Goal: Task Accomplishment & Management: Manage account settings

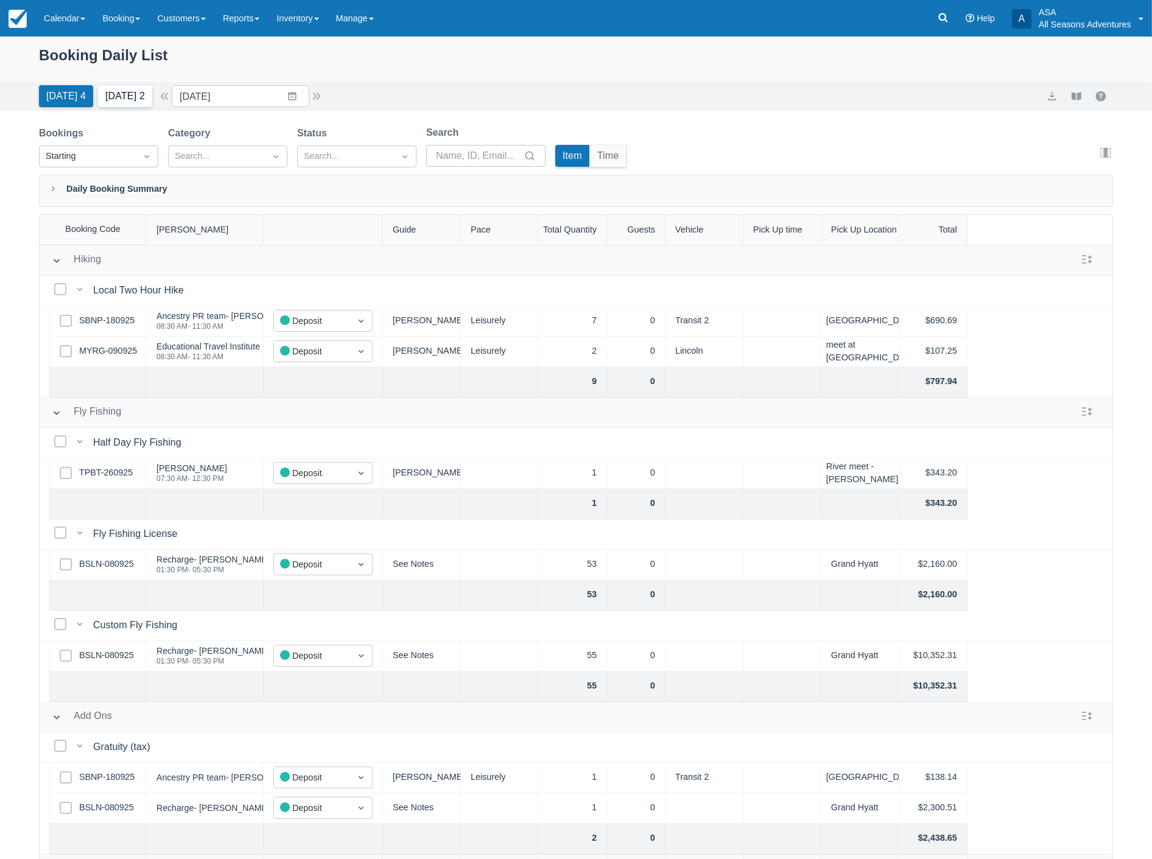
click at [119, 90] on button "Tomorrow 2" at bounding box center [125, 96] width 54 height 22
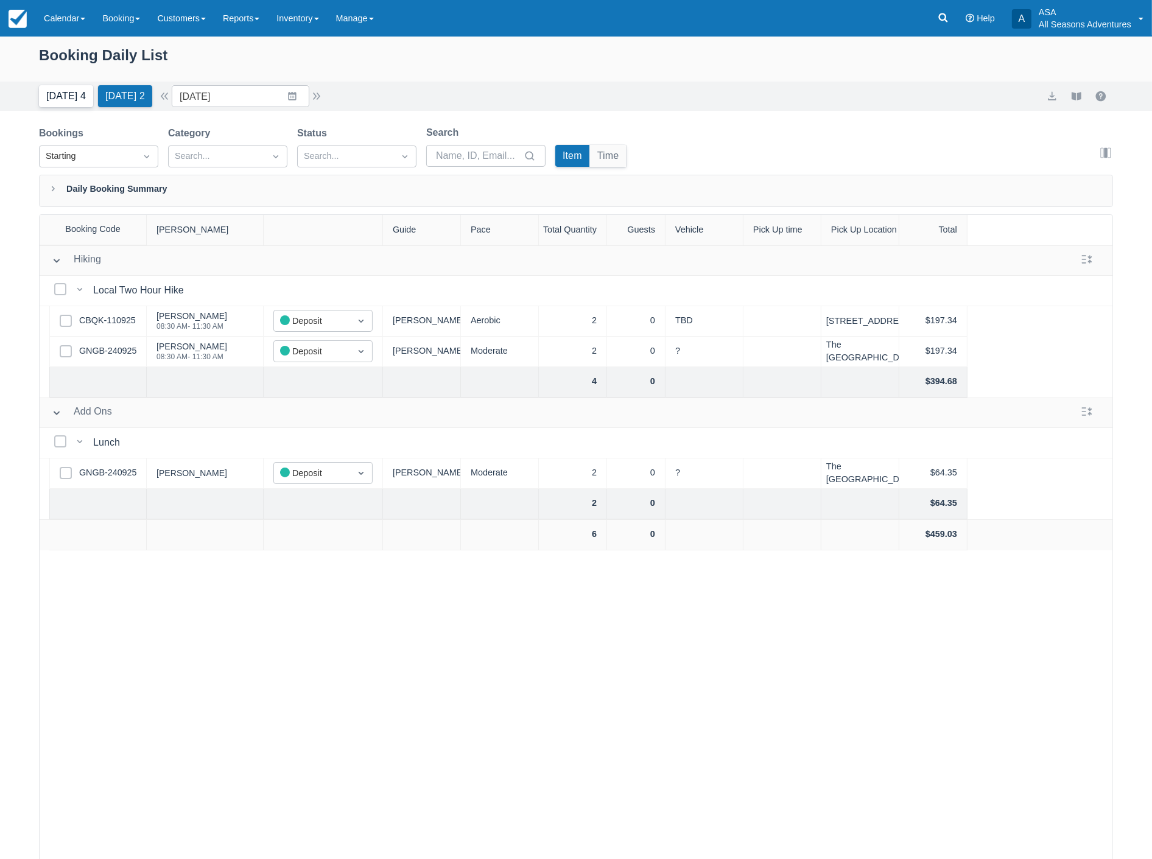
click at [68, 100] on button "Today 4" at bounding box center [66, 96] width 54 height 22
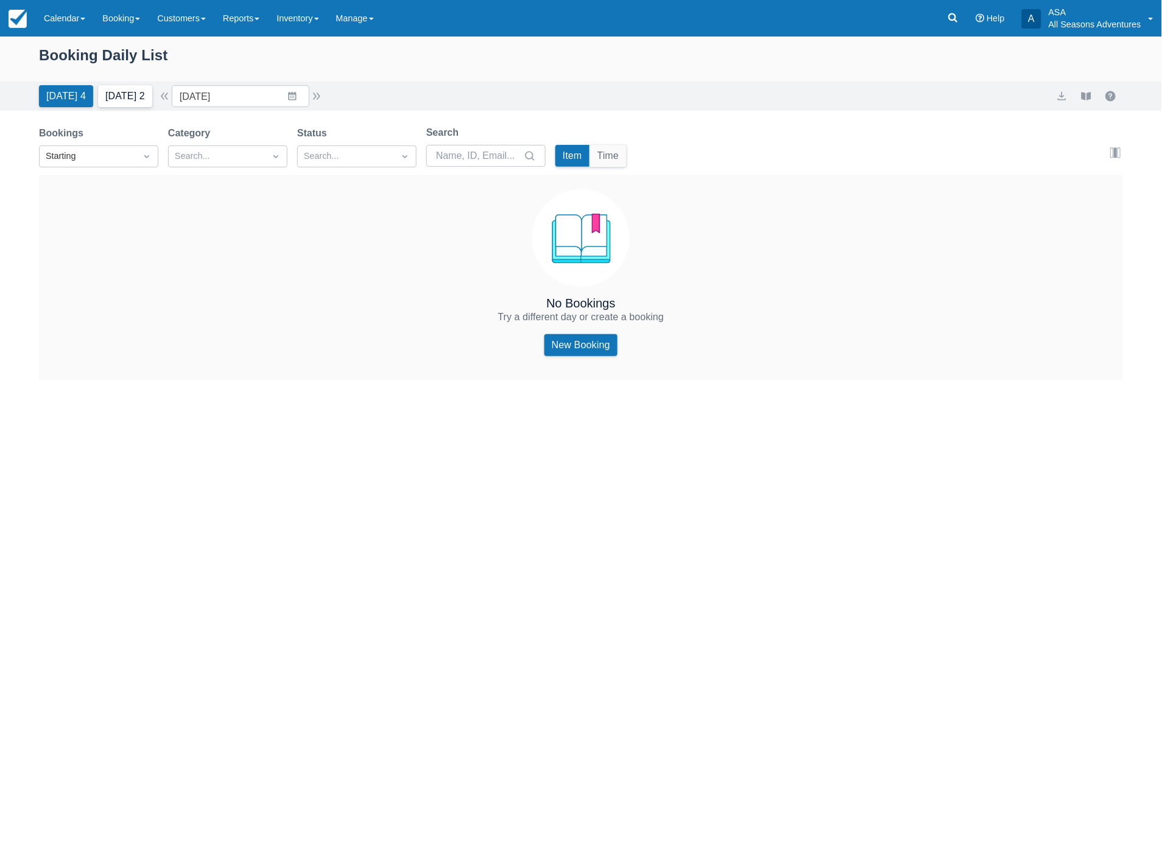
click at [122, 106] on button "Tomorrow 2" at bounding box center [125, 96] width 54 height 22
type input "10/04/25"
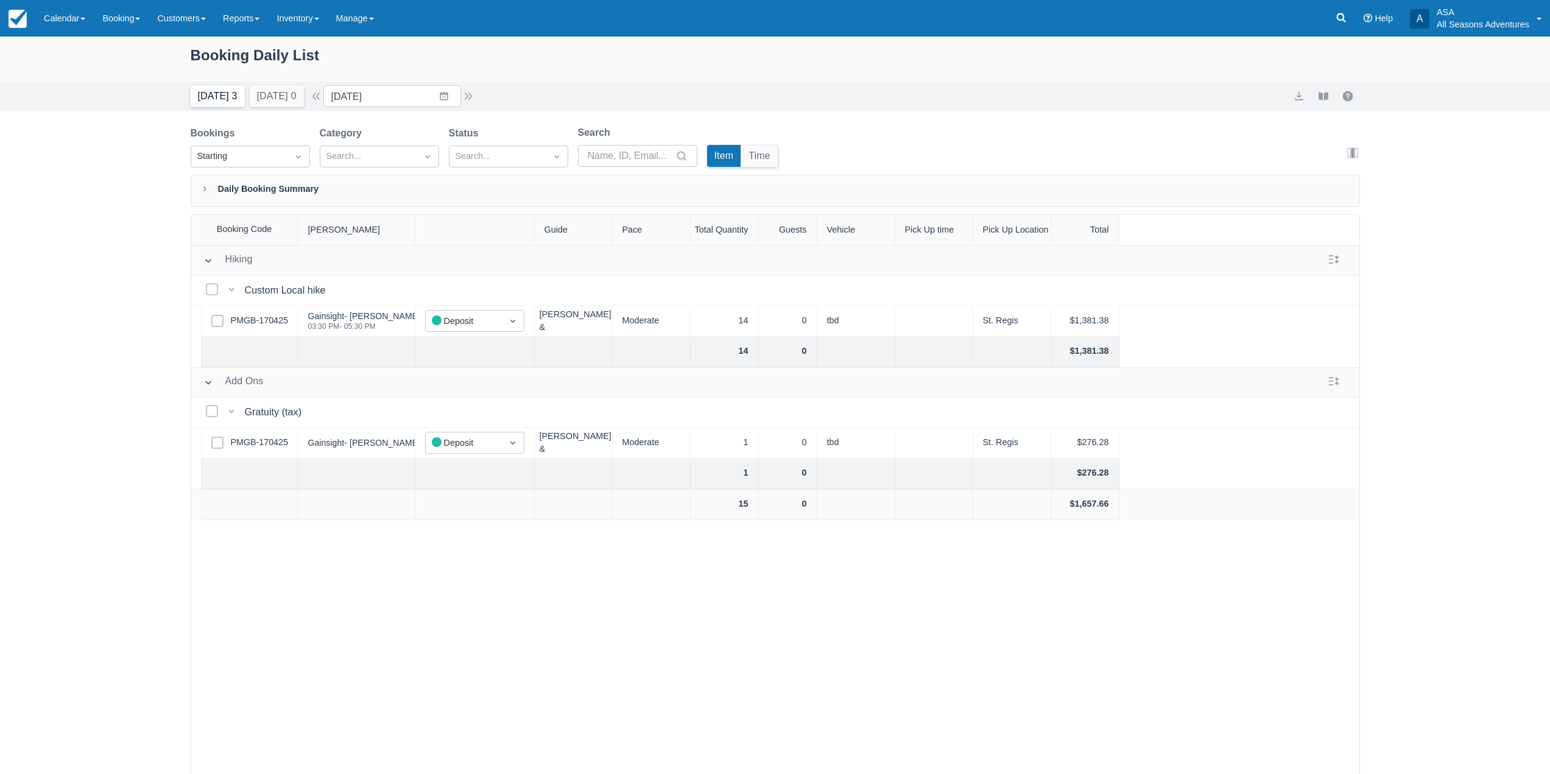
click at [220, 87] on button "Today 3" at bounding box center [218, 96] width 54 height 22
type input "10/03/25"
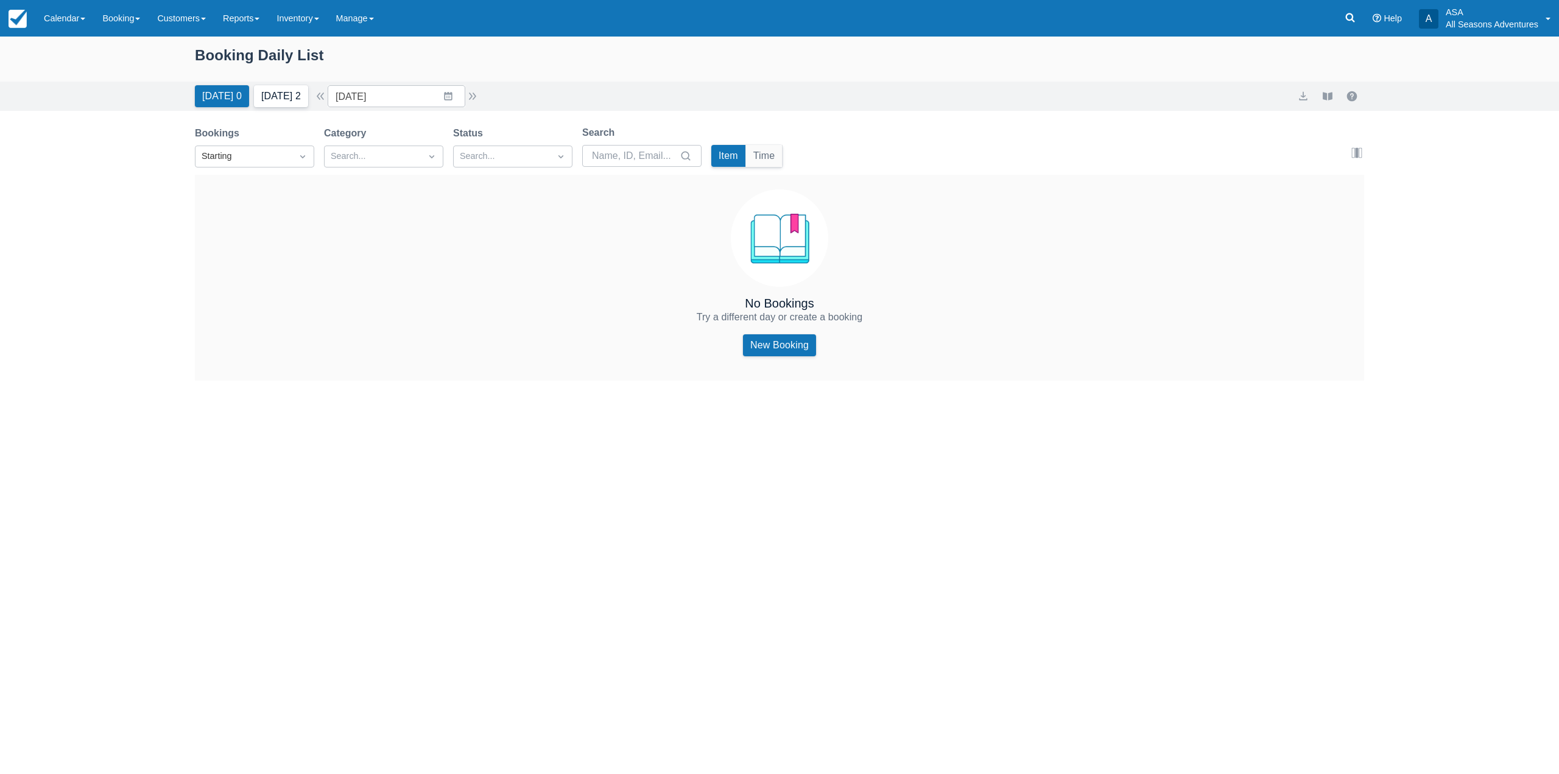
click at [282, 100] on button "[DATE] 2" at bounding box center [281, 96] width 54 height 22
type input "[DATE]"
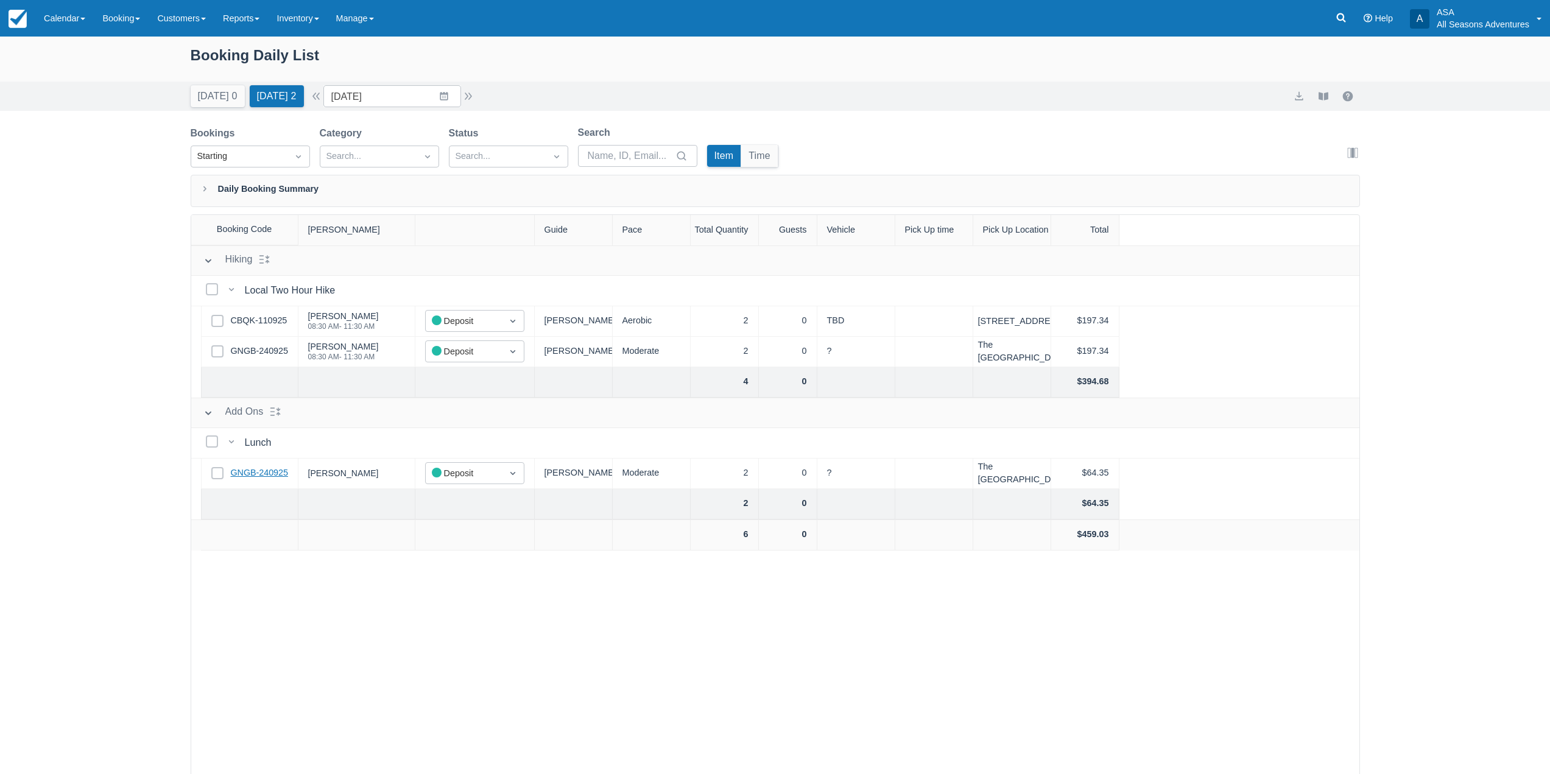
click at [256, 477] on link "GNGB-240925" at bounding box center [259, 472] width 57 height 13
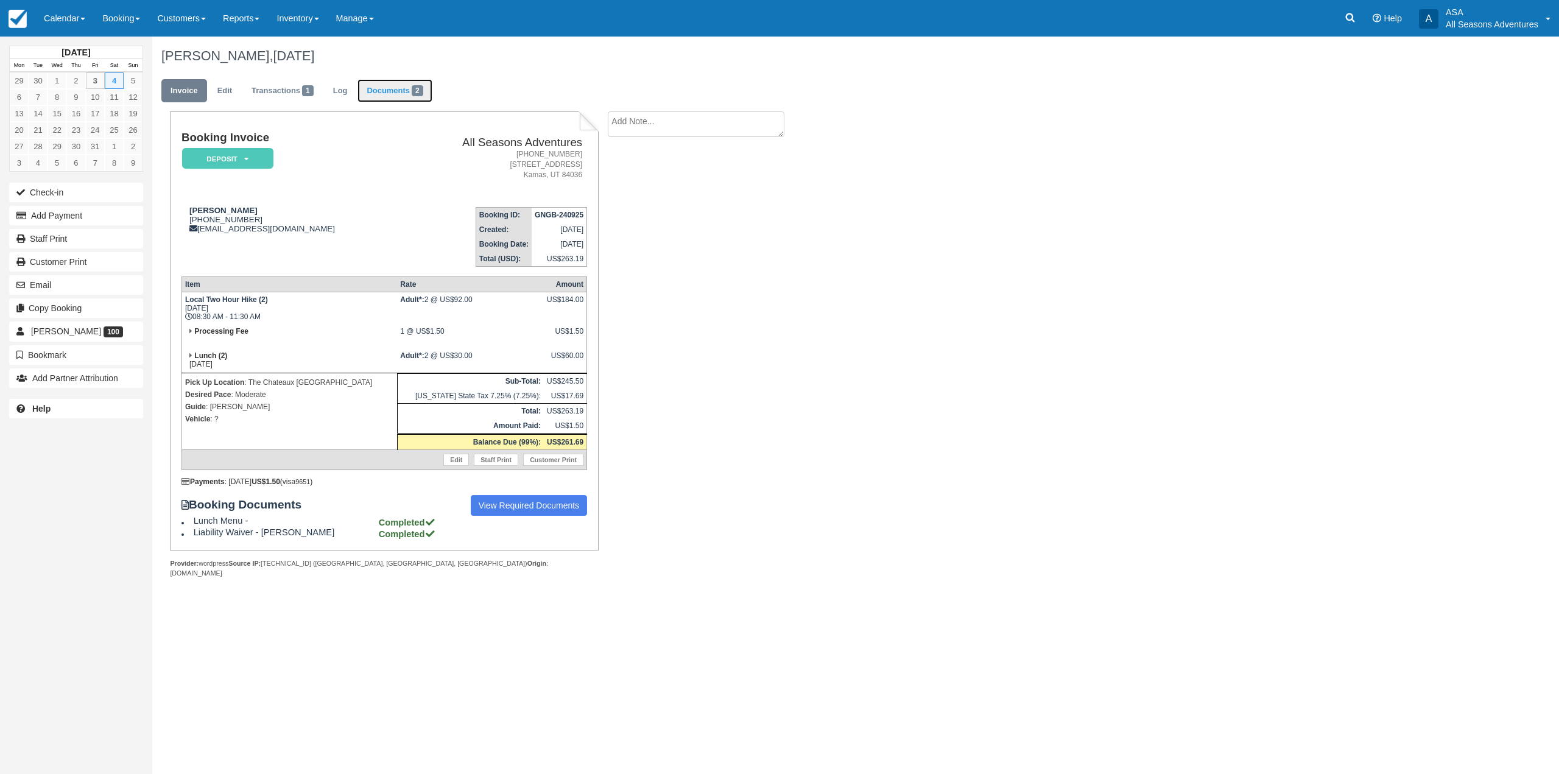
click at [398, 96] on link "Documents 2" at bounding box center [394, 91] width 74 height 24
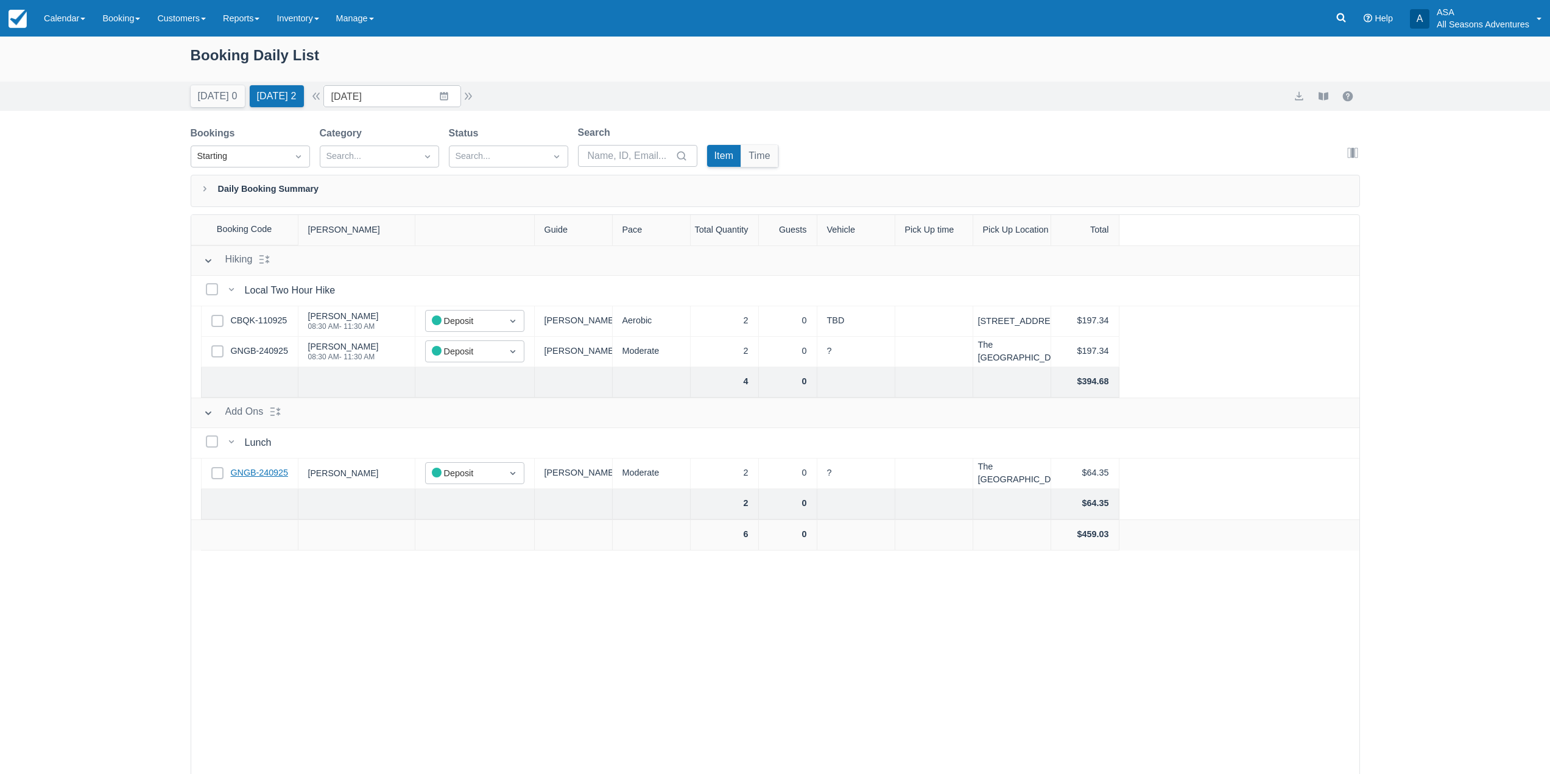
click at [264, 471] on link "GNGB-240925" at bounding box center [259, 472] width 57 height 13
click at [258, 323] on link "CBQK-110925" at bounding box center [259, 320] width 57 height 13
click at [469, 96] on button "button" at bounding box center [468, 96] width 15 height 15
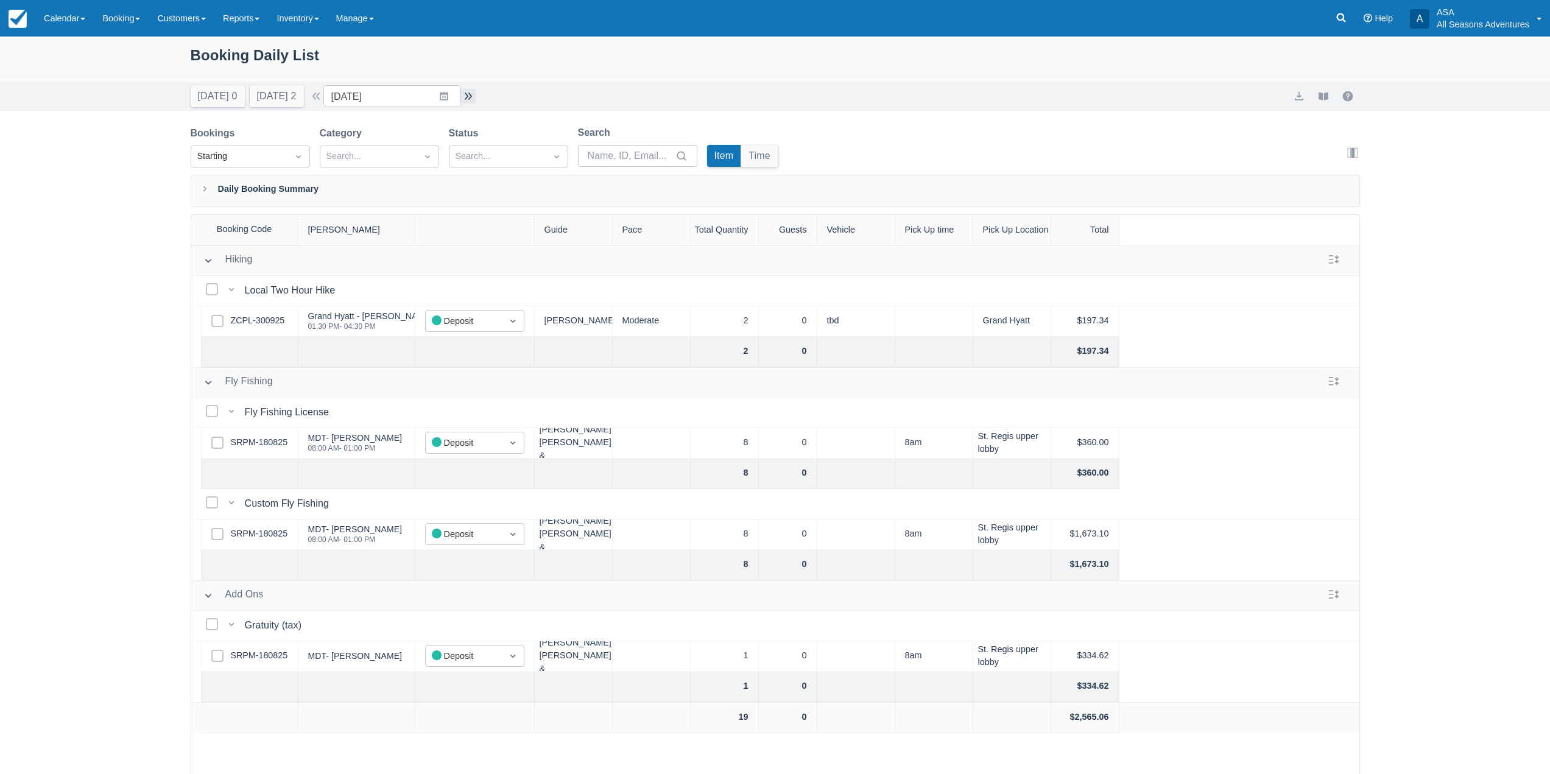
click at [469, 96] on button "button" at bounding box center [468, 96] width 15 height 15
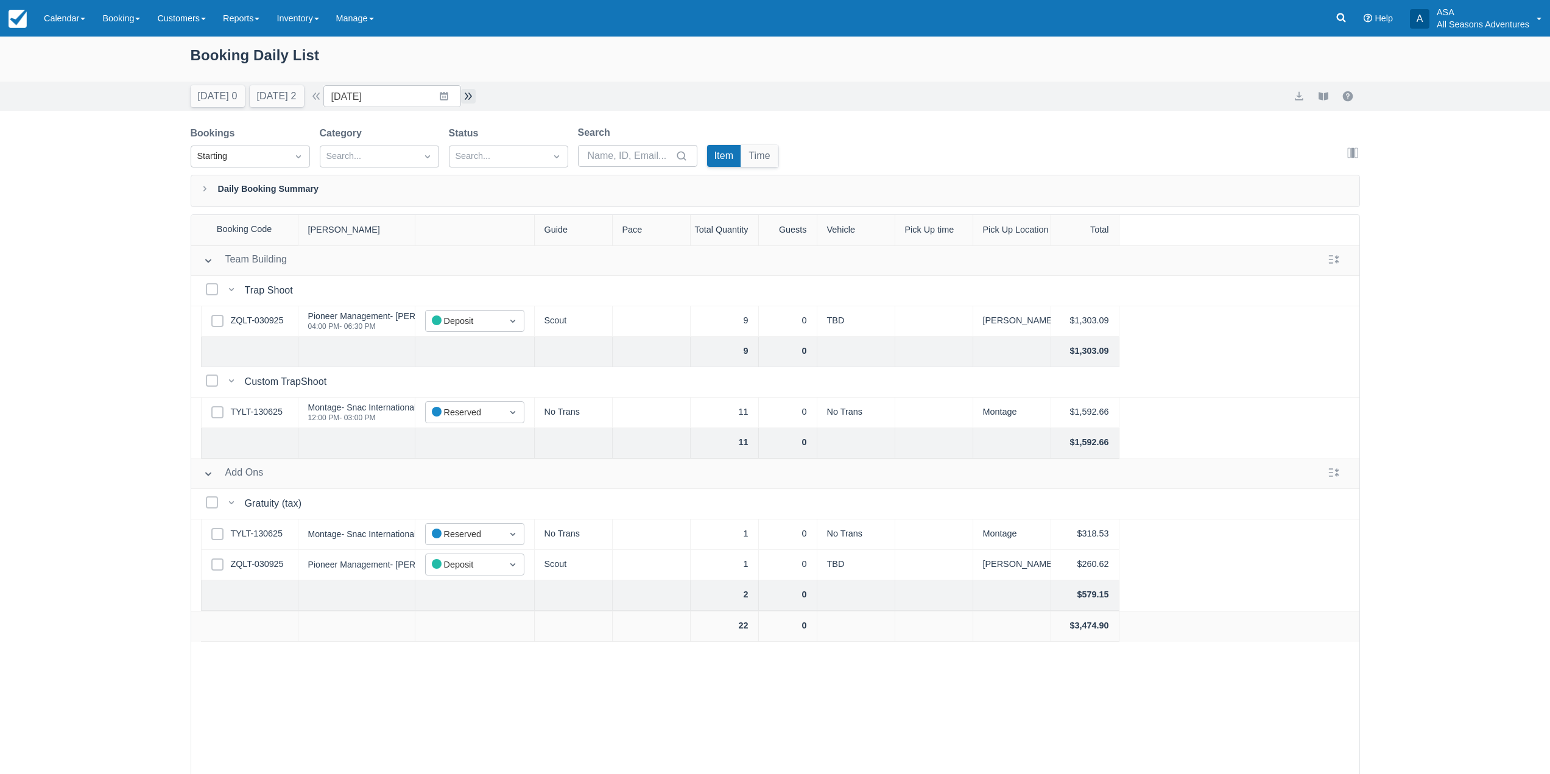
click at [469, 96] on button "button" at bounding box center [468, 96] width 15 height 15
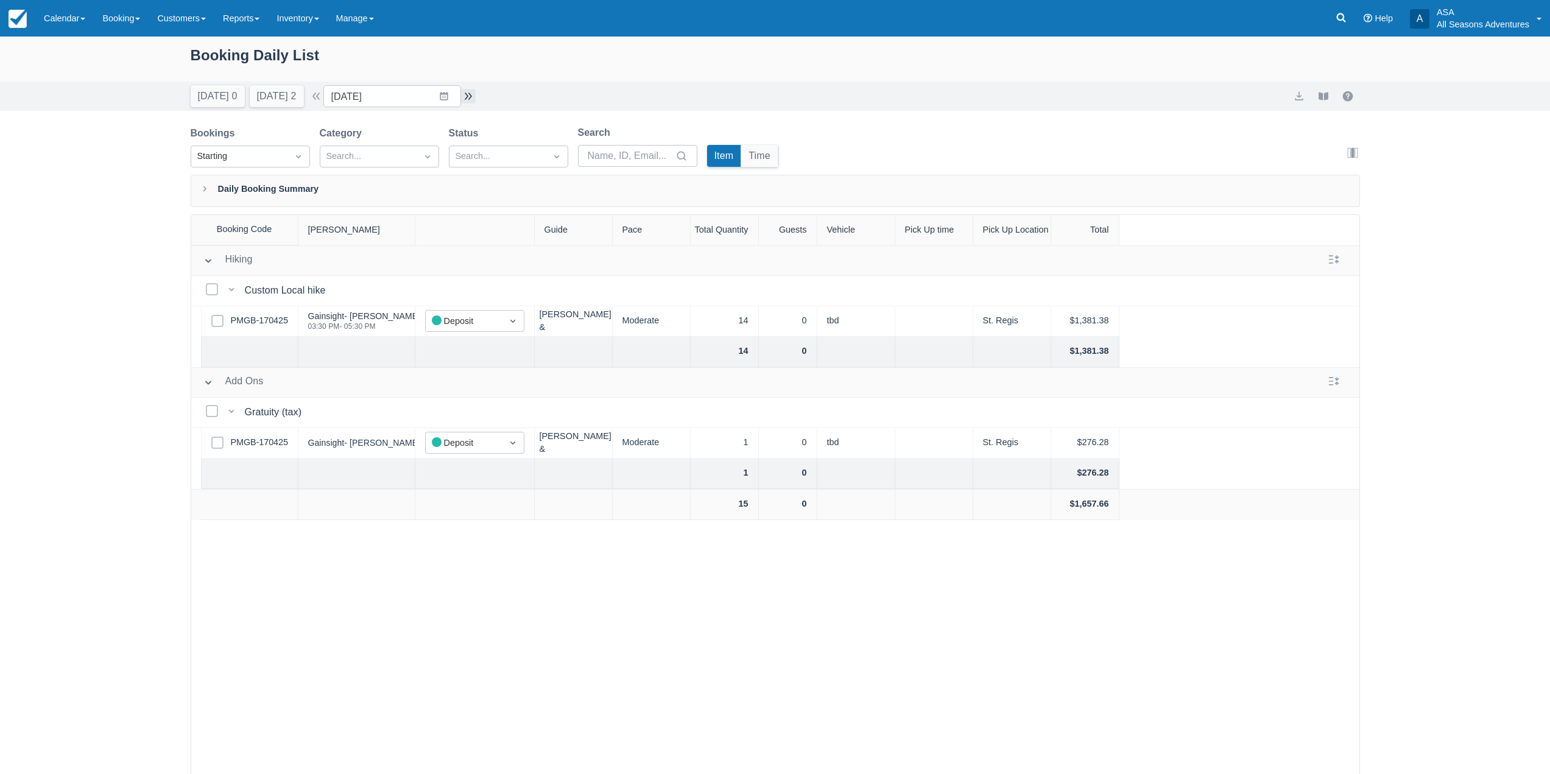
click at [469, 96] on button "button" at bounding box center [468, 96] width 15 height 15
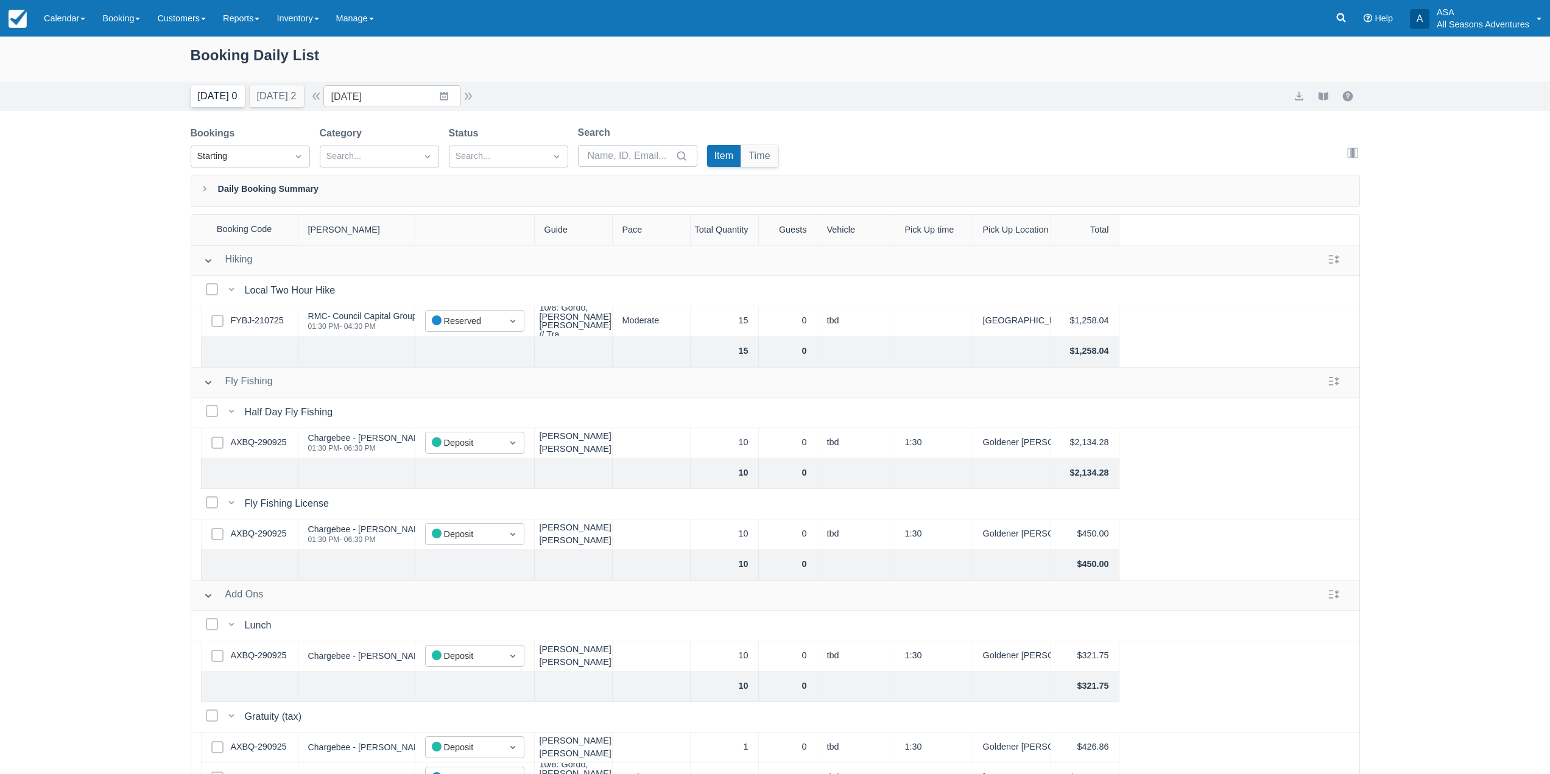
click at [239, 104] on button "Today 0" at bounding box center [218, 96] width 54 height 22
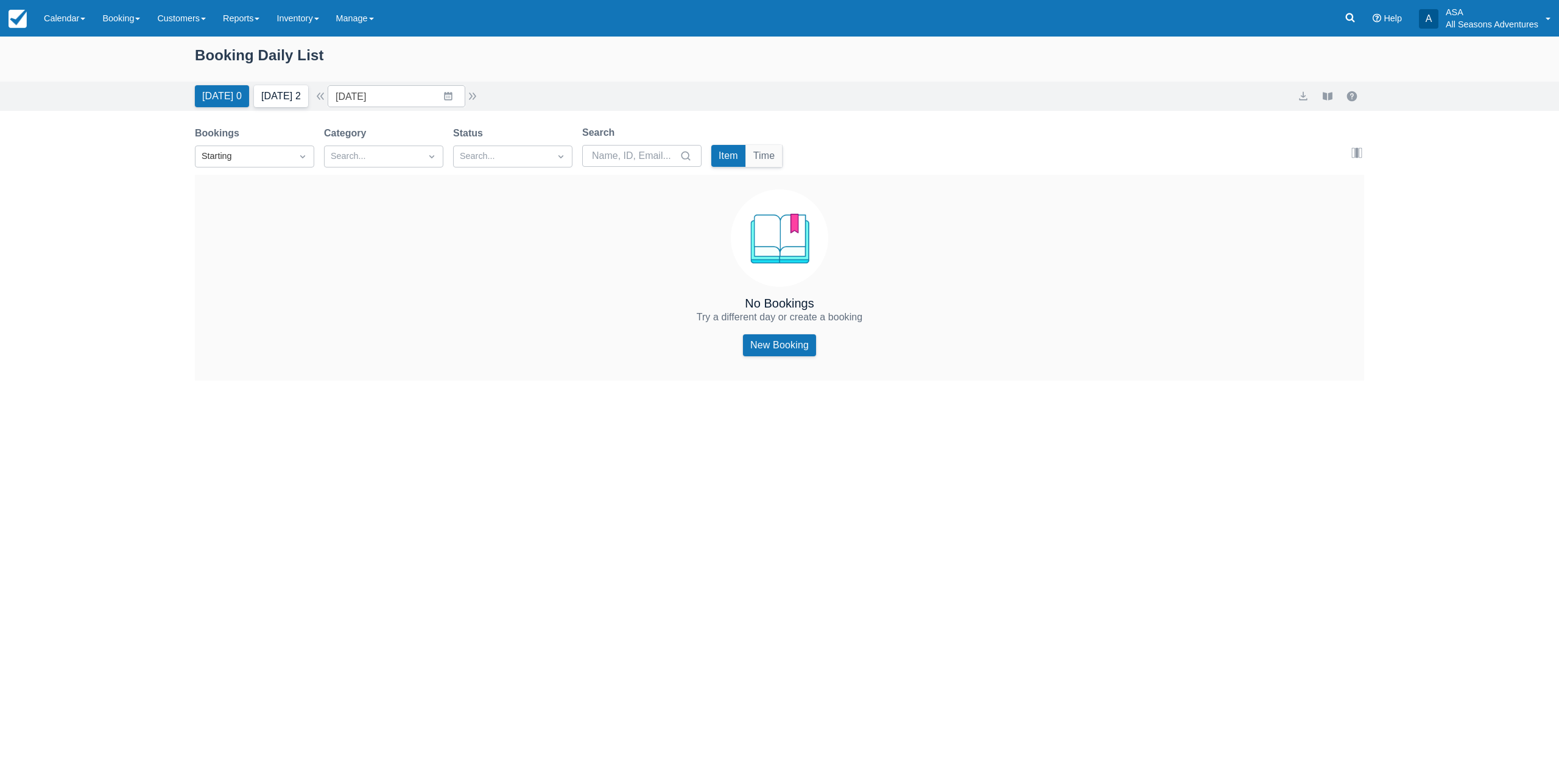
click at [294, 104] on button "Tomorrow 2" at bounding box center [281, 96] width 54 height 22
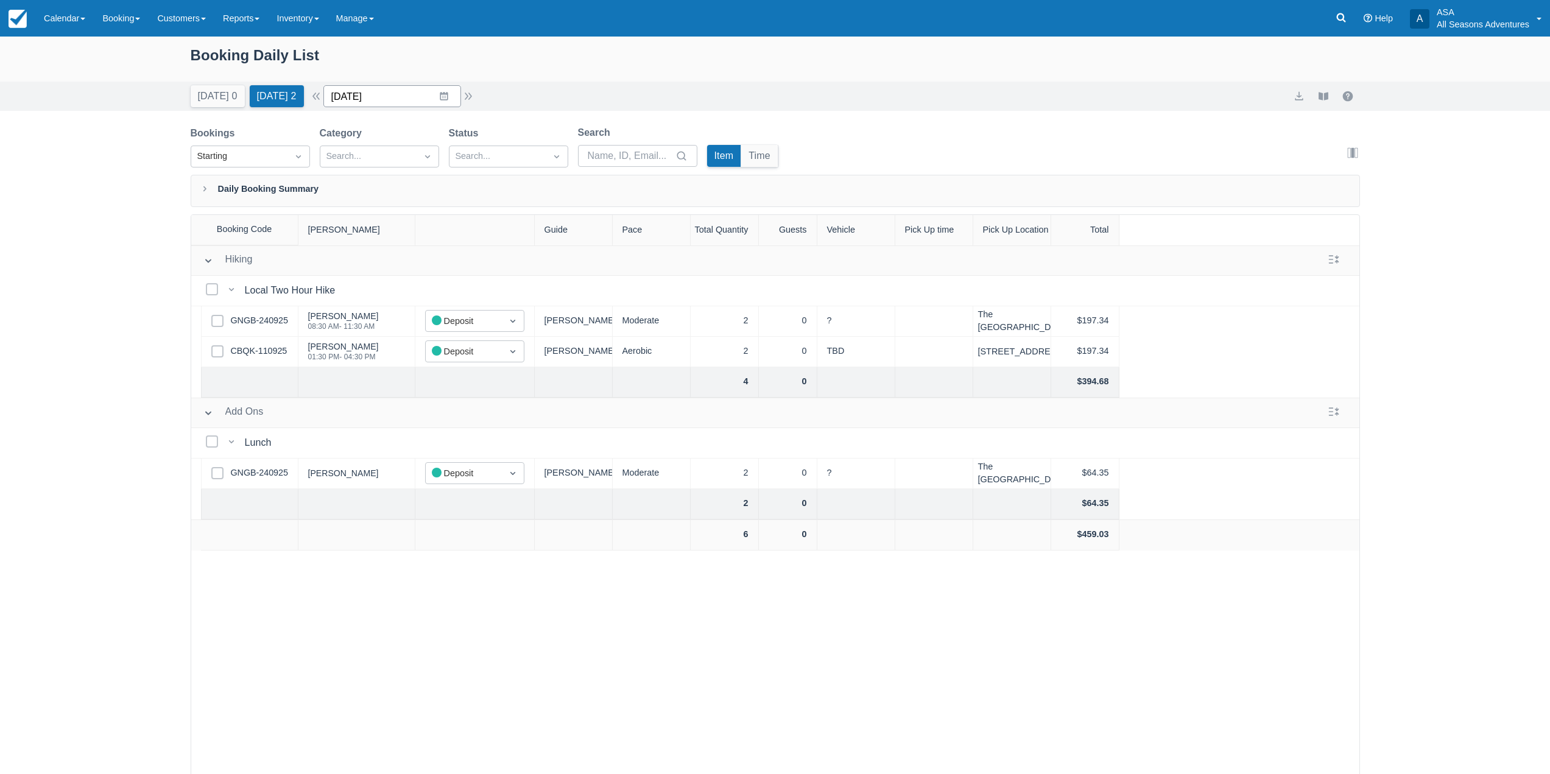
click at [449, 101] on input "[DATE]" at bounding box center [392, 96] width 138 height 22
click at [374, 210] on td "6" at bounding box center [372, 213] width 24 height 23
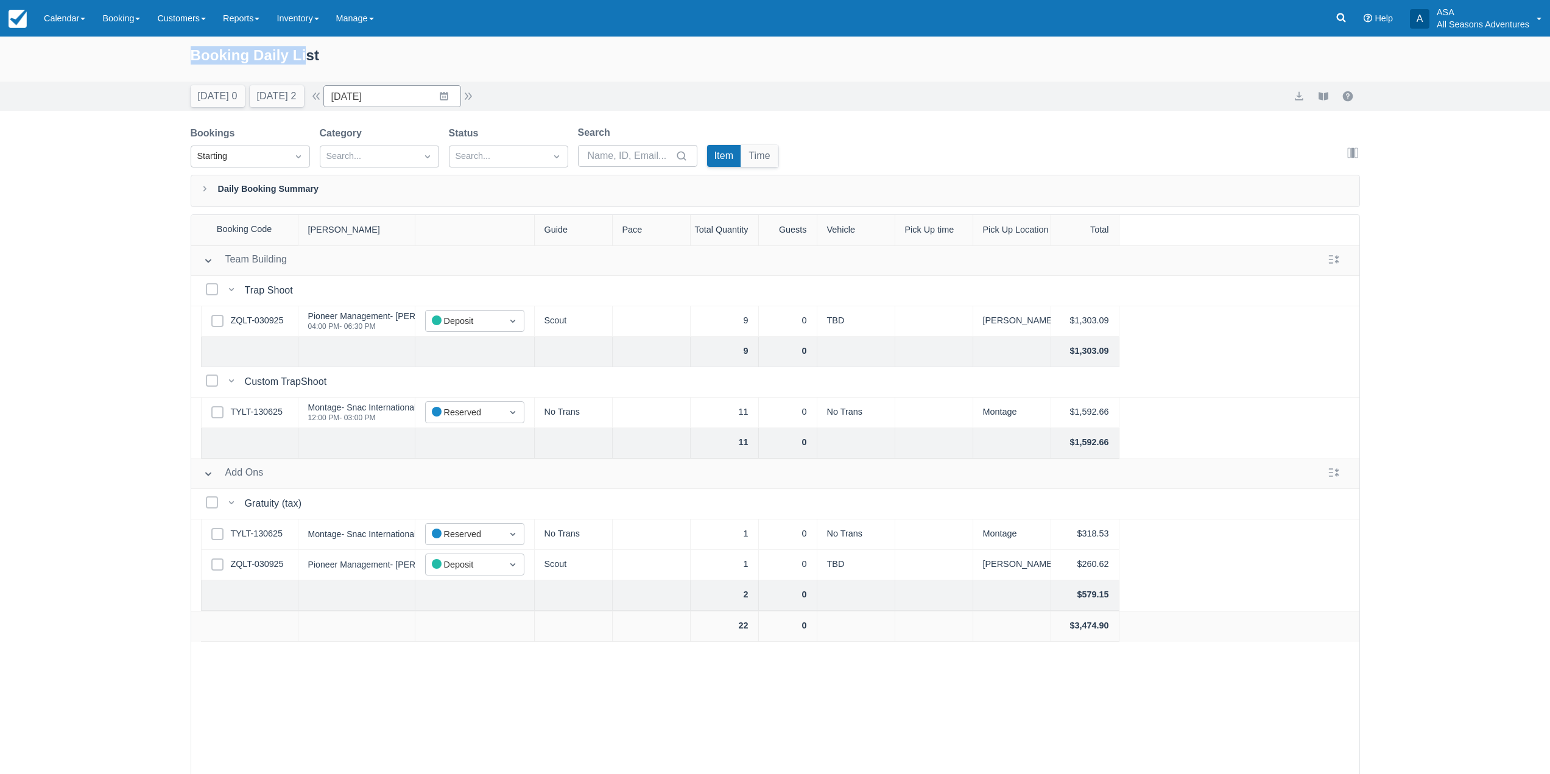
drag, startPoint x: 189, startPoint y: 58, endPoint x: 320, endPoint y: 52, distance: 131.1
click at [320, 52] on div "Booking Daily List" at bounding box center [775, 59] width 1550 height 45
click at [337, 53] on div "Booking Daily List" at bounding box center [775, 61] width 1169 height 35
drag, startPoint x: 340, startPoint y: 58, endPoint x: 180, endPoint y: 51, distance: 160.3
click at [180, 51] on div "Booking Daily List" at bounding box center [775, 59] width 1550 height 45
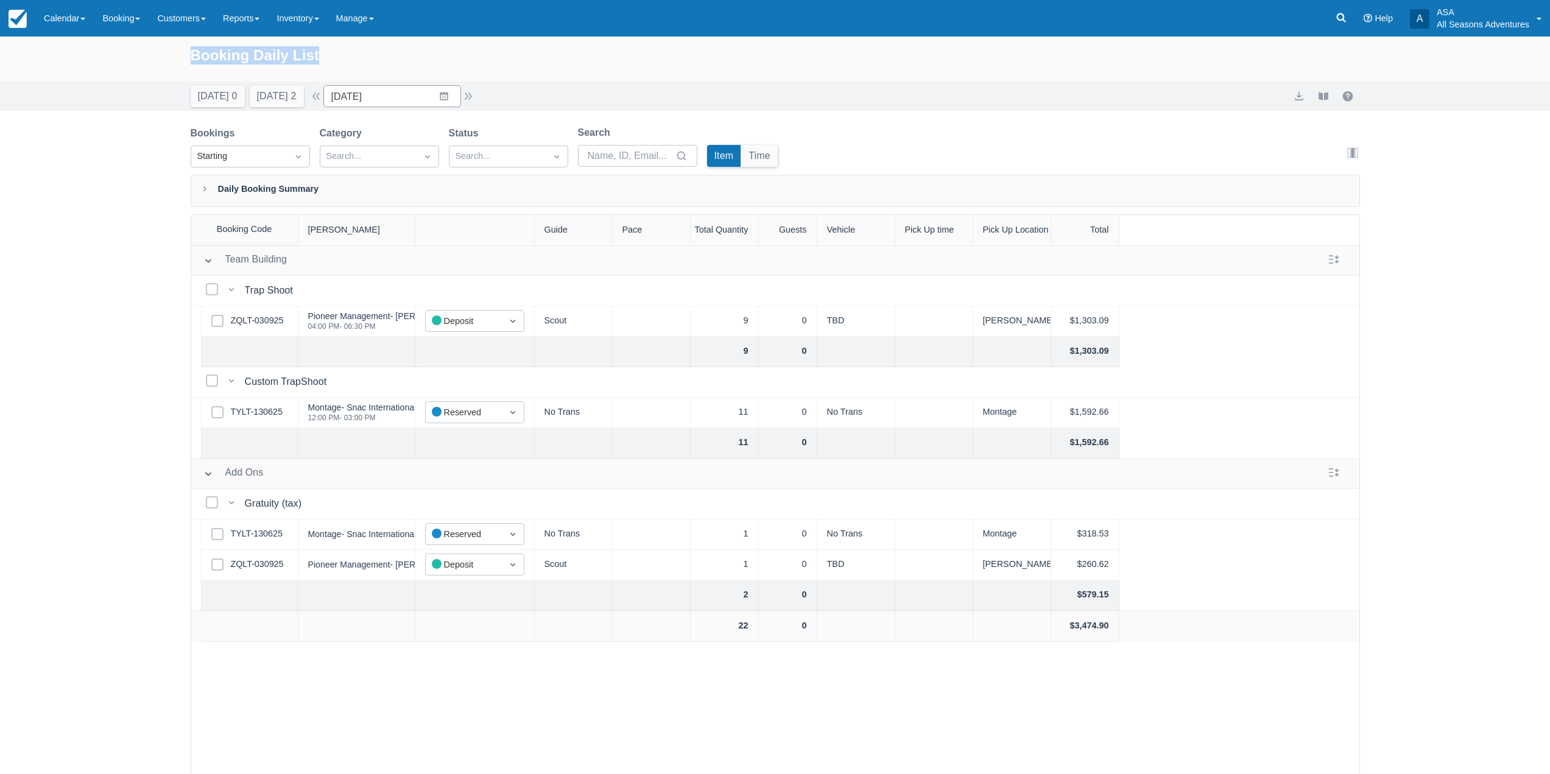
click at [196, 59] on div "Booking Daily List" at bounding box center [775, 61] width 1169 height 35
click at [283, 405] on div "Select Row TYLT-130625" at bounding box center [249, 413] width 97 height 30
click at [275, 412] on link "TYLT-130625" at bounding box center [257, 412] width 52 height 13
click at [460, 90] on input "10/06/25" at bounding box center [392, 96] width 138 height 22
click at [503, 208] on td "11" at bounding box center [491, 213] width 24 height 23
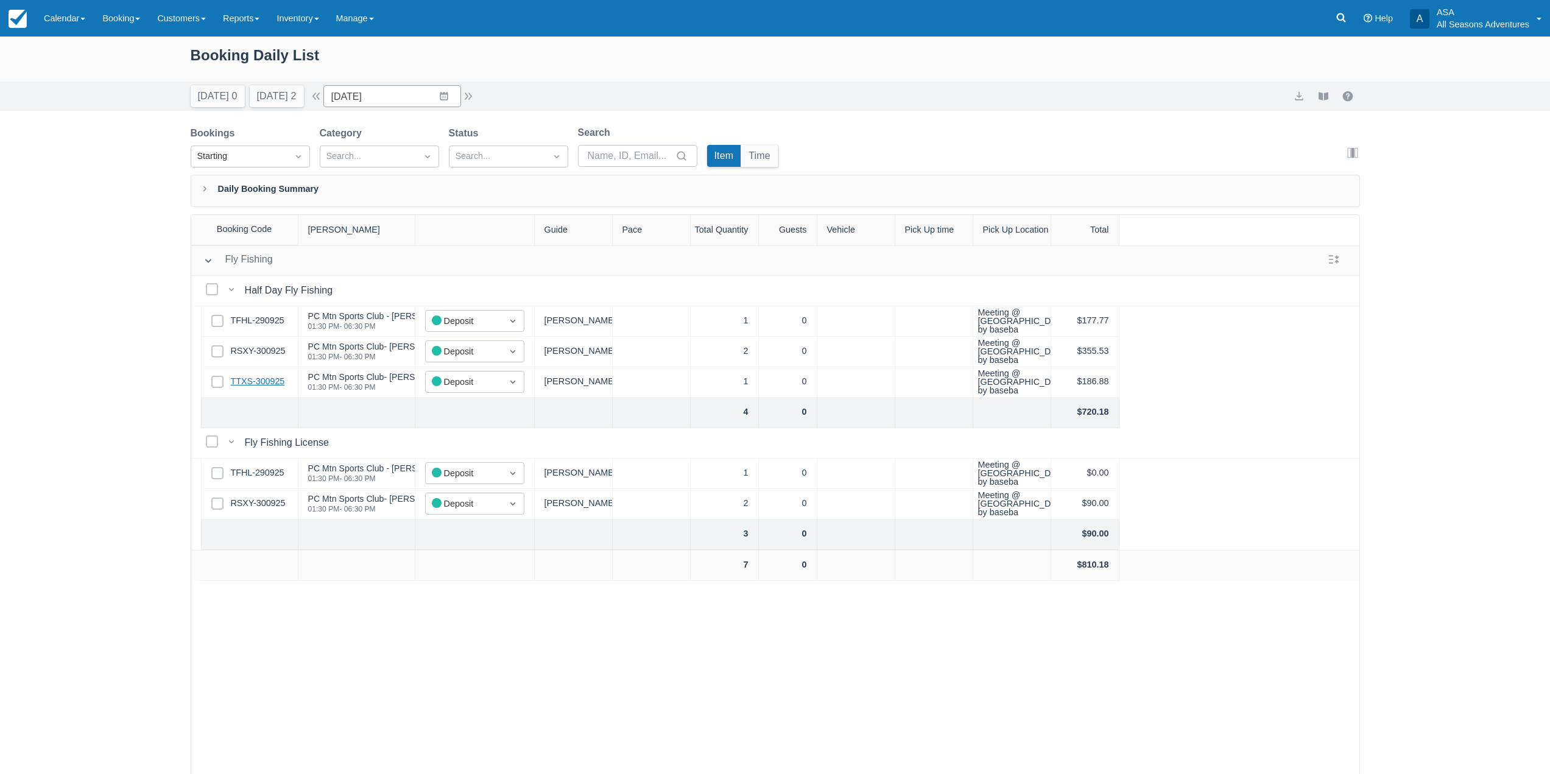
click at [261, 387] on link "TTXS-300925" at bounding box center [258, 381] width 54 height 13
click at [277, 88] on button "Tomorrow 2" at bounding box center [277, 96] width 54 height 22
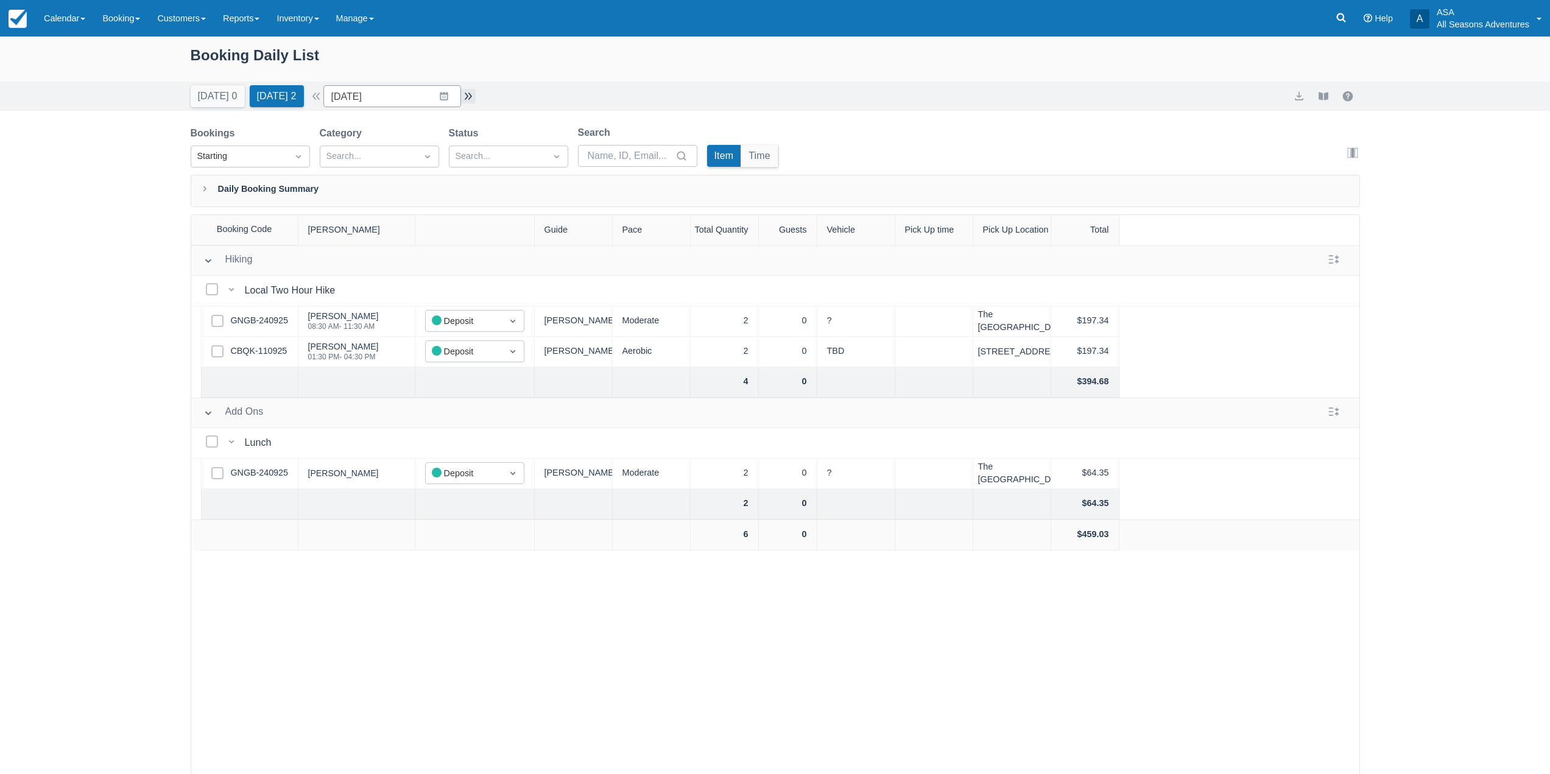
click at [468, 96] on button "button" at bounding box center [468, 96] width 15 height 15
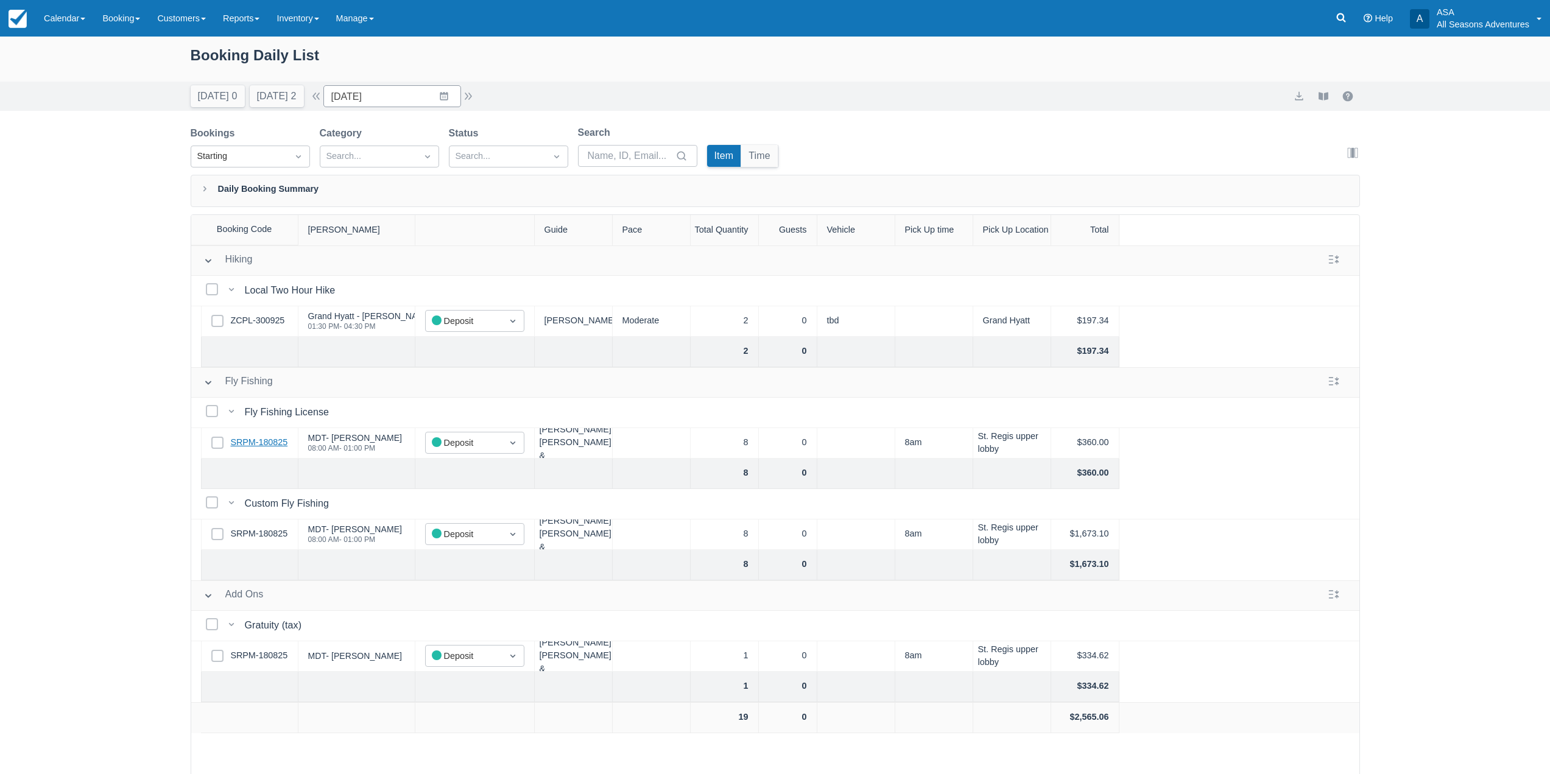
click at [267, 439] on link "SRPM-180825" at bounding box center [259, 442] width 57 height 13
click at [408, 96] on input "10/05/25" at bounding box center [392, 96] width 138 height 22
click at [502, 210] on td "11" at bounding box center [491, 213] width 24 height 23
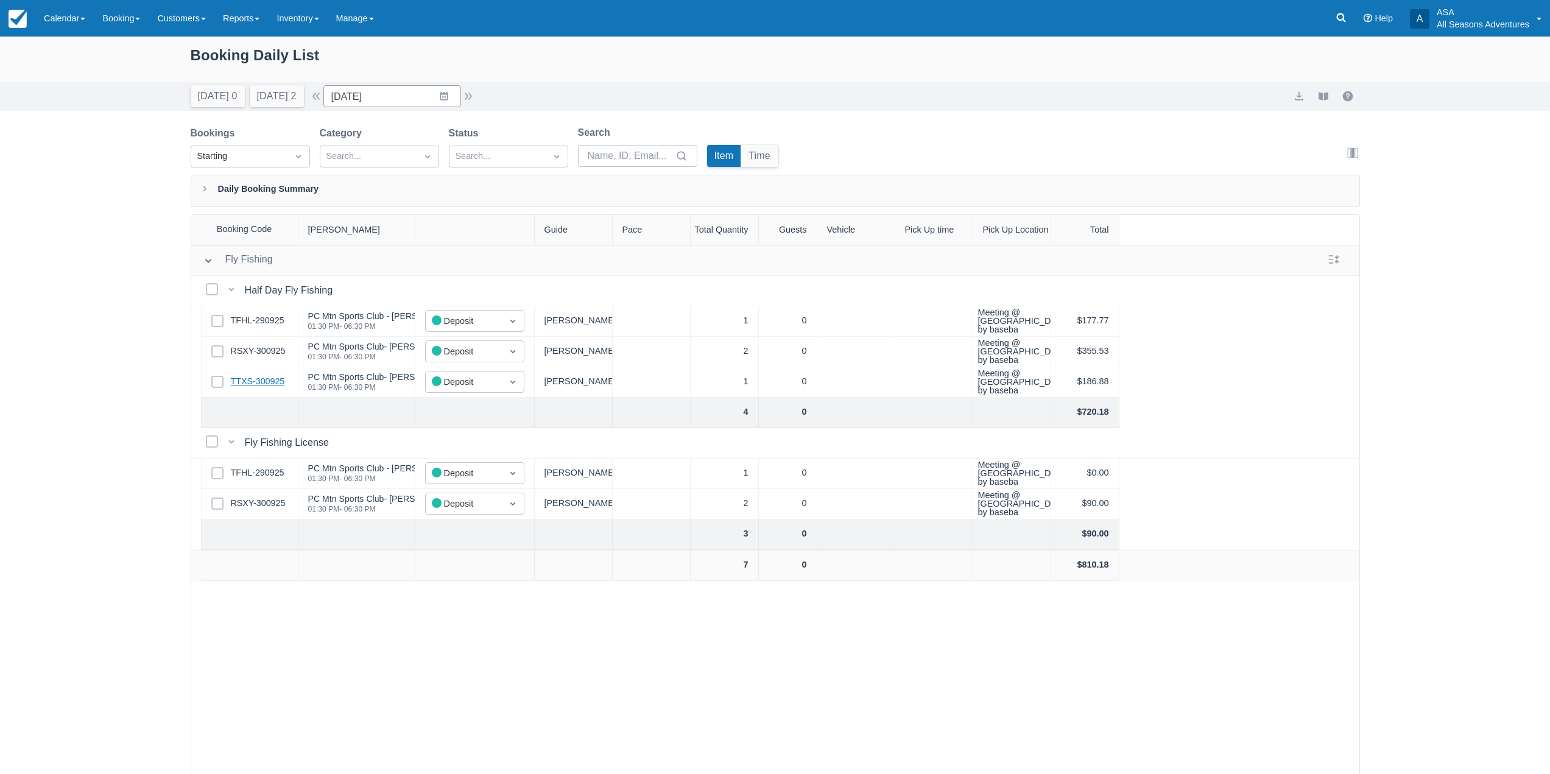
click at [278, 381] on link "TTXS-300925" at bounding box center [258, 381] width 54 height 13
click at [431, 94] on input "10/11/25" at bounding box center [392, 96] width 138 height 22
click at [356, 233] on td "12" at bounding box center [349, 236] width 24 height 23
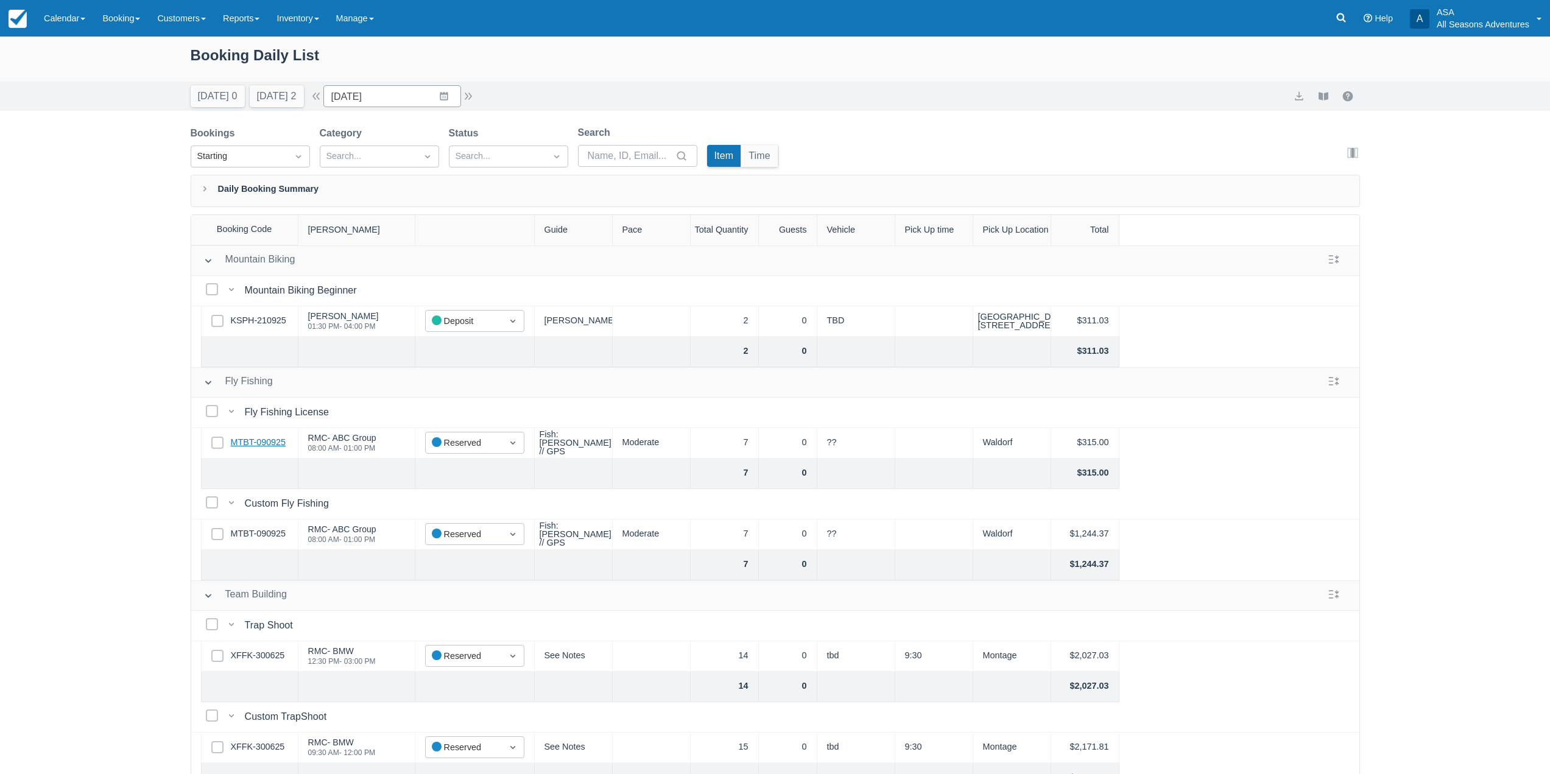
click at [279, 444] on link "MTBT-090925" at bounding box center [258, 442] width 55 height 13
click at [217, 96] on button "Today 0" at bounding box center [218, 96] width 54 height 22
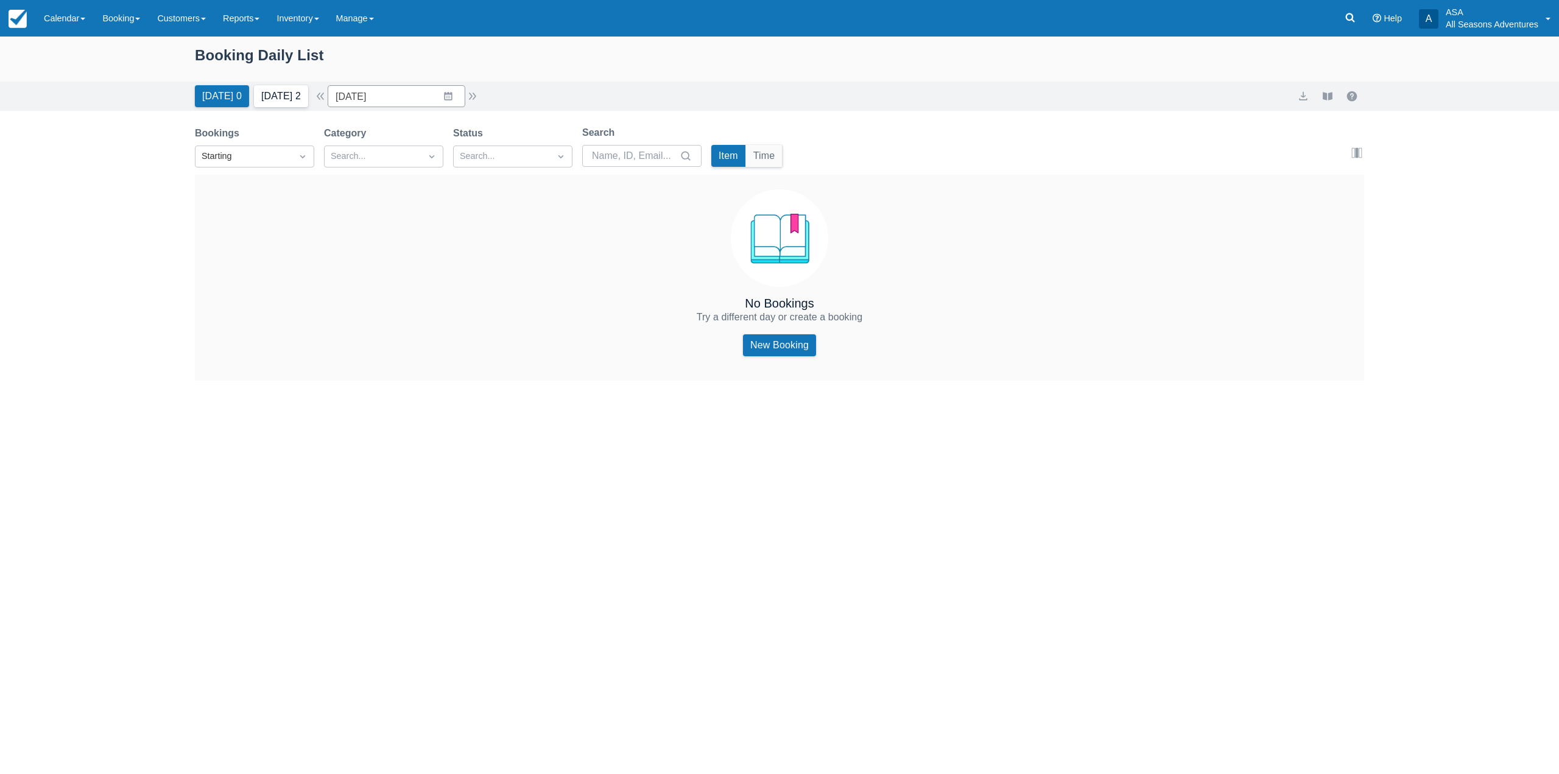
click at [296, 87] on button "Tomorrow 2" at bounding box center [281, 96] width 54 height 22
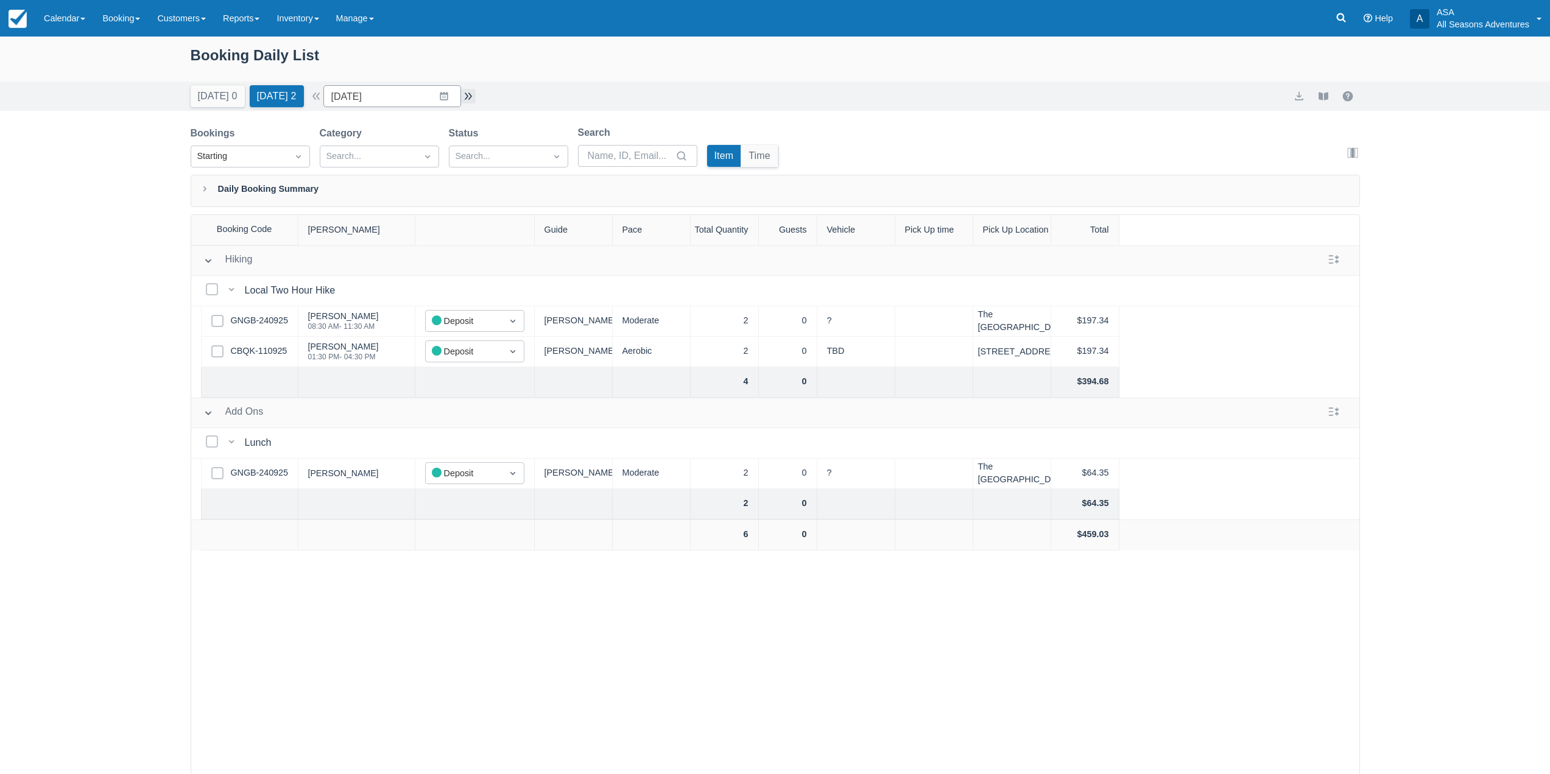
click at [474, 94] on button "button" at bounding box center [468, 96] width 15 height 15
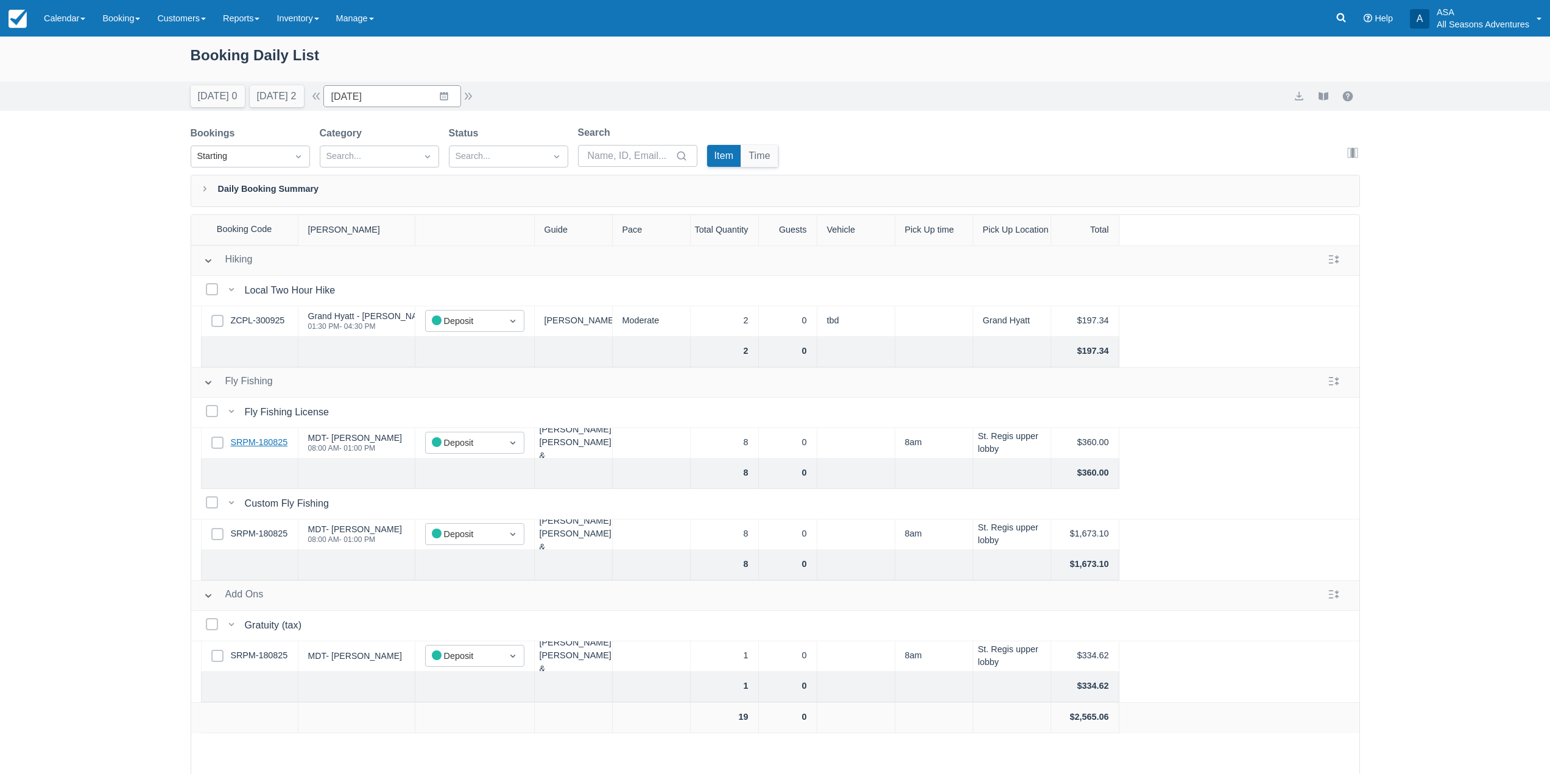
click at [277, 438] on link "SRPM-180825" at bounding box center [259, 442] width 57 height 13
click at [251, 94] on button "Tomorrow 2" at bounding box center [277, 96] width 54 height 22
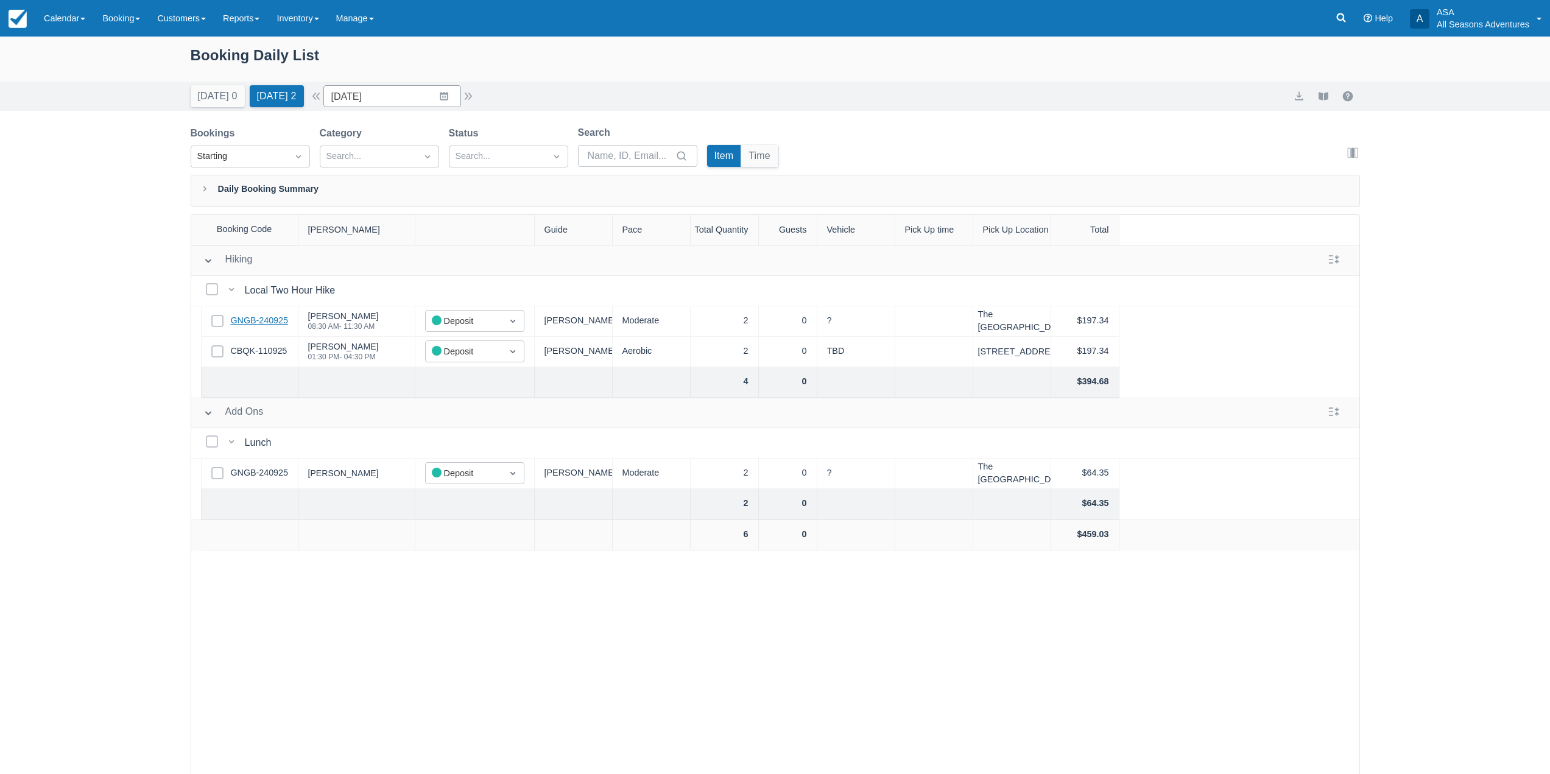
click at [273, 315] on link "GNGB-240925" at bounding box center [259, 320] width 57 height 13
click at [259, 355] on link "CBQK-110925" at bounding box center [259, 351] width 57 height 13
click at [454, 95] on input "10/04/25" at bounding box center [392, 96] width 138 height 22
click at [354, 213] on td "5" at bounding box center [349, 213] width 24 height 23
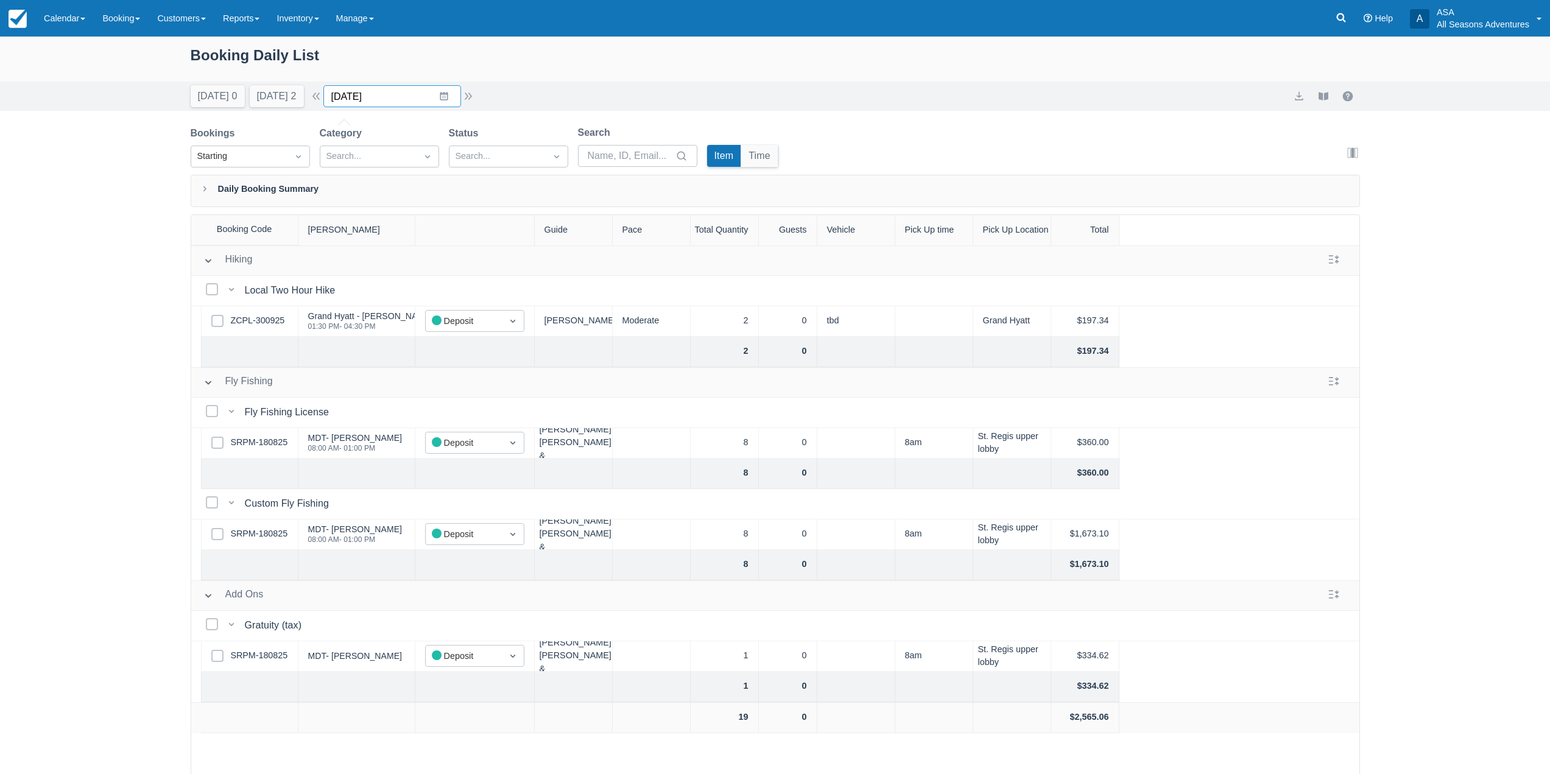
click at [449, 95] on input "10/05/25" at bounding box center [392, 96] width 138 height 22
click at [473, 53] on div "Booking Daily List" at bounding box center [775, 61] width 1169 height 35
click at [180, 46] on div "Booking Daily List" at bounding box center [775, 59] width 1550 height 45
click at [215, 59] on div "Booking Daily List" at bounding box center [775, 61] width 1169 height 35
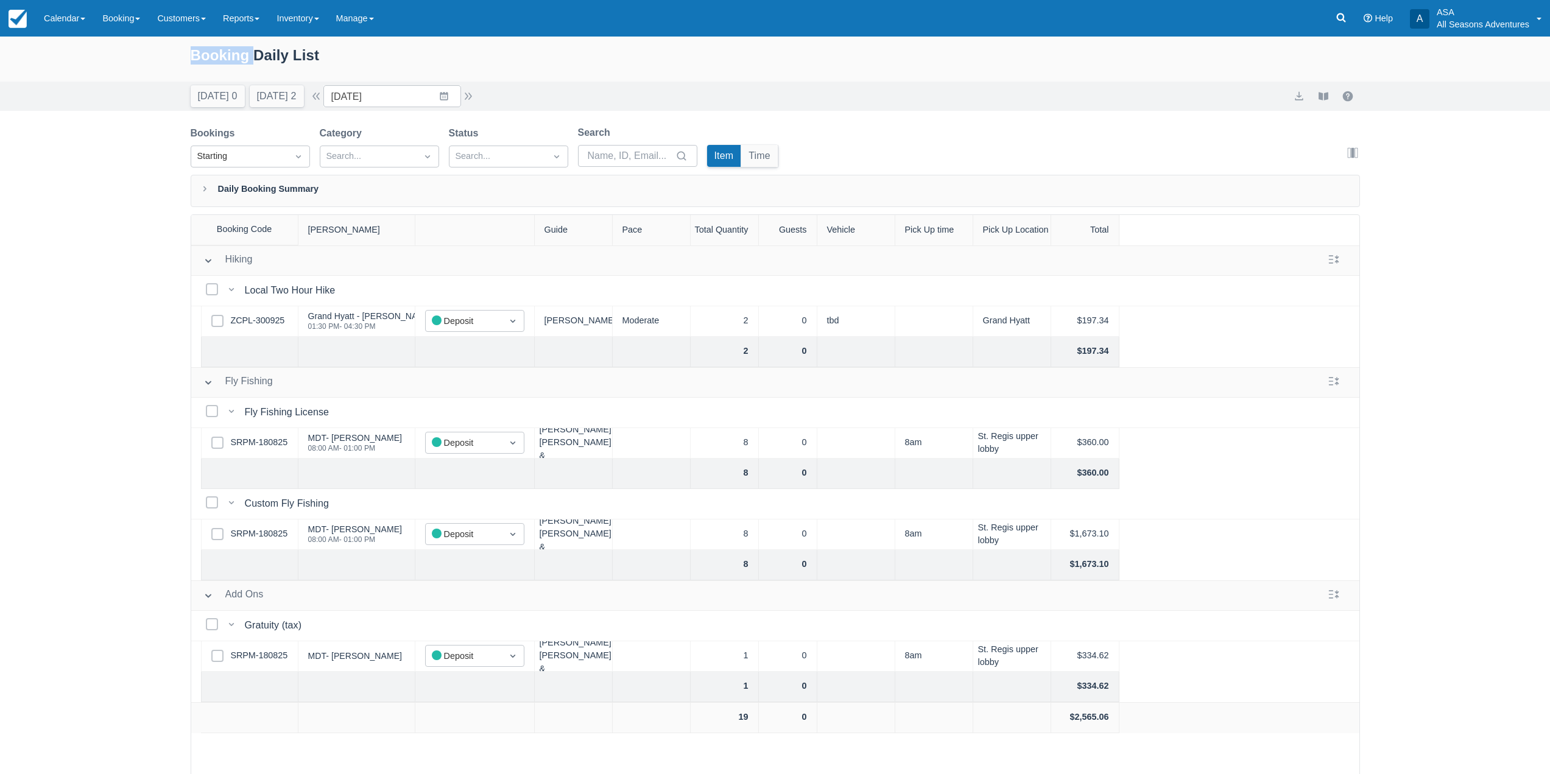
click at [215, 59] on div "Booking Daily List" at bounding box center [775, 61] width 1169 height 35
click at [191, 55] on div "Booking Daily List" at bounding box center [775, 61] width 1169 height 35
drag, startPoint x: 178, startPoint y: 57, endPoint x: 360, endPoint y: 51, distance: 182.2
click at [360, 51] on div "Booking Daily List" at bounding box center [775, 59] width 1550 height 45
click at [360, 51] on div "Booking Daily List" at bounding box center [775, 61] width 1169 height 35
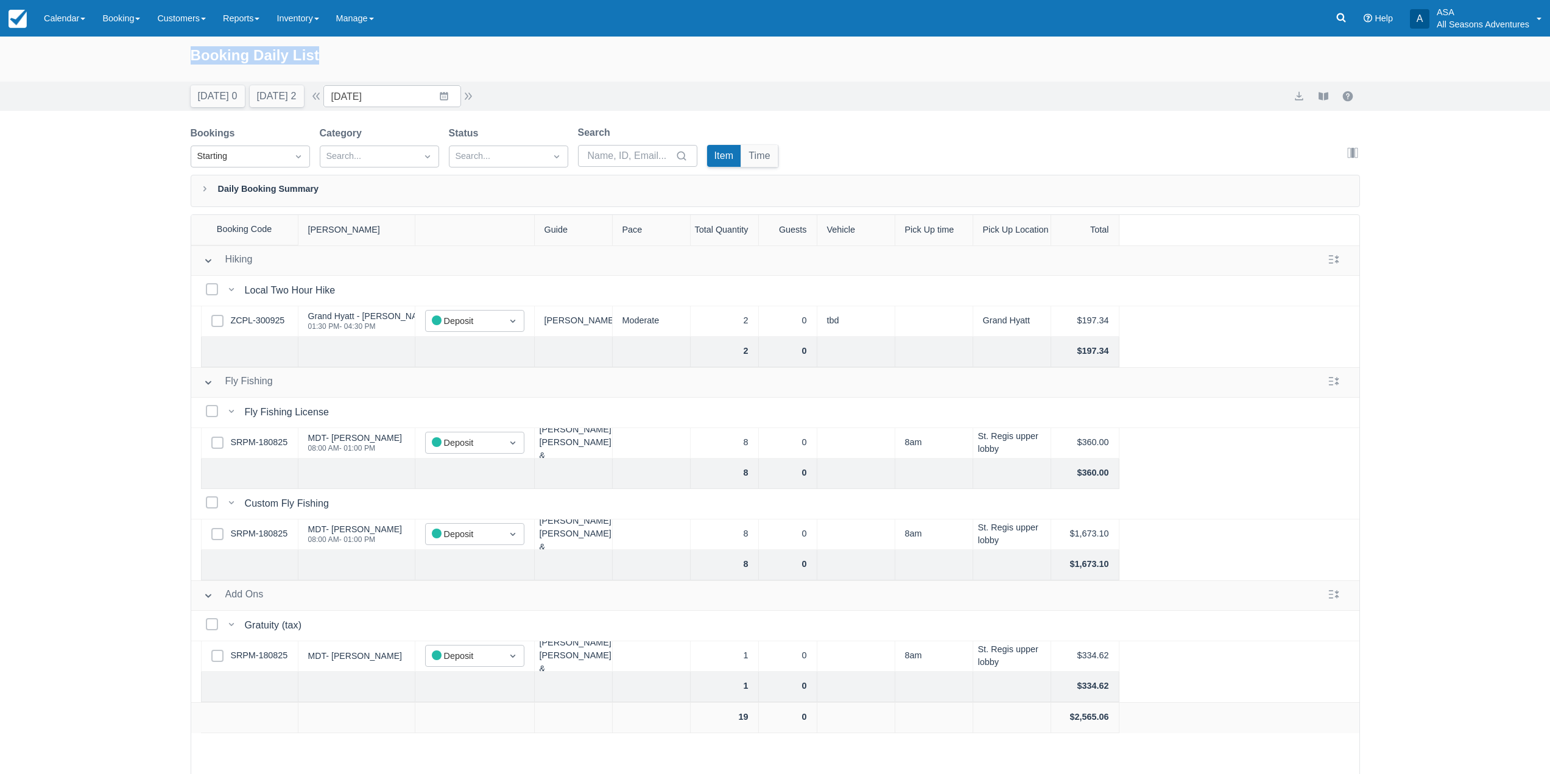
drag, startPoint x: 340, startPoint y: 60, endPoint x: 191, endPoint y: 54, distance: 149.3
click at [191, 54] on div "Booking Daily List" at bounding box center [775, 61] width 1169 height 35
click at [186, 56] on div "Booking Daily List" at bounding box center [775, 59] width 1550 height 45
click at [191, 54] on div "Booking Daily List" at bounding box center [775, 61] width 1169 height 35
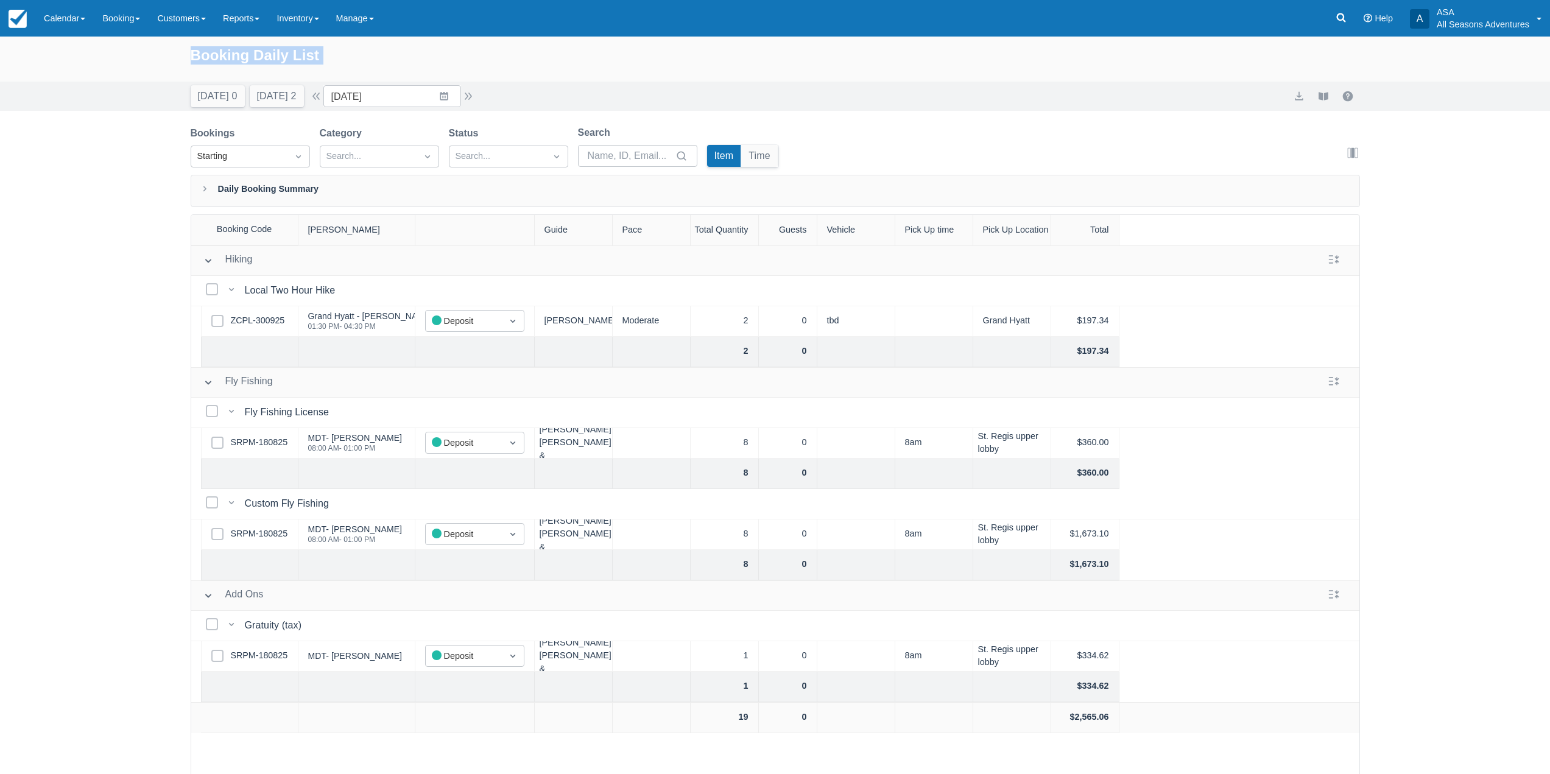
click at [191, 54] on div "Booking Daily List" at bounding box center [775, 61] width 1169 height 35
click at [197, 54] on div "Booking Daily List" at bounding box center [775, 61] width 1169 height 35
drag, startPoint x: 189, startPoint y: 52, endPoint x: 418, endPoint y: 61, distance: 229.7
click at [418, 61] on div "Booking Daily List" at bounding box center [775, 59] width 1550 height 45
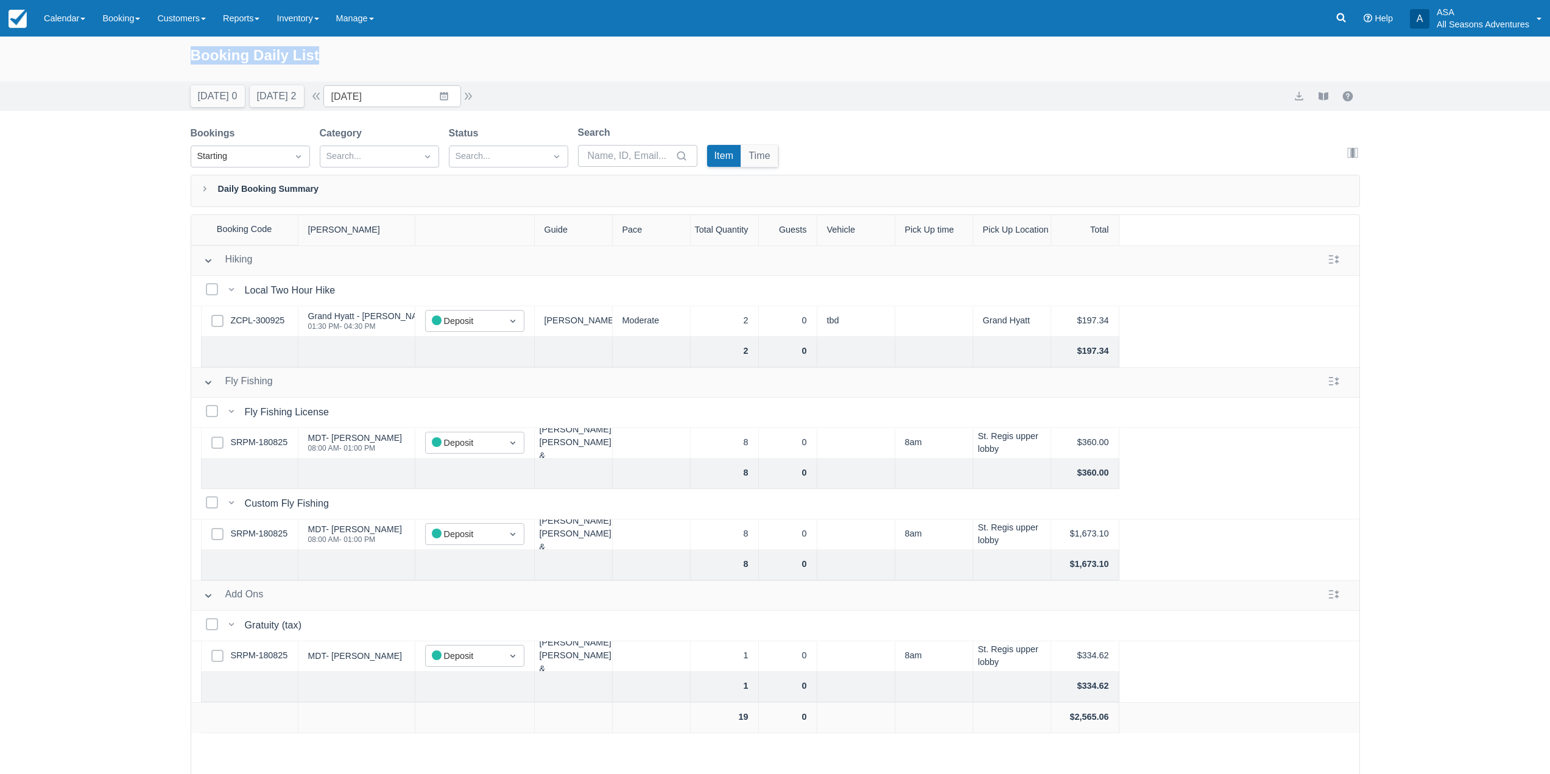
click at [323, 58] on div "Booking Daily List" at bounding box center [775, 61] width 1169 height 35
click at [181, 58] on div "Booking Daily List" at bounding box center [775, 59] width 1550 height 45
drag, startPoint x: 185, startPoint y: 56, endPoint x: 345, endPoint y: 55, distance: 160.8
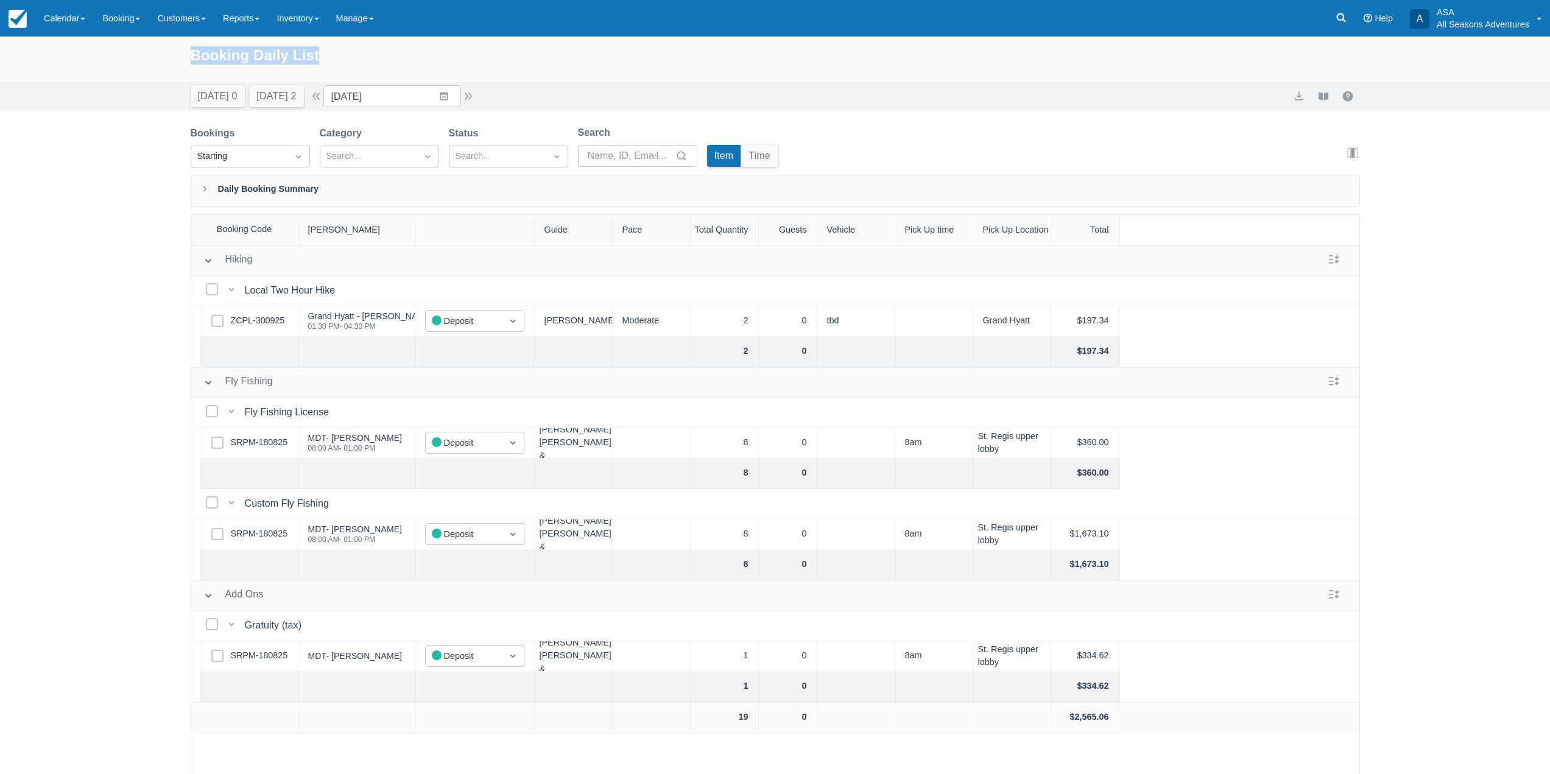
click at [345, 55] on div "Booking Daily List" at bounding box center [775, 59] width 1550 height 45
click at [345, 55] on div "Booking Daily List" at bounding box center [775, 61] width 1169 height 35
drag, startPoint x: 189, startPoint y: 54, endPoint x: 365, endPoint y: 67, distance: 176.5
click at [365, 67] on div "Booking Daily List" at bounding box center [775, 59] width 1550 height 45
click at [357, 60] on div "Booking Daily List" at bounding box center [775, 61] width 1169 height 35
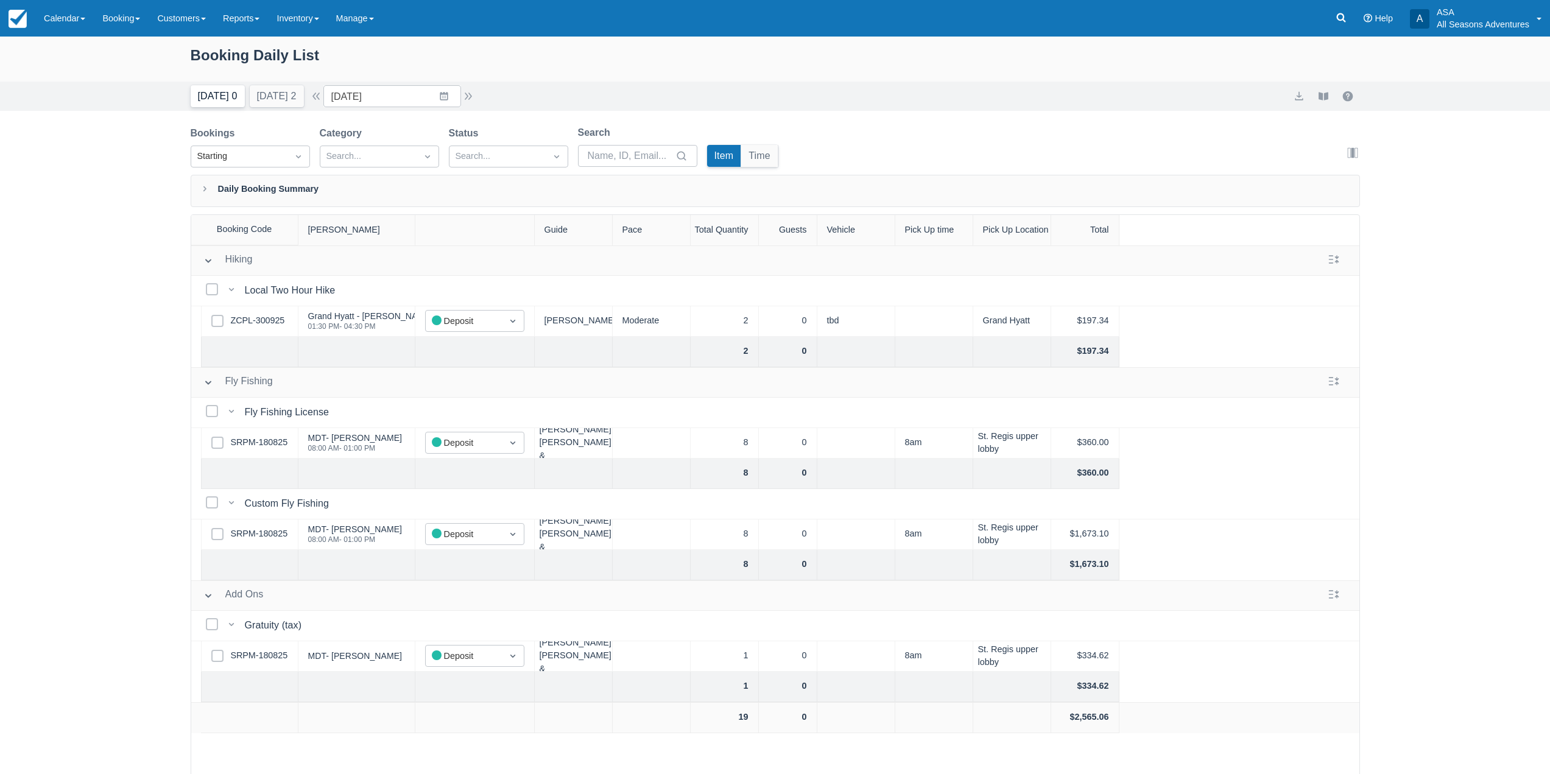
click at [213, 96] on button "Today 0" at bounding box center [218, 96] width 54 height 22
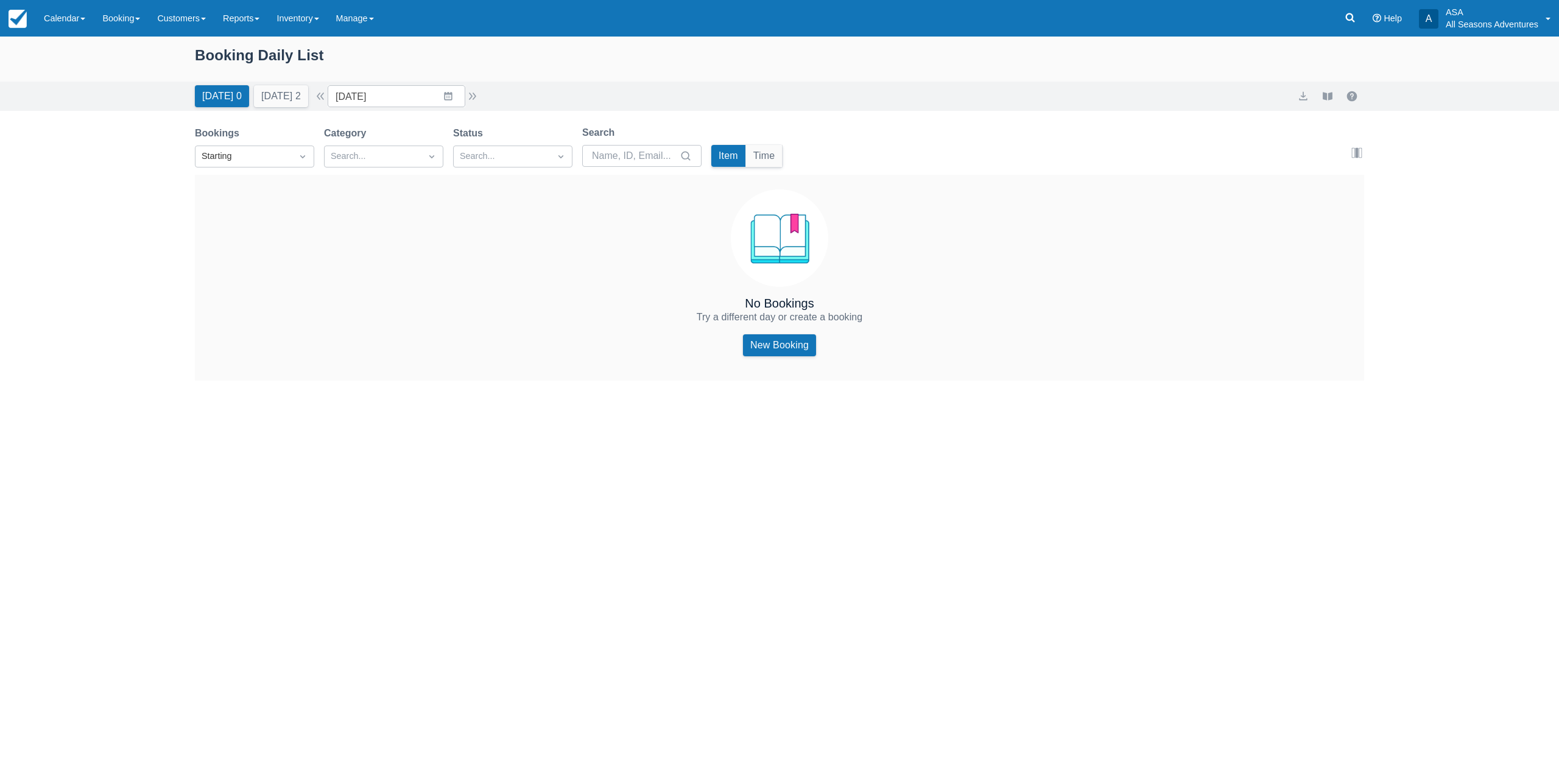
click at [266, 82] on div "Today 0 Tomorrow 2" at bounding box center [251, 93] width 123 height 27
click at [260, 96] on button "Tomorrow 2" at bounding box center [281, 96] width 54 height 22
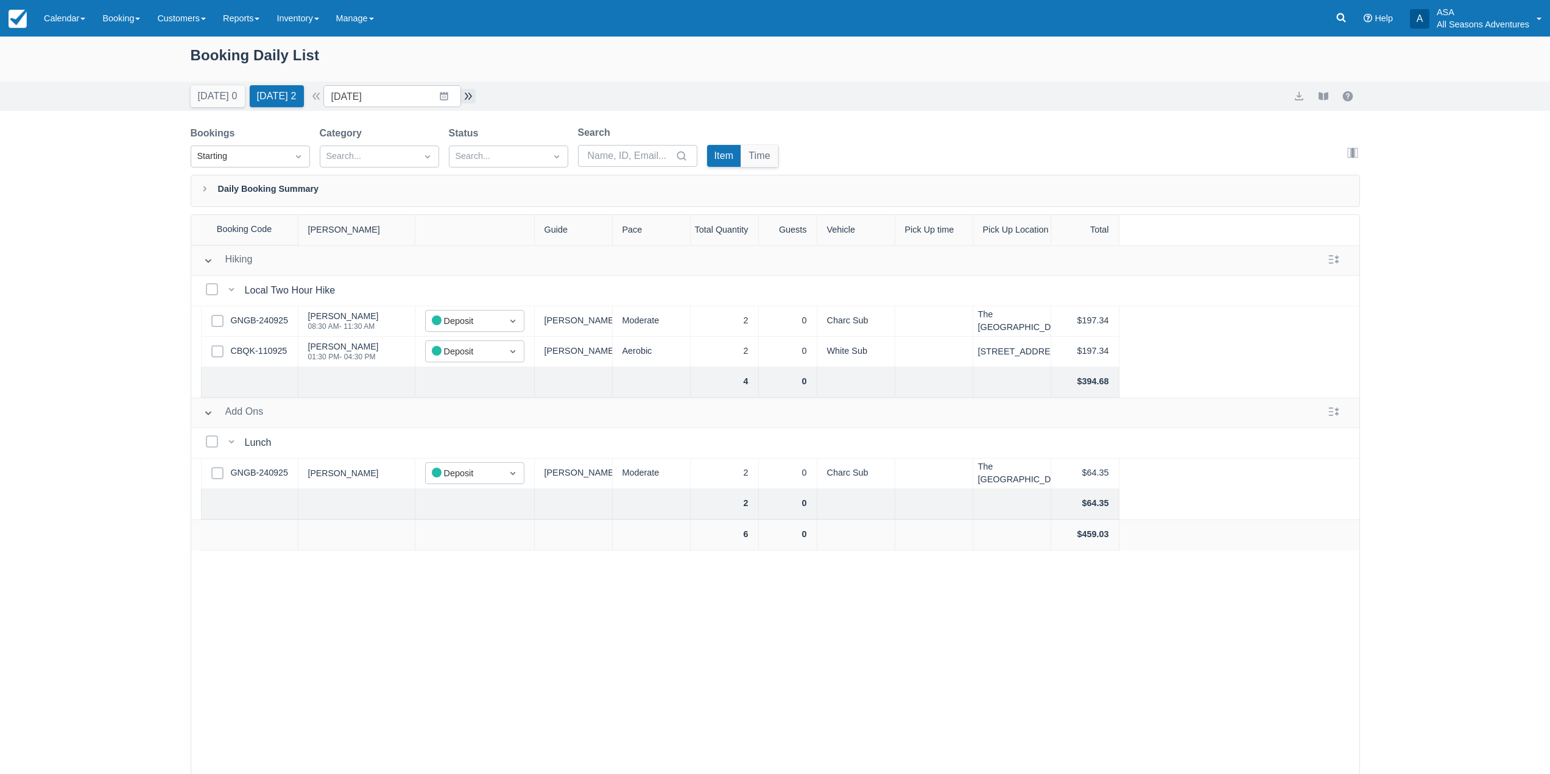
click at [472, 94] on button "button" at bounding box center [468, 96] width 15 height 15
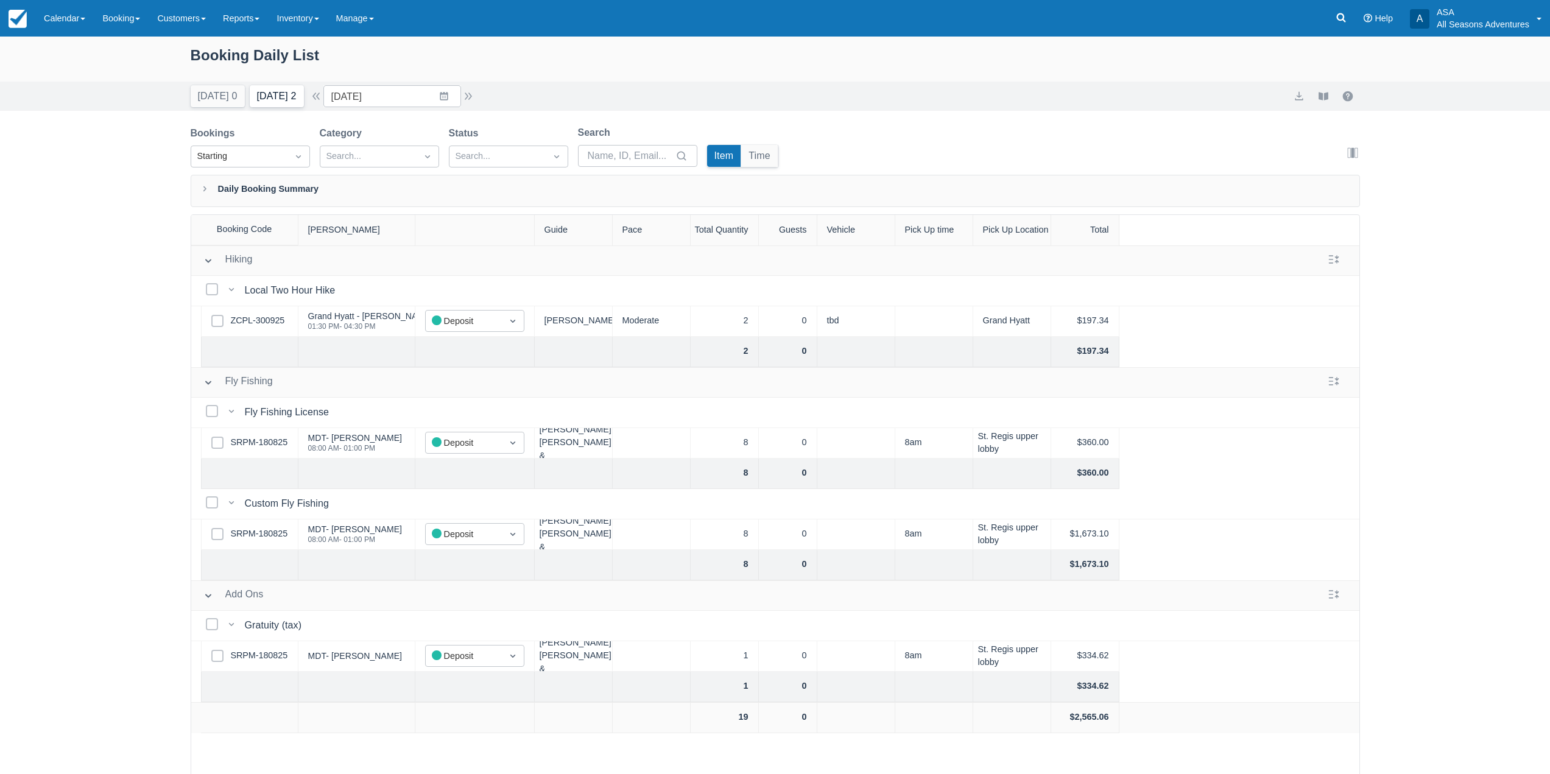
click at [269, 90] on button "Tomorrow 2" at bounding box center [277, 96] width 54 height 22
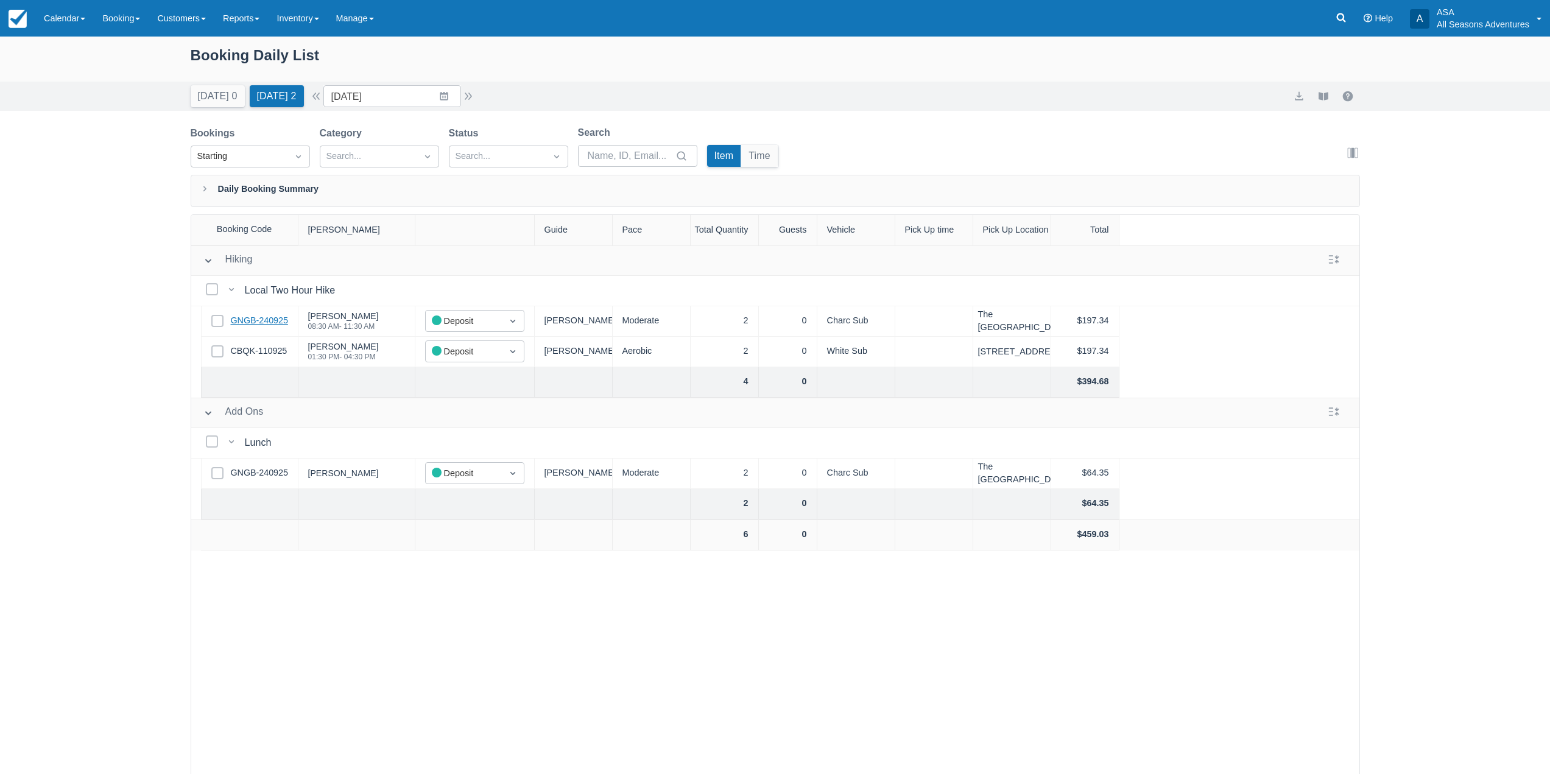
click at [260, 320] on link "GNGB-240925" at bounding box center [259, 320] width 57 height 13
click at [467, 98] on button "button" at bounding box center [468, 96] width 15 height 15
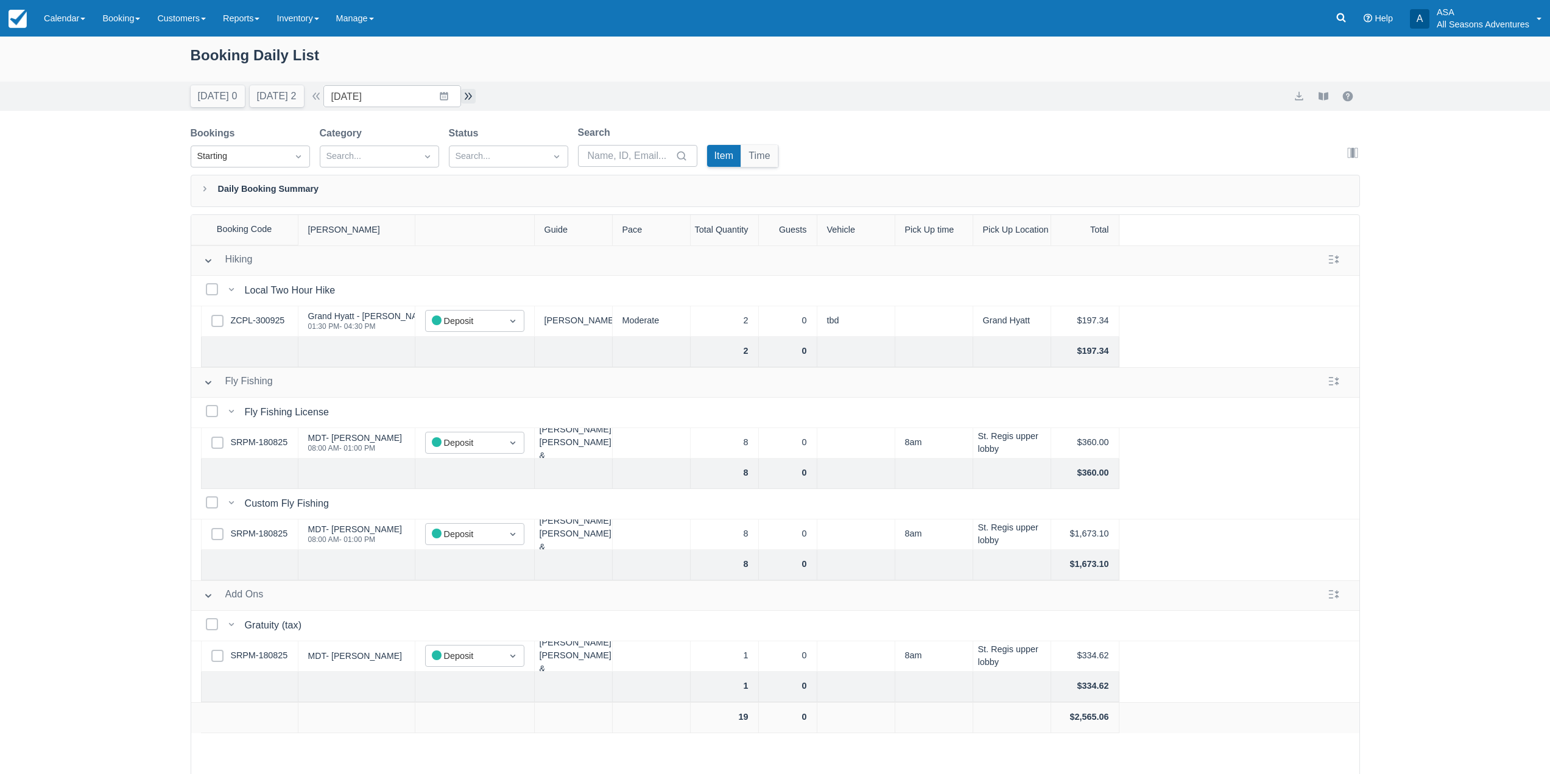
click at [474, 95] on button "button" at bounding box center [468, 96] width 15 height 15
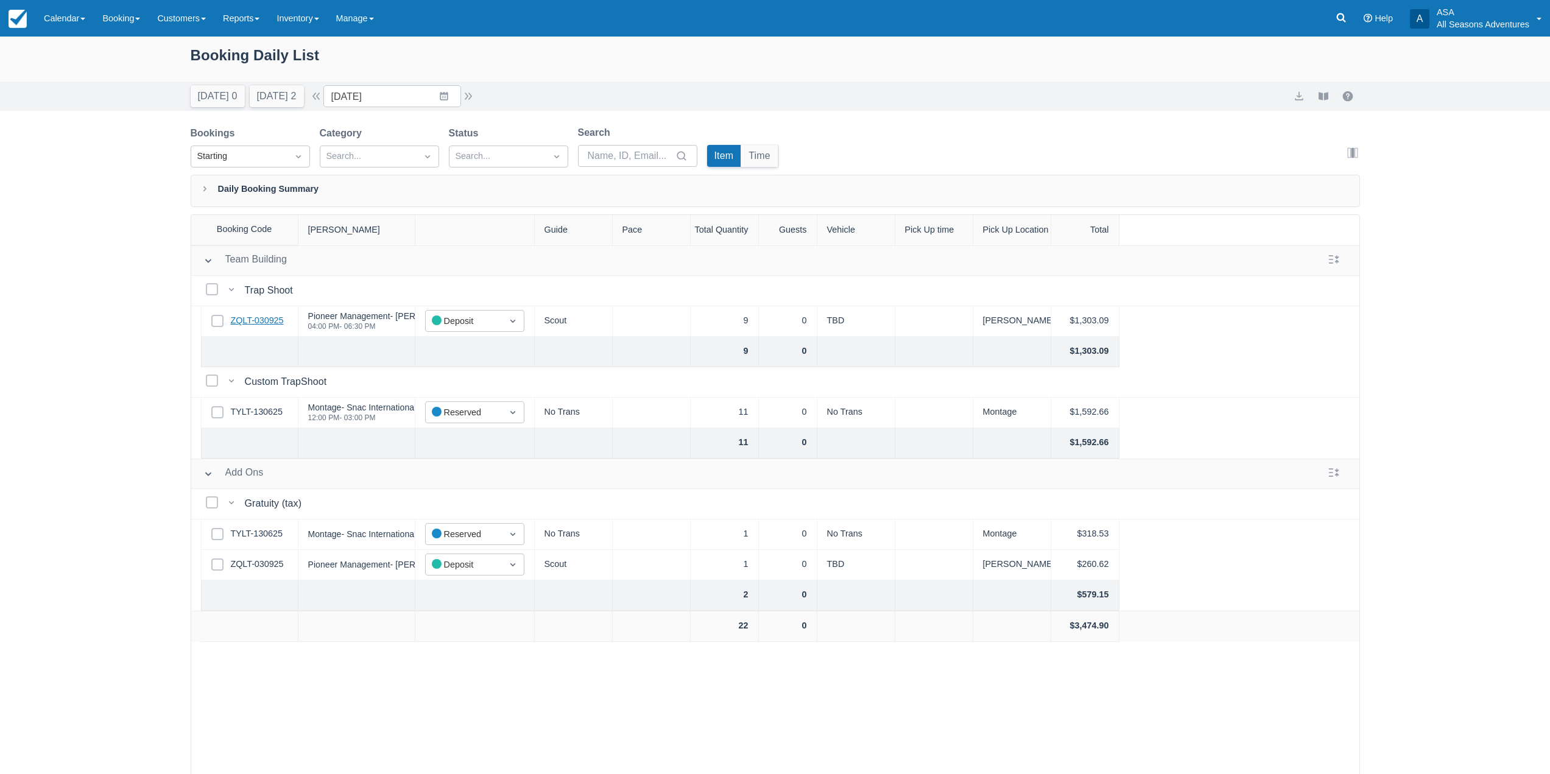
click at [275, 324] on link "ZQLT-030925" at bounding box center [257, 320] width 53 height 13
click at [455, 89] on input "10/06/25" at bounding box center [392, 96] width 138 height 22
click at [614, 77] on div "Booking Daily List" at bounding box center [775, 61] width 1169 height 35
click at [220, 97] on button "Today 0" at bounding box center [218, 96] width 54 height 22
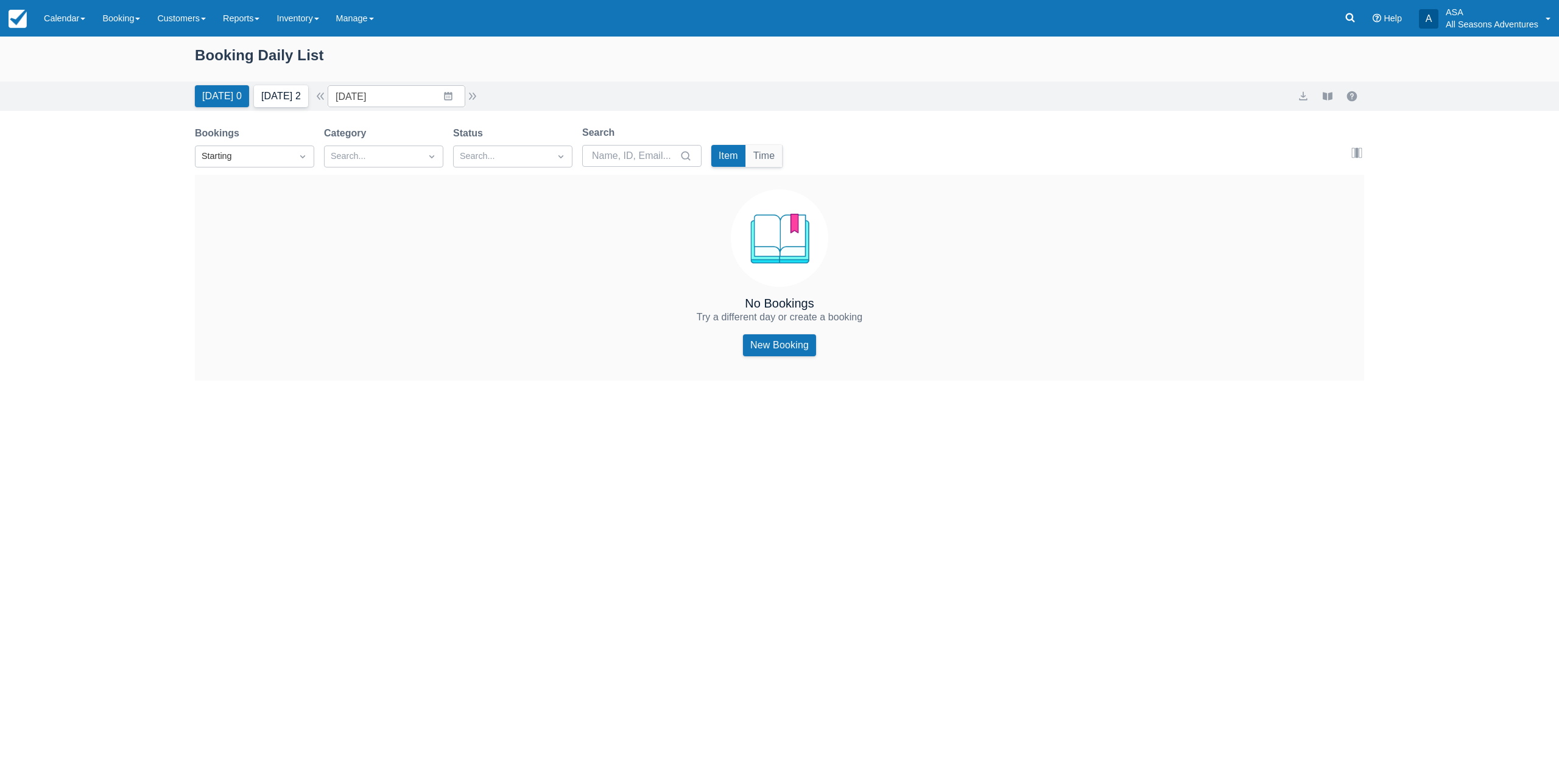
click at [292, 97] on button "Tomorrow 2" at bounding box center [281, 96] width 54 height 22
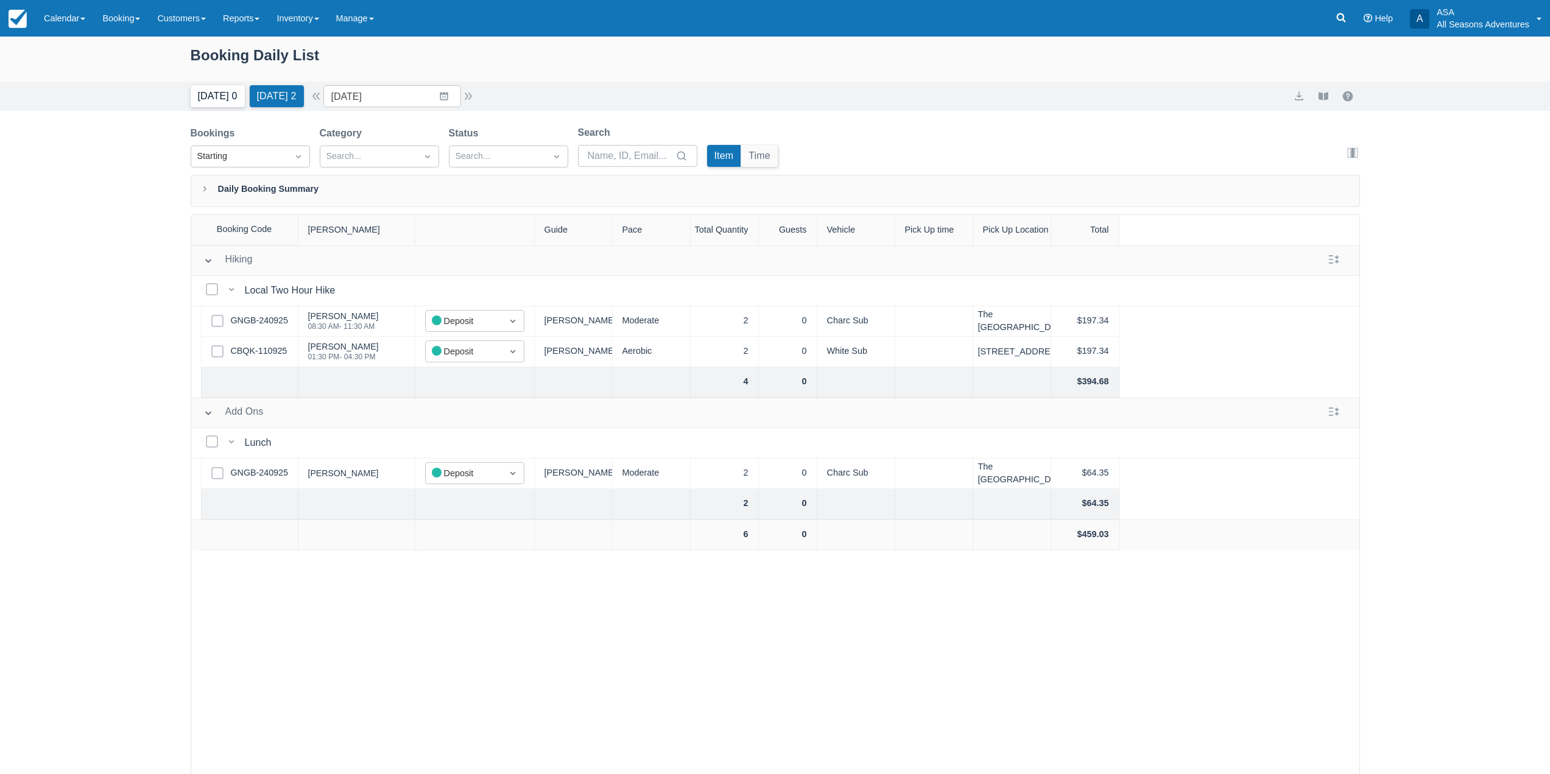
click at [216, 90] on button "[DATE] 0" at bounding box center [218, 96] width 54 height 22
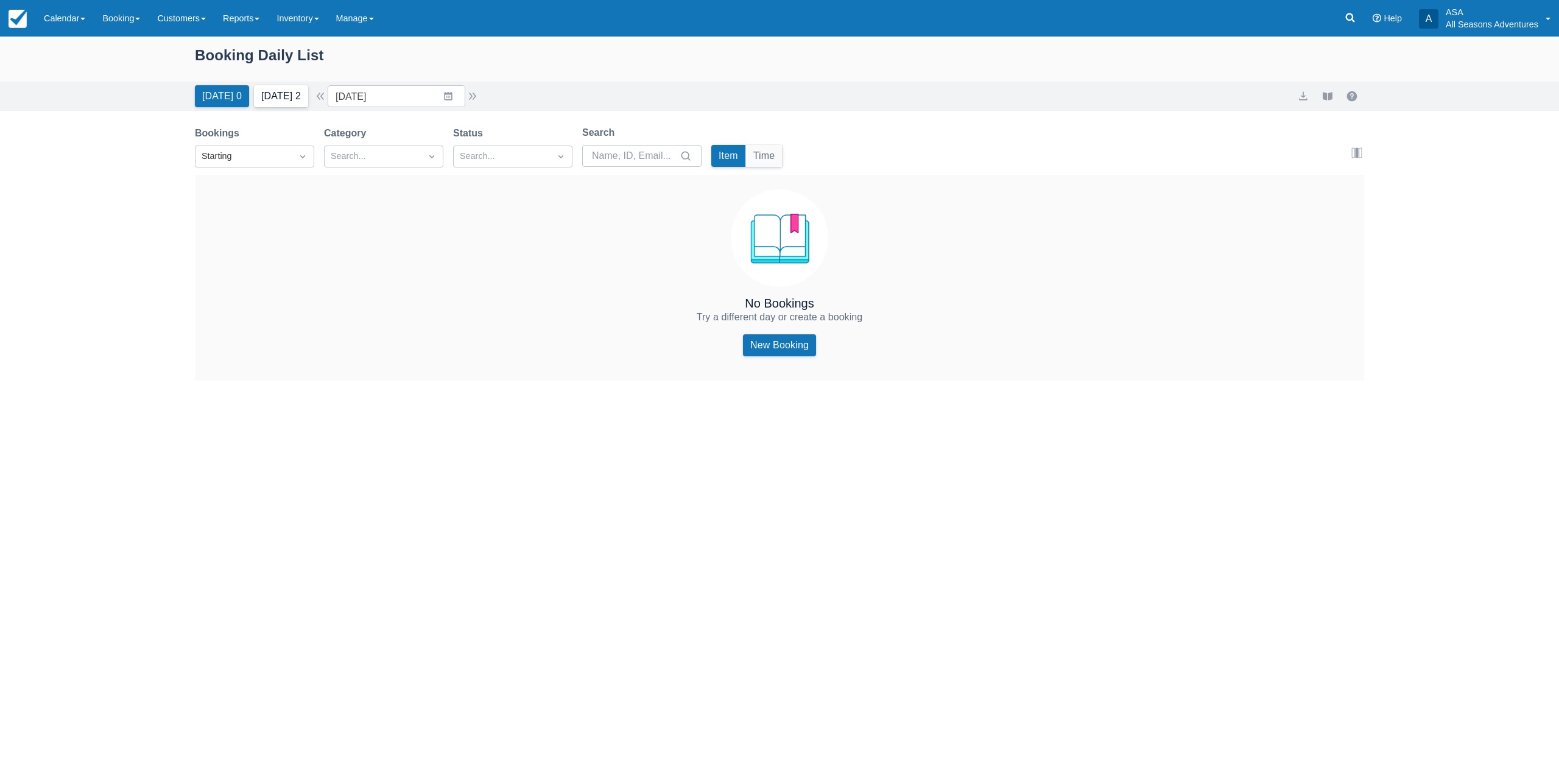
click at [269, 102] on button "[DATE] 2" at bounding box center [281, 96] width 54 height 22
type input "[DATE]"
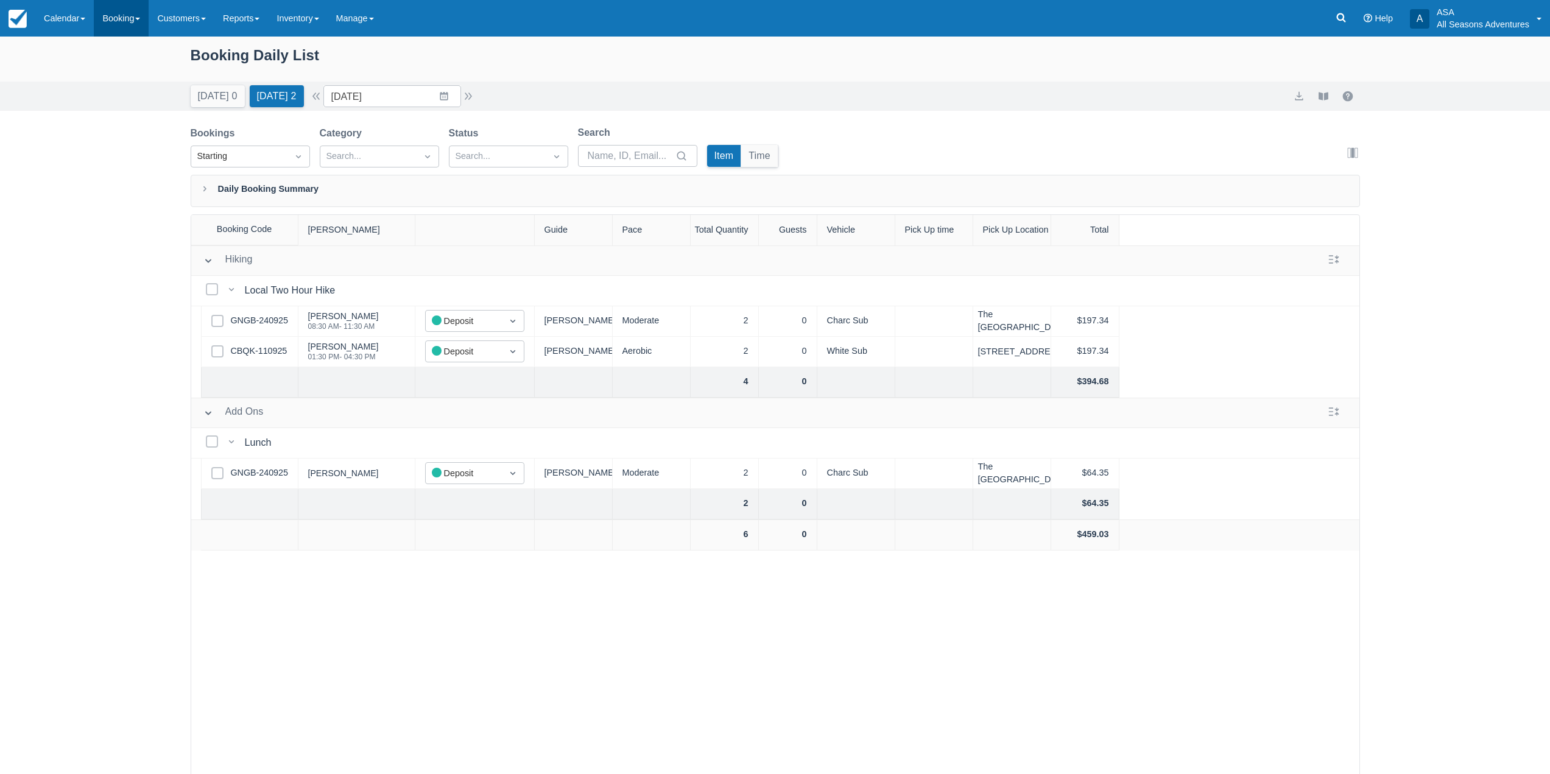
click at [143, 14] on link "Booking" at bounding box center [121, 18] width 55 height 37
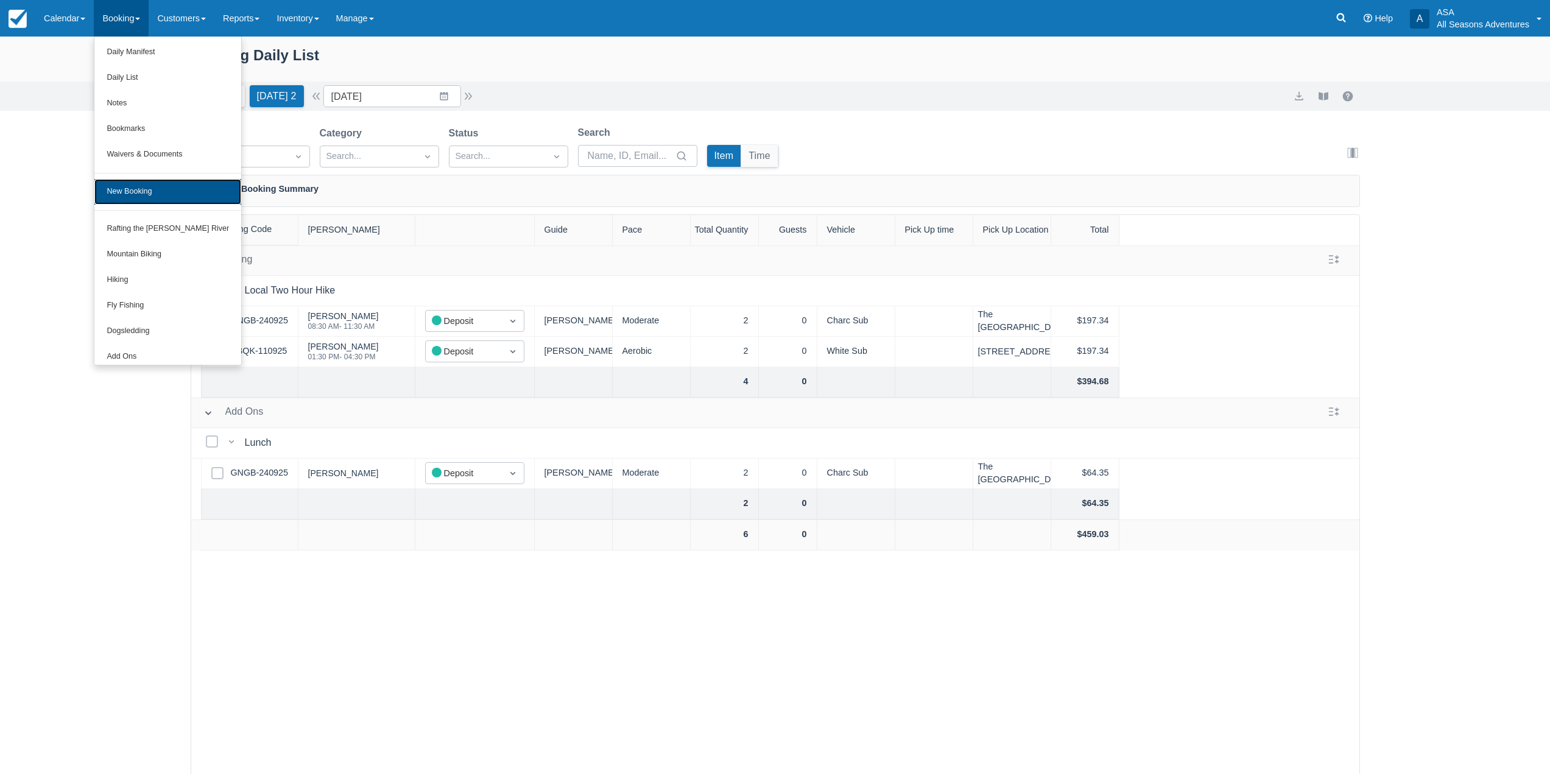
click at [150, 189] on link "New Booking" at bounding box center [167, 192] width 147 height 26
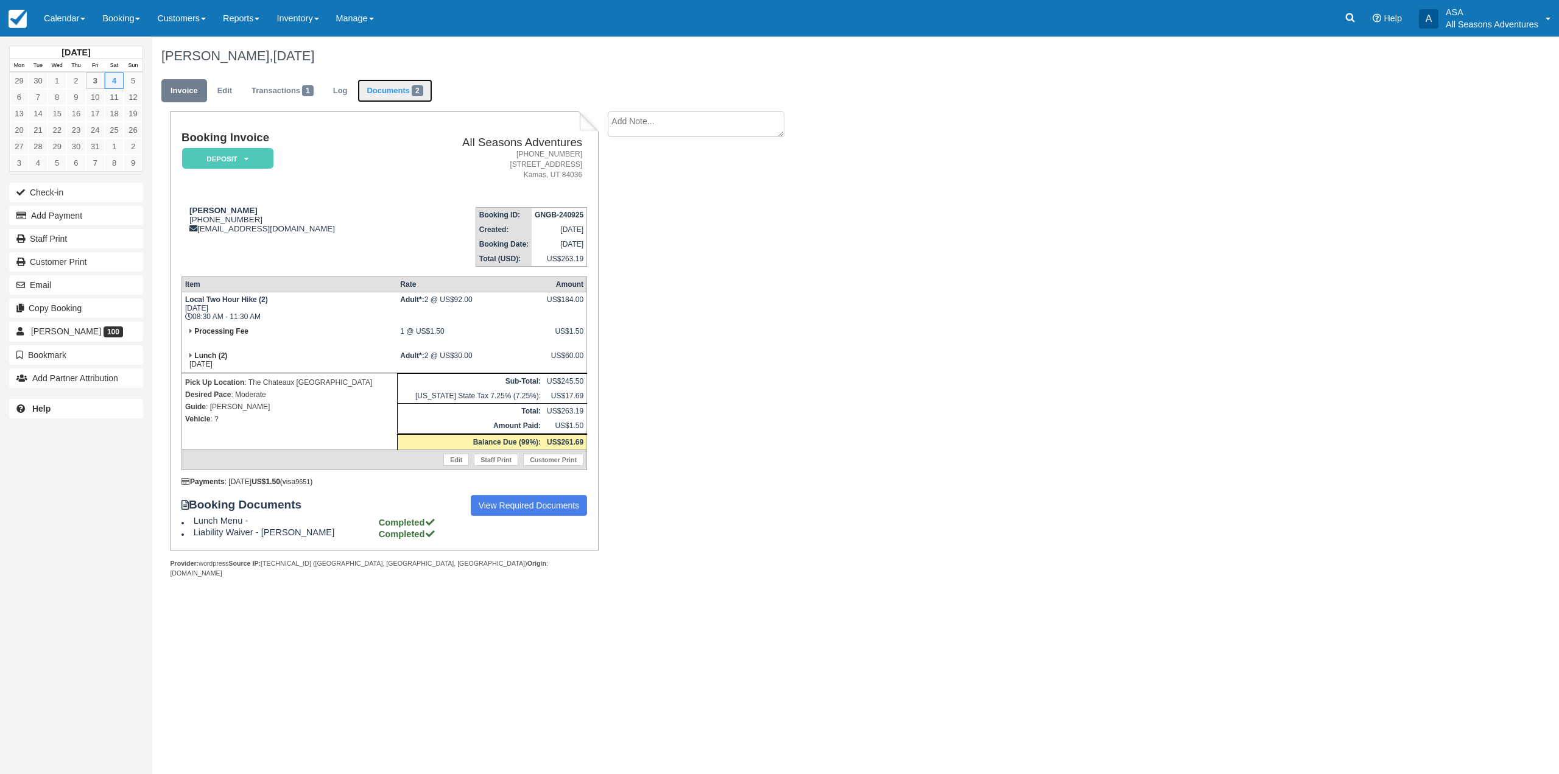
click at [400, 92] on link "Documents 2" at bounding box center [394, 91] width 74 height 24
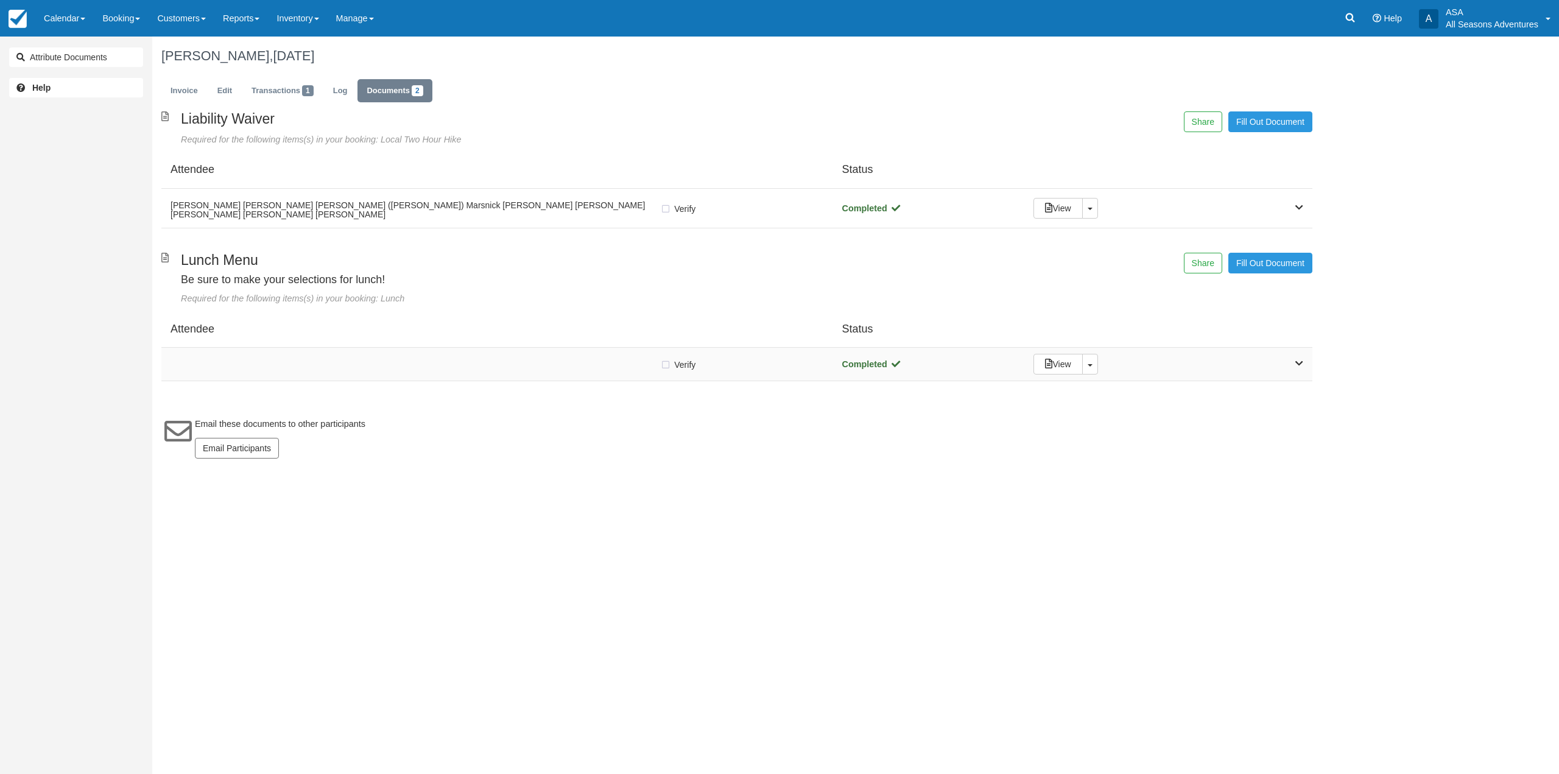
click at [501, 375] on div "Verify Verified Completed View Toggle Dropdown Detach" at bounding box center [736, 364] width 1151 height 33
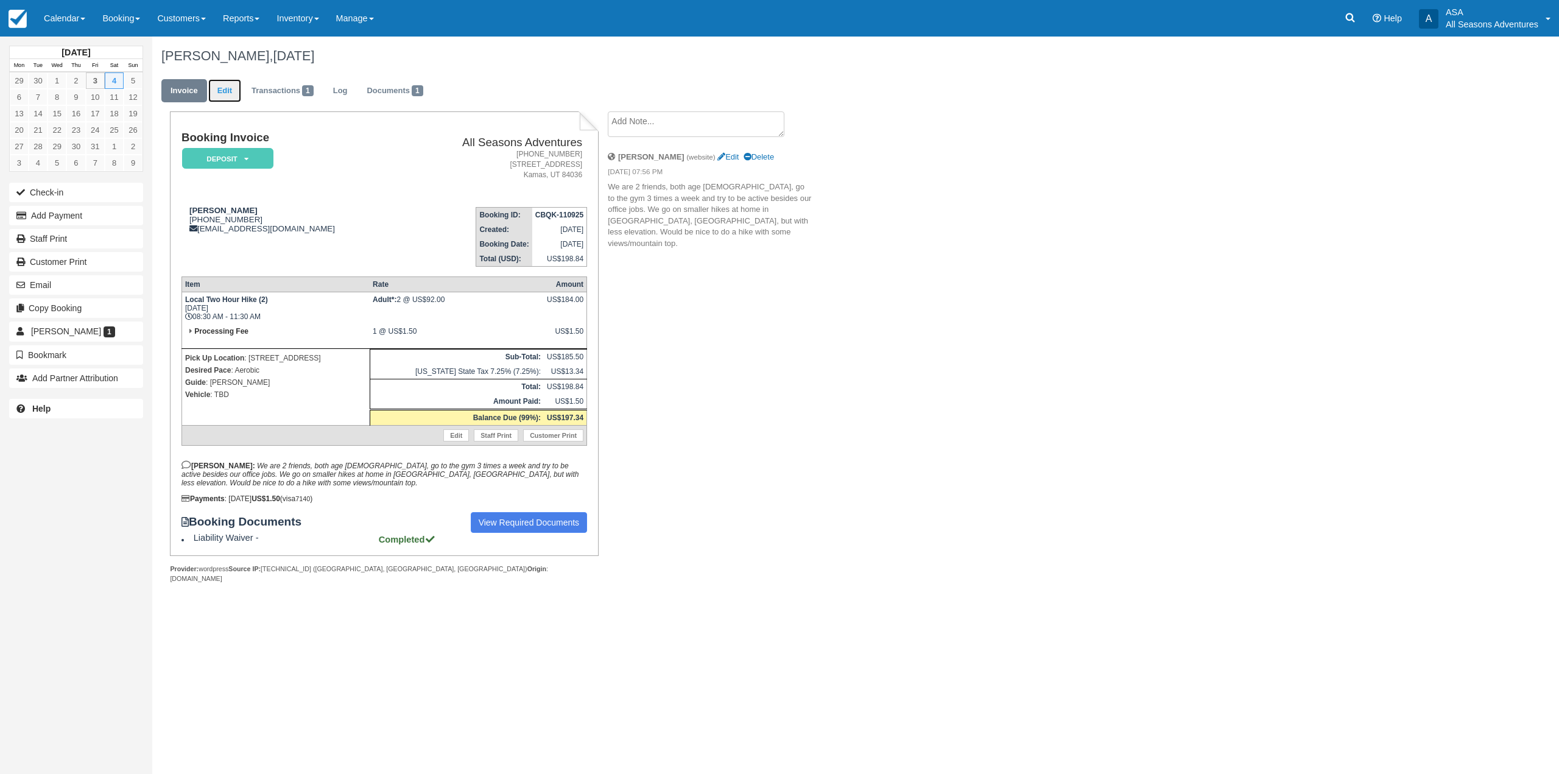
click at [233, 96] on link "Edit" at bounding box center [224, 91] width 33 height 24
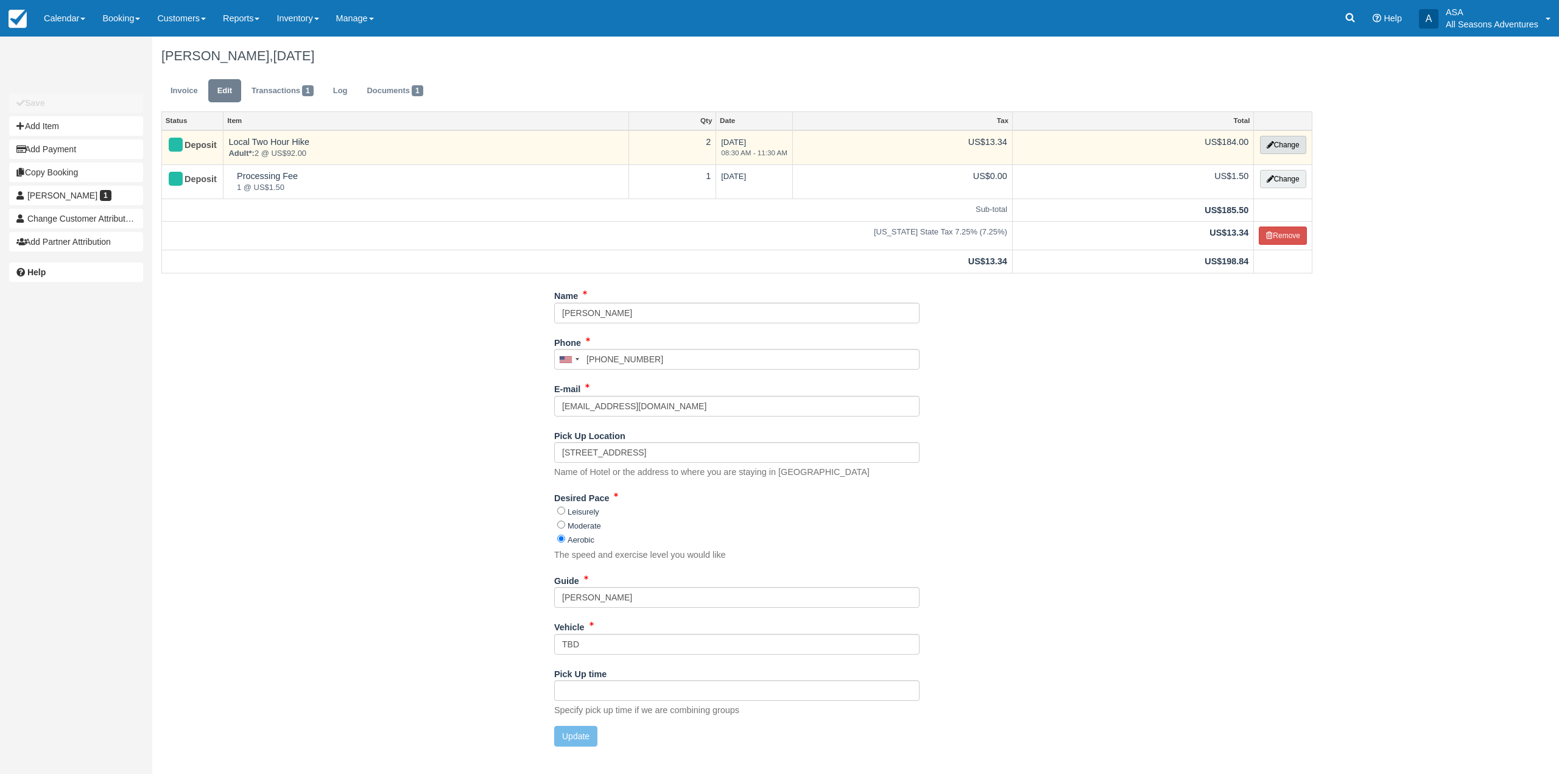
click at [1298, 145] on button "Change" at bounding box center [1283, 145] width 46 height 18
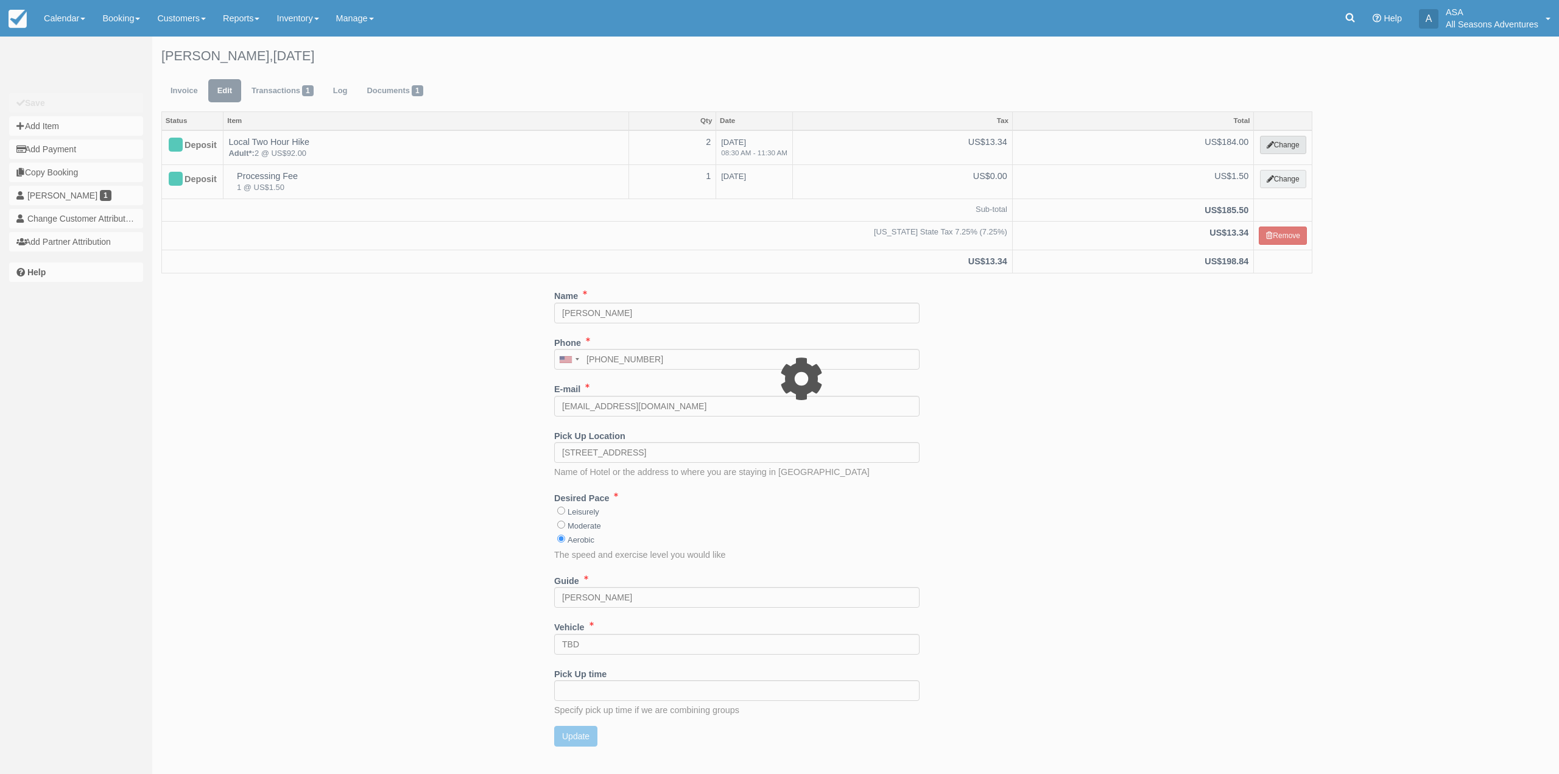
select select "2"
type input "184.00"
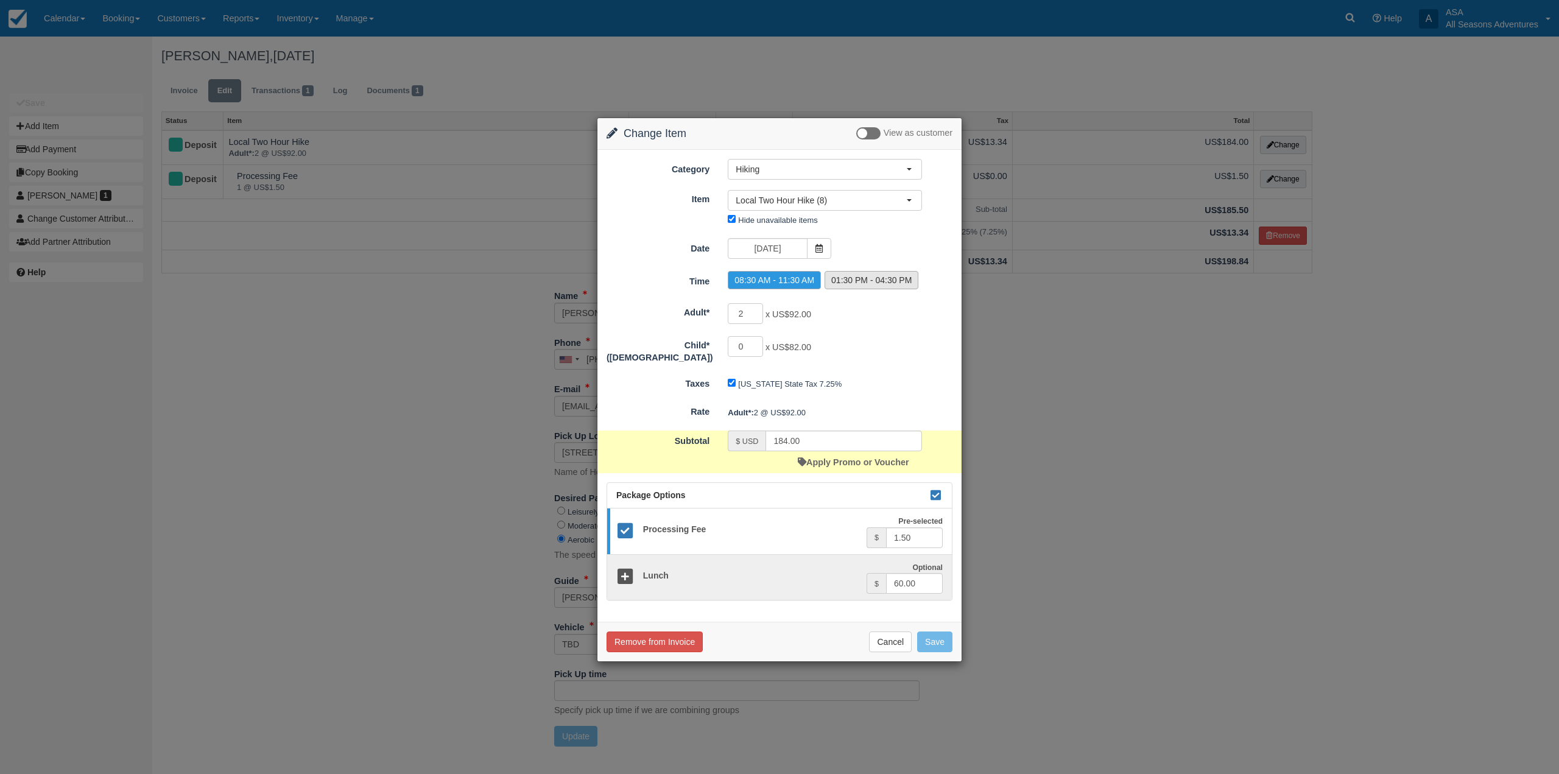
click at [878, 275] on label "01:30 PM - 04:30 PM" at bounding box center [872, 280] width 94 height 18
radio input "true"
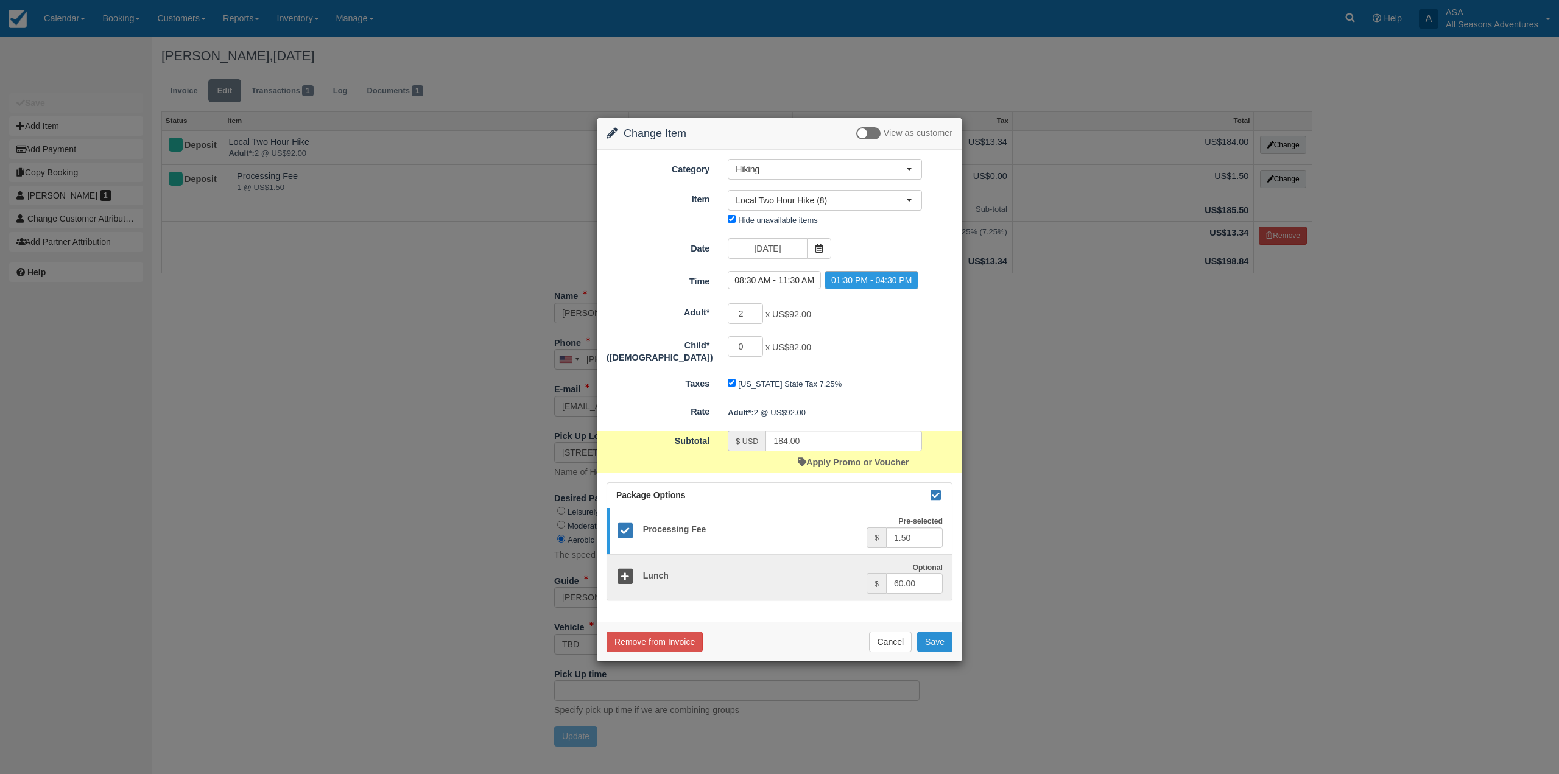
click at [937, 637] on button "Save" at bounding box center [934, 641] width 35 height 21
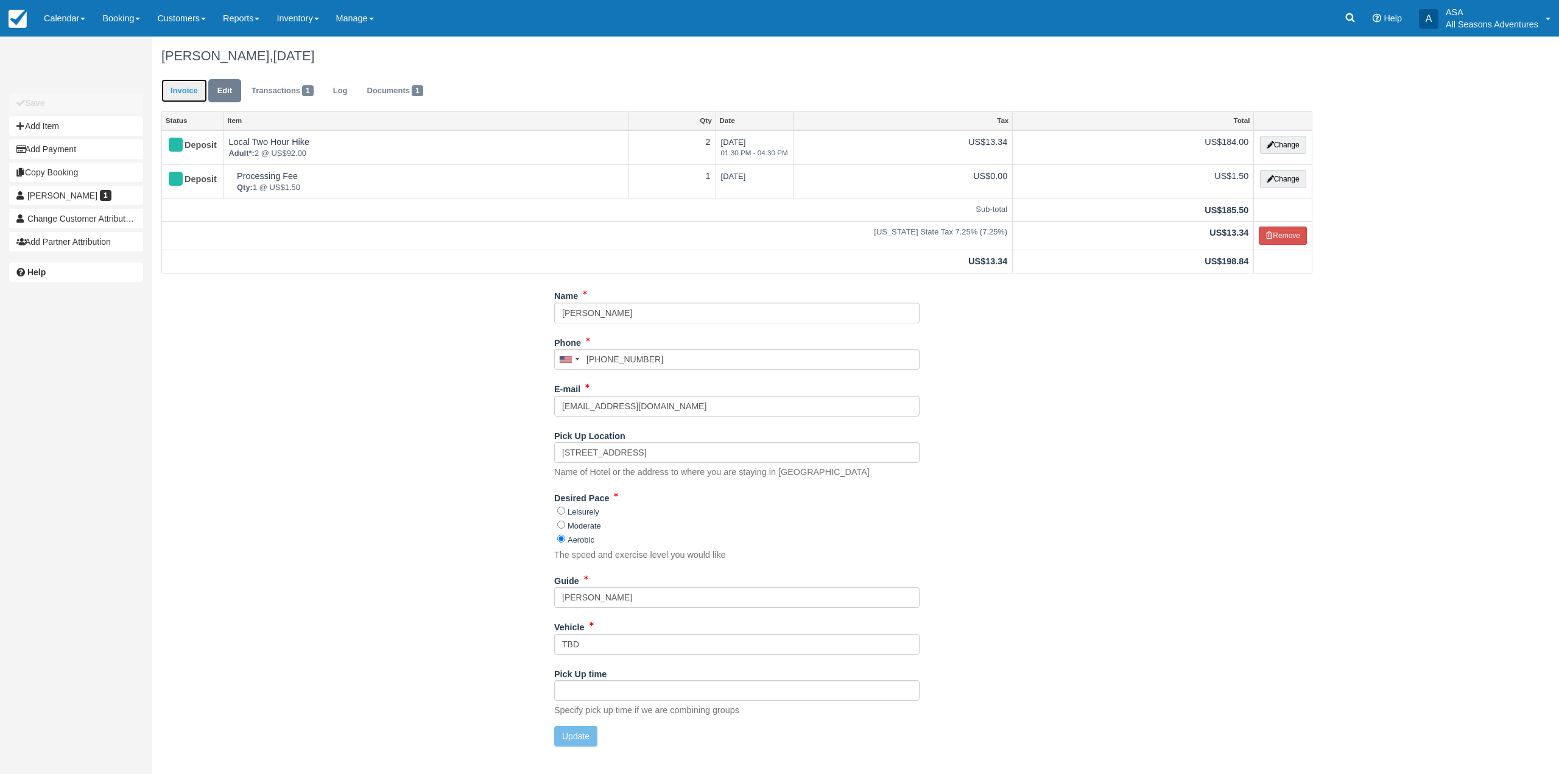
click at [195, 93] on link "Invoice" at bounding box center [184, 91] width 46 height 24
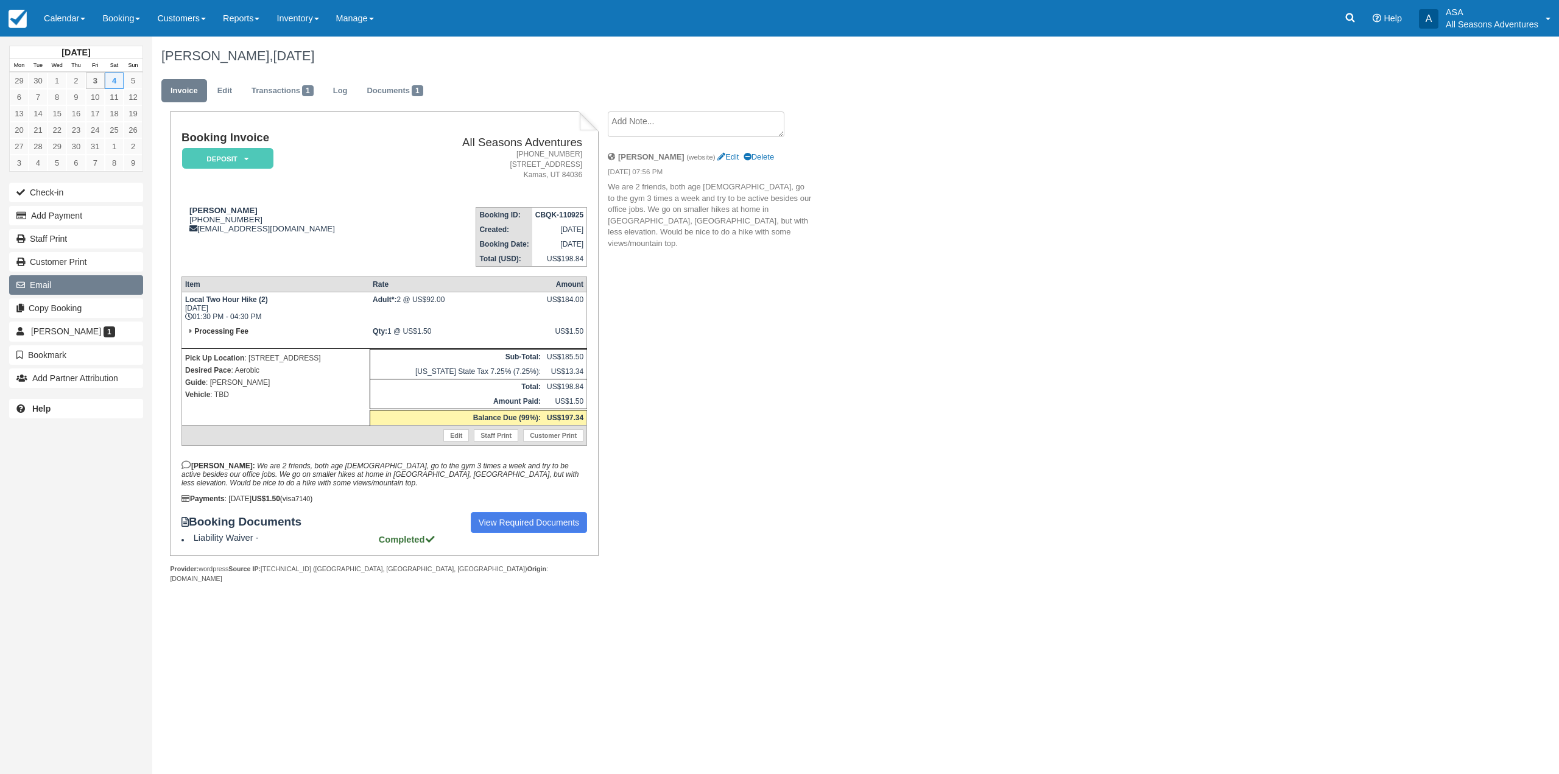
click at [59, 285] on button "Email" at bounding box center [76, 284] width 134 height 19
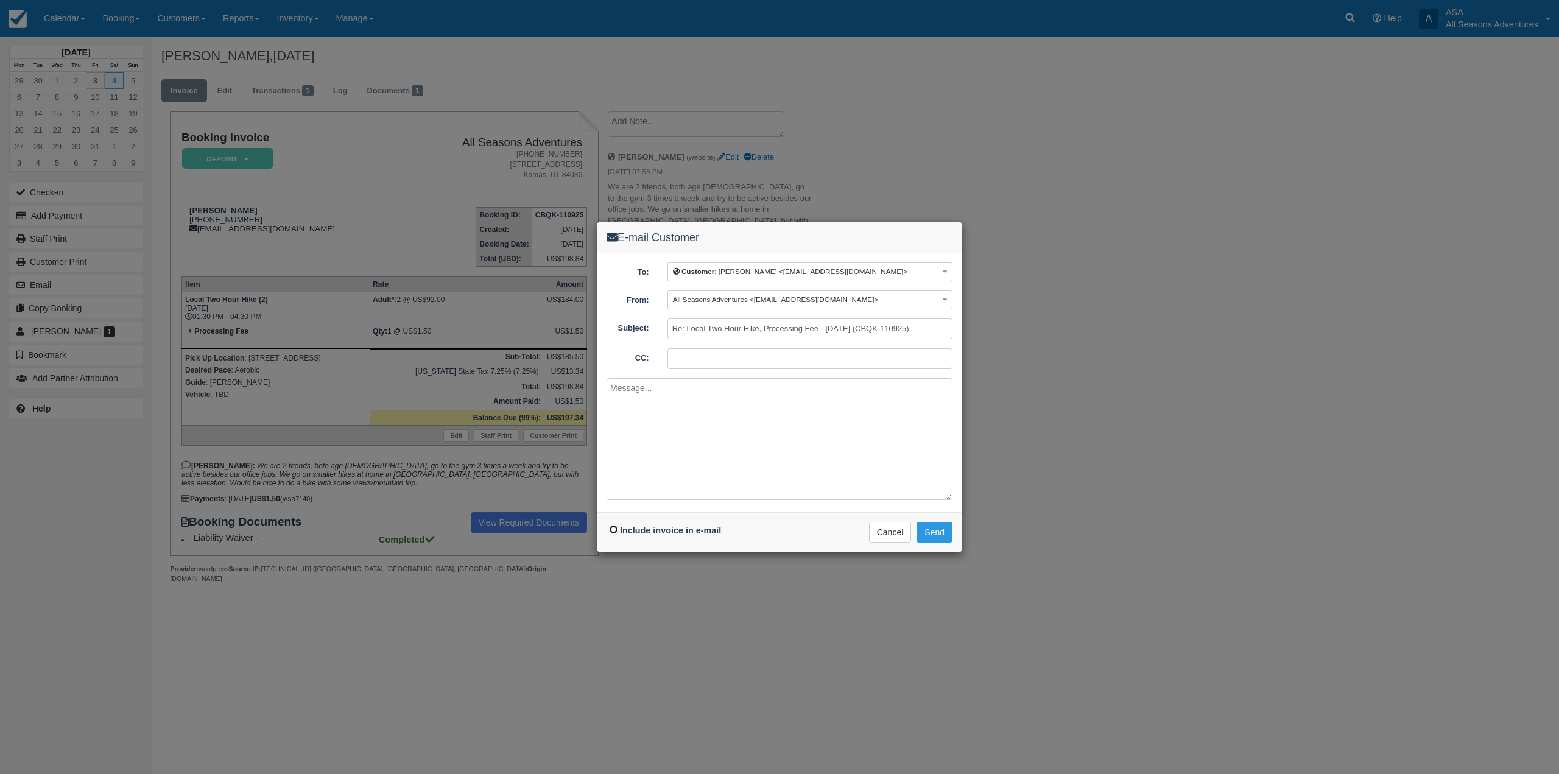
click at [612, 529] on input "Include invoice in e-mail" at bounding box center [614, 530] width 8 height 8
checkbox input "true"
click at [666, 477] on textarea at bounding box center [780, 439] width 346 height 122
type textarea "r"
click at [699, 465] on textarea "[PERSON_NAME], I have gone ahead and changed your hike [DATE] to the afternoon.…" at bounding box center [780, 439] width 346 height 122
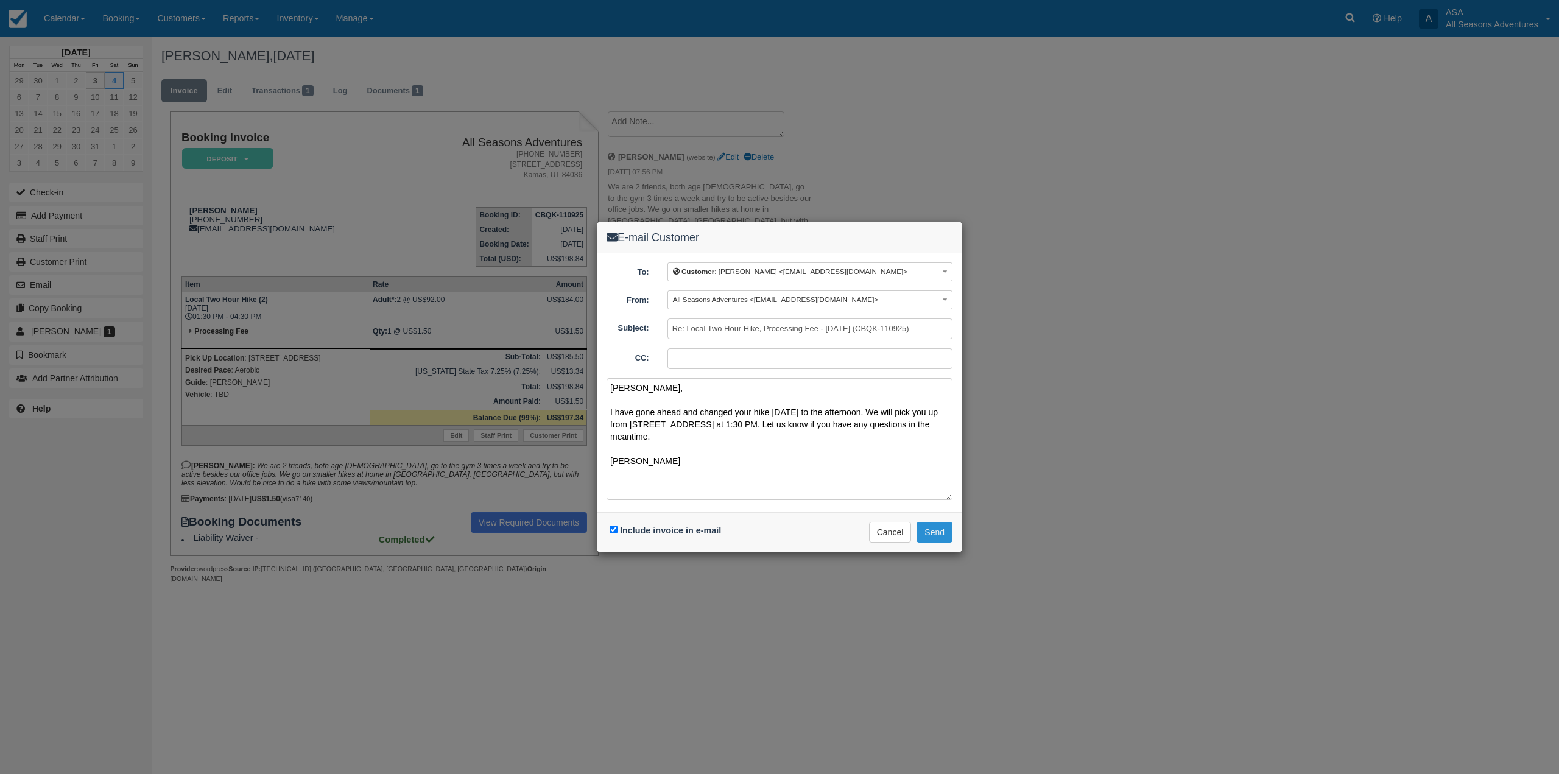
type textarea "[PERSON_NAME], I have gone ahead and changed your hike [DATE] to the afternoon.…"
click at [940, 534] on button "Send" at bounding box center [934, 532] width 36 height 21
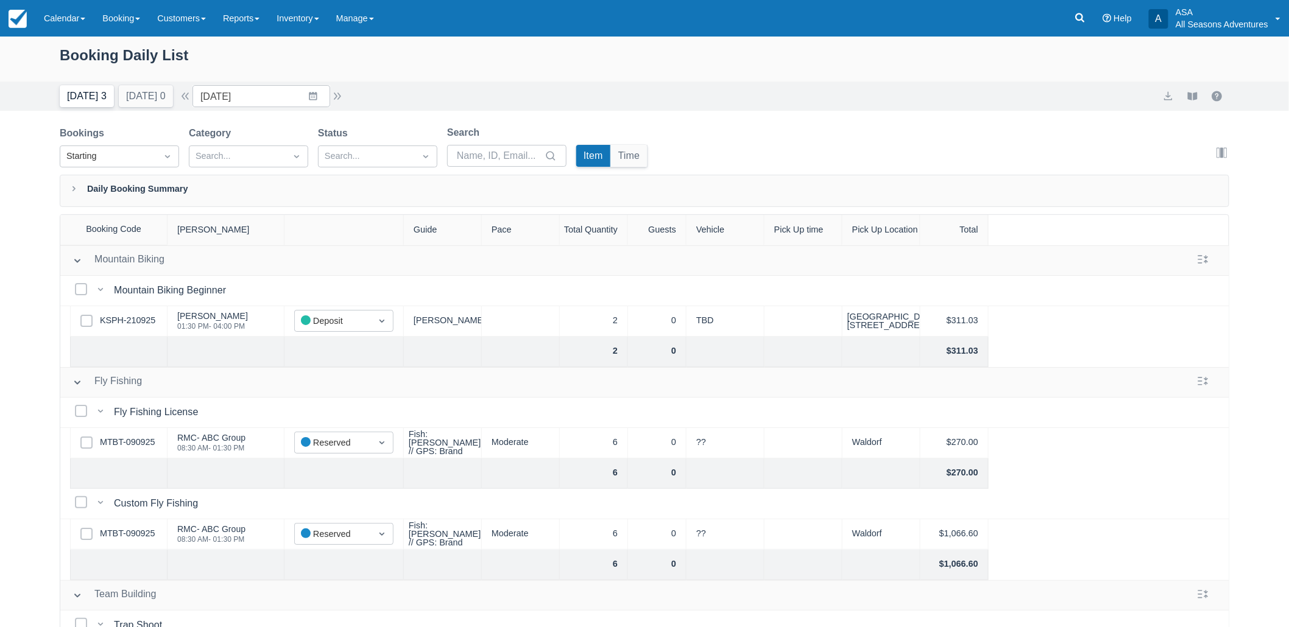
scroll to position [68, 0]
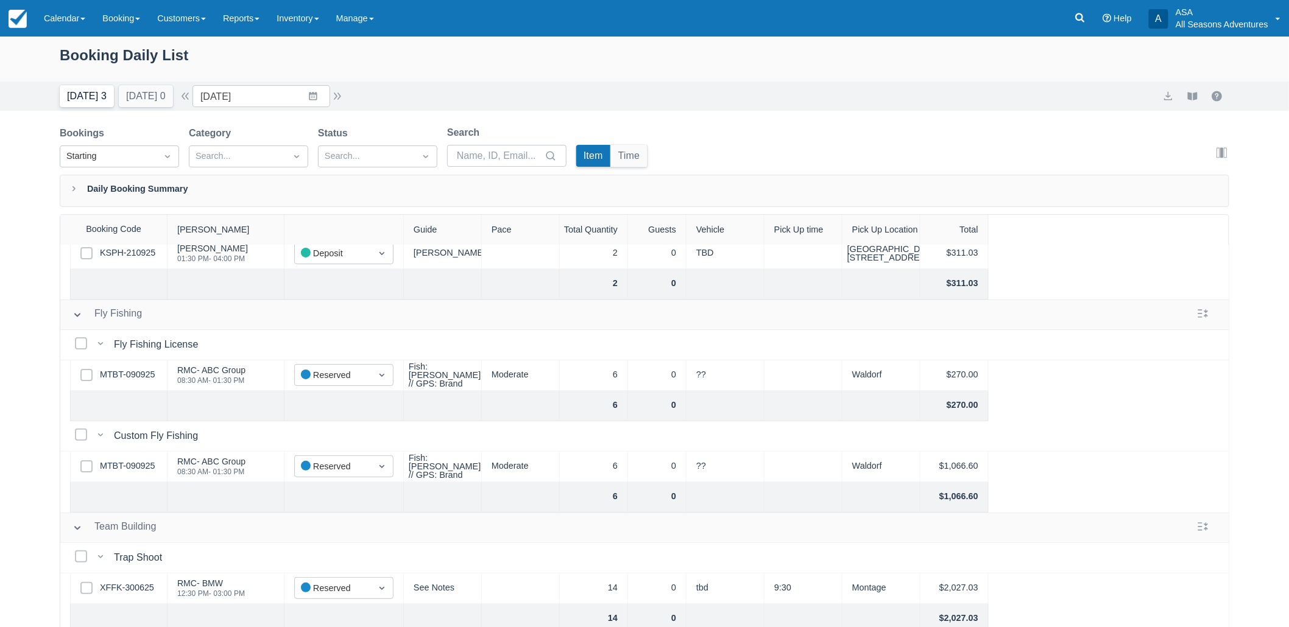
click at [66, 100] on button "Today 3" at bounding box center [87, 96] width 54 height 22
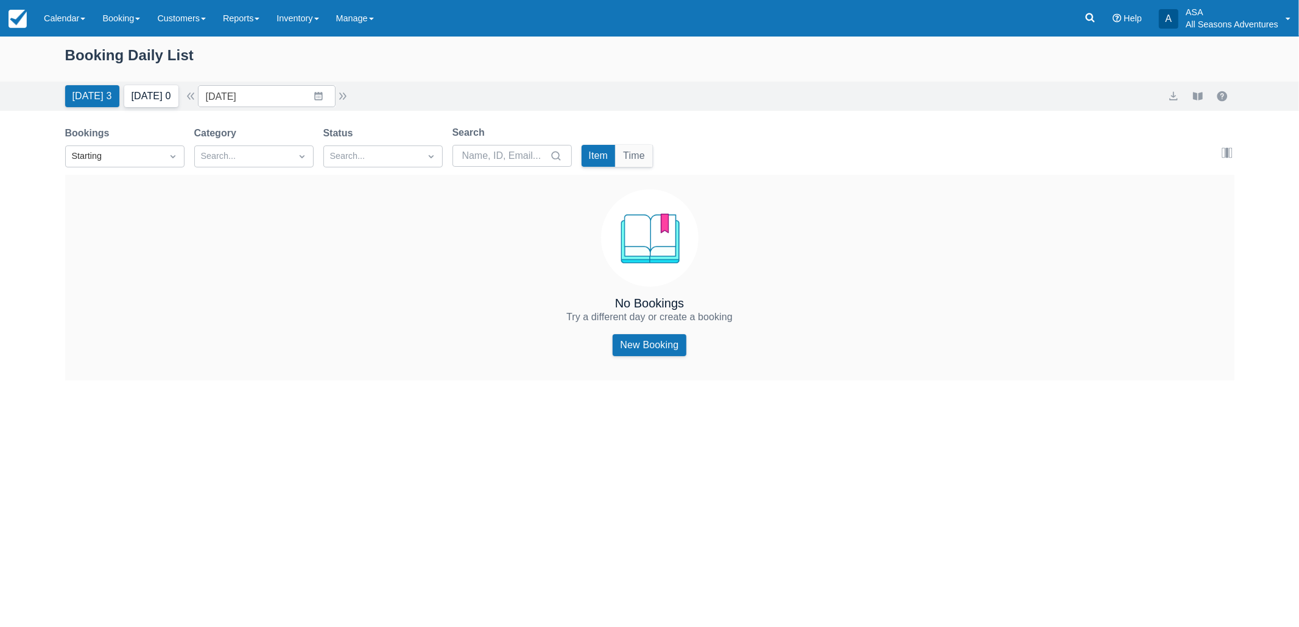
click at [157, 98] on button "Tomorrow 0" at bounding box center [151, 96] width 54 height 22
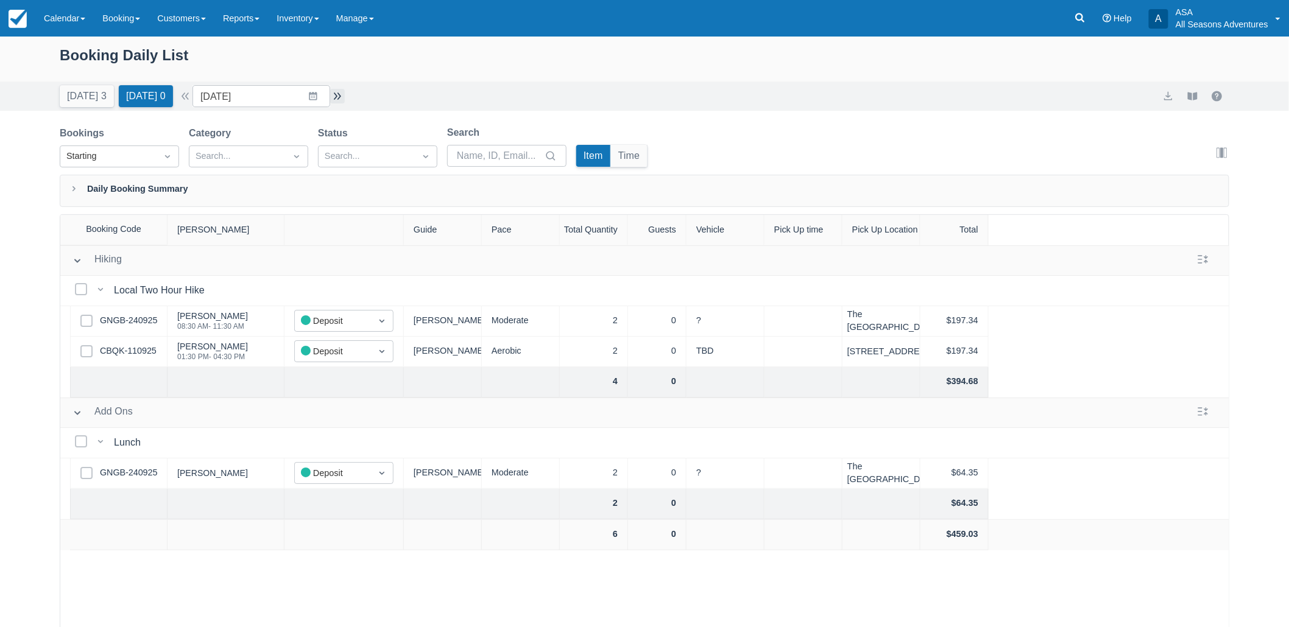
click at [343, 101] on button "button" at bounding box center [337, 96] width 15 height 15
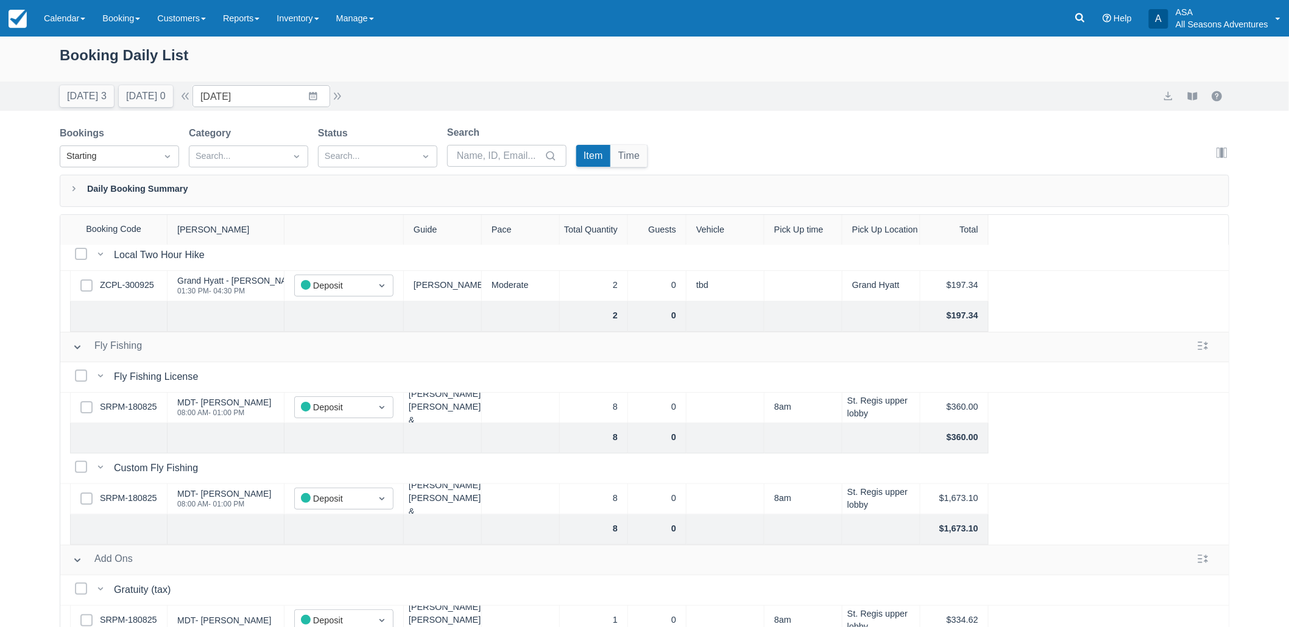
scroll to position [55, 0]
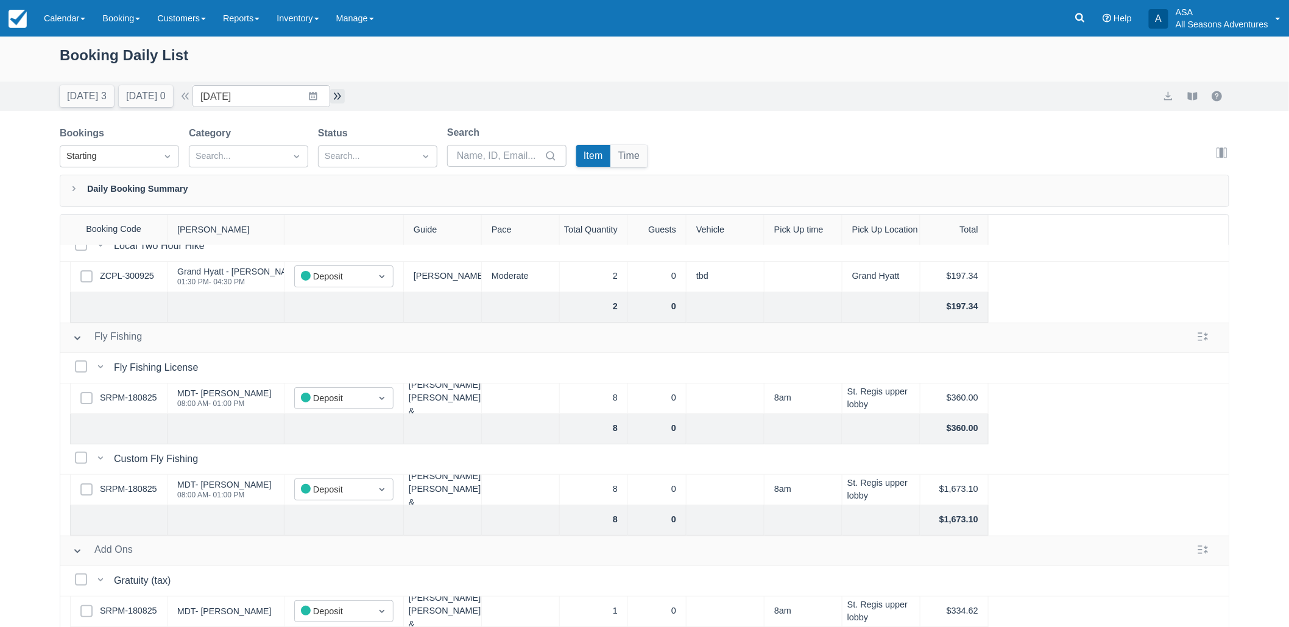
click at [339, 98] on button "button" at bounding box center [337, 96] width 15 height 15
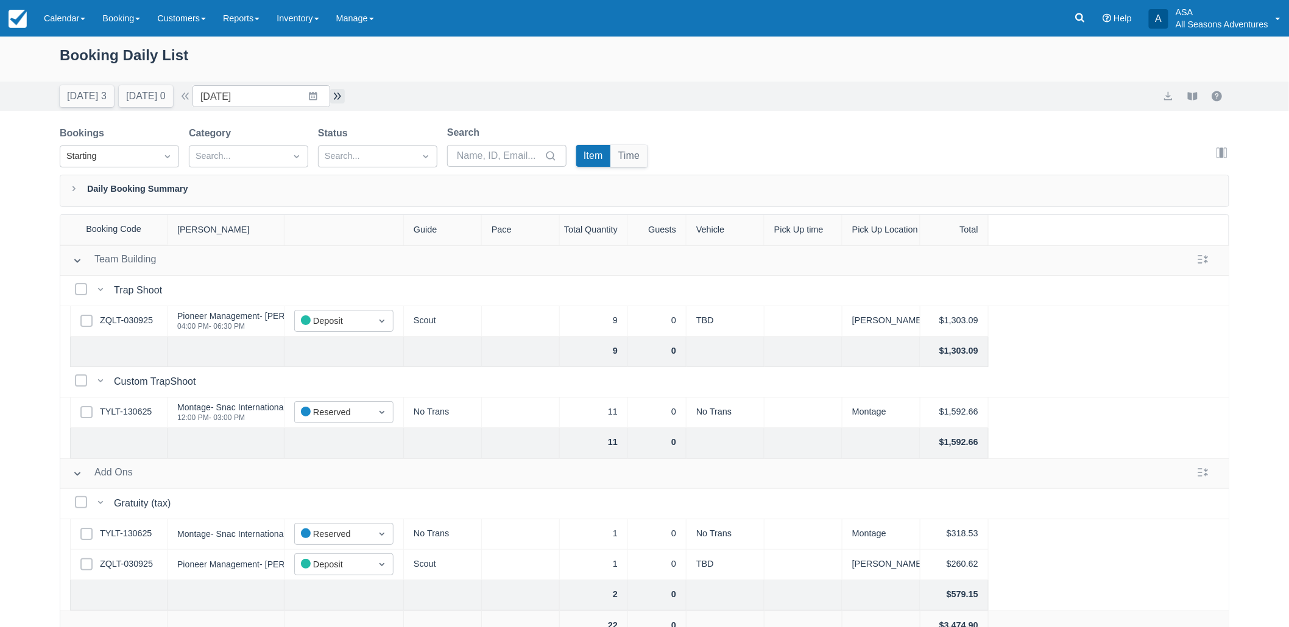
click at [337, 99] on button "button" at bounding box center [337, 96] width 15 height 15
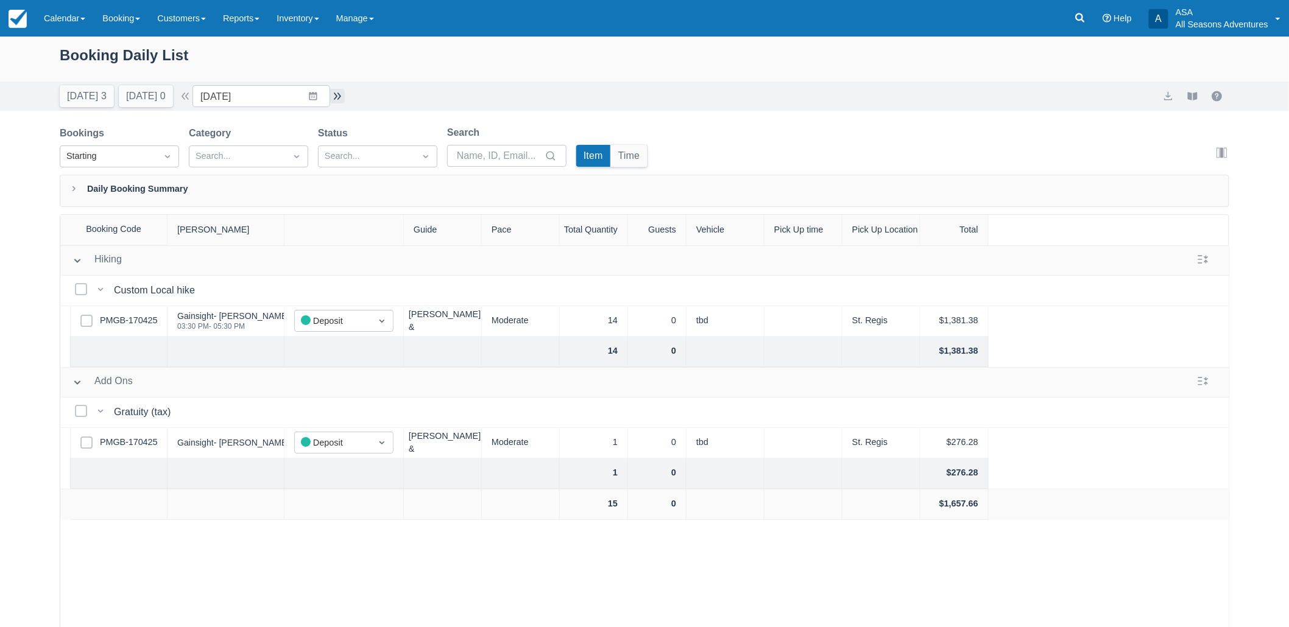
click at [337, 99] on button "button" at bounding box center [337, 96] width 15 height 15
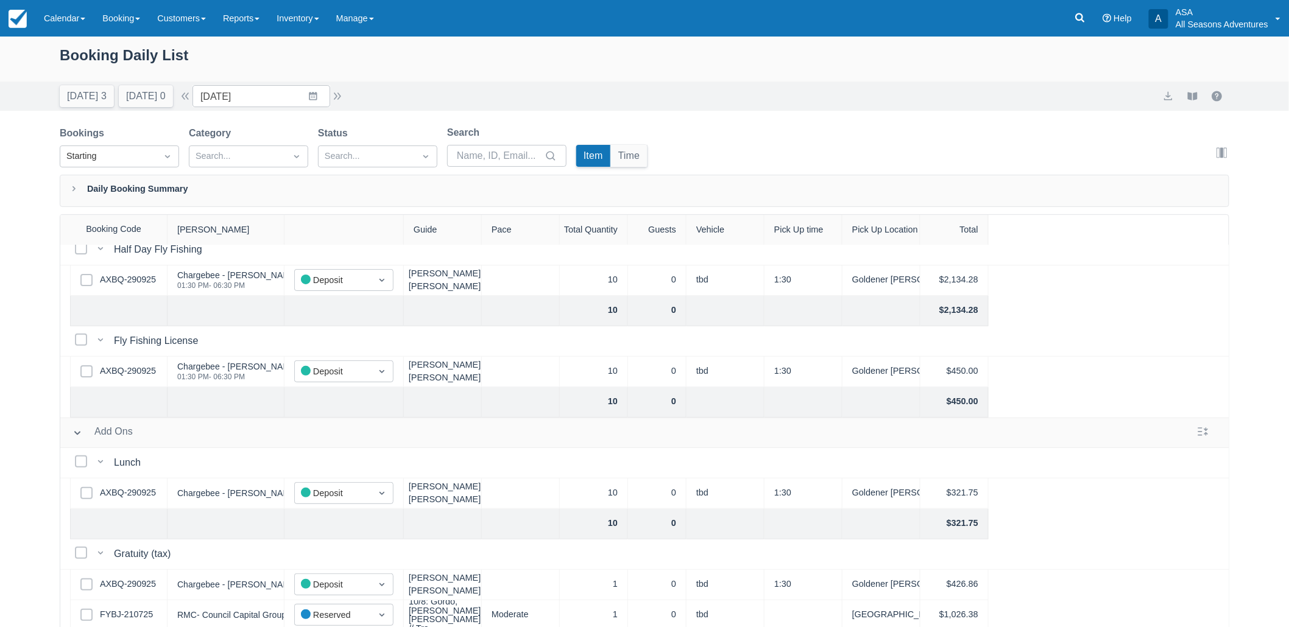
scroll to position [298, 0]
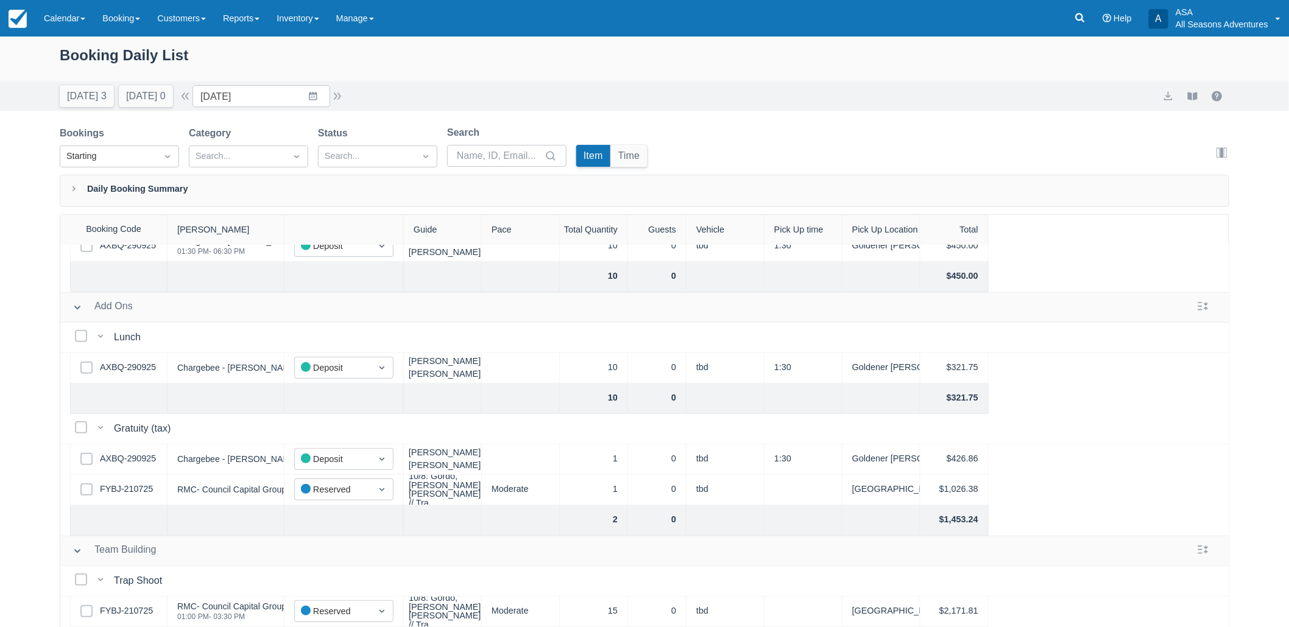
click at [338, 88] on div "Today 3 Tomorrow 0 Date 10/08/25 Navigate forward to interact with the calendar…" at bounding box center [202, 96] width 285 height 22
click at [337, 104] on div "Today 3 Tomorrow 0 Date 10/08/25 Navigate forward to interact with the calendar…" at bounding box center [202, 96] width 285 height 22
click at [337, 99] on button "button" at bounding box center [337, 96] width 15 height 15
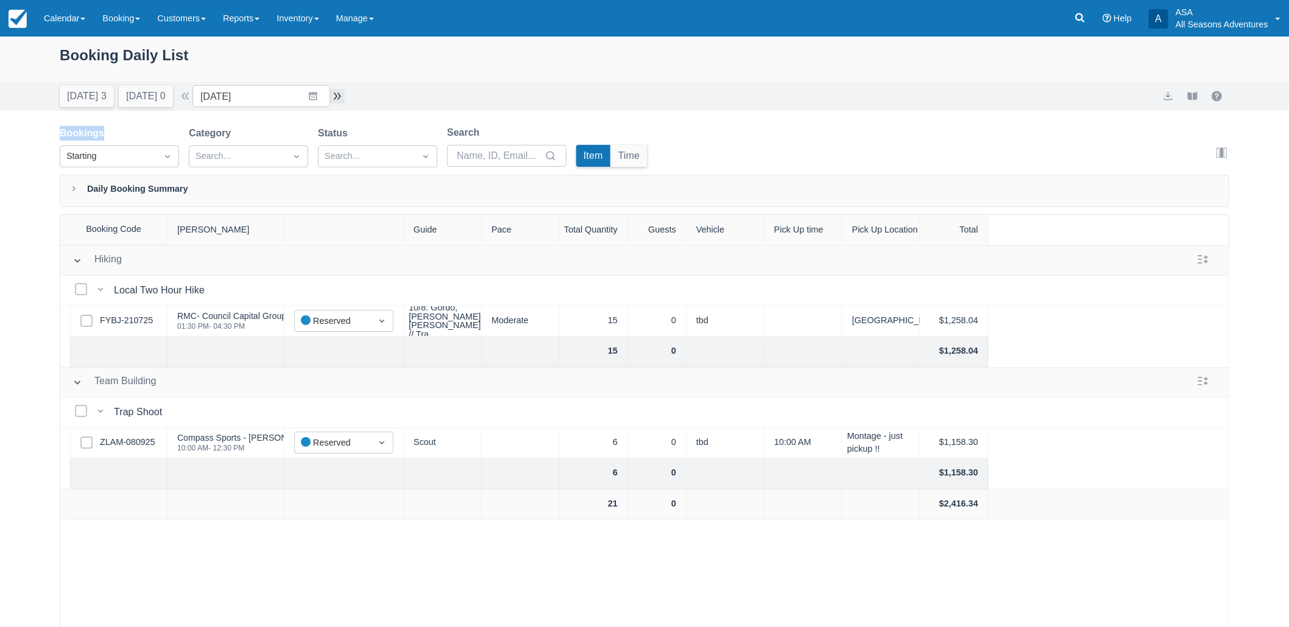
click at [341, 94] on button "button" at bounding box center [337, 96] width 15 height 15
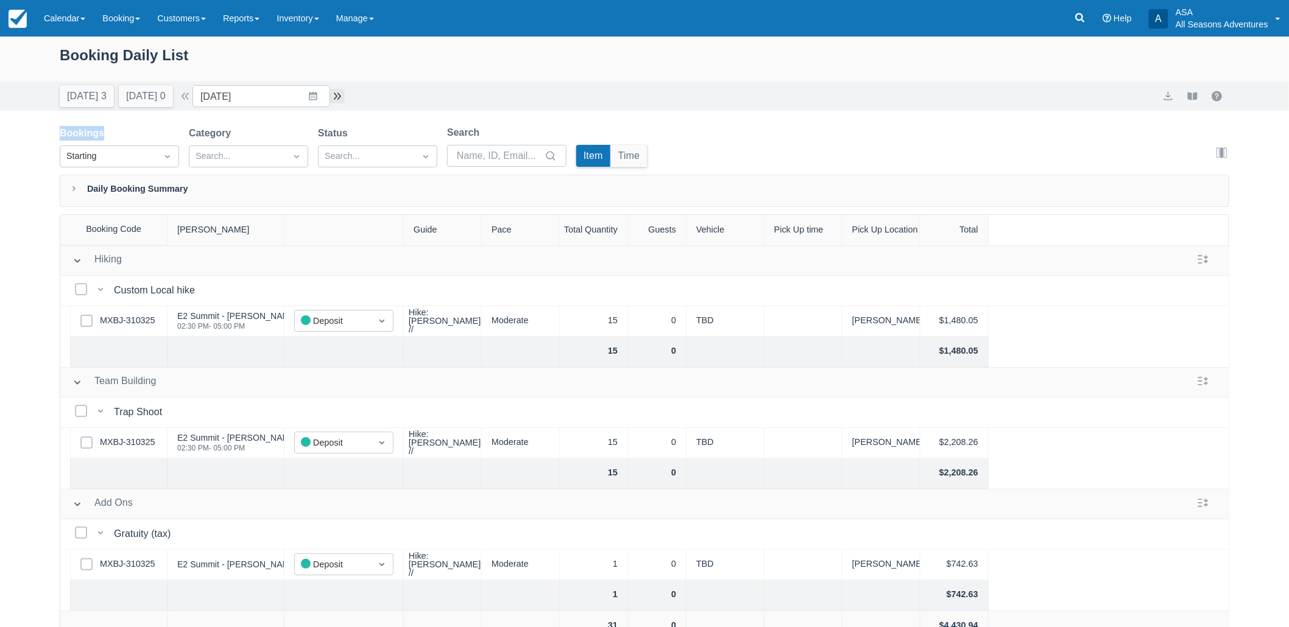
click at [345, 92] on button "button" at bounding box center [337, 96] width 15 height 15
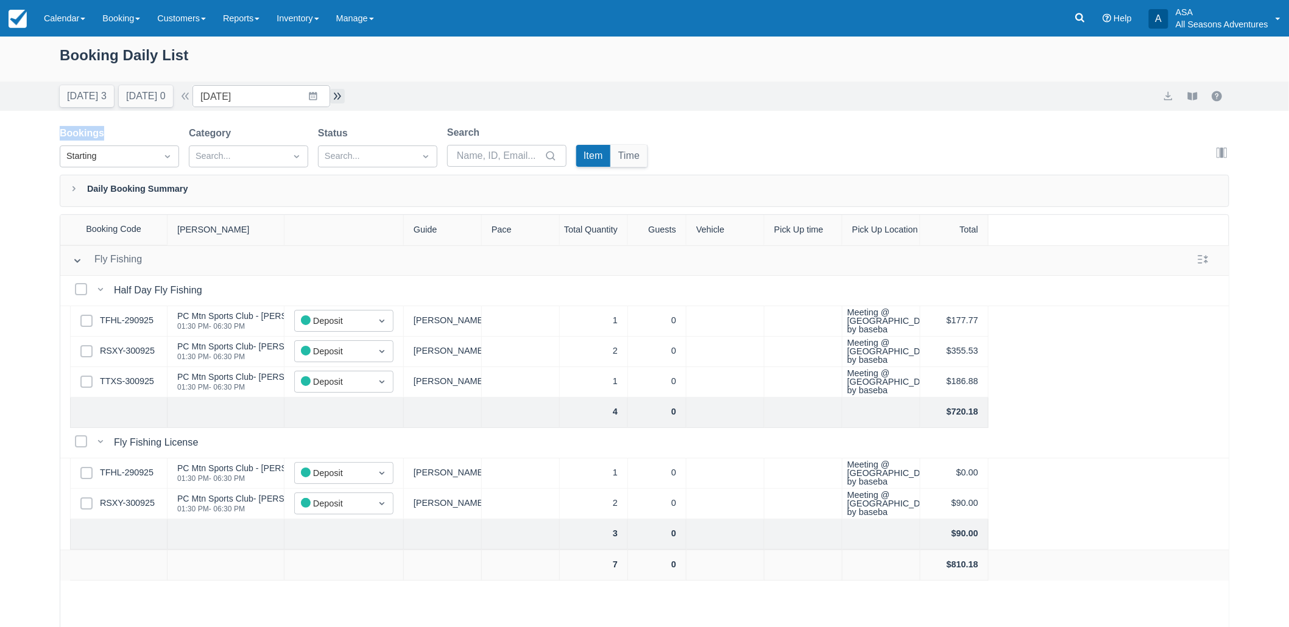
click at [345, 92] on button "button" at bounding box center [337, 96] width 15 height 15
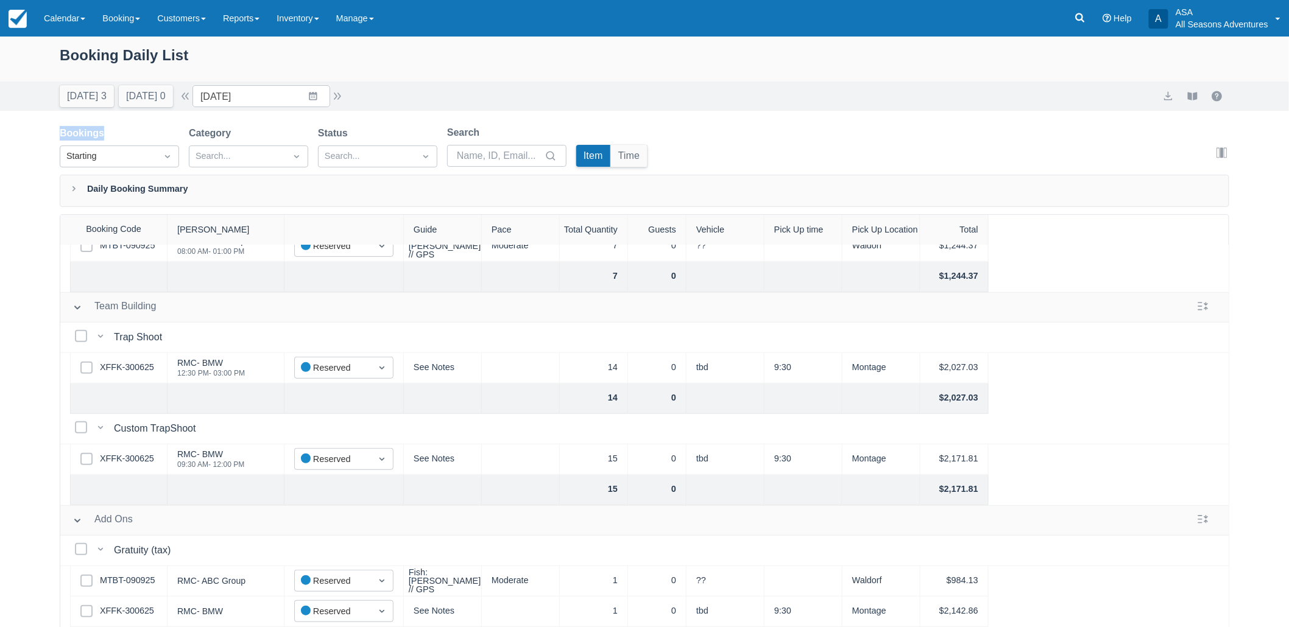
scroll to position [298, 0]
click at [342, 97] on button "button" at bounding box center [337, 96] width 15 height 15
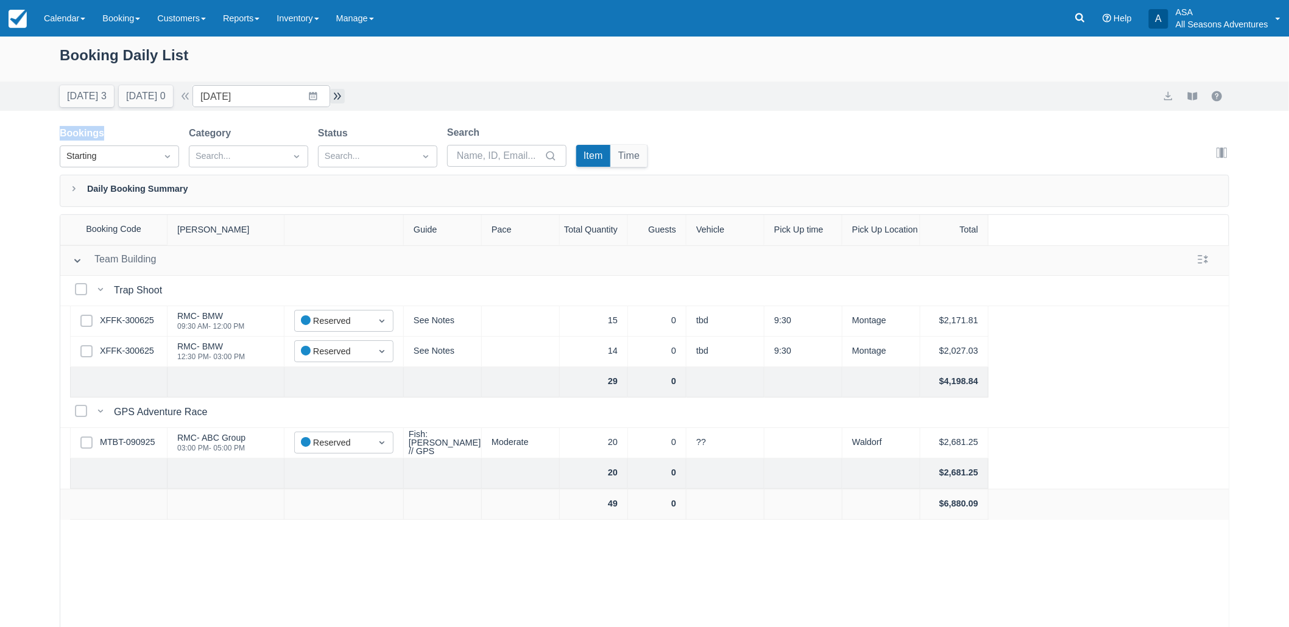
click at [344, 90] on button "button" at bounding box center [337, 96] width 15 height 15
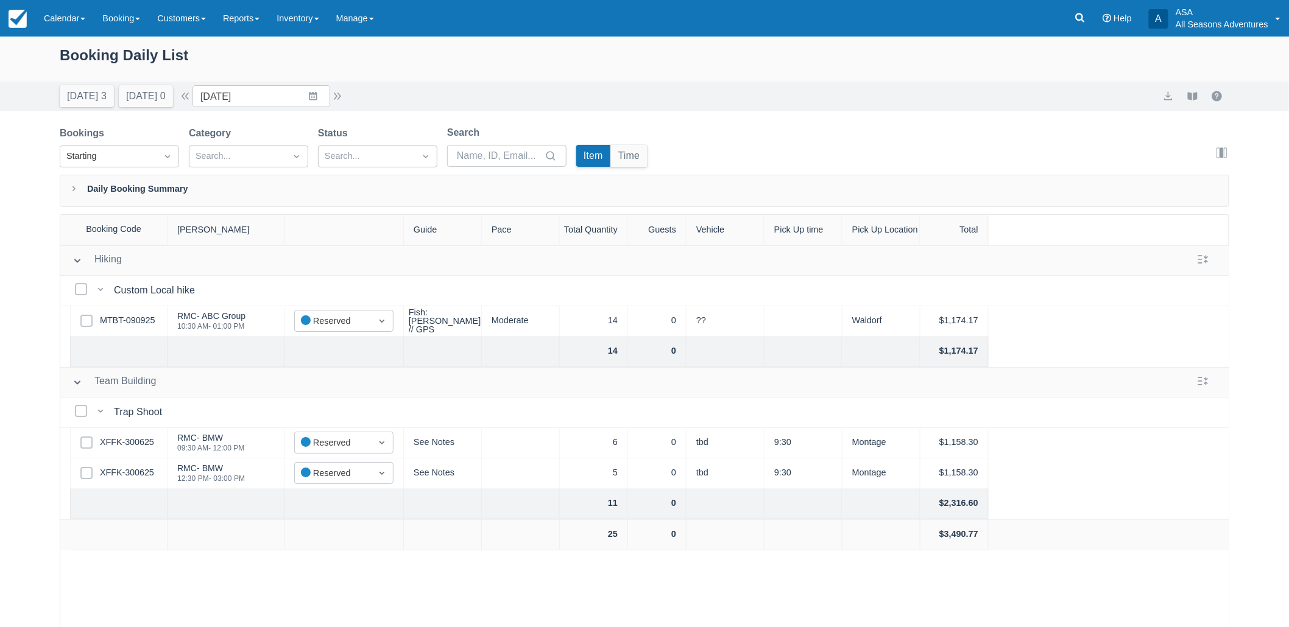
click at [111, 100] on div "Today 3 Tomorrow 0" at bounding box center [116, 93] width 123 height 27
click at [97, 100] on button "Today 3" at bounding box center [87, 96] width 54 height 22
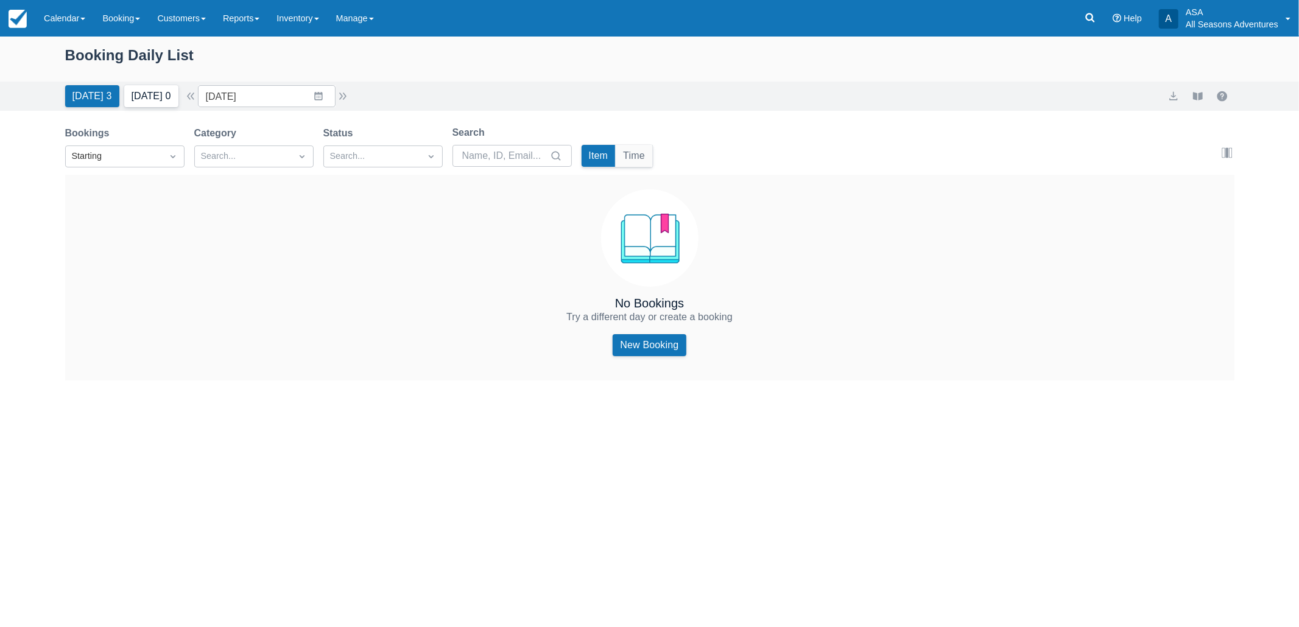
click at [144, 91] on button "Tomorrow 0" at bounding box center [151, 96] width 54 height 22
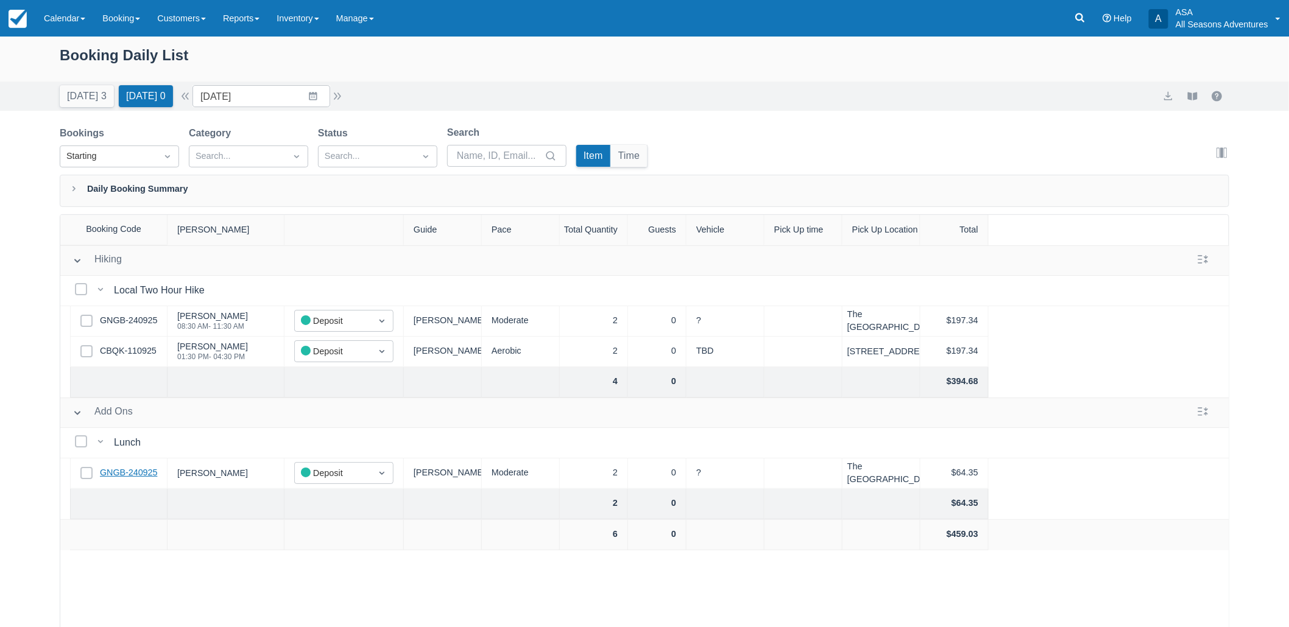
click at [134, 473] on link "GNGB-240925" at bounding box center [128, 472] width 57 height 13
click at [341, 90] on button "button" at bounding box center [337, 96] width 15 height 15
type input "10/05/25"
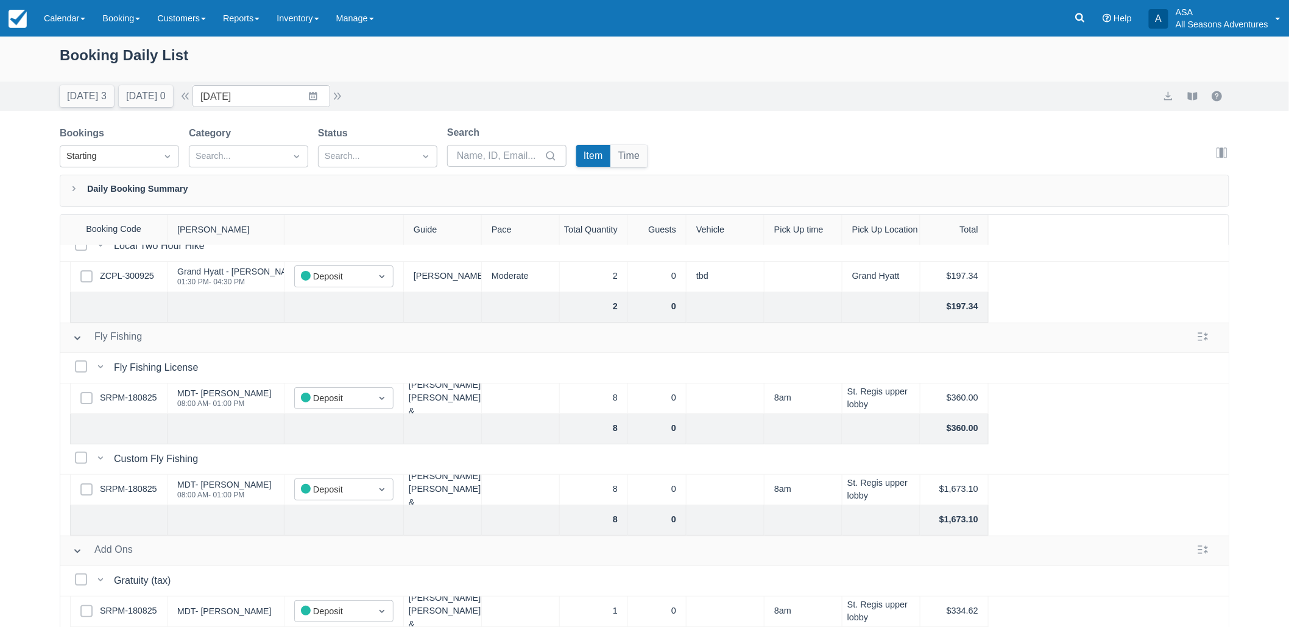
scroll to position [62, 0]
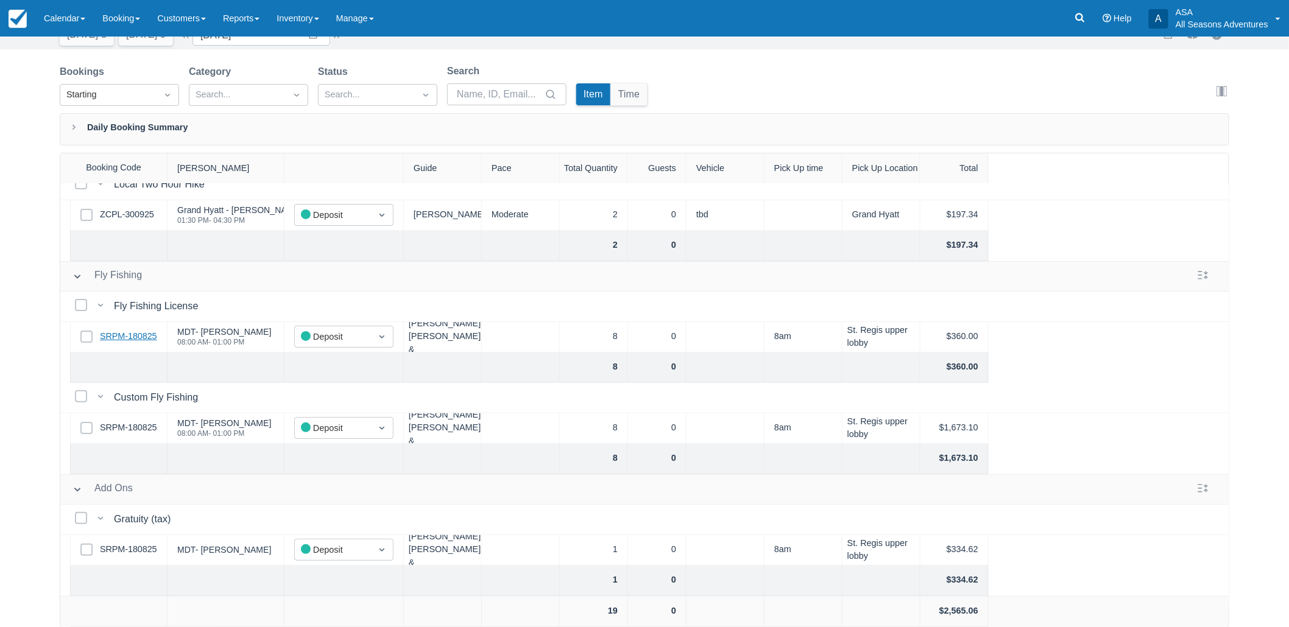
click at [128, 330] on link "SRPM-180825" at bounding box center [128, 336] width 57 height 13
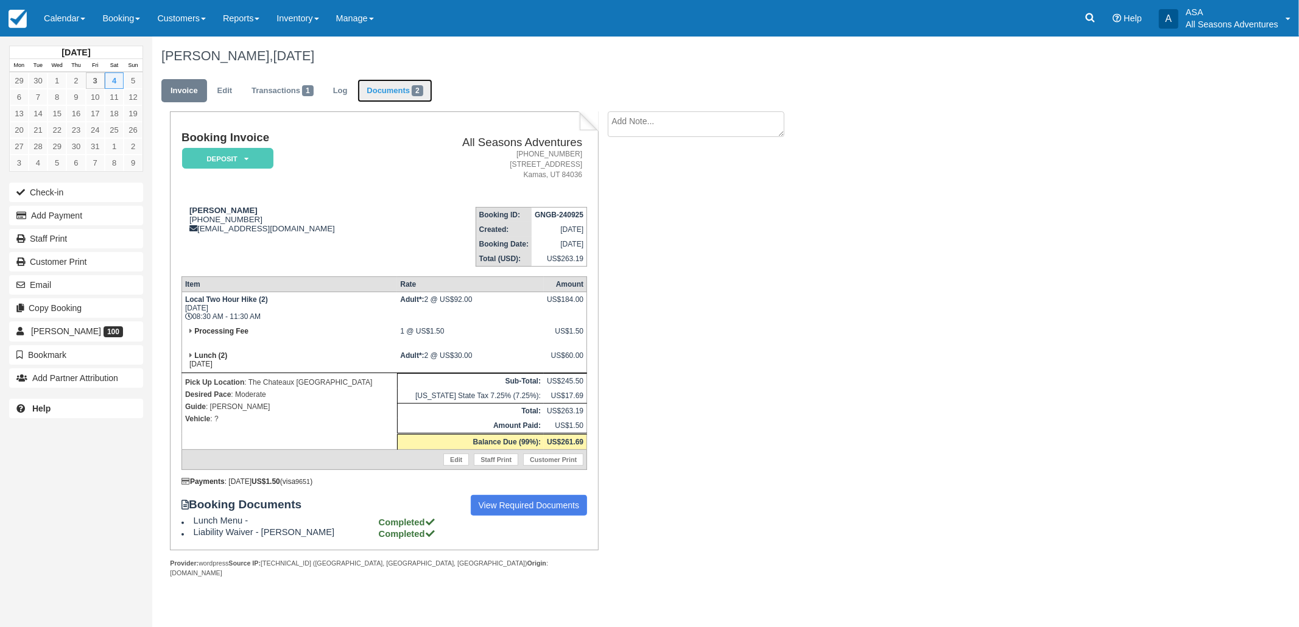
click at [415, 94] on link "Documents 2" at bounding box center [394, 91] width 74 height 24
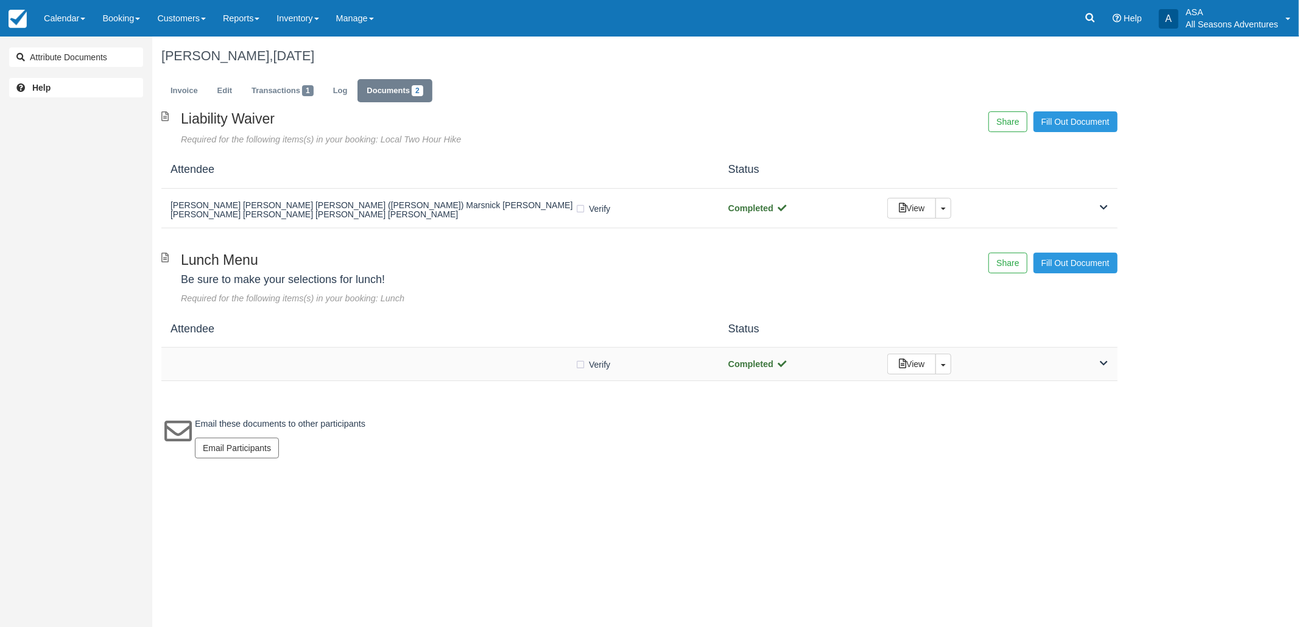
click at [522, 363] on div at bounding box center [373, 364] width 404 height 6
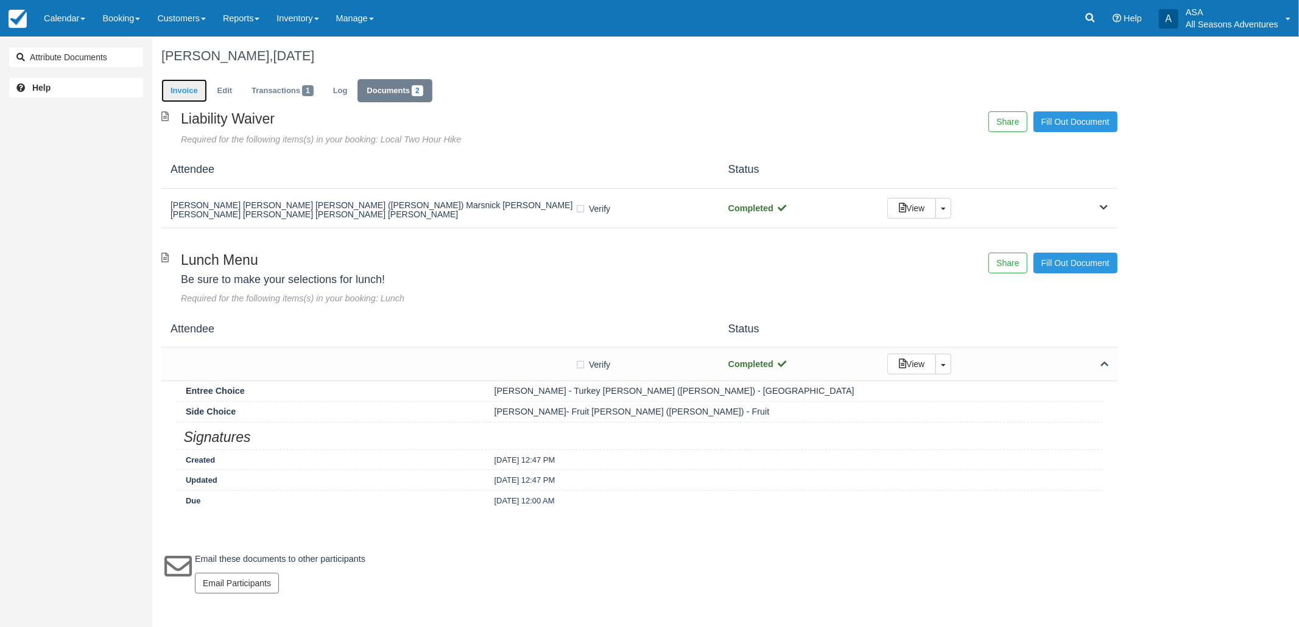
click at [187, 93] on link "Invoice" at bounding box center [184, 91] width 46 height 24
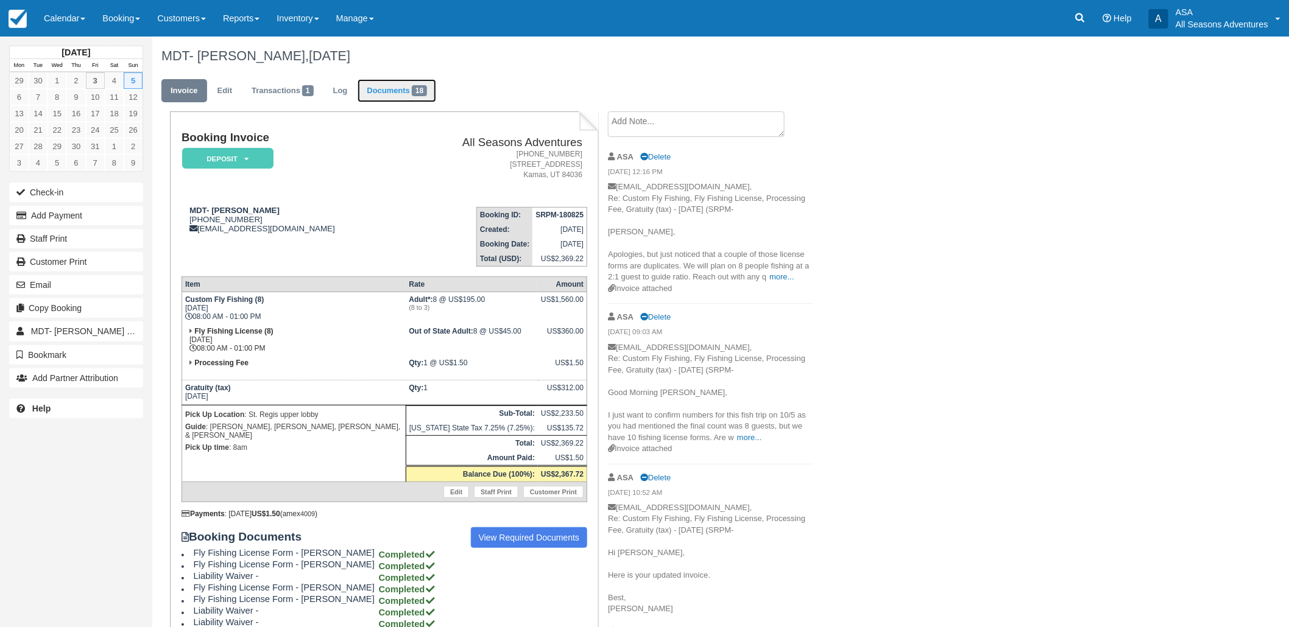
click at [407, 88] on link "Documents 18" at bounding box center [396, 91] width 79 height 24
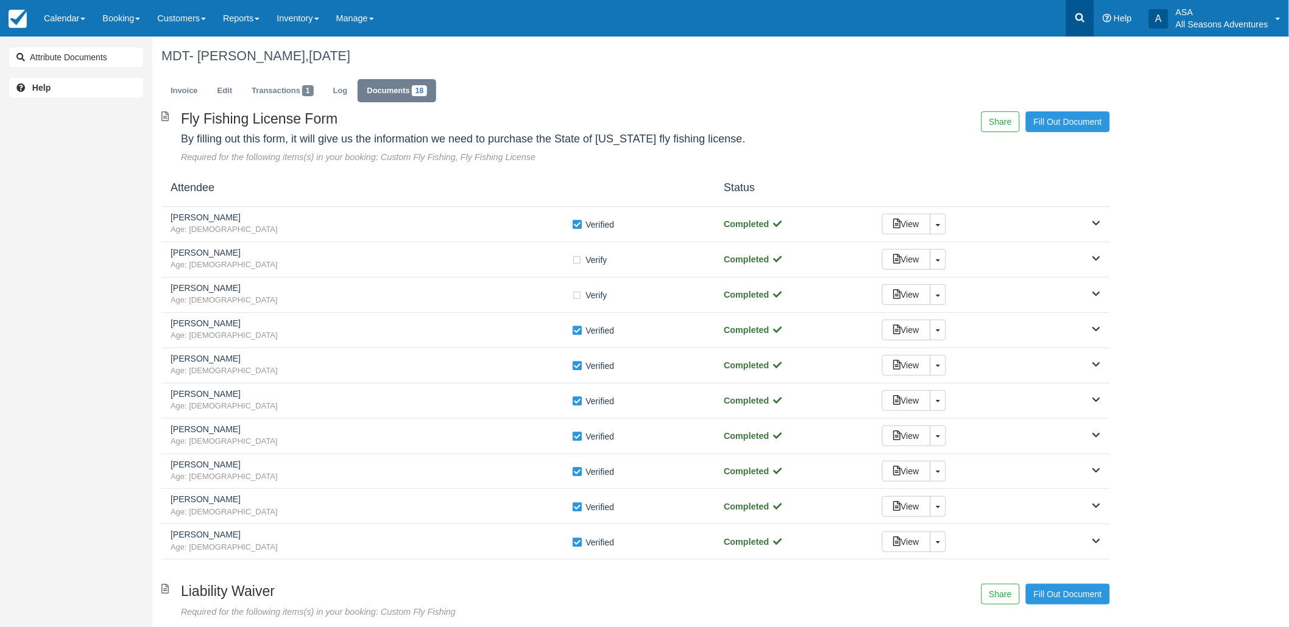
click at [1077, 9] on link at bounding box center [1080, 18] width 28 height 37
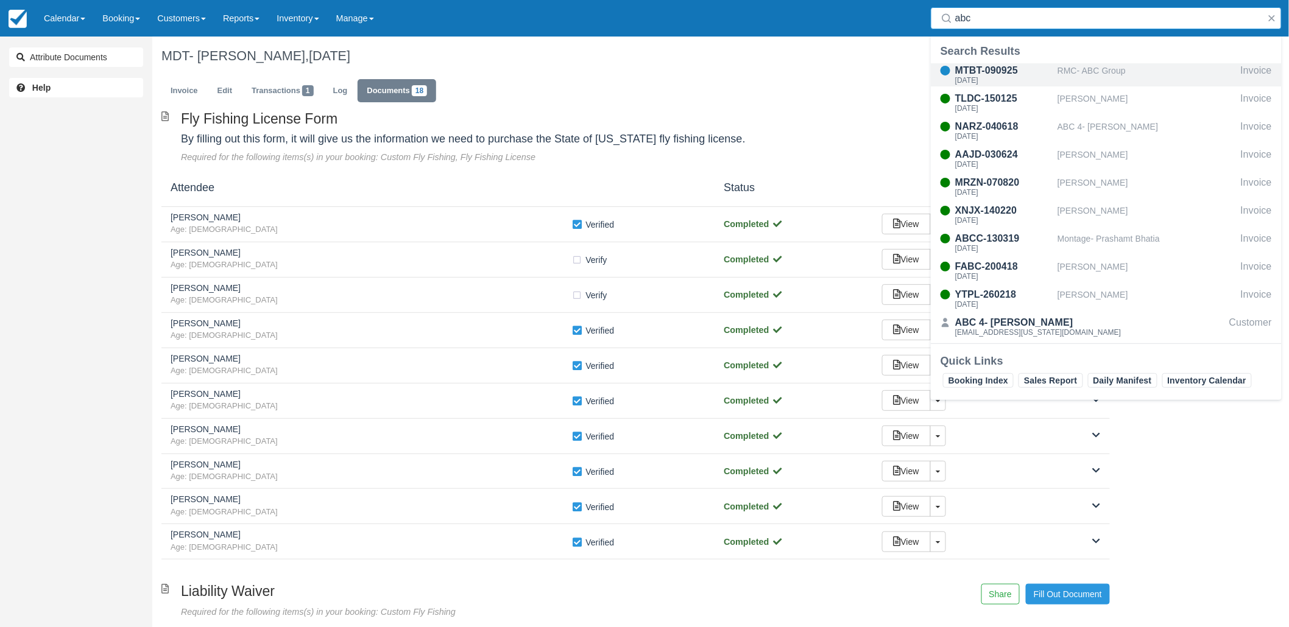
type input "abc"
click at [1119, 73] on div "RMC- ABC Group" at bounding box center [1146, 74] width 178 height 23
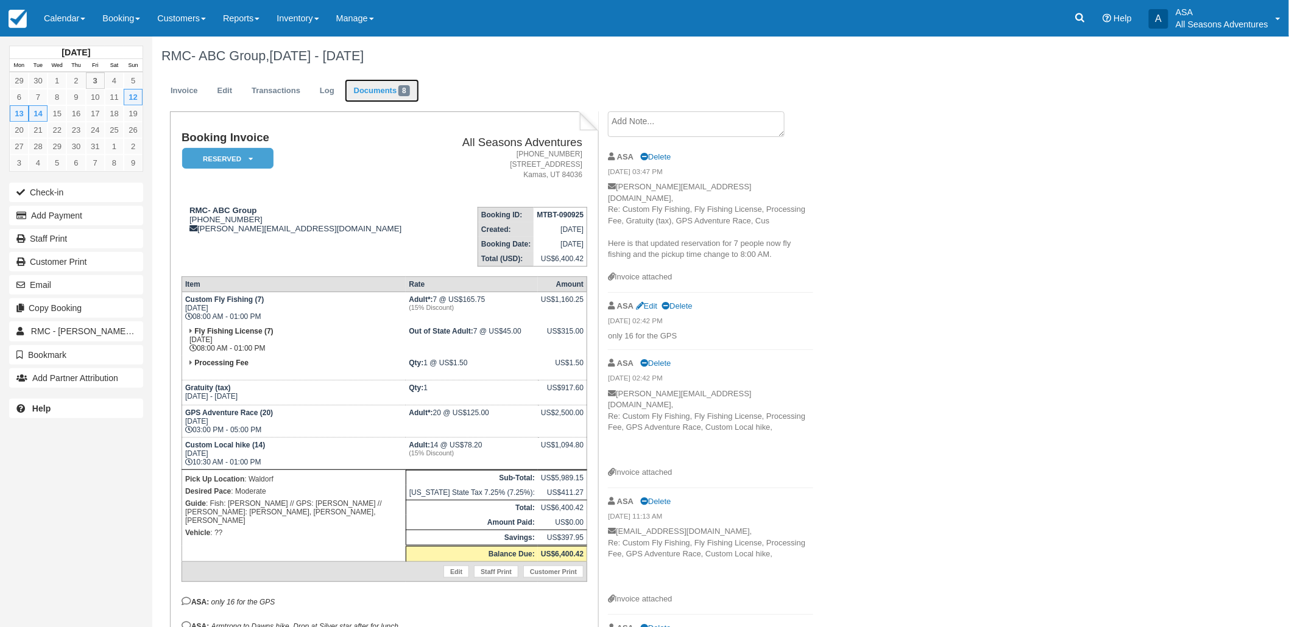
click at [376, 90] on link "Documents 8" at bounding box center [382, 91] width 74 height 24
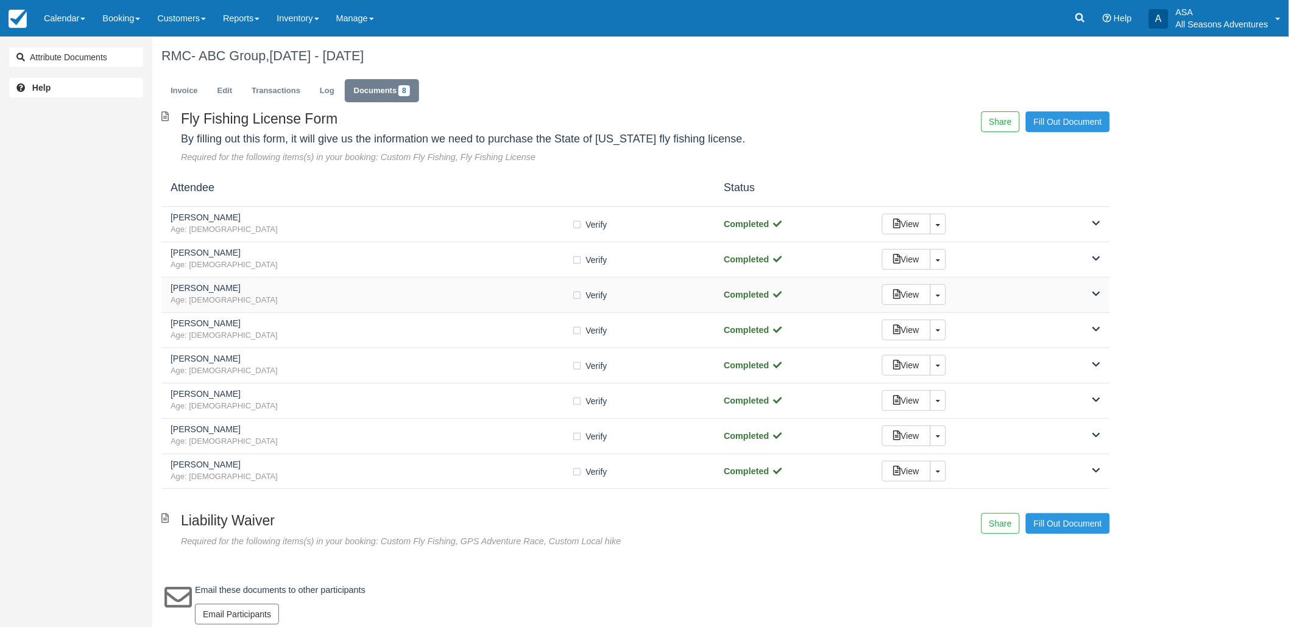
click at [251, 292] on h5 "[PERSON_NAME]" at bounding box center [371, 288] width 401 height 9
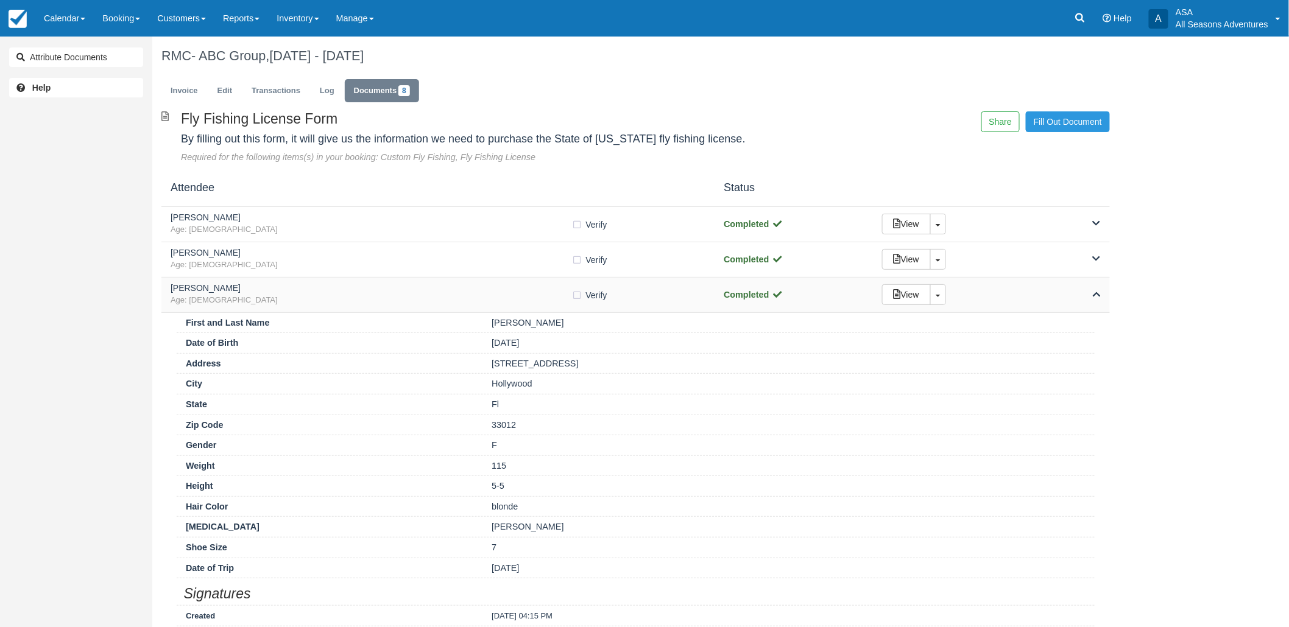
click at [251, 292] on h5 "[PERSON_NAME]" at bounding box center [371, 288] width 401 height 9
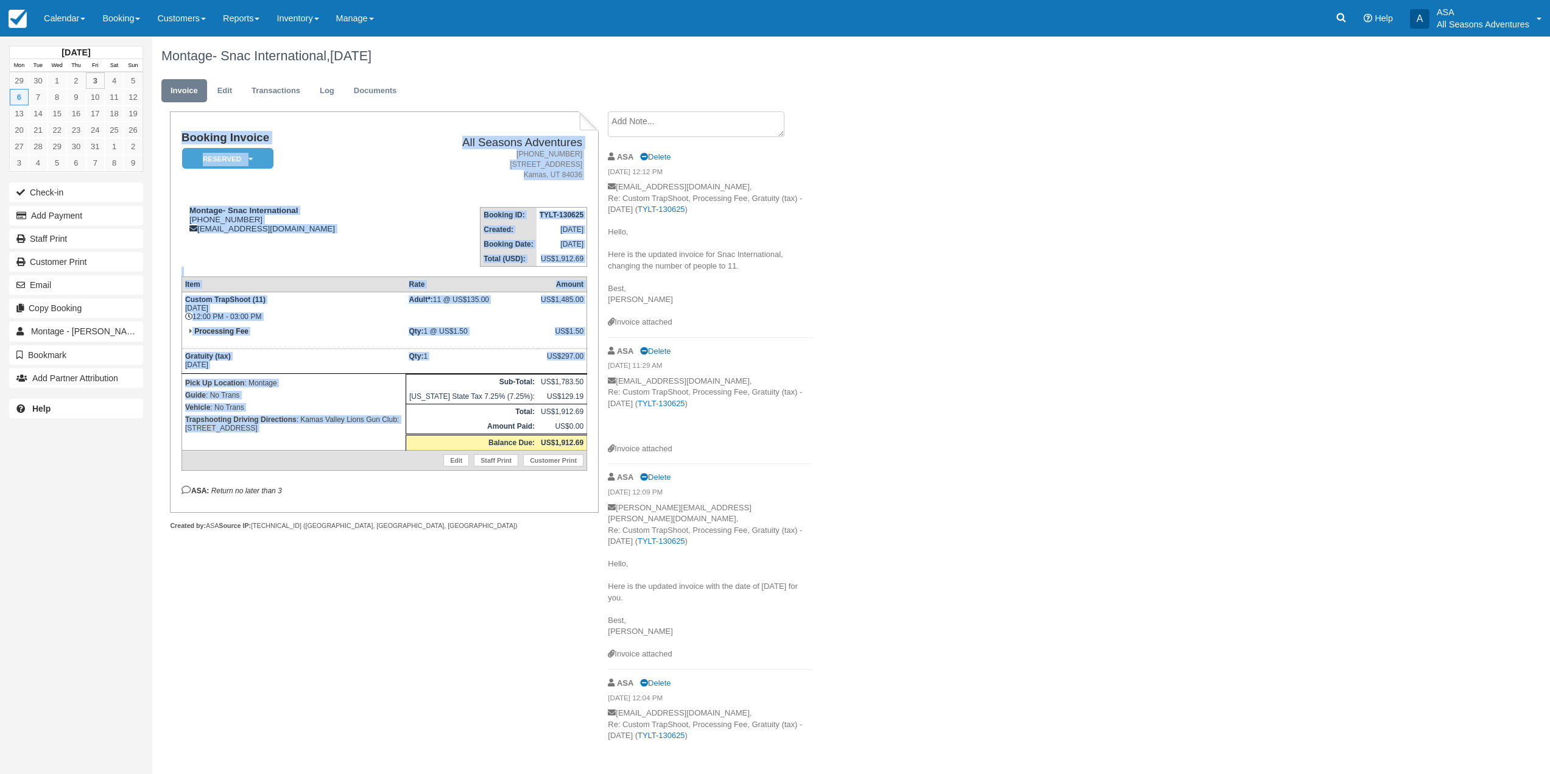
drag, startPoint x: 180, startPoint y: 133, endPoint x: 441, endPoint y: 385, distance: 363.0
click at [441, 385] on div "Booking Invoice Reserved   Pending Deposit Paid Waiting Cancelled Void All Seas…" at bounding box center [384, 311] width 428 height 401
click at [364, 398] on p "Guide : No Trans" at bounding box center [293, 395] width 217 height 12
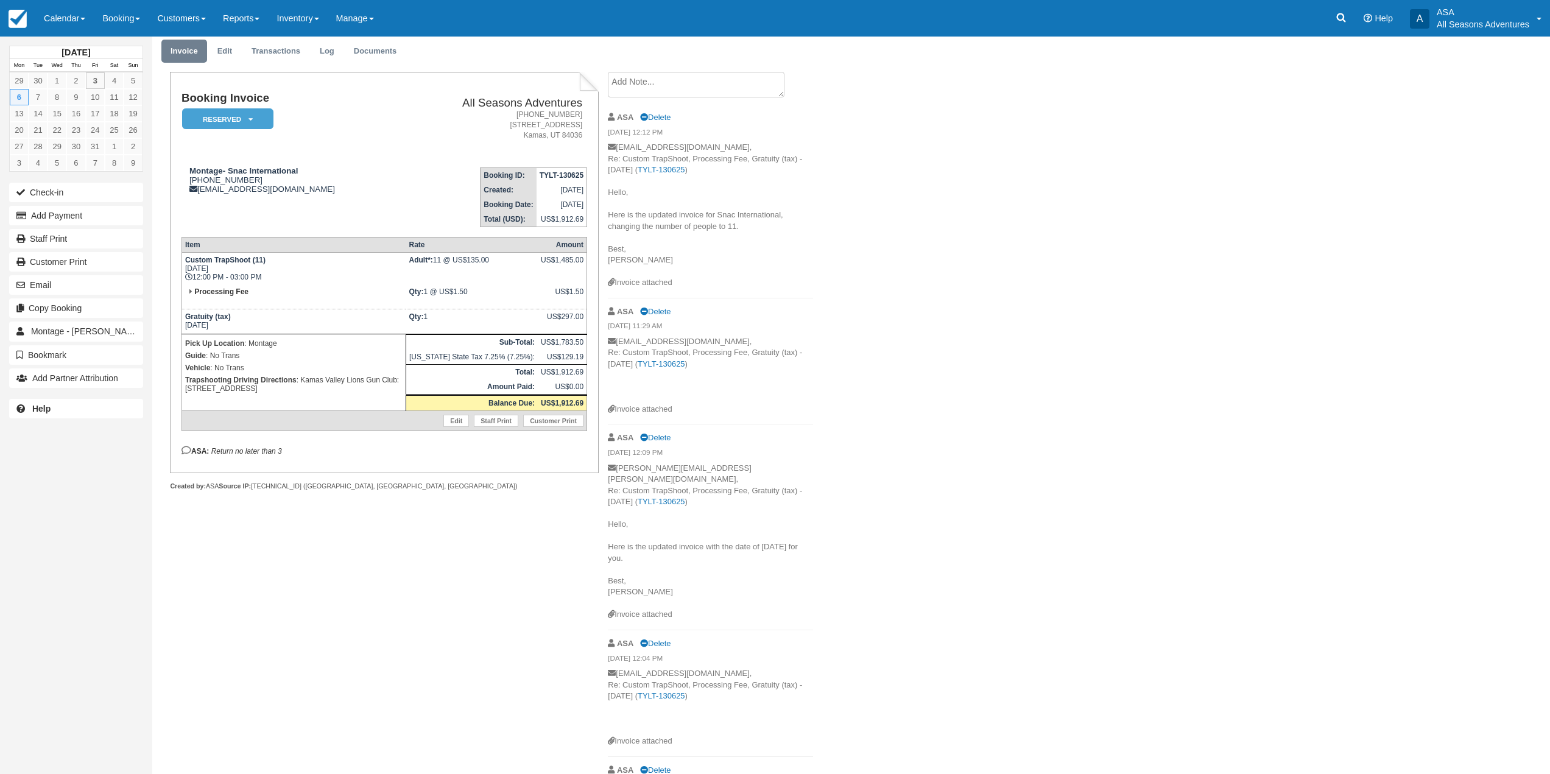
scroll to position [61, 0]
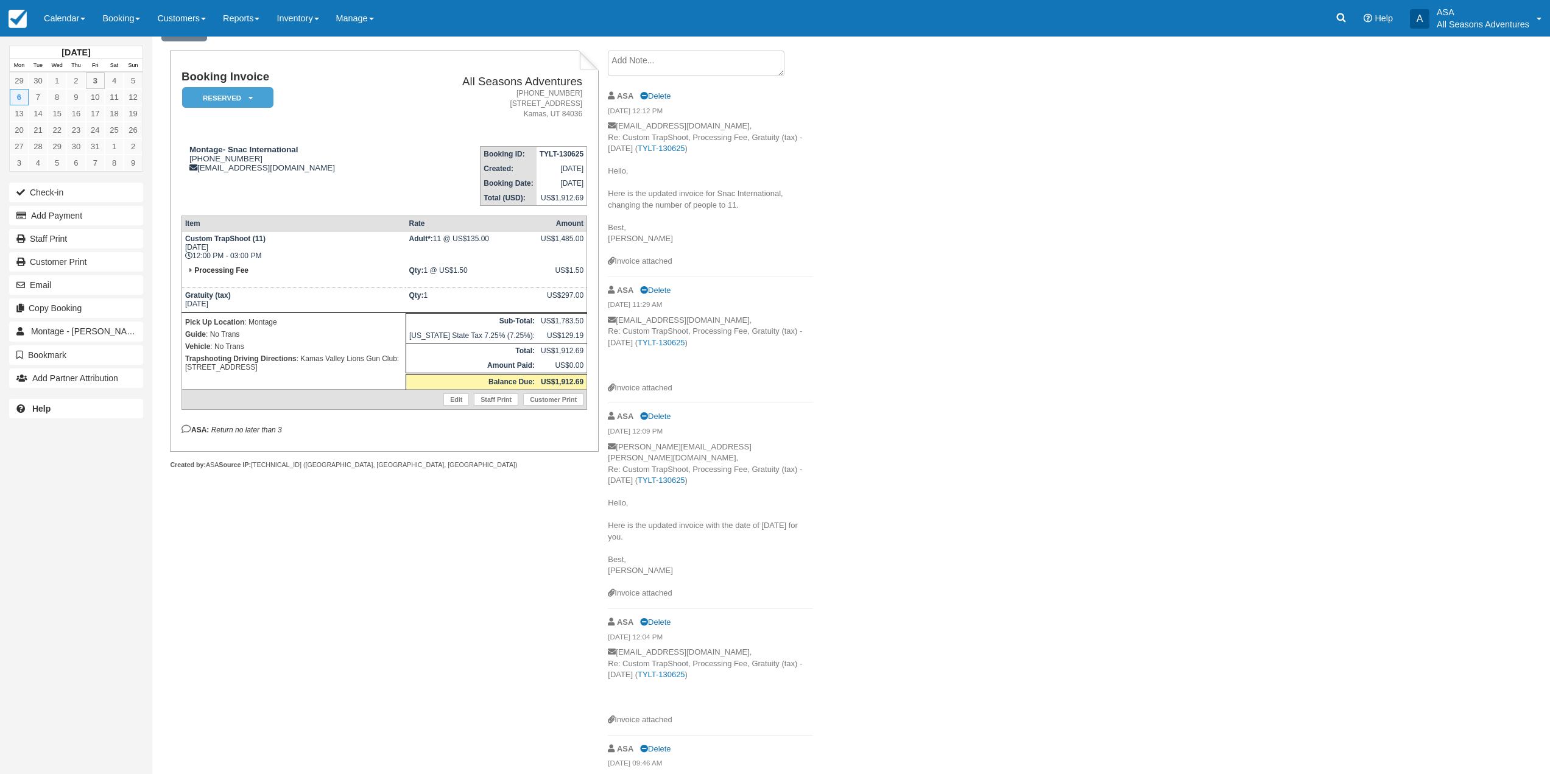
click at [252, 431] on em "Return no later than 3" at bounding box center [246, 430] width 71 height 9
click at [341, 438] on div "Booking Invoice Reserved   Pending Deposit Paid Waiting Cancelled Void All Seas…" at bounding box center [384, 251] width 428 height 401
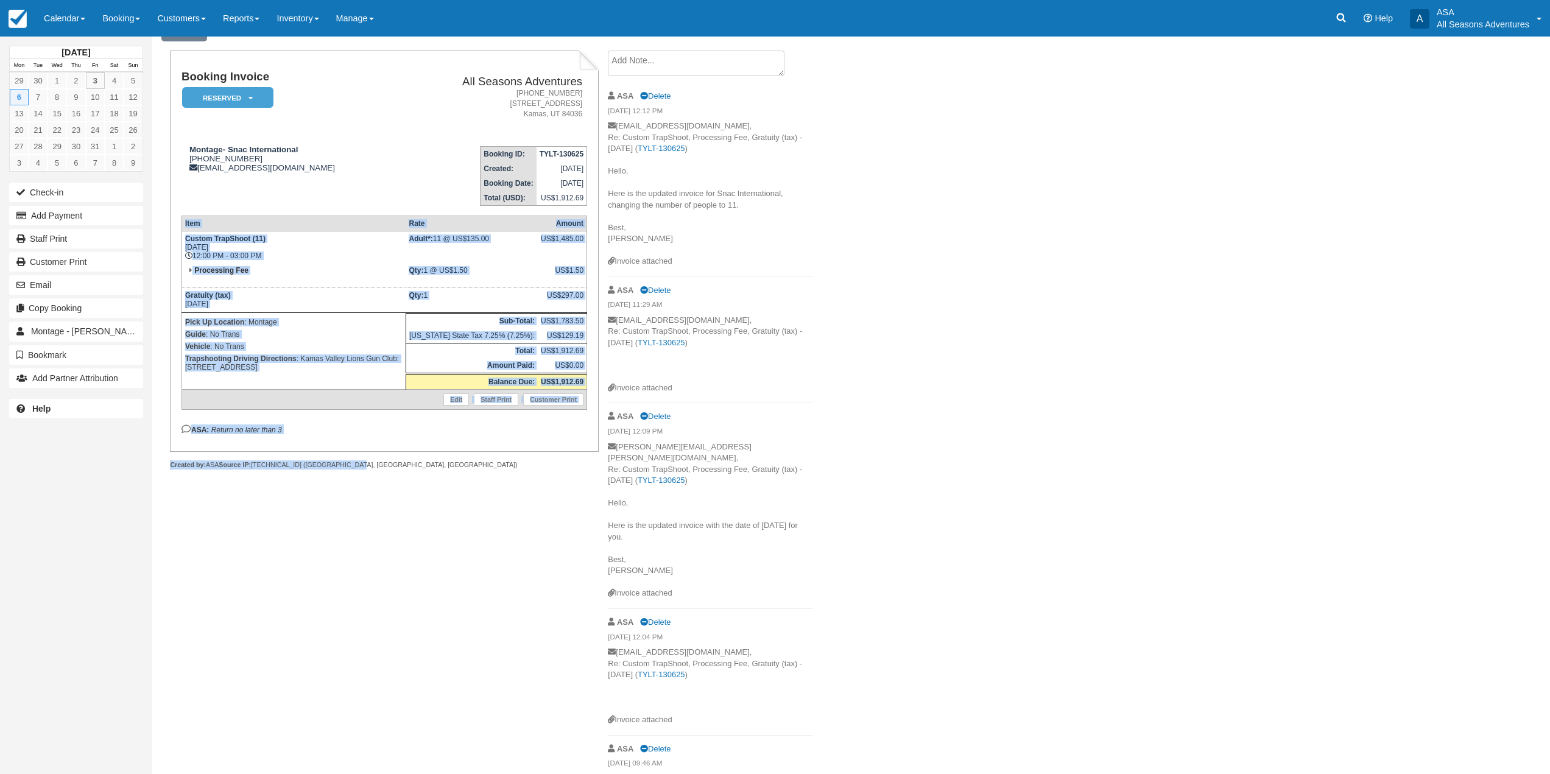
drag, startPoint x: 346, startPoint y: 468, endPoint x: 178, endPoint y: 354, distance: 202.2
click at [178, 354] on div "Booking Invoice Reserved   Pending Deposit Paid Waiting Cancelled Void All Seas…" at bounding box center [384, 260] width 428 height 419
click at [258, 346] on p "Vehicle : No Trans" at bounding box center [293, 346] width 217 height 12
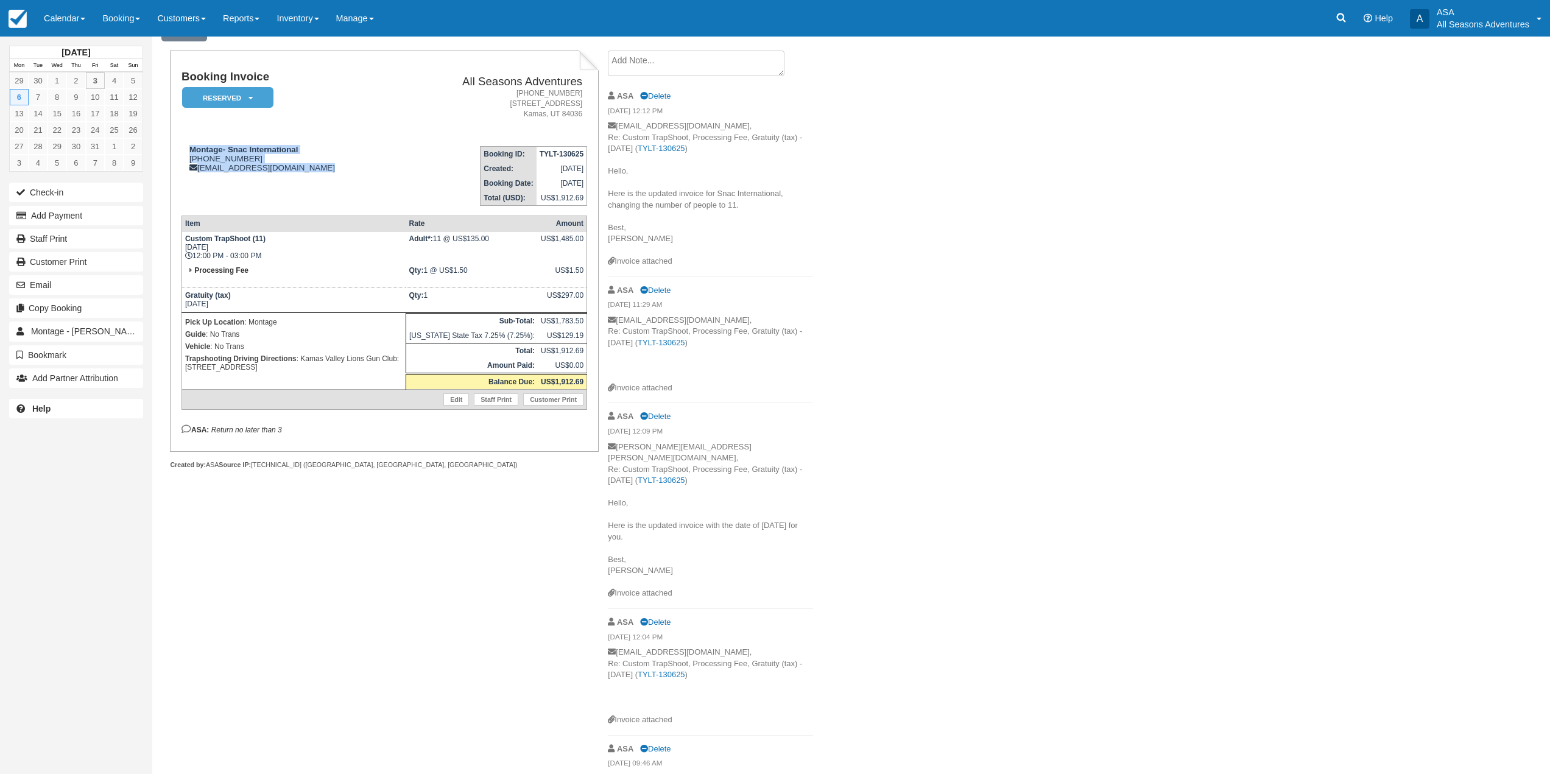
drag, startPoint x: 181, startPoint y: 141, endPoint x: 417, endPoint y: 181, distance: 239.0
click at [417, 181] on tr "Montage- Snac International 1 (435) 604-1531 caleb.christian@montage.com Bookin…" at bounding box center [384, 170] width 406 height 69
click at [413, 185] on td "Booking ID: TYLT-130625 Created: June 13, 2025 Booking Date: October 6, 2025 To…" at bounding box center [494, 170] width 186 height 69
click at [279, 390] on td "Edit Staff Print Customer Print" at bounding box center [383, 400] width 405 height 20
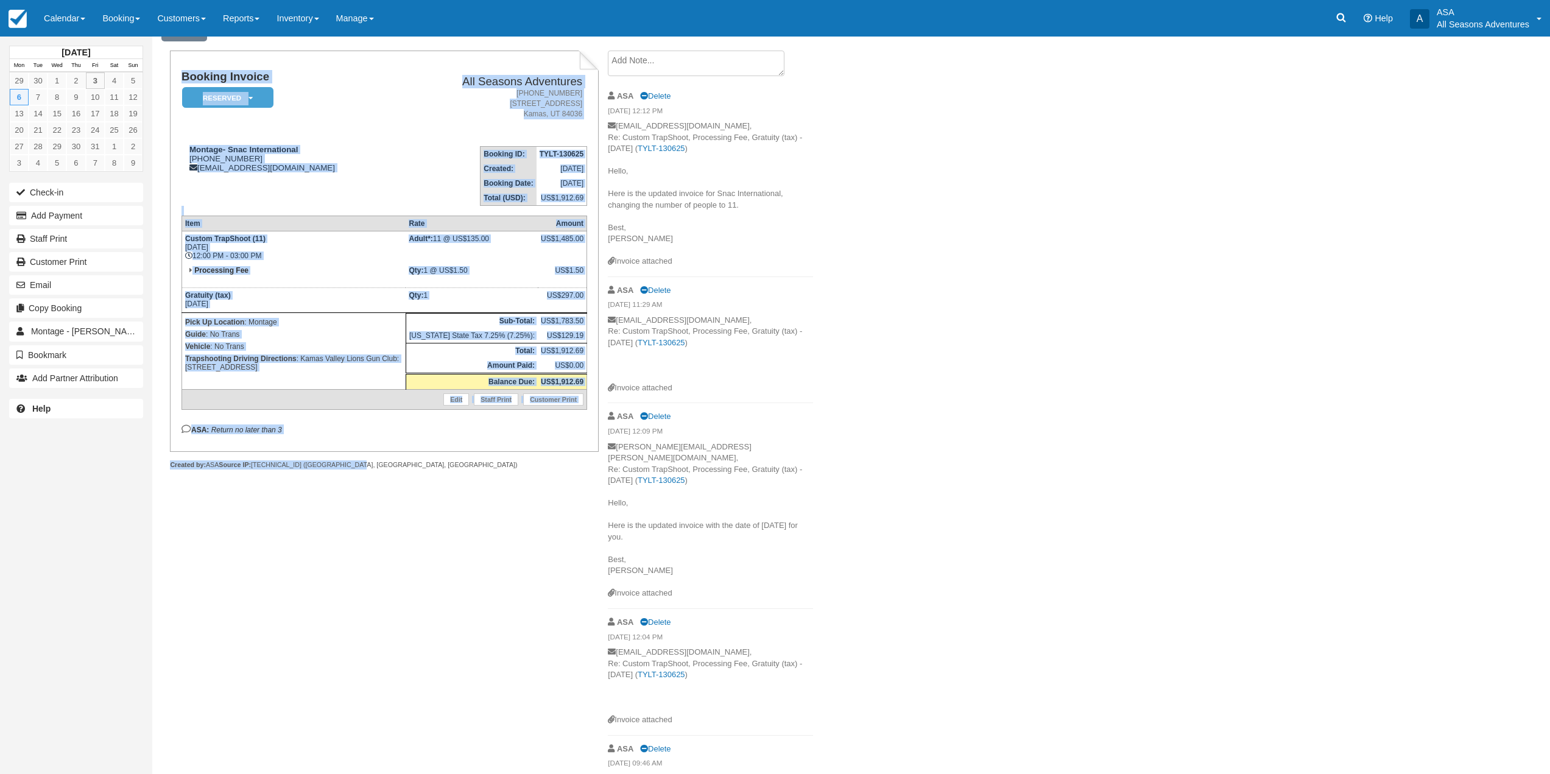
drag, startPoint x: 343, startPoint y: 466, endPoint x: 178, endPoint y: 161, distance: 346.6
click at [178, 161] on div "Booking Invoice Reserved   Pending Deposit Paid Waiting Cancelled Void All Seas…" at bounding box center [384, 260] width 428 height 419
click at [183, 169] on div "Montage- Snac International 1 (435) 604-1531 caleb.christian@montage.com" at bounding box center [291, 158] width 220 height 27
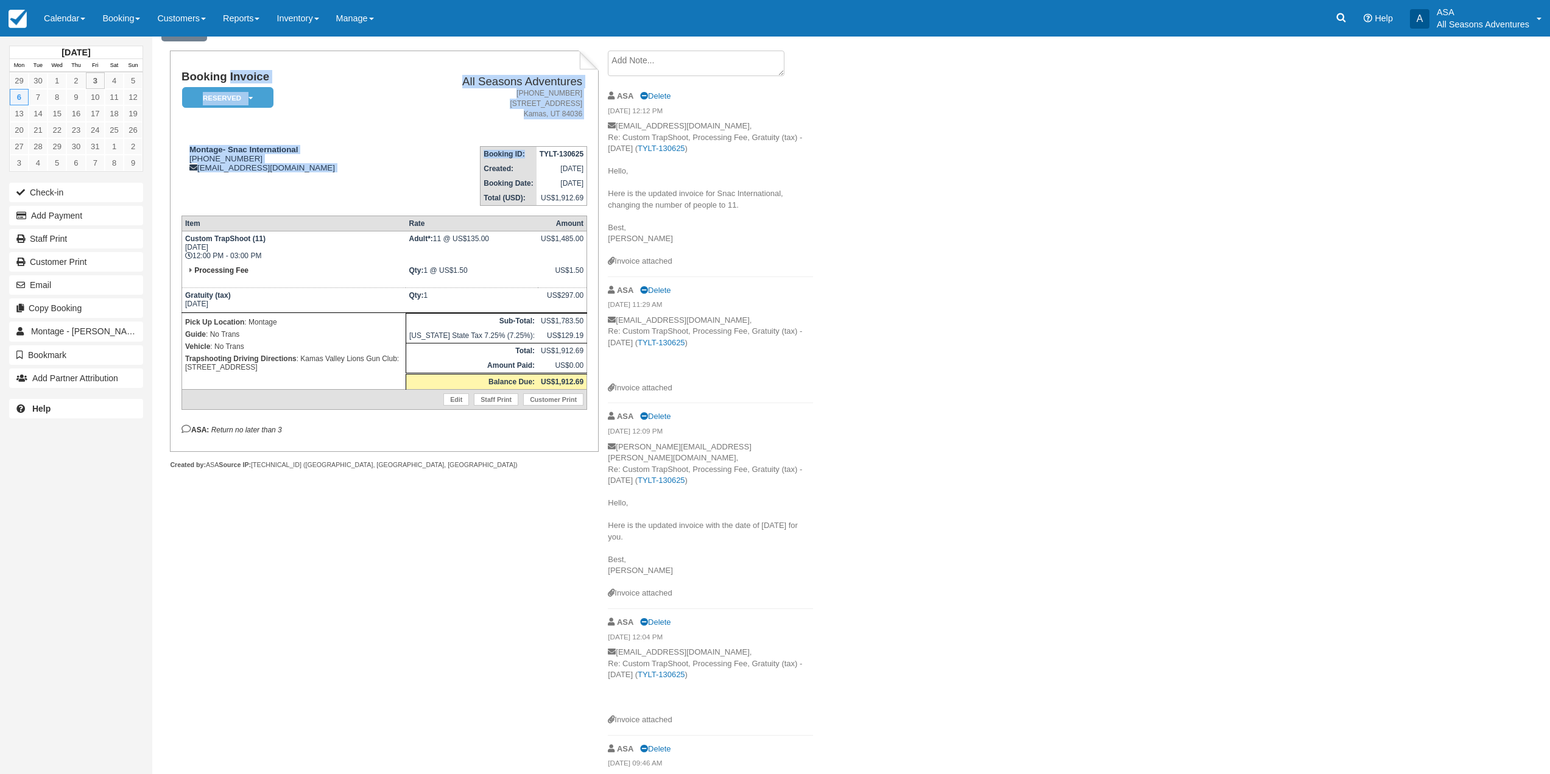
drag, startPoint x: 181, startPoint y: 78, endPoint x: 530, endPoint y: 156, distance: 358.1
click at [530, 156] on tbody "Booking Invoice Reserved   Pending Deposit Paid Waiting Cancelled Void All Seas…" at bounding box center [384, 138] width 406 height 135
click at [506, 167] on th "Created:" at bounding box center [508, 168] width 56 height 15
click at [717, 647] on p "caleb.christian@montage.com, Re: Custom TrapShoot, Processing Fee, Gratuity (ta…" at bounding box center [710, 681] width 205 height 68
drag, startPoint x: 690, startPoint y: 712, endPoint x: 618, endPoint y: 637, distance: 104.2
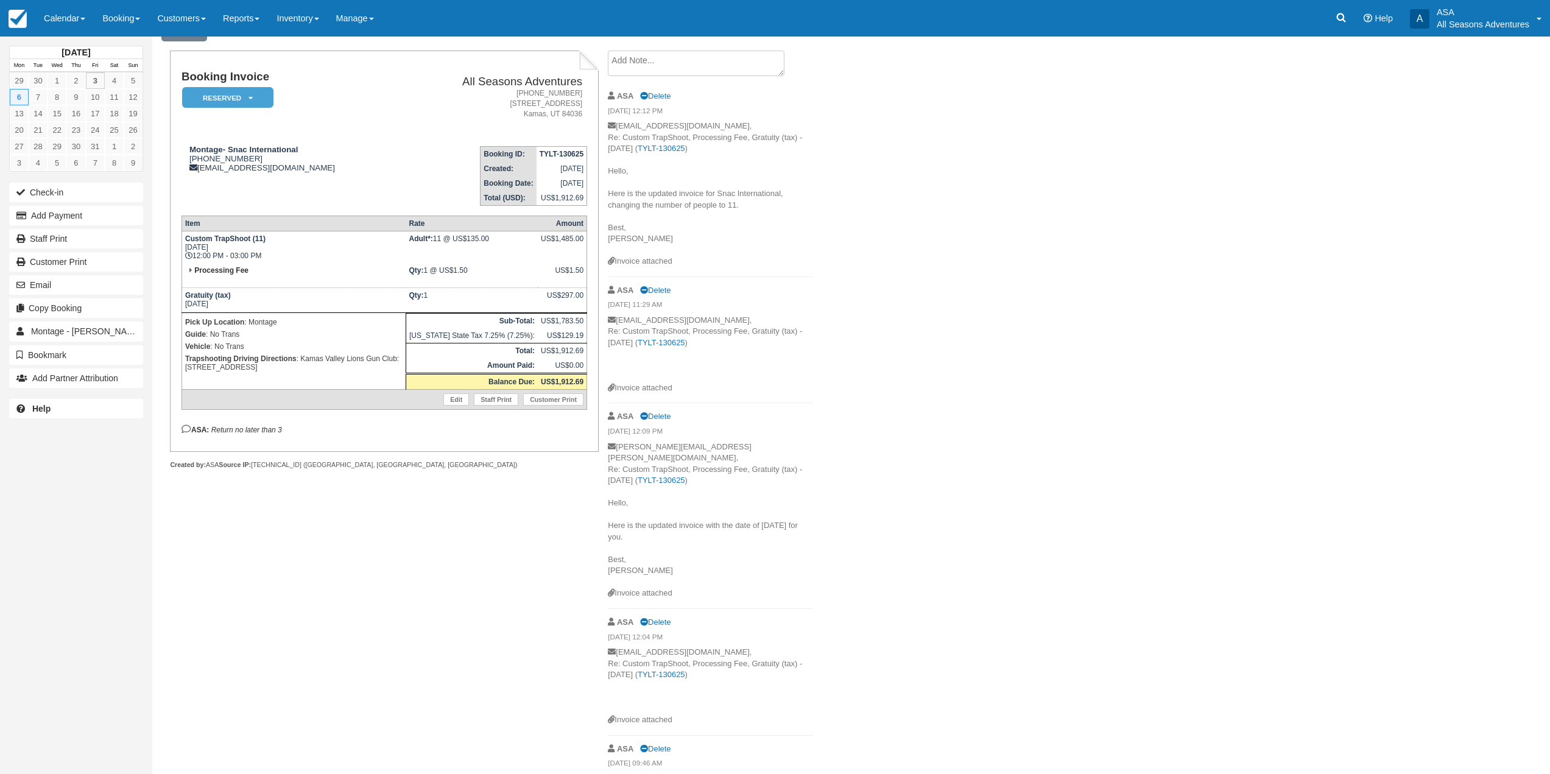
click at [618, 637] on li "ASA Delete 06/17/25 12:04 PM caleb.christian@montage.com, Re: Custom TrapShoot,…" at bounding box center [710, 672] width 205 height 127
click at [566, 627] on div "Booking Invoice Reserved   Pending Deposit Paid Waiting Cancelled Void All Seas…" at bounding box center [487, 490] width 670 height 879
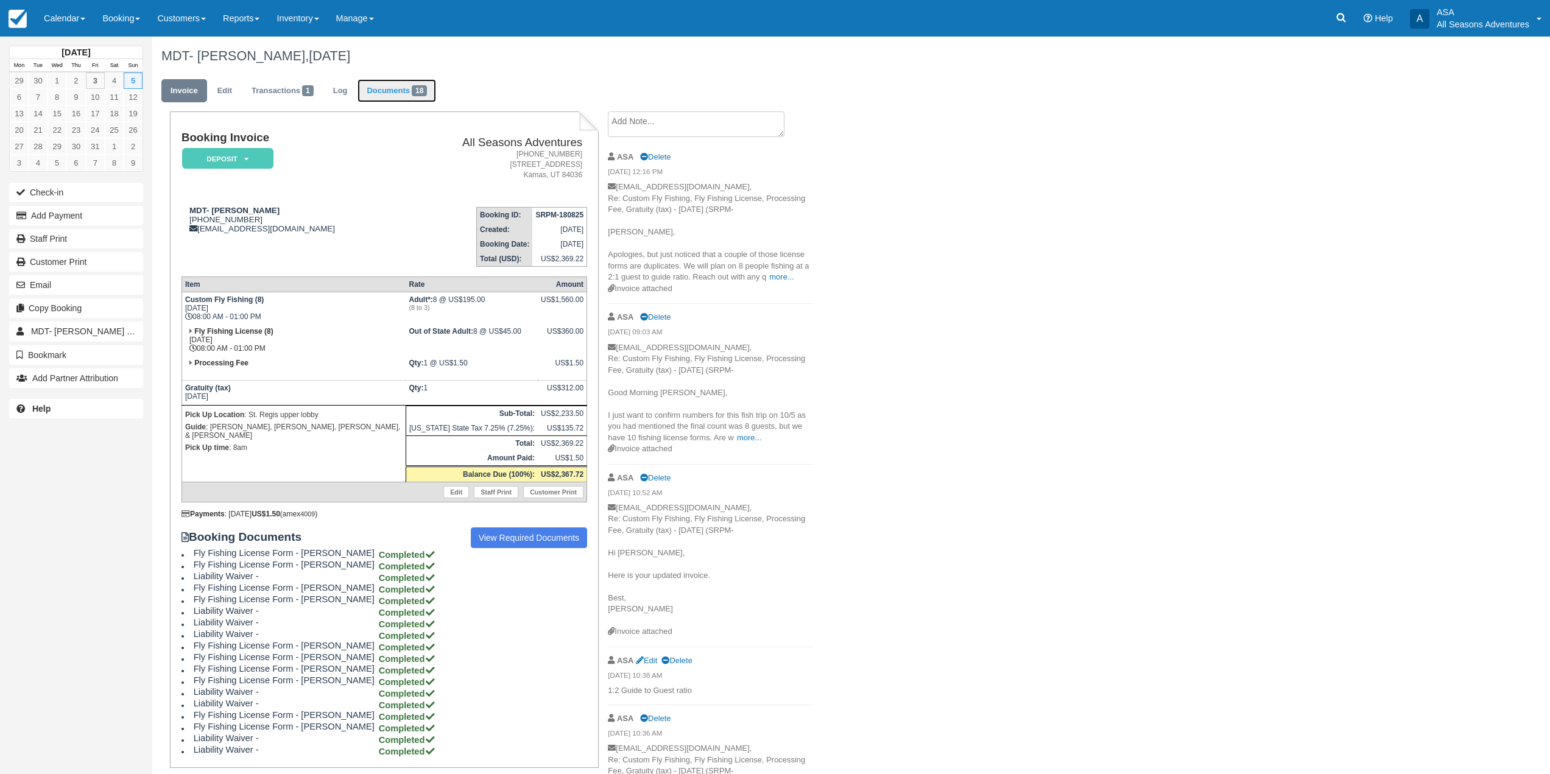
click at [393, 93] on link "Documents 18" at bounding box center [396, 91] width 79 height 24
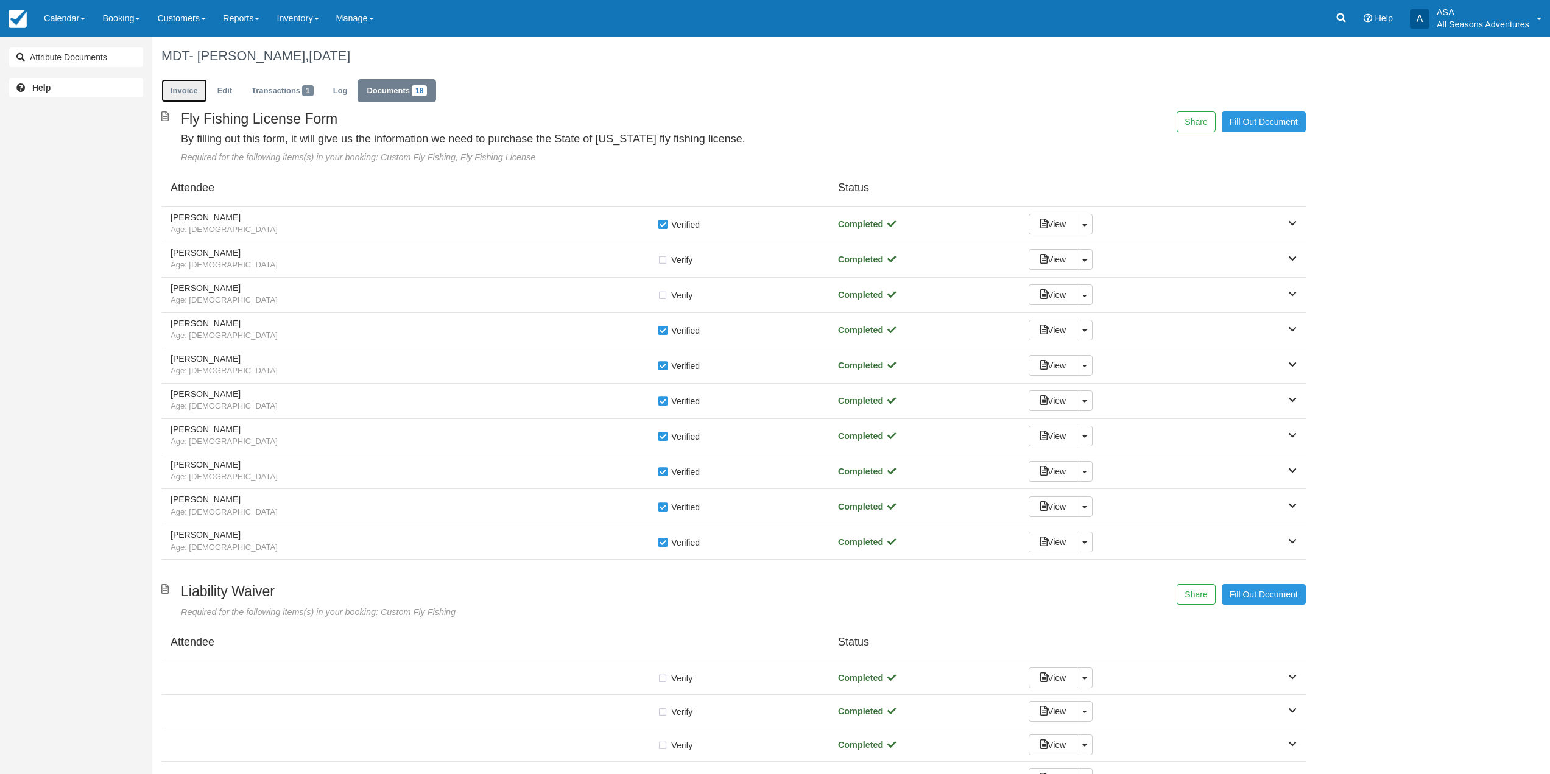
click at [192, 88] on link "Invoice" at bounding box center [184, 91] width 46 height 24
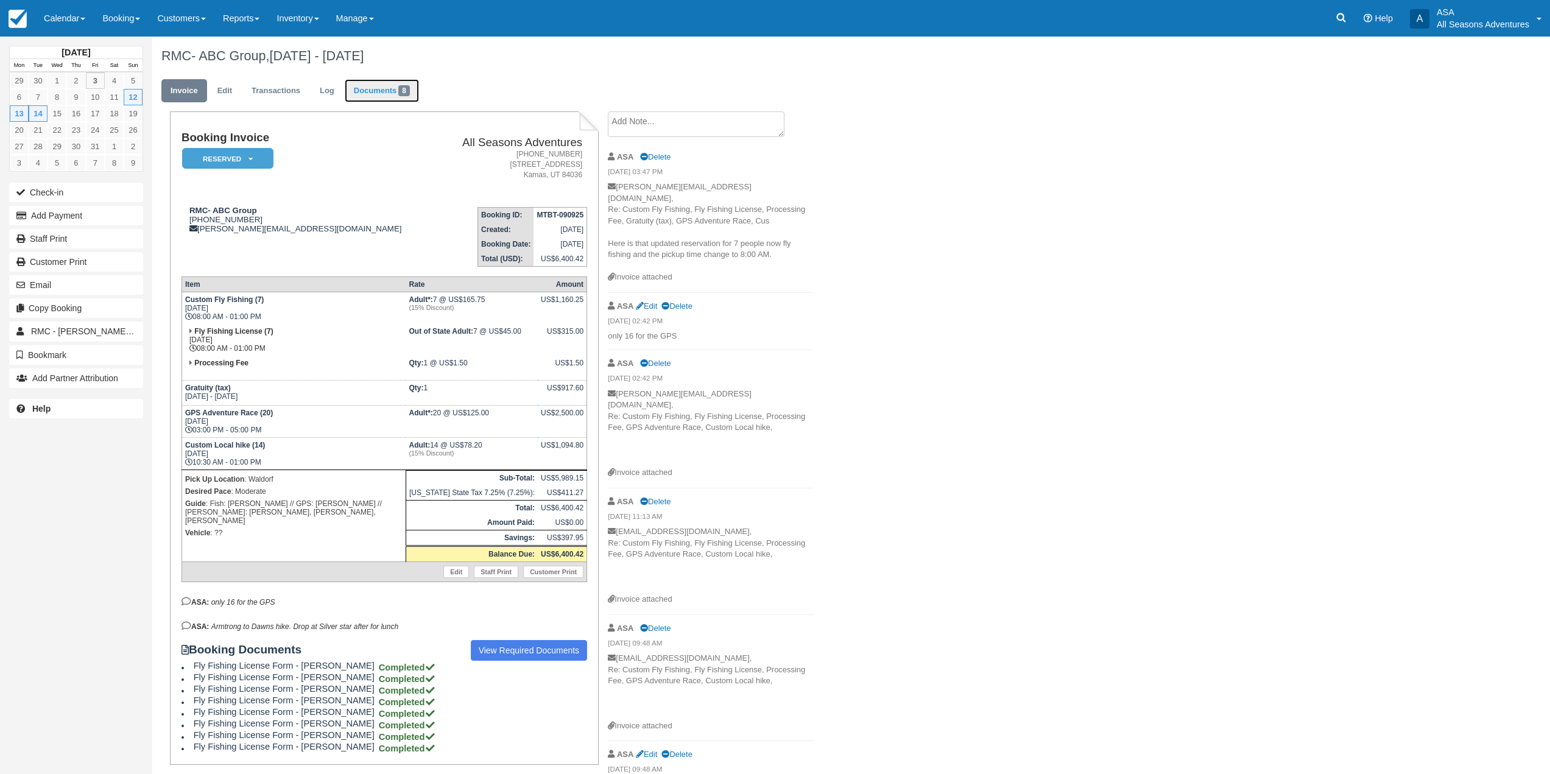
click at [390, 91] on link "Documents 8" at bounding box center [382, 91] width 74 height 24
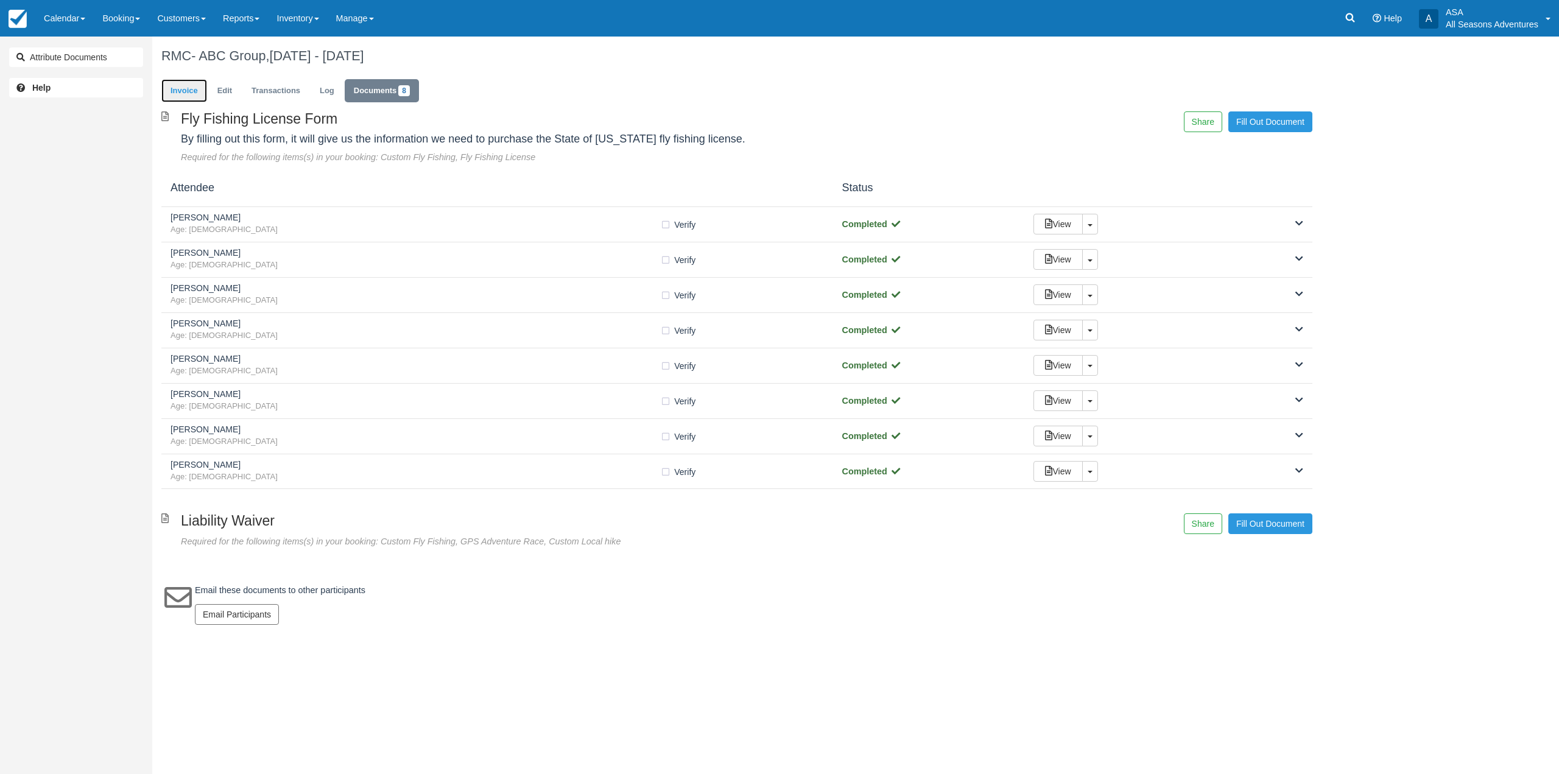
click at [180, 96] on link "Invoice" at bounding box center [184, 91] width 46 height 24
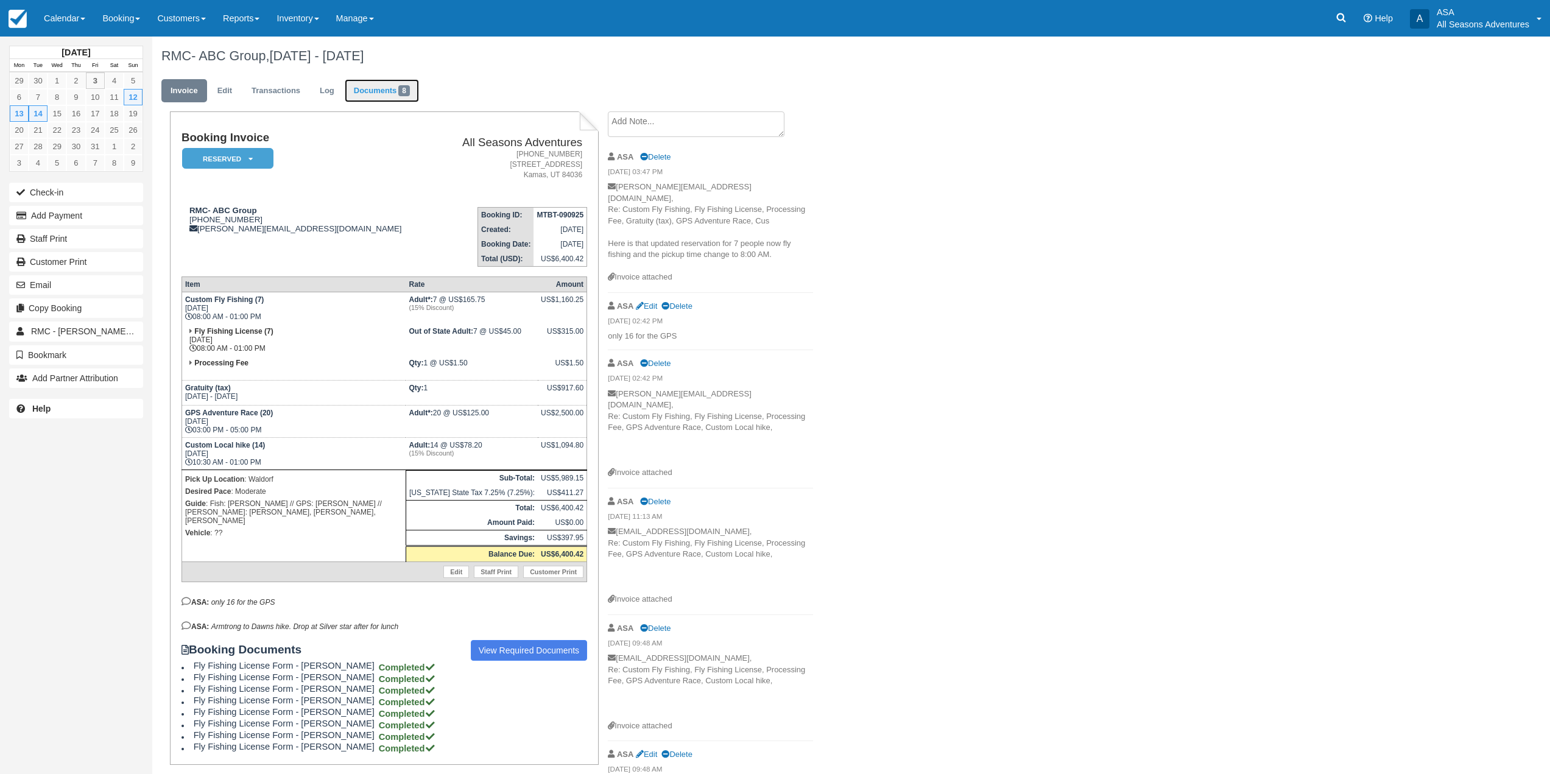
click at [384, 88] on link "Documents 8" at bounding box center [382, 91] width 74 height 24
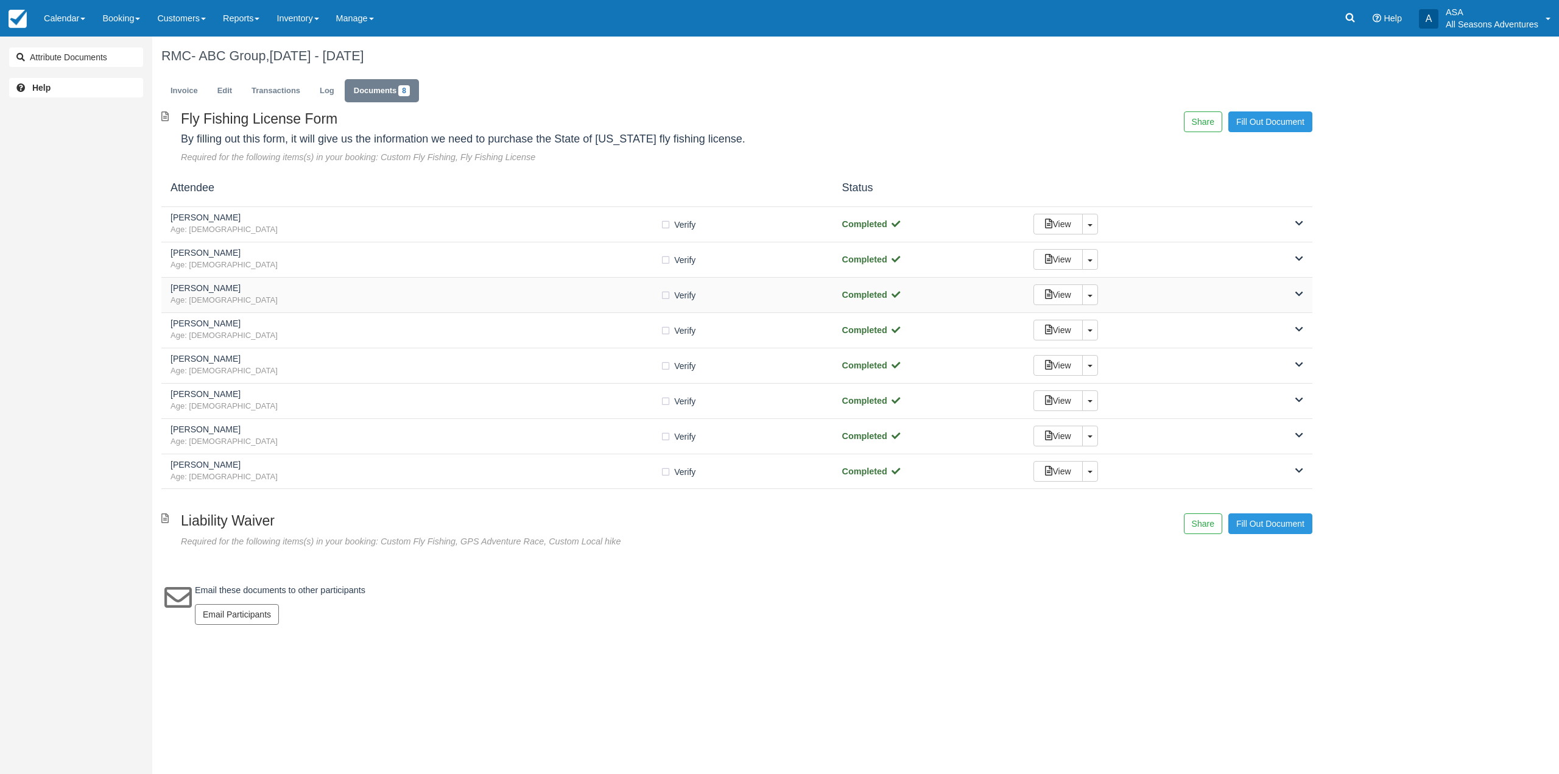
click at [354, 285] on h5 "[PERSON_NAME]" at bounding box center [416, 288] width 490 height 9
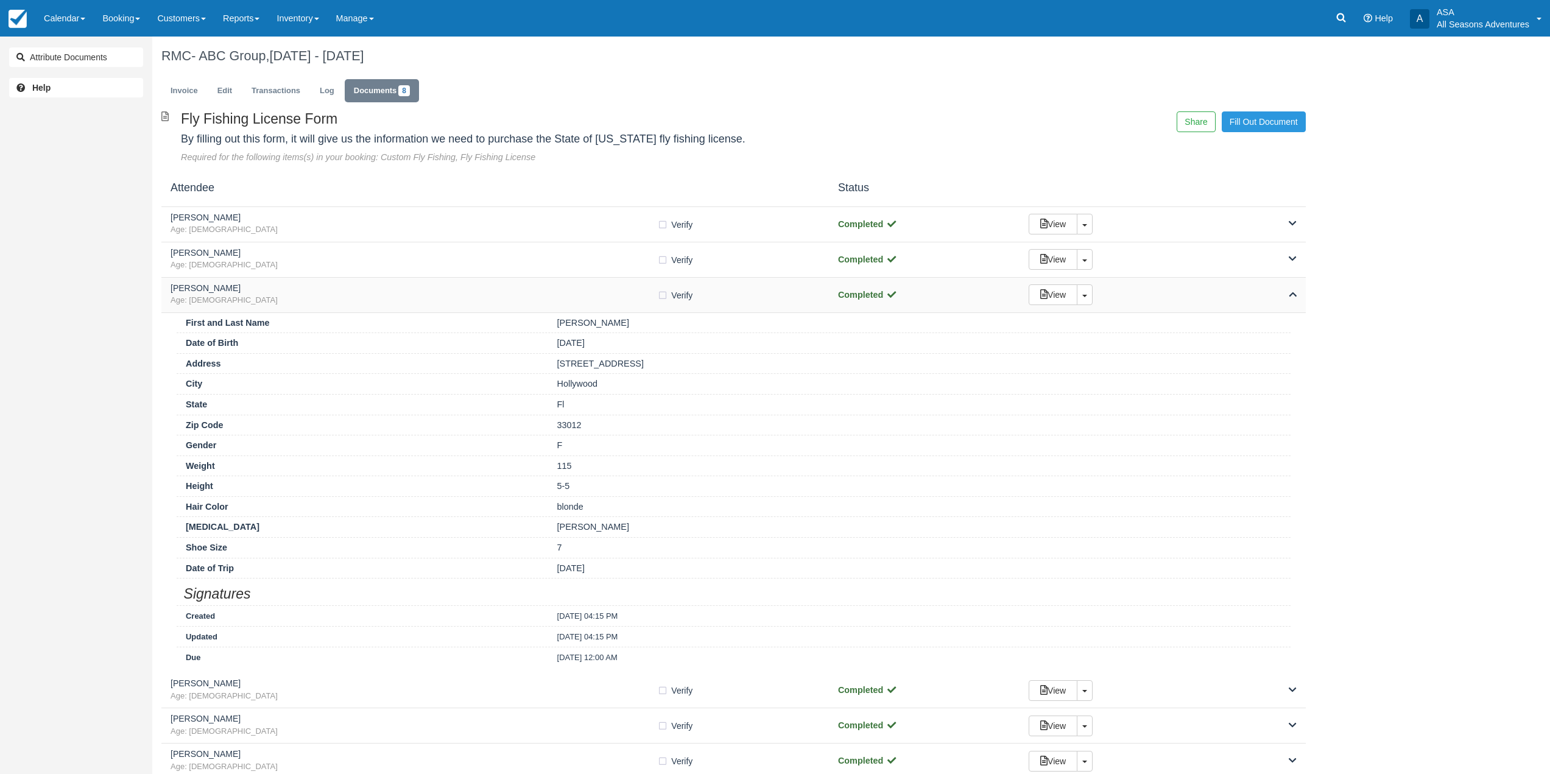
click at [354, 289] on h5 "[PERSON_NAME]" at bounding box center [414, 288] width 487 height 9
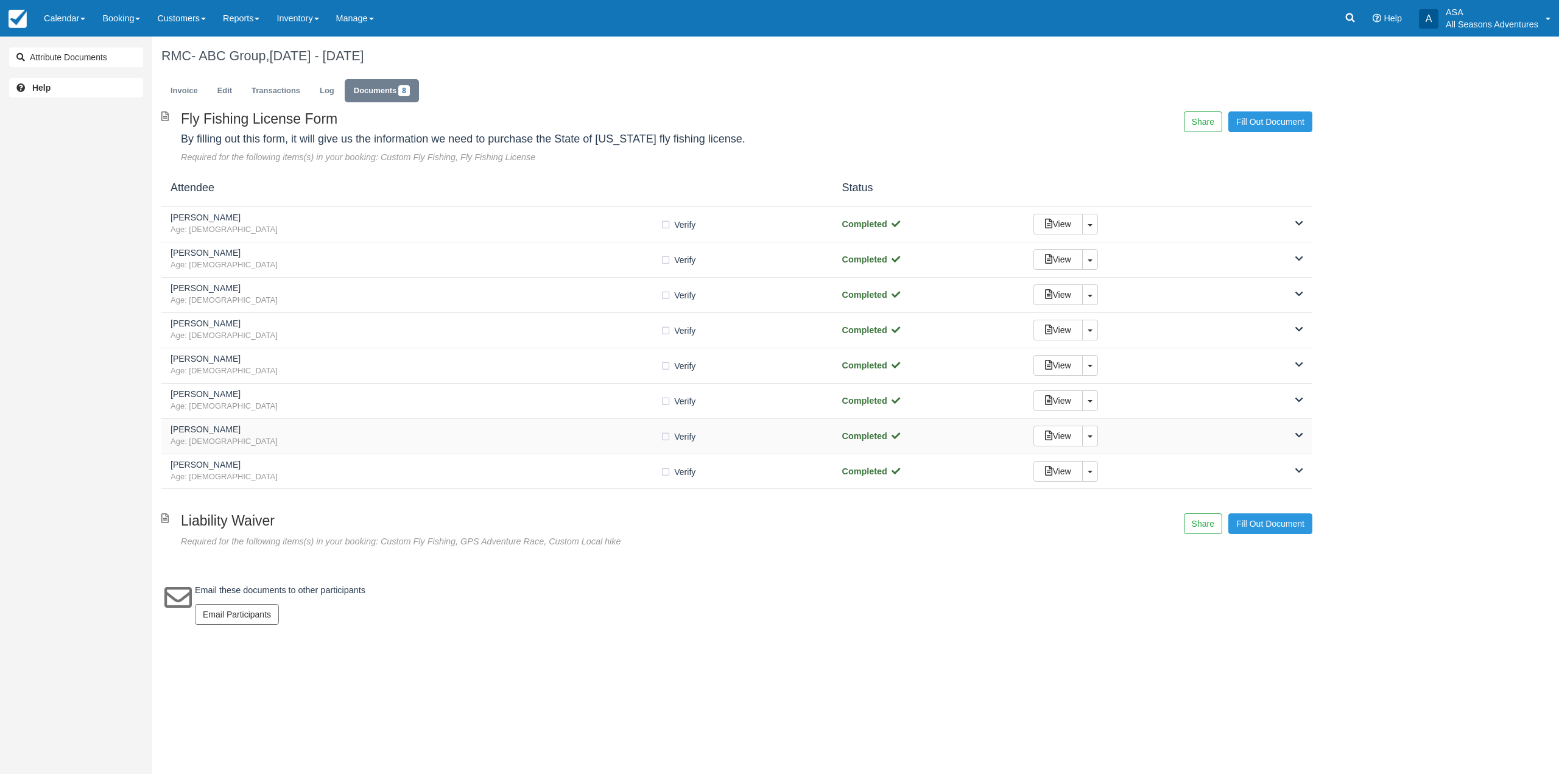
click at [449, 438] on span "Age: [DEMOGRAPHIC_DATA]" at bounding box center [416, 442] width 490 height 12
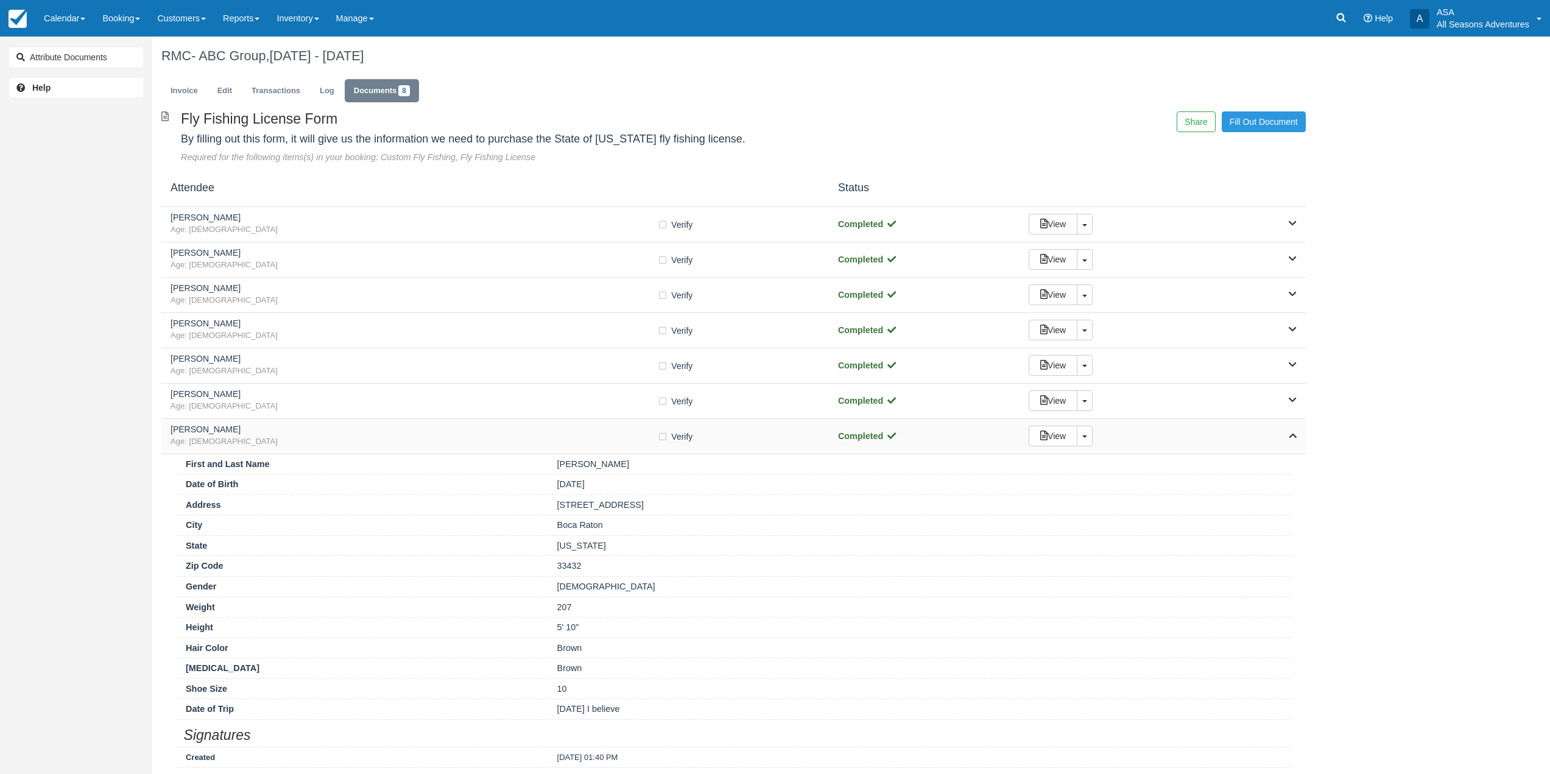
click at [451, 432] on h5 "[PERSON_NAME]" at bounding box center [414, 429] width 487 height 9
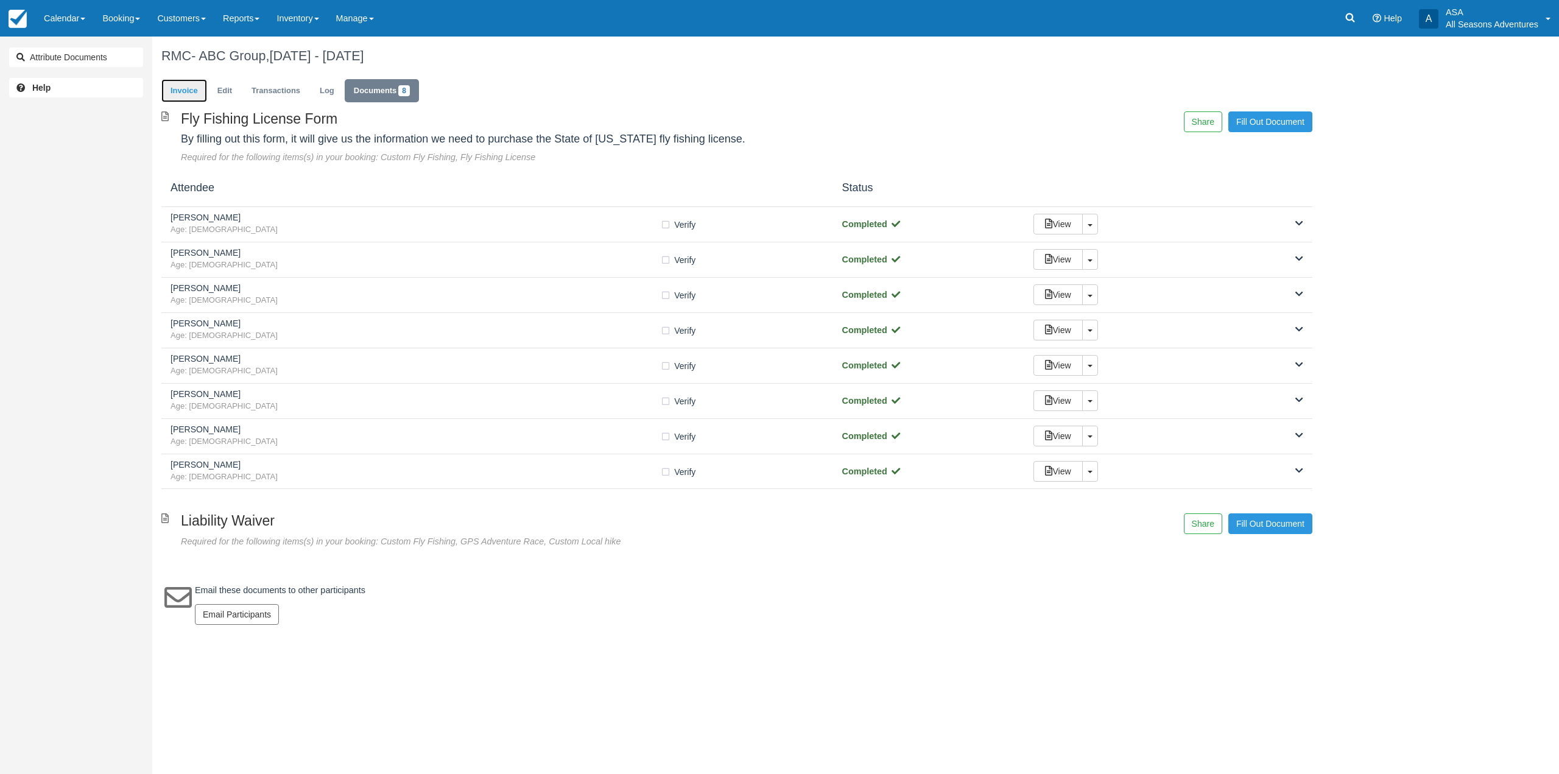
click at [188, 97] on link "Invoice" at bounding box center [184, 91] width 46 height 24
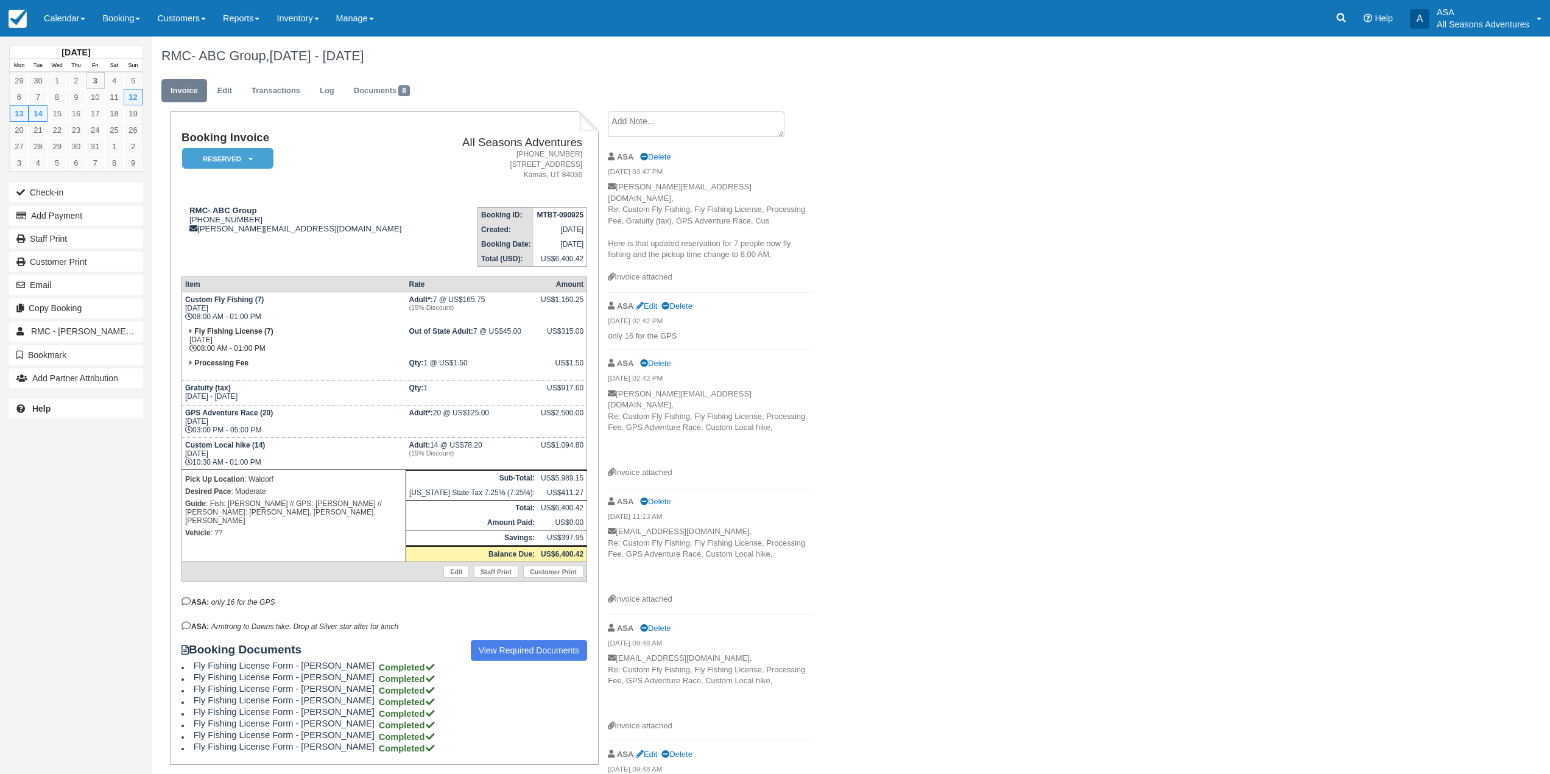
click at [696, 111] on textarea at bounding box center [696, 124] width 177 height 26
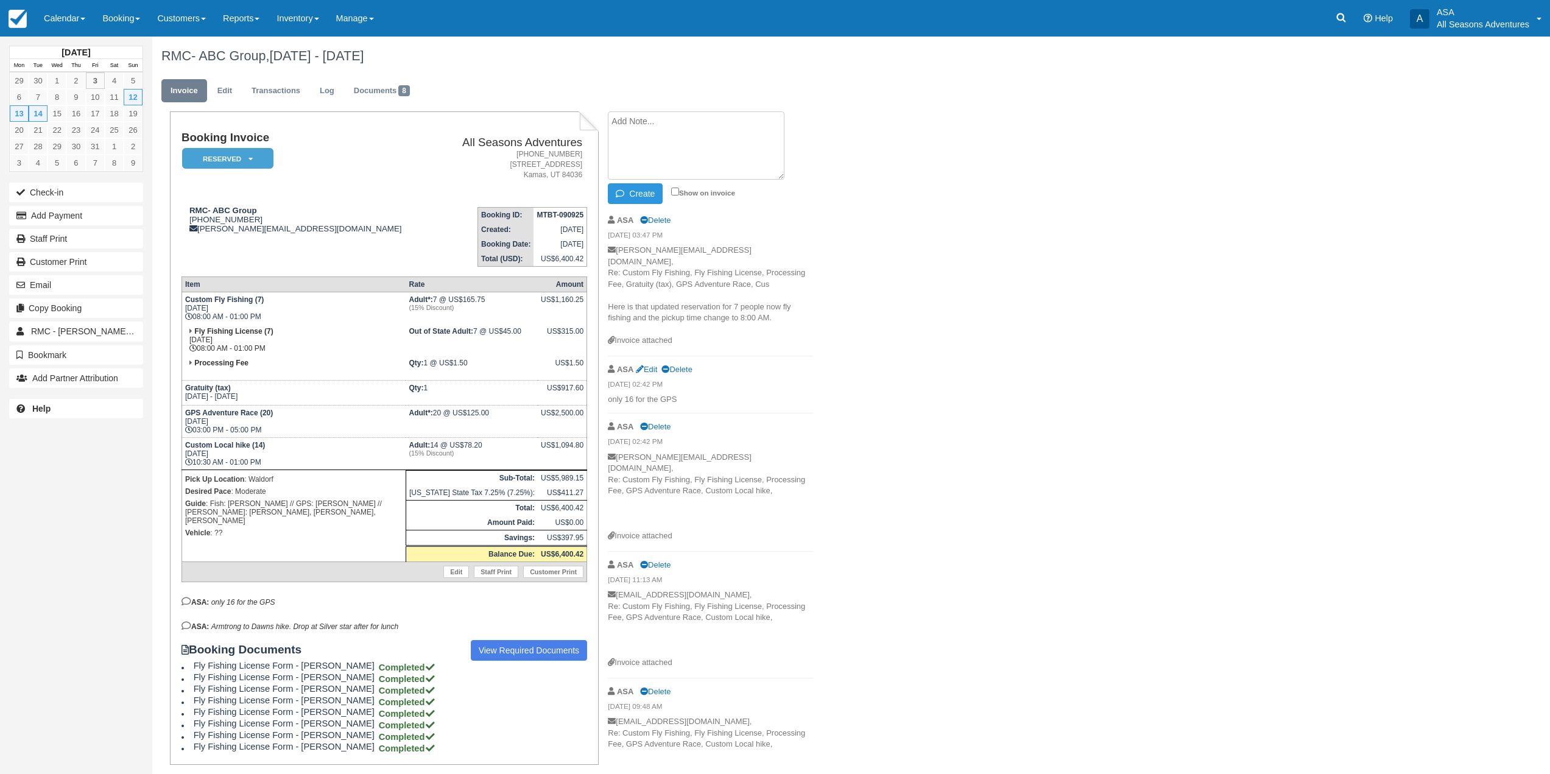
type textarea "M"
click at [625, 135] on textarea "Fishers 1) [PERSON_NAME] 2) [PERSON_NAME] 3) [PERSON_NAME] 4) [PERSON_NAME] 5) …" at bounding box center [696, 145] width 177 height 68
type textarea "Fishers 1) [PERSON_NAME] 2) [PERSON_NAME] 3) [PERSON_NAME] 4) [PERSON_NAME] 5) …"
click at [647, 193] on button "Create" at bounding box center [635, 193] width 55 height 21
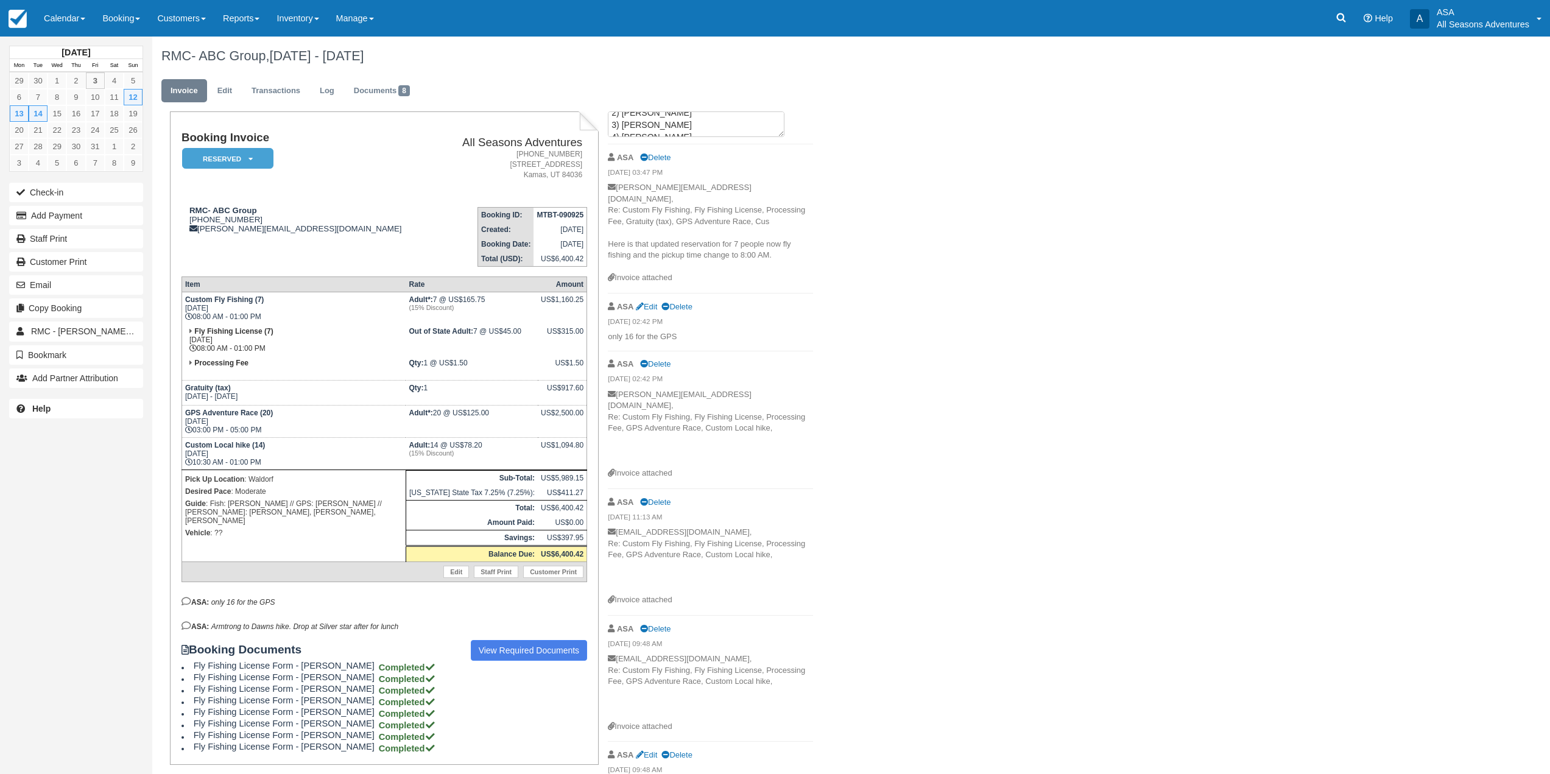
scroll to position [0, 0]
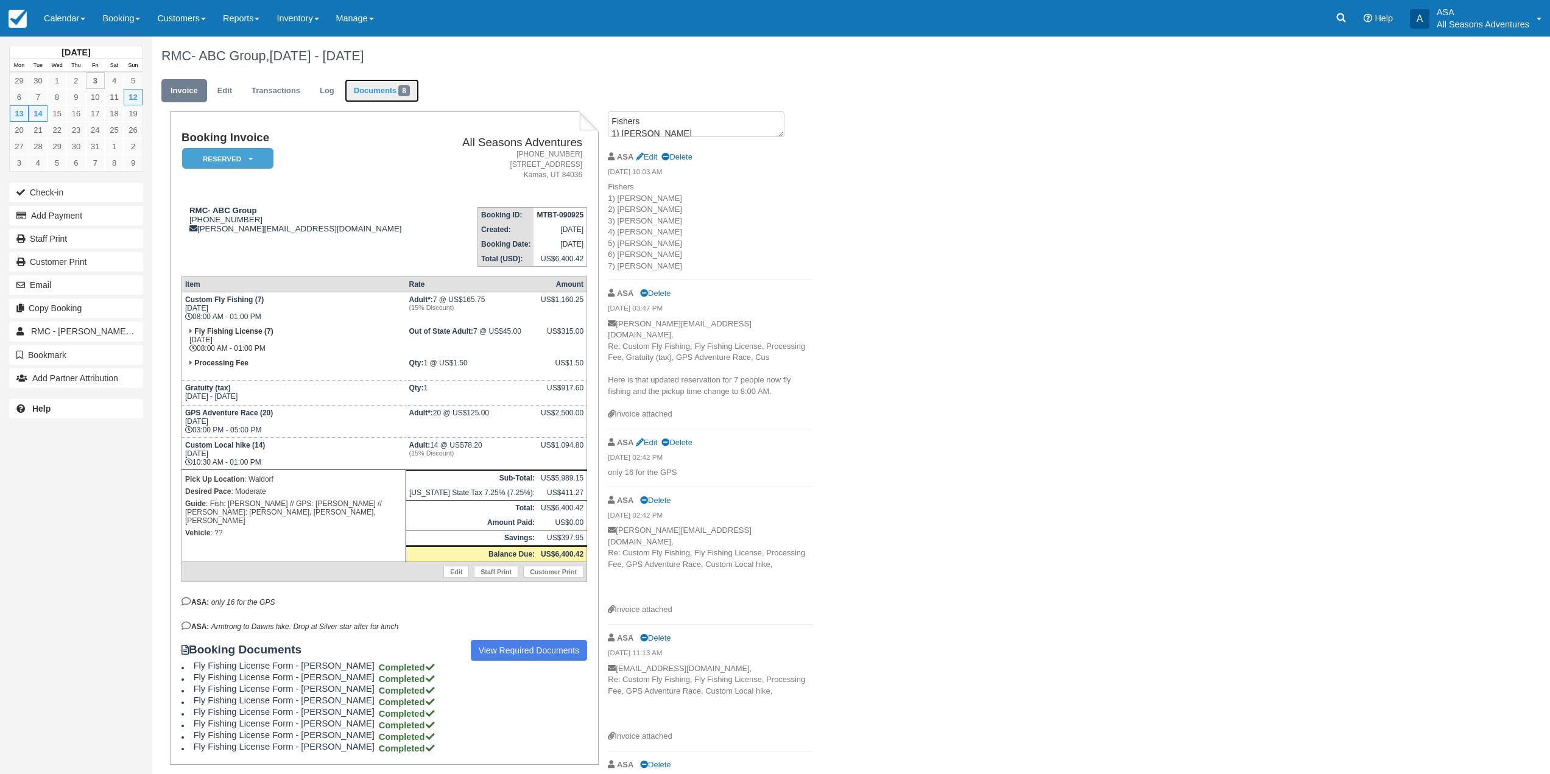
click at [395, 92] on link "Documents 8" at bounding box center [382, 91] width 74 height 24
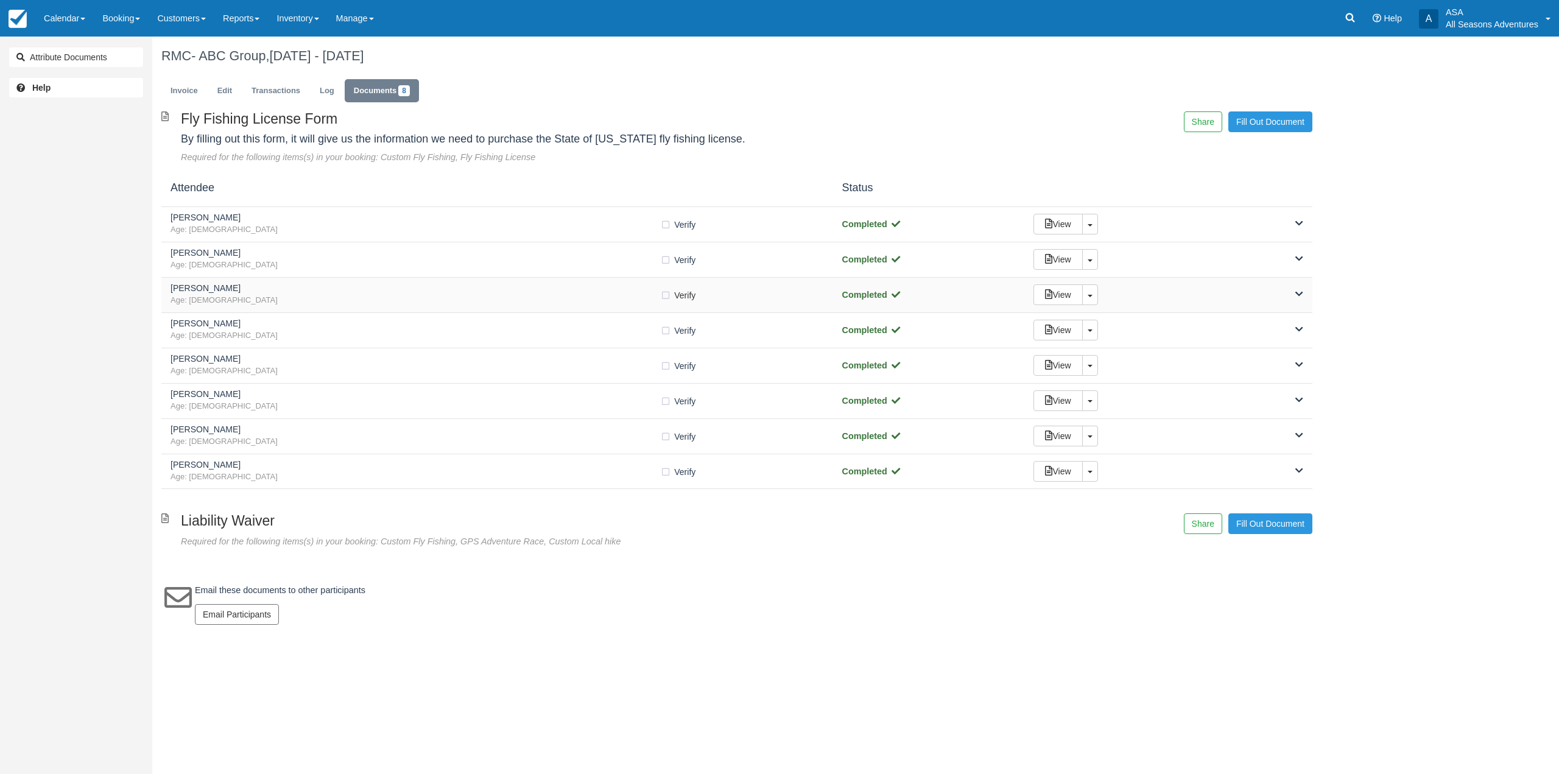
click at [663, 297] on label "Verify Verified" at bounding box center [681, 295] width 43 height 18
checkbox input "true"
click at [189, 98] on link "Invoice" at bounding box center [184, 91] width 46 height 24
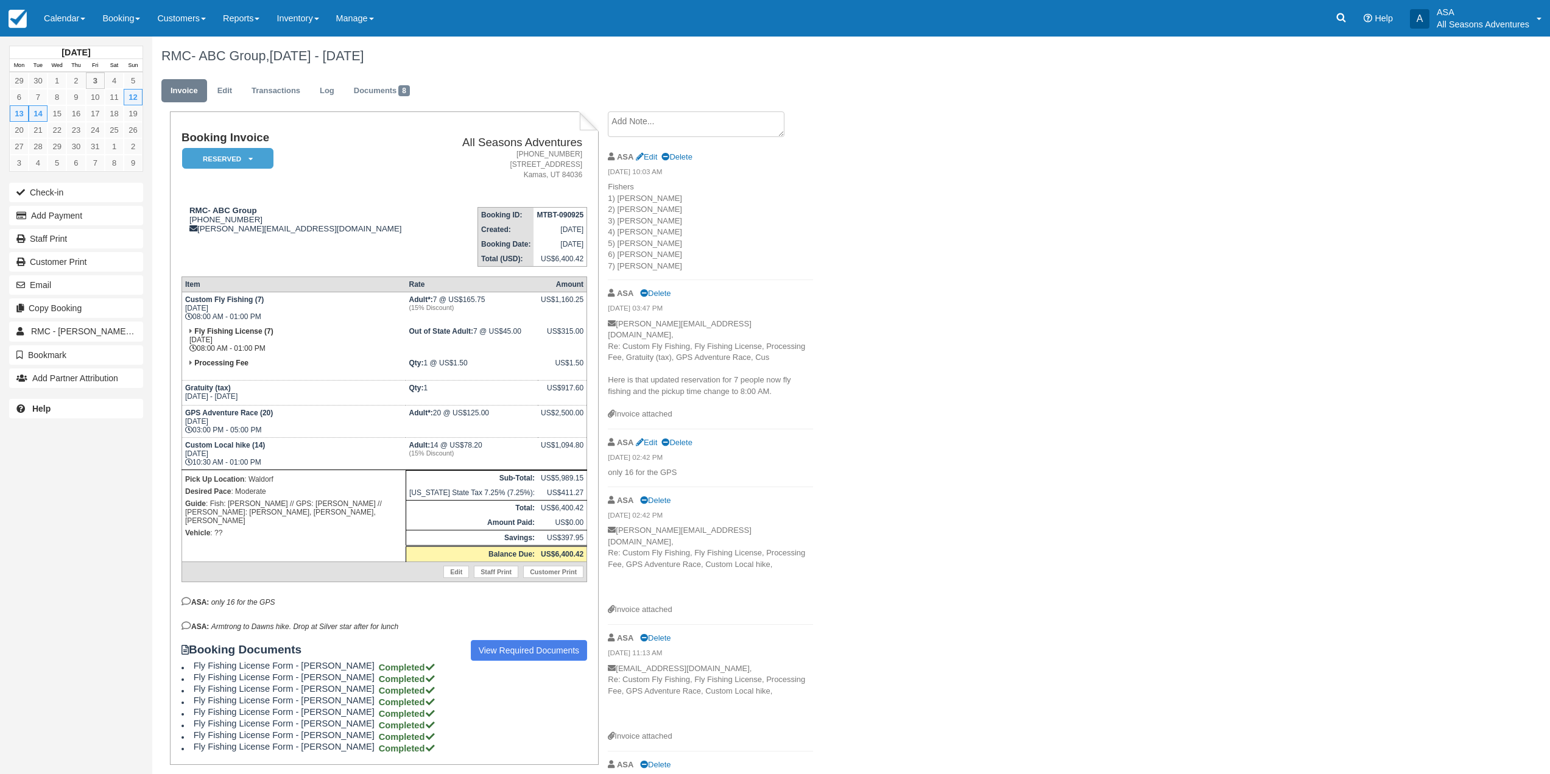
click at [638, 128] on textarea at bounding box center [696, 124] width 177 height 26
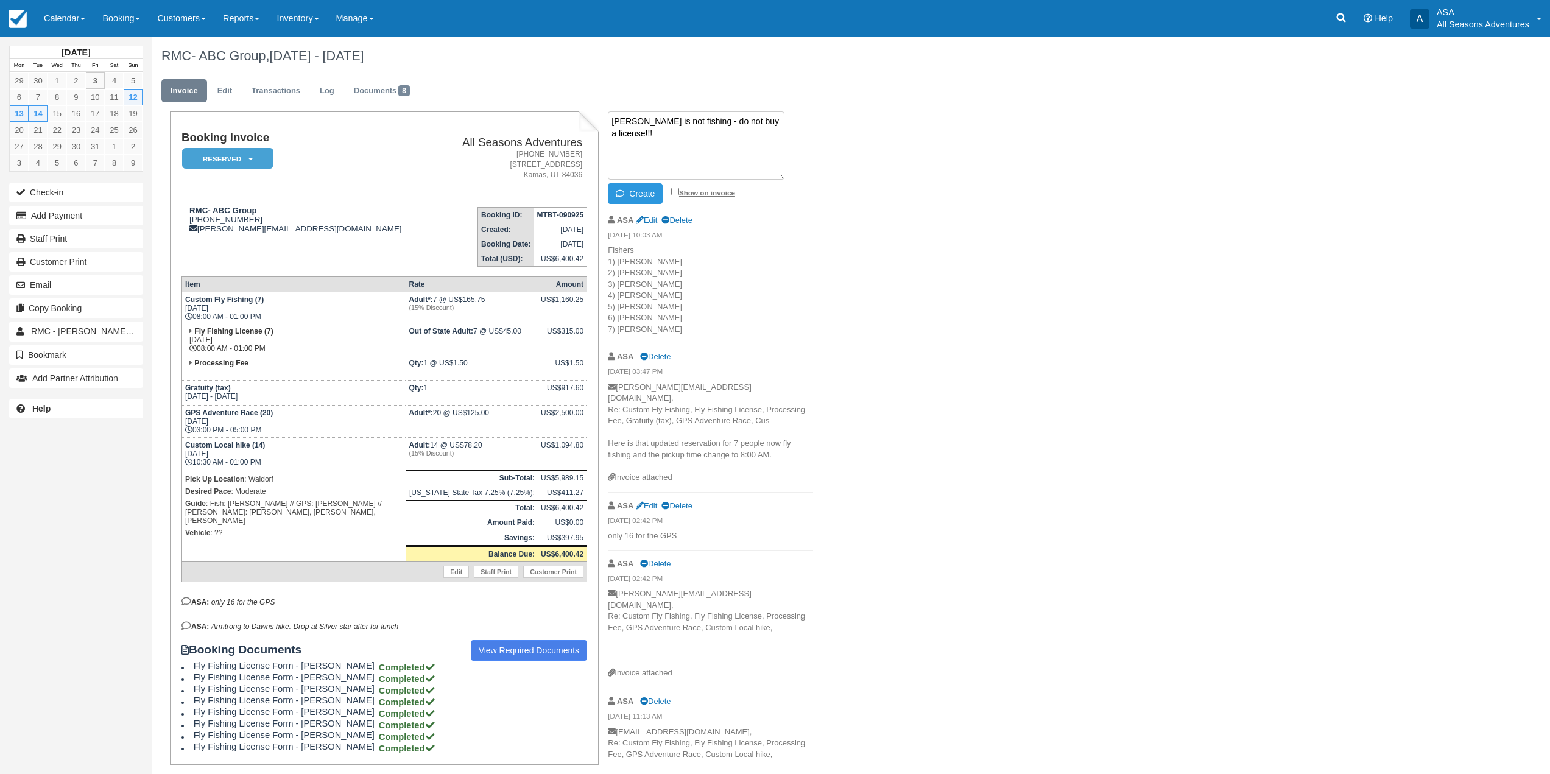
type textarea "[PERSON_NAME] is not fishing - do not buy a license!!!"
click at [674, 194] on input "Show on invoice" at bounding box center [675, 192] width 8 height 8
checkbox input "true"
click at [628, 198] on button "Create" at bounding box center [635, 193] width 55 height 21
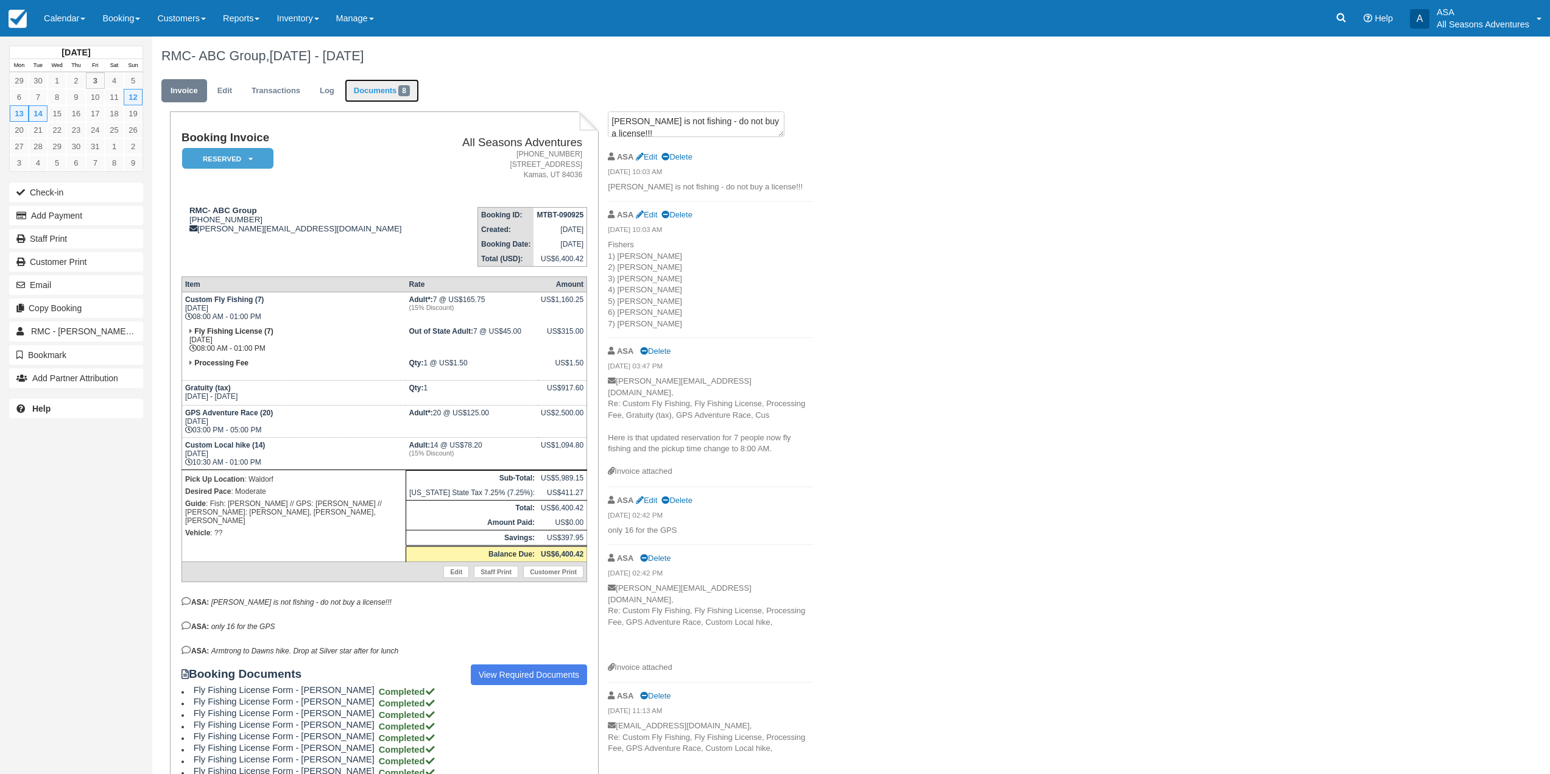
click at [401, 86] on span "8" at bounding box center [404, 90] width 12 height 11
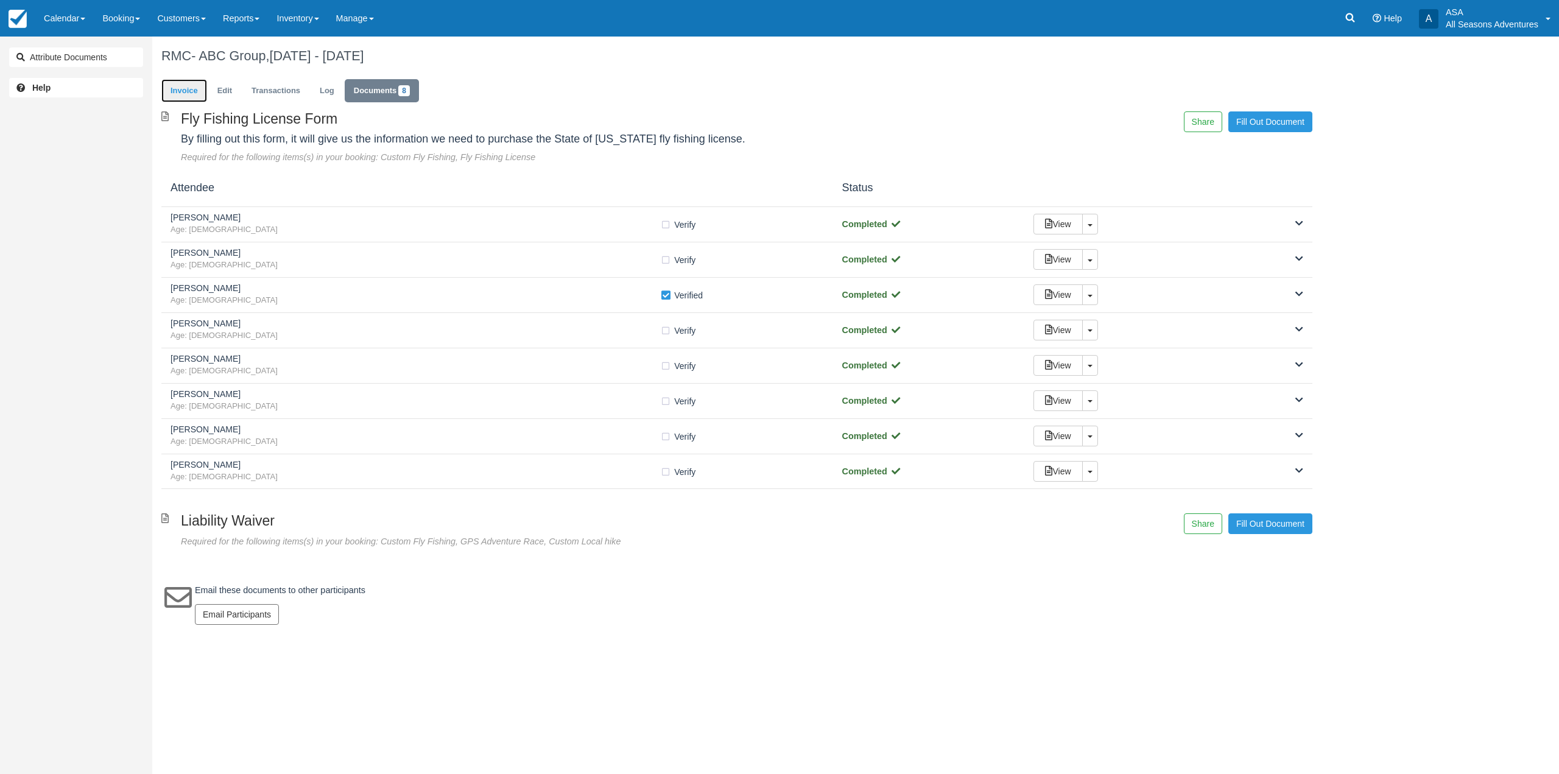
click at [171, 90] on link "Invoice" at bounding box center [184, 91] width 46 height 24
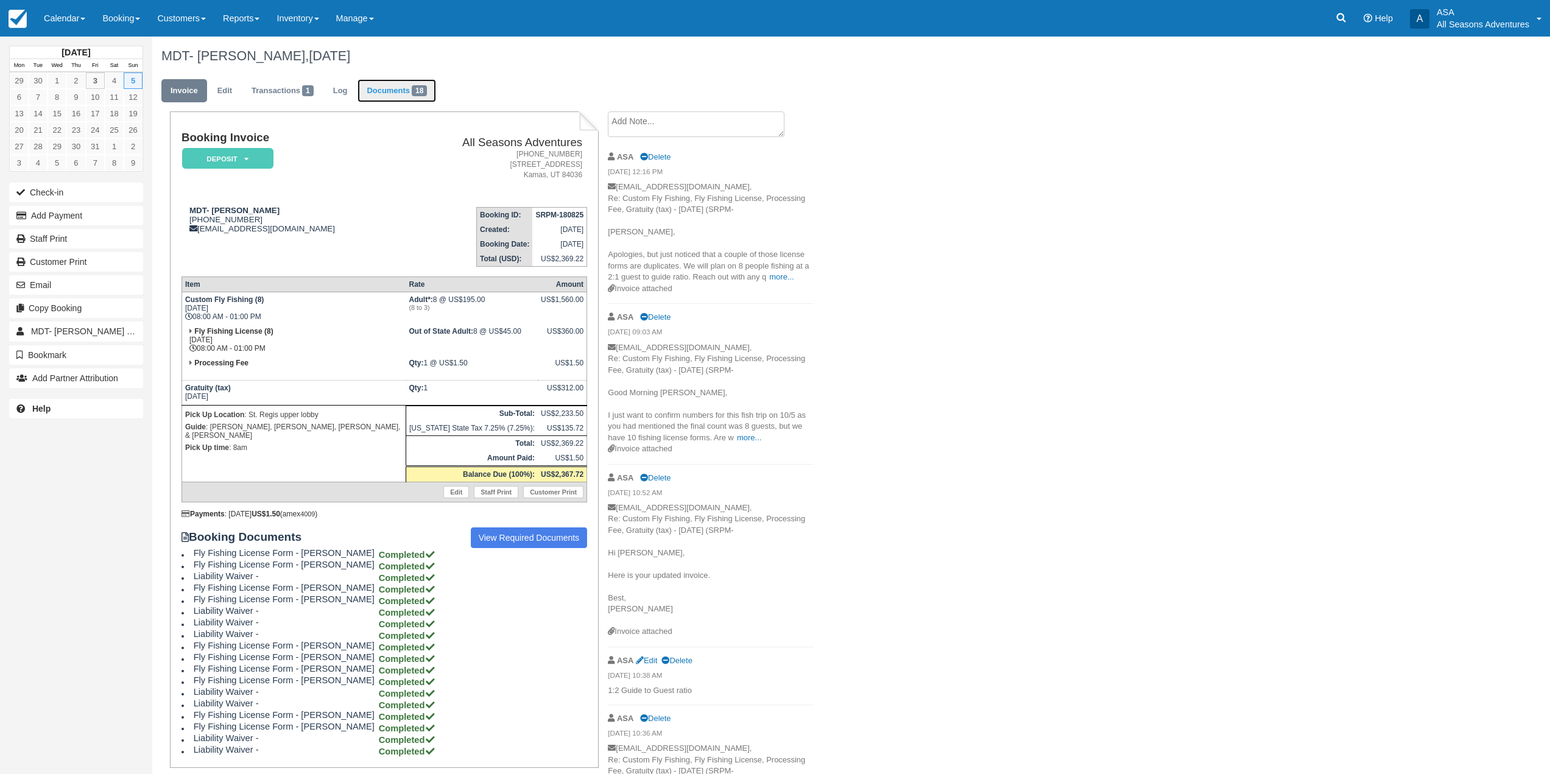
click at [424, 97] on link "Documents 18" at bounding box center [396, 91] width 79 height 24
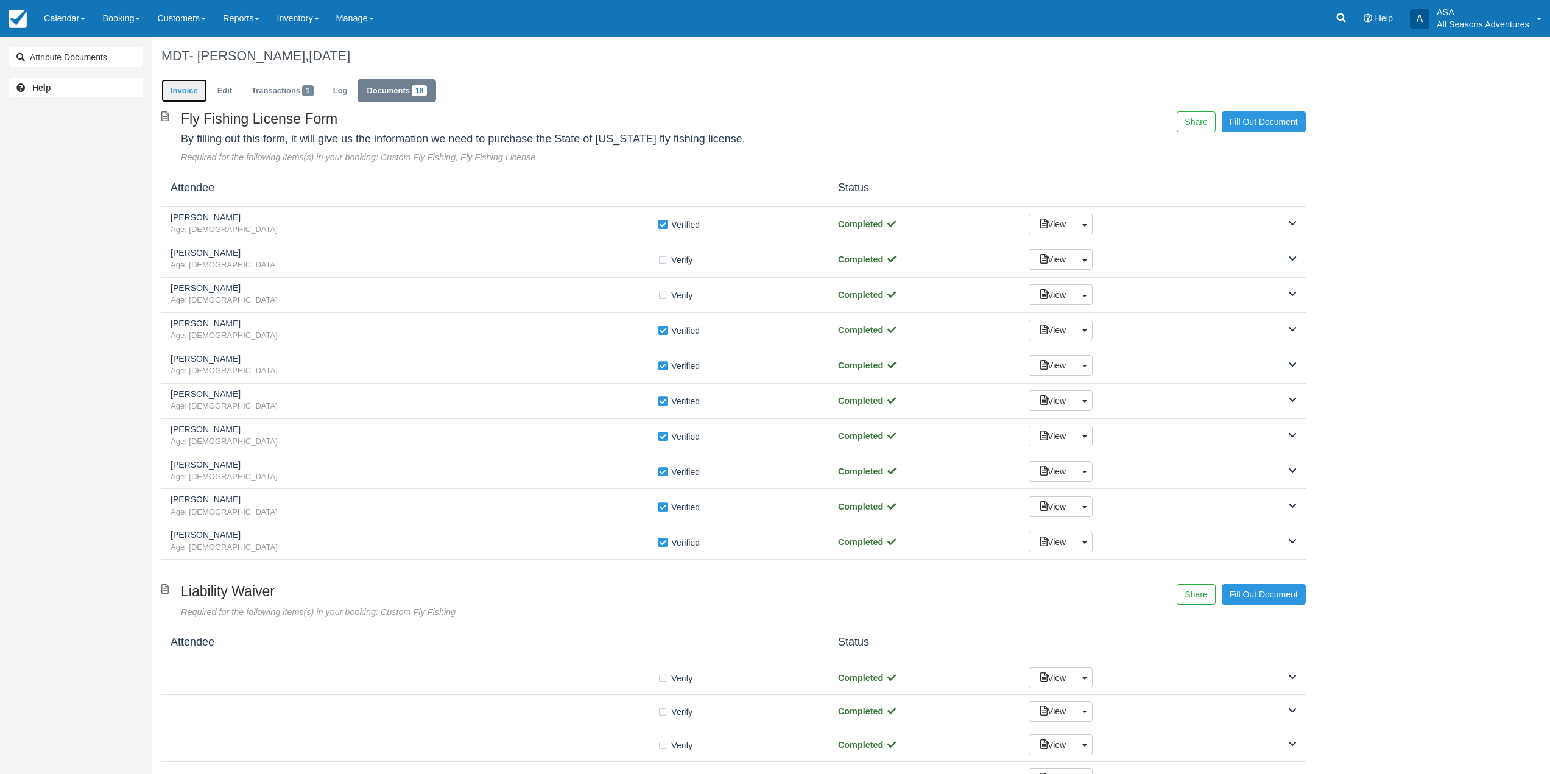
click at [197, 100] on link "Invoice" at bounding box center [184, 91] width 46 height 24
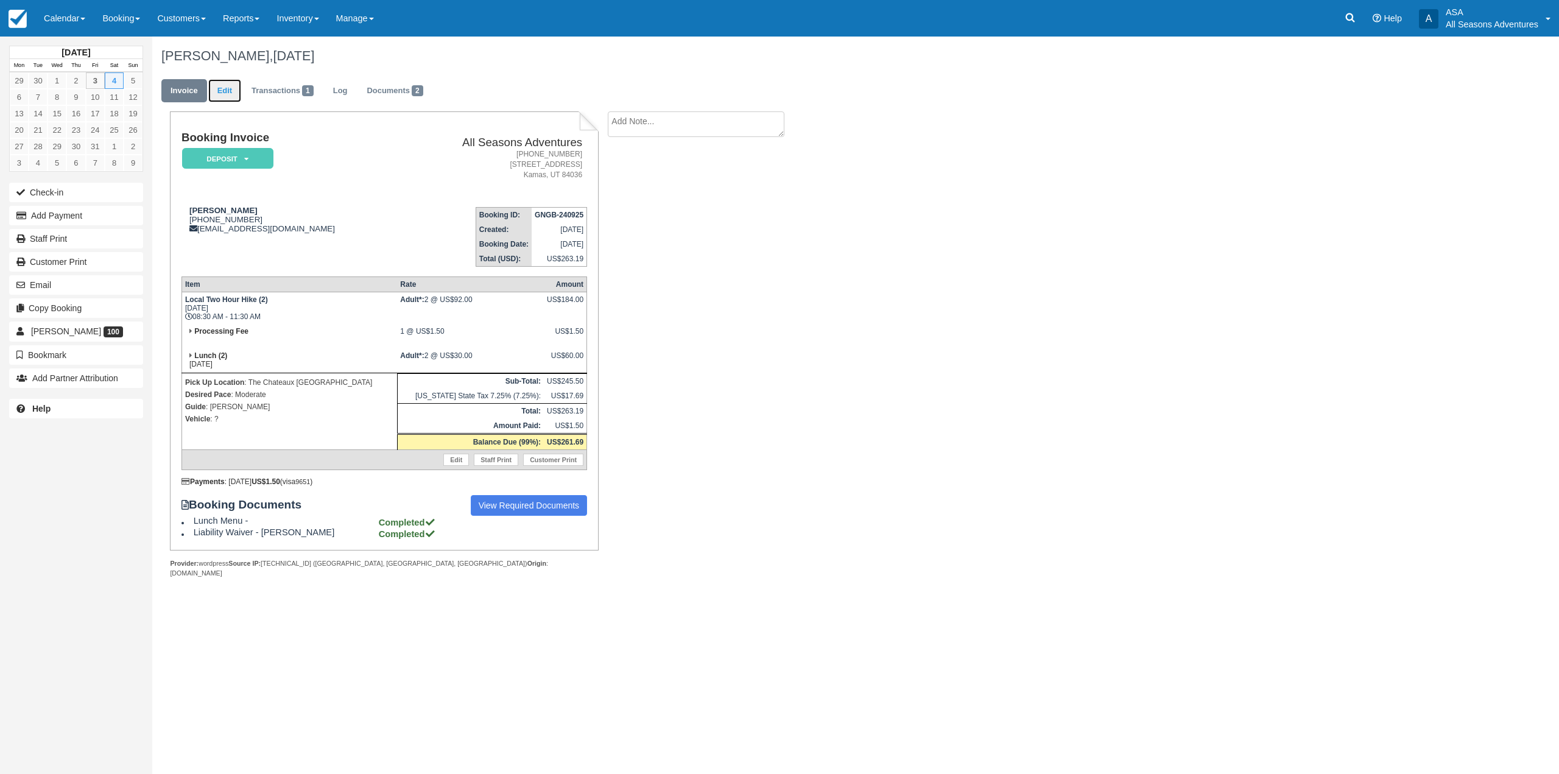
click at [220, 84] on link "Edit" at bounding box center [224, 91] width 33 height 24
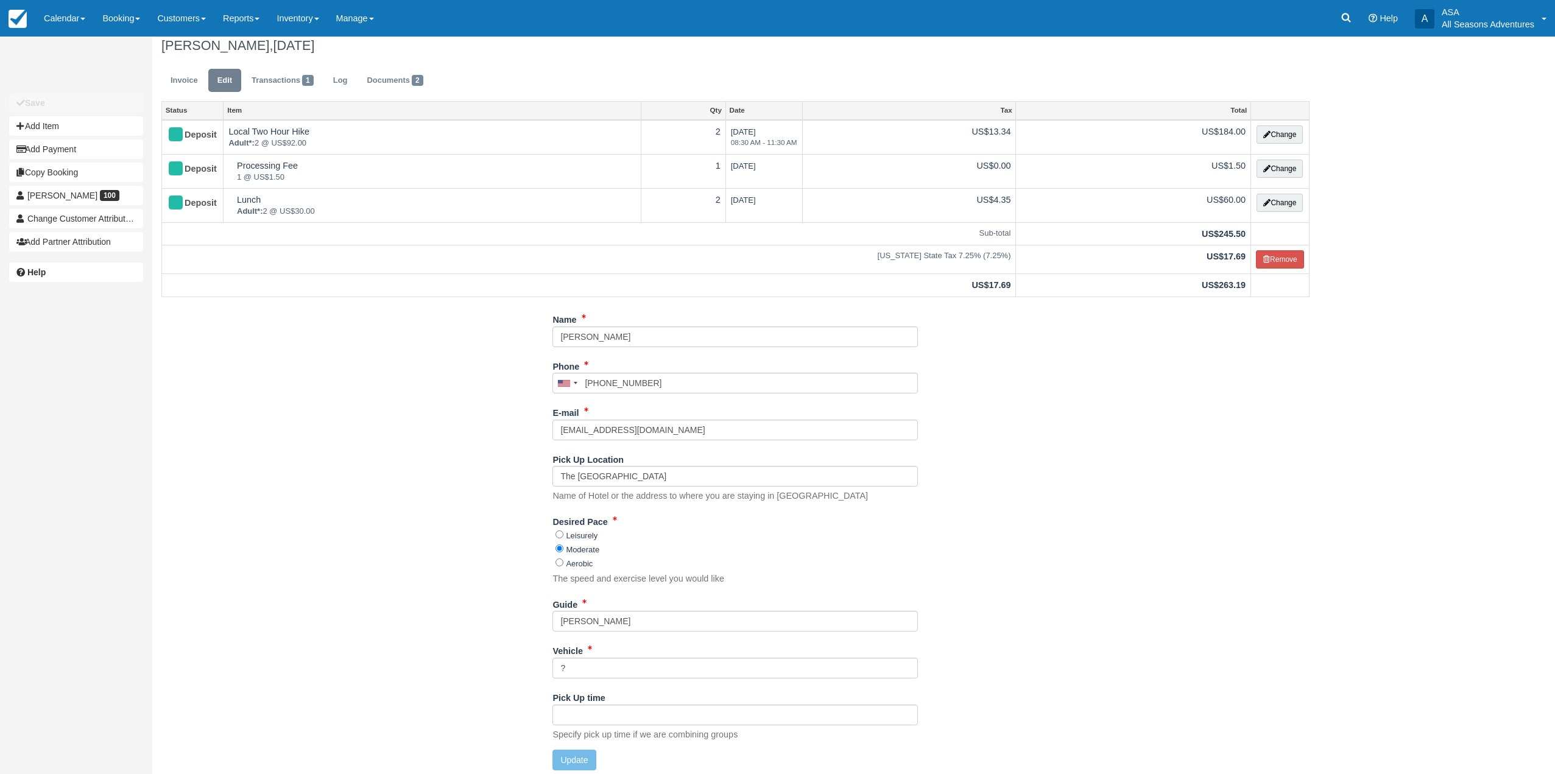
scroll to position [16, 0]
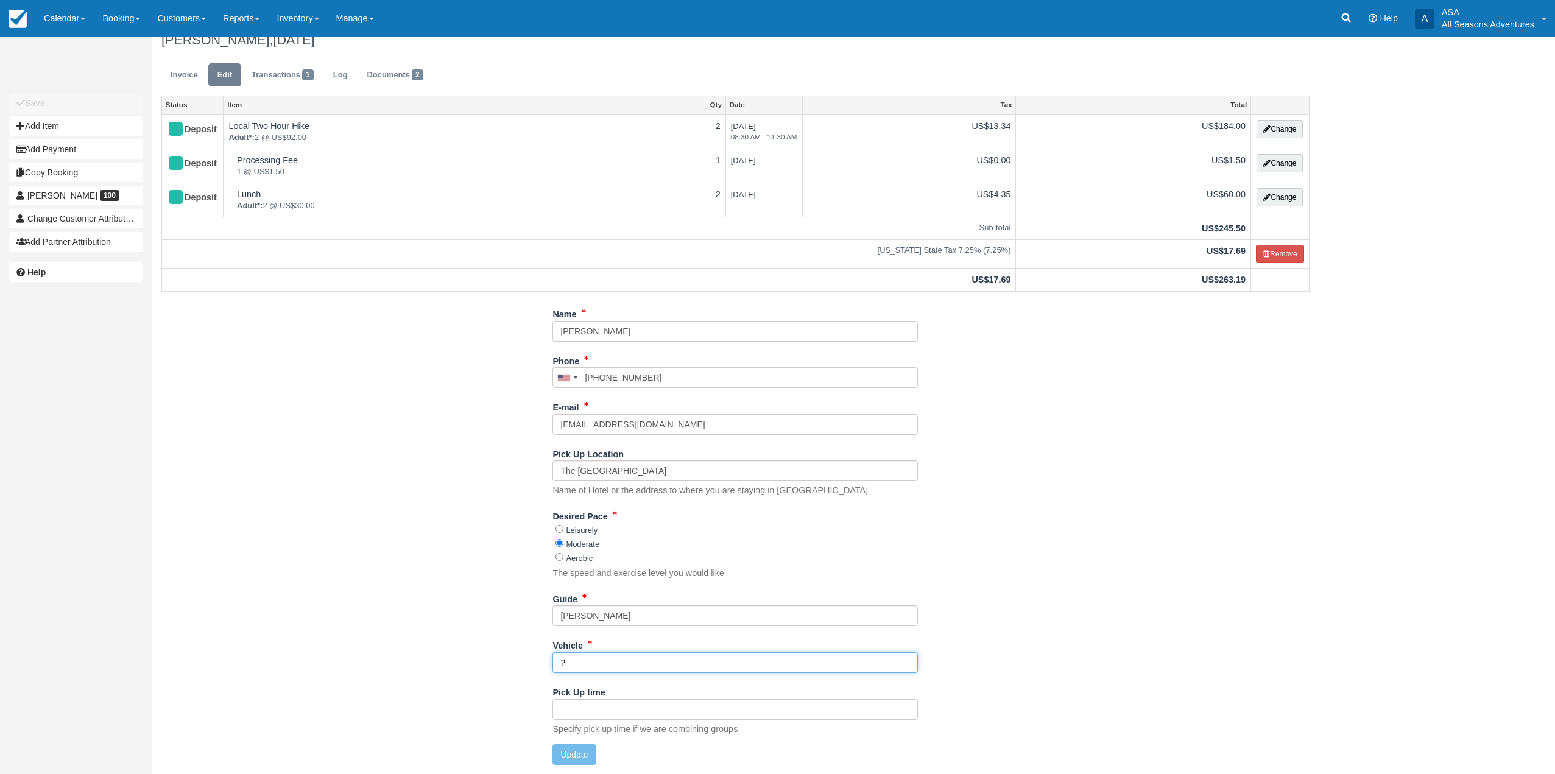
click at [582, 662] on input "?" at bounding box center [734, 662] width 365 height 21
type input "Charc Sub"
click at [586, 748] on button "Update" at bounding box center [573, 754] width 43 height 21
type input "[PHONE_NUMBER]"
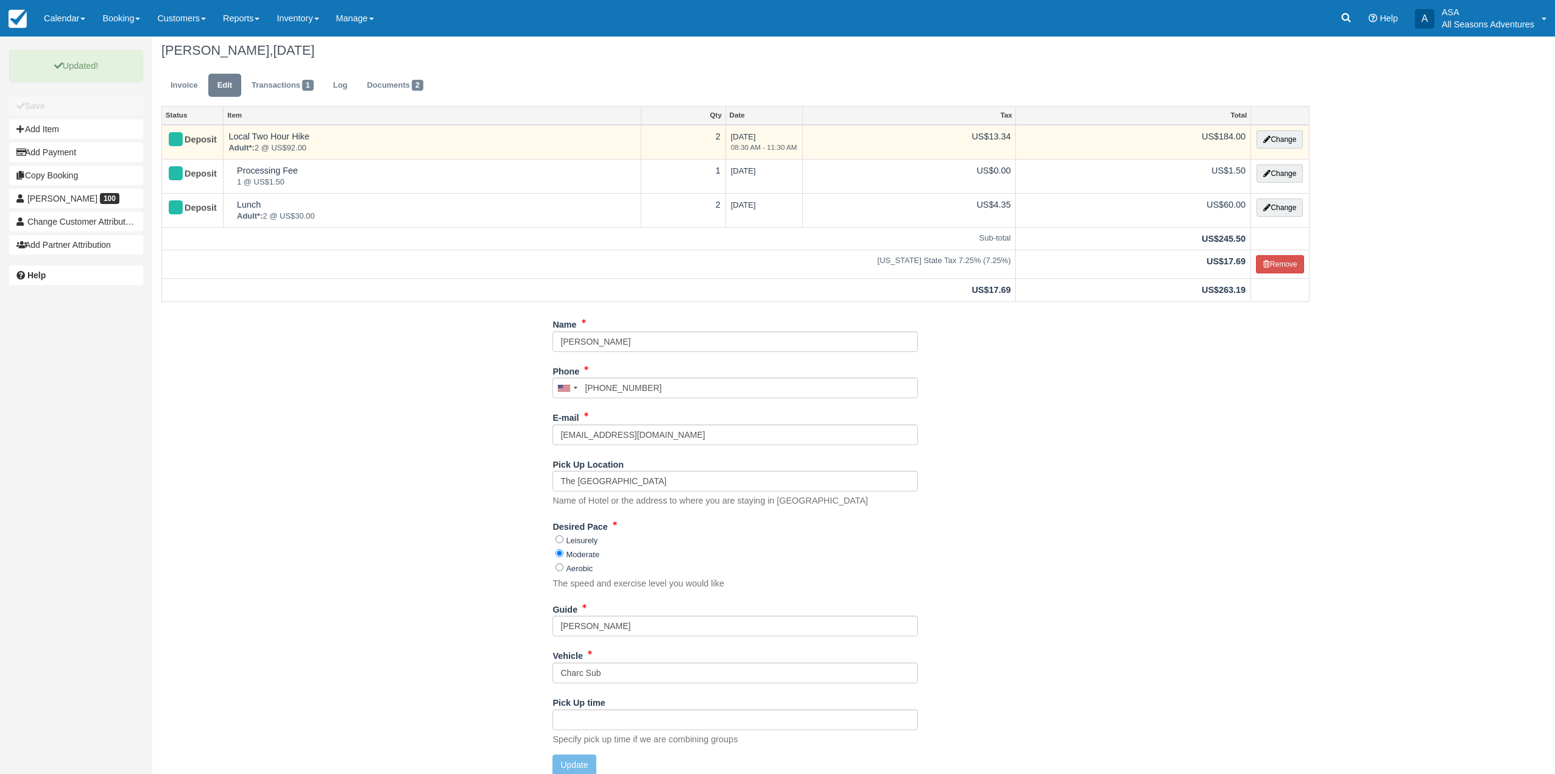
scroll to position [0, 0]
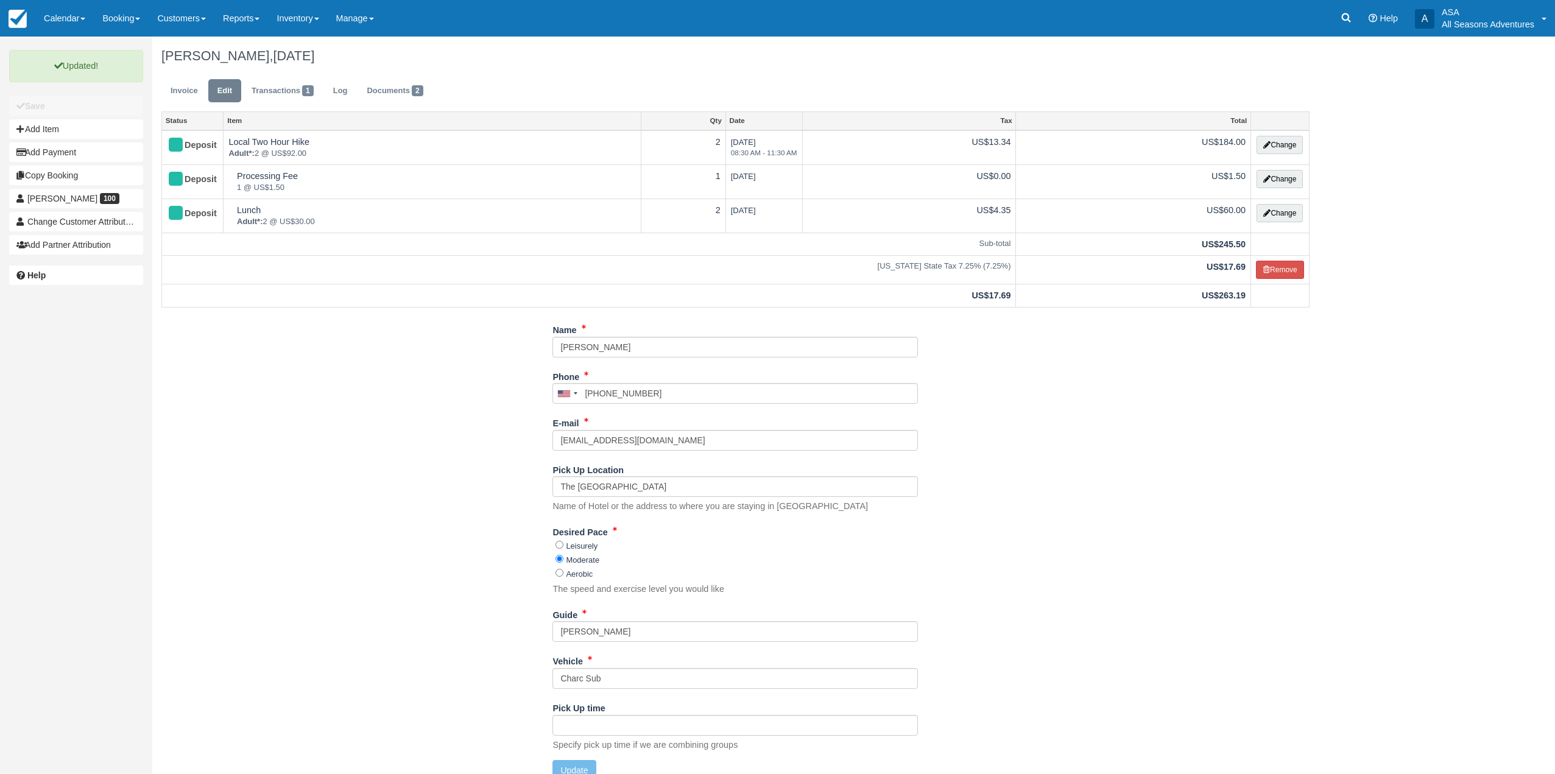
click at [177, 76] on ul "Invoice Edit Transactions 1 Log Documents 2" at bounding box center [735, 94] width 1148 height 37
click at [177, 88] on link "Invoice" at bounding box center [184, 91] width 46 height 24
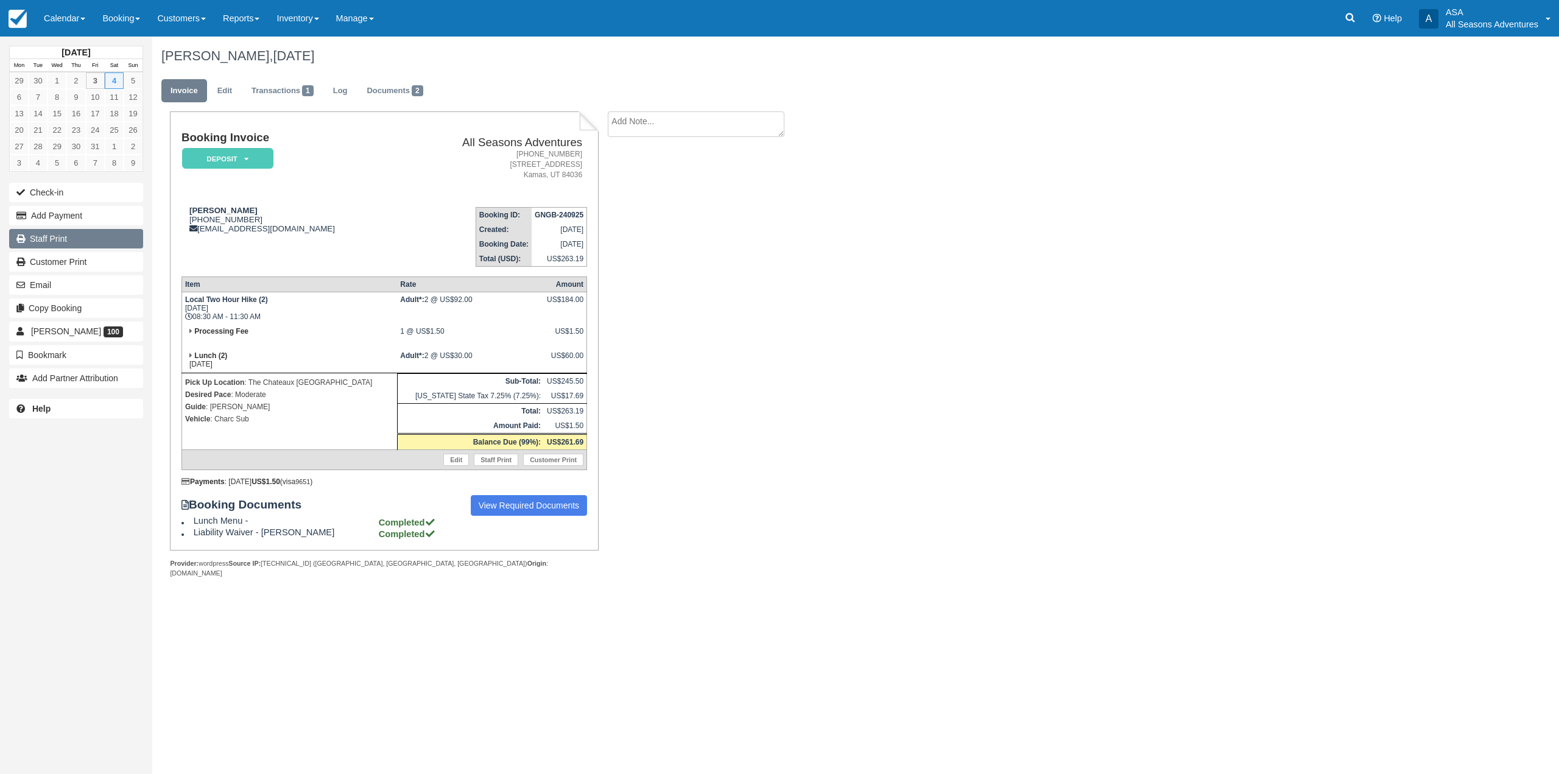
click at [88, 237] on link "Staff Print" at bounding box center [76, 238] width 134 height 19
click at [421, 91] on span "2" at bounding box center [418, 90] width 12 height 11
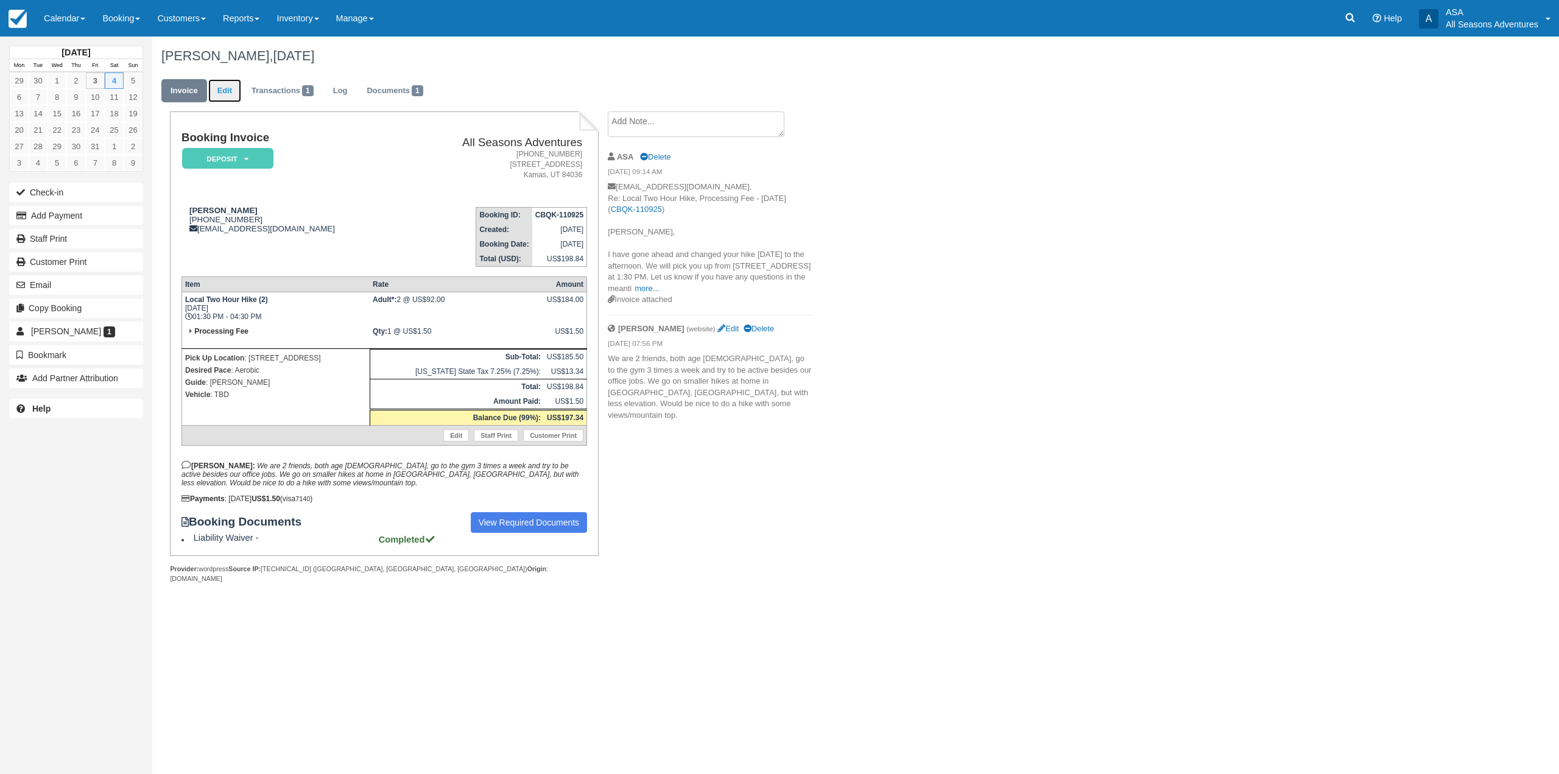
click at [222, 90] on link "Edit" at bounding box center [224, 91] width 33 height 24
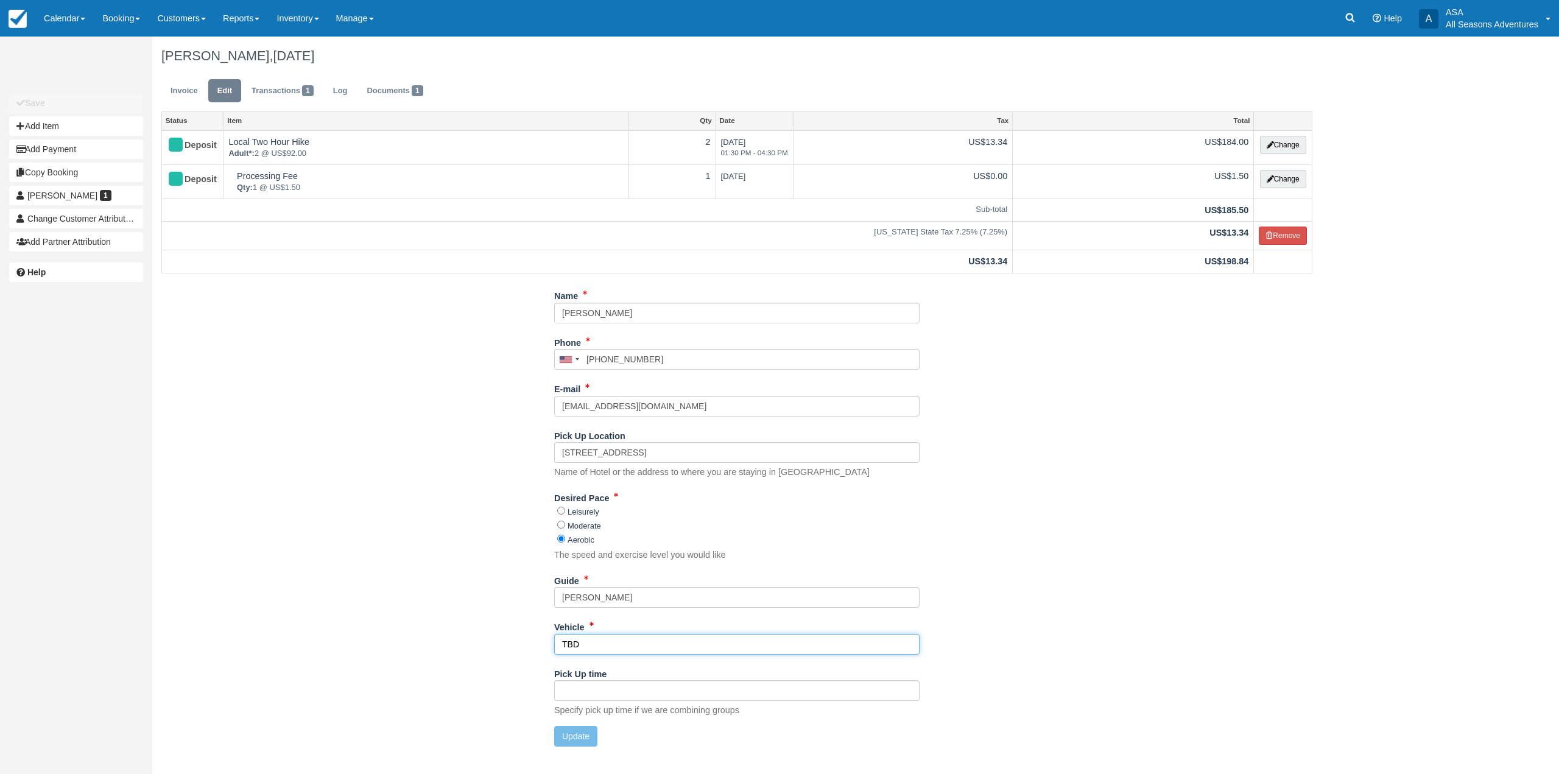
click at [583, 639] on input "TBD" at bounding box center [736, 644] width 365 height 21
type input "White Sub"
click at [572, 748] on div "Name [PERSON_NAME] Phone [GEOGRAPHIC_DATA] +1 [GEOGRAPHIC_DATA] +1 [GEOGRAPHIC_…" at bounding box center [736, 521] width 1169 height 470
click at [572, 731] on button "Update" at bounding box center [575, 736] width 43 height 21
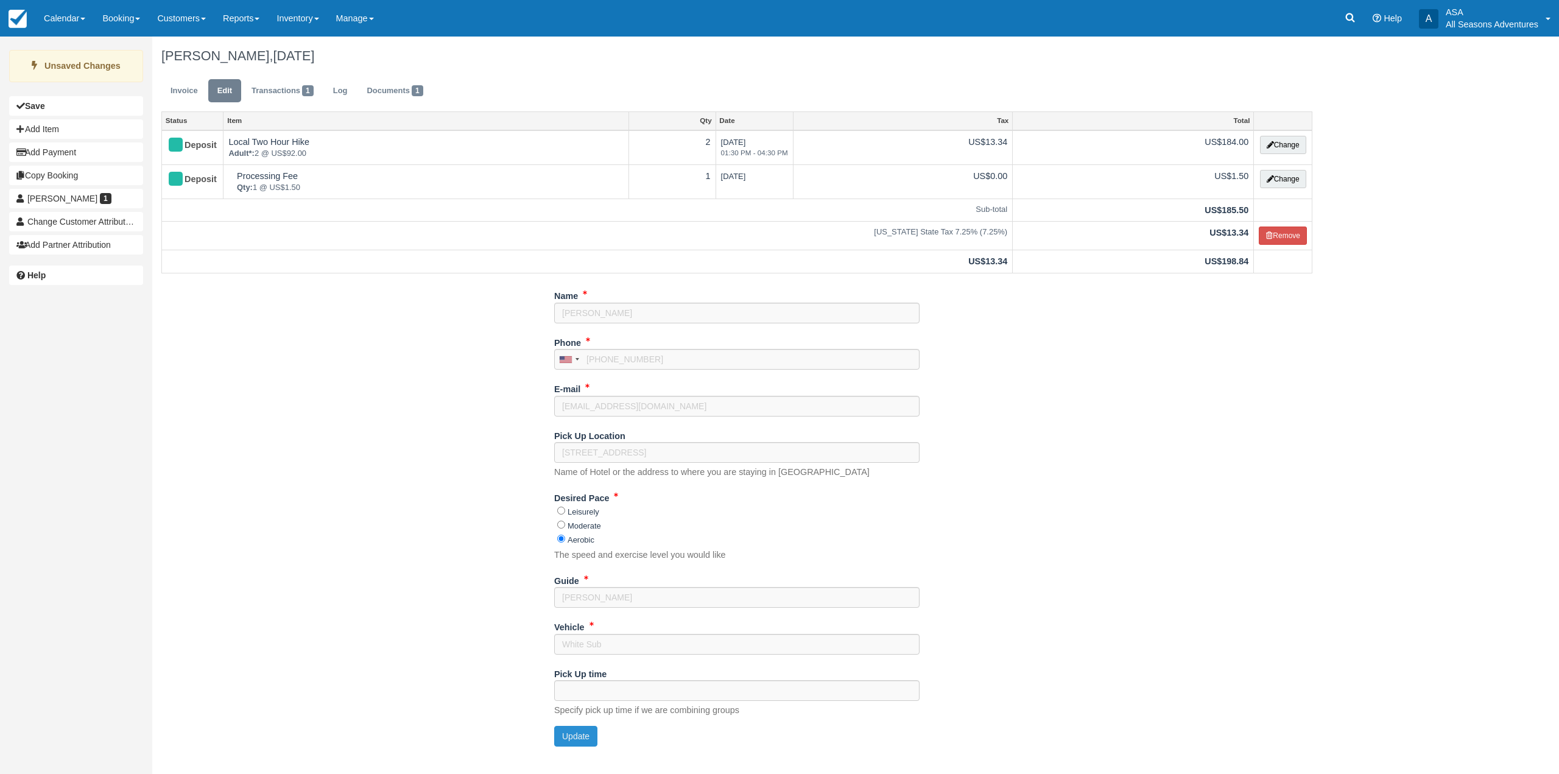
type input "[PHONE_NUMBER]"
click at [183, 99] on link "Invoice" at bounding box center [184, 91] width 46 height 24
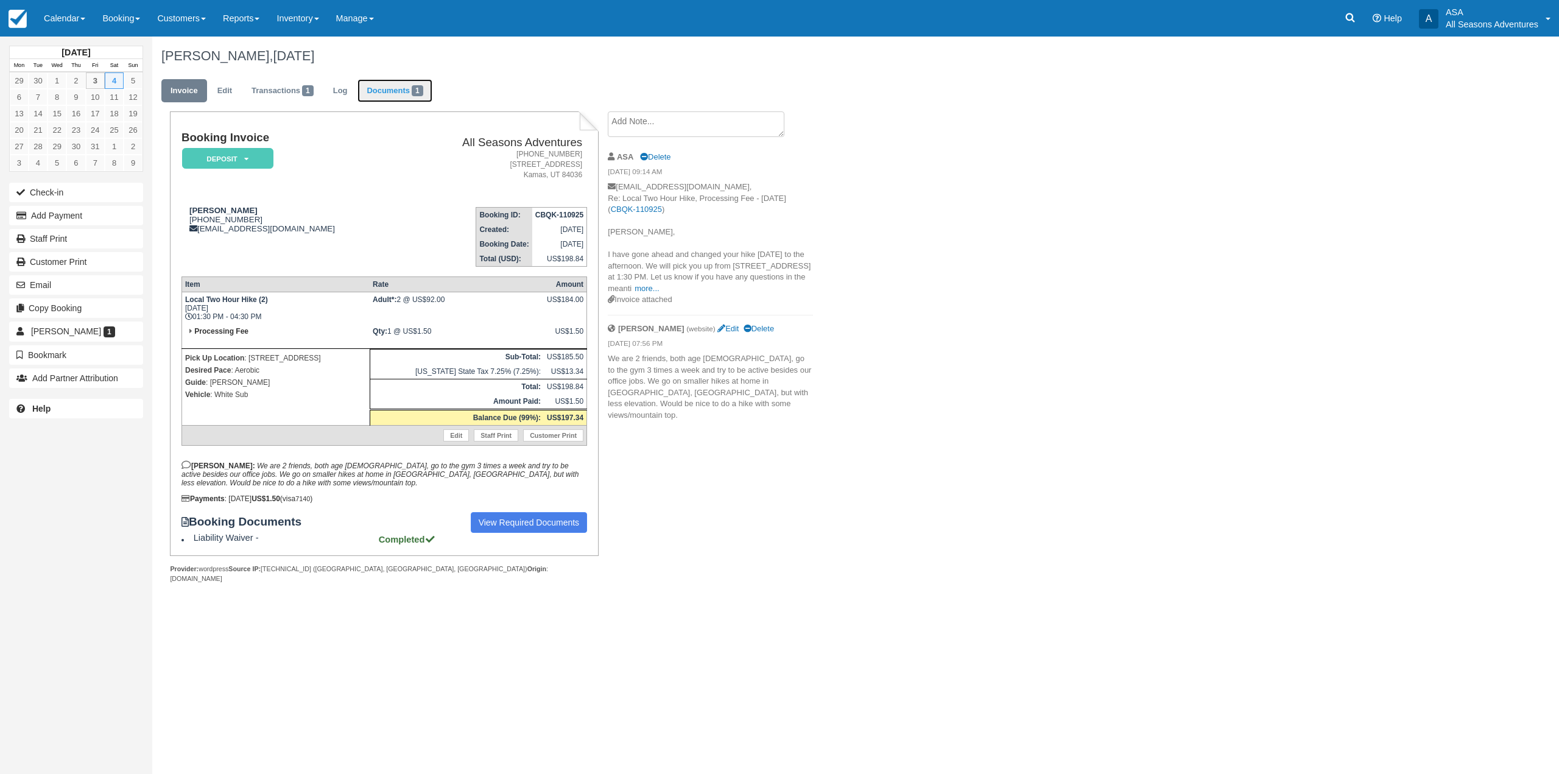
click at [396, 91] on link "Documents 1" at bounding box center [394, 91] width 74 height 24
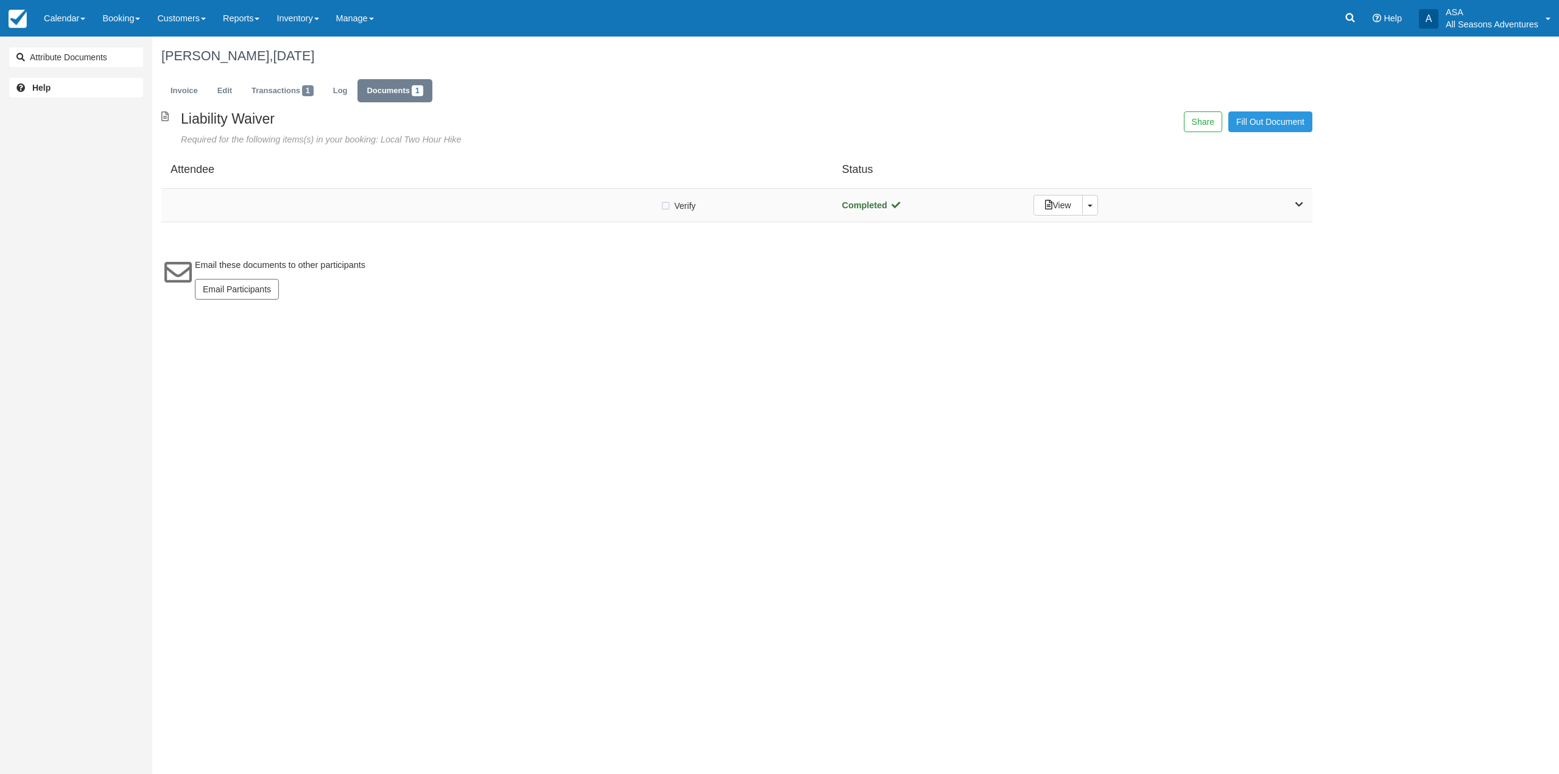
click at [423, 203] on div at bounding box center [416, 205] width 490 height 6
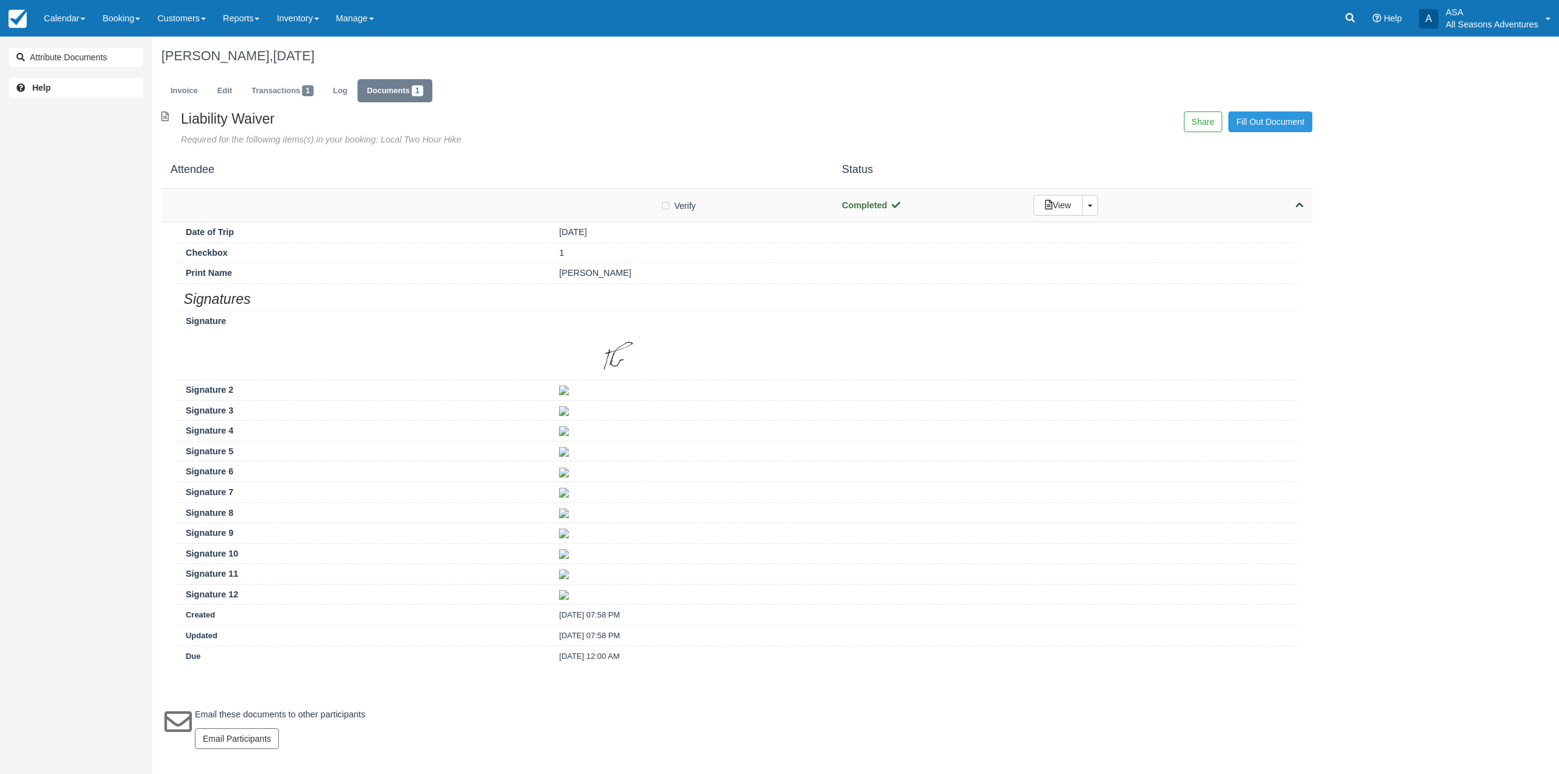
click at [423, 203] on div at bounding box center [416, 205] width 490 height 6
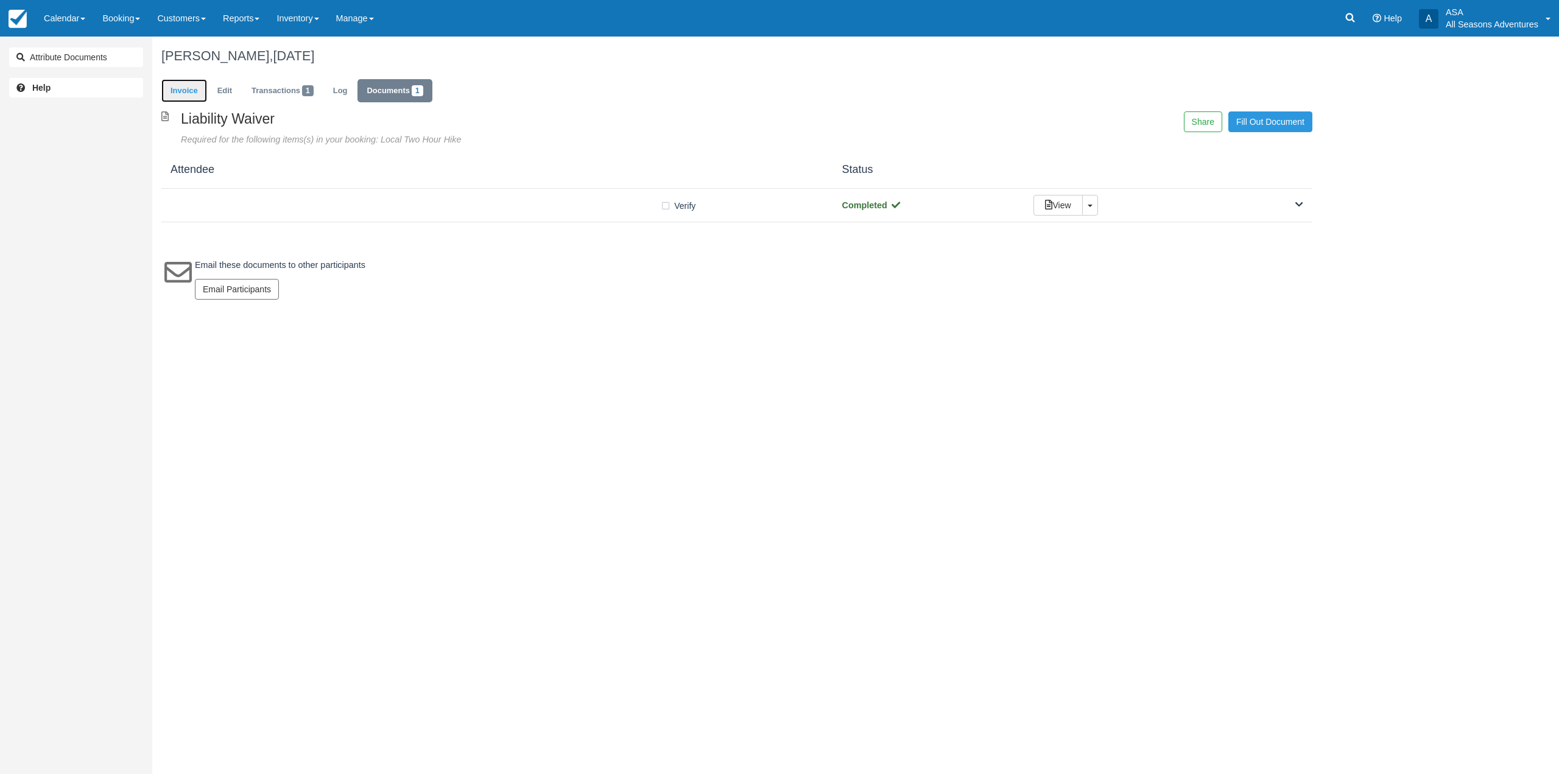
click at [186, 102] on link "Invoice" at bounding box center [184, 91] width 46 height 24
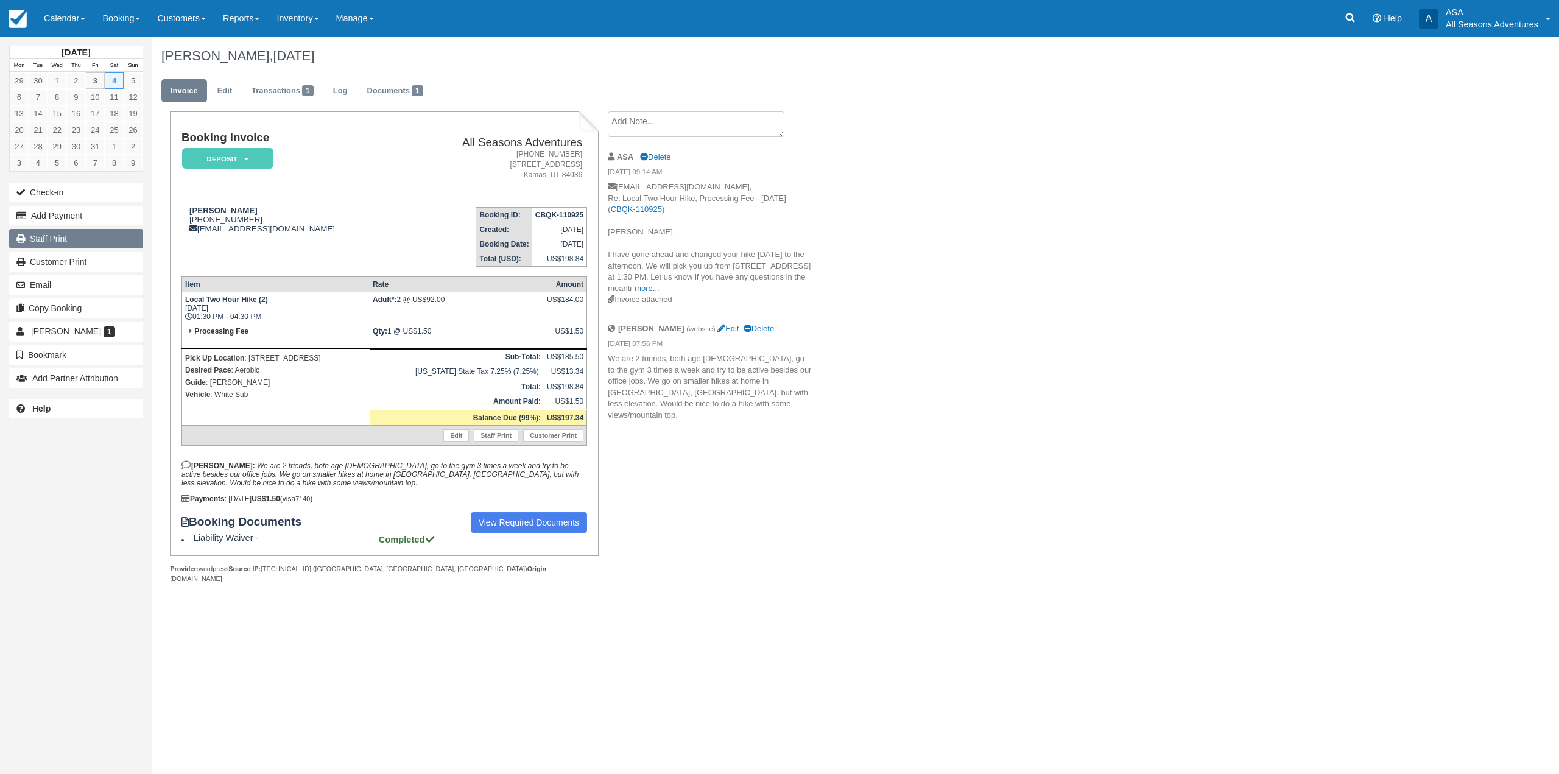
click at [77, 241] on link "Staff Print" at bounding box center [76, 238] width 134 height 19
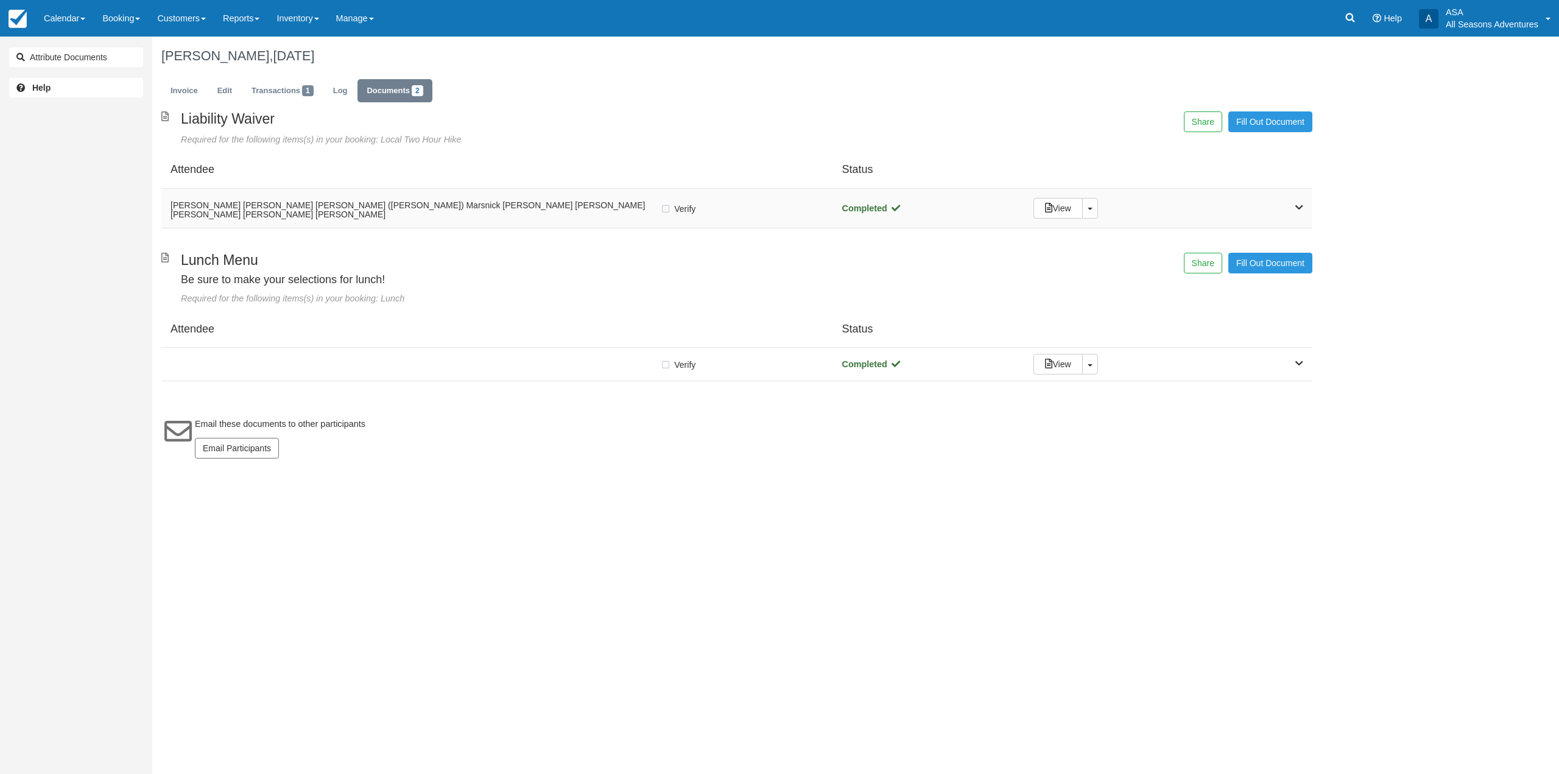
click at [1219, 206] on div "View Toggle Dropdown Detach" at bounding box center [1168, 208] width 288 height 21
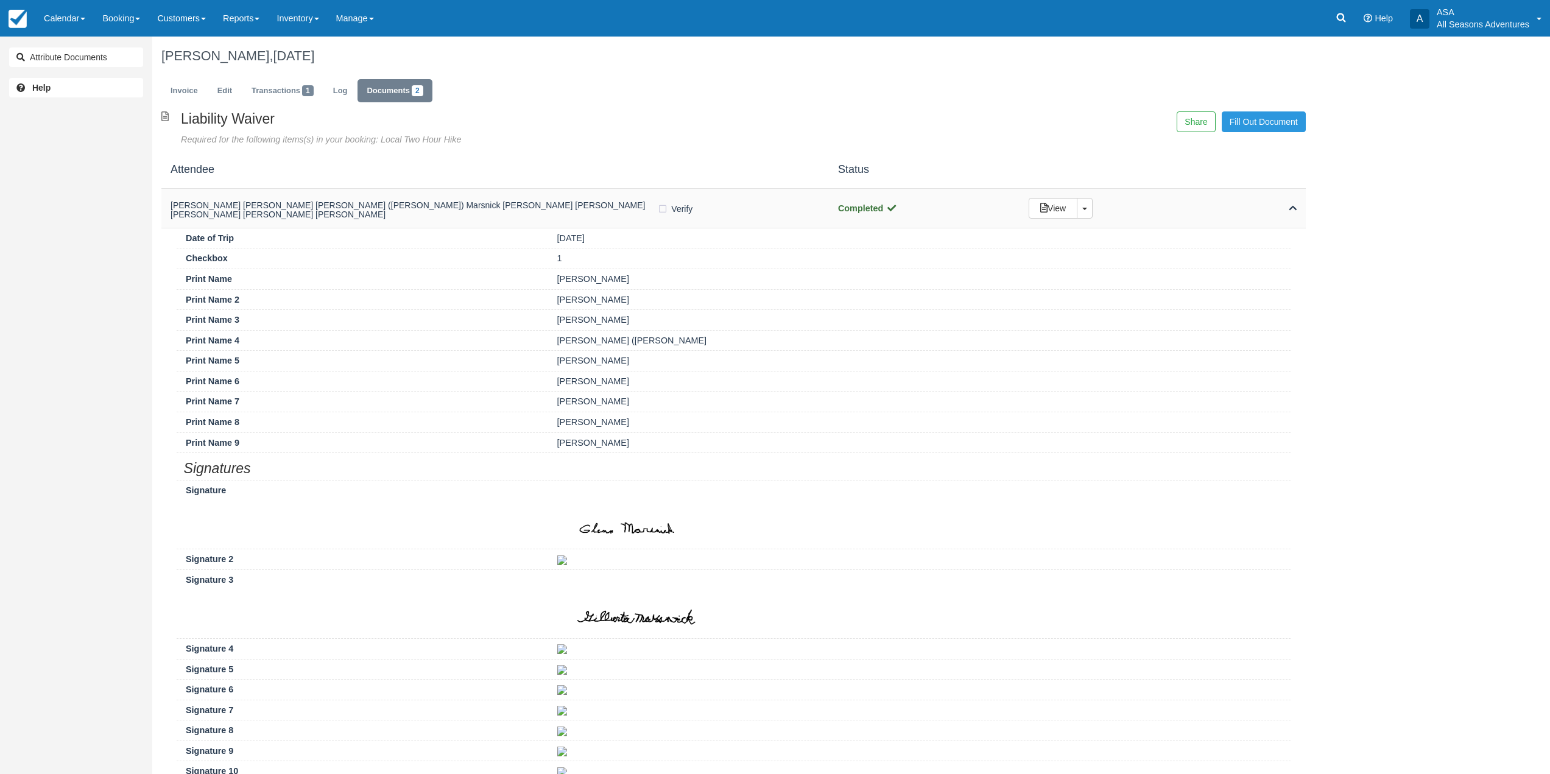
click at [1213, 206] on div "View Toggle Dropdown Detach" at bounding box center [1162, 208] width 286 height 21
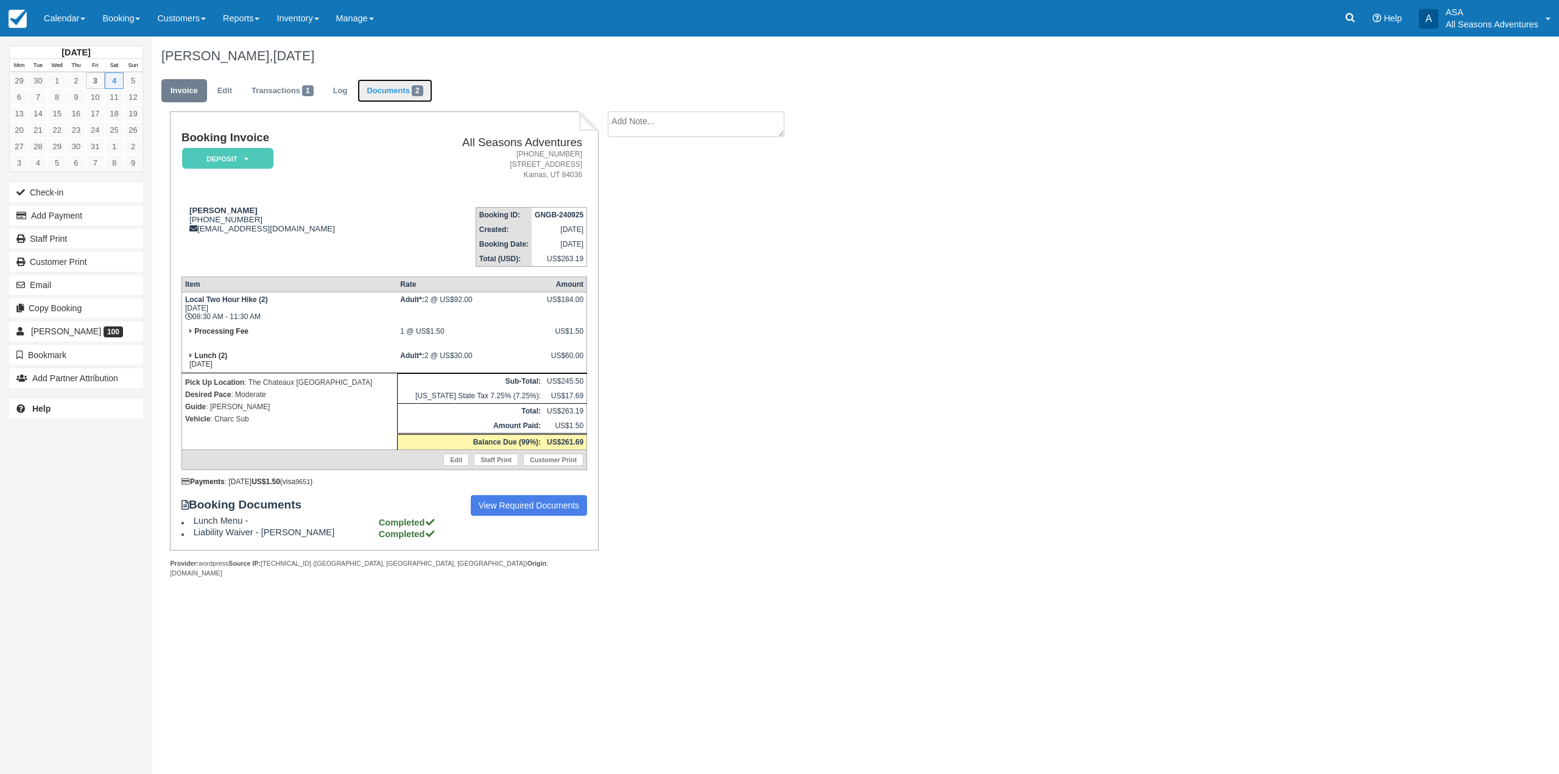
click at [417, 82] on link "Documents 2" at bounding box center [394, 91] width 74 height 24
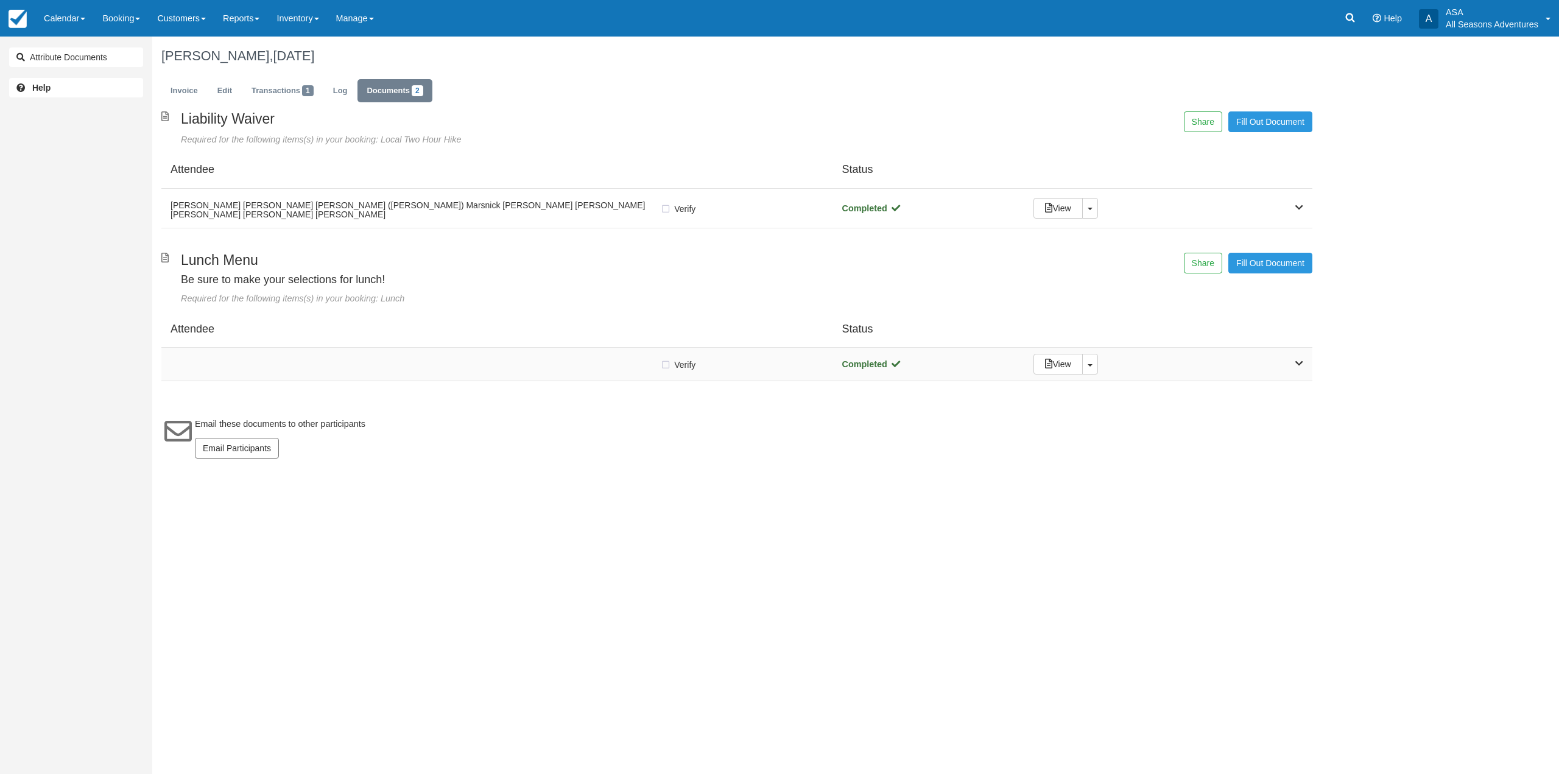
click at [386, 375] on div "Verify Verified Completed View Toggle Dropdown Detach" at bounding box center [736, 364] width 1151 height 33
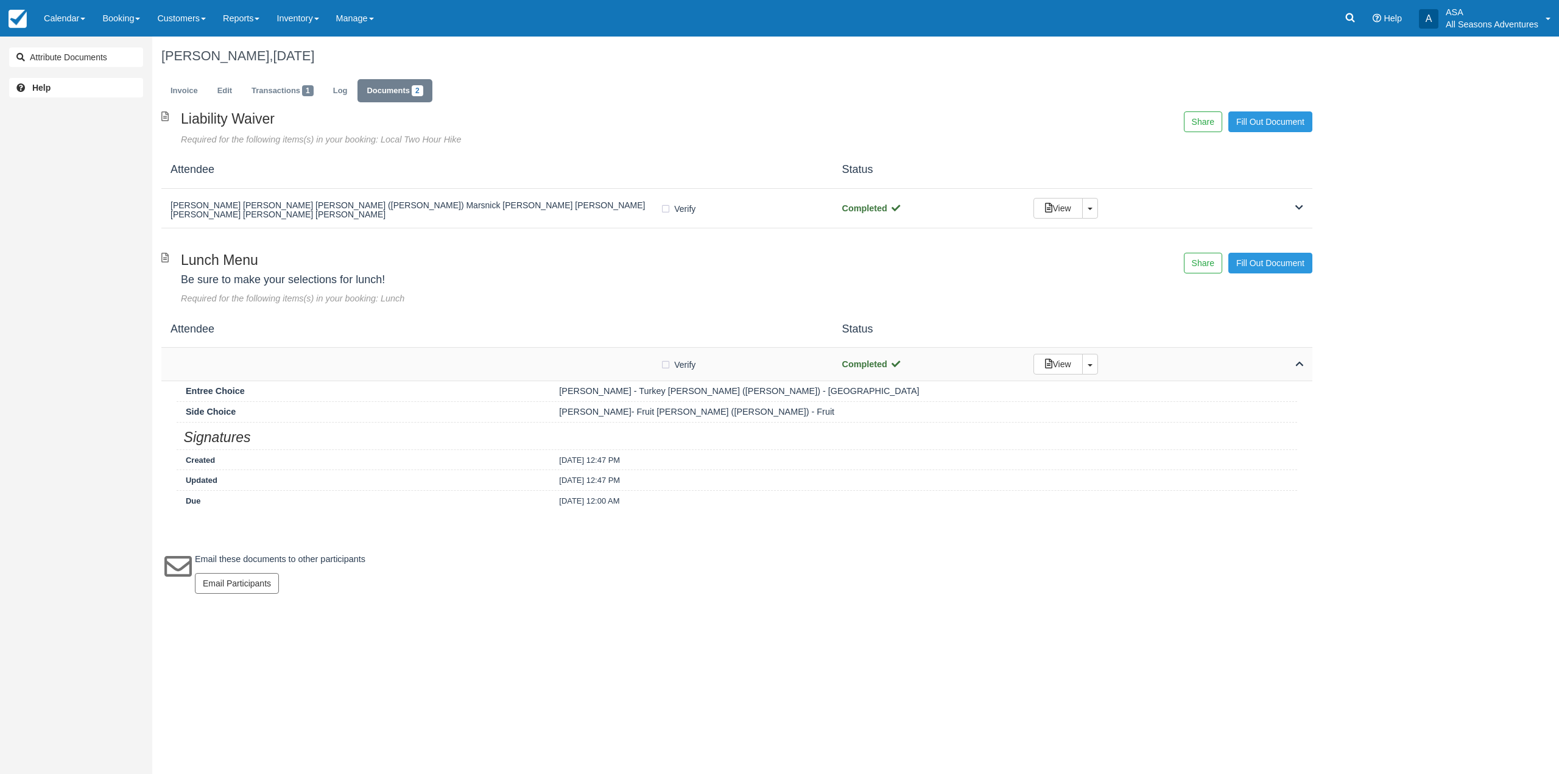
click at [382, 355] on div "Verify Verified Completed View Toggle Dropdown Detach" at bounding box center [736, 364] width 1151 height 33
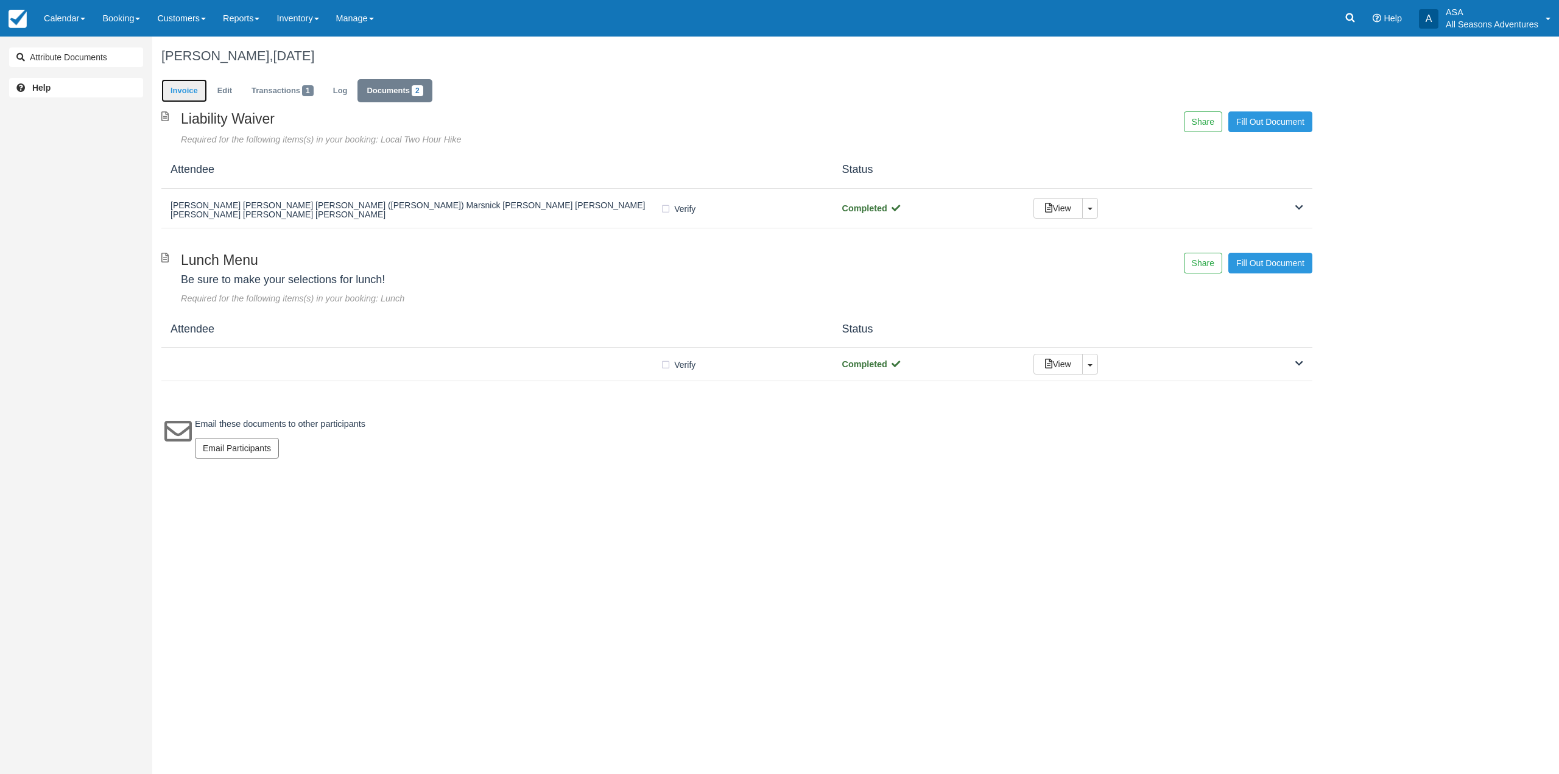
click at [174, 80] on link "Invoice" at bounding box center [184, 91] width 46 height 24
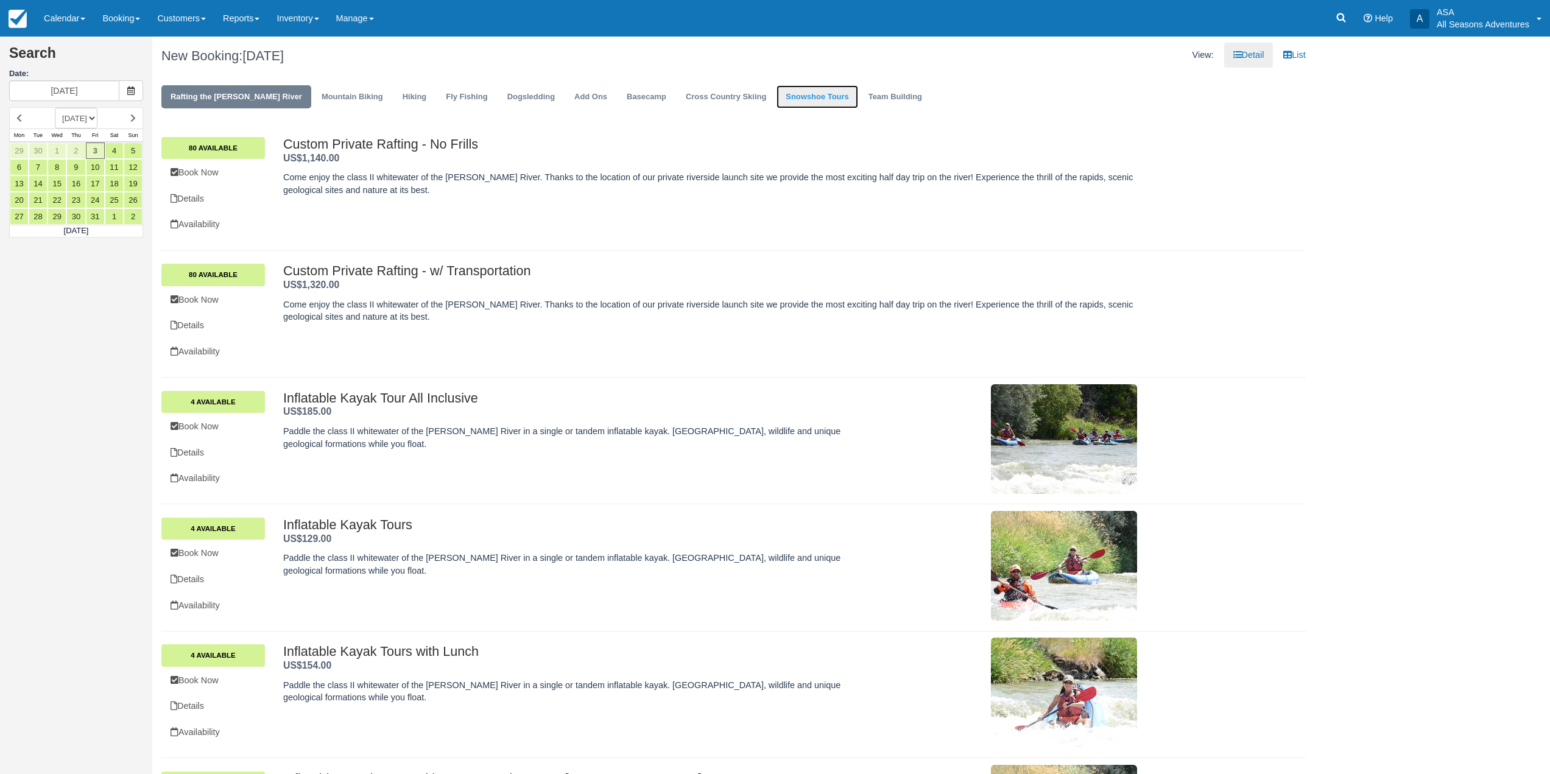
click at [776, 100] on link "Snowshoe Tours" at bounding box center [816, 97] width 81 height 24
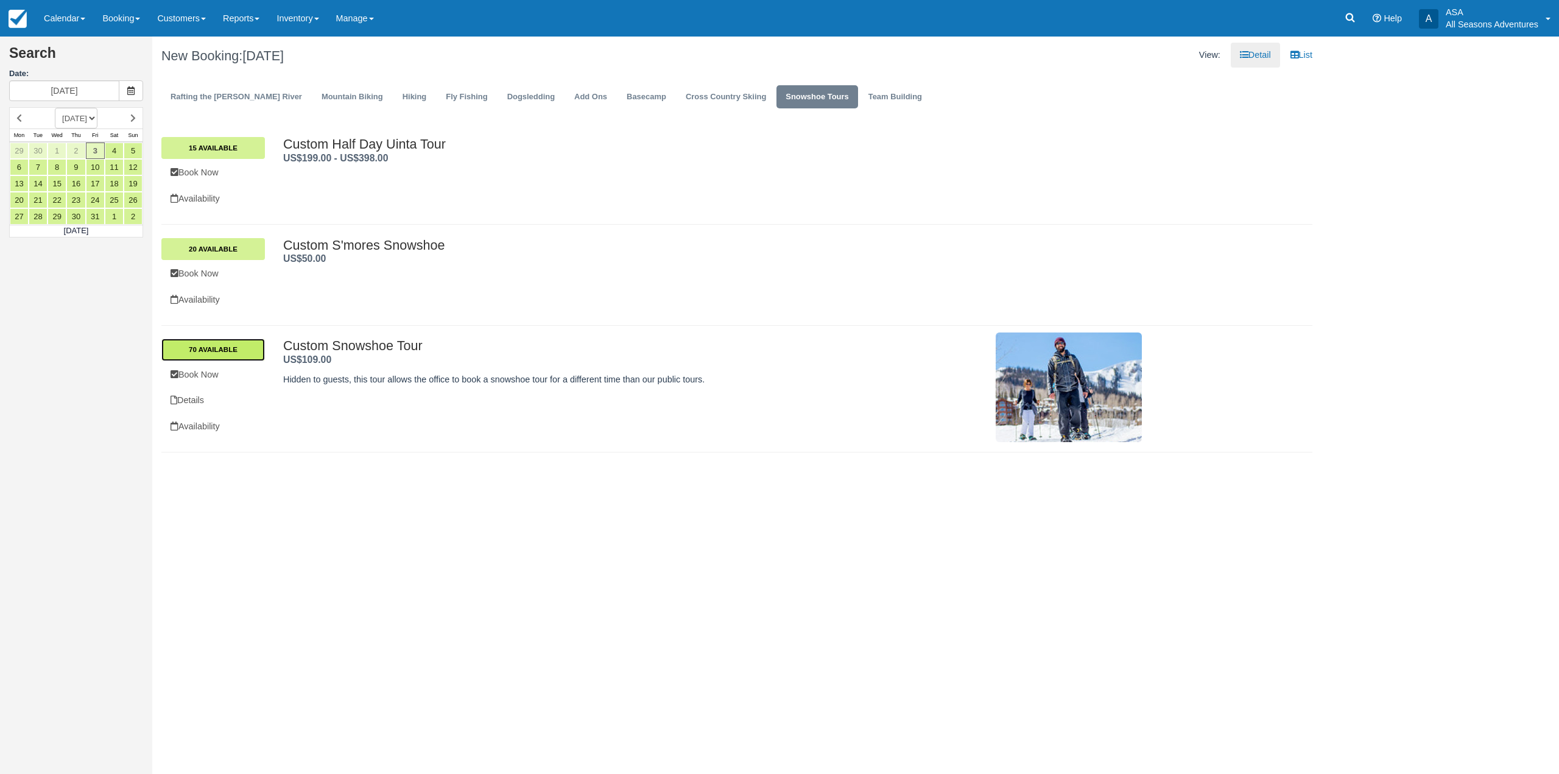
click at [237, 349] on link "70 Available" at bounding box center [213, 350] width 104 height 22
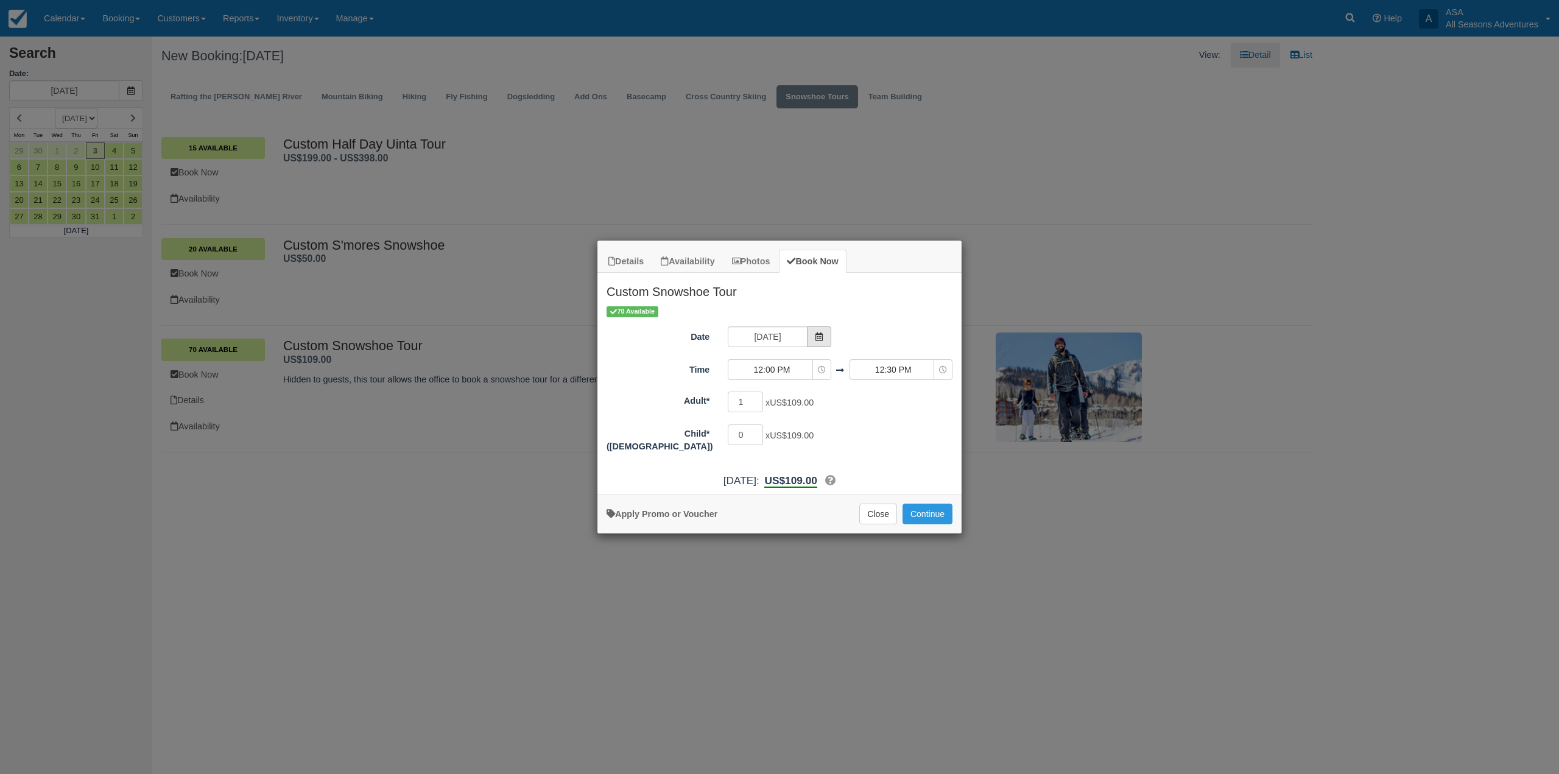
click at [819, 332] on span "Item Modal" at bounding box center [819, 336] width 24 height 21
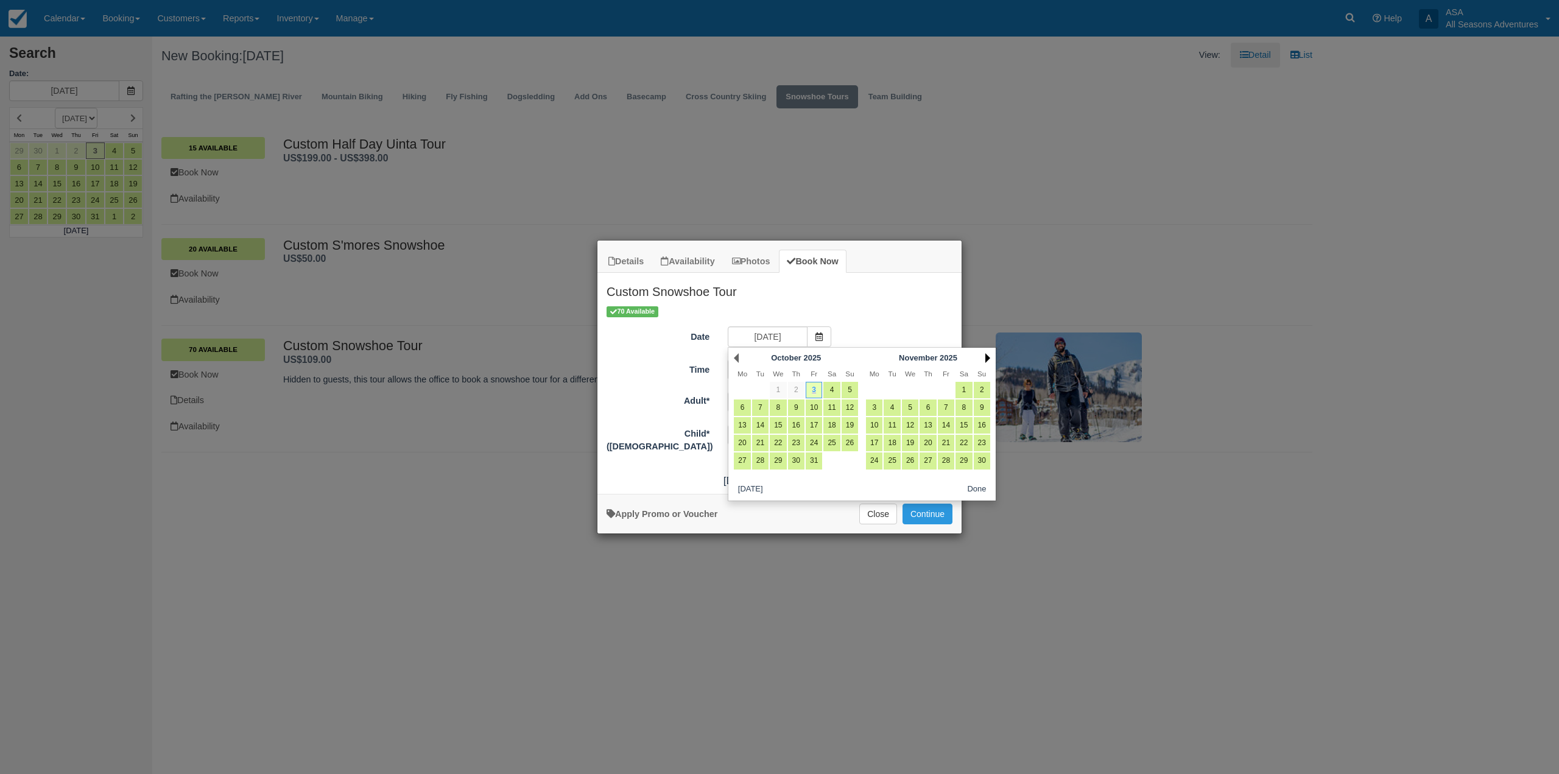
click at [986, 356] on link "Next" at bounding box center [987, 358] width 5 height 10
click at [912, 393] on link "3" at bounding box center [910, 390] width 16 height 16
type input "12/03/25"
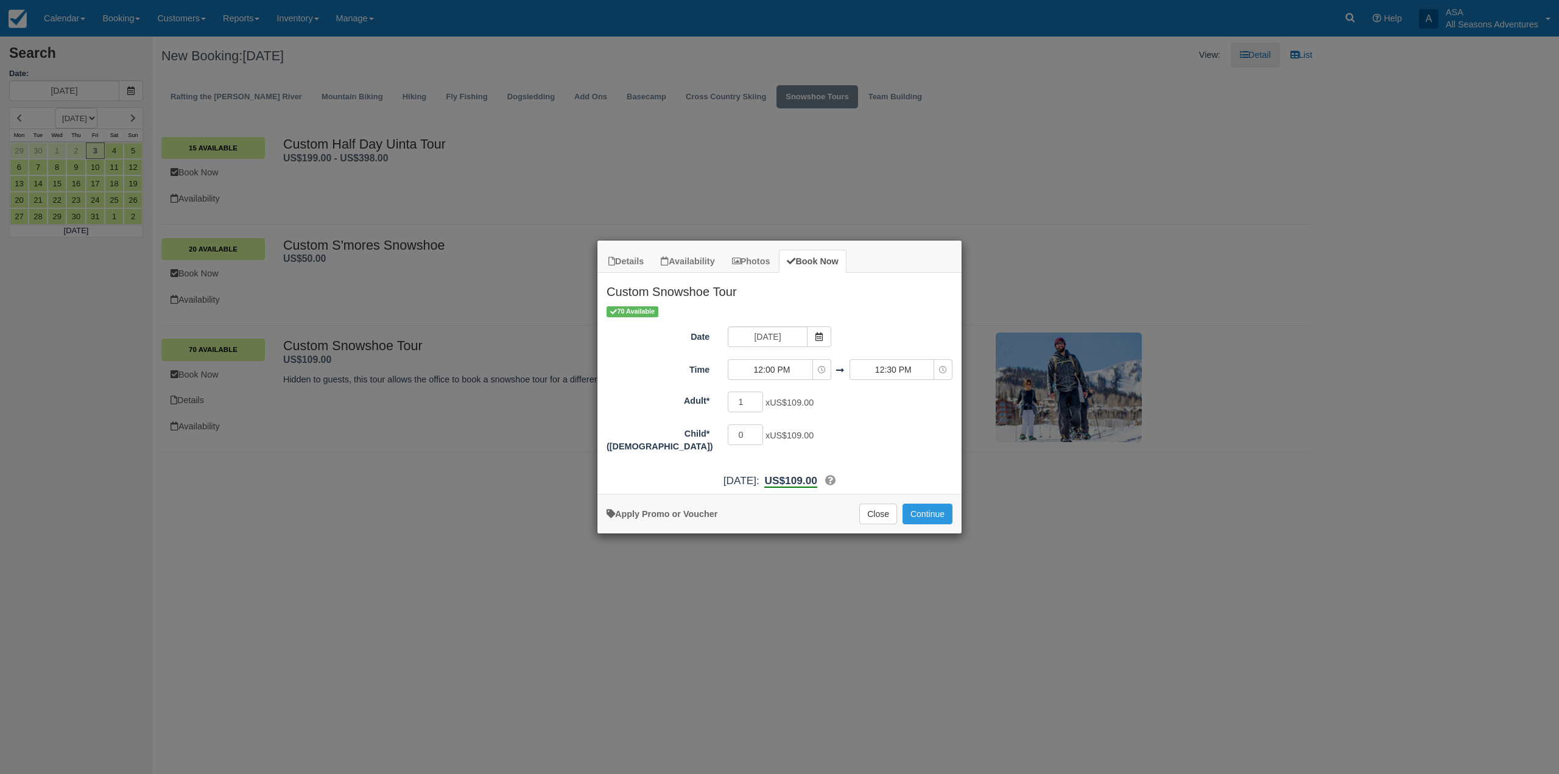
click at [884, 293] on h2 "Custom Snowshoe Tour" at bounding box center [779, 289] width 364 height 32
click at [877, 516] on button "Close" at bounding box center [878, 514] width 38 height 21
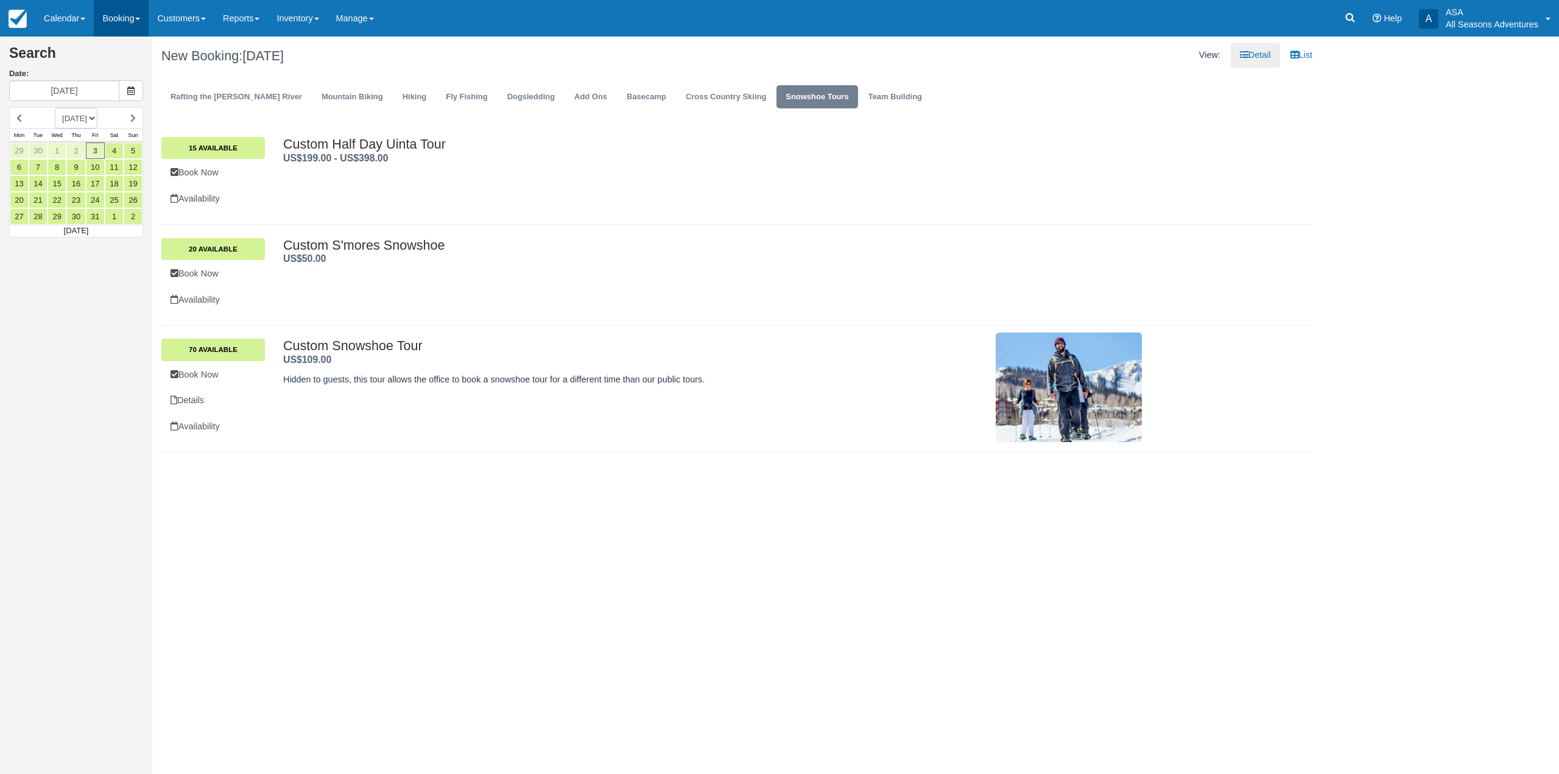
click at [112, 7] on link "Booking" at bounding box center [121, 18] width 55 height 37
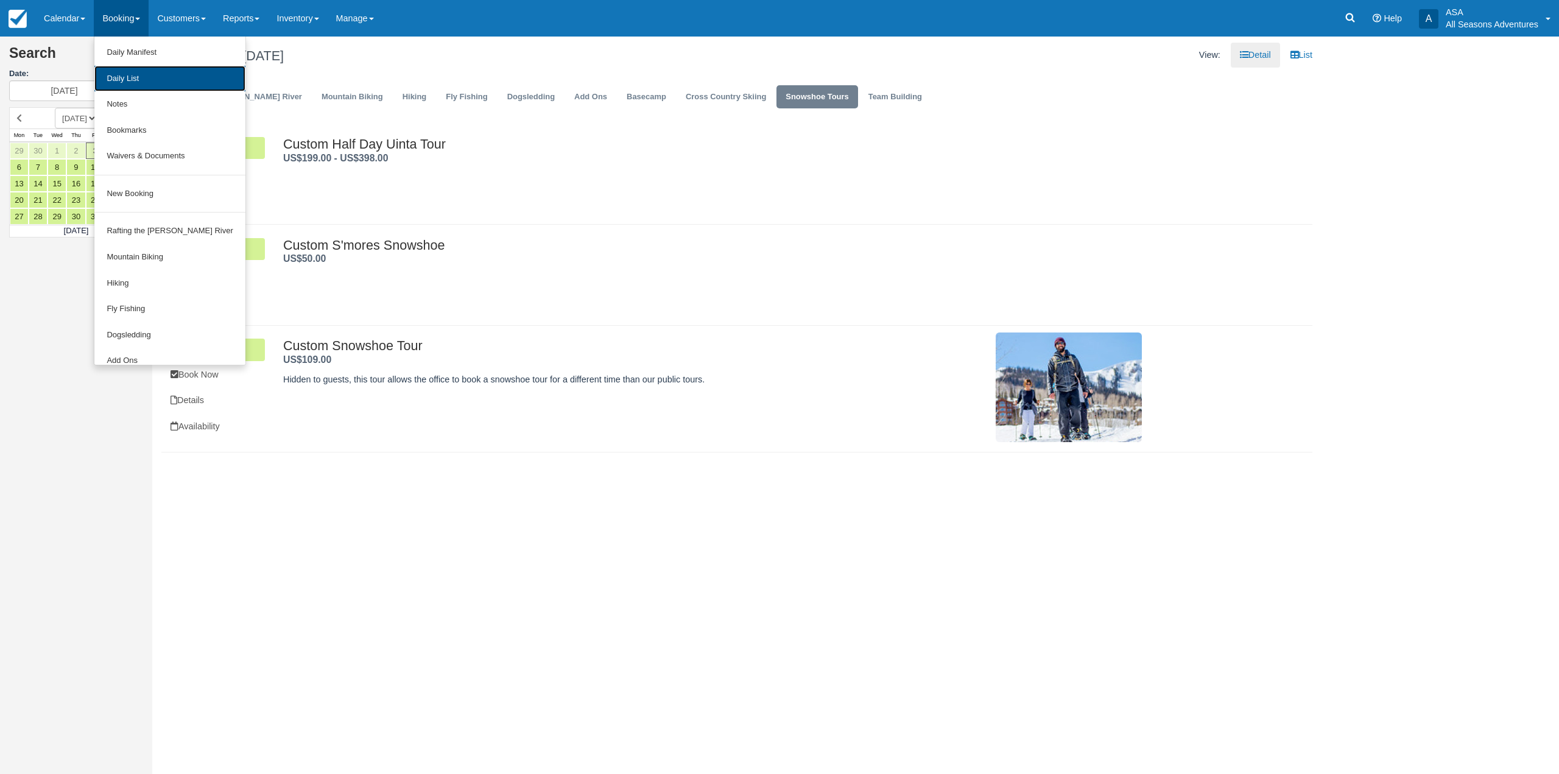
click at [138, 72] on link "Daily List" at bounding box center [169, 79] width 150 height 26
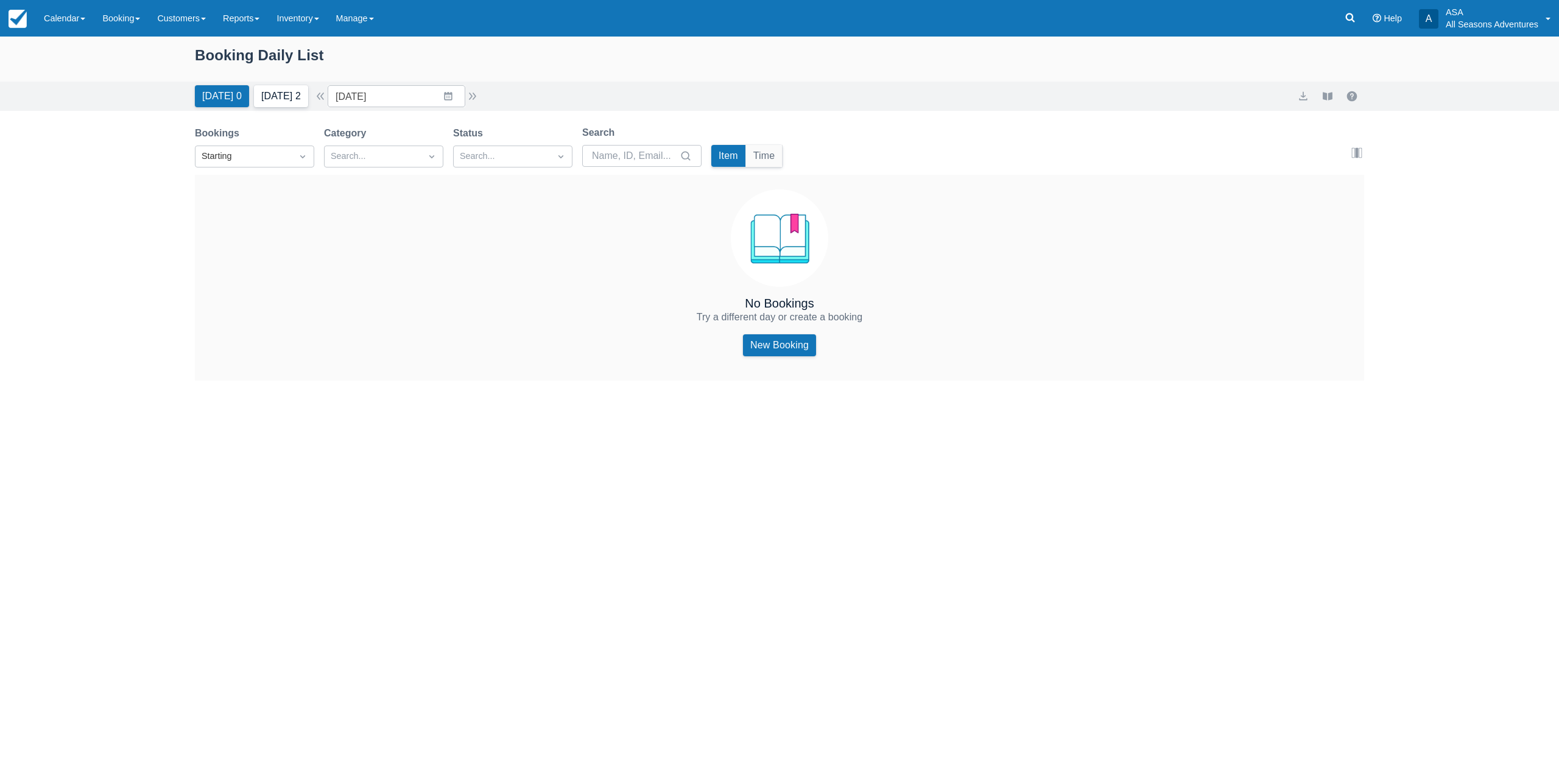
click at [283, 91] on button "[DATE] 2" at bounding box center [281, 96] width 54 height 22
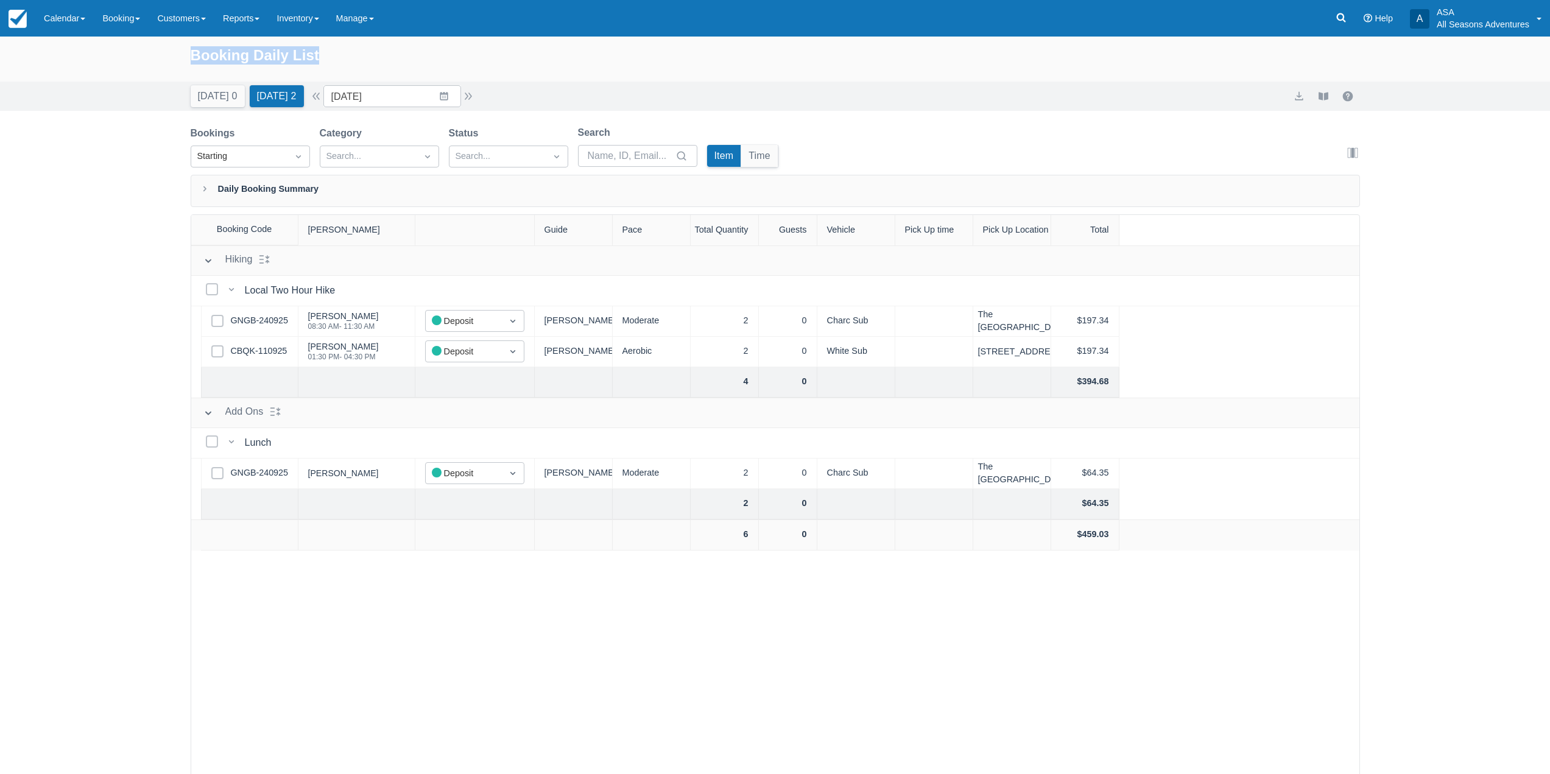
drag, startPoint x: 188, startPoint y: 51, endPoint x: 339, endPoint y: 65, distance: 151.7
click at [339, 65] on div "Booking Daily List" at bounding box center [775, 59] width 1550 height 45
click at [343, 62] on div "Booking Daily List" at bounding box center [775, 61] width 1169 height 35
click at [409, 95] on input "[DATE]" at bounding box center [392, 96] width 138 height 22
click at [511, 152] on div "[DATE] 28 29 30 1 2 3 4 5 6 7 8 9 10 11 12 13 14 15 16 17 18 19 20 21 22 23 24 …" at bounding box center [420, 209] width 183 height 169
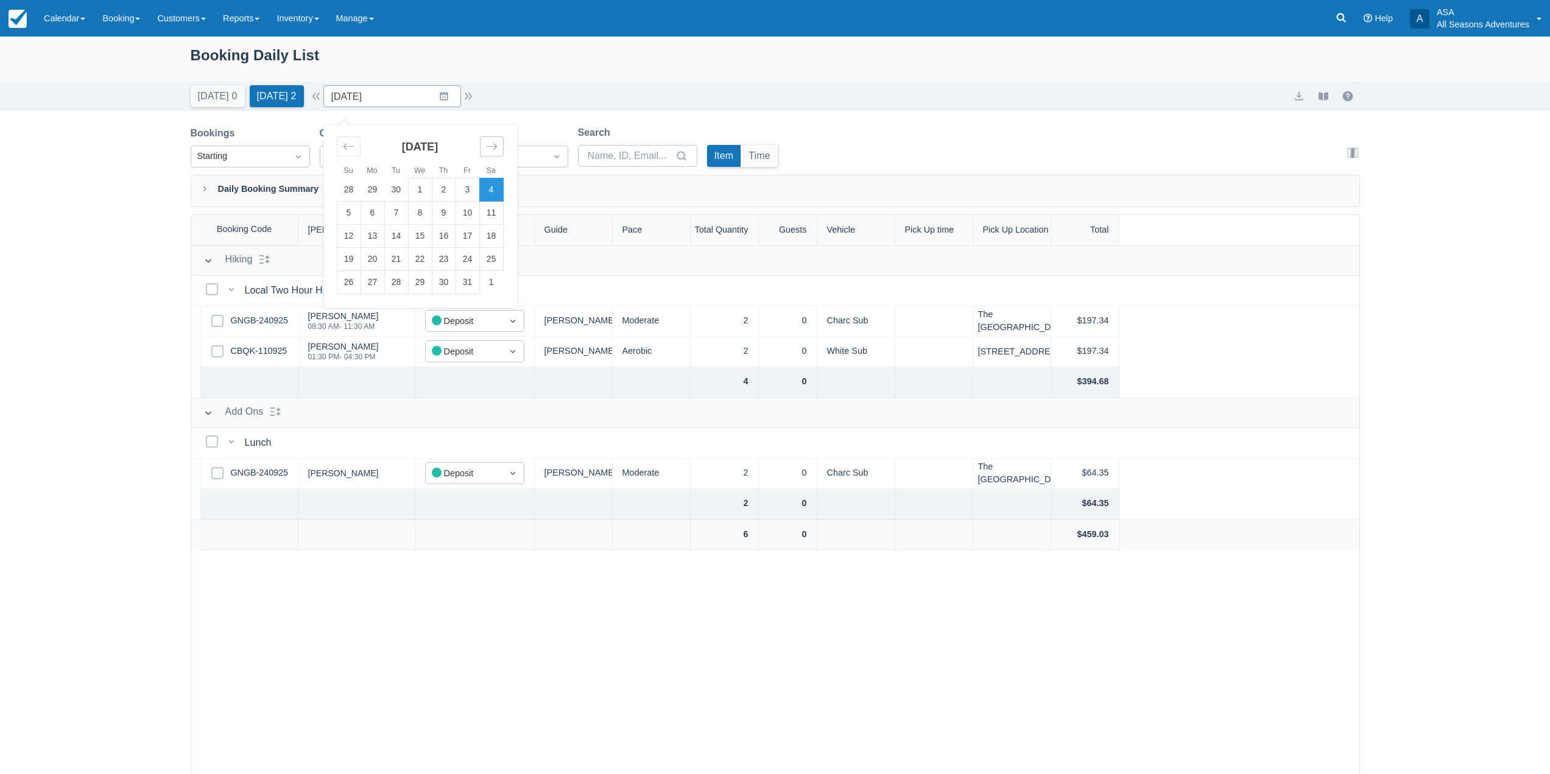
click at [498, 144] on icon "Move forward to switch to the next month." at bounding box center [492, 147] width 12 height 12
click at [426, 240] on td "17" at bounding box center [420, 236] width 24 height 23
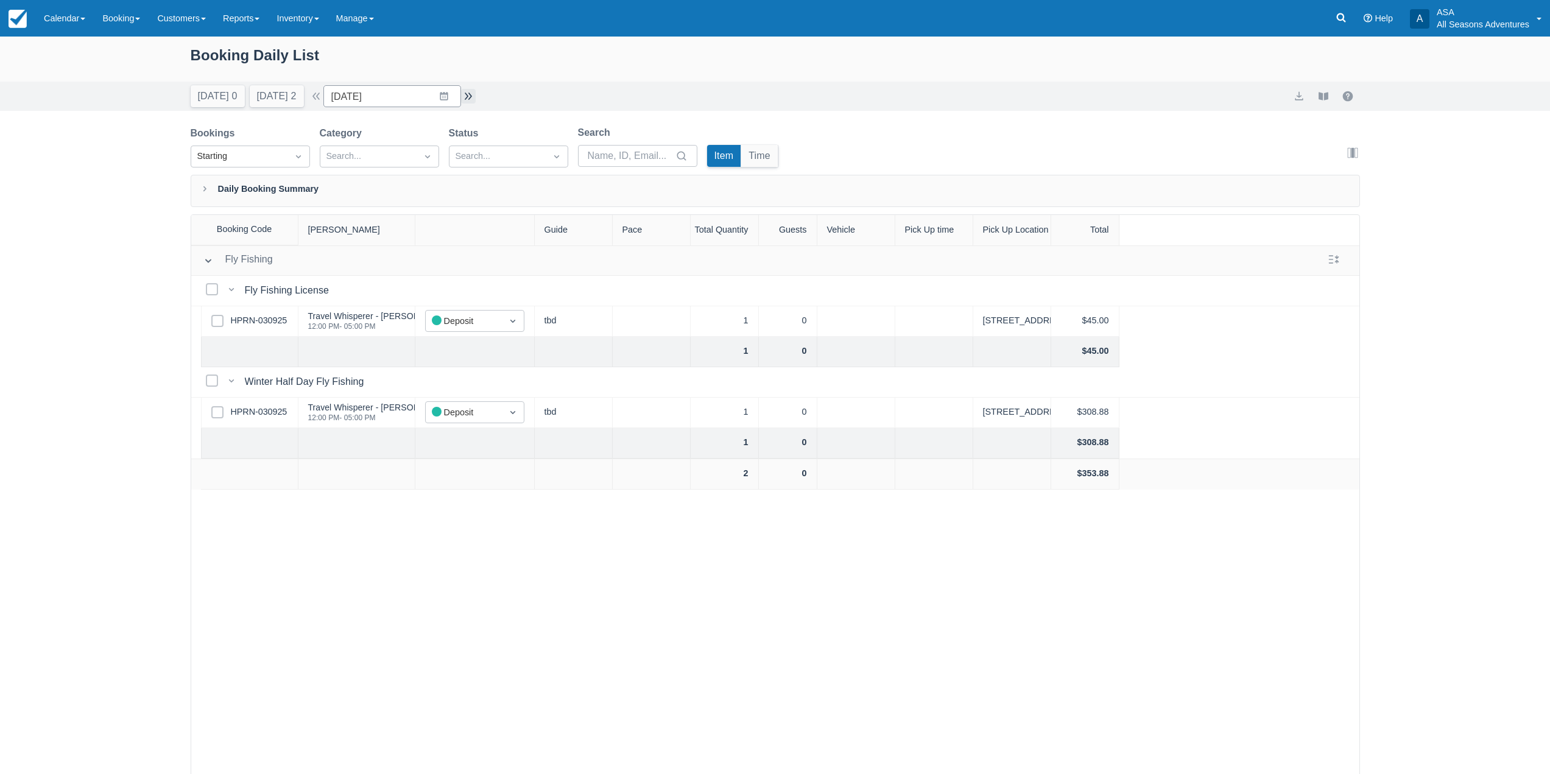
click at [473, 93] on button "button" at bounding box center [468, 96] width 15 height 15
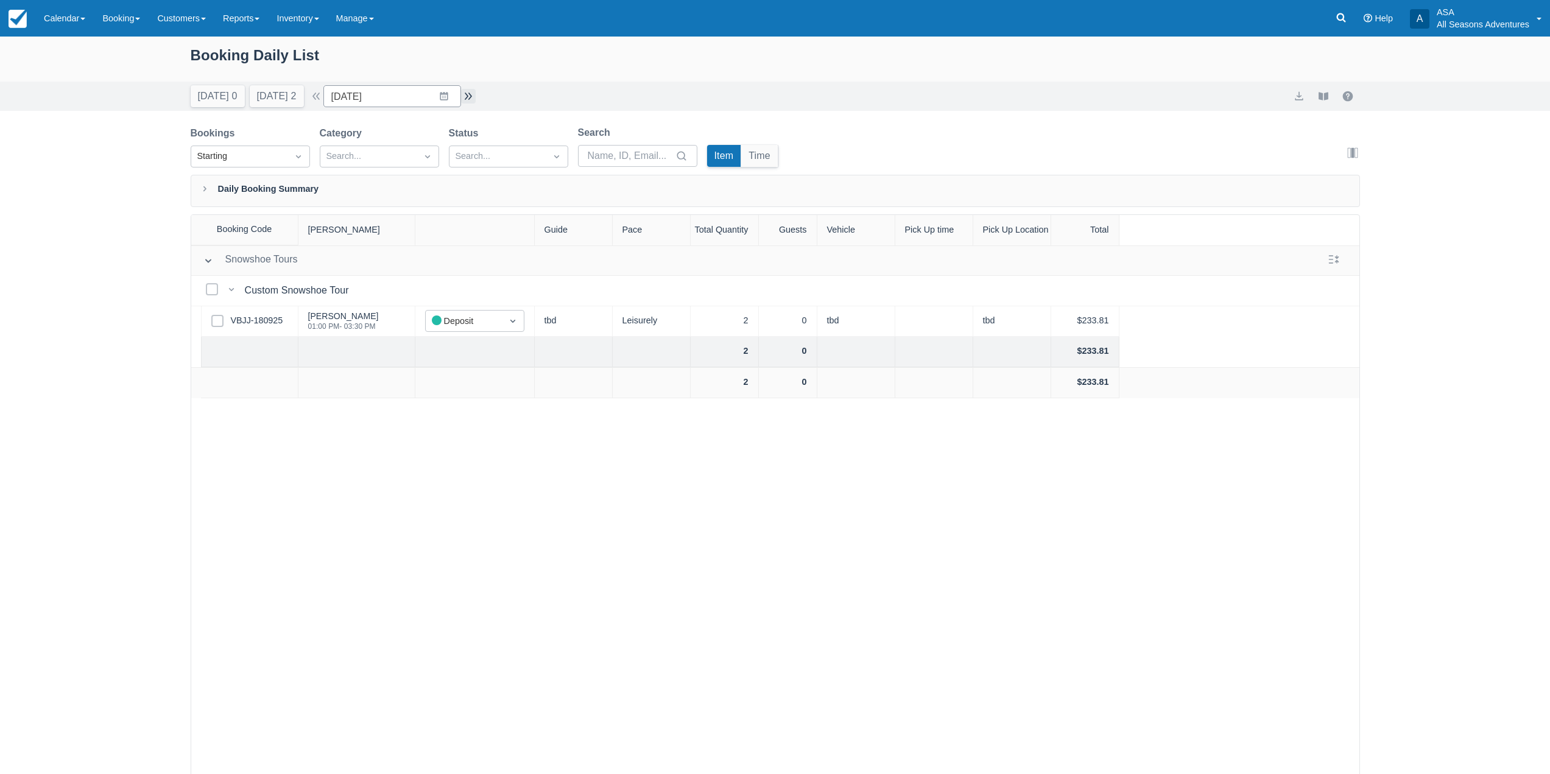
click at [473, 93] on button "button" at bounding box center [468, 96] width 15 height 15
click at [208, 103] on button "Today 0" at bounding box center [218, 96] width 54 height 22
type input "[DATE]"
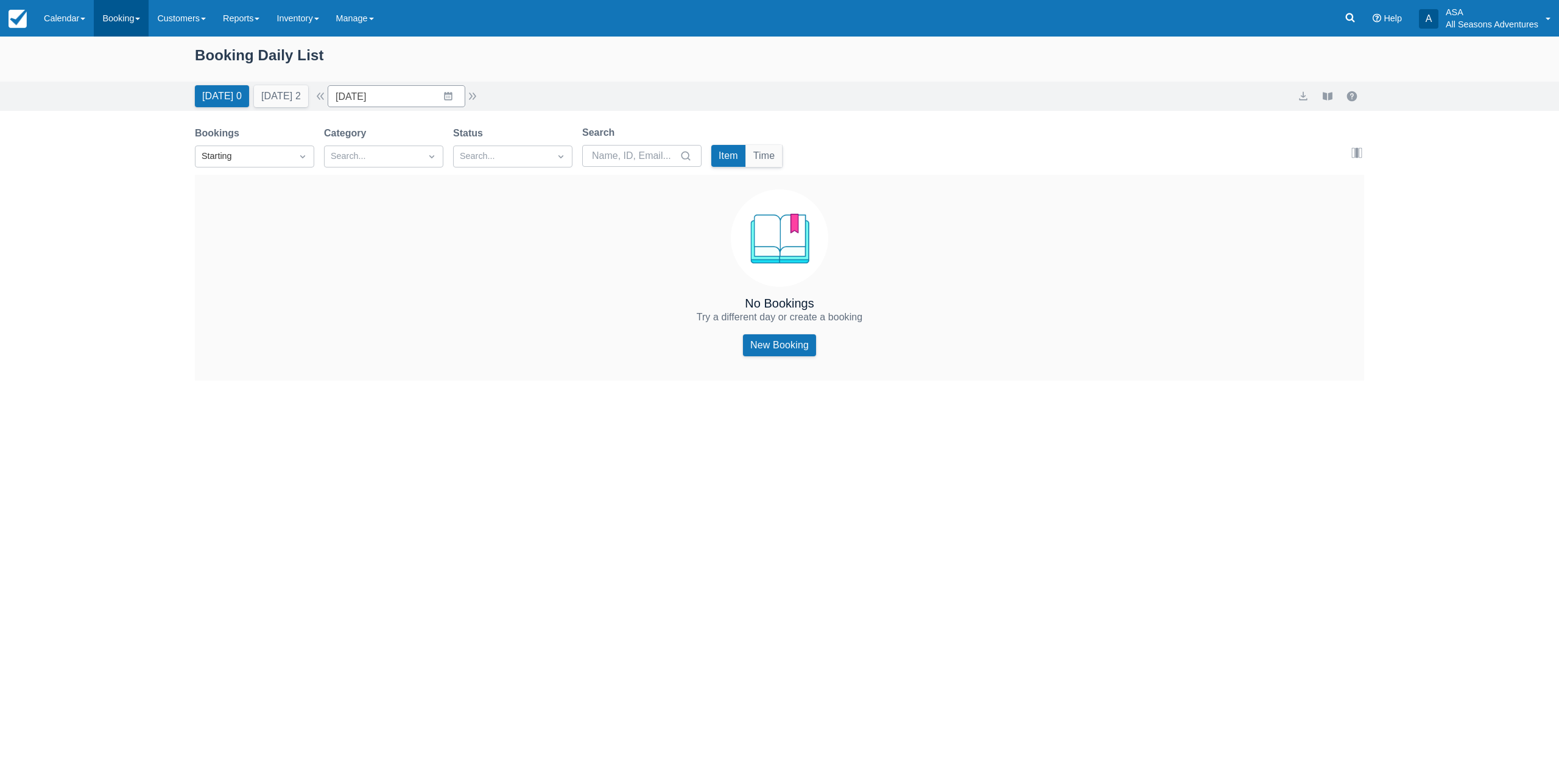
click at [136, 24] on link "Booking" at bounding box center [121, 18] width 55 height 37
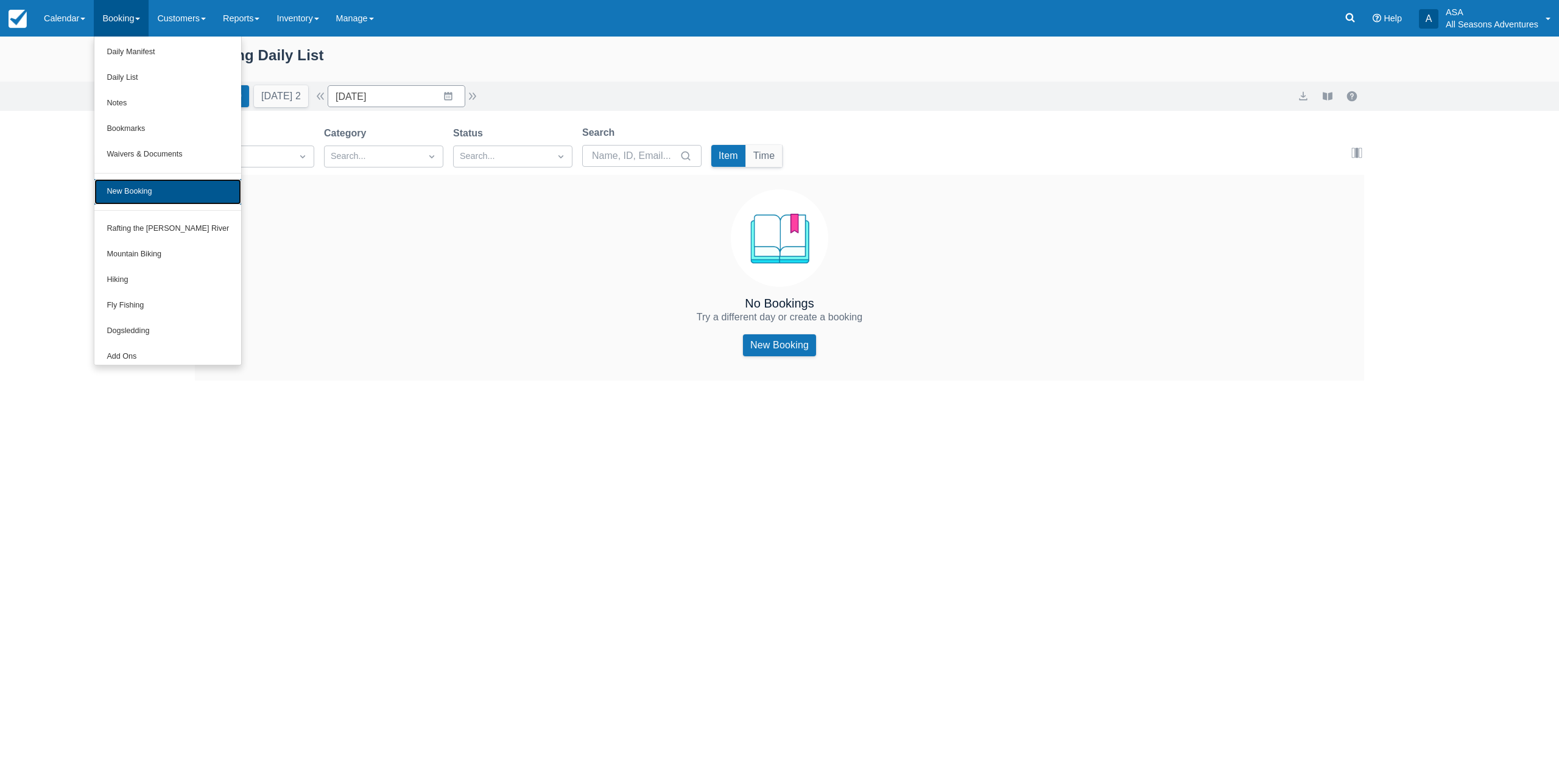
click at [157, 188] on link "New Booking" at bounding box center [167, 192] width 147 height 26
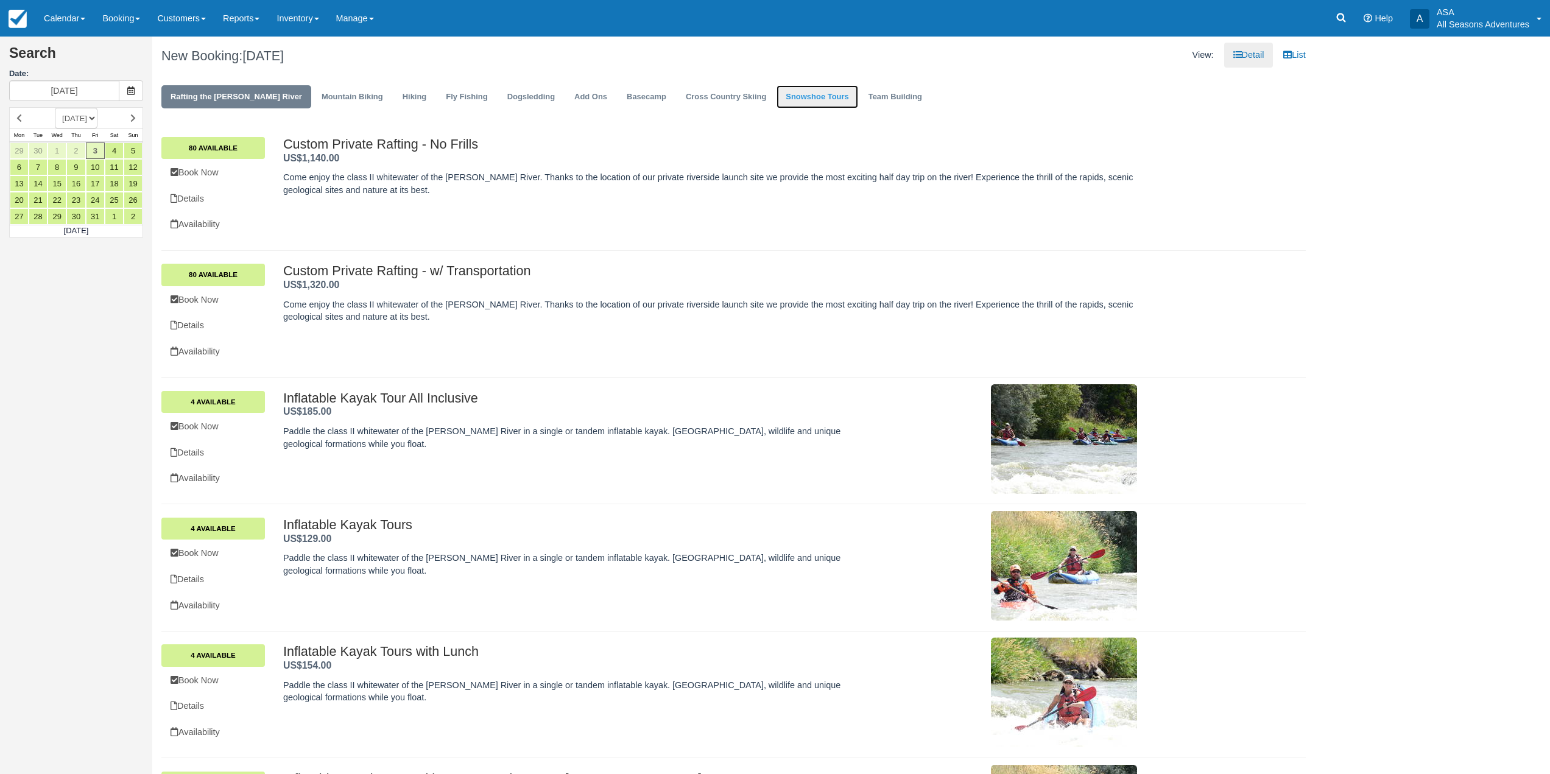
click at [778, 100] on link "Snowshoe Tours" at bounding box center [816, 97] width 81 height 24
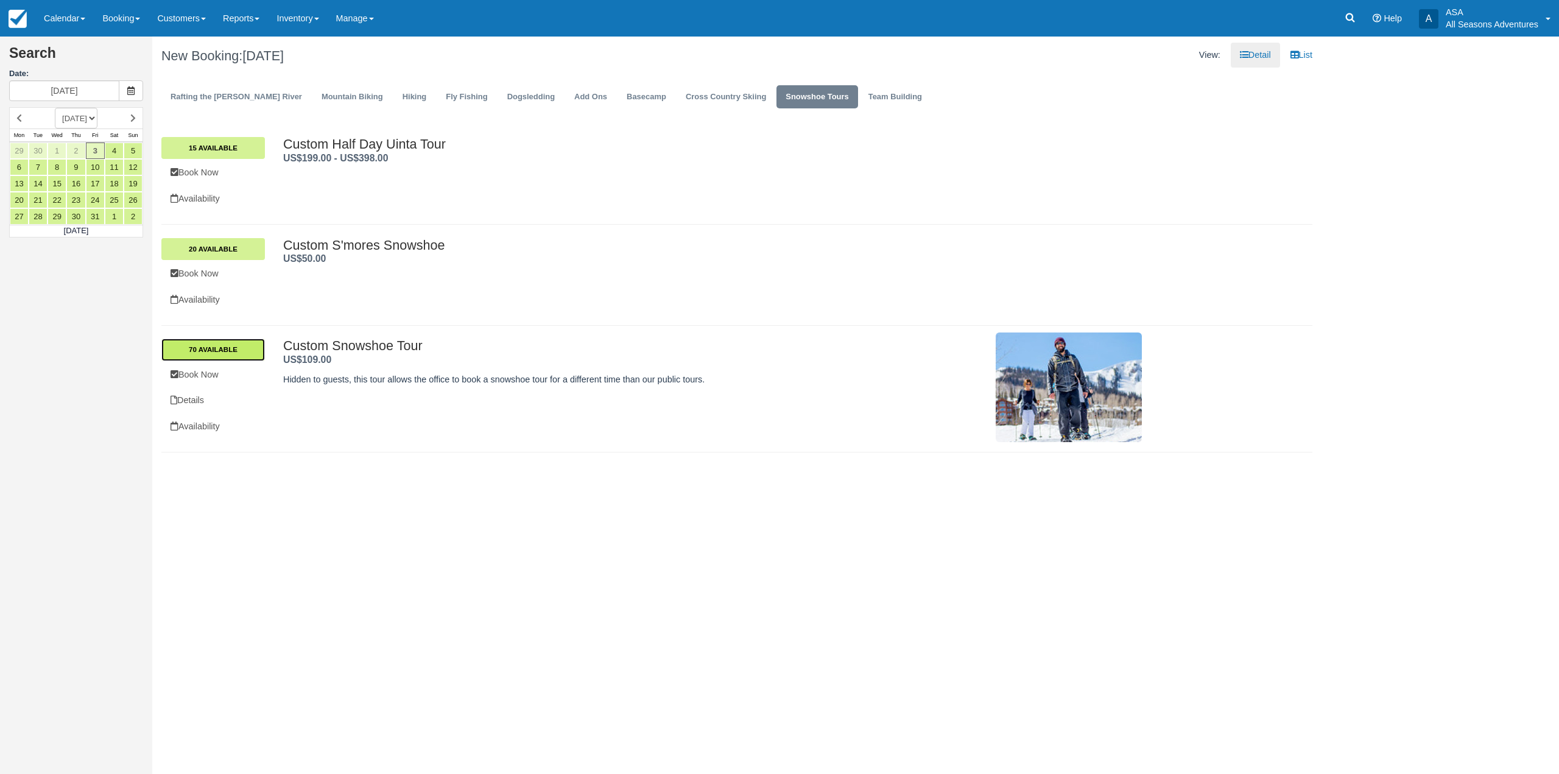
click at [259, 348] on link "70 Available" at bounding box center [213, 350] width 104 height 22
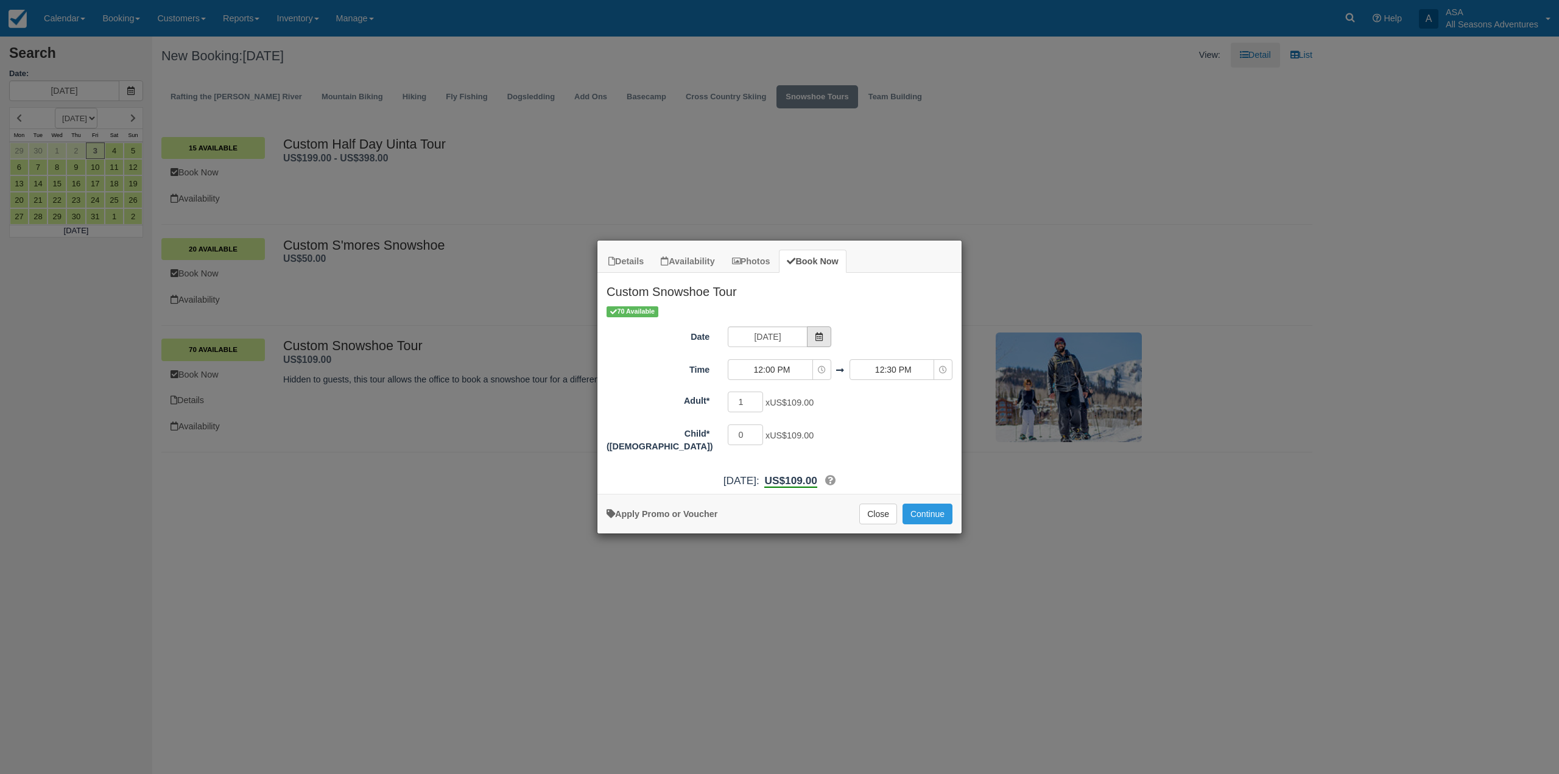
click at [809, 326] on span "Item Modal" at bounding box center [819, 336] width 24 height 21
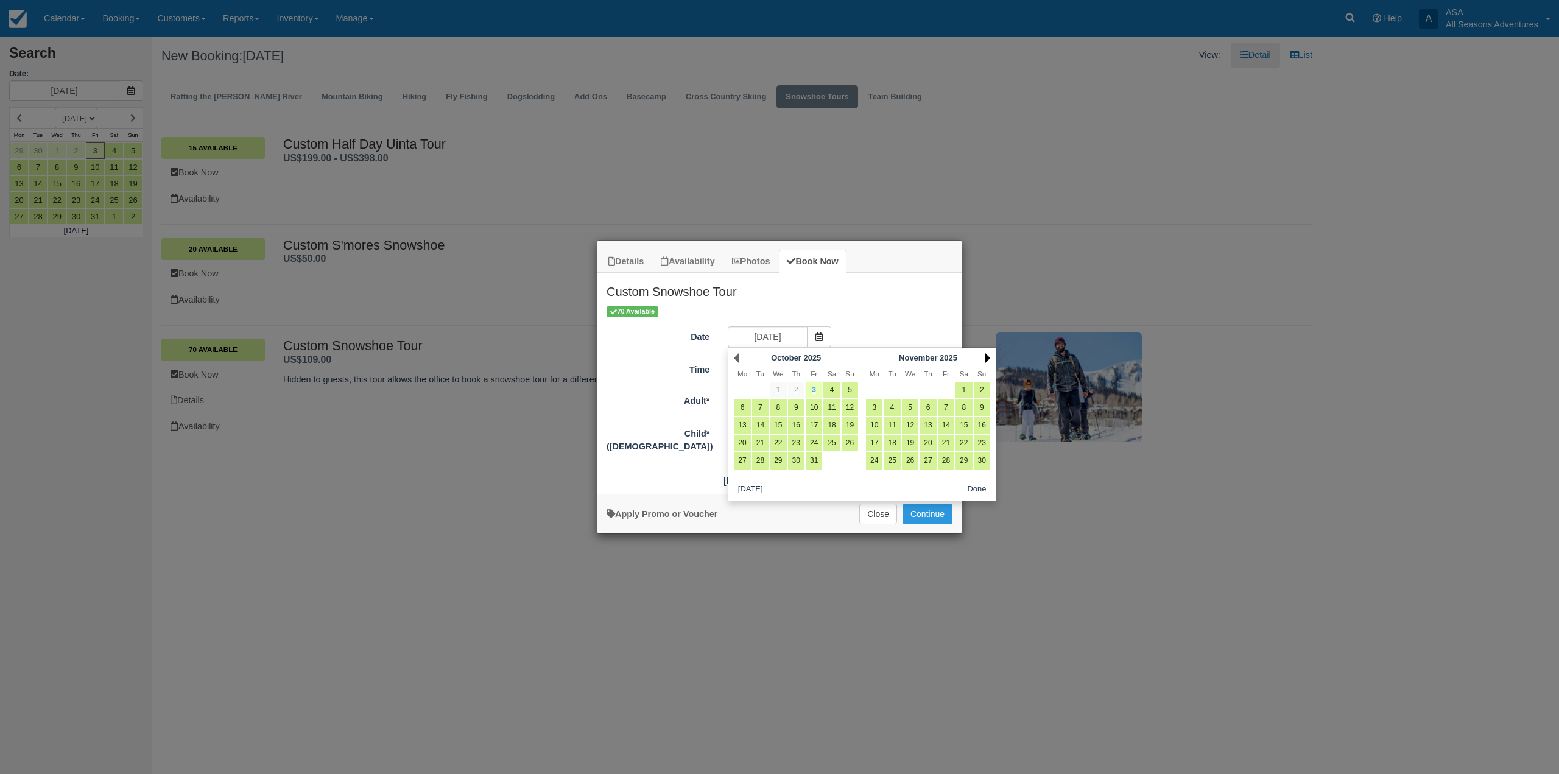
click at [987, 354] on link "Next" at bounding box center [987, 358] width 5 height 10
click at [963, 390] on link "3" at bounding box center [963, 390] width 16 height 16
type input "01/03/26"
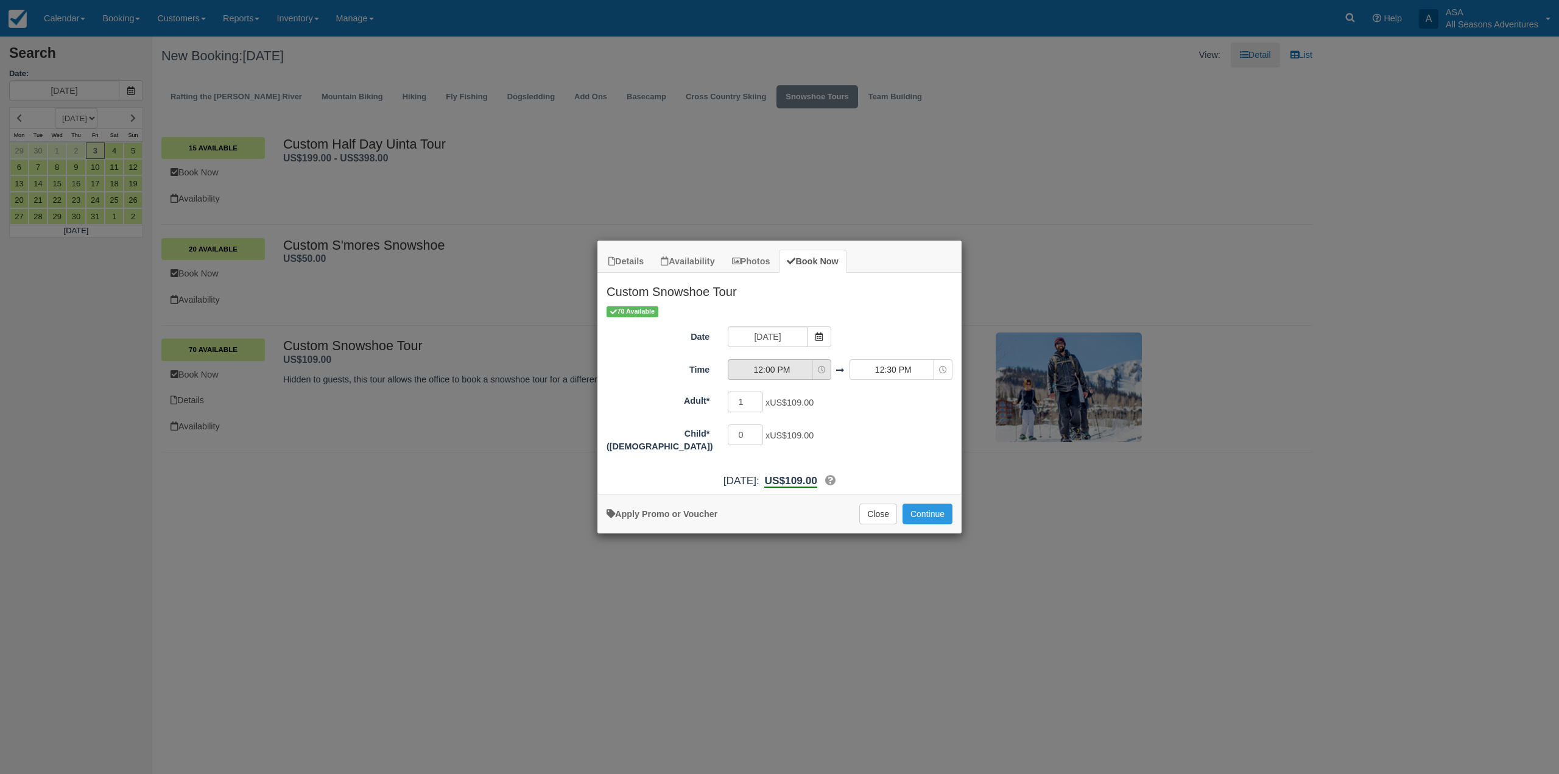
click at [788, 365] on span "12:00 PM" at bounding box center [771, 370] width 86 height 12
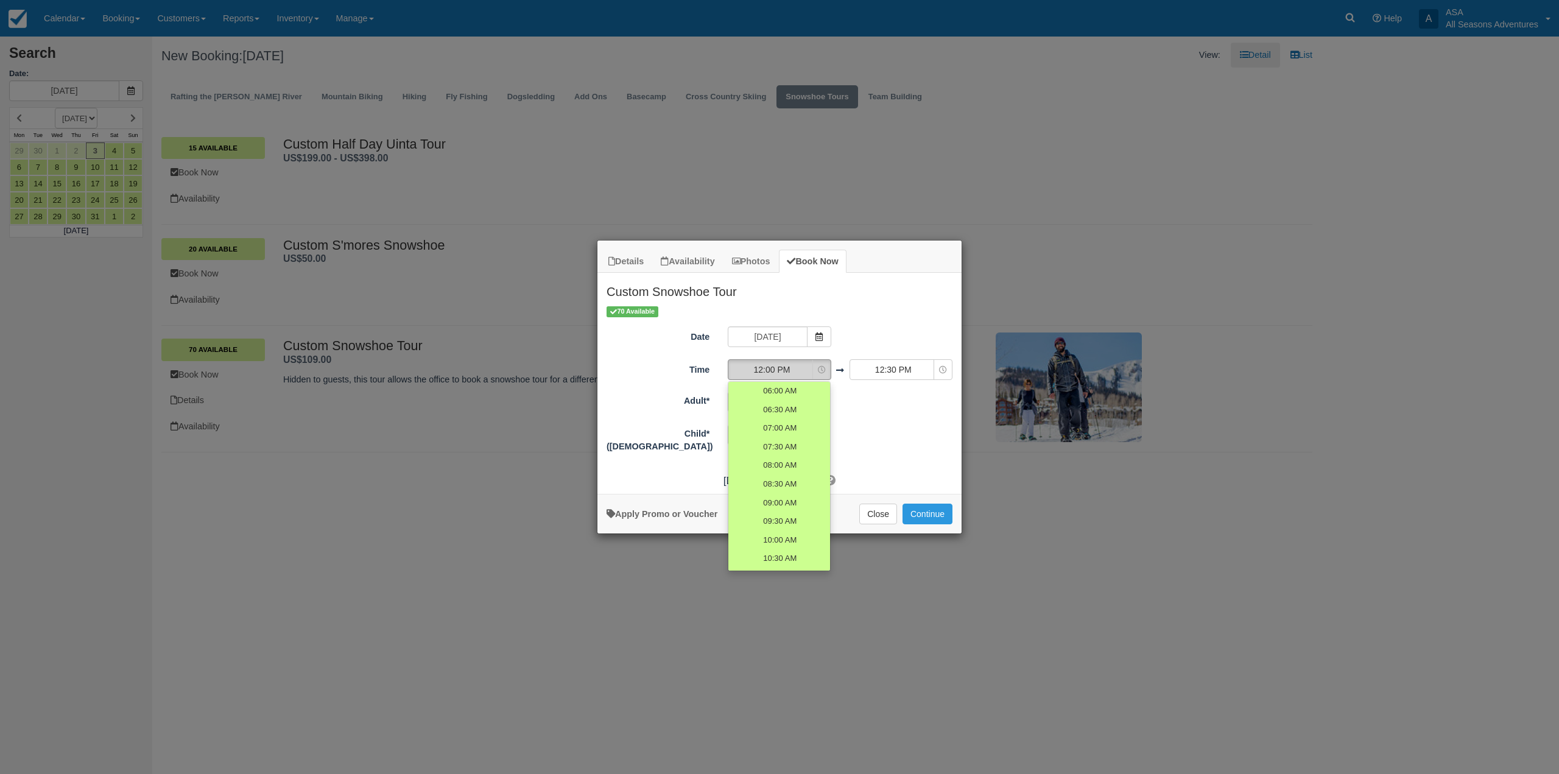
scroll to position [139, 0]
click at [765, 403] on span "10:00 AM" at bounding box center [779, 402] width 35 height 12
select select "10:00"
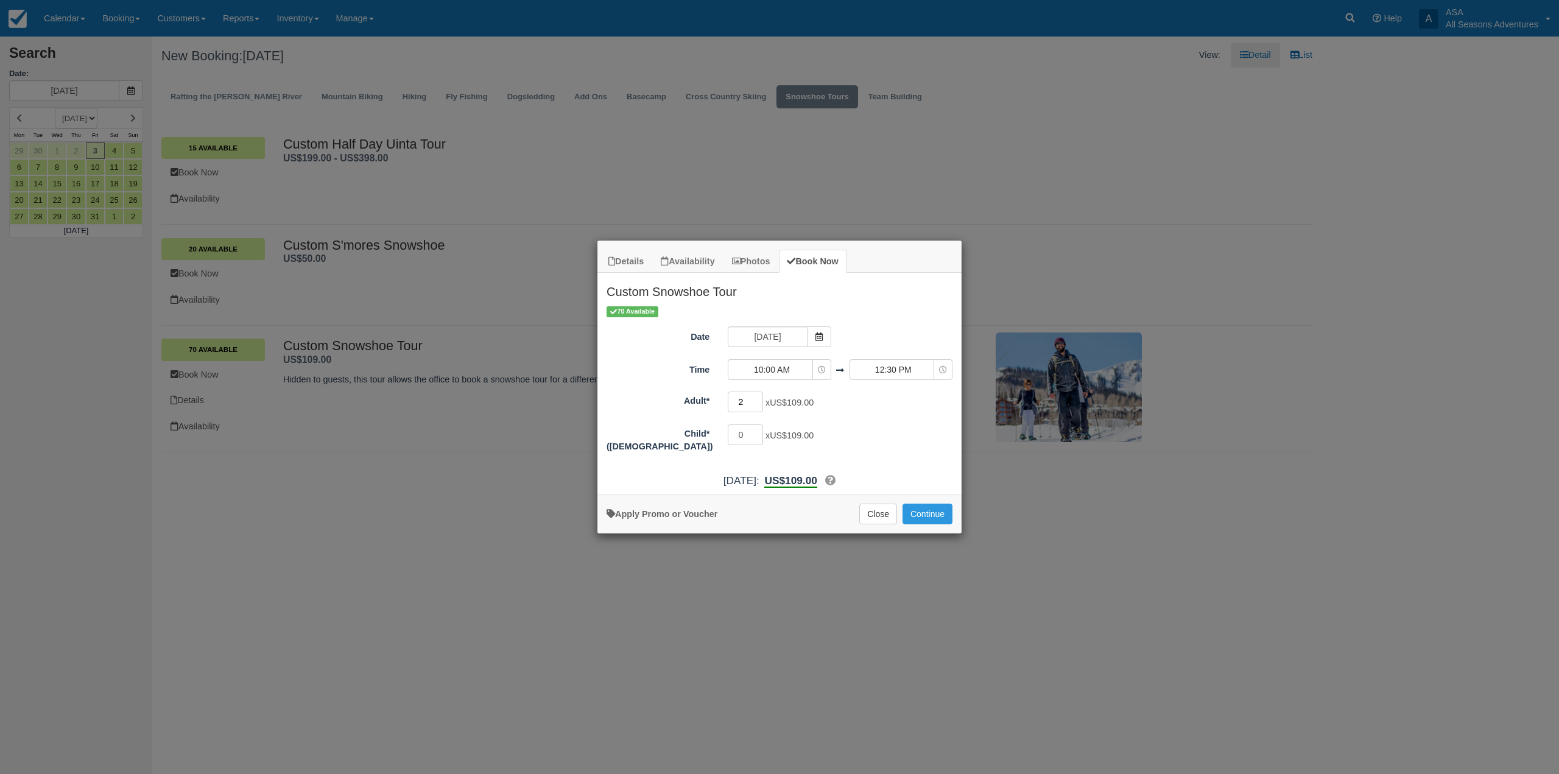
type input "2"
click at [757, 398] on input "2" at bounding box center [745, 402] width 35 height 21
click at [921, 507] on button "Continue" at bounding box center [927, 514] width 50 height 21
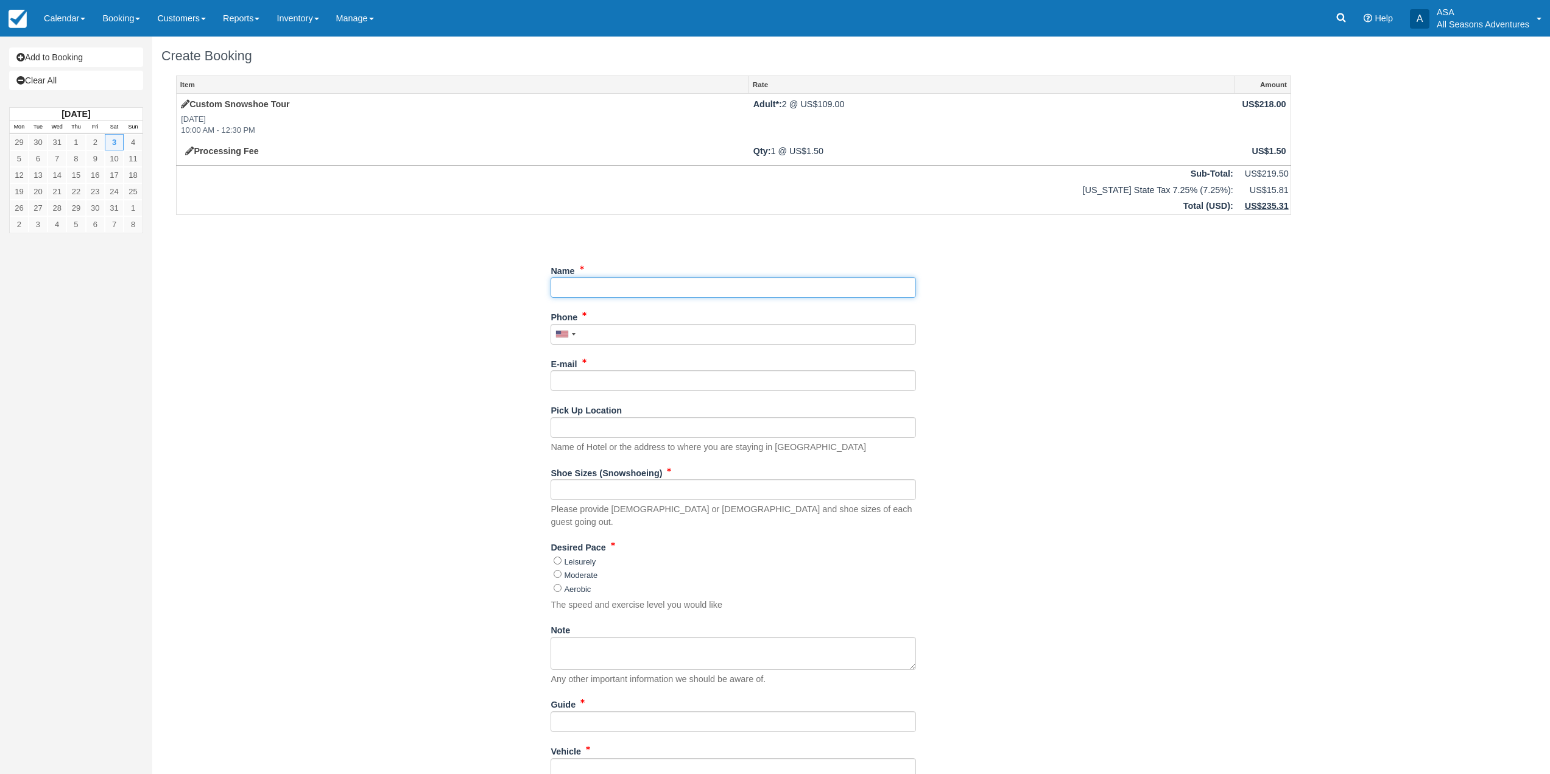
click at [605, 289] on input "Name" at bounding box center [732, 287] width 365 height 21
type input "G"
click at [82, 77] on link "Clear All" at bounding box center [76, 80] width 134 height 19
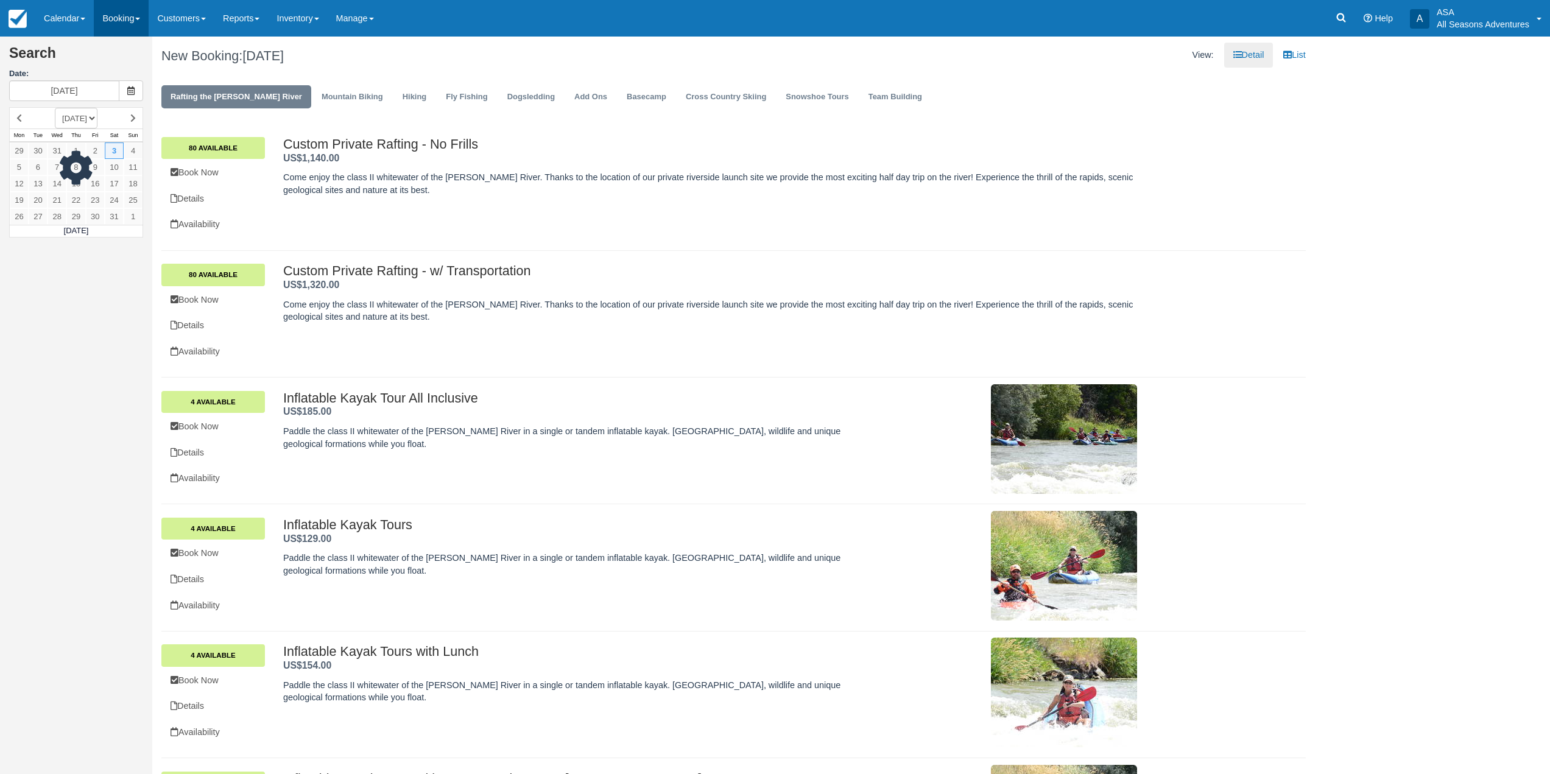
click at [131, 23] on link "Booking" at bounding box center [121, 18] width 55 height 37
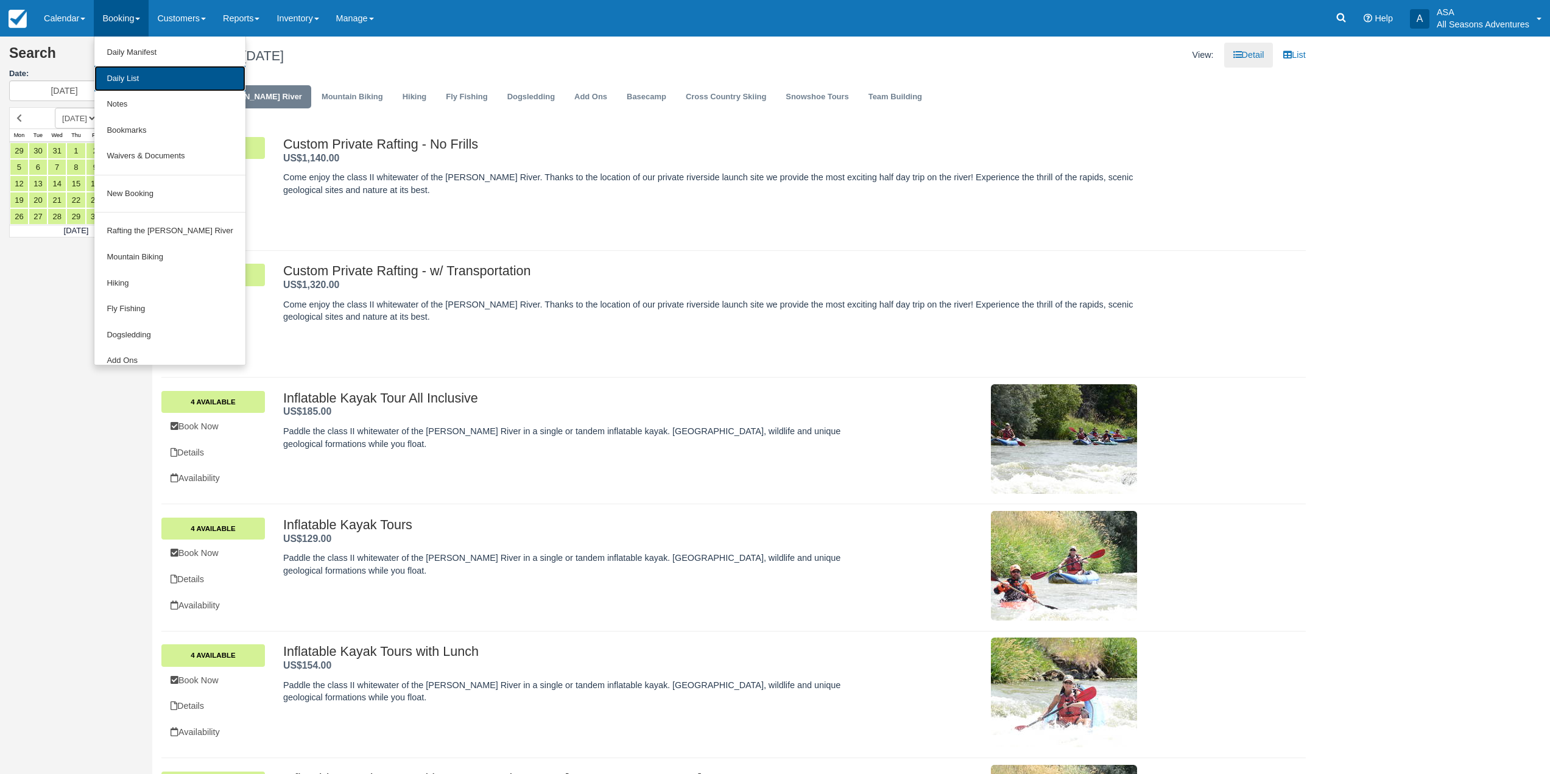
click at [135, 74] on link "Daily List" at bounding box center [169, 79] width 150 height 26
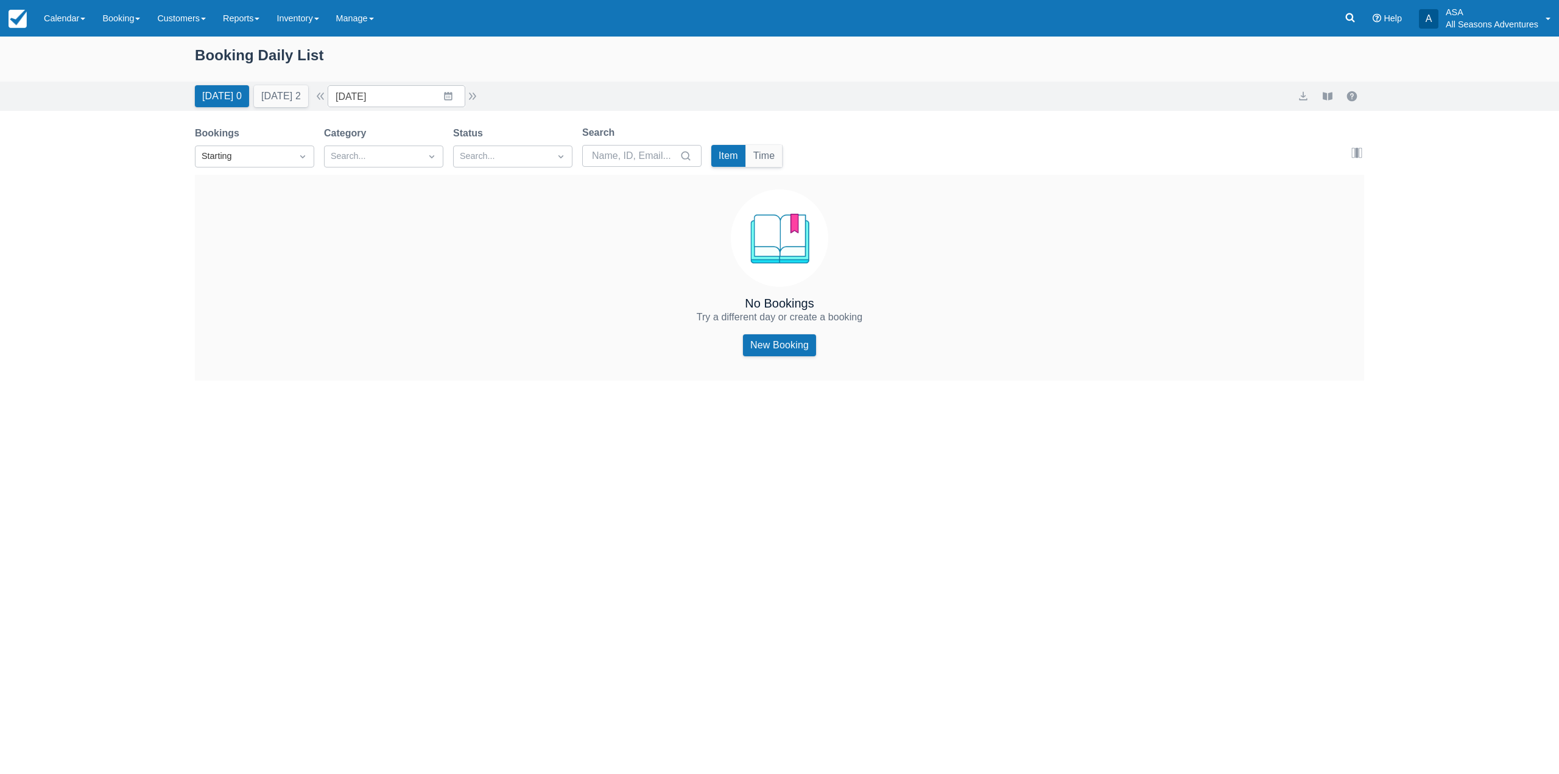
click at [276, 82] on div "[DATE] 0 [DATE] 2" at bounding box center [251, 93] width 123 height 27
click at [270, 92] on button "[DATE] 2" at bounding box center [281, 96] width 54 height 22
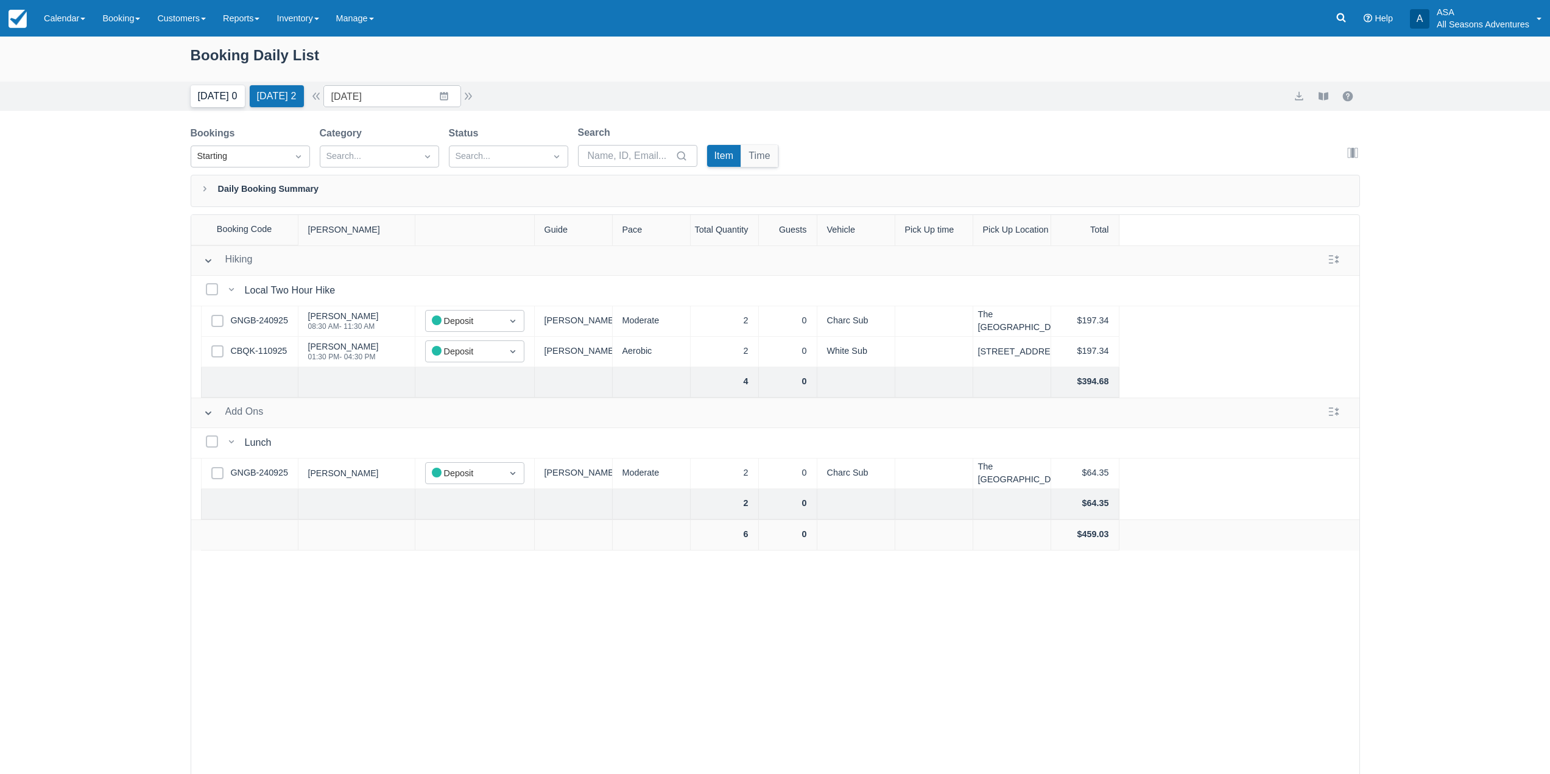
click at [213, 98] on button "[DATE] 0" at bounding box center [218, 96] width 54 height 22
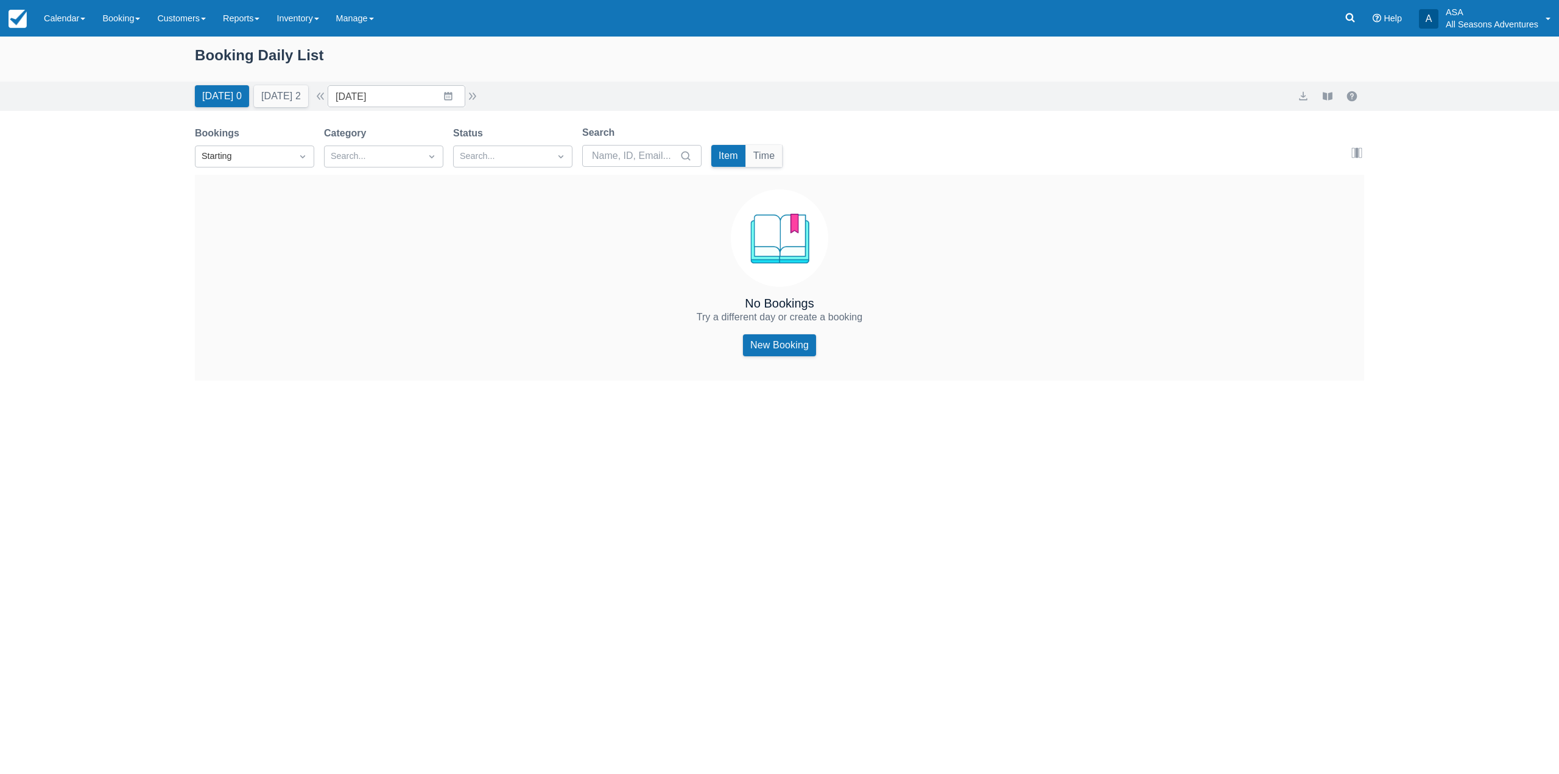
click at [293, 108] on div "[DATE] 0 [DATE] 2 Date [DATE] Navigate forward to interact with the calendar an…" at bounding box center [779, 96] width 1559 height 29
click at [290, 104] on button "[DATE] 2" at bounding box center [281, 96] width 54 height 22
type input "[DATE]"
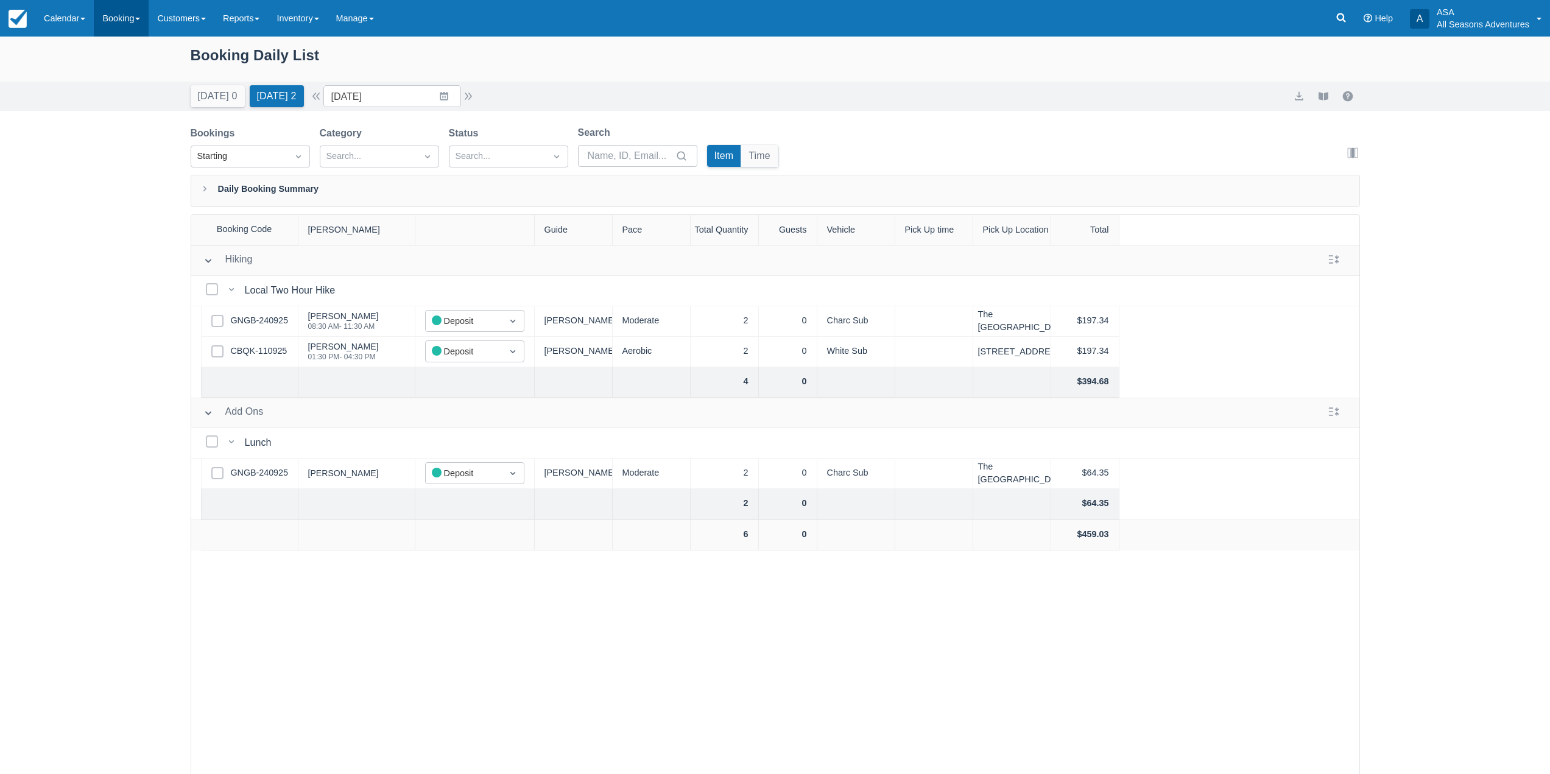
click at [110, 26] on link "Booking" at bounding box center [121, 18] width 55 height 37
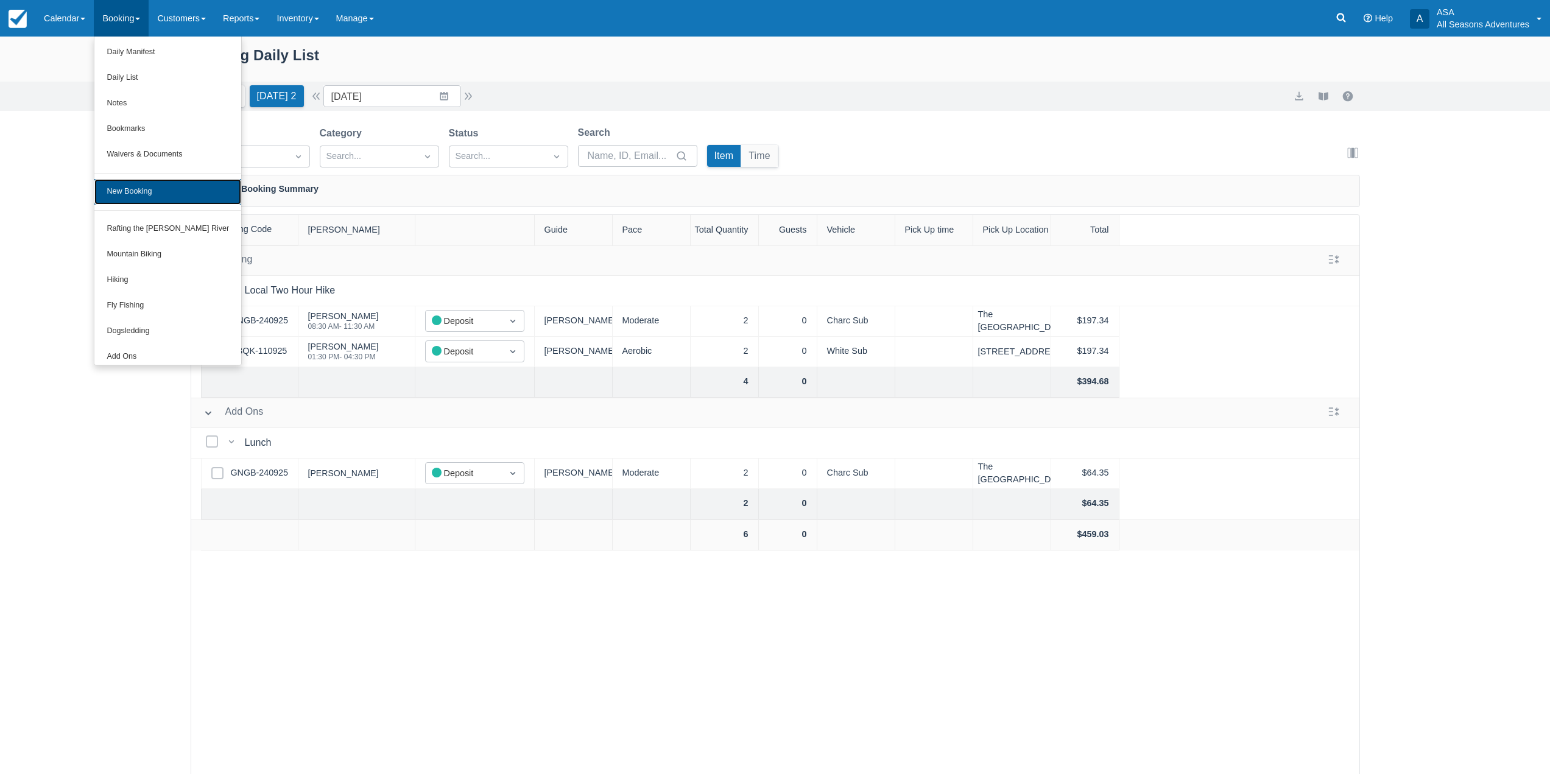
click at [137, 187] on link "New Booking" at bounding box center [167, 192] width 147 height 26
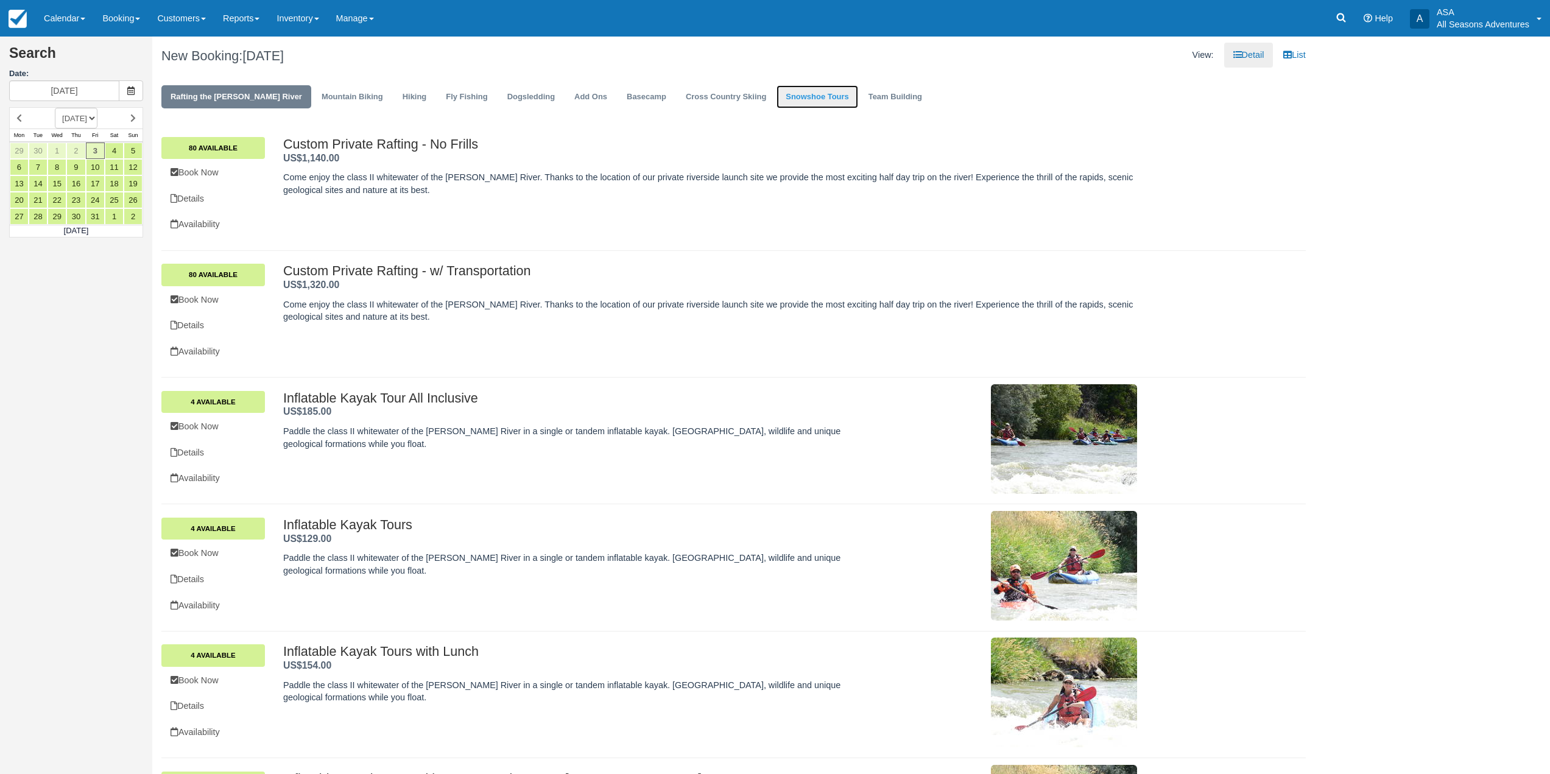
click at [787, 108] on link "Snowshoe Tours" at bounding box center [816, 97] width 81 height 24
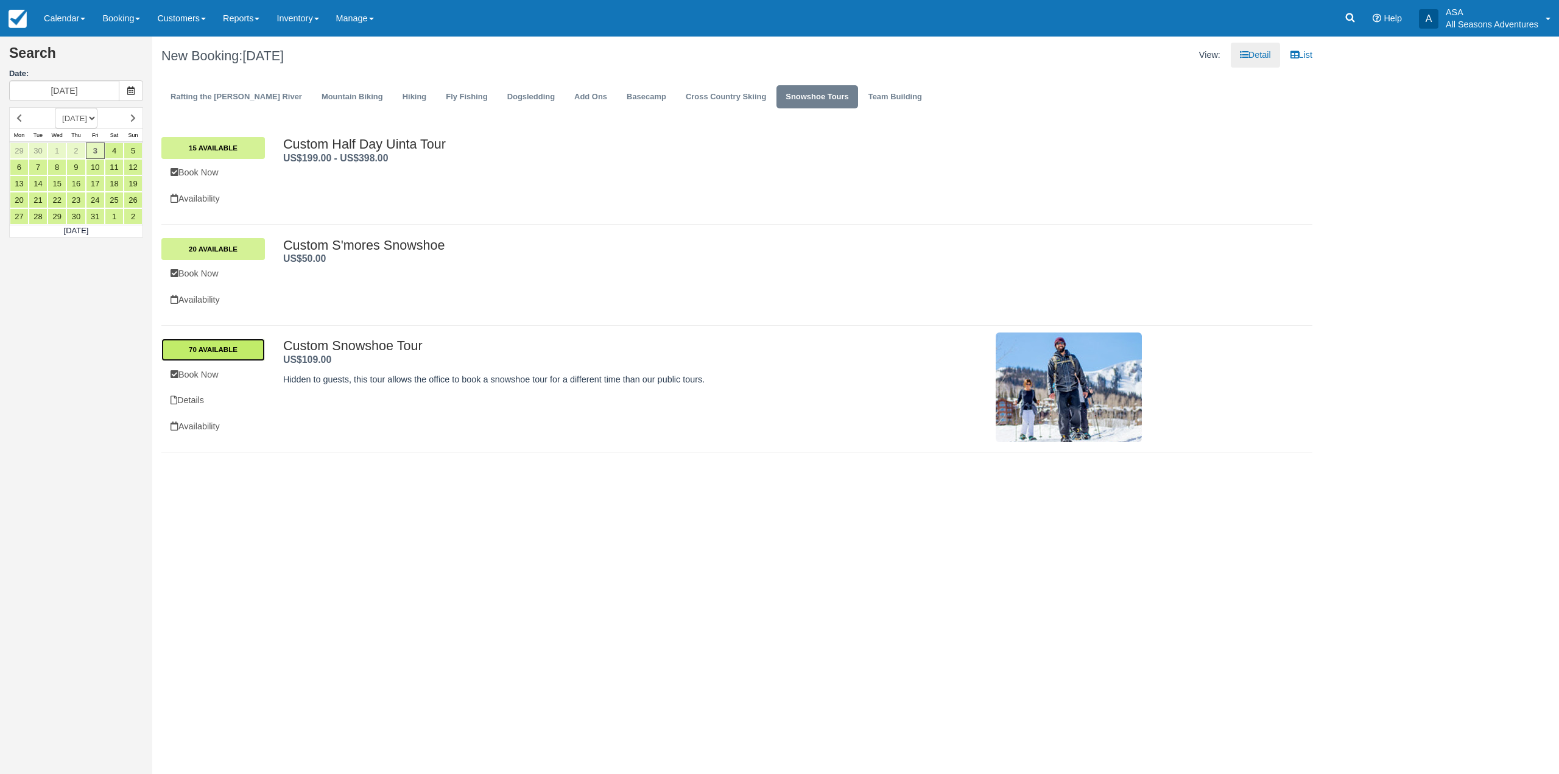
click at [239, 348] on link "70 Available" at bounding box center [213, 350] width 104 height 22
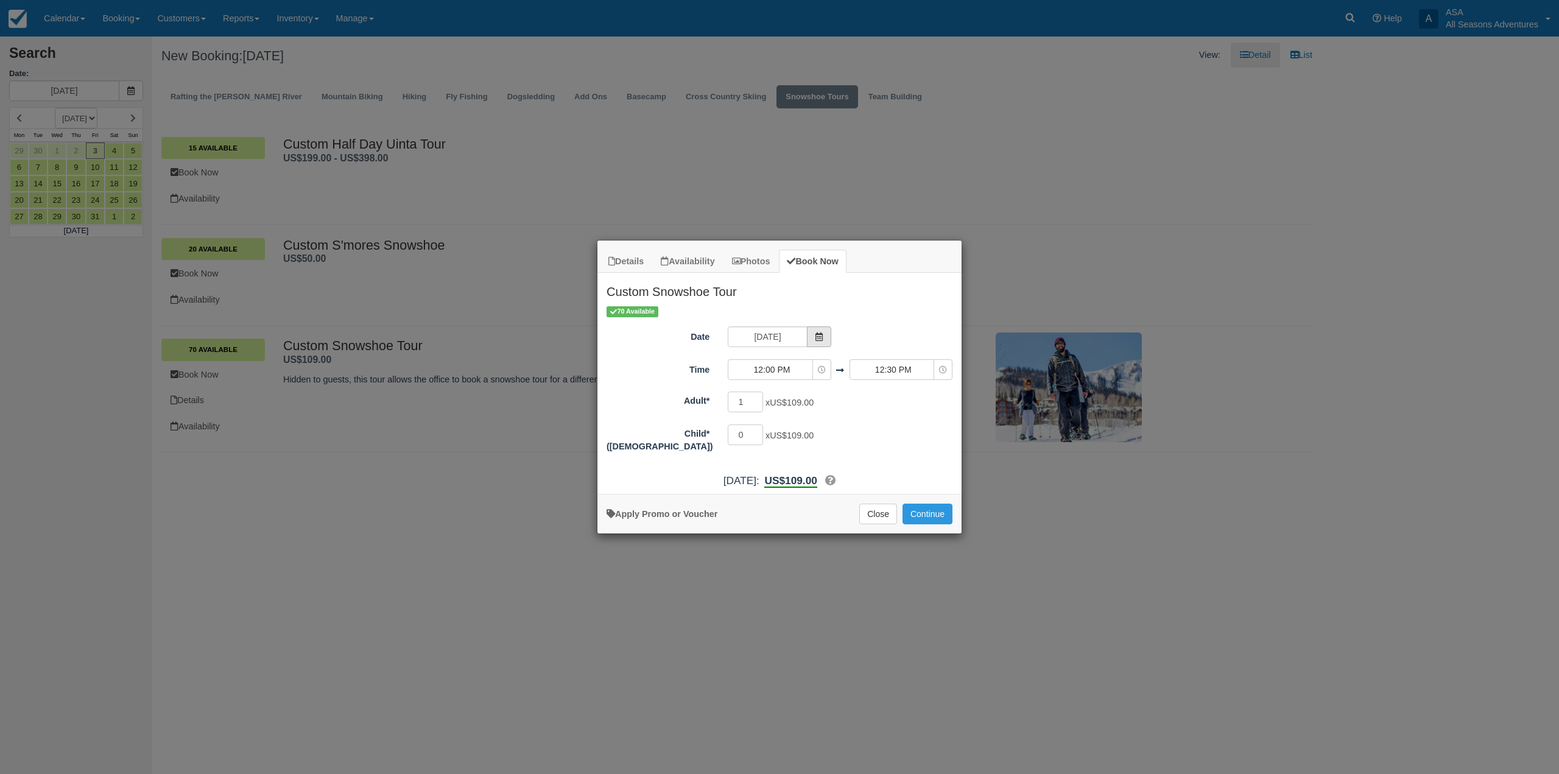
click at [811, 338] on span "Item Modal" at bounding box center [819, 336] width 24 height 21
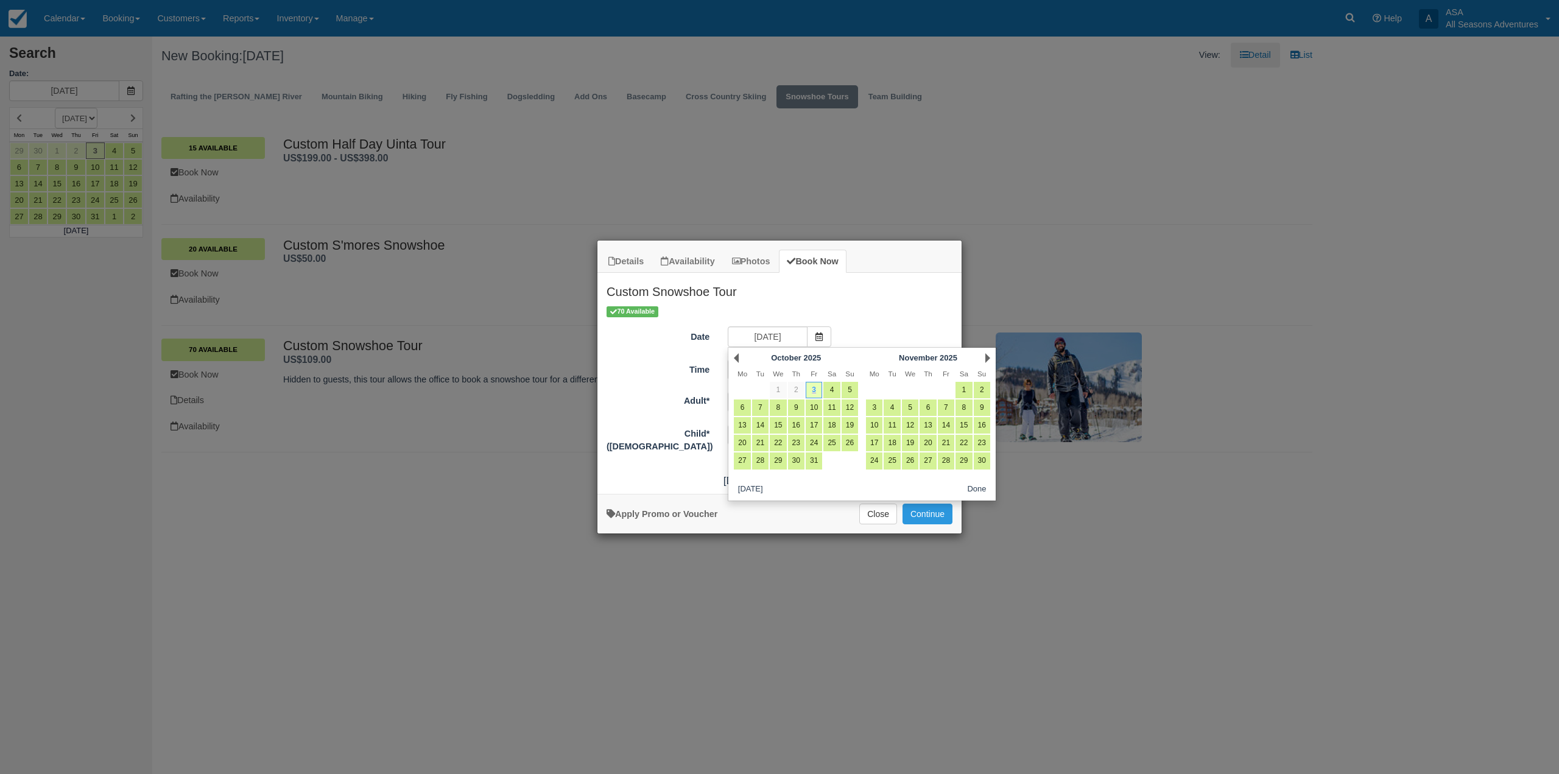
click at [991, 359] on div "Next November 2025" at bounding box center [928, 358] width 132 height 17
click at [986, 357] on link "Next" at bounding box center [987, 358] width 5 height 10
click at [963, 389] on link "3" at bounding box center [963, 390] width 16 height 16
type input "01/03/26"
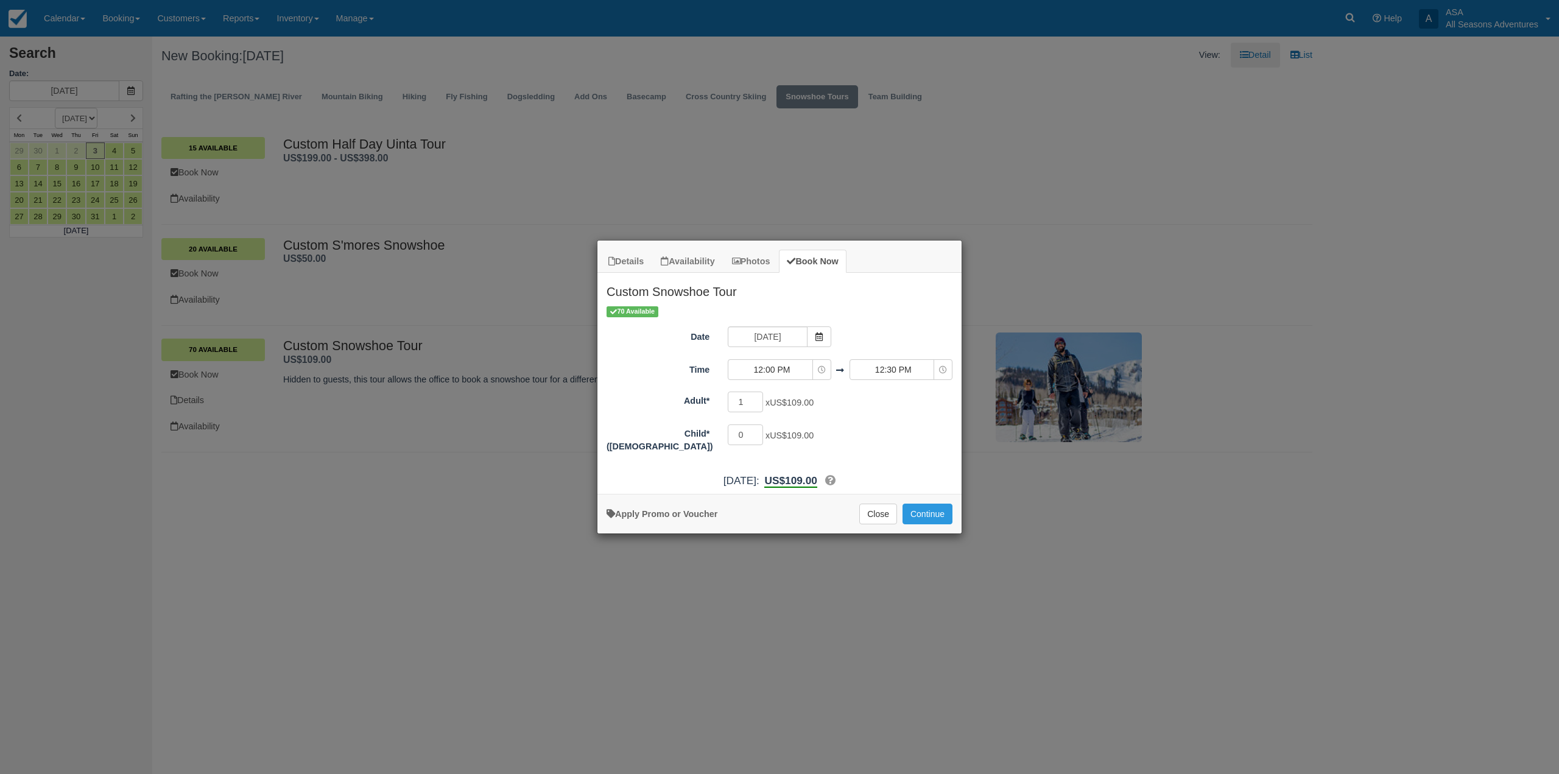
click at [796, 381] on div "12:00 PM 06:00 AM 06:30 AM 07:00 AM 07:30 AM 08:00 AM 08:30 AM 09:00 AM 09:30 A…" at bounding box center [779, 370] width 121 height 22
click at [800, 364] on span "12:00 PM" at bounding box center [771, 370] width 86 height 12
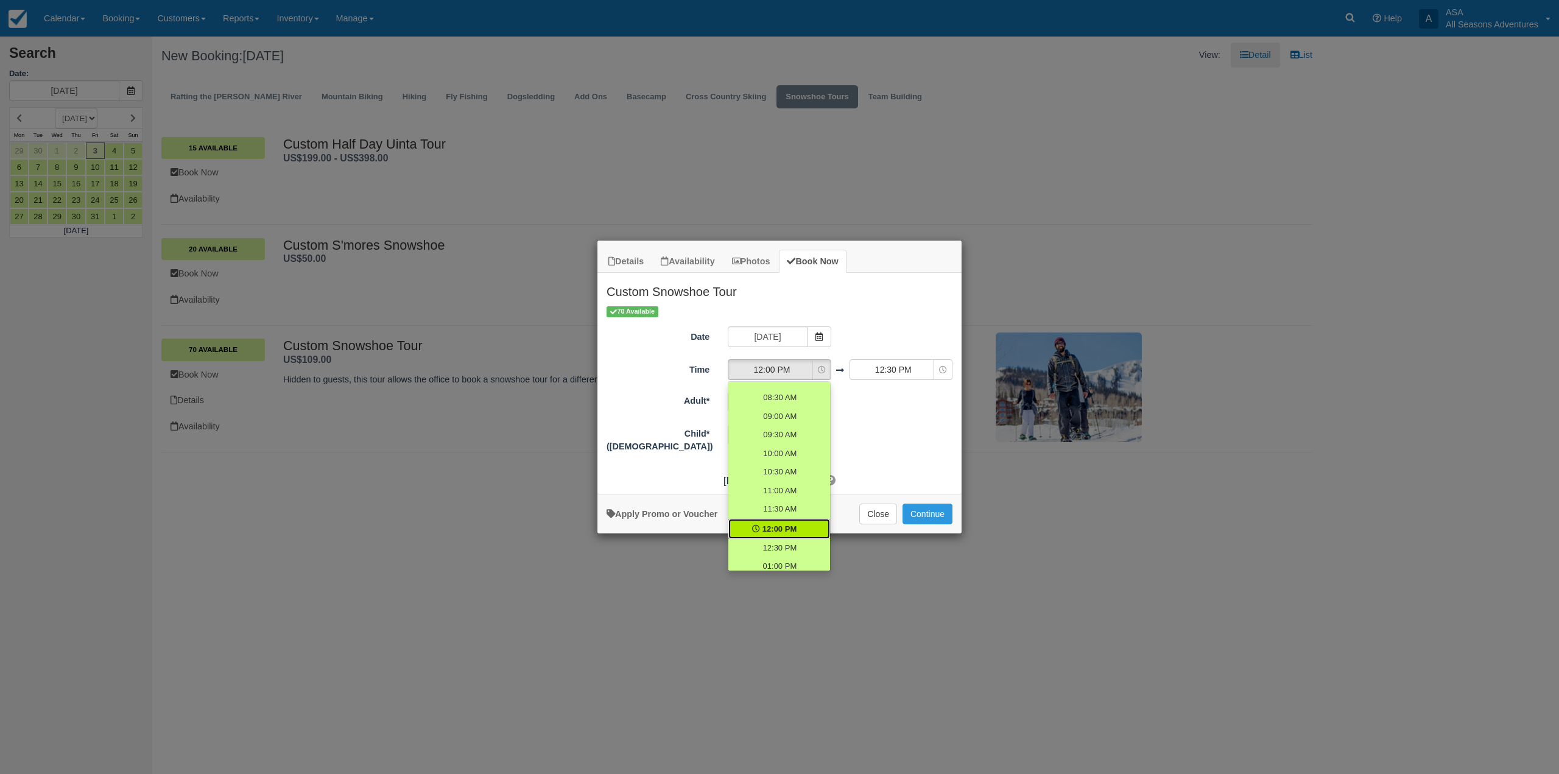
scroll to position [17, 0]
click at [781, 525] on span "10:00 AM" at bounding box center [779, 524] width 35 height 12
select select "10:00"
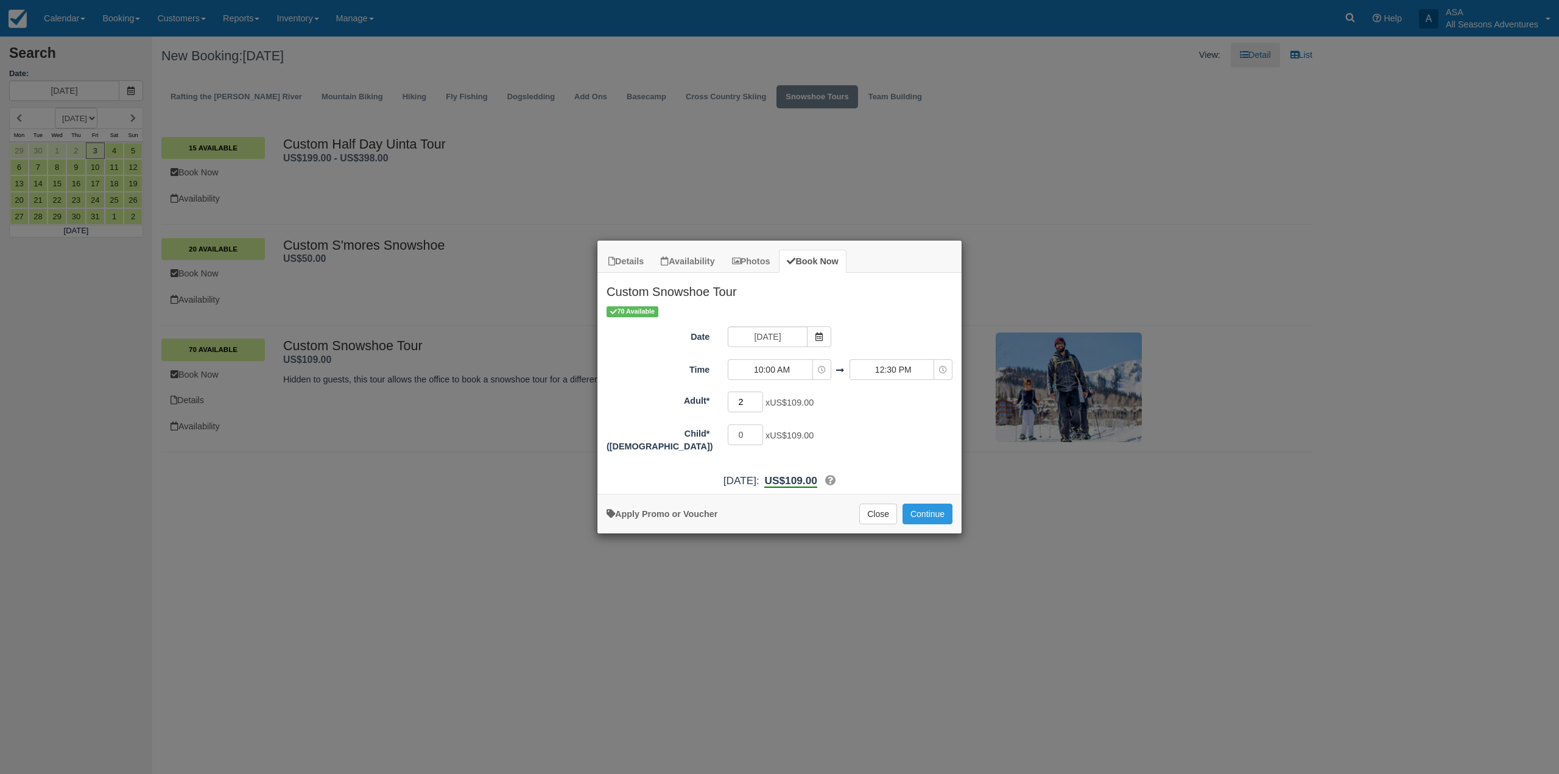
click at [758, 398] on input "2" at bounding box center [745, 402] width 35 height 21
click at [759, 404] on input "1" at bounding box center [745, 402] width 35 height 21
type input "2"
click at [759, 398] on input "2" at bounding box center [745, 402] width 35 height 21
click at [803, 401] on span "US$109.00" at bounding box center [792, 403] width 44 height 10
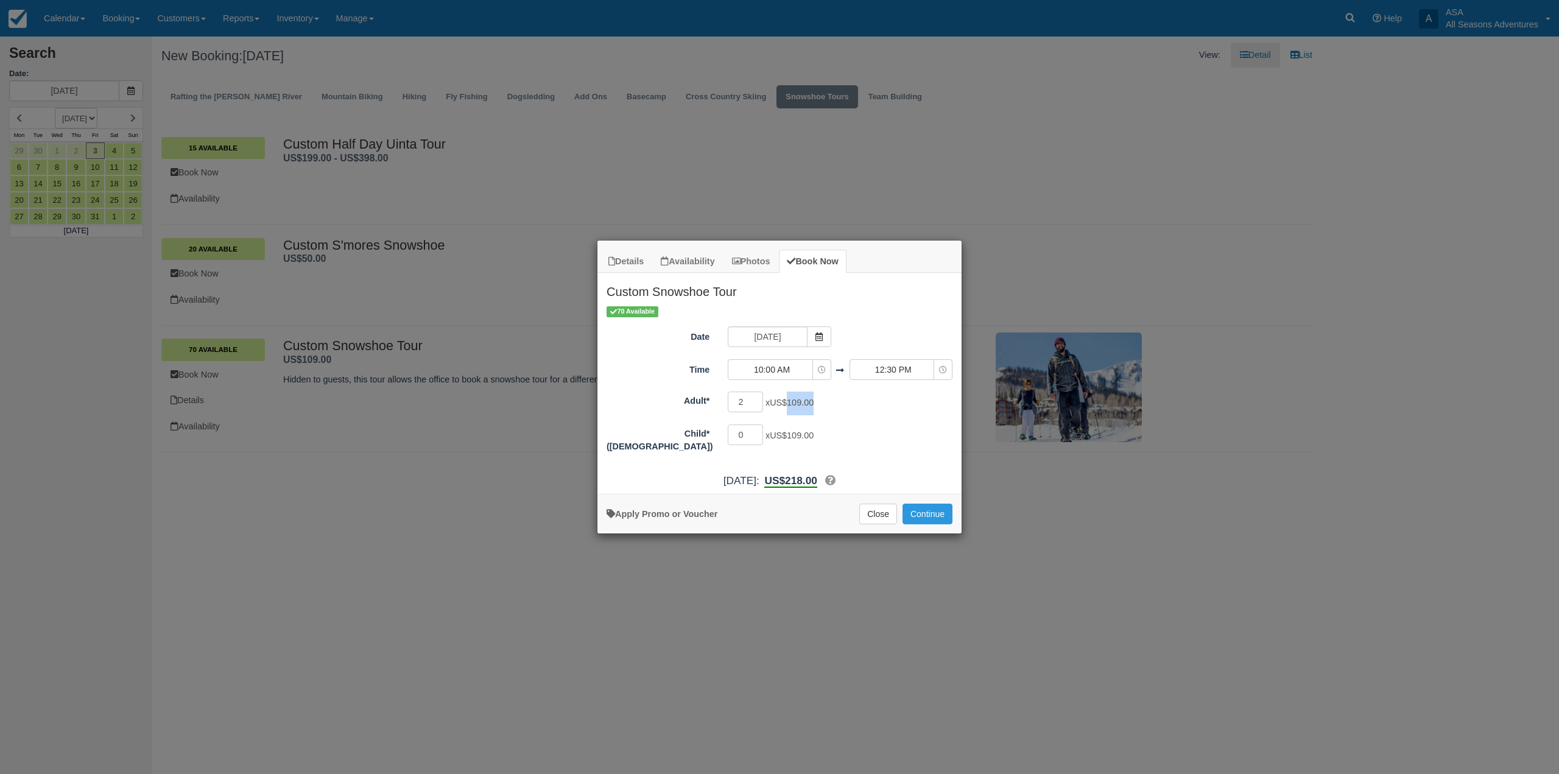
click at [803, 401] on span "US$109.00" at bounding box center [792, 403] width 44 height 10
click at [811, 412] on div "2 x US$109.00 Required.Maximum of 70" at bounding box center [825, 404] width 213 height 24
drag, startPoint x: 821, startPoint y: 403, endPoint x: 770, endPoint y: 403, distance: 51.8
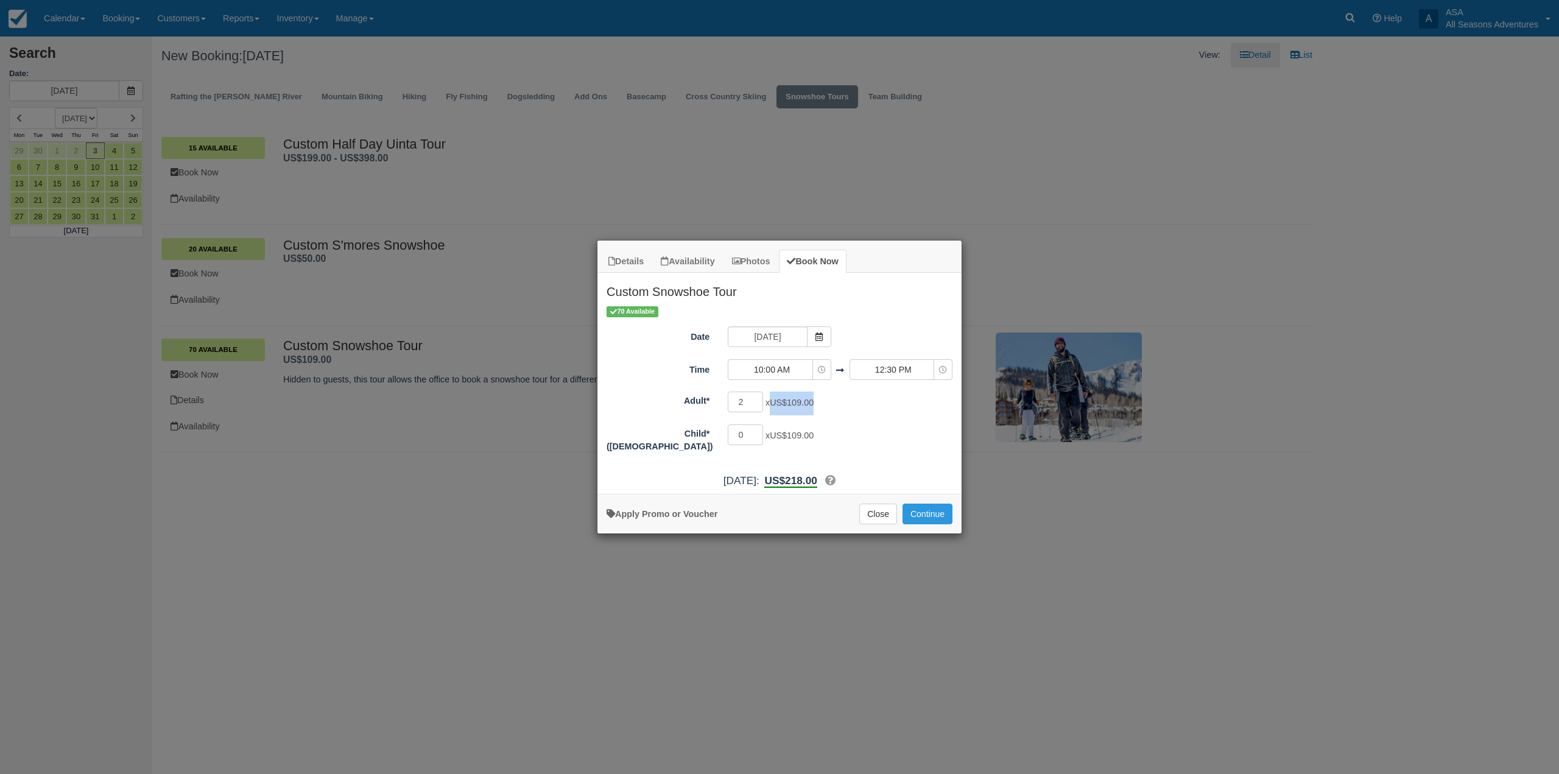
click at [770, 403] on div "2 x US$109.00 Required.Maximum of 70" at bounding box center [825, 404] width 213 height 24
click at [776, 403] on span "US$109.00" at bounding box center [792, 403] width 44 height 10
drag, startPoint x: 822, startPoint y: 440, endPoint x: 770, endPoint y: 401, distance: 65.2
click at [770, 401] on div "Adult* 2 x US$109.00 Required.Maximum of 70 Child*(12 to 4 years old) 0 x US$10…" at bounding box center [780, 421] width 346 height 62
click at [775, 418] on div "Adult* 2 x US$109.00 Required.Maximum of 70 Child*(12 to 4 years old) 0 x US$10…" at bounding box center [780, 421] width 346 height 62
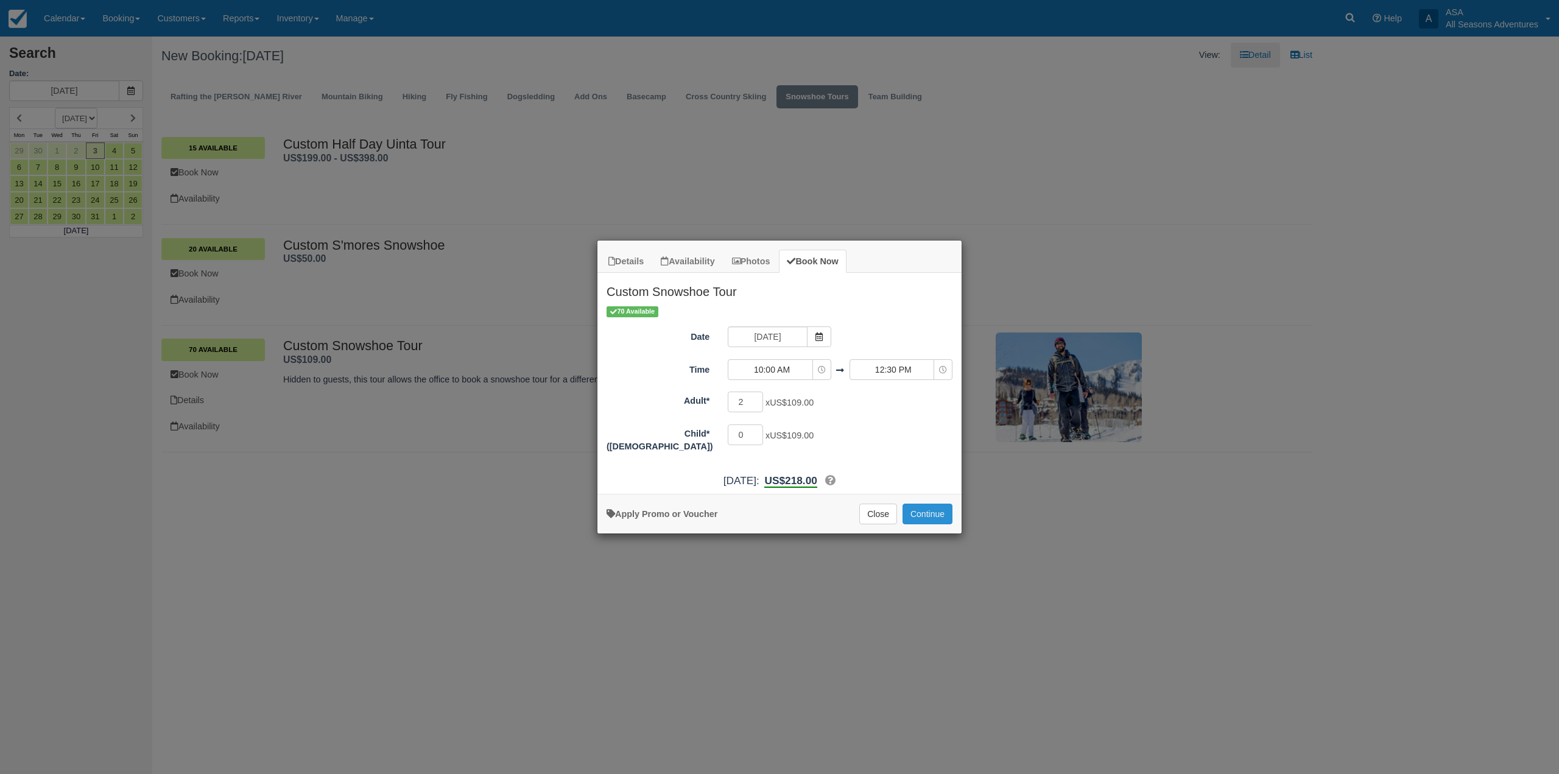
click at [930, 509] on button "Continue" at bounding box center [927, 514] width 50 height 21
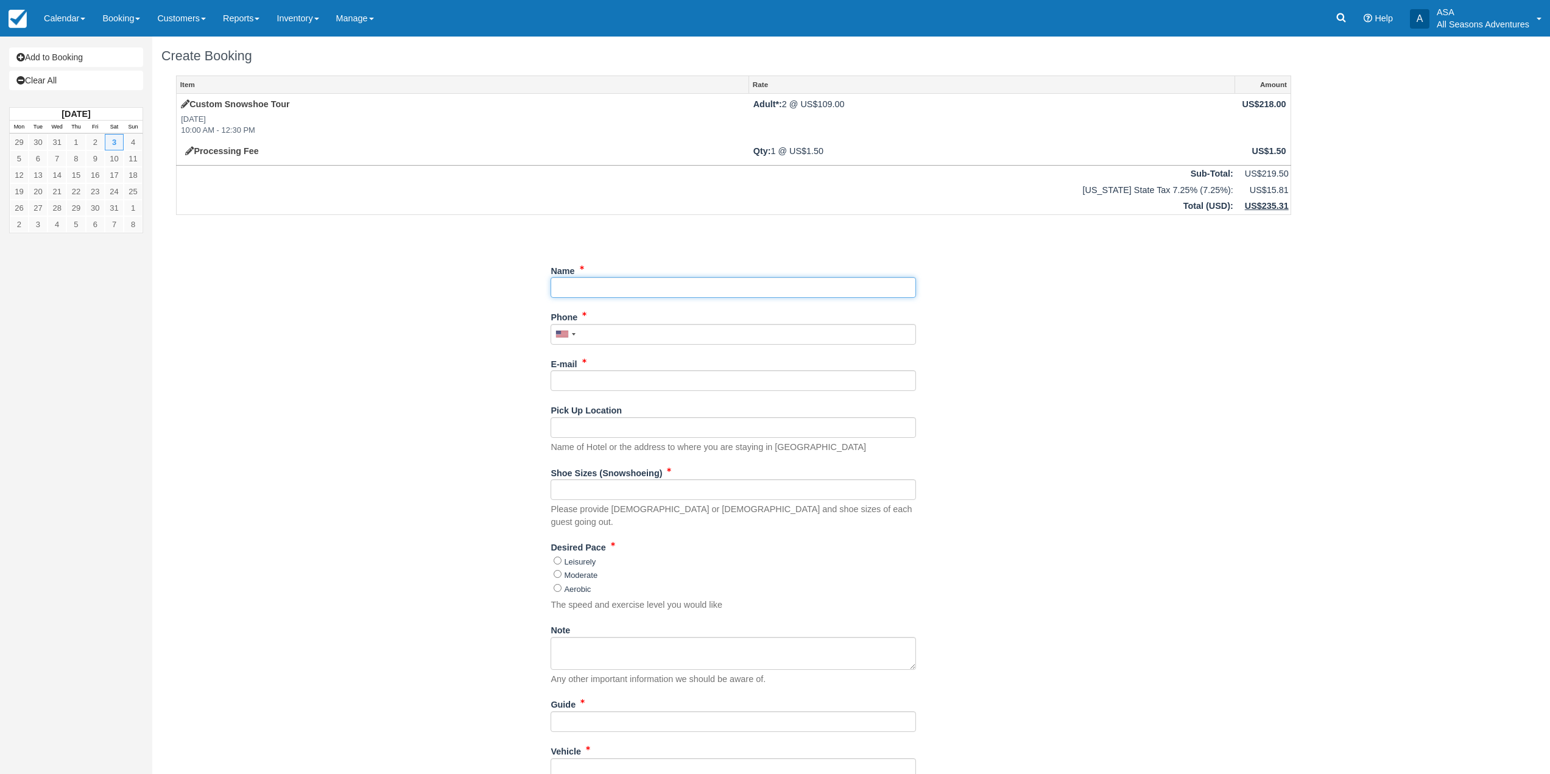
click at [624, 294] on input "Name" at bounding box center [732, 287] width 365 height 21
click at [614, 287] on input "Name" at bounding box center [732, 287] width 365 height 21
type input "Grand Hyatt - [PERSON_NAME]"
click at [605, 337] on input "Phone" at bounding box center [732, 334] width 365 height 21
type input "(914) 355-0474"
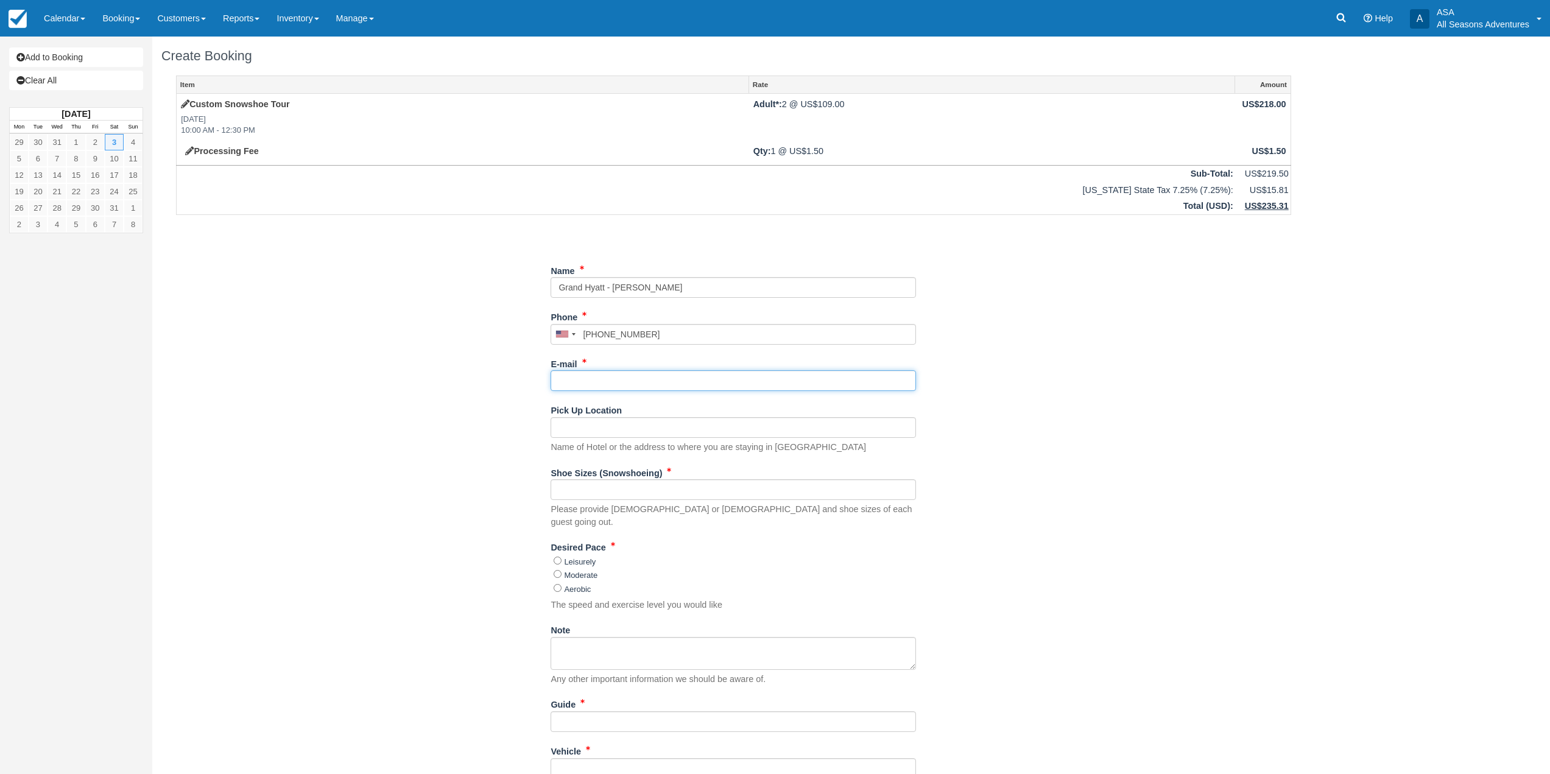
click at [621, 381] on input "E-mail" at bounding box center [732, 380] width 365 height 21
type input "[EMAIL_ADDRESS][DOMAIN_NAME]"
click at [680, 421] on input "Pick Up Location" at bounding box center [732, 427] width 365 height 21
type input "Grand Hyatt"
click at [480, 354] on div "Item Rate Amount Custom Snowshoe Tour Sat Jan 3, 2026 10:00 AM - 12:30 PM Adult…" at bounding box center [733, 494] width 1144 height 837
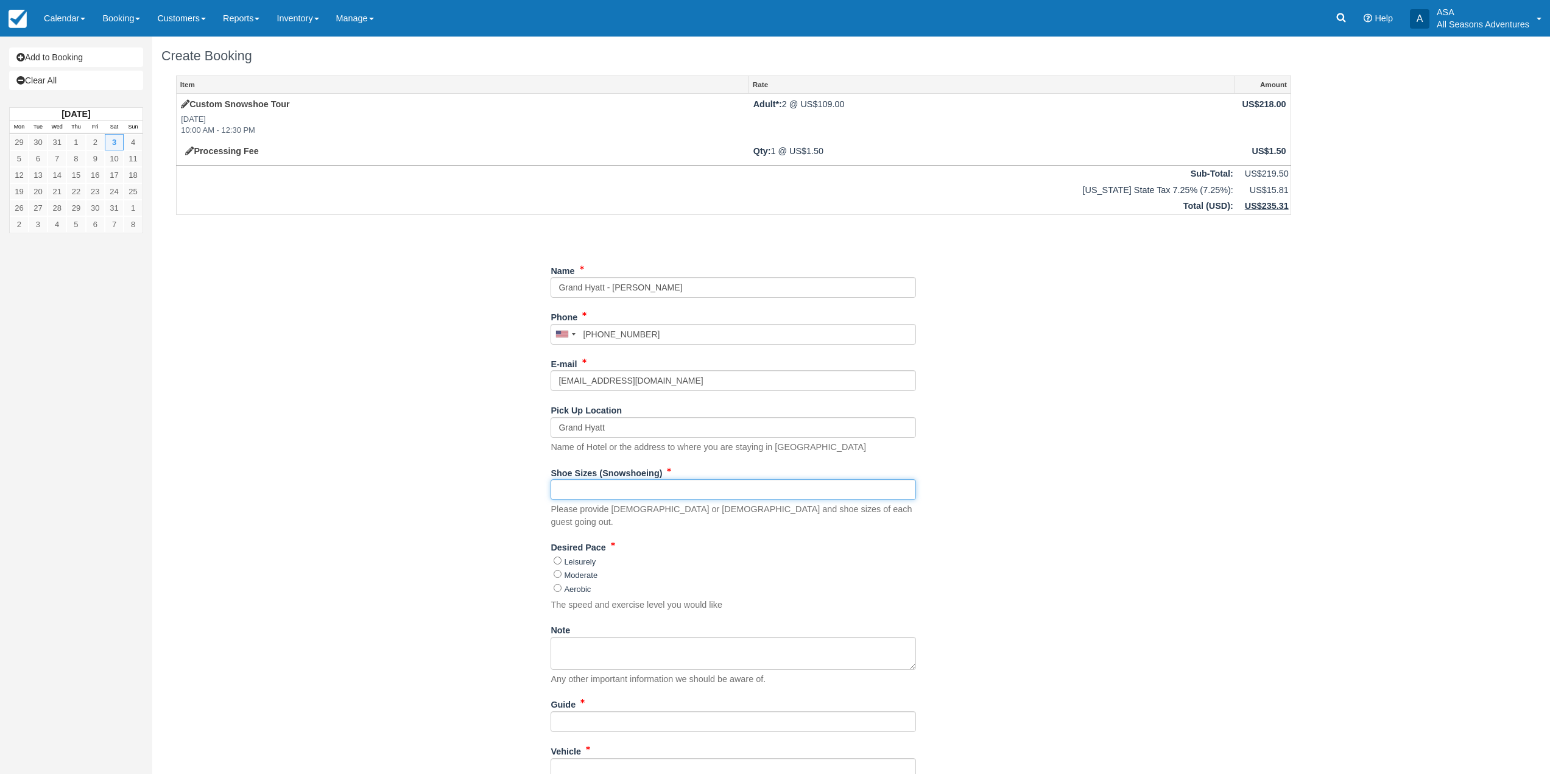
click at [569, 493] on input "Shoe Sizes (Snowshoeing)" at bounding box center [732, 489] width 365 height 21
type input "TBD"
click at [427, 431] on div "Item Rate Amount Custom Snowshoe Tour Sat Jan 3, 2026 10:00 AM - 12:30 PM Adult…" at bounding box center [733, 494] width 1144 height 837
click at [558, 557] on input "Leisurely" at bounding box center [558, 561] width 8 height 8
radio input "true"
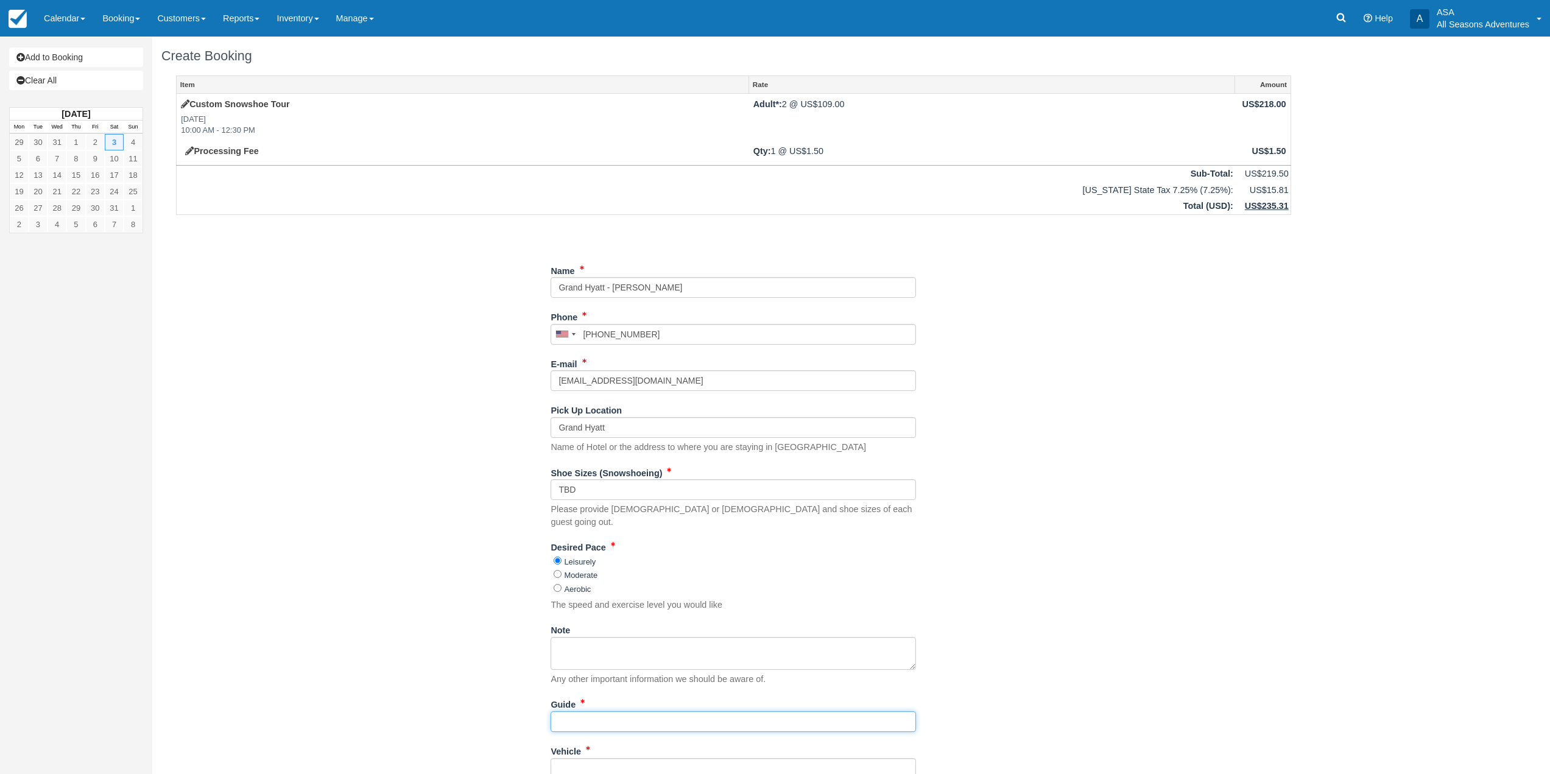
click at [588, 711] on input "Guide" at bounding box center [732, 721] width 365 height 21
type input "TBD"
click at [510, 610] on div "Item Rate Amount Custom Snowshoe Tour Sat Jan 3, 2026 10:00 AM - 12:30 PM Adult…" at bounding box center [733, 494] width 1144 height 837
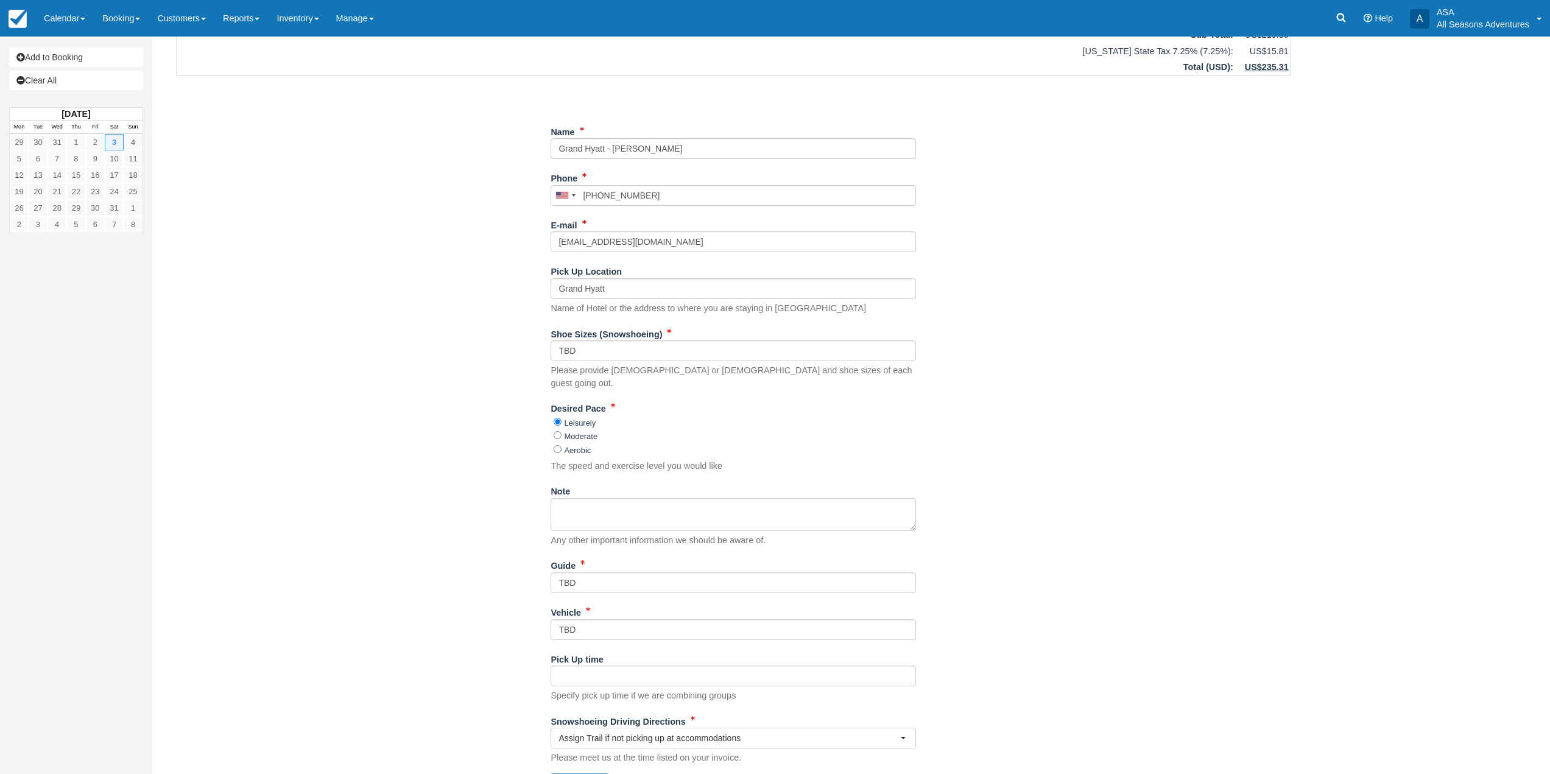
scroll to position [155, 0]
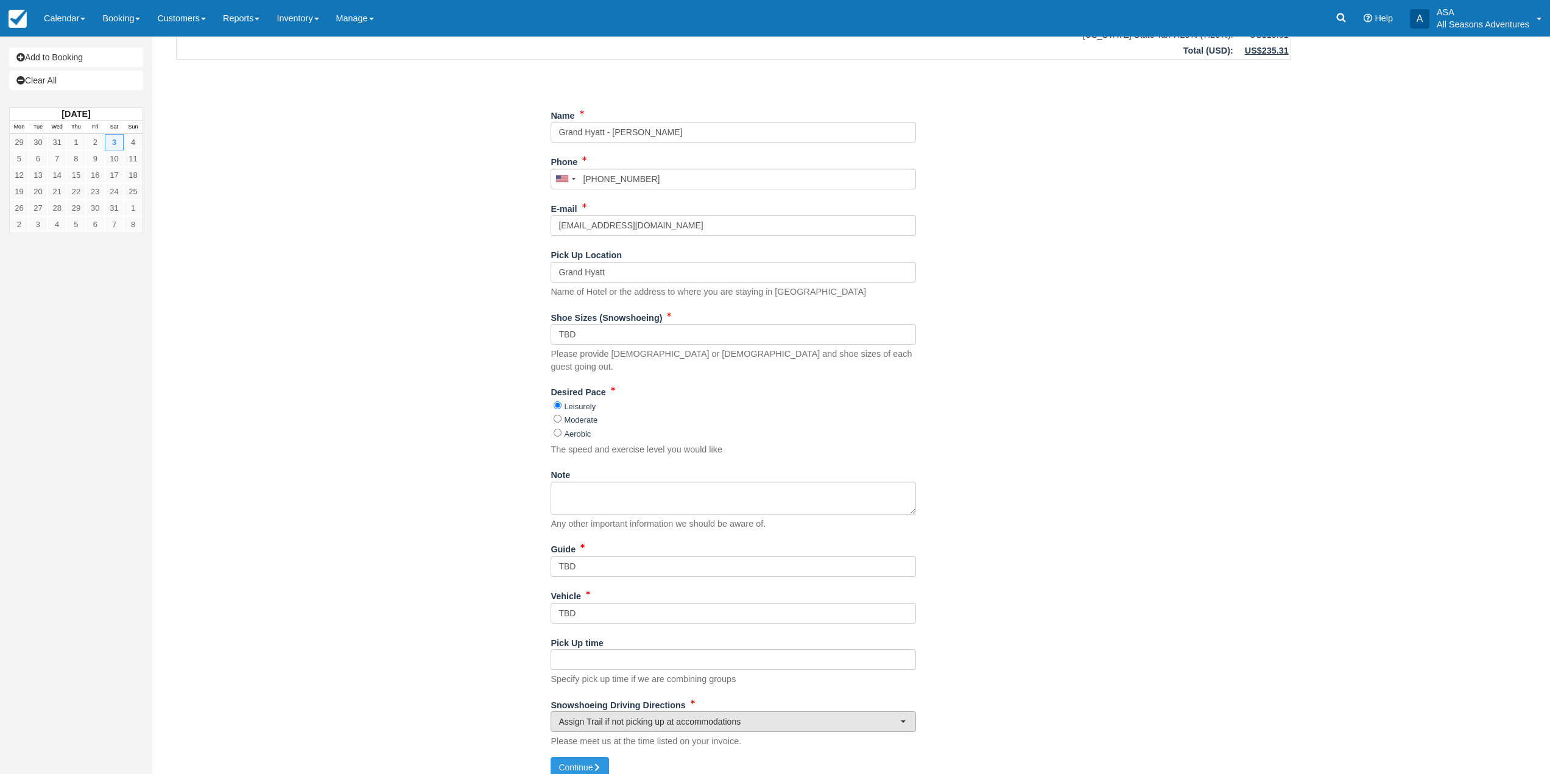
click at [644, 716] on button "Assign Trail if not picking up at accommodations" at bounding box center [732, 721] width 365 height 21
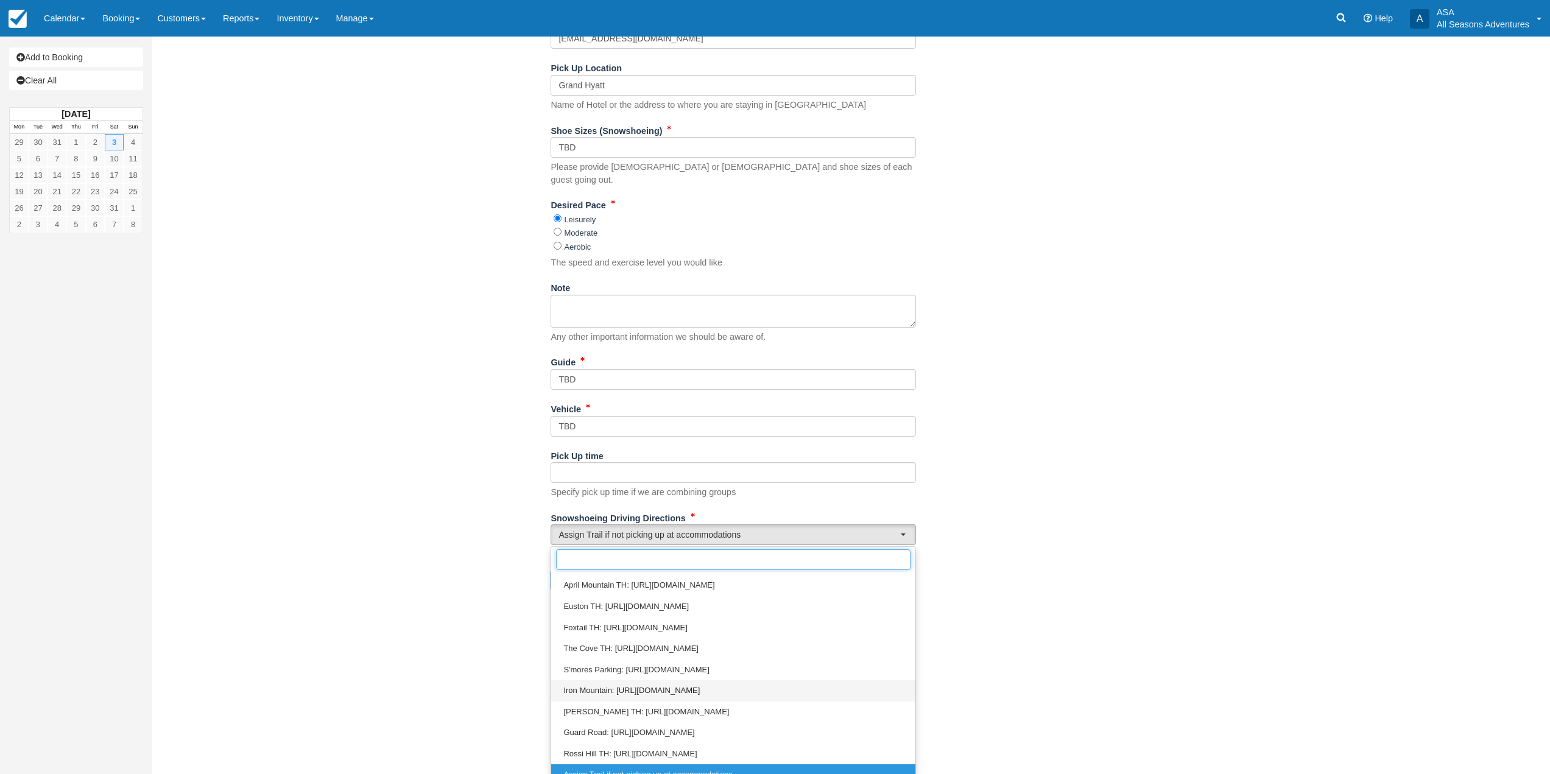
scroll to position [39, 0]
click at [465, 432] on html "Menu Calendar Customer Inventory Month Week Day Booking Daily Manifest Daily Li…" at bounding box center [775, 45] width 1550 height 774
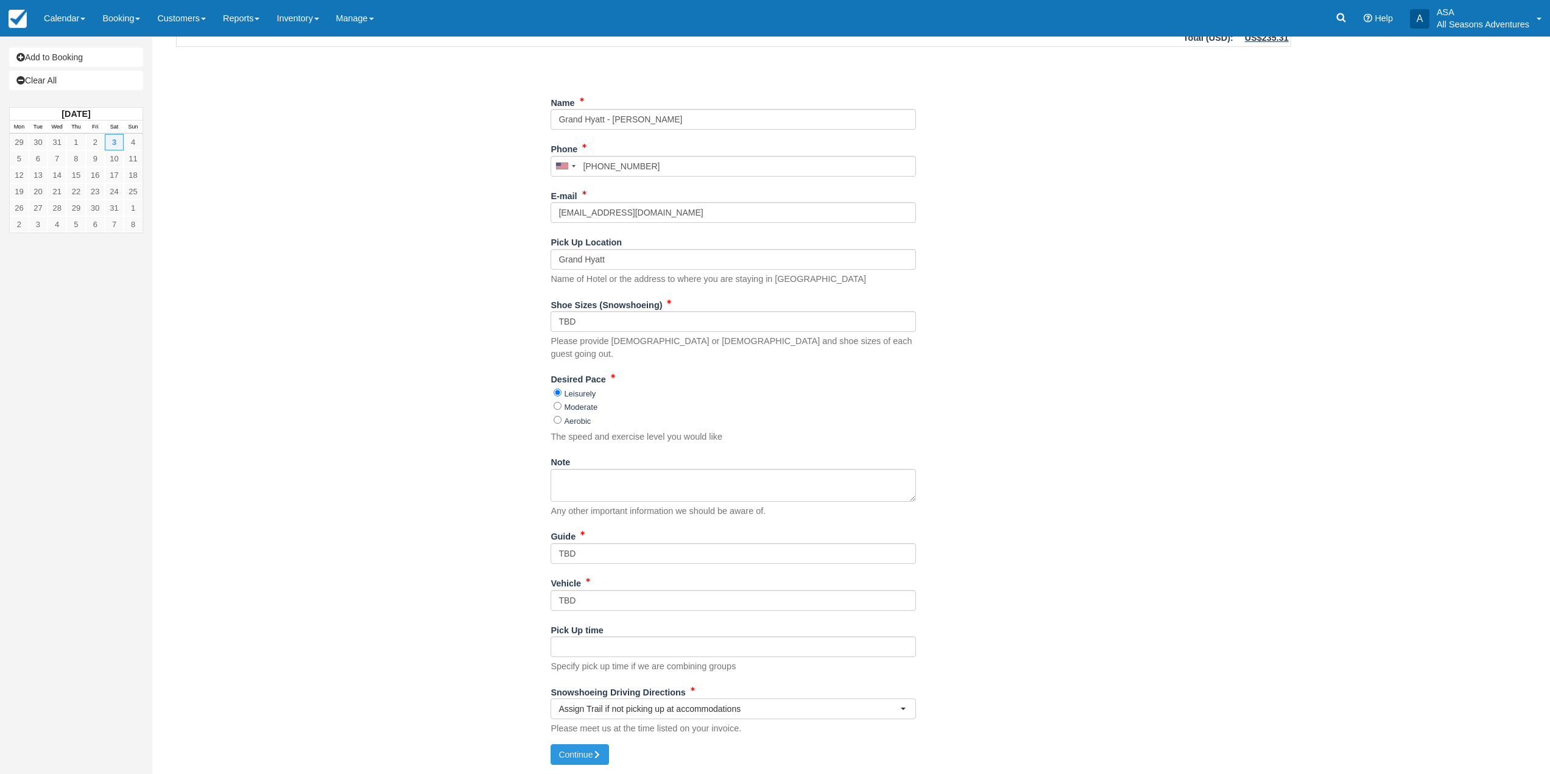
scroll to position [155, 0]
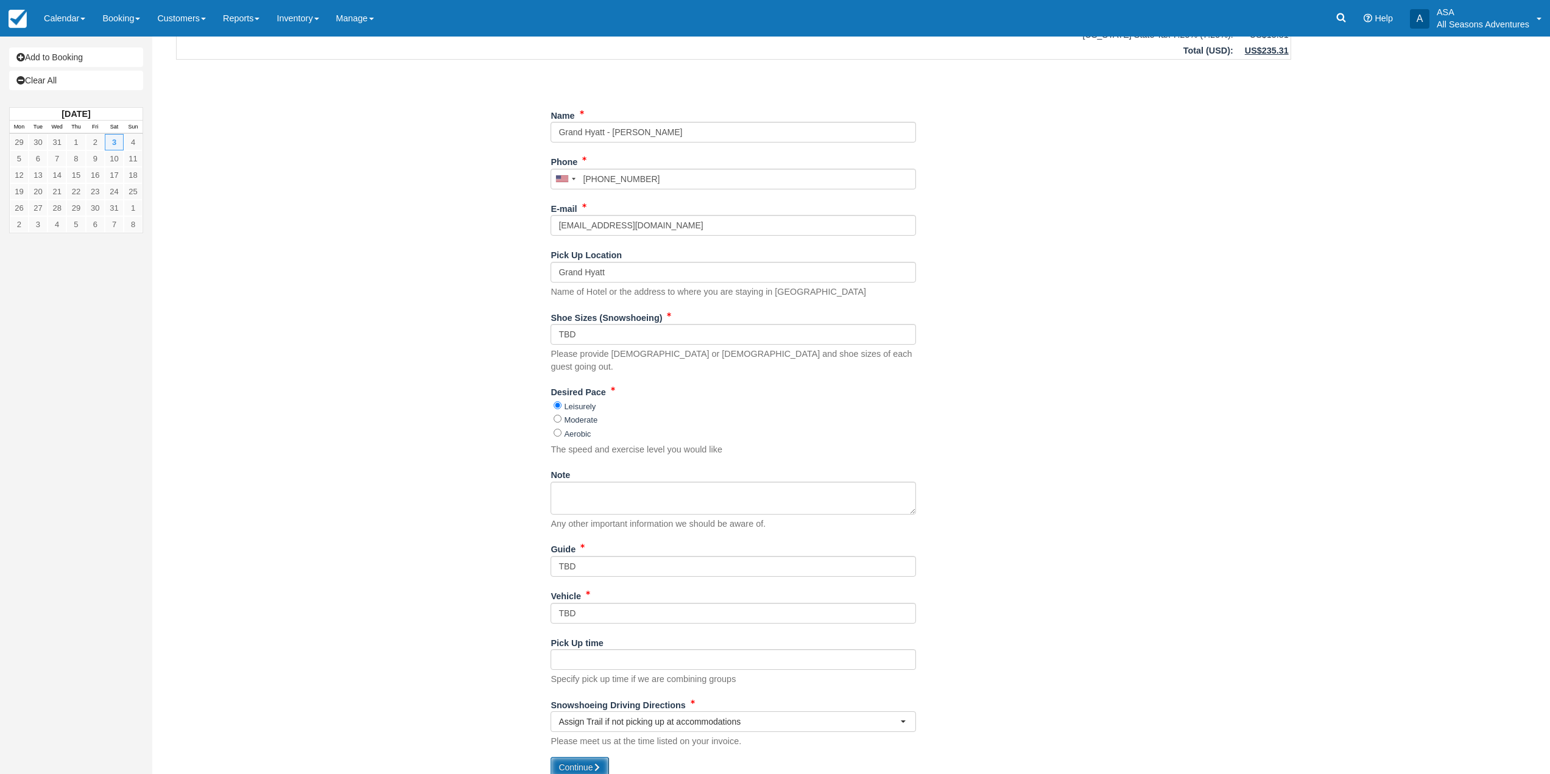
click at [593, 757] on button "Continue" at bounding box center [579, 767] width 58 height 21
type input "+19143550474"
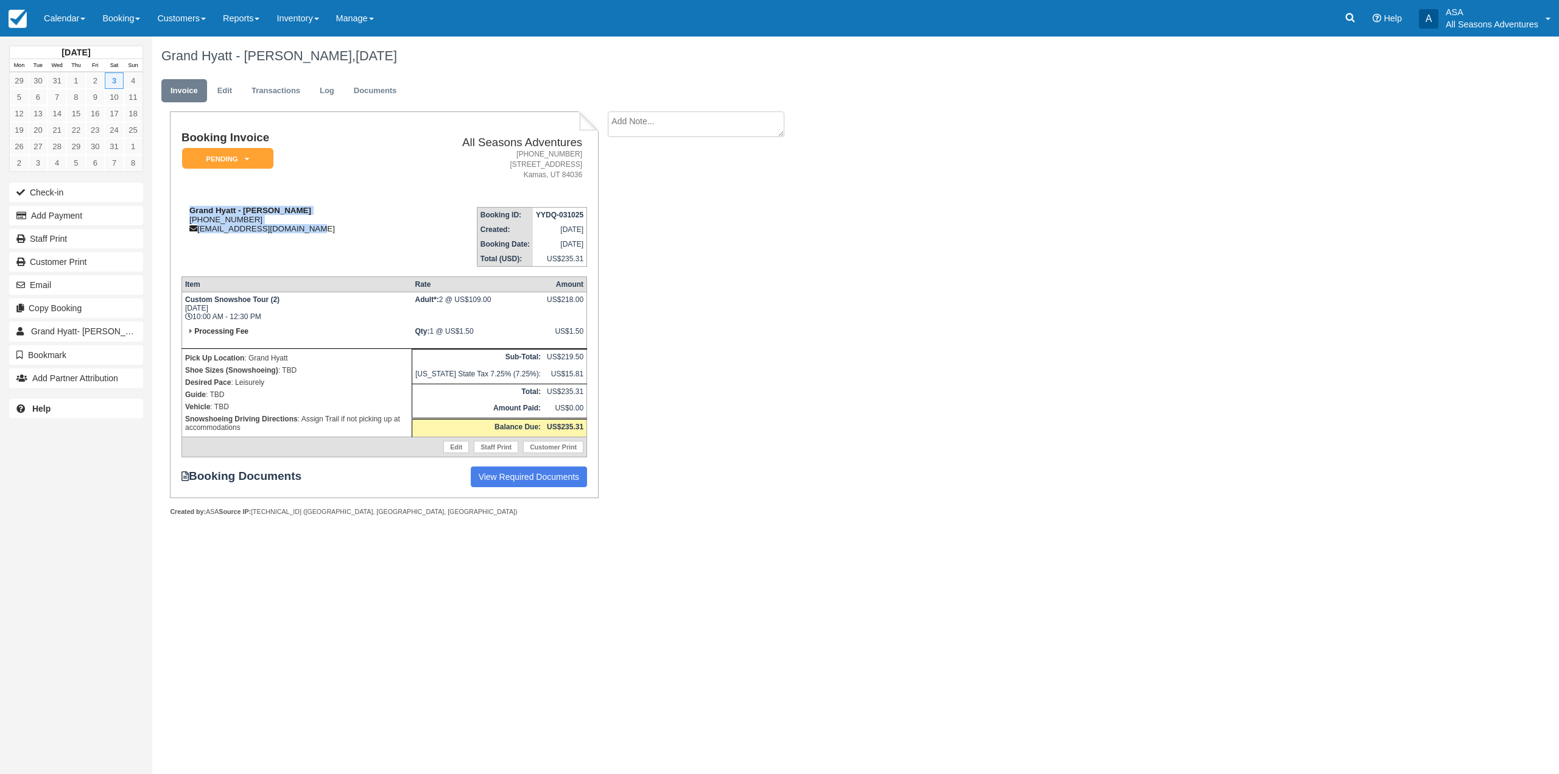
drag, startPoint x: 306, startPoint y: 228, endPoint x: 191, endPoint y: 208, distance: 116.7
click at [191, 208] on div "Grand Hyatt - [PERSON_NAME] [PHONE_NUMBER] [EMAIL_ADDRESS][DOMAIN_NAME]" at bounding box center [291, 219] width 220 height 27
click at [208, 258] on td "Grand Hyatt - [PERSON_NAME] [PHONE_NUMBER] [EMAIL_ADDRESS][DOMAIN_NAME]" at bounding box center [291, 231] width 220 height 69
click at [85, 210] on button "Add Payment" at bounding box center [76, 215] width 134 height 19
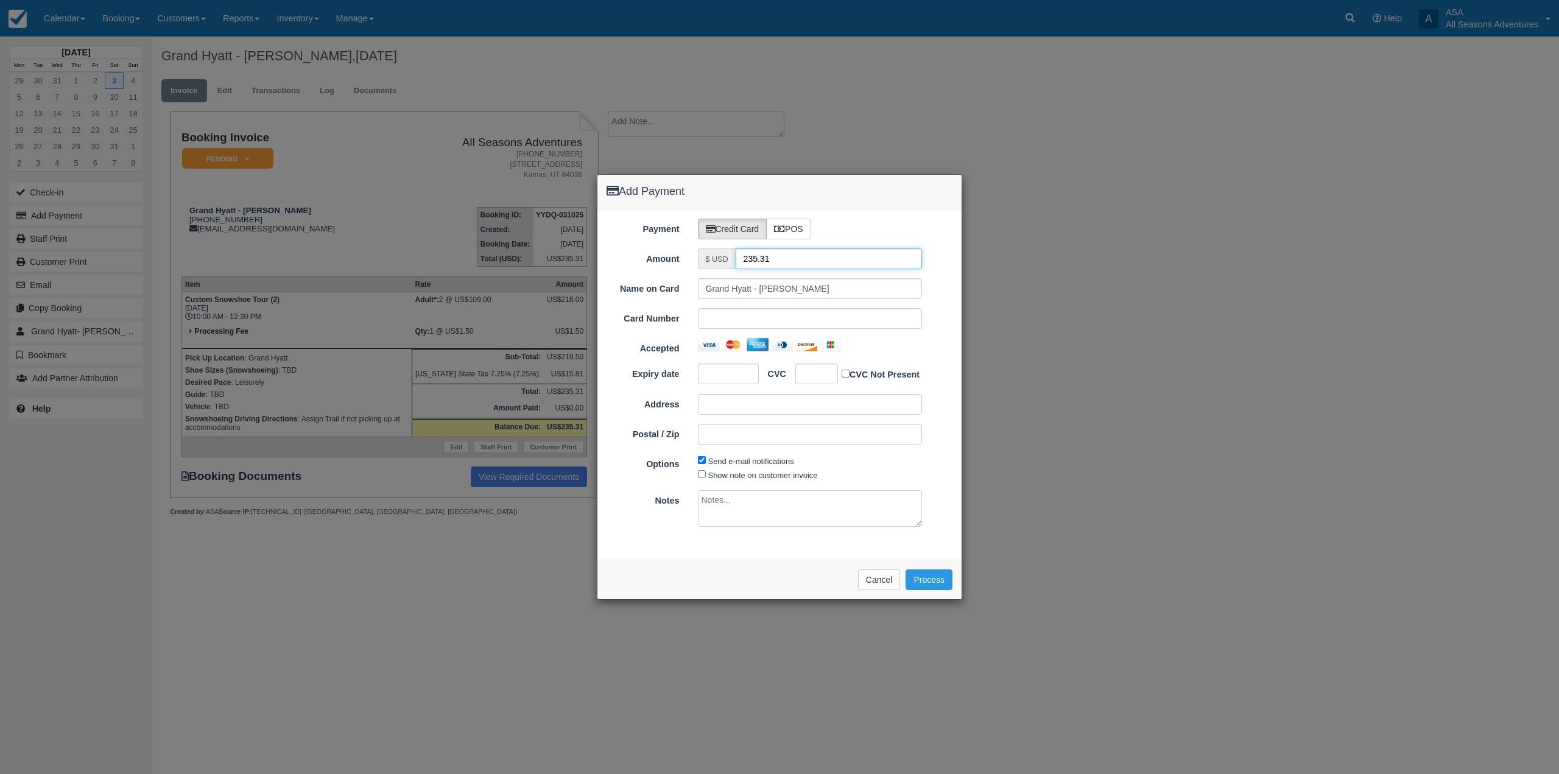
click at [781, 263] on input "235.31" at bounding box center [829, 258] width 187 height 21
type input "1.50"
click at [868, 353] on div "Accepted" at bounding box center [779, 346] width 364 height 17
click at [927, 585] on button "Process" at bounding box center [929, 579] width 47 height 21
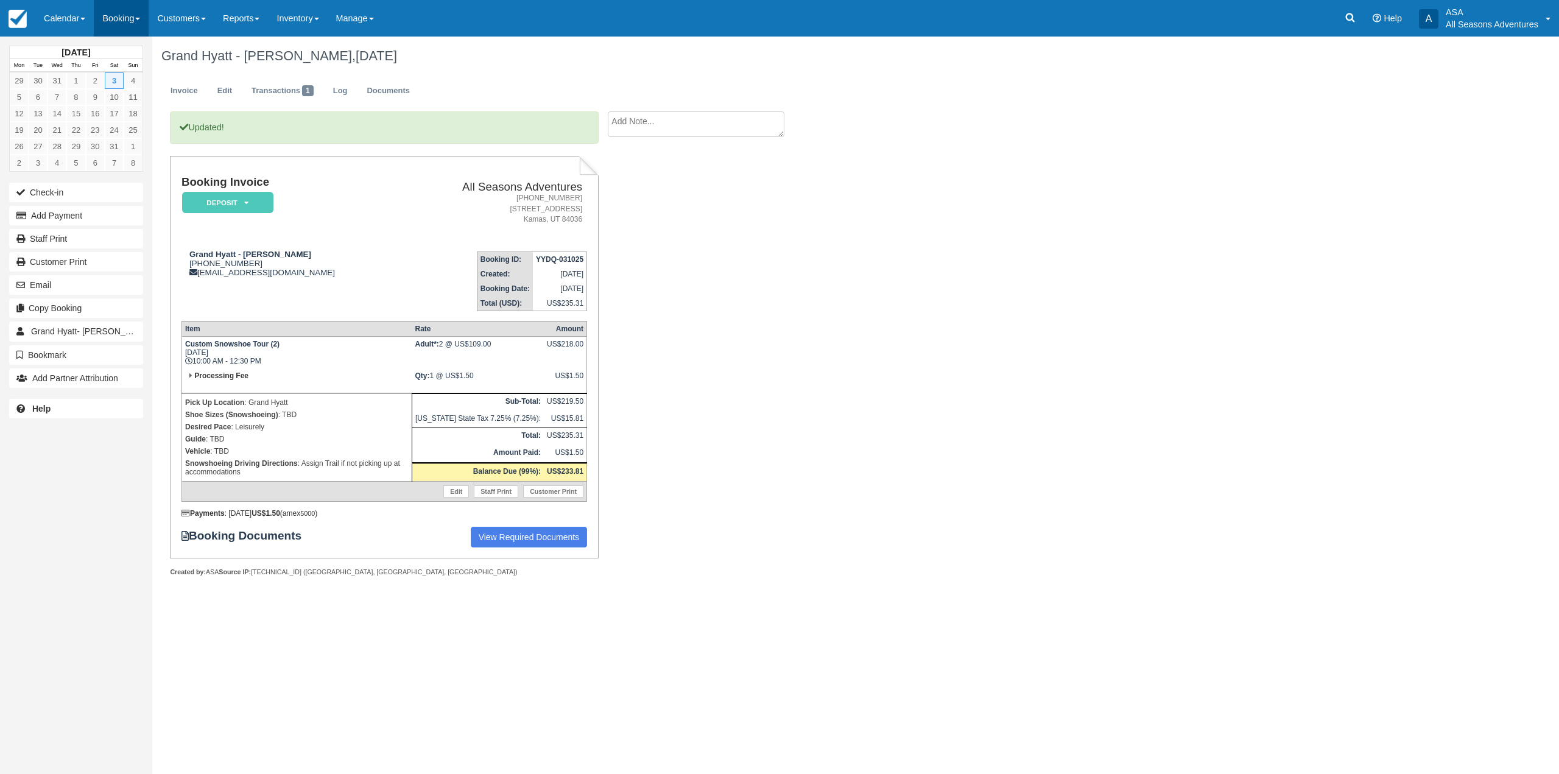
click at [133, 16] on link "Booking" at bounding box center [121, 18] width 55 height 37
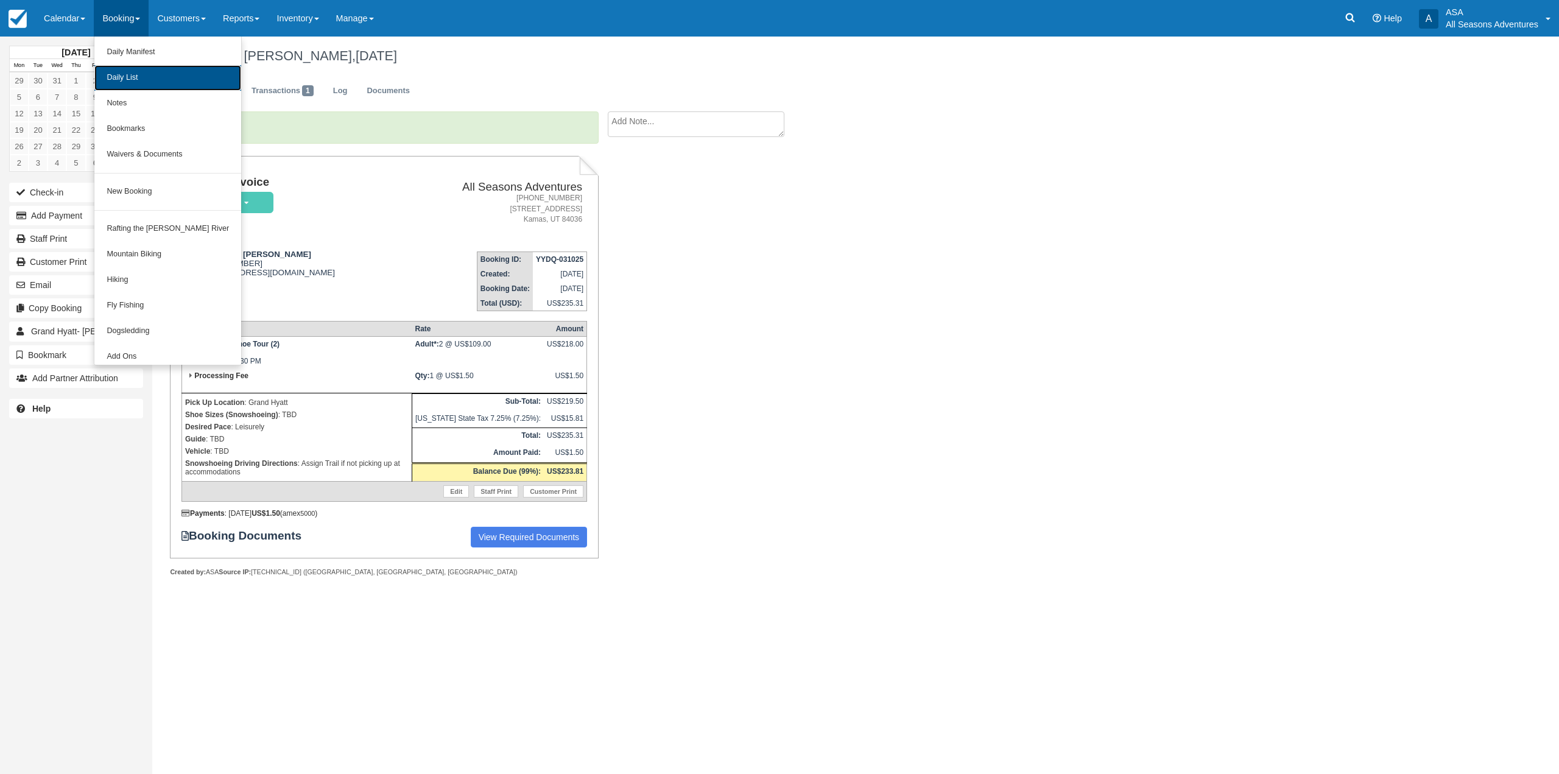
click at [151, 78] on link "Daily List" at bounding box center [167, 78] width 147 height 26
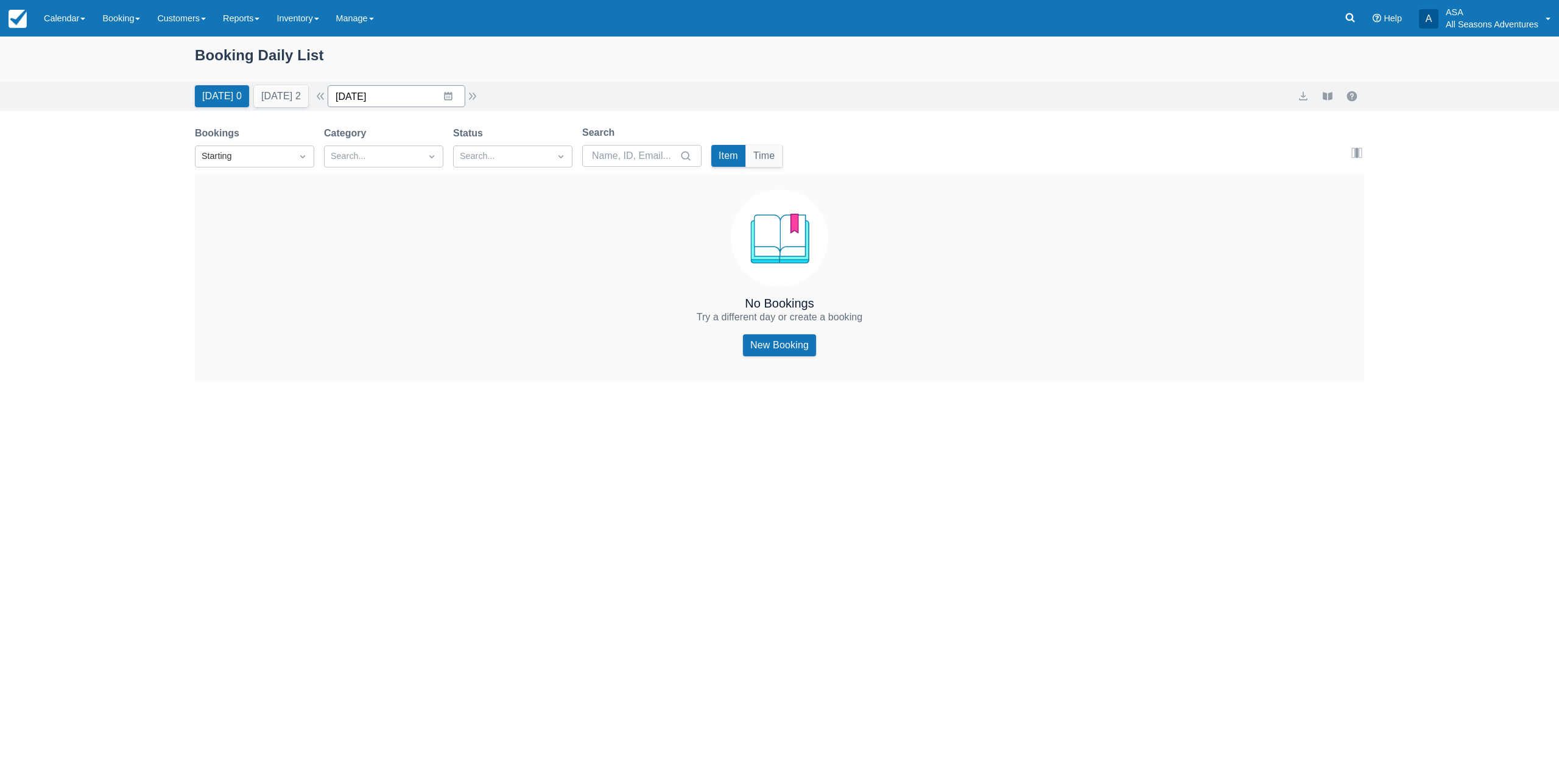
click at [443, 97] on input "[DATE]" at bounding box center [397, 96] width 138 height 22
click at [493, 151] on div "Move forward to switch to the next month." at bounding box center [496, 146] width 24 height 20
click at [501, 184] on td "3" at bounding box center [496, 189] width 24 height 23
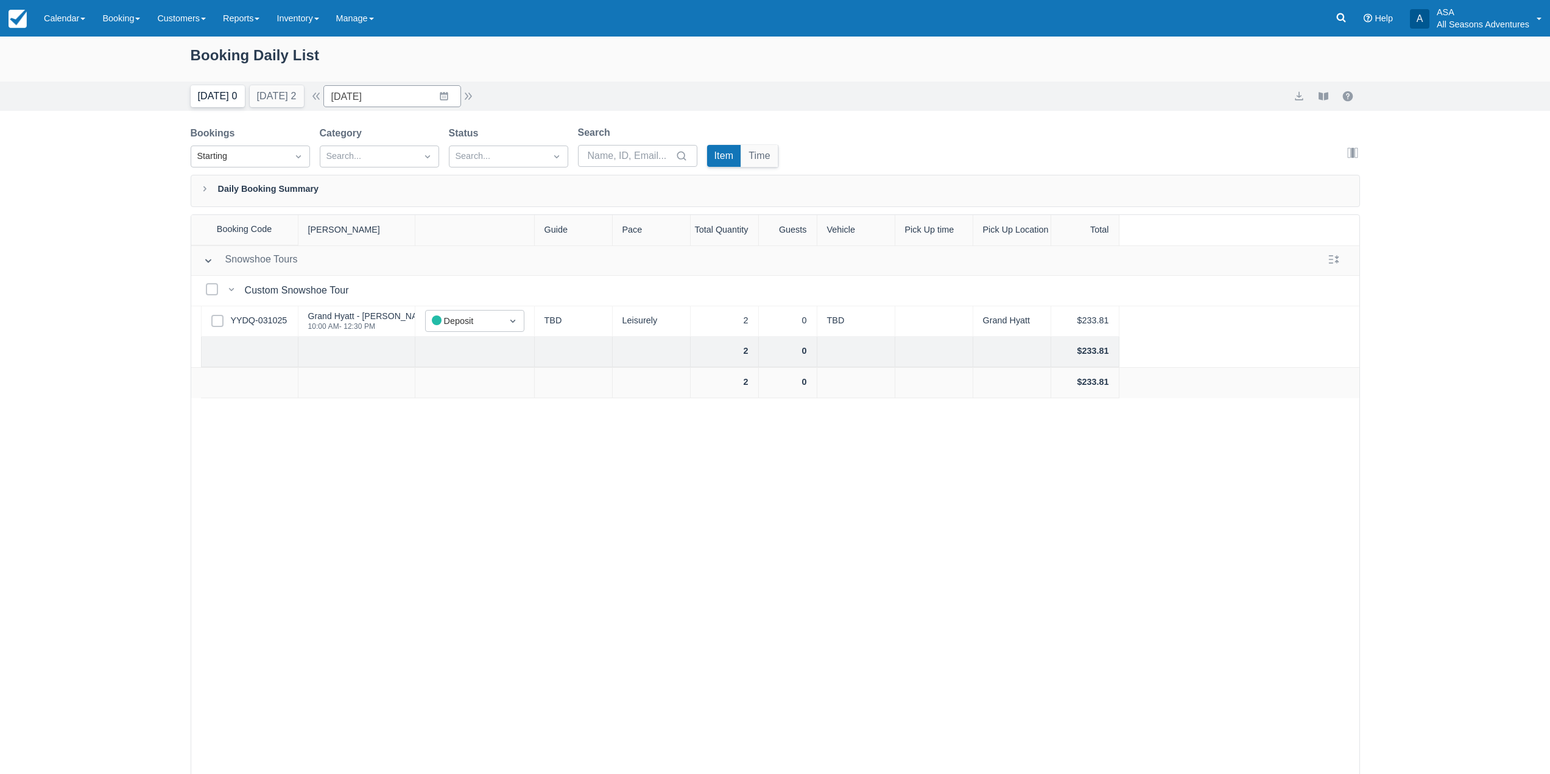
click at [214, 99] on button "[DATE] 0" at bounding box center [218, 96] width 54 height 22
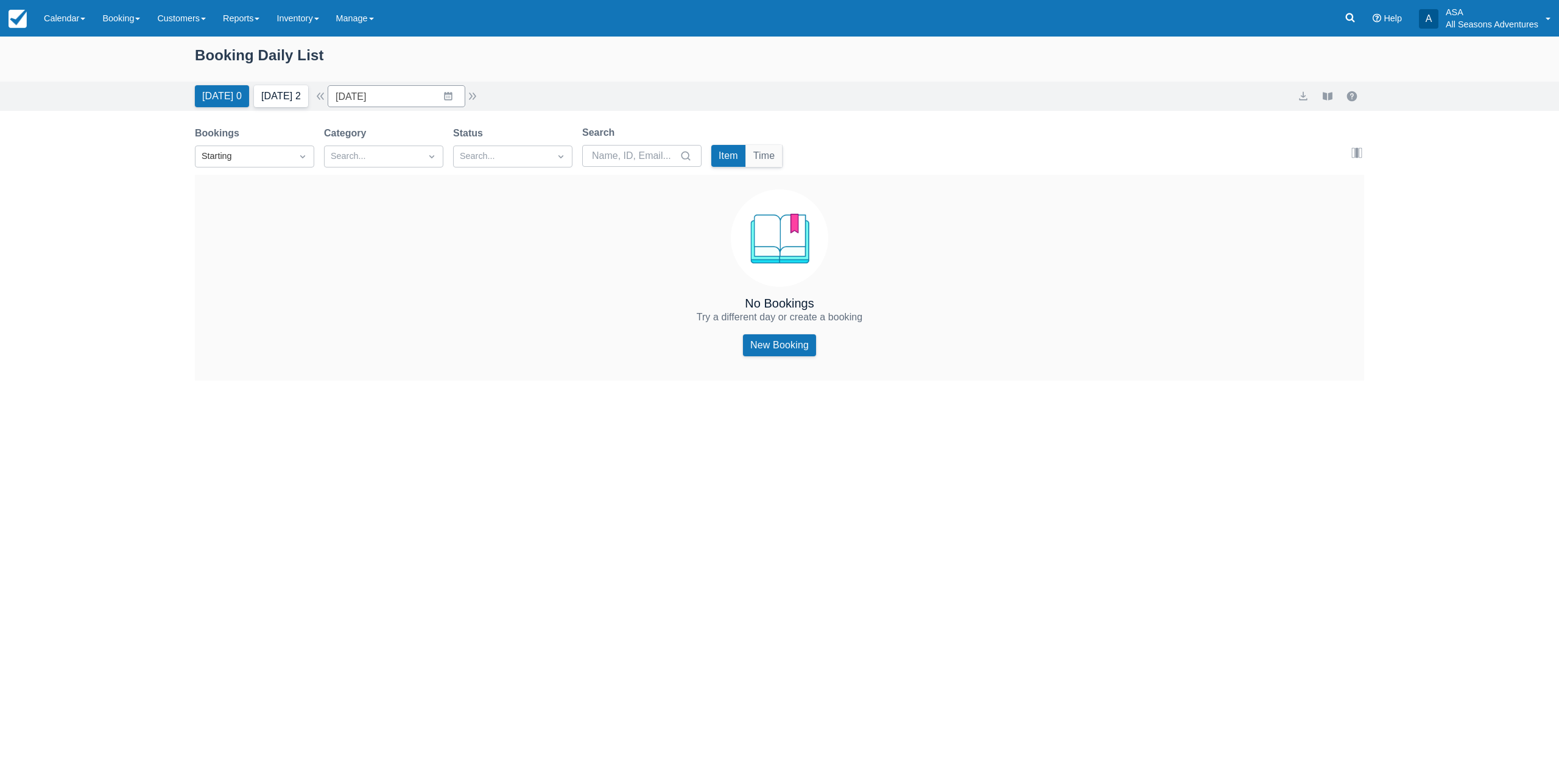
click at [286, 96] on button "[DATE] 2" at bounding box center [281, 96] width 54 height 22
type input "[DATE]"
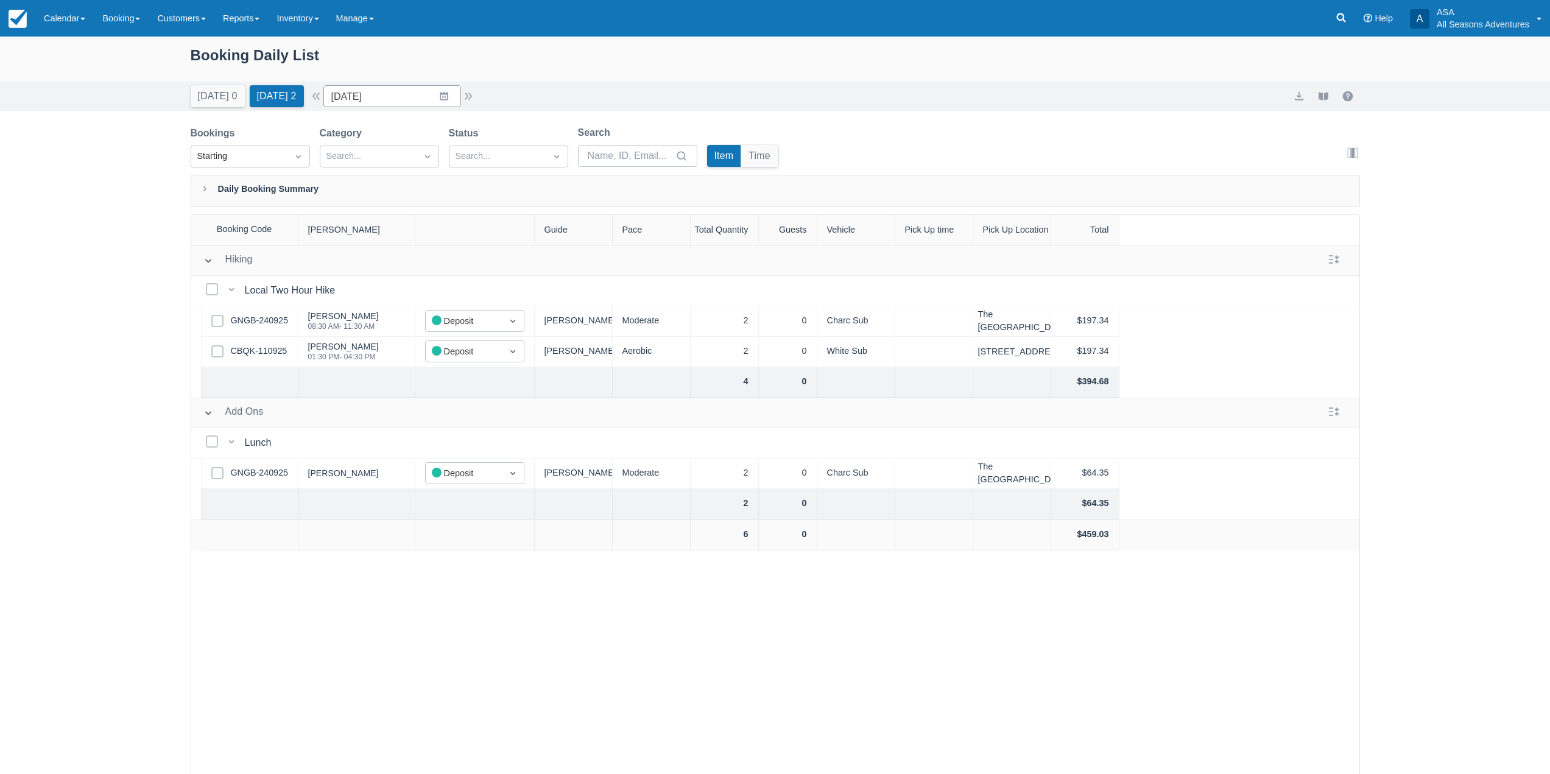
click at [211, 59] on div "Booking Daily List" at bounding box center [775, 61] width 1169 height 35
click at [210, 58] on div "Booking Daily List" at bounding box center [775, 61] width 1169 height 35
click at [204, 57] on div "Booking Daily List" at bounding box center [775, 61] width 1169 height 35
click at [455, 99] on input "10/04/25" at bounding box center [392, 96] width 138 height 22
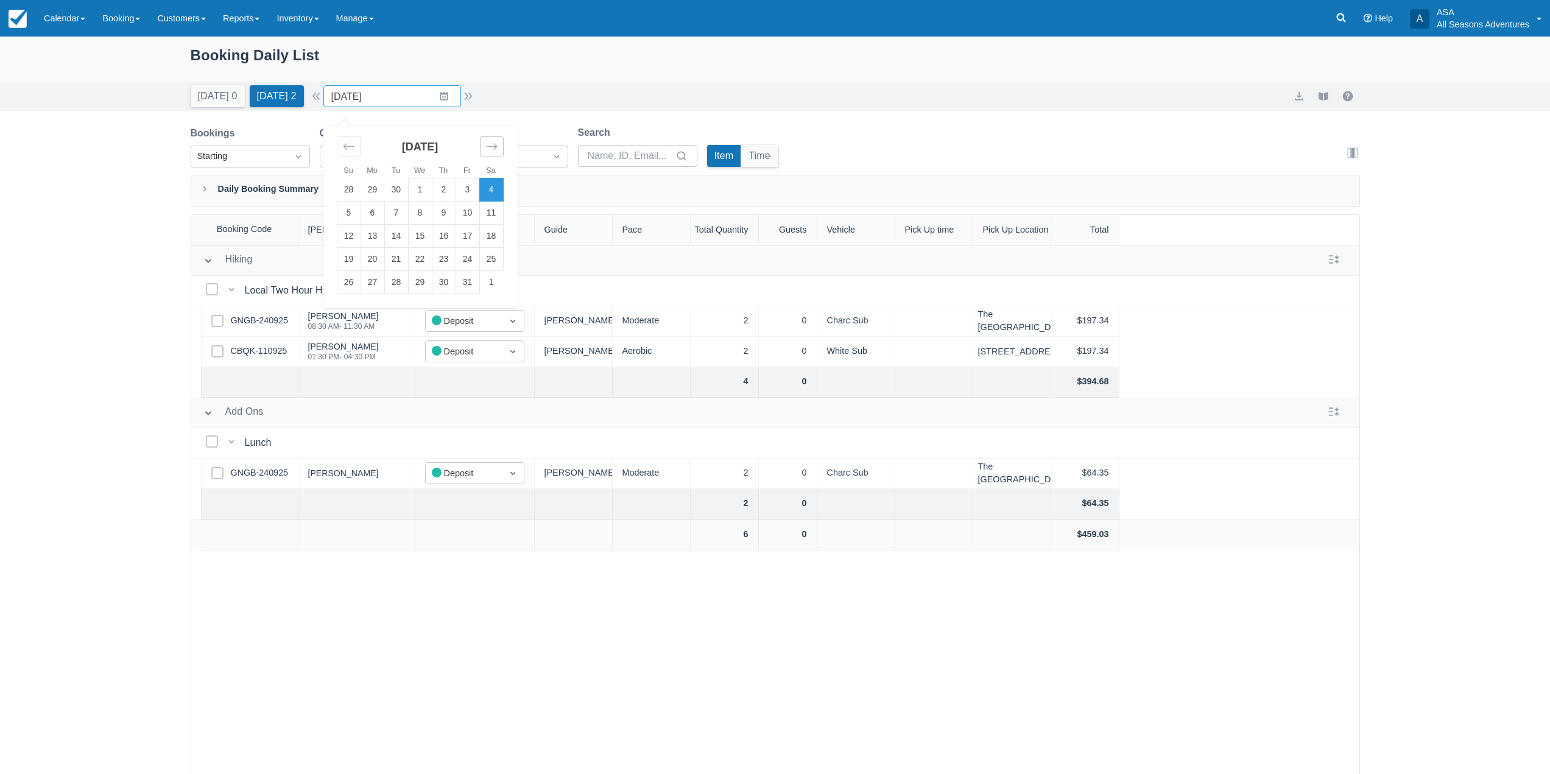
click at [491, 141] on div "Move forward to switch to the next month." at bounding box center [492, 146] width 24 height 20
click at [494, 149] on icon "Move forward to switch to the next month." at bounding box center [492, 147] width 12 height 12
click at [354, 151] on icon "Move backward to switch to the previous month." at bounding box center [349, 147] width 12 height 12
click at [496, 146] on icon "Move forward to switch to the next month." at bounding box center [492, 147] width 12 height 12
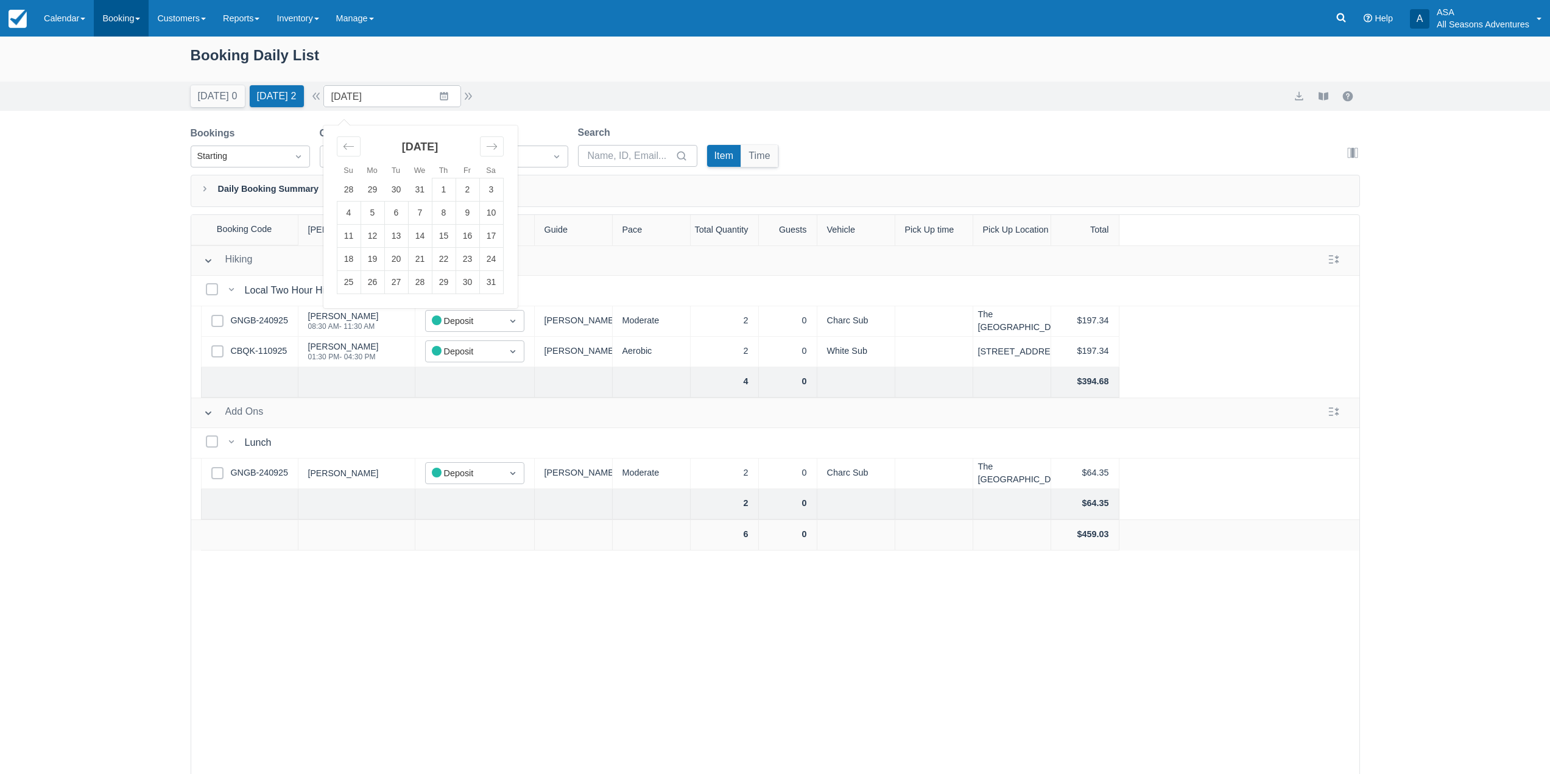
click at [110, 23] on link "Booking" at bounding box center [121, 18] width 55 height 37
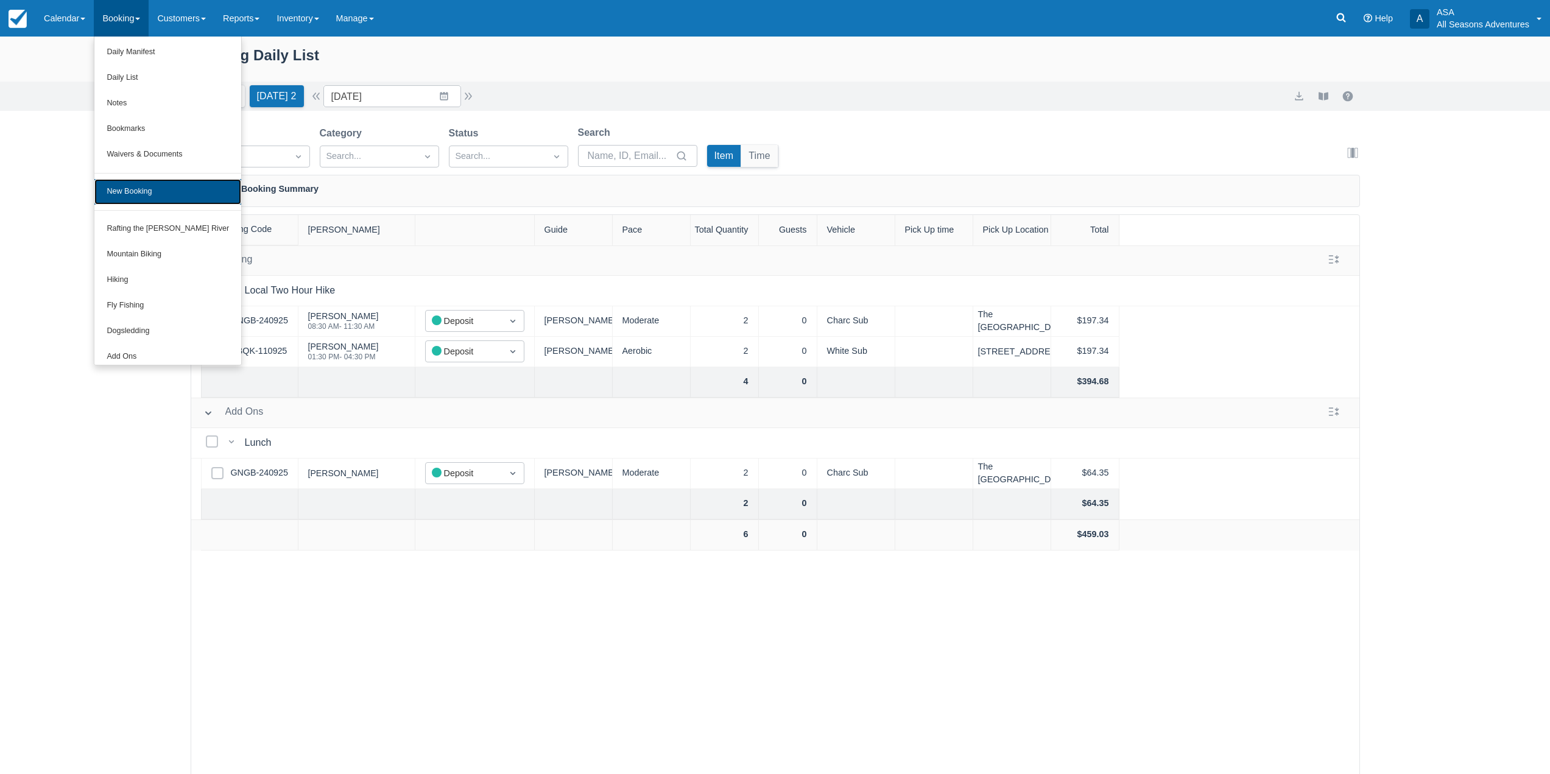
click at [140, 184] on link "New Booking" at bounding box center [167, 192] width 147 height 26
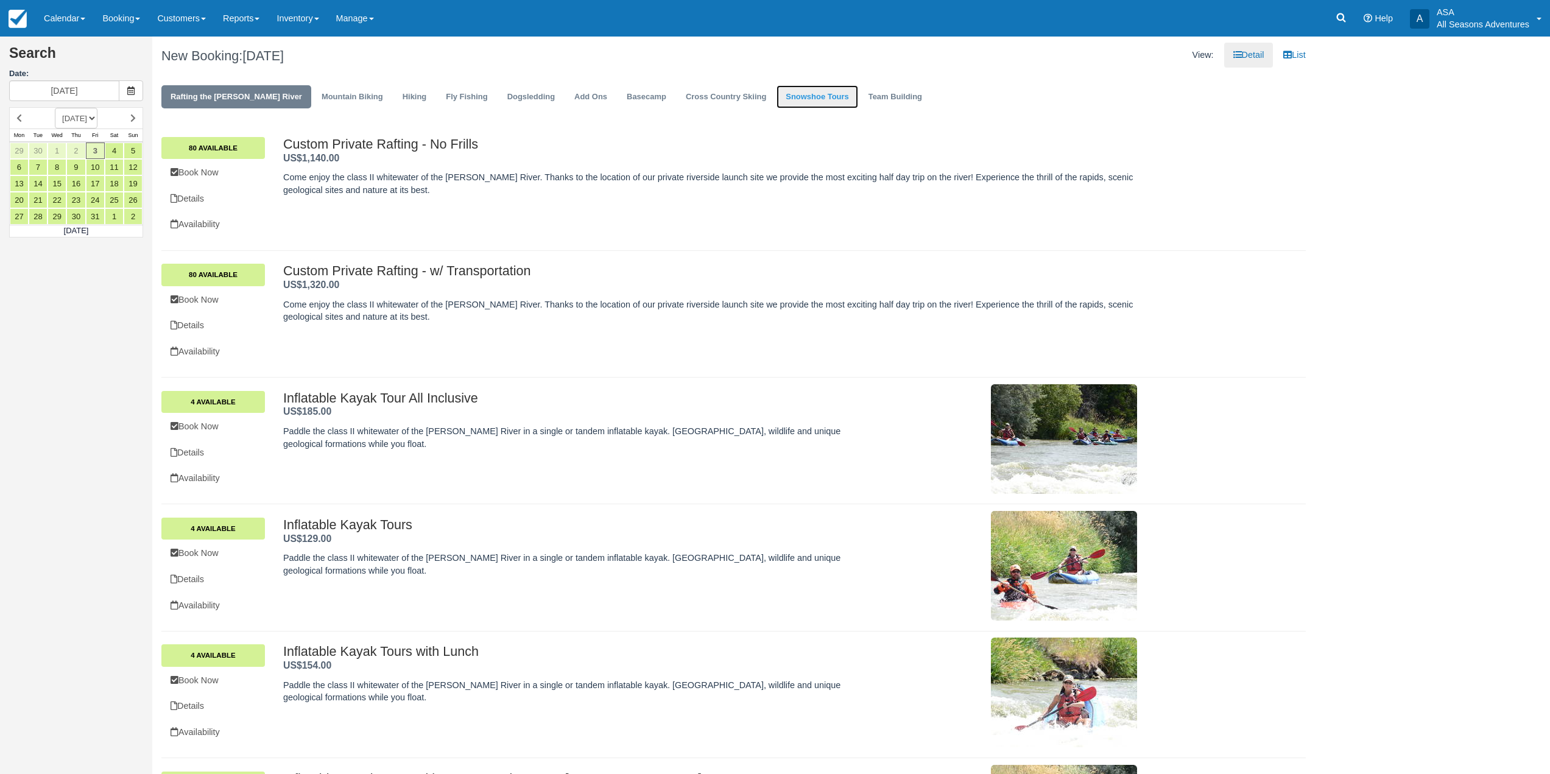
click at [776, 94] on link "Snowshoe Tours" at bounding box center [816, 97] width 81 height 24
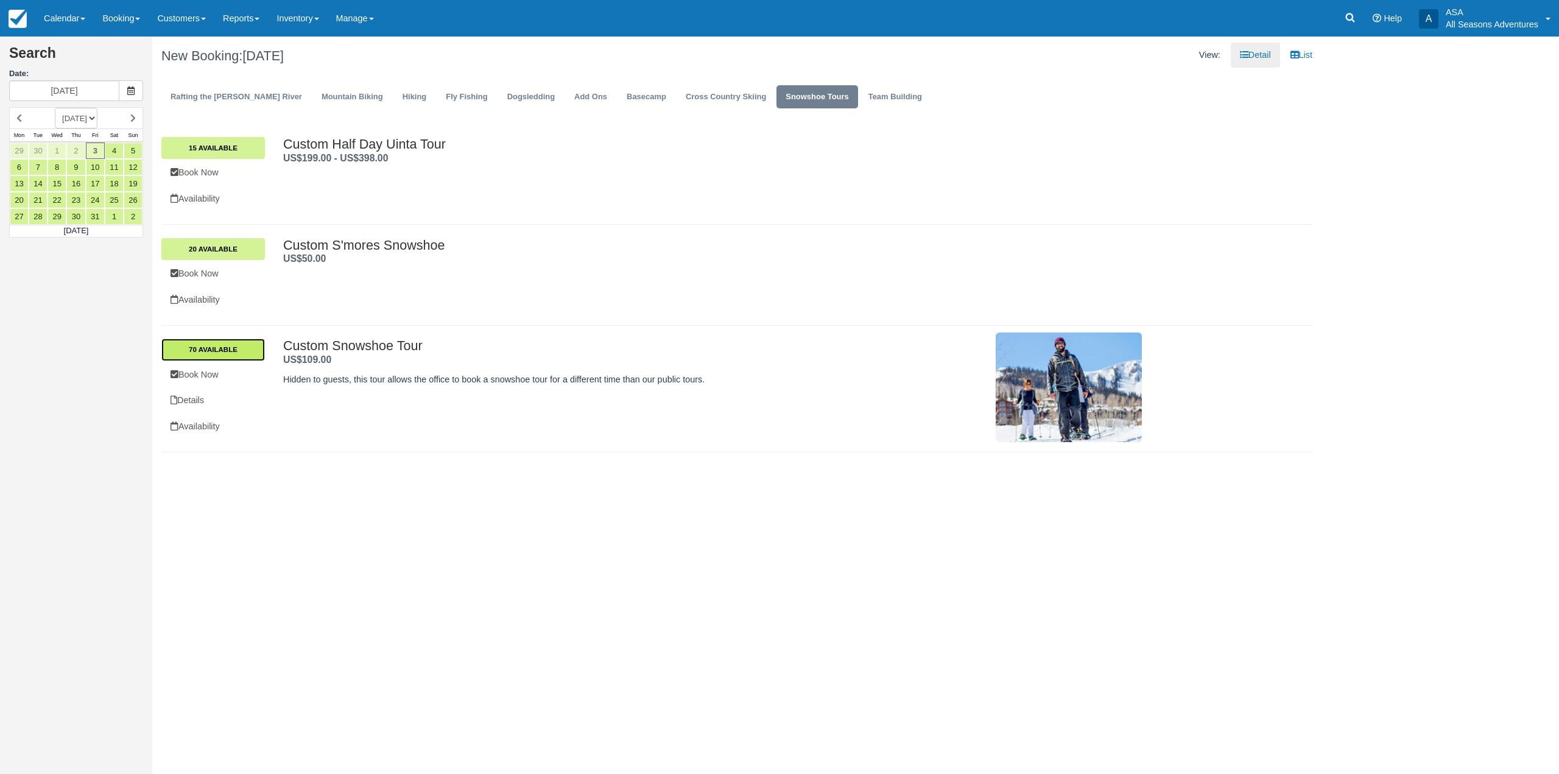
click at [248, 353] on link "70 Available" at bounding box center [213, 350] width 104 height 22
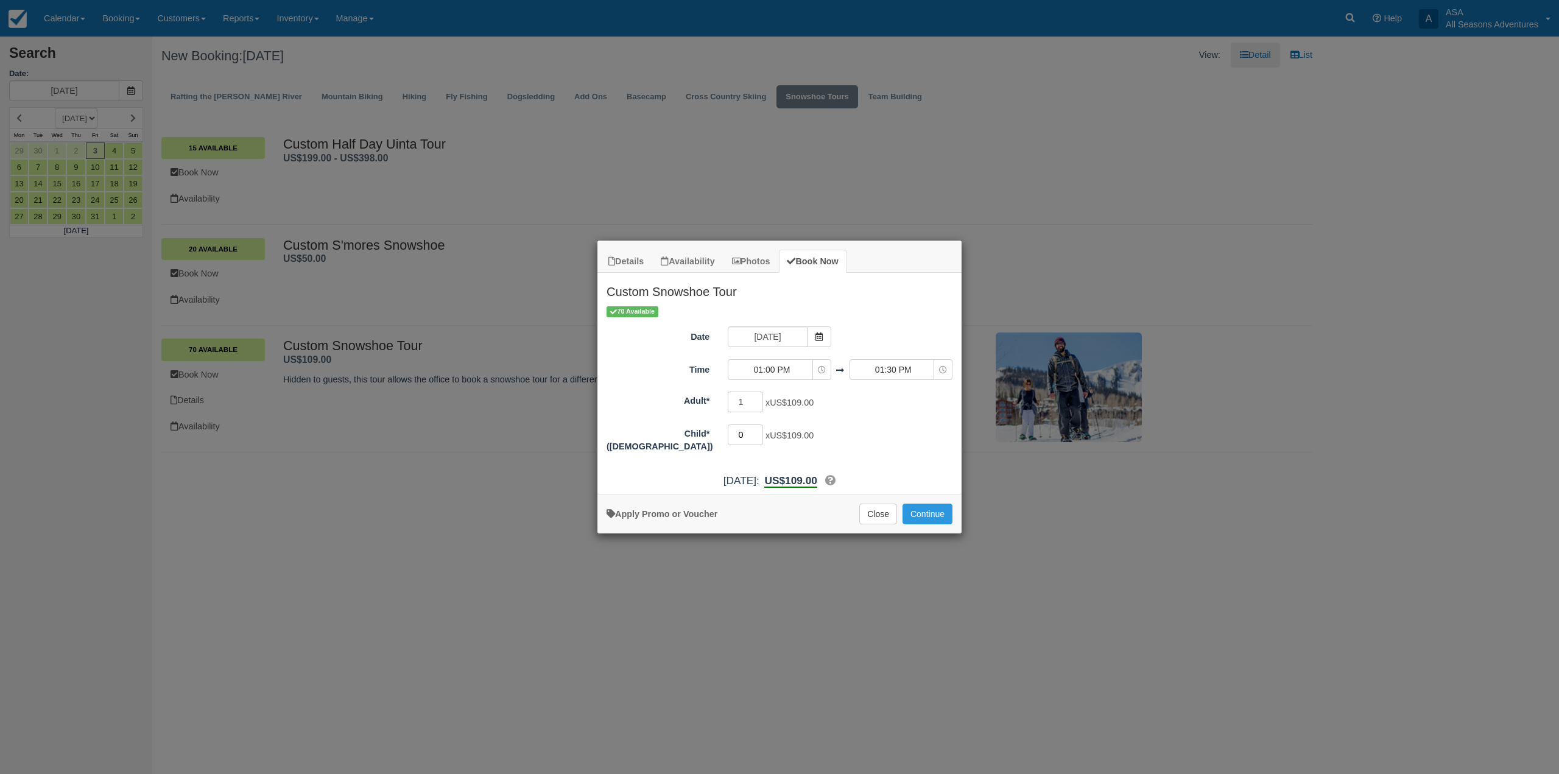
click at [756, 435] on input "0" at bounding box center [745, 434] width 35 height 21
type input "1"
click at [756, 432] on input "1" at bounding box center [745, 434] width 35 height 21
click at [868, 506] on button "Close" at bounding box center [878, 514] width 38 height 21
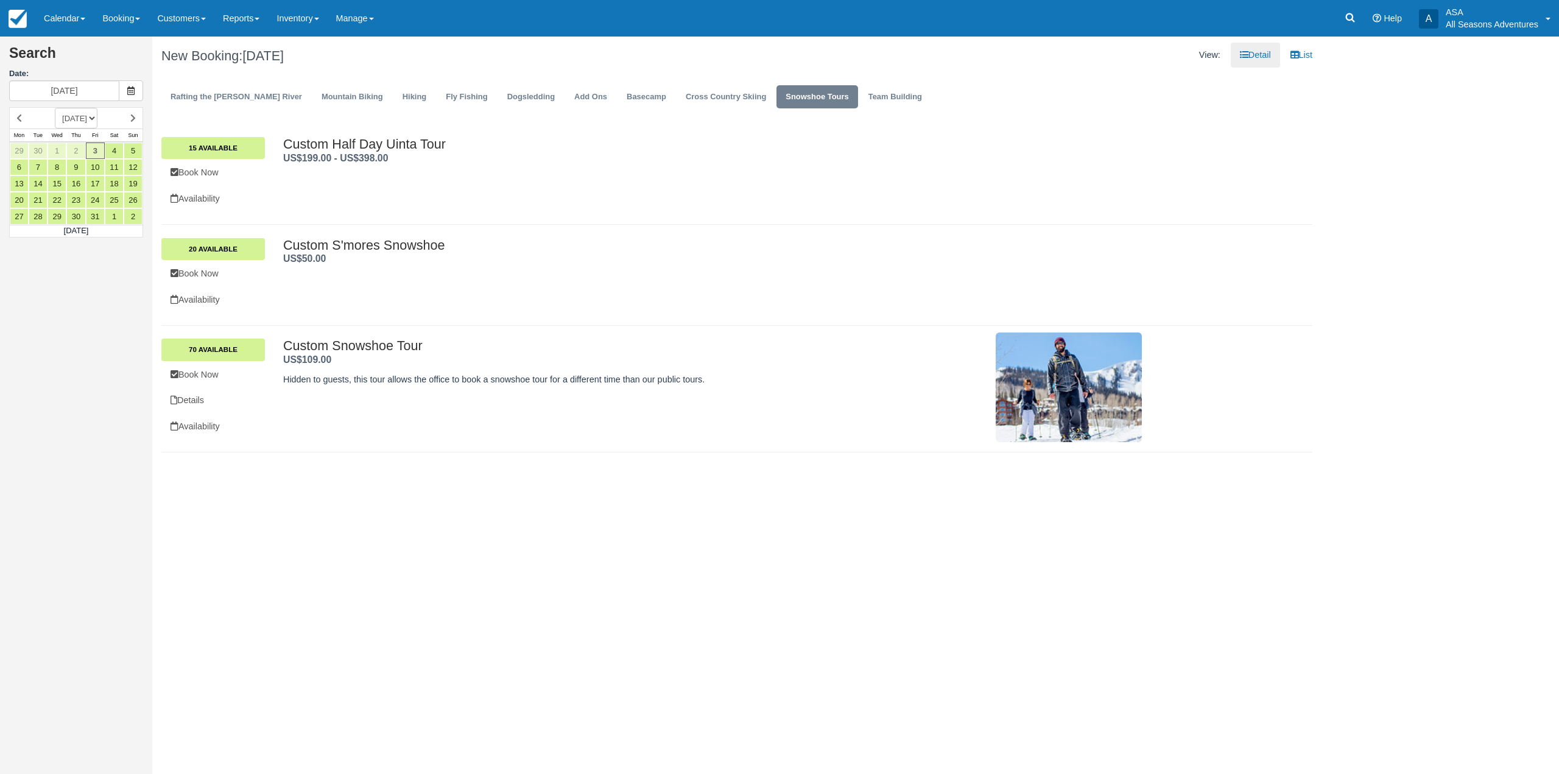
click at [175, 55] on h1 "New Booking: Fri Oct 3, 2025" at bounding box center [444, 56] width 566 height 15
click at [142, 14] on link "Booking" at bounding box center [121, 18] width 55 height 37
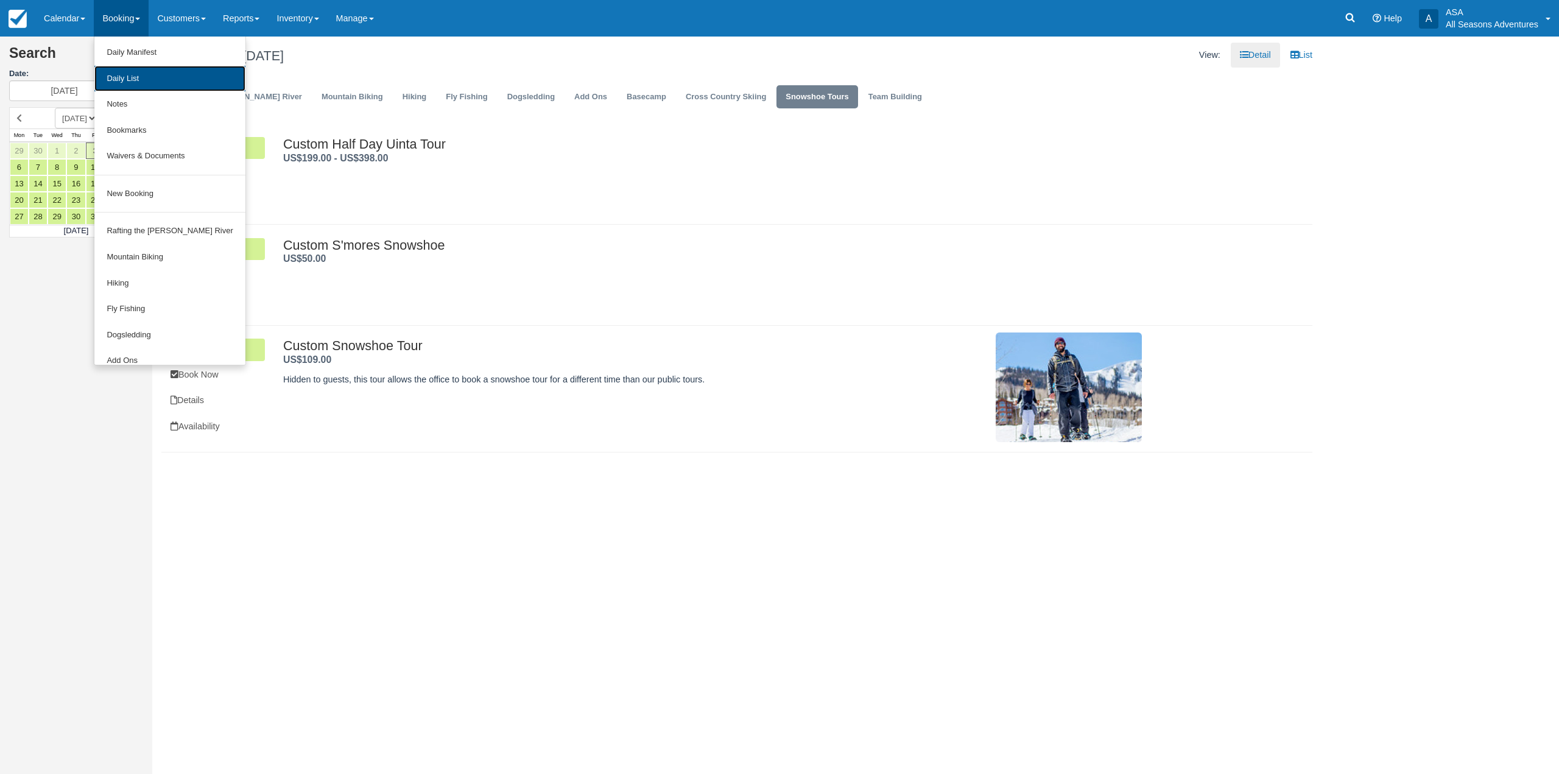
click at [150, 85] on link "Daily List" at bounding box center [169, 79] width 150 height 26
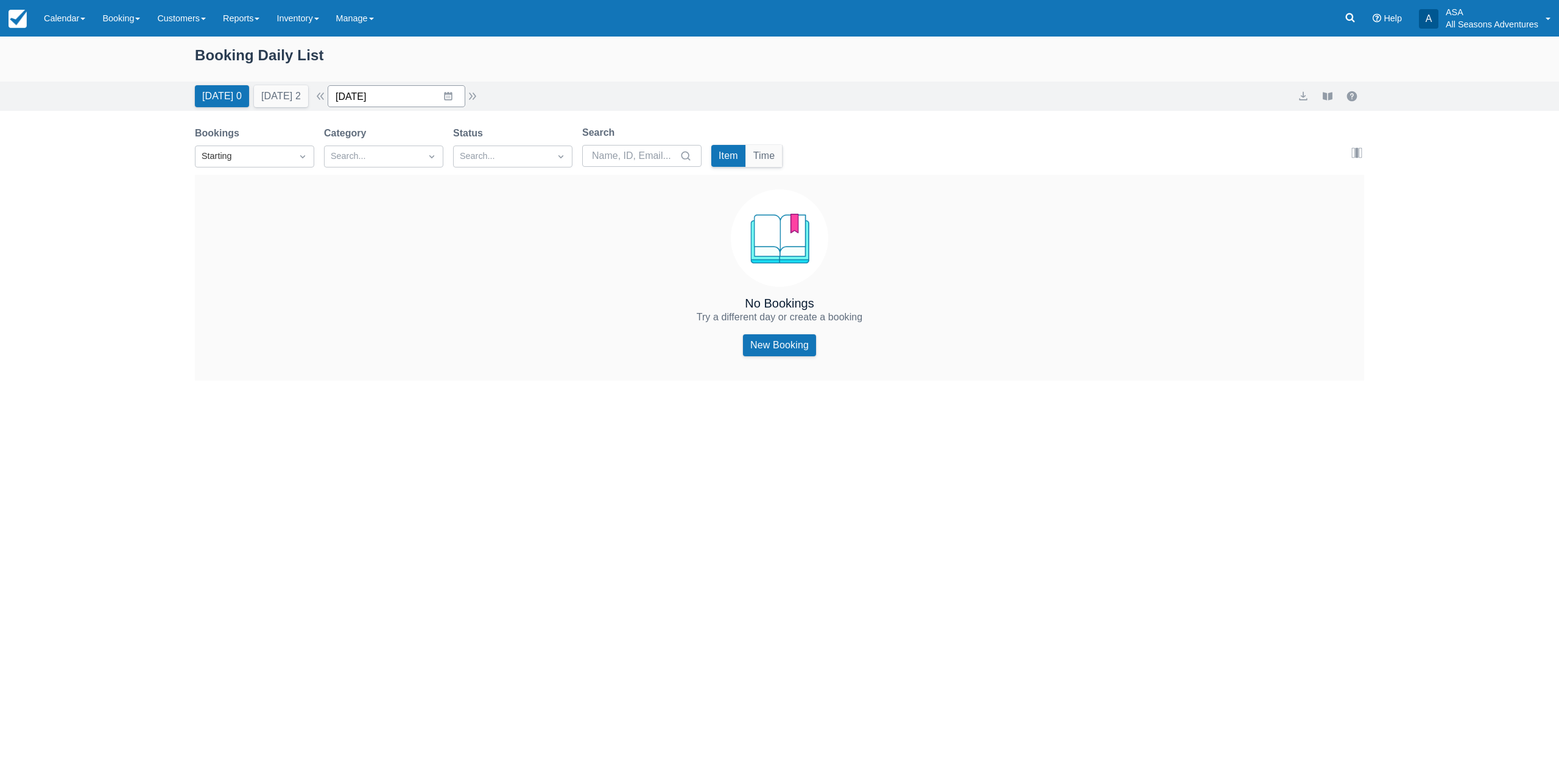
click at [446, 94] on input "[DATE]" at bounding box center [397, 96] width 138 height 22
click at [502, 146] on icon "Move forward to switch to the next month." at bounding box center [496, 147] width 12 height 12
click at [501, 186] on td "3" at bounding box center [496, 189] width 24 height 23
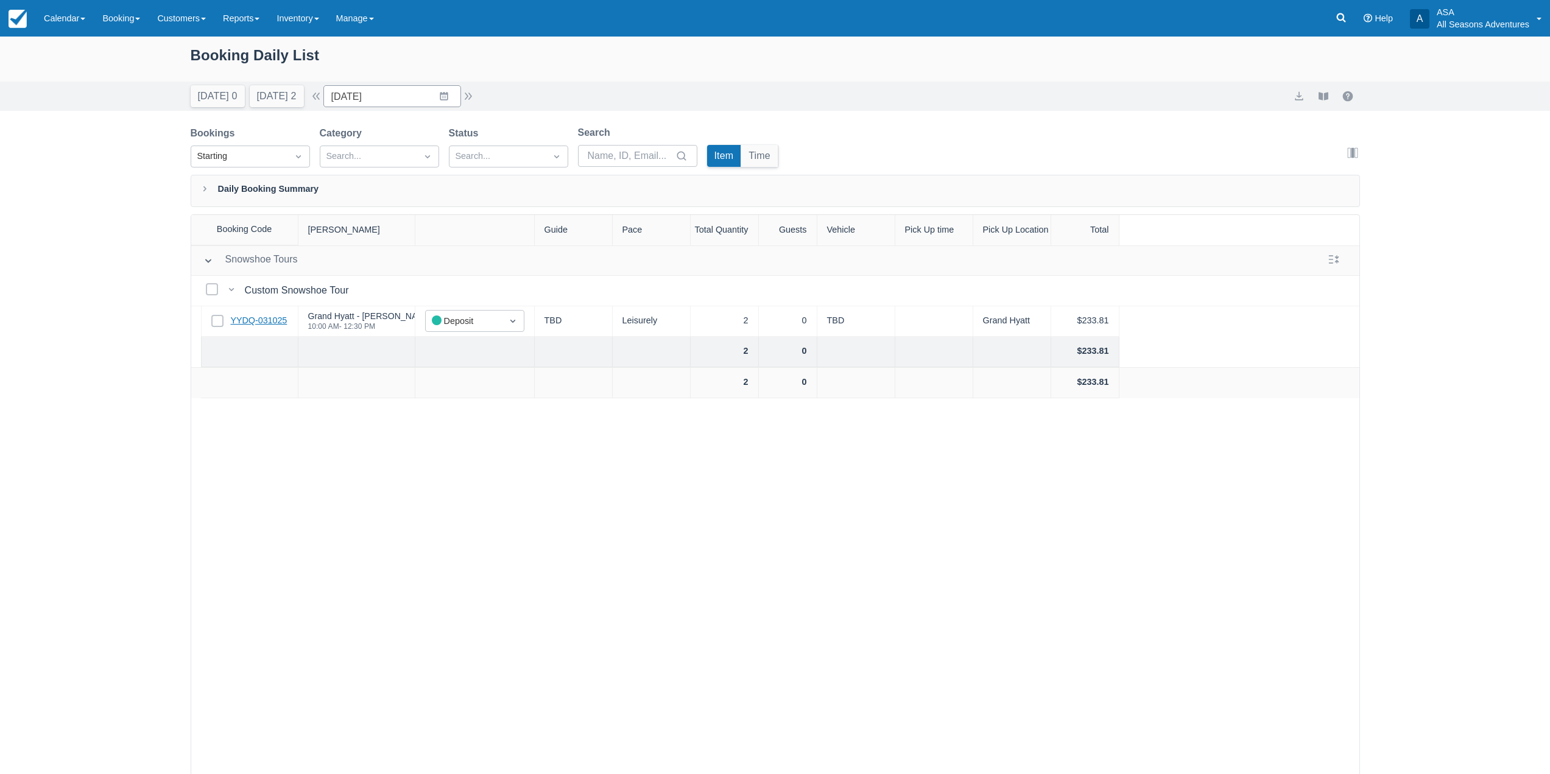
click at [254, 320] on link "YYDQ-031025" at bounding box center [259, 320] width 57 height 13
click at [231, 87] on button "Today 0" at bounding box center [218, 96] width 54 height 22
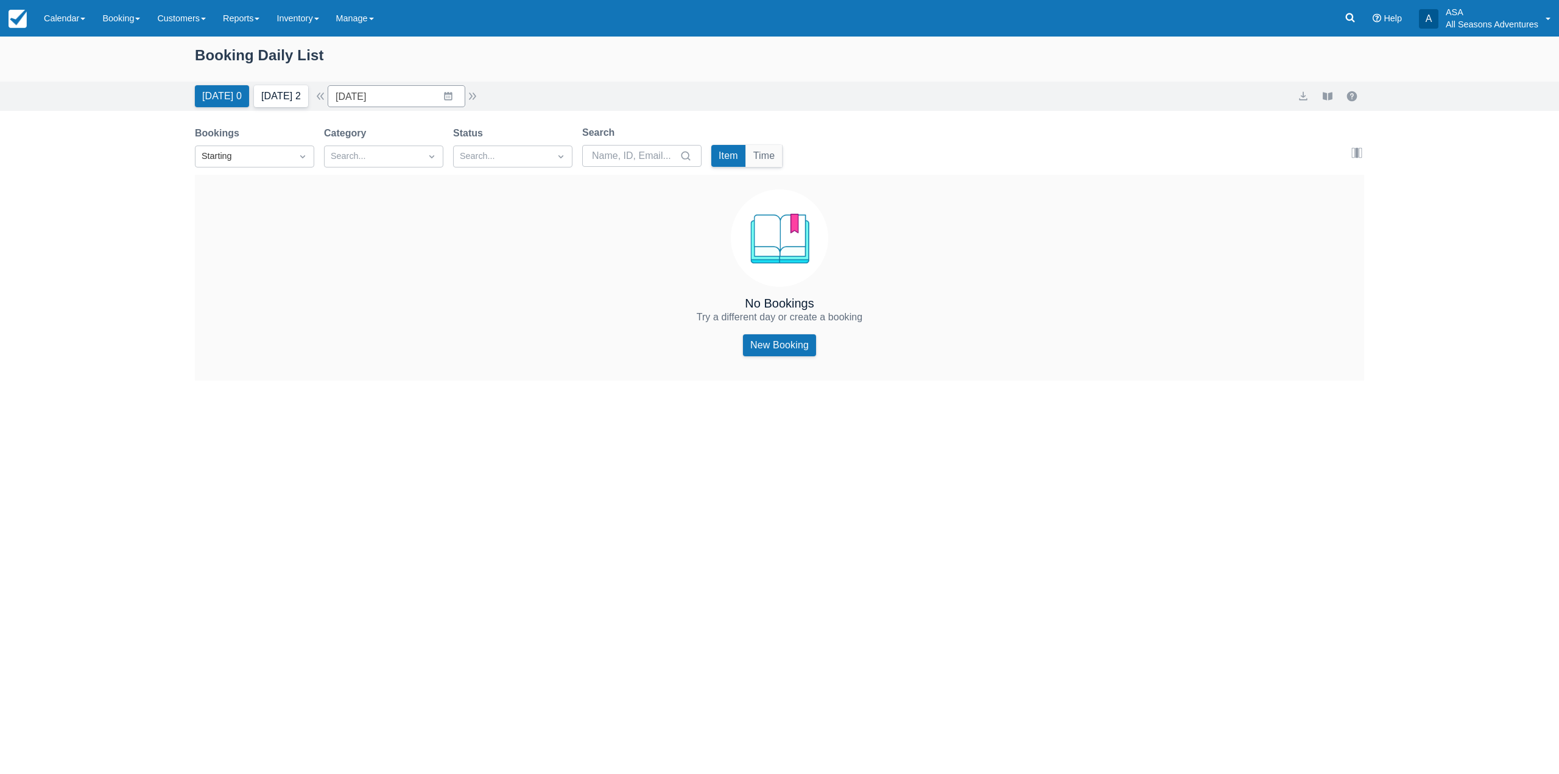
click at [254, 85] on button "Tomorrow 2" at bounding box center [281, 96] width 54 height 22
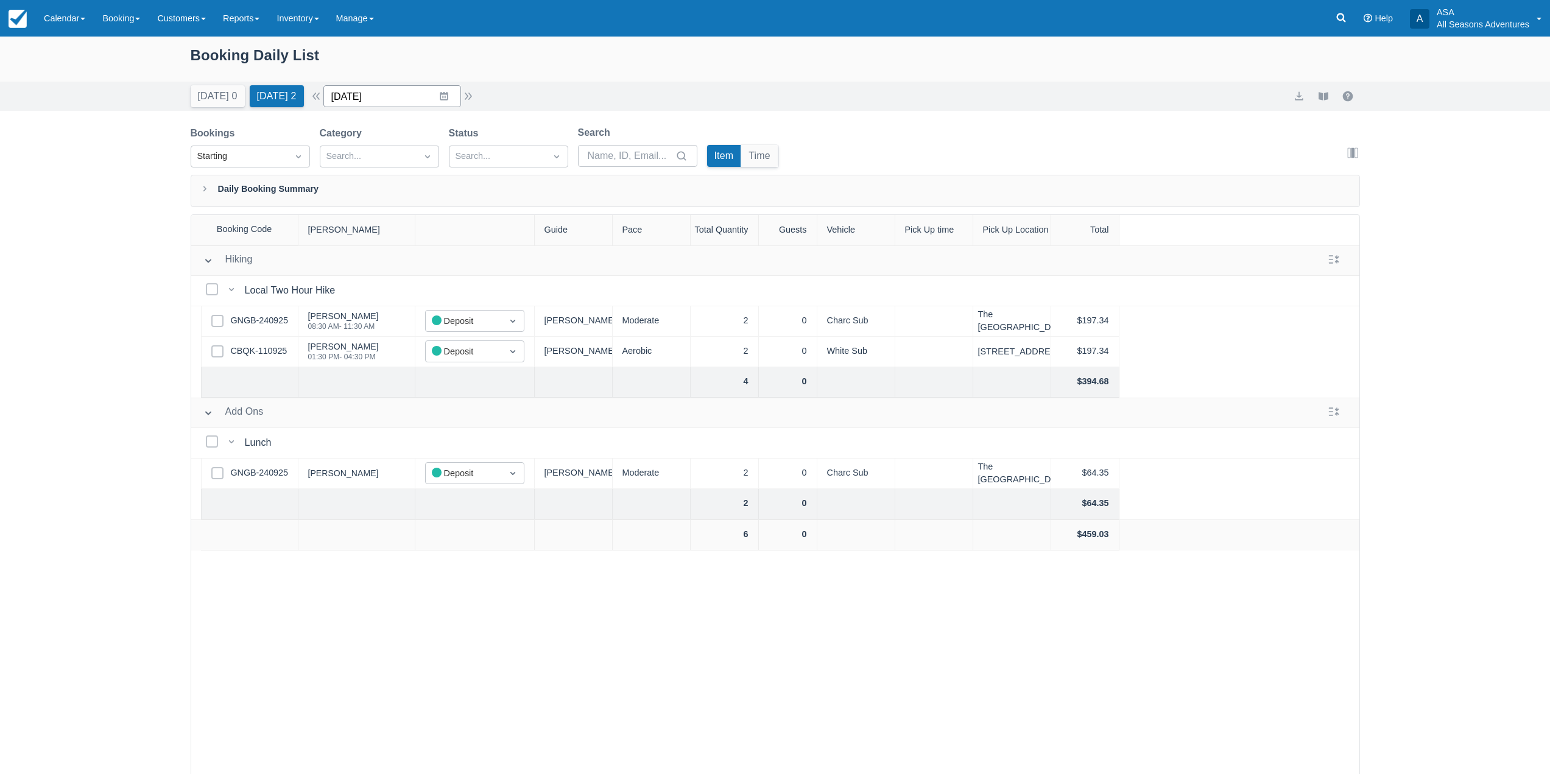
click at [423, 92] on input "10/04/25" at bounding box center [392, 96] width 138 height 22
click at [129, 70] on div "Booking Daily List" at bounding box center [775, 59] width 1550 height 45
click at [218, 91] on button "[DATE] 0" at bounding box center [218, 96] width 54 height 22
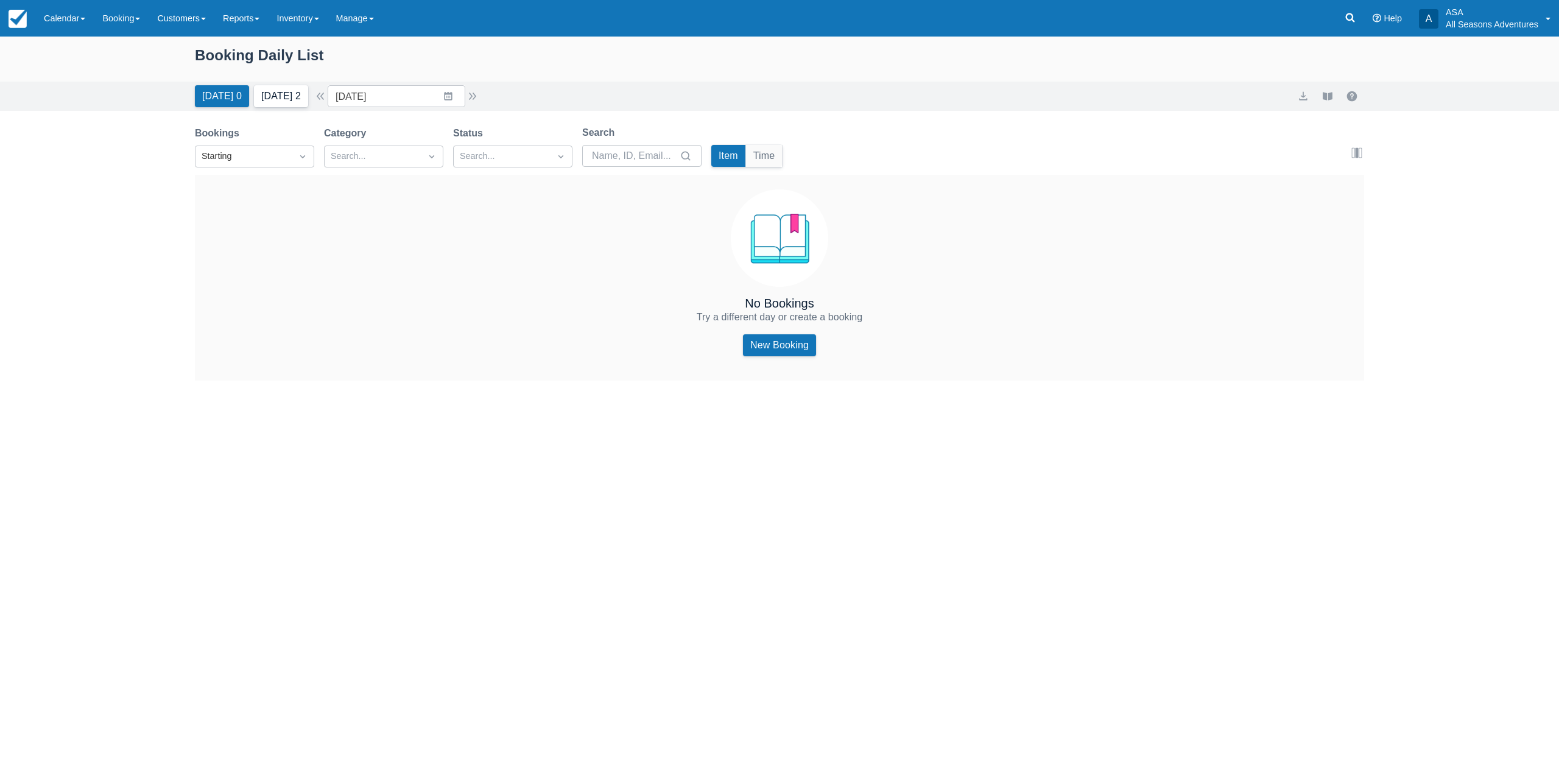
click at [302, 94] on button "[DATE] 2" at bounding box center [281, 96] width 54 height 22
type input "10/04/25"
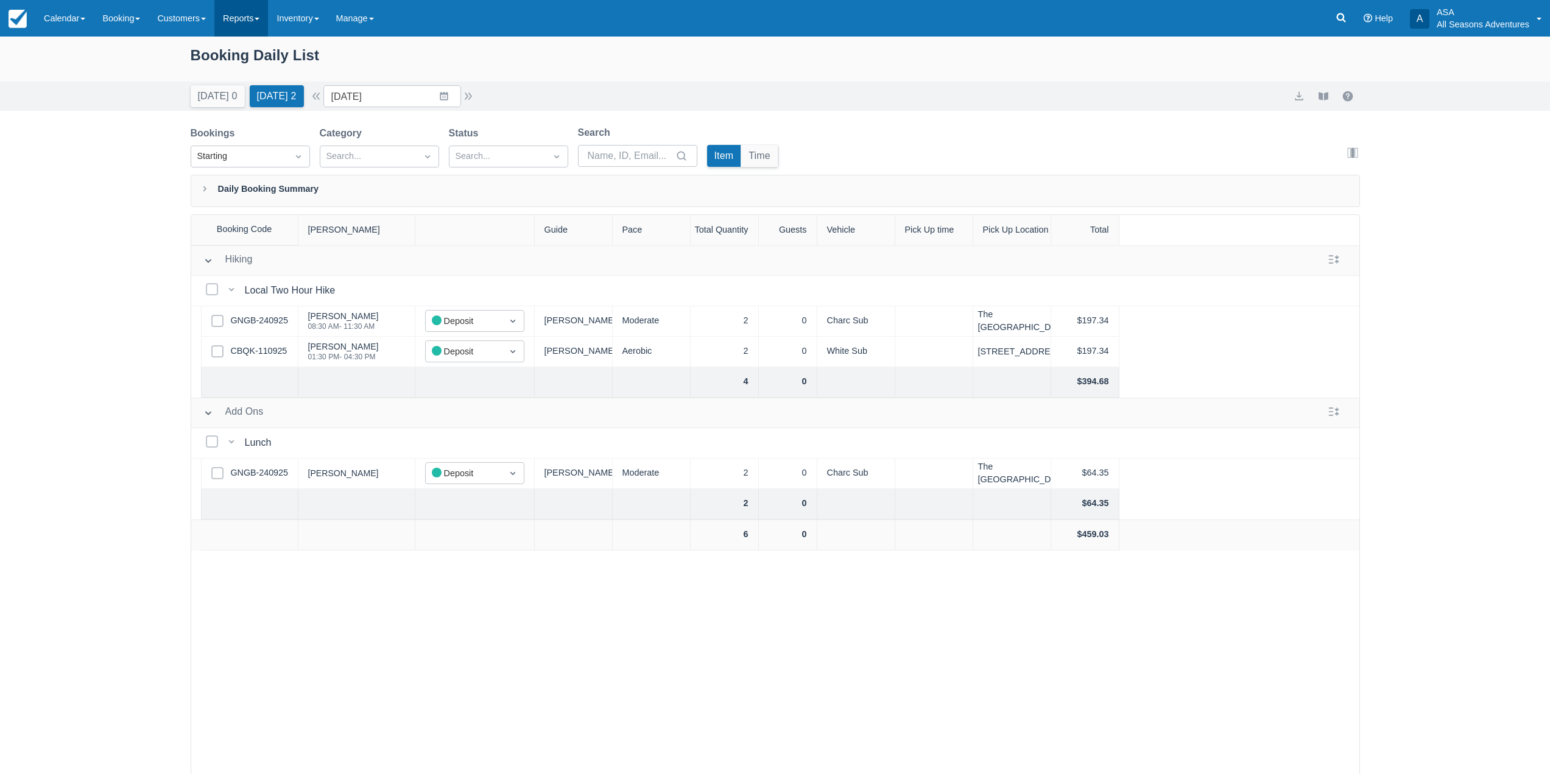
click at [268, 27] on link "Reports" at bounding box center [241, 18] width 54 height 37
click at [283, 107] on link "Transactions" at bounding box center [263, 104] width 96 height 26
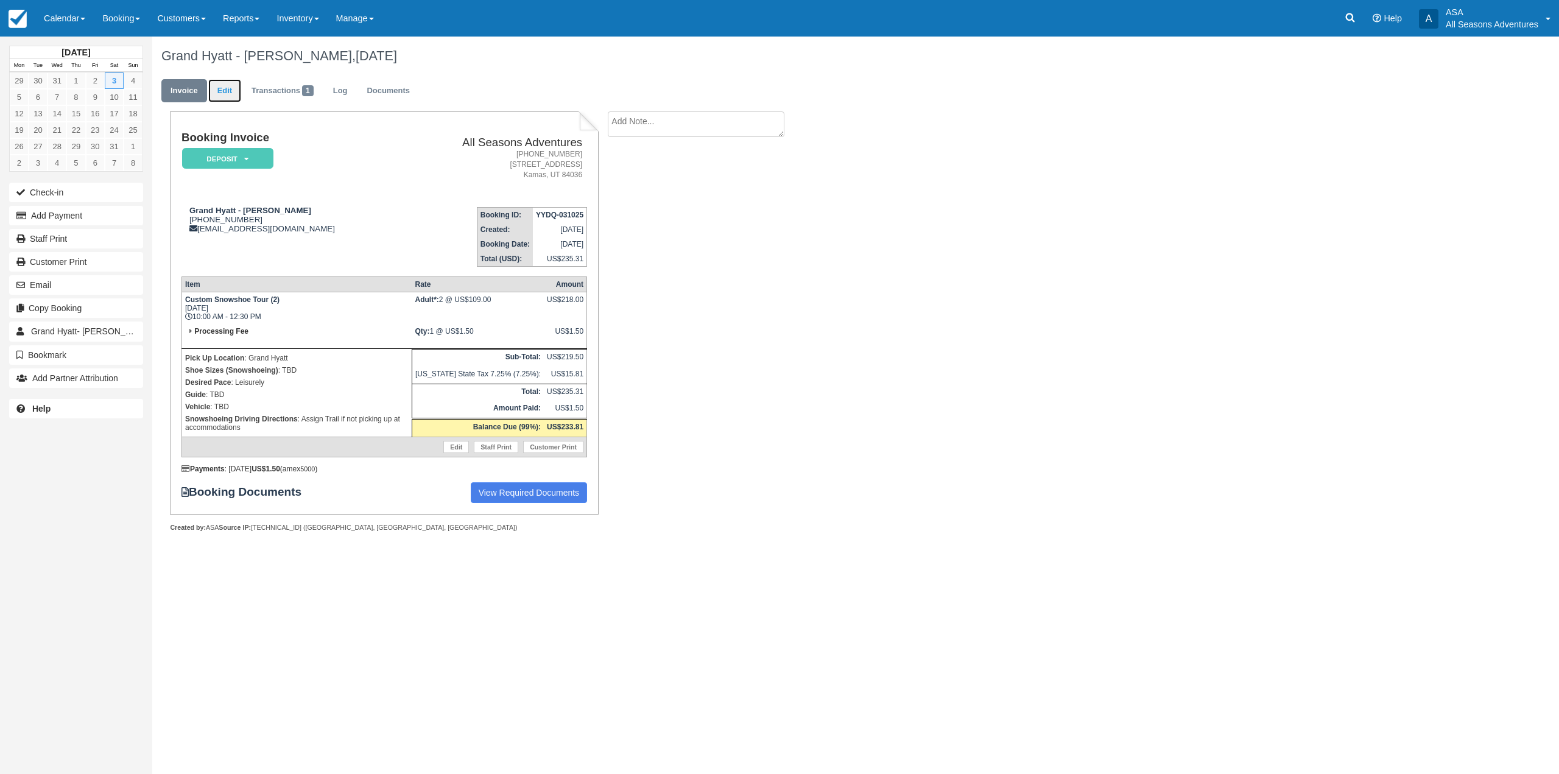
click at [211, 79] on link "Edit" at bounding box center [224, 91] width 33 height 24
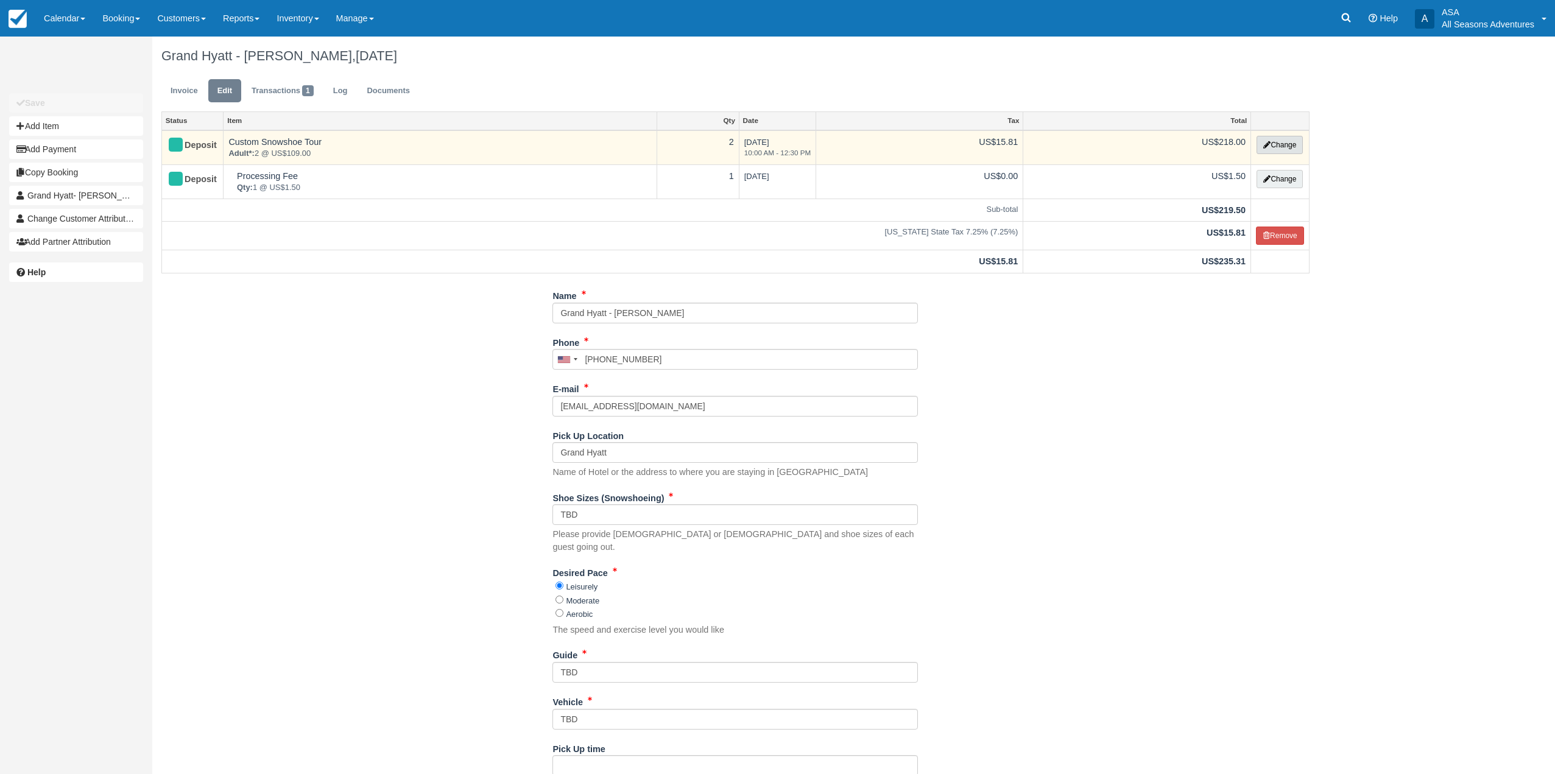
click at [1292, 148] on button "Change" at bounding box center [1279, 145] width 46 height 18
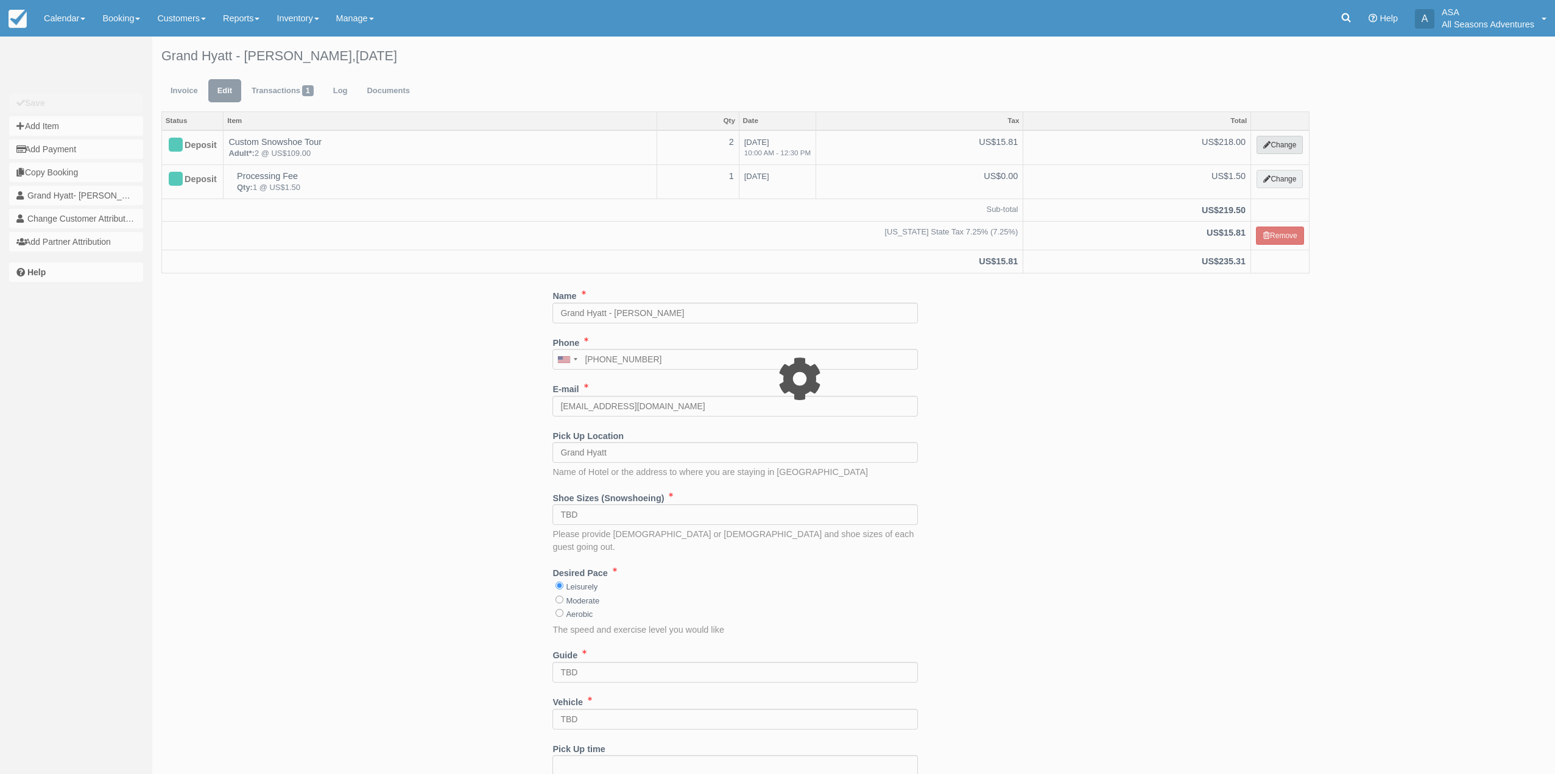
select select "5"
type input "218.00"
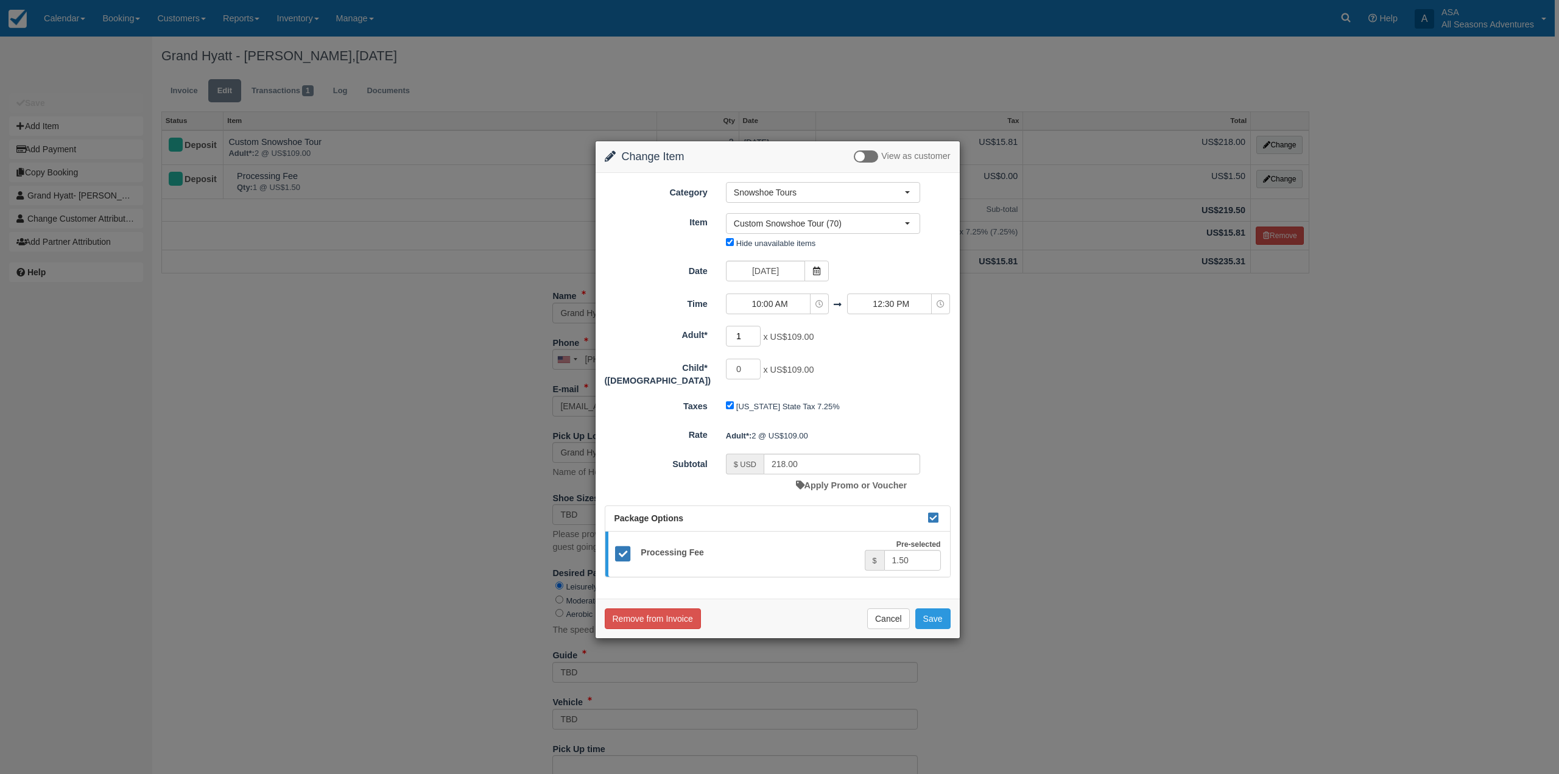
type input "1"
click at [754, 336] on input "1" at bounding box center [743, 336] width 35 height 21
type input "109.00"
type input "1"
click at [756, 365] on input "1" at bounding box center [743, 369] width 35 height 21
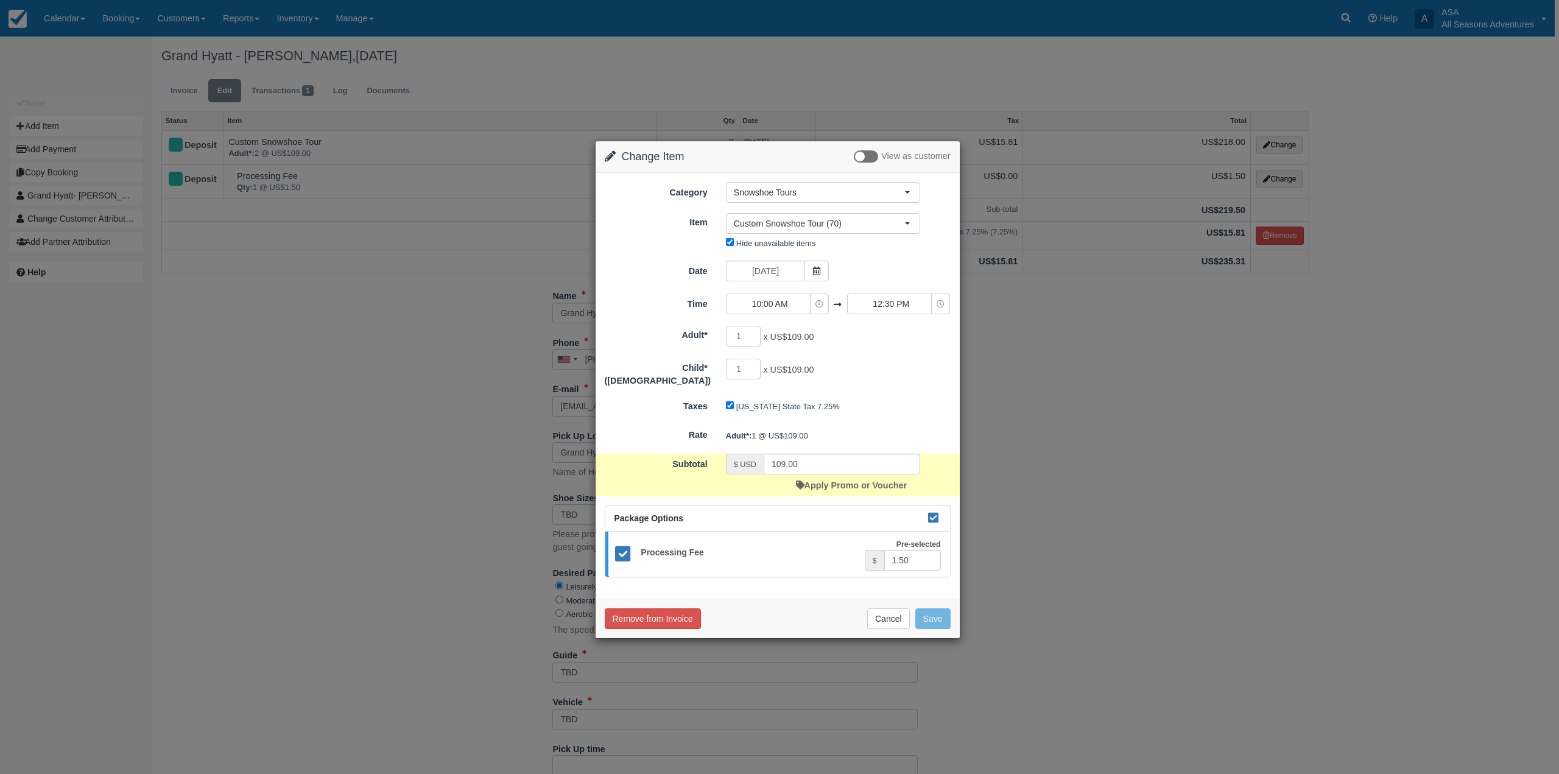
type input "218.00"
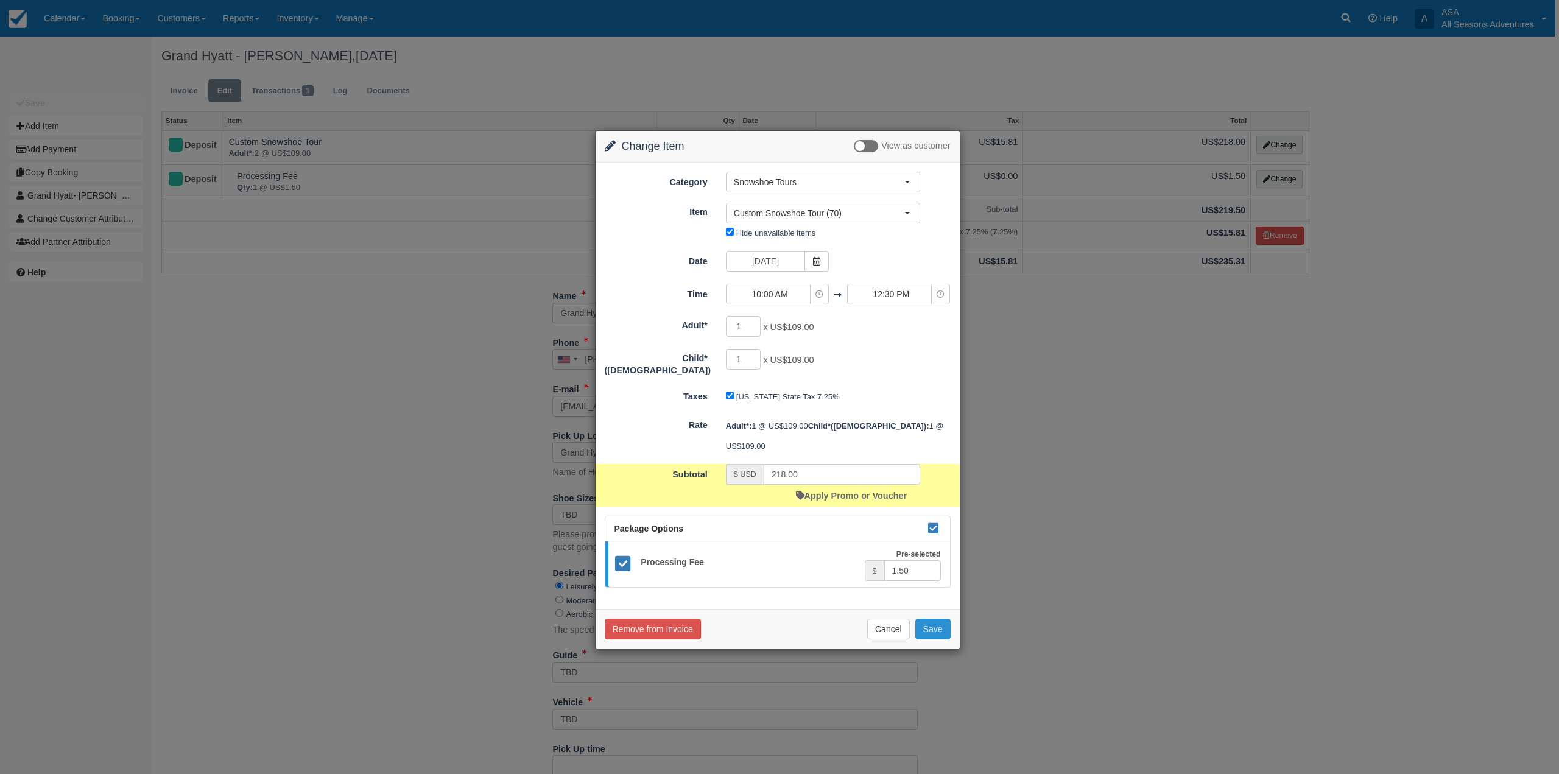
click at [937, 625] on button "Save" at bounding box center [932, 629] width 35 height 21
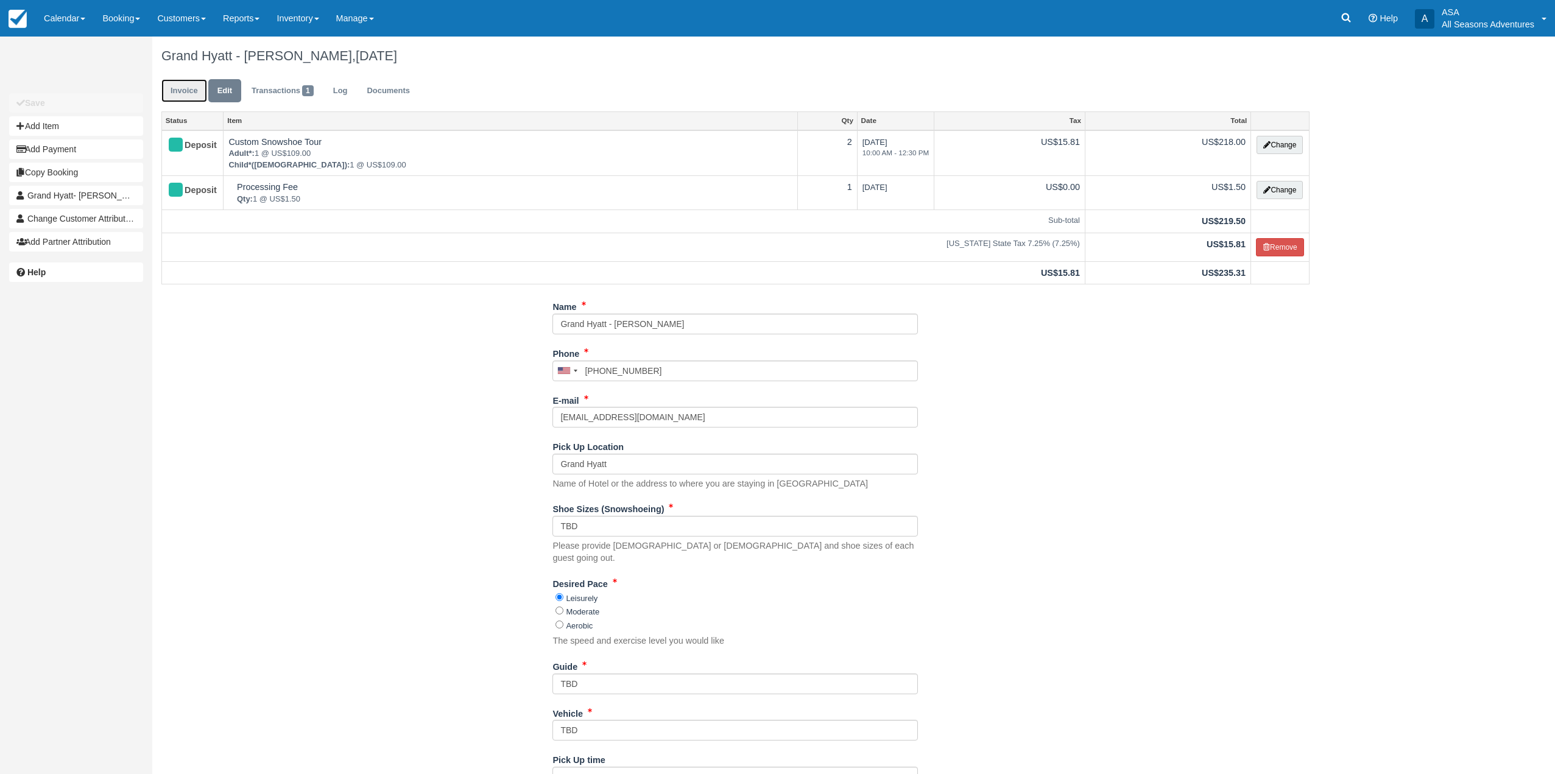
click at [178, 85] on link "Invoice" at bounding box center [184, 91] width 46 height 24
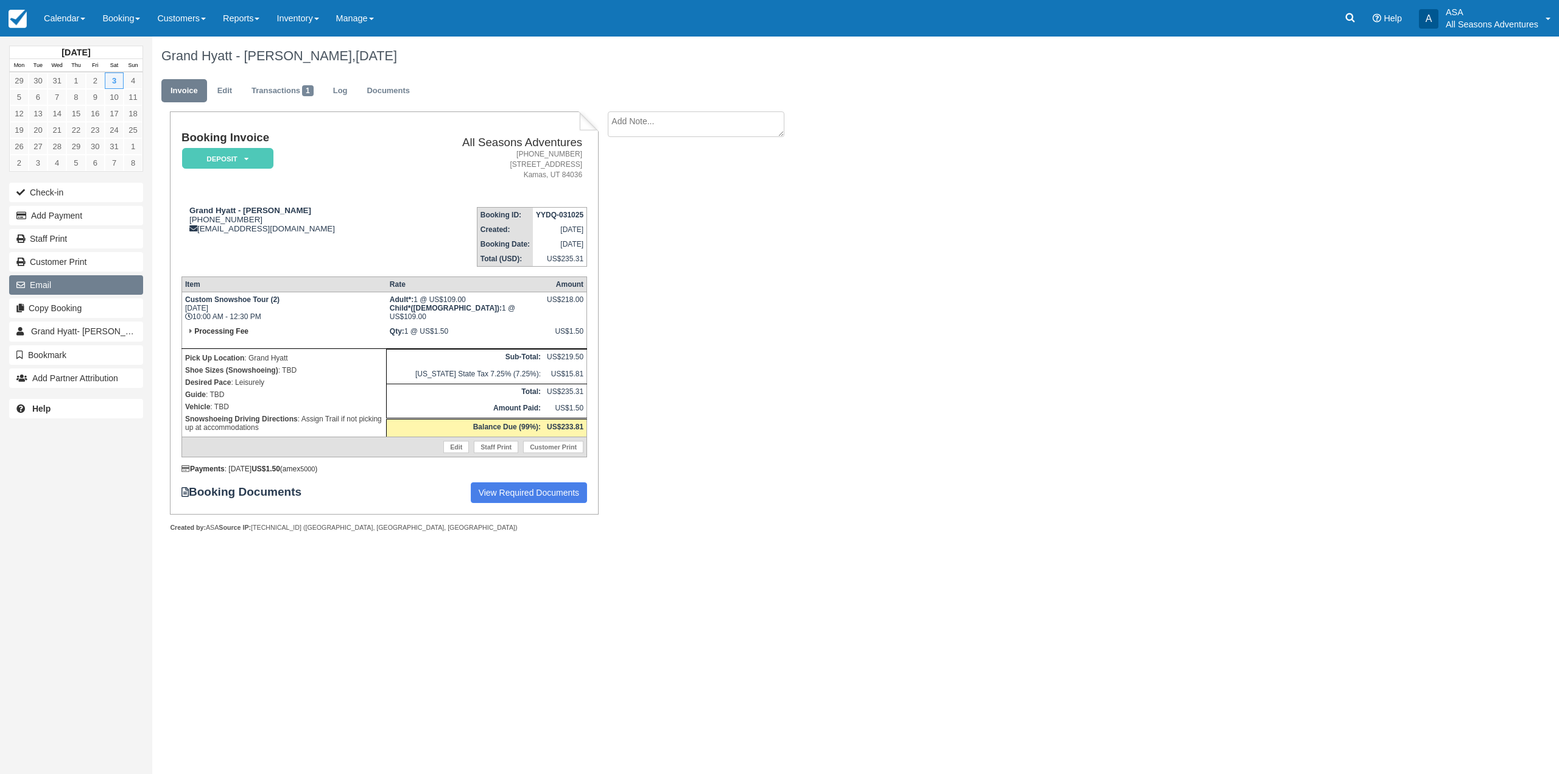
click at [107, 280] on button "Email" at bounding box center [76, 284] width 134 height 19
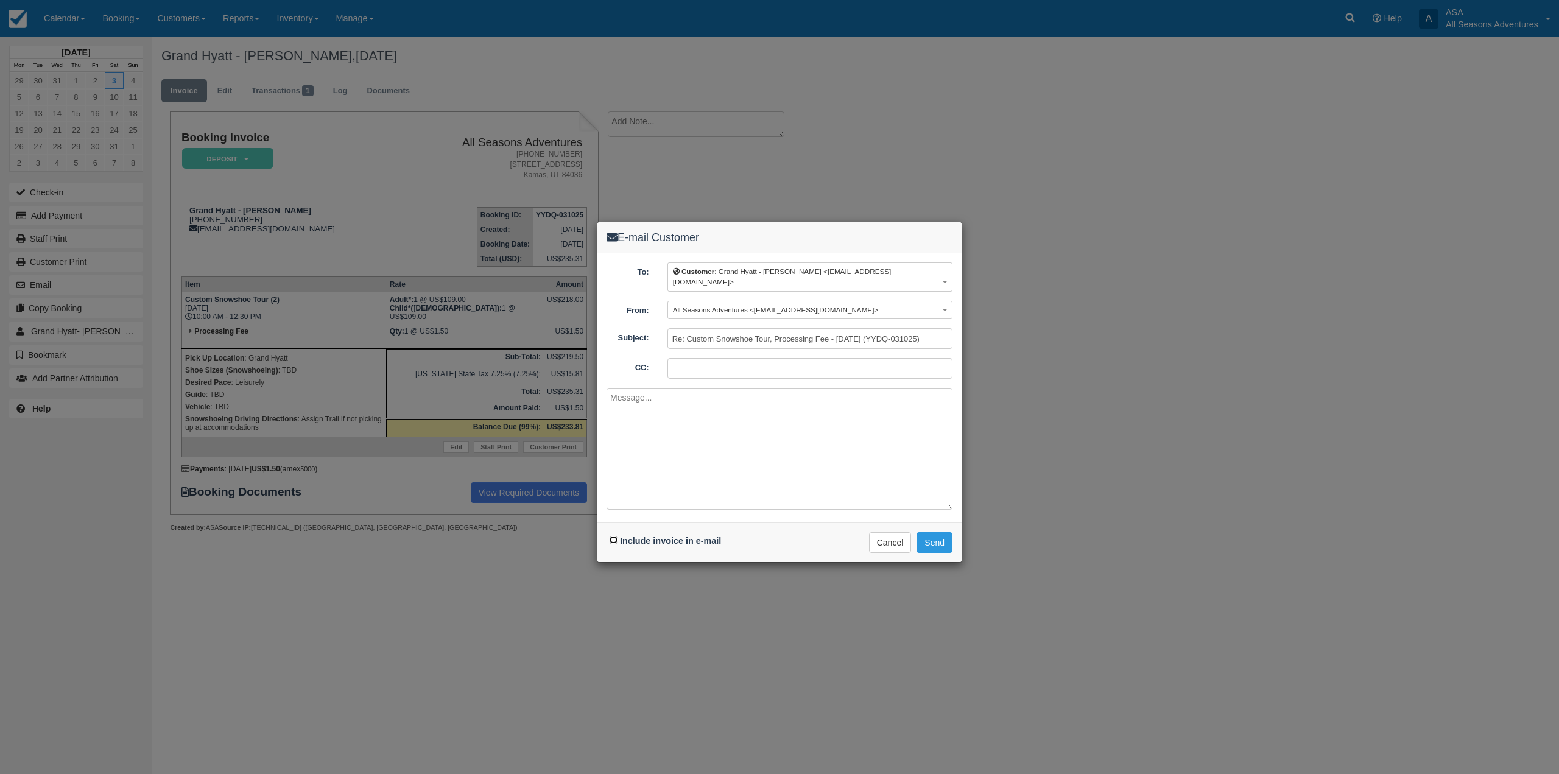
click at [614, 536] on input "Include invoice in e-mail" at bounding box center [614, 540] width 8 height 8
checkbox input "true"
click at [944, 534] on button "Send" at bounding box center [934, 542] width 36 height 21
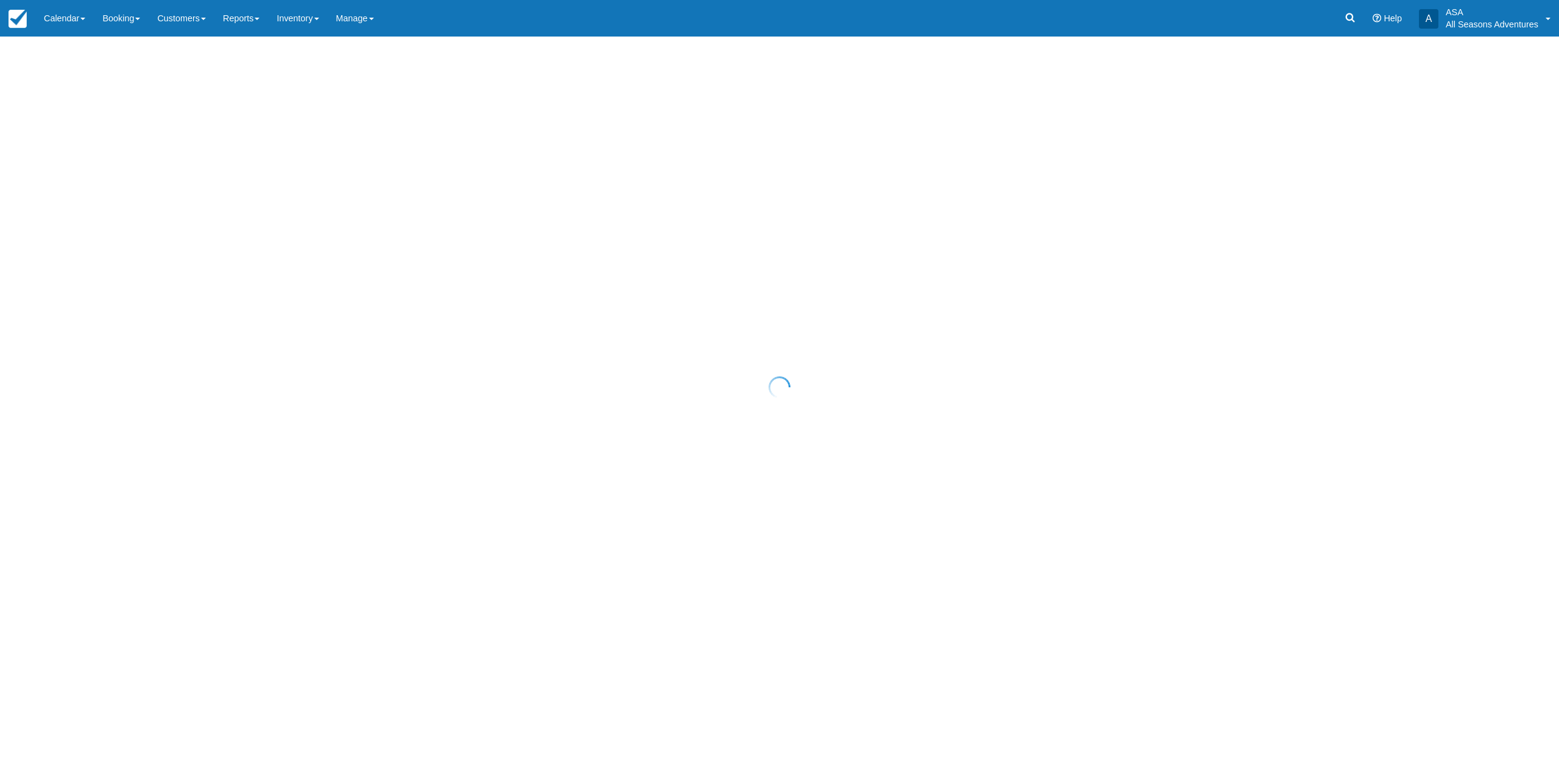
select select "10"
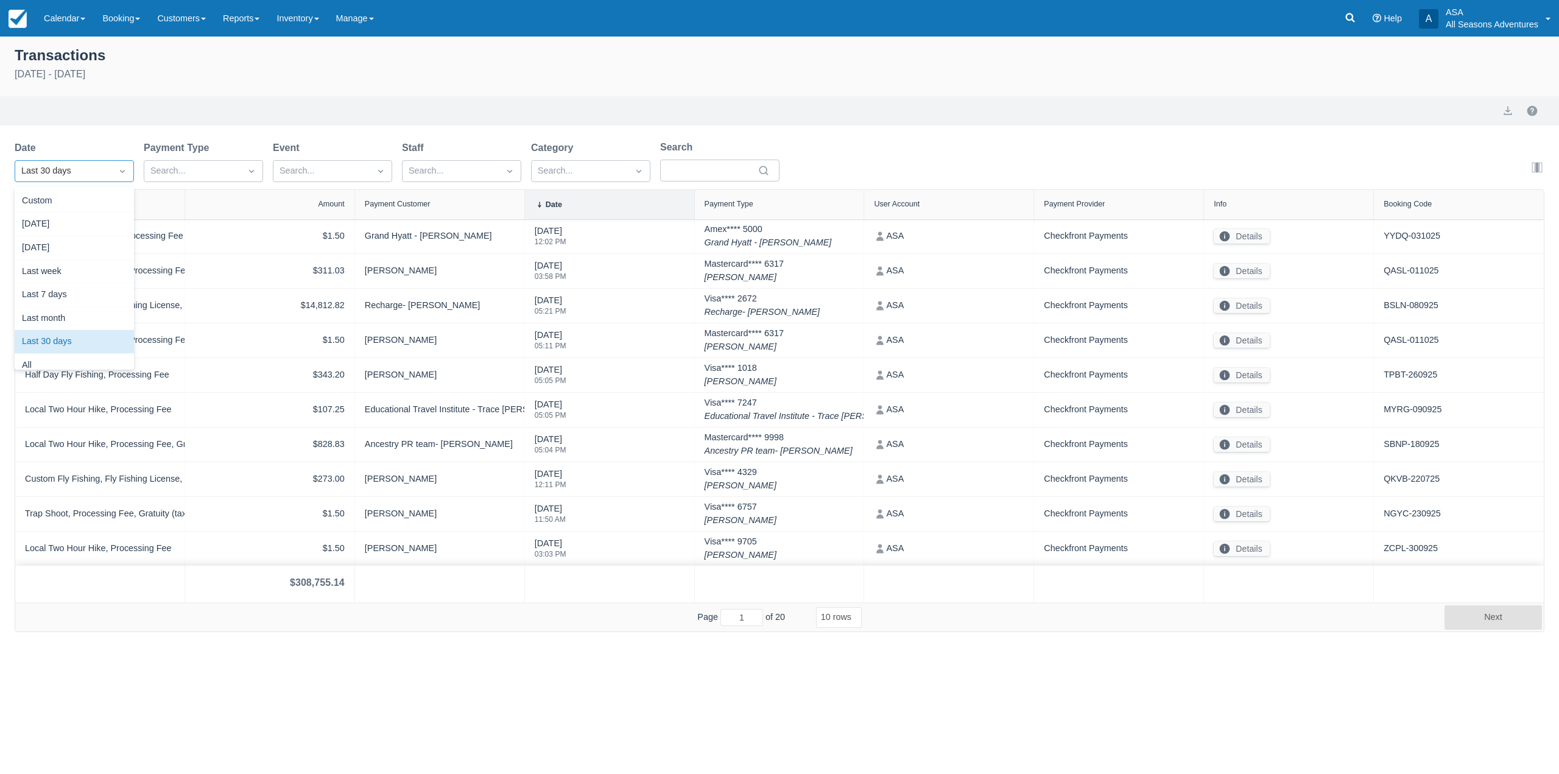
click at [104, 176] on div "Last 30 days" at bounding box center [63, 170] width 84 height 13
click at [96, 218] on div "Today" at bounding box center [74, 225] width 119 height 24
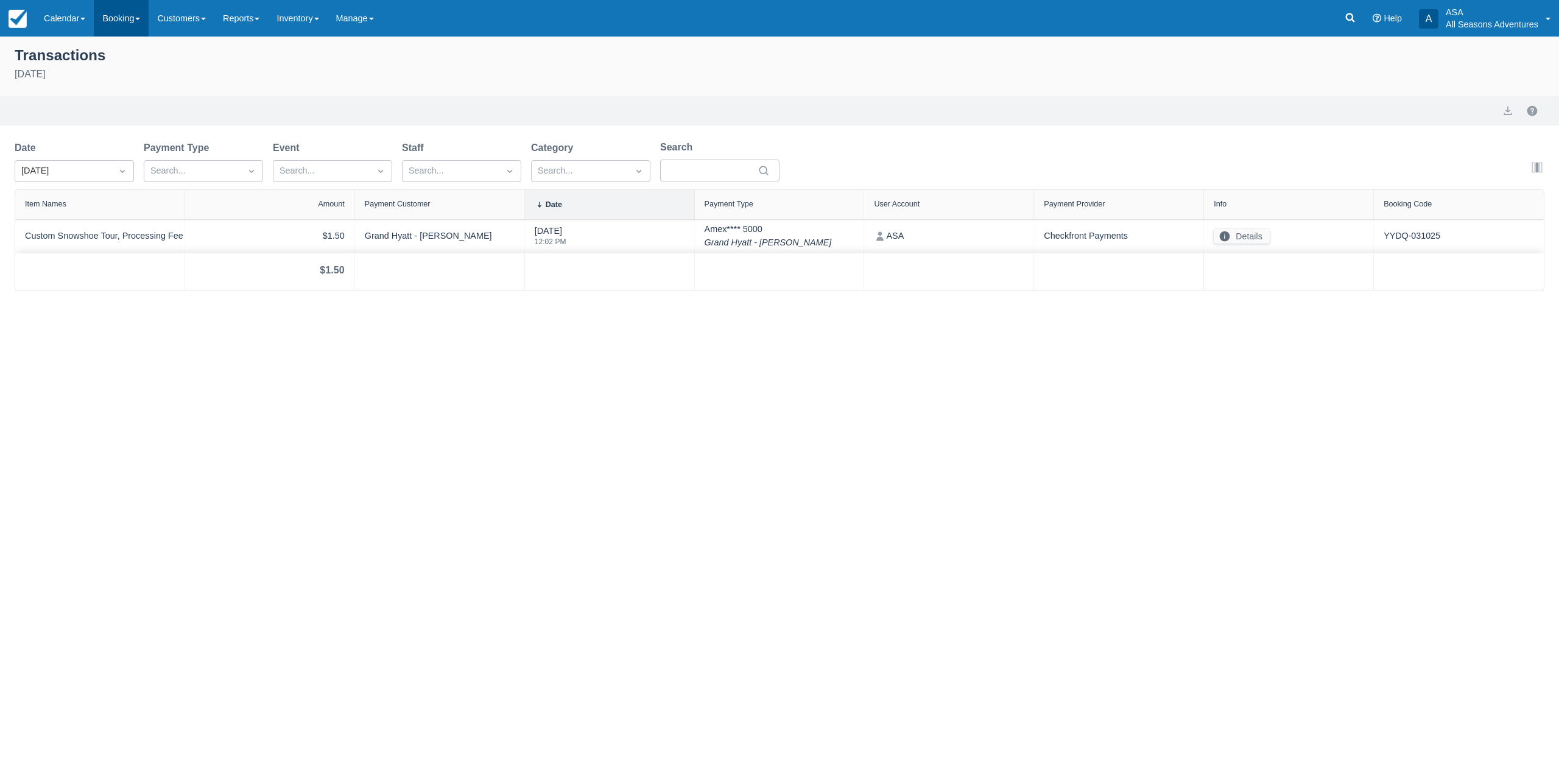
click at [116, 12] on link "Booking" at bounding box center [121, 18] width 55 height 37
click at [126, 81] on link "Daily List" at bounding box center [167, 78] width 147 height 26
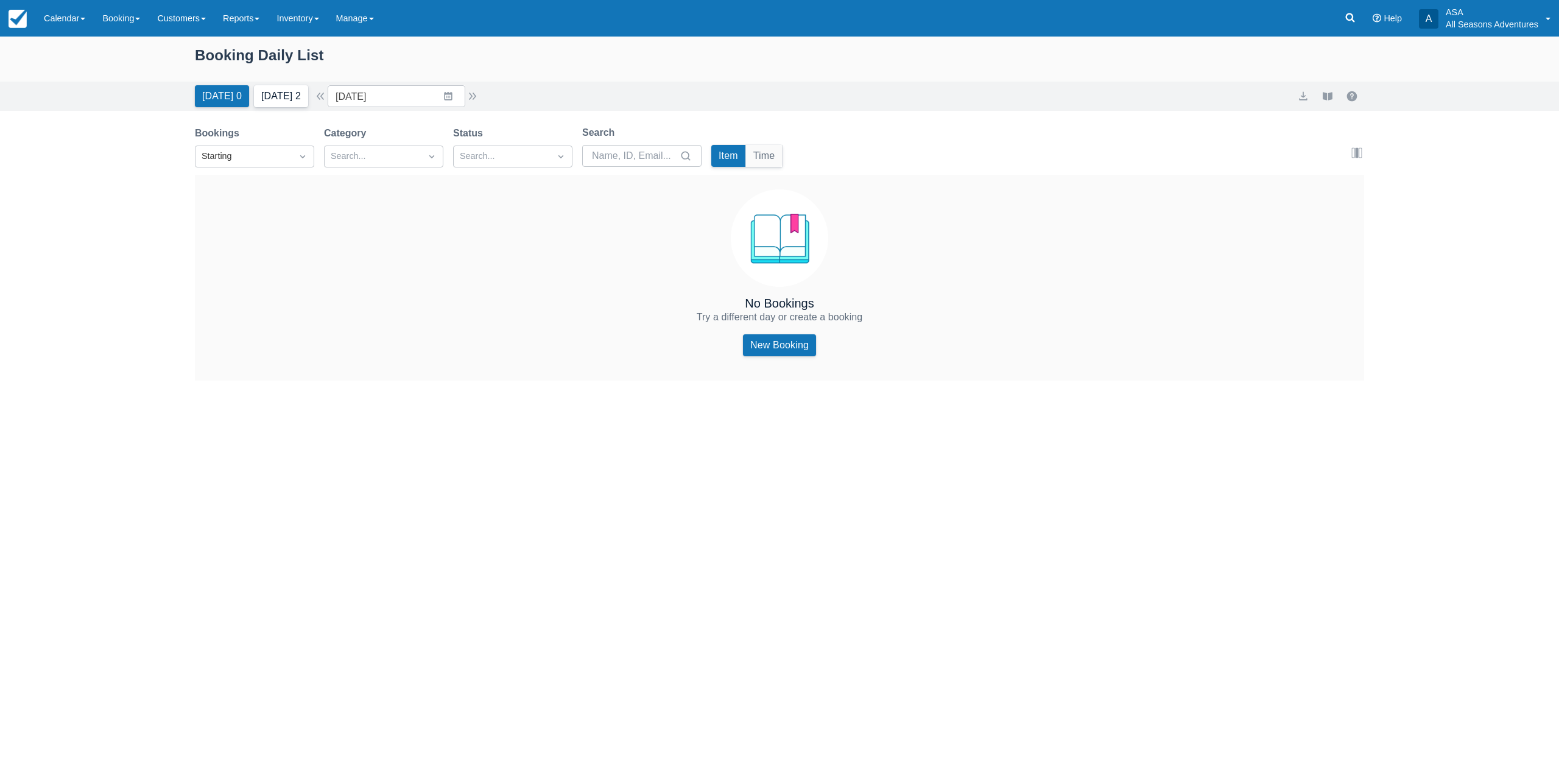
click at [290, 105] on button "[DATE] 2" at bounding box center [281, 96] width 54 height 22
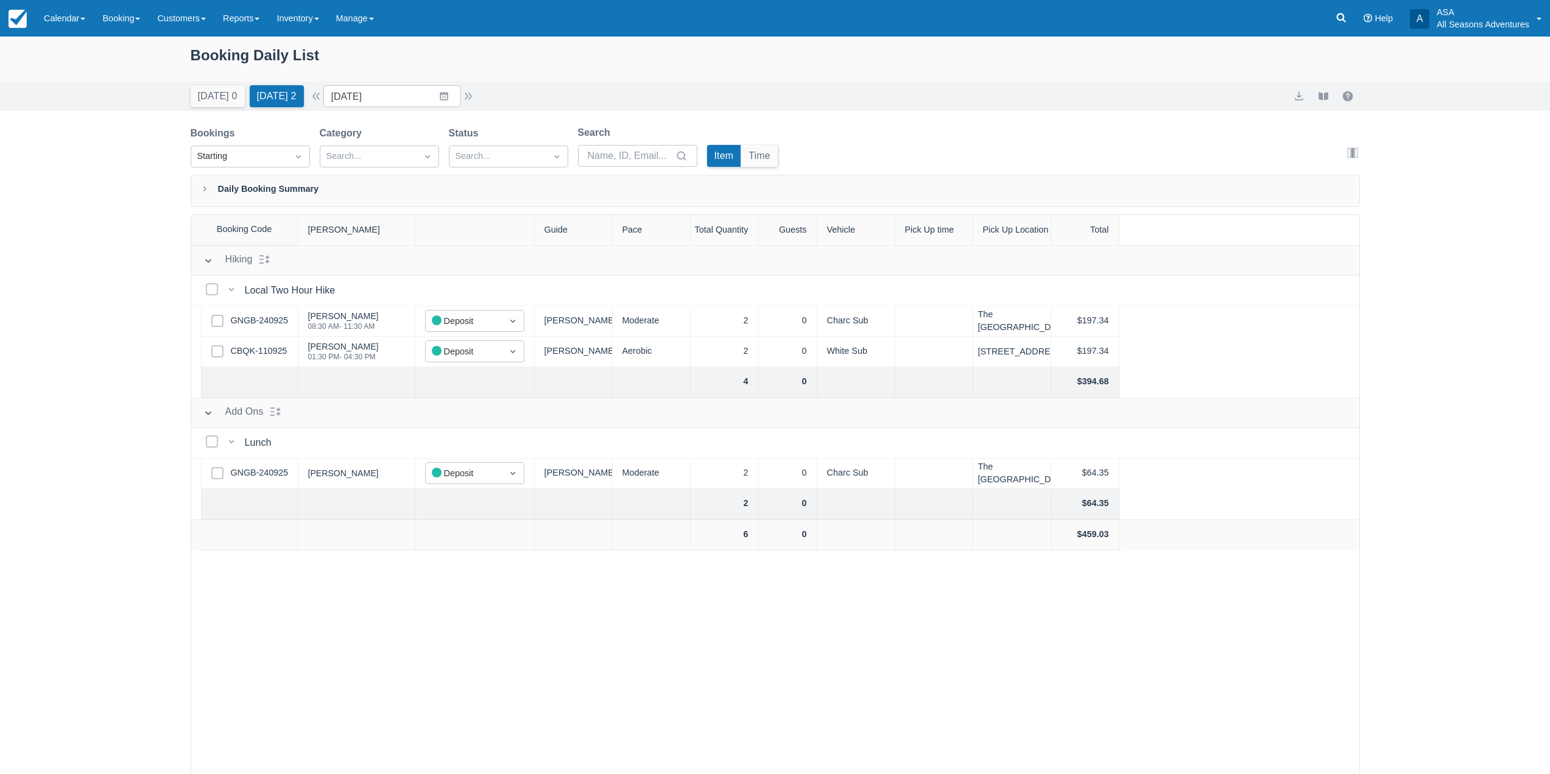
click at [194, 59] on div "Booking Daily List" at bounding box center [775, 61] width 1169 height 35
click at [208, 55] on div "Booking Daily List" at bounding box center [775, 61] width 1169 height 35
drag, startPoint x: 187, startPoint y: 53, endPoint x: 338, endPoint y: 50, distance: 151.1
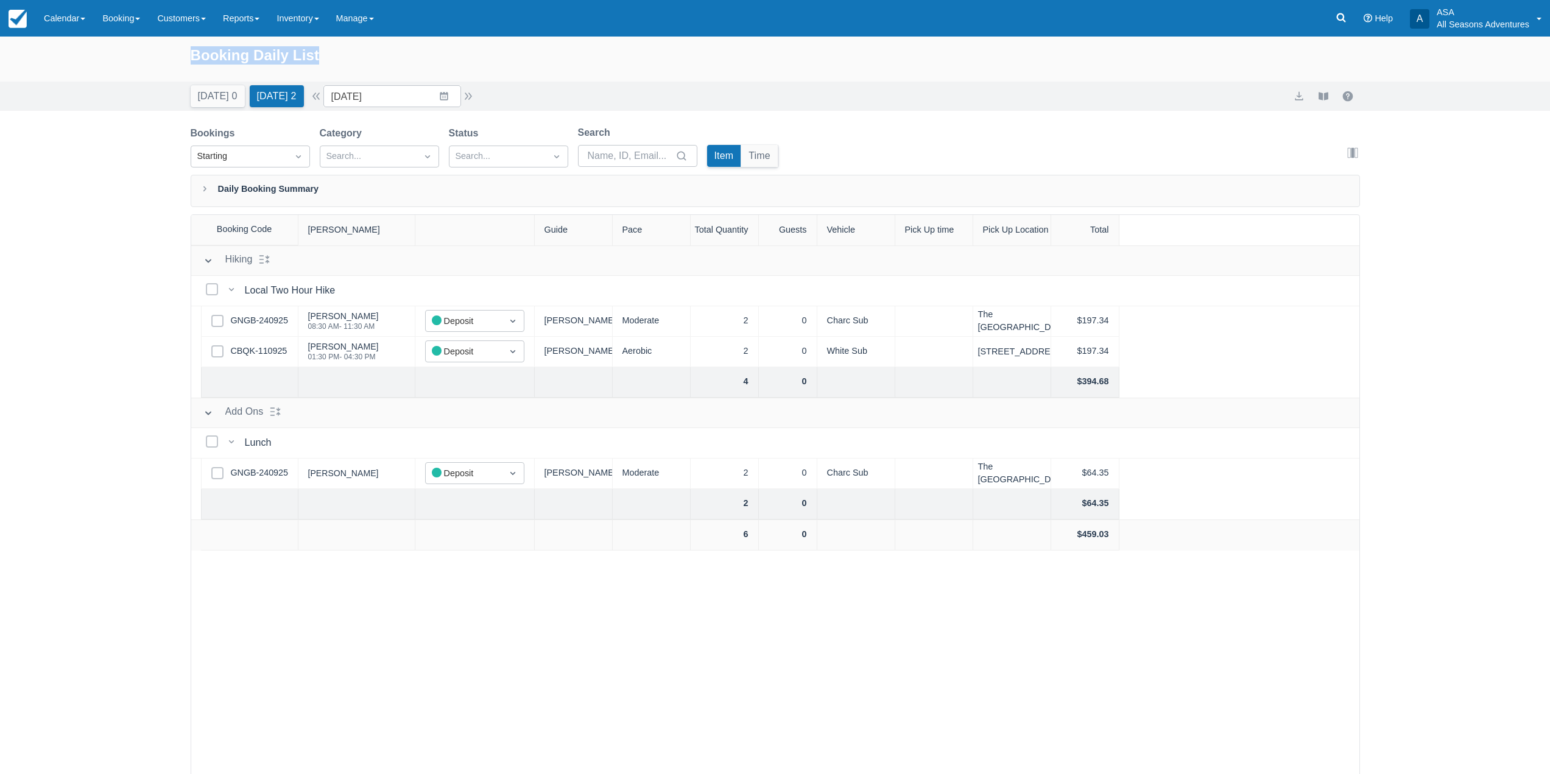
click at [338, 50] on div "Booking Daily List" at bounding box center [775, 59] width 1550 height 45
click at [343, 54] on div "Booking Daily List" at bounding box center [775, 61] width 1169 height 35
click at [441, 91] on input "[DATE]" at bounding box center [392, 96] width 138 height 22
click at [477, 217] on td "10" at bounding box center [467, 213] width 24 height 23
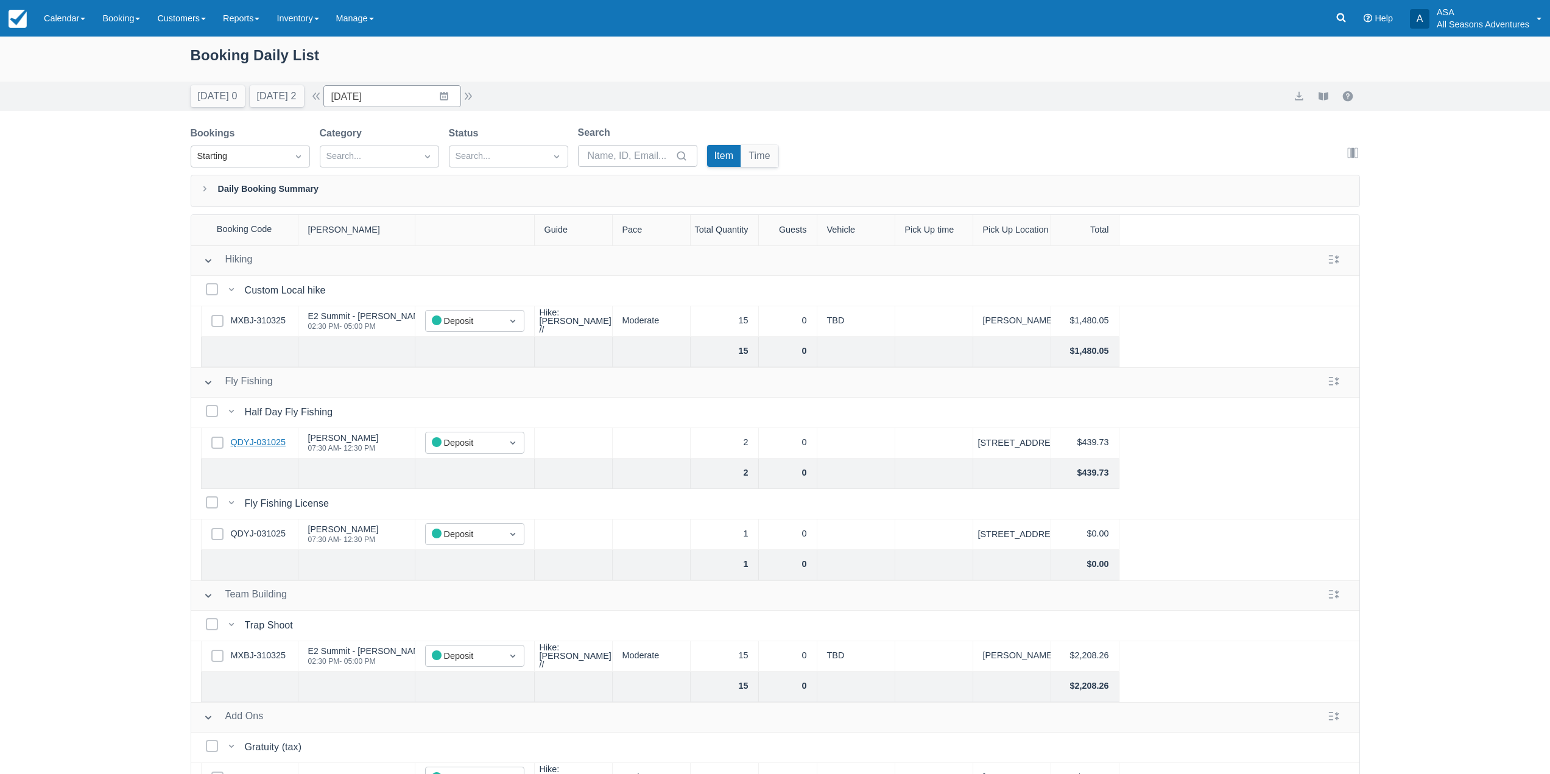
click at [255, 439] on link "QDYJ-031025" at bounding box center [258, 442] width 55 height 13
click at [292, 102] on button "Tomorrow 2" at bounding box center [277, 96] width 54 height 22
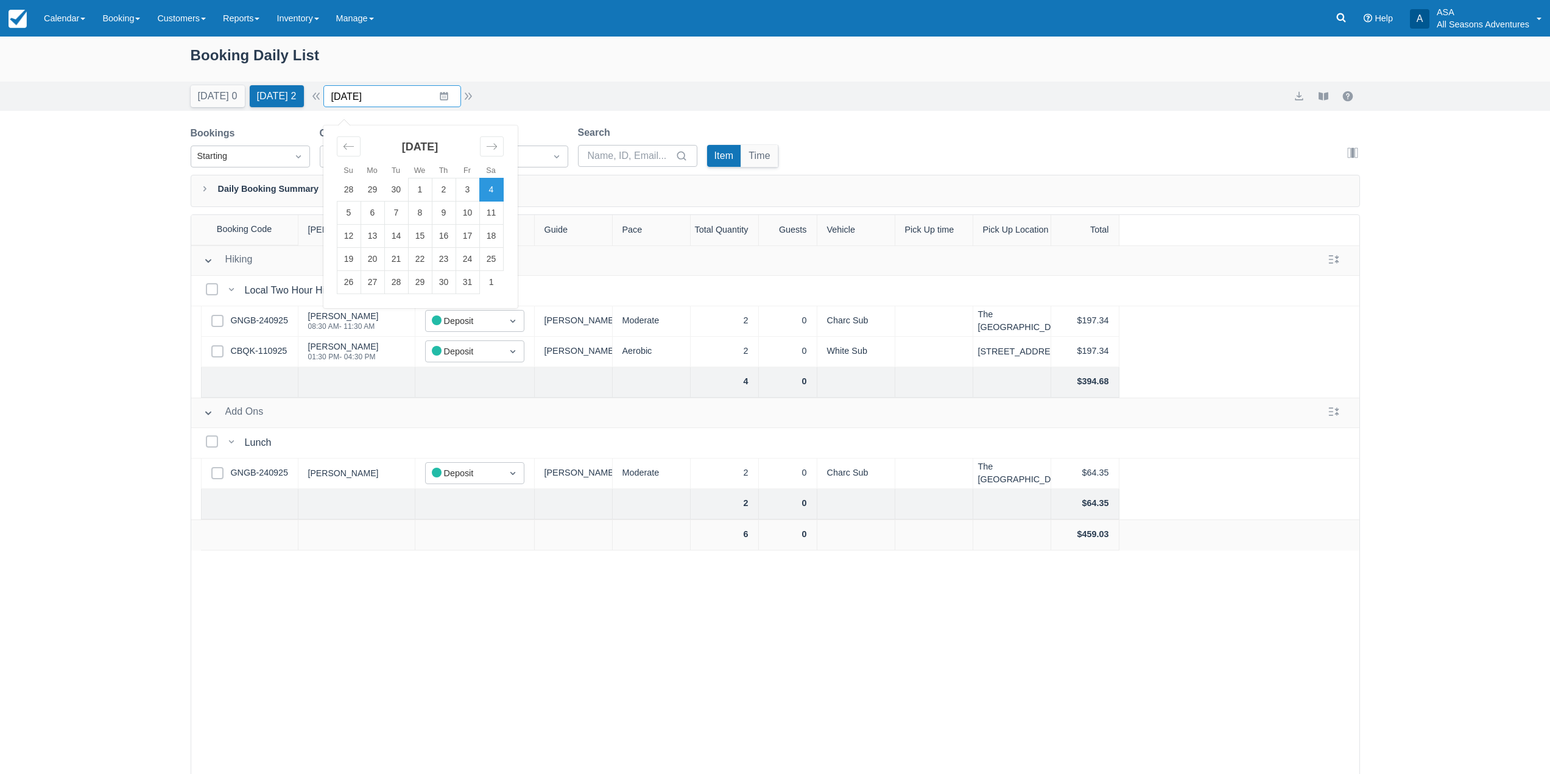
click at [426, 93] on input "10/04/25" at bounding box center [392, 96] width 138 height 22
click at [478, 218] on td "10" at bounding box center [467, 213] width 24 height 23
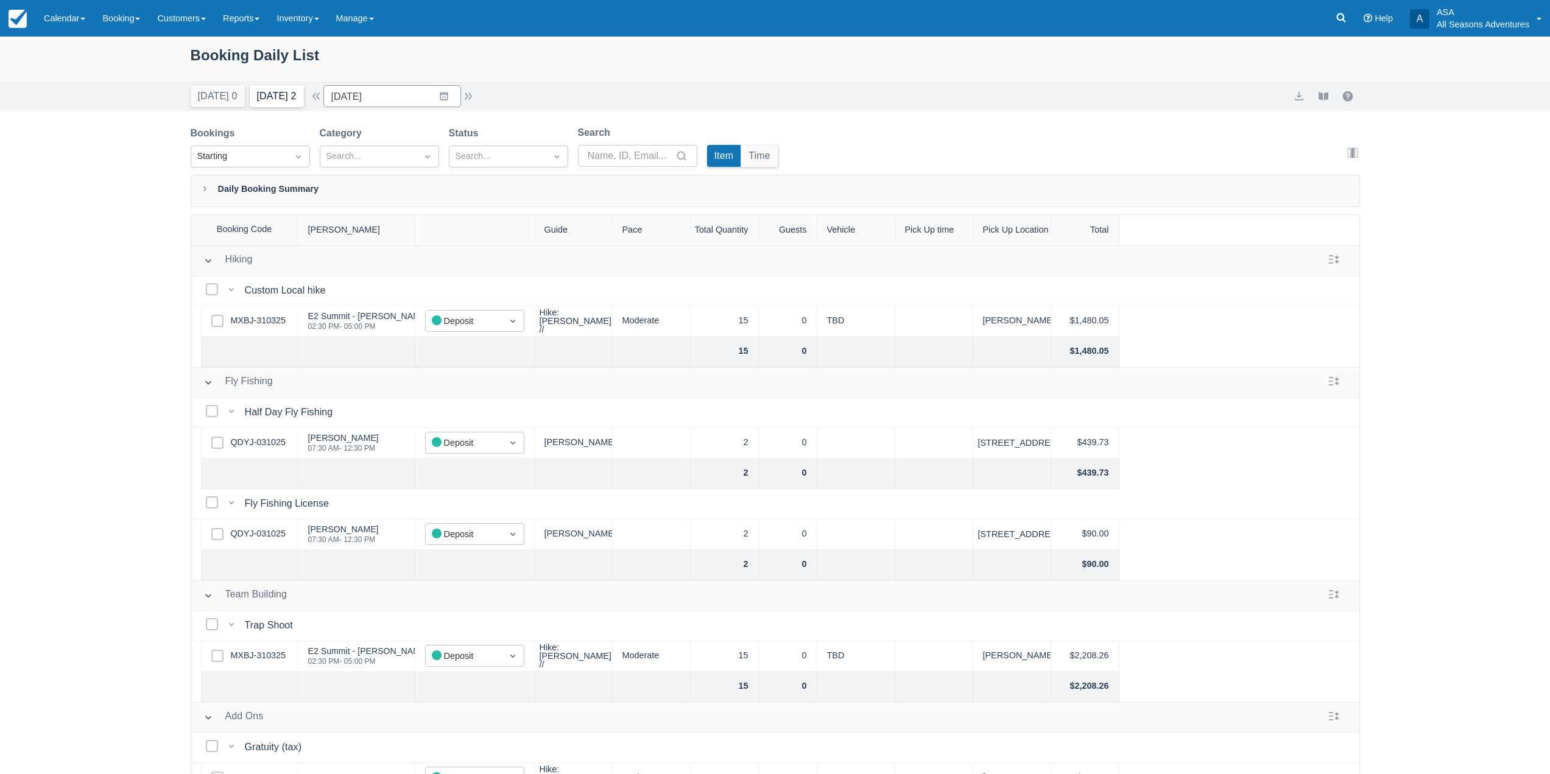
click at [278, 100] on button "Tomorrow 2" at bounding box center [277, 96] width 54 height 22
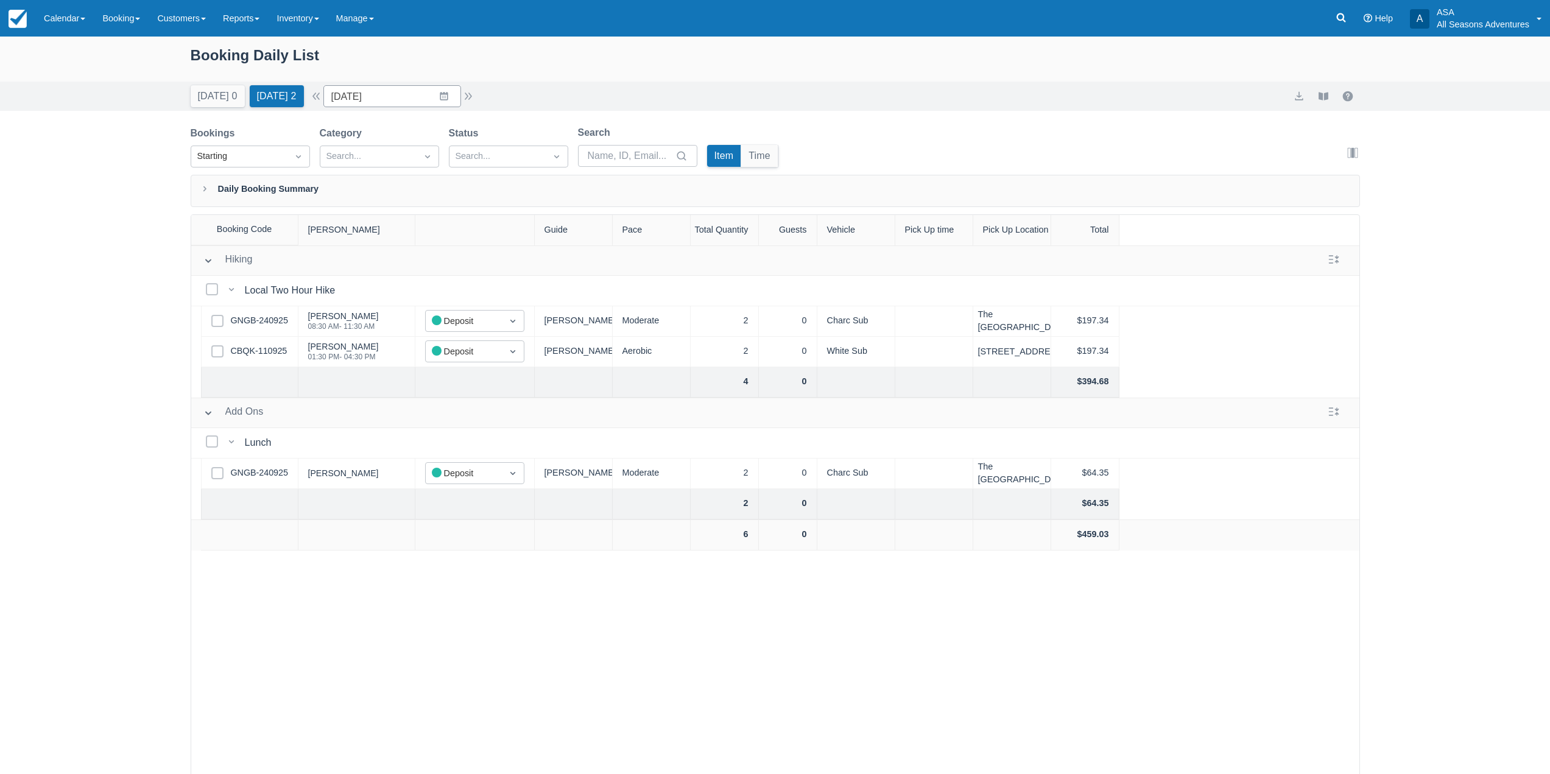
click at [242, 96] on div "Today 0 Tomorrow 2" at bounding box center [247, 93] width 123 height 27
click at [276, 82] on div "Today 0 Tomorrow 2" at bounding box center [247, 93] width 123 height 27
click at [276, 100] on button "Tomorrow 2" at bounding box center [277, 96] width 54 height 22
click at [393, 99] on input "10/04/25" at bounding box center [392, 96] width 138 height 22
click at [472, 217] on td "10" at bounding box center [467, 213] width 24 height 23
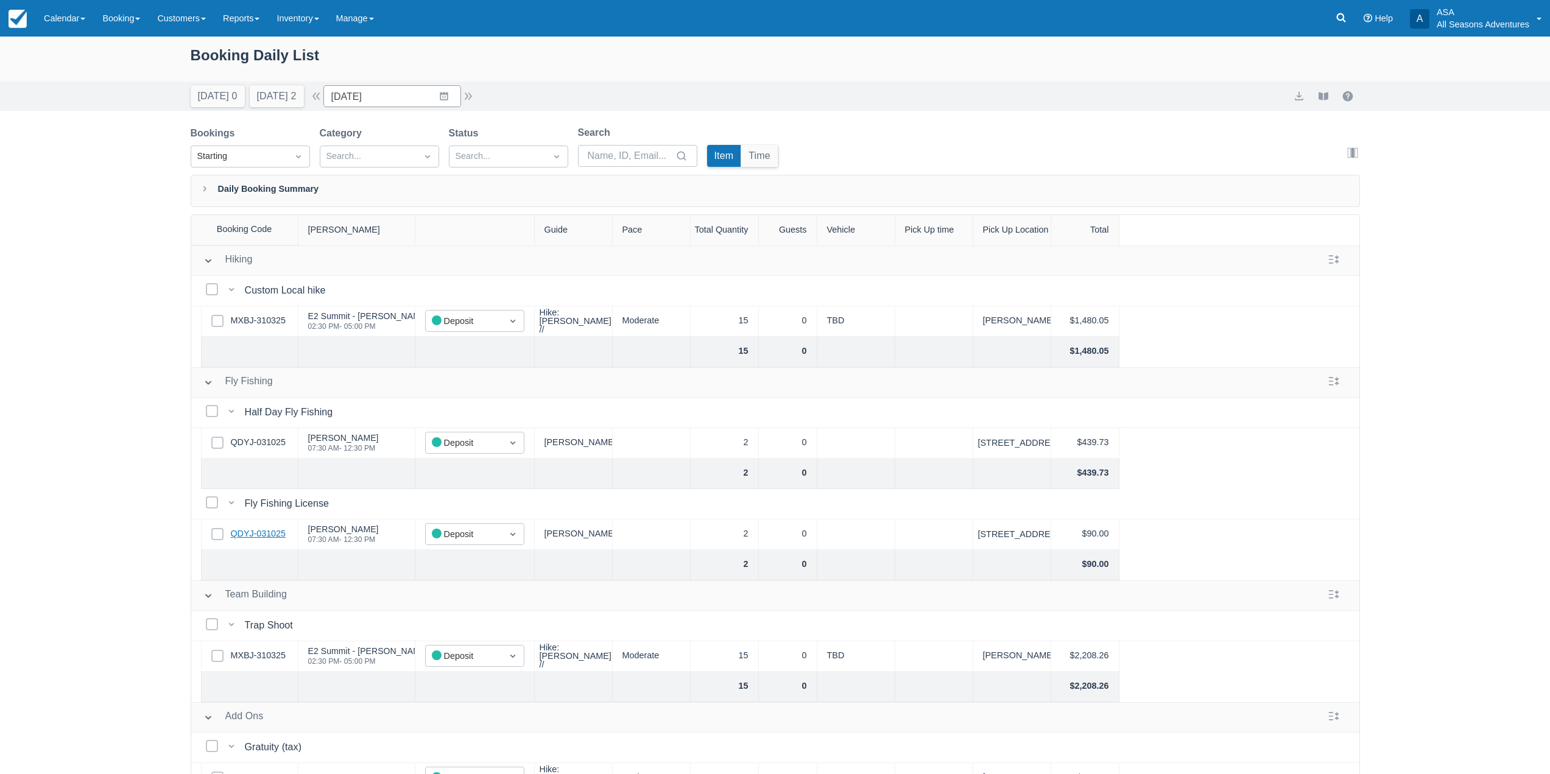
click at [271, 533] on link "QDYJ-031025" at bounding box center [258, 533] width 55 height 13
click at [298, 93] on button "Tomorrow 2" at bounding box center [277, 96] width 54 height 22
type input "10/04/25"
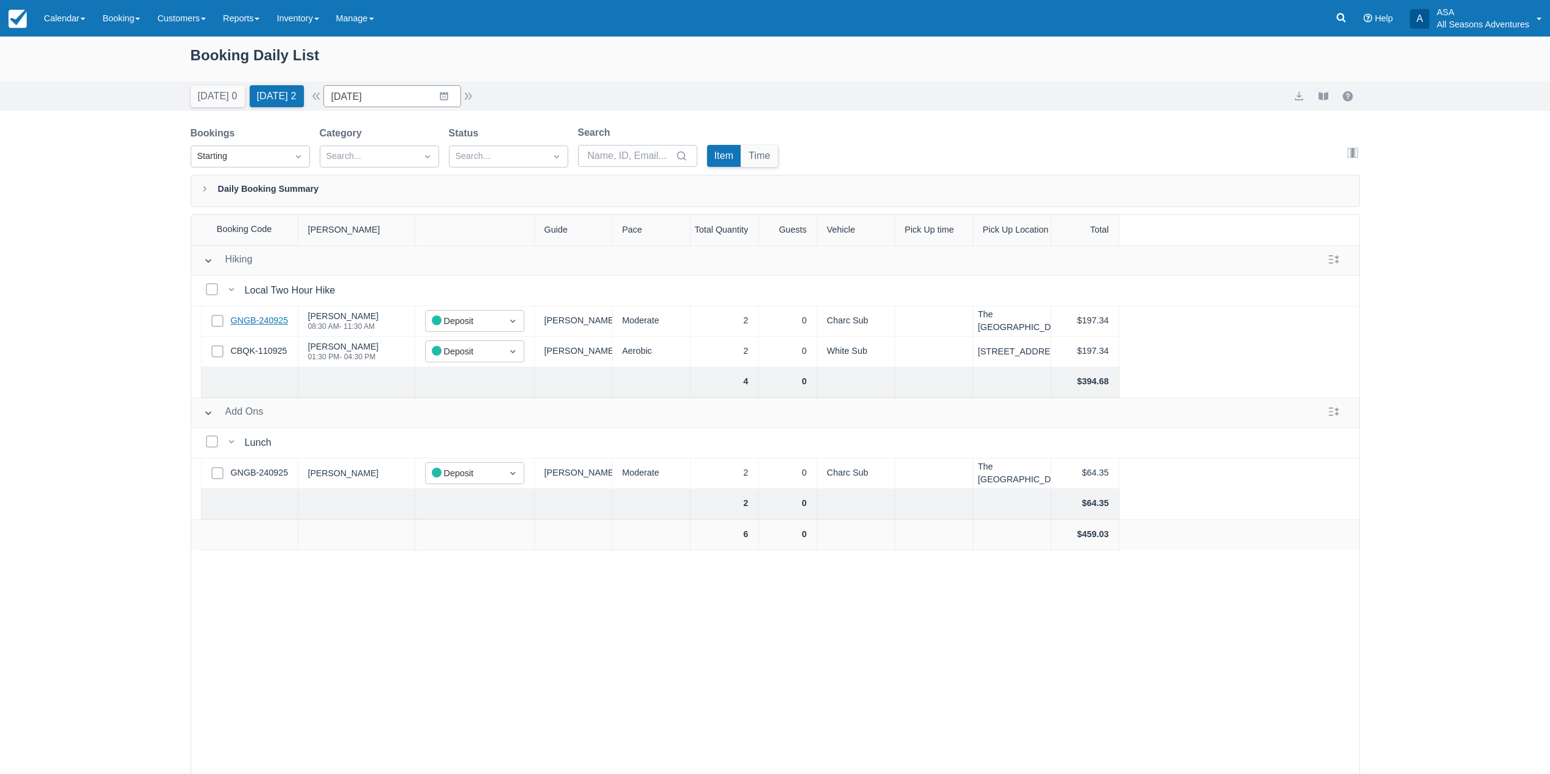
click at [287, 323] on link "GNGB-240925" at bounding box center [259, 320] width 57 height 13
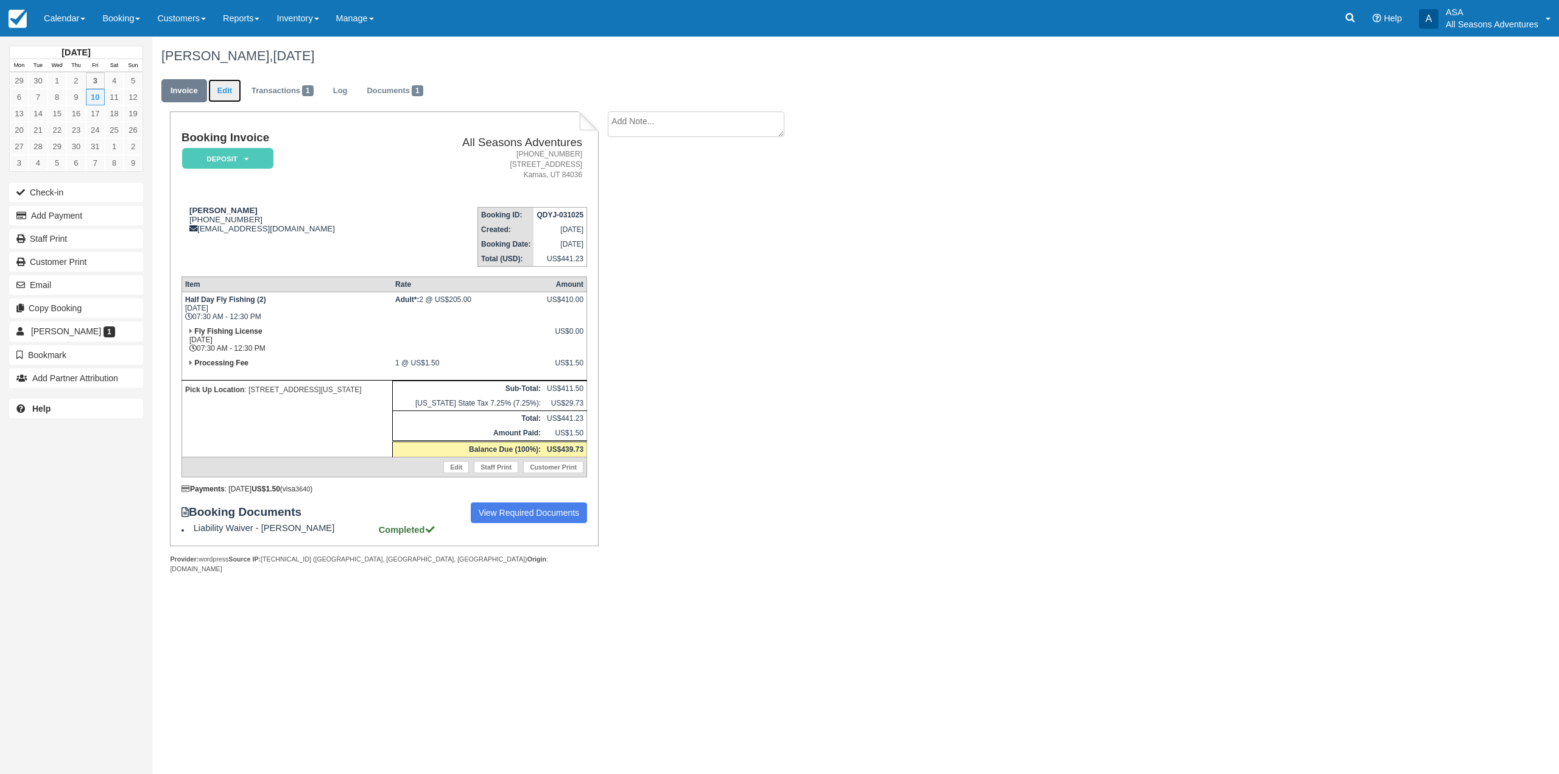
click at [231, 96] on link "Edit" at bounding box center [224, 91] width 33 height 24
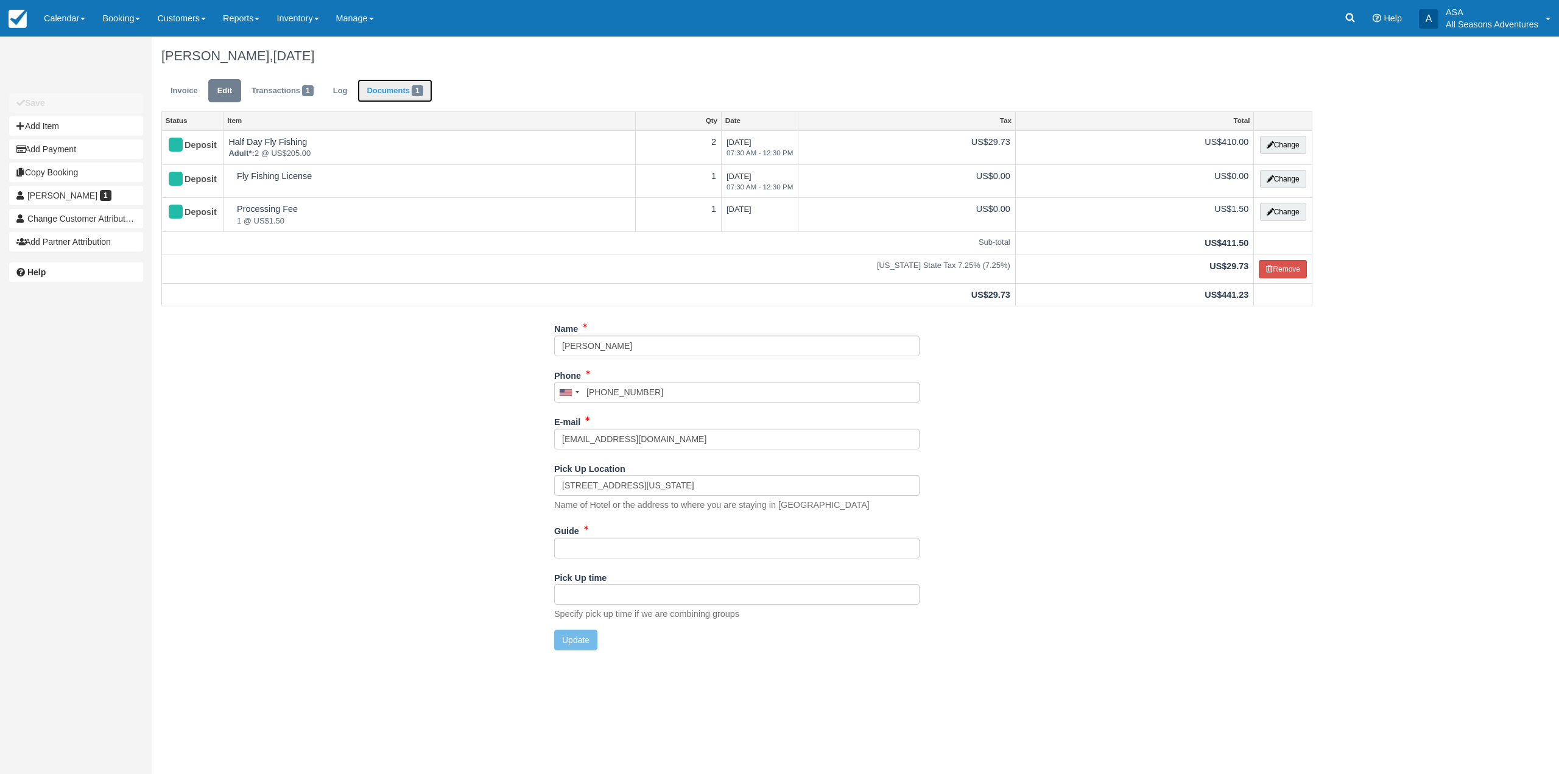
click at [402, 83] on link "Documents 1" at bounding box center [394, 91] width 74 height 24
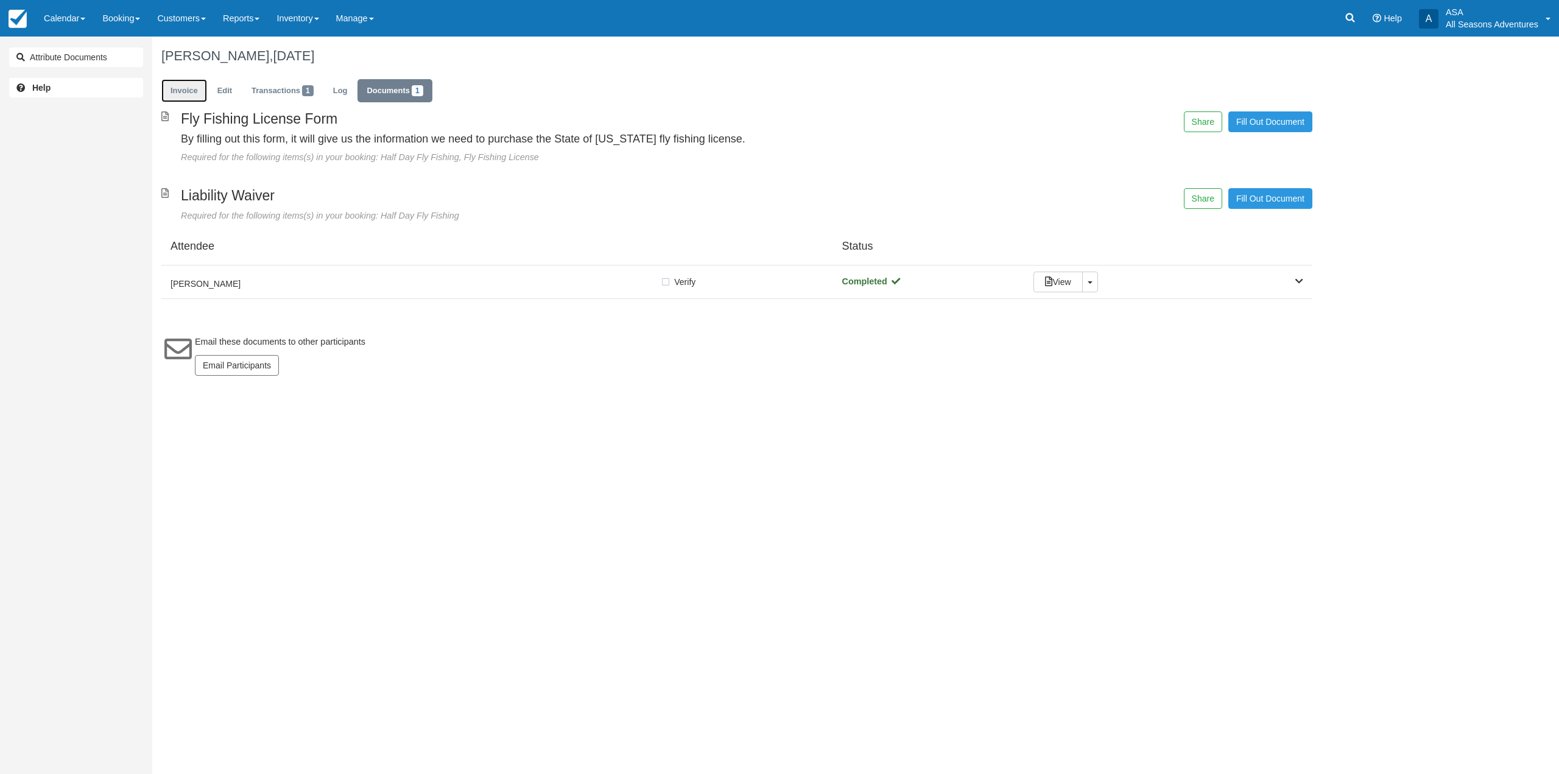
click at [171, 91] on link "Invoice" at bounding box center [184, 91] width 46 height 24
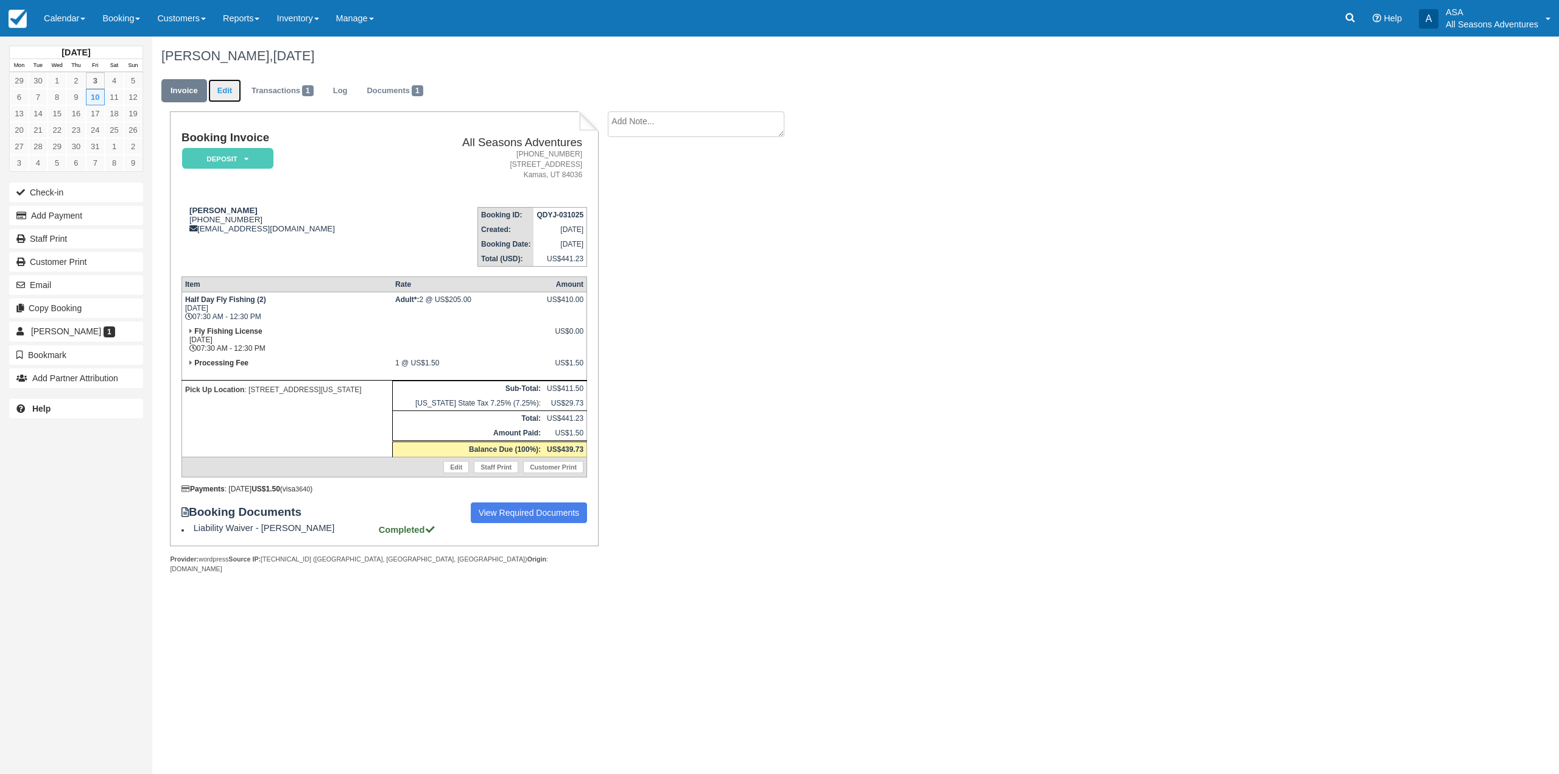
click at [226, 91] on link "Edit" at bounding box center [224, 91] width 33 height 24
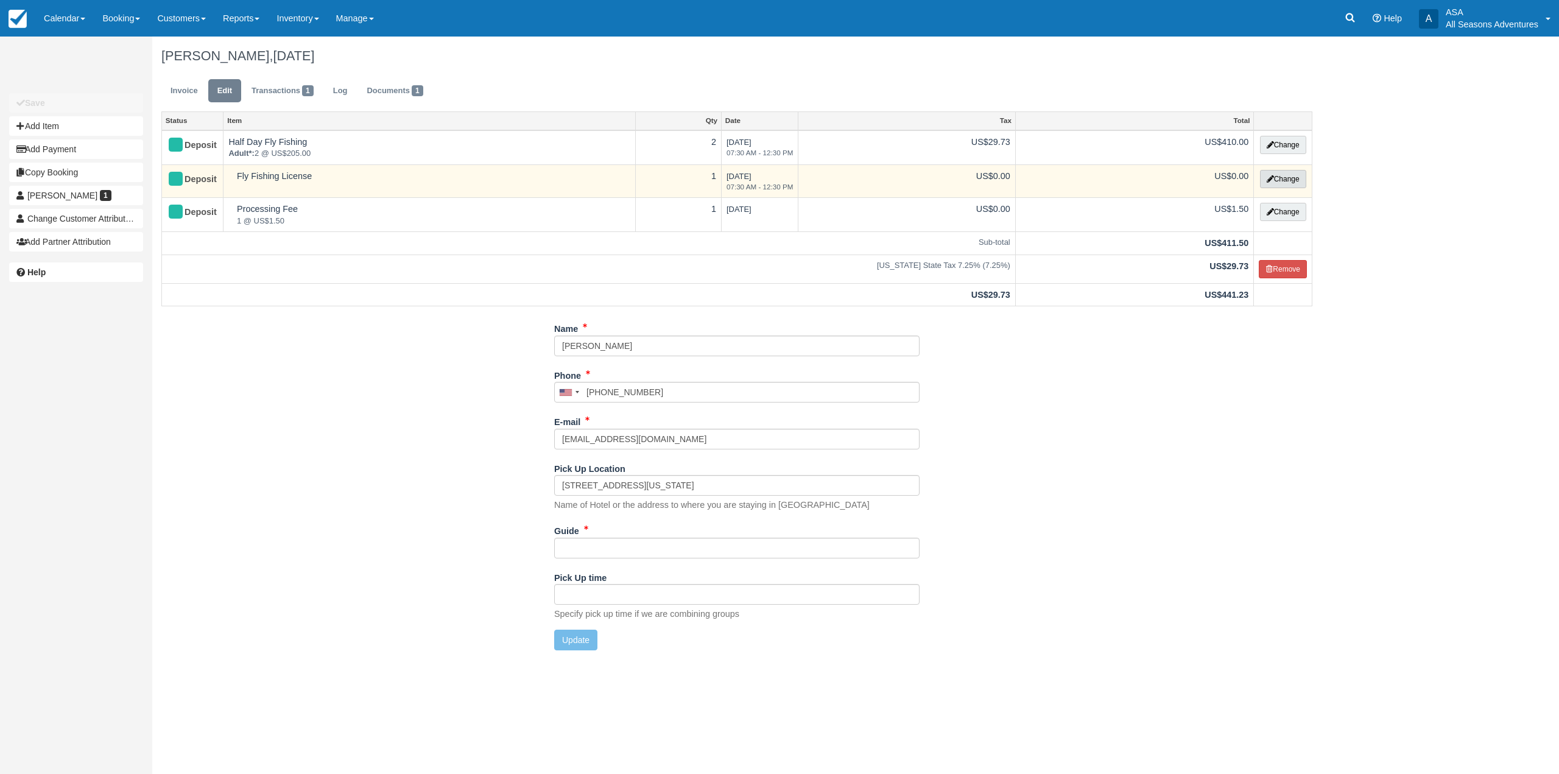
click at [1279, 179] on button "Change" at bounding box center [1283, 179] width 46 height 18
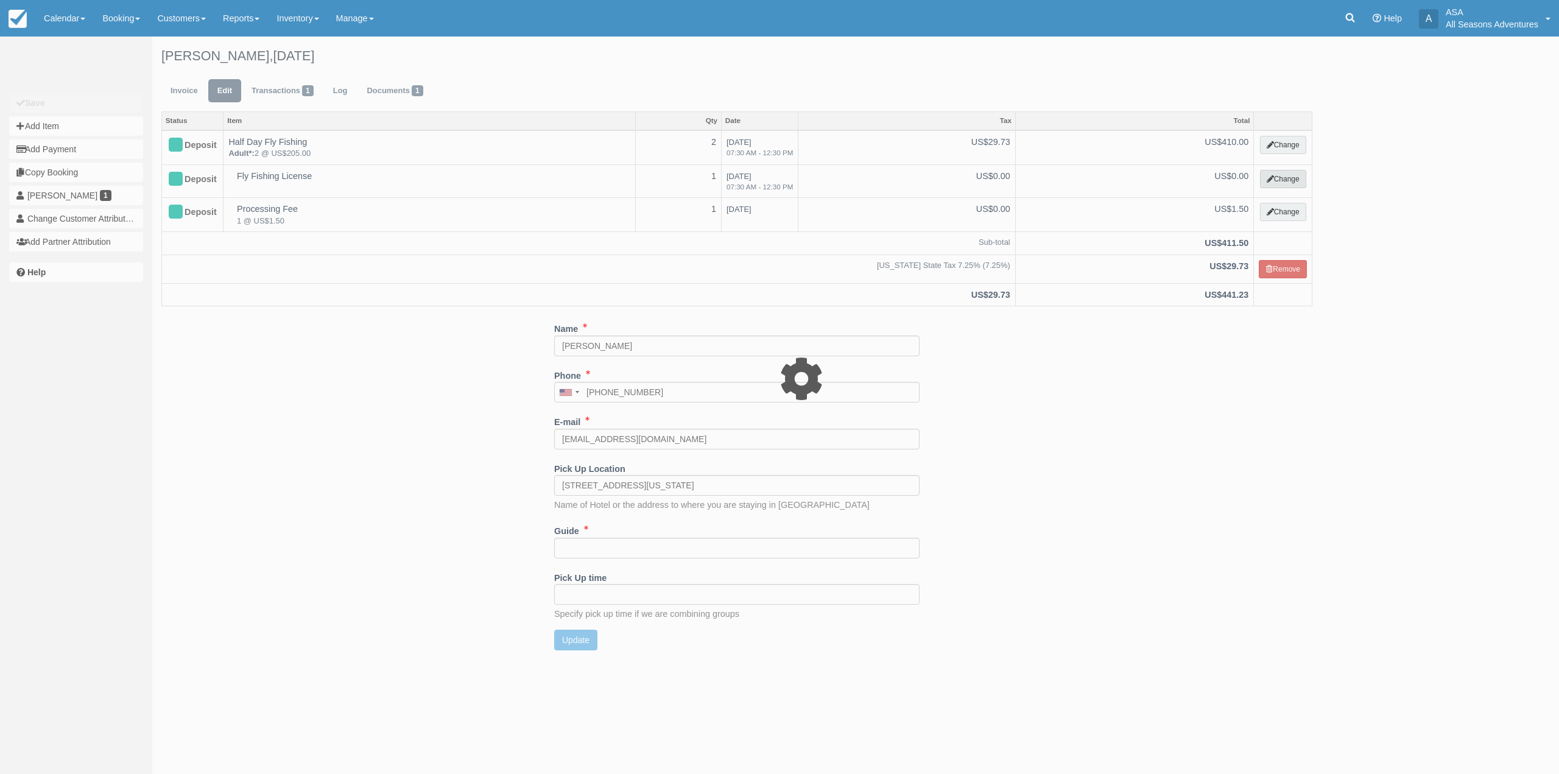
select select "8"
type input "0.00"
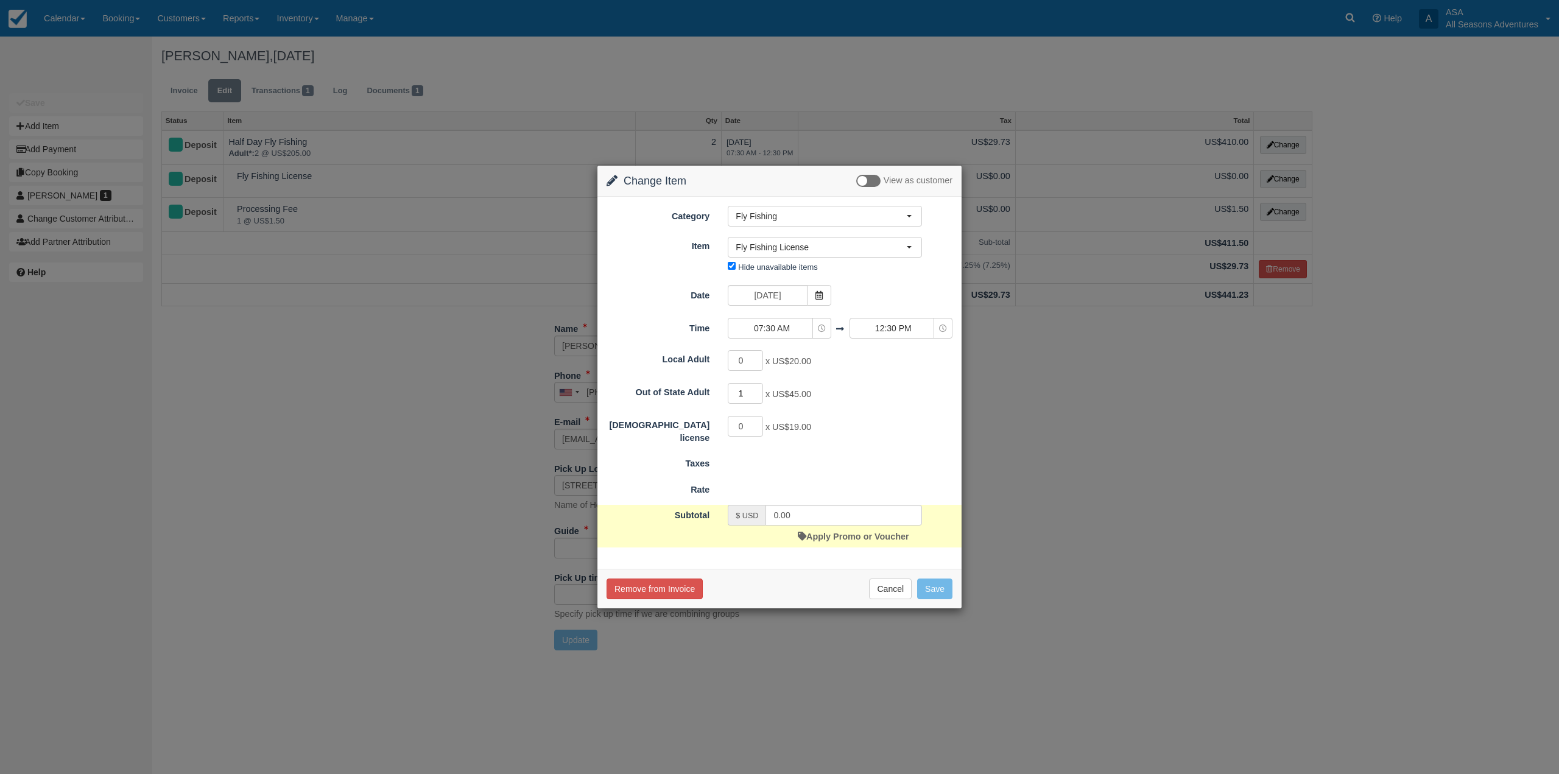
click at [761, 390] on input "1" at bounding box center [745, 393] width 35 height 21
type input "2"
click at [761, 390] on input "2" at bounding box center [745, 393] width 35 height 21
type input "90.00"
click at [935, 593] on button "Save" at bounding box center [934, 590] width 35 height 21
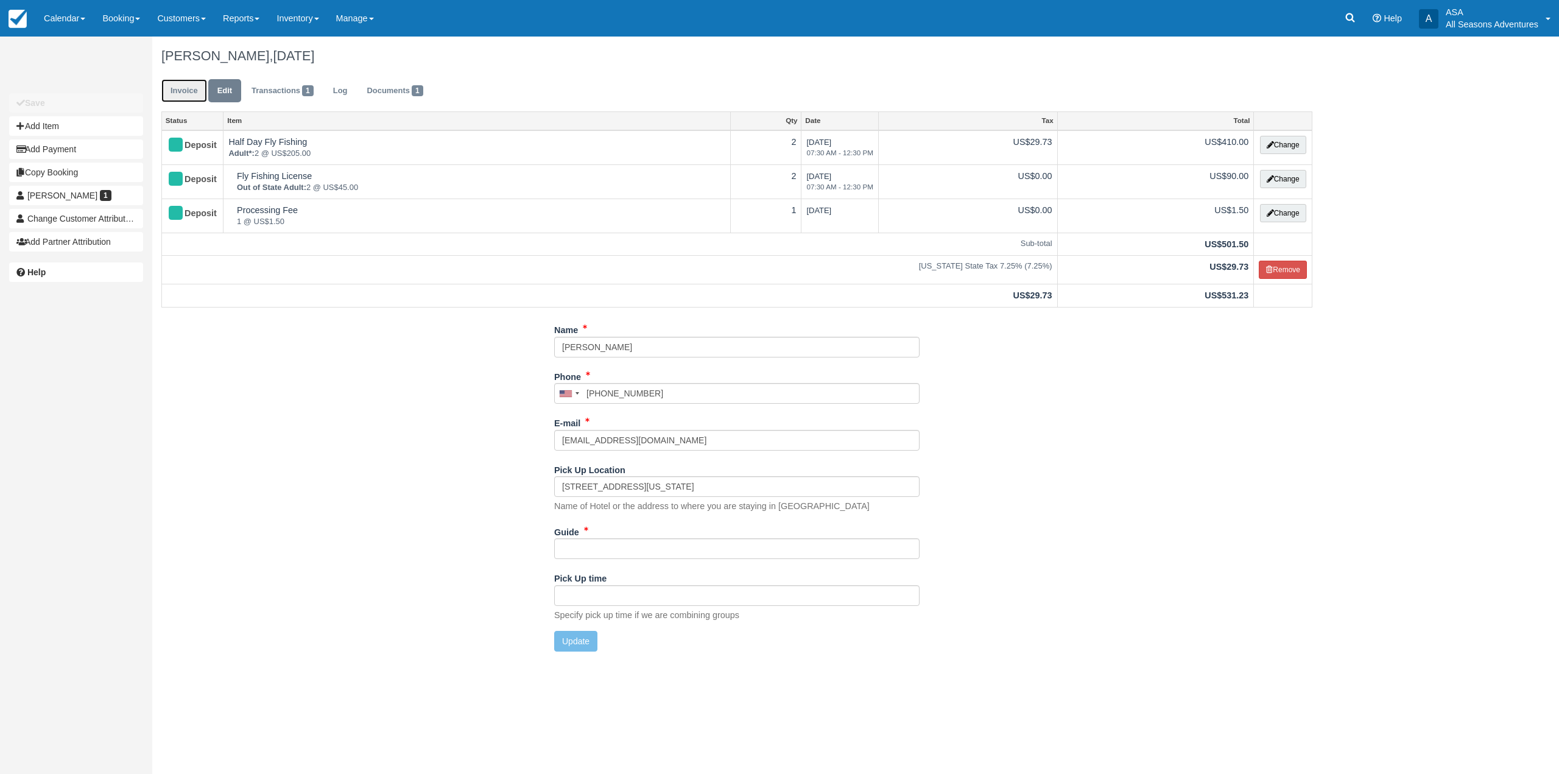
click at [183, 89] on link "Invoice" at bounding box center [184, 91] width 46 height 24
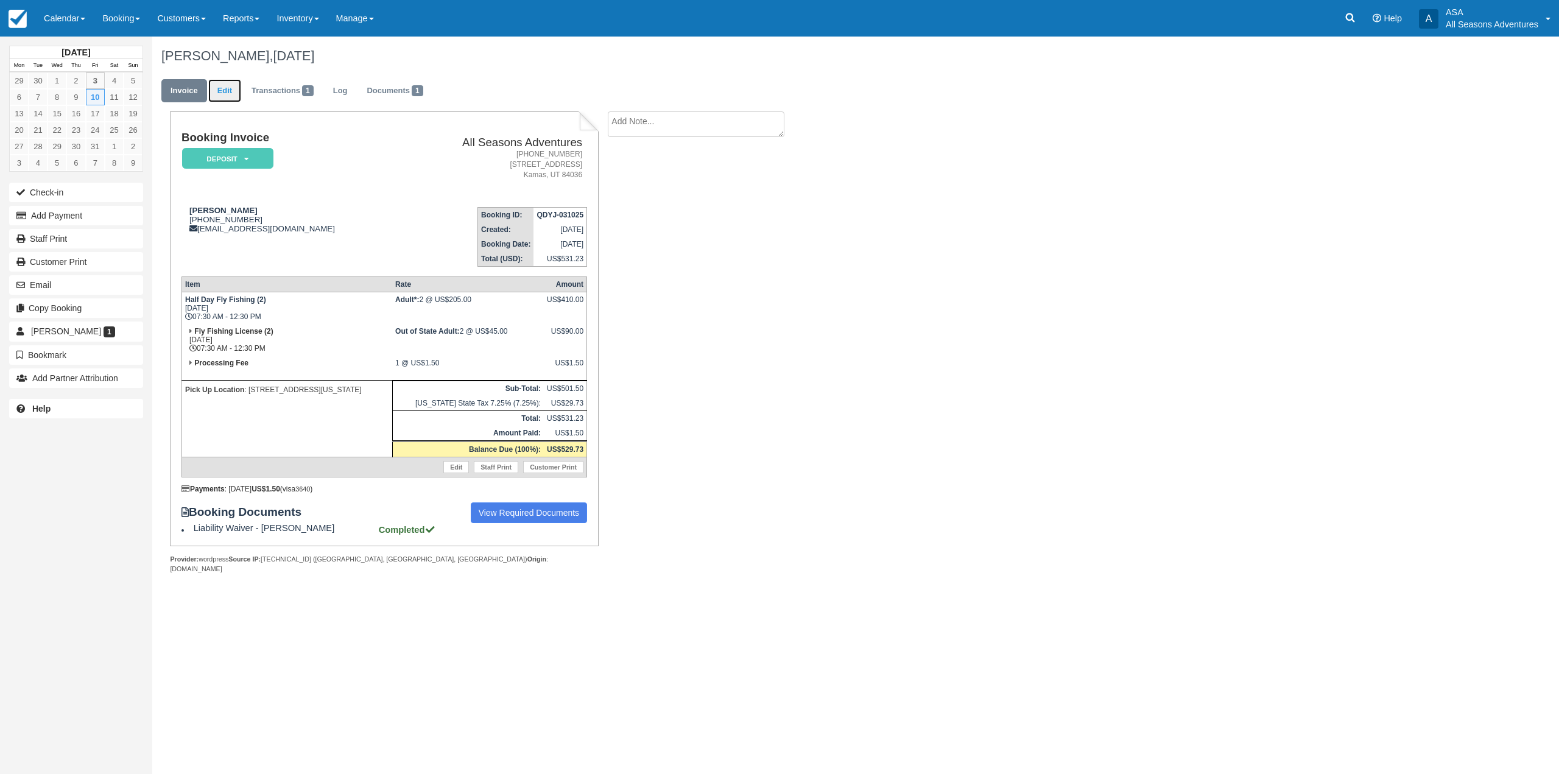
click at [225, 95] on link "Edit" at bounding box center [224, 91] width 33 height 24
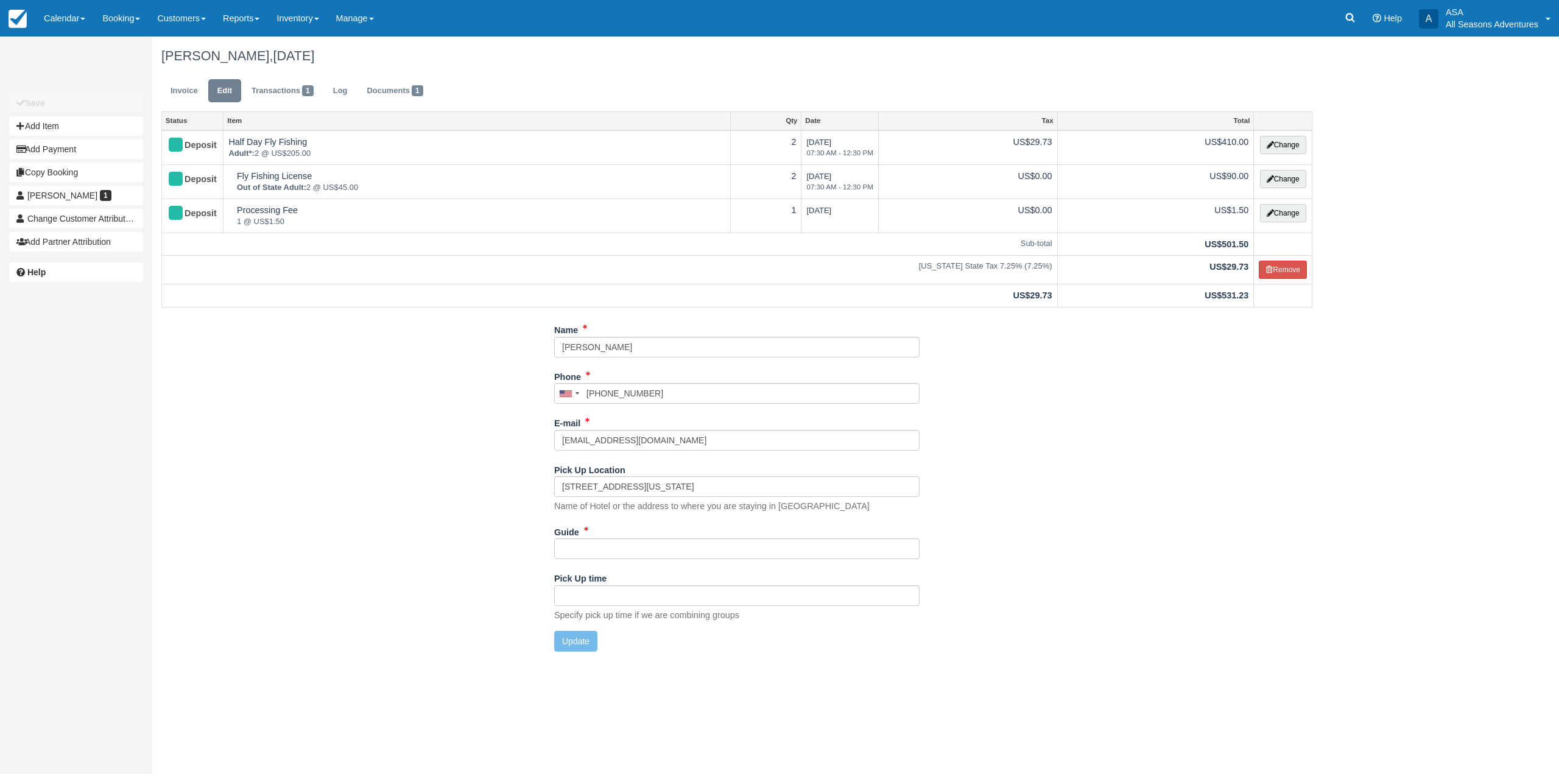
click at [655, 560] on div "Guide" at bounding box center [736, 545] width 365 height 47
click at [653, 555] on input "Guide" at bounding box center [736, 548] width 365 height 21
type input "Scott?"
click at [575, 647] on button "Update" at bounding box center [575, 641] width 43 height 21
type input "+16148132984"
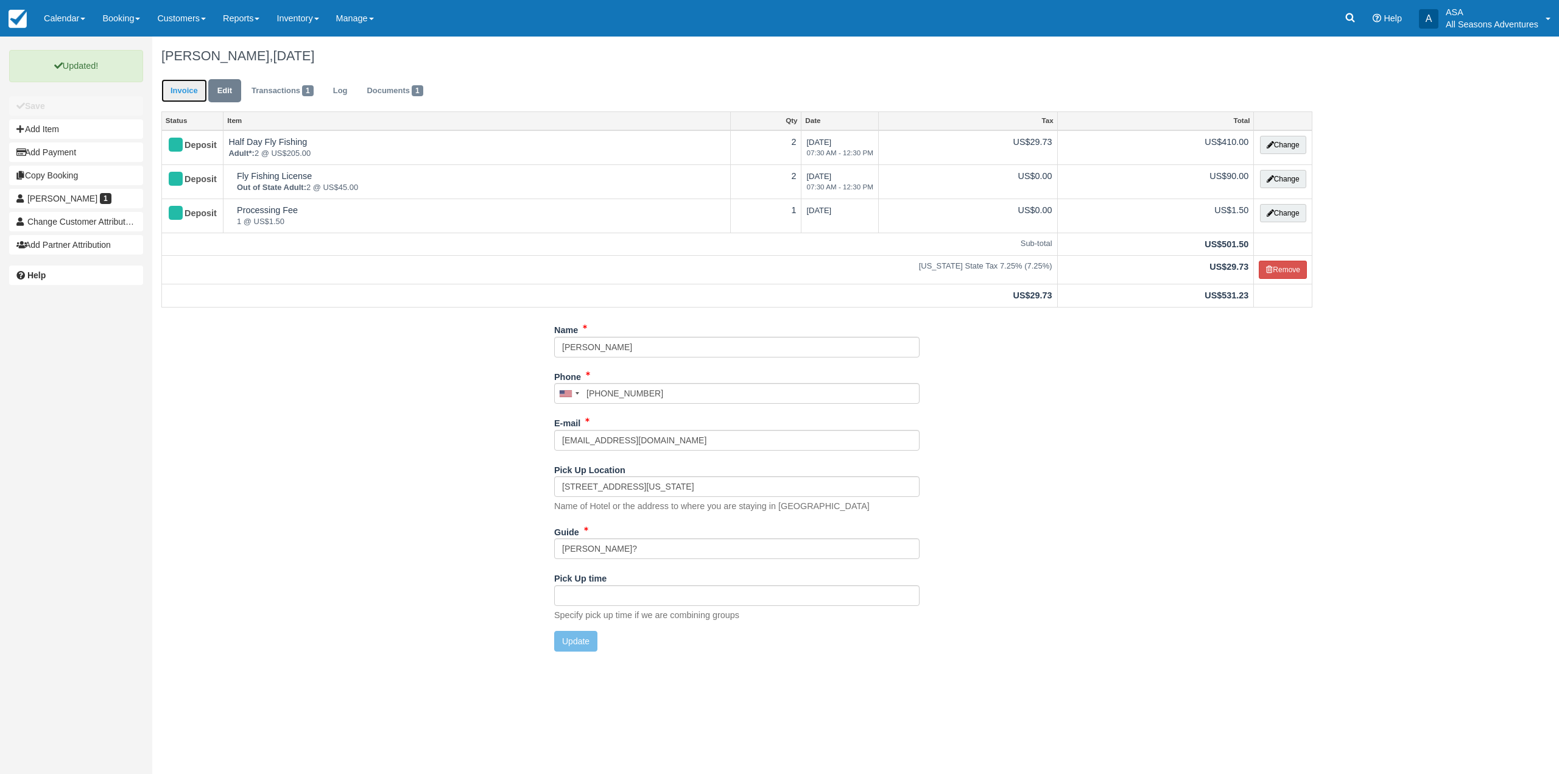
click at [181, 91] on link "Invoice" at bounding box center [184, 91] width 46 height 24
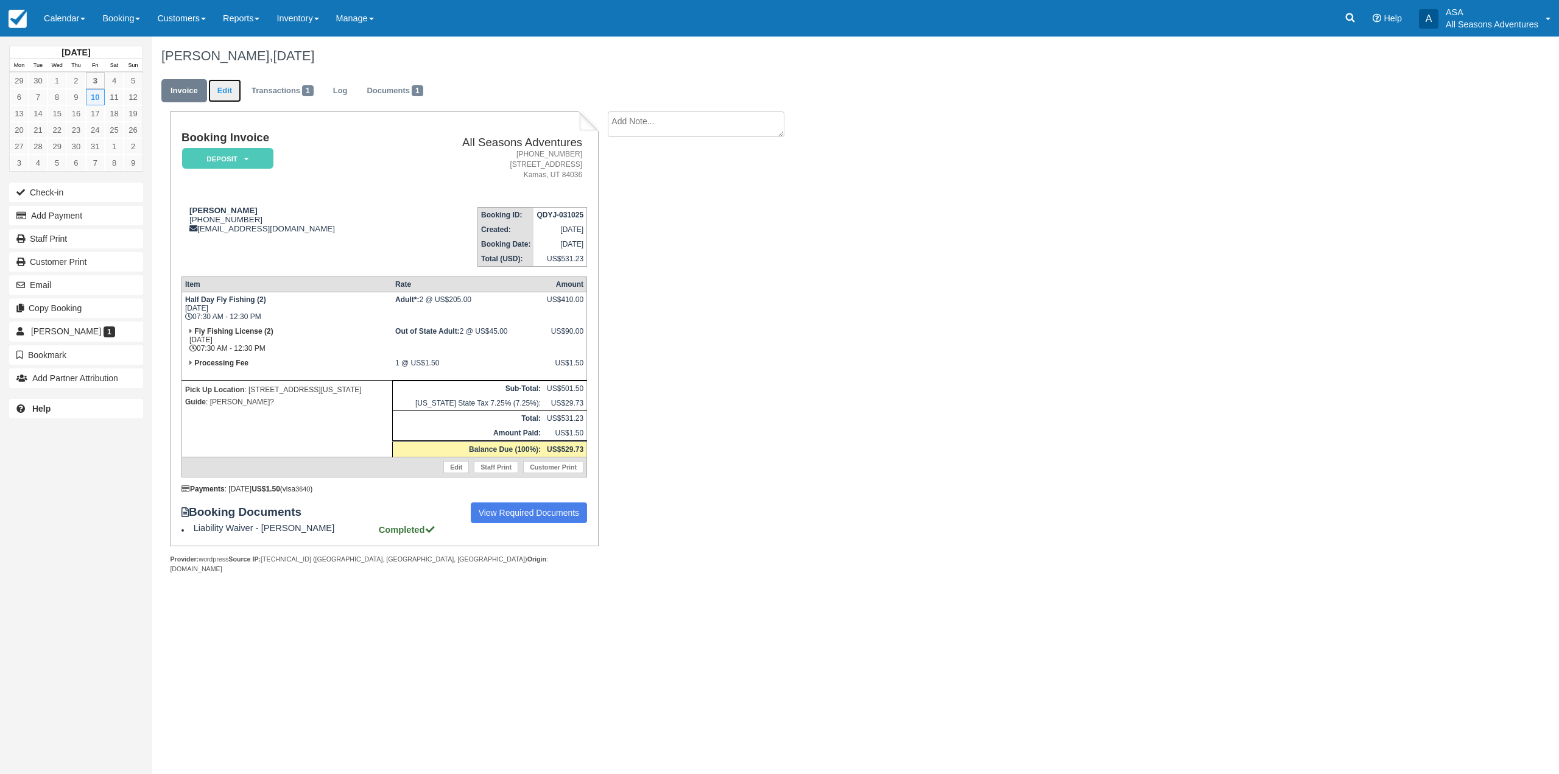
click at [217, 100] on link "Edit" at bounding box center [224, 91] width 33 height 24
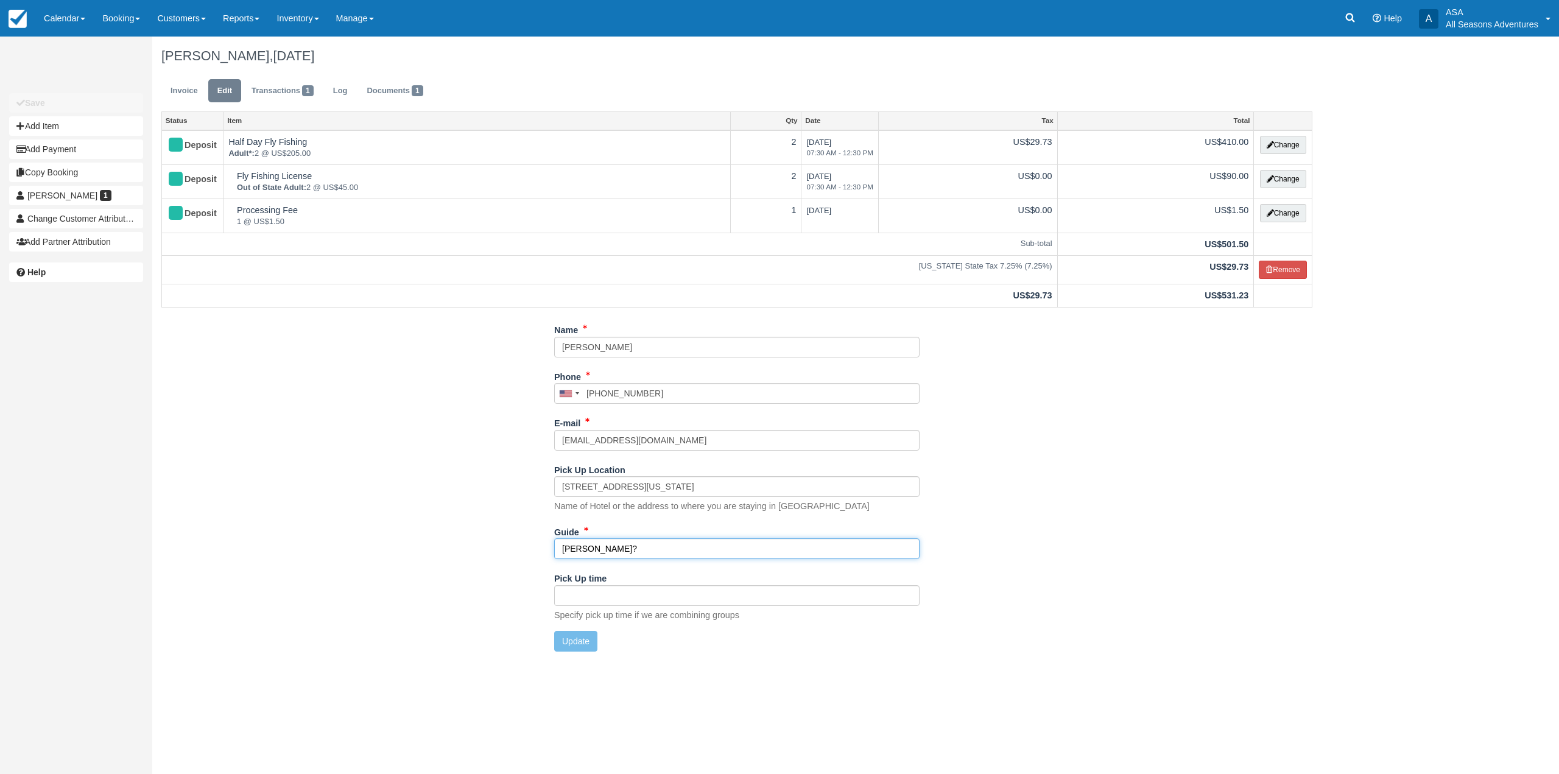
click at [613, 559] on input "Scott?" at bounding box center [736, 548] width 365 height 21
type input "Scott"
click at [588, 649] on button "Update" at bounding box center [575, 641] width 43 height 21
type input "+16148132984"
click at [181, 83] on link "Invoice" at bounding box center [184, 91] width 46 height 24
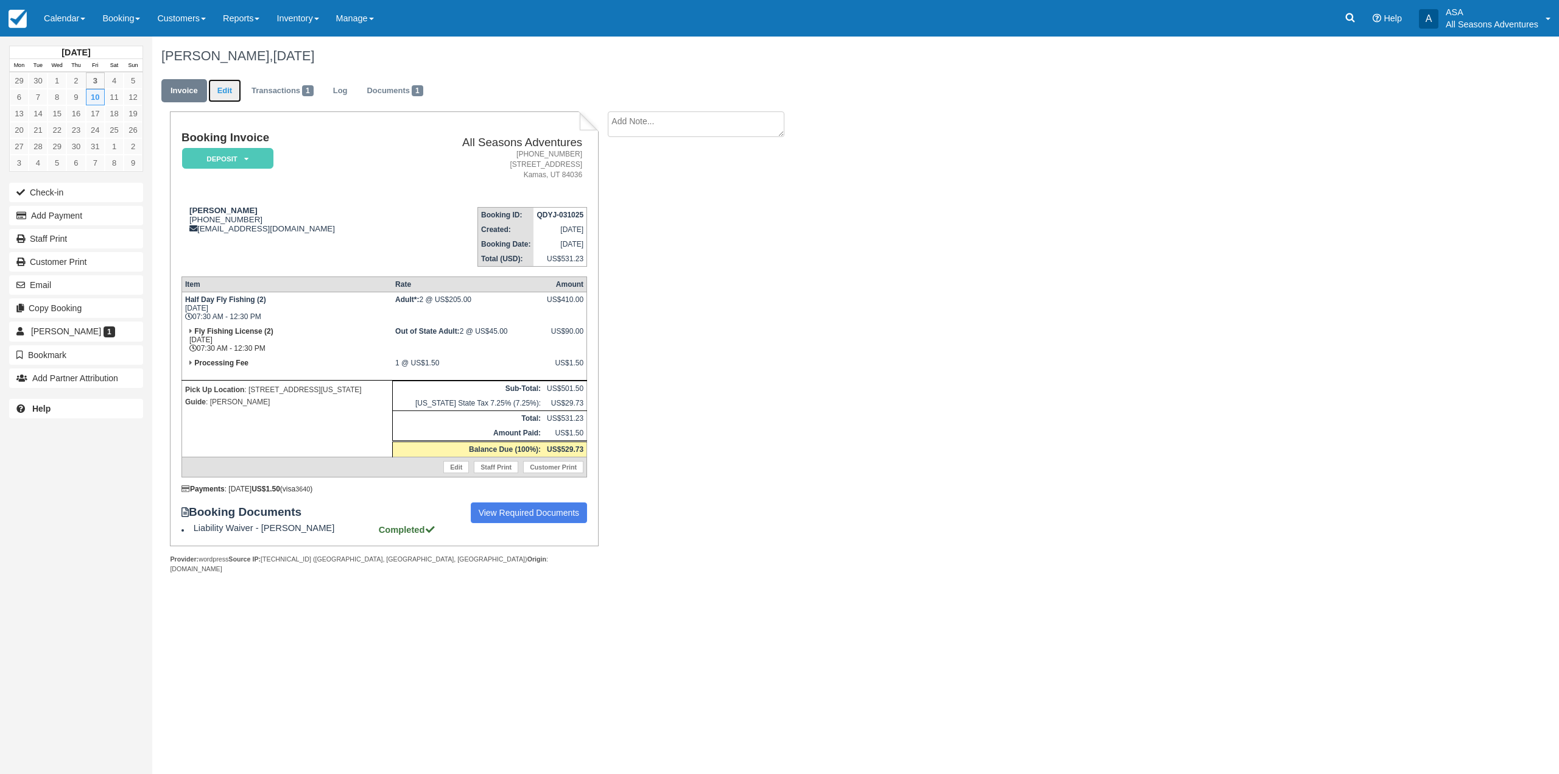
click at [227, 85] on link "Edit" at bounding box center [224, 91] width 33 height 24
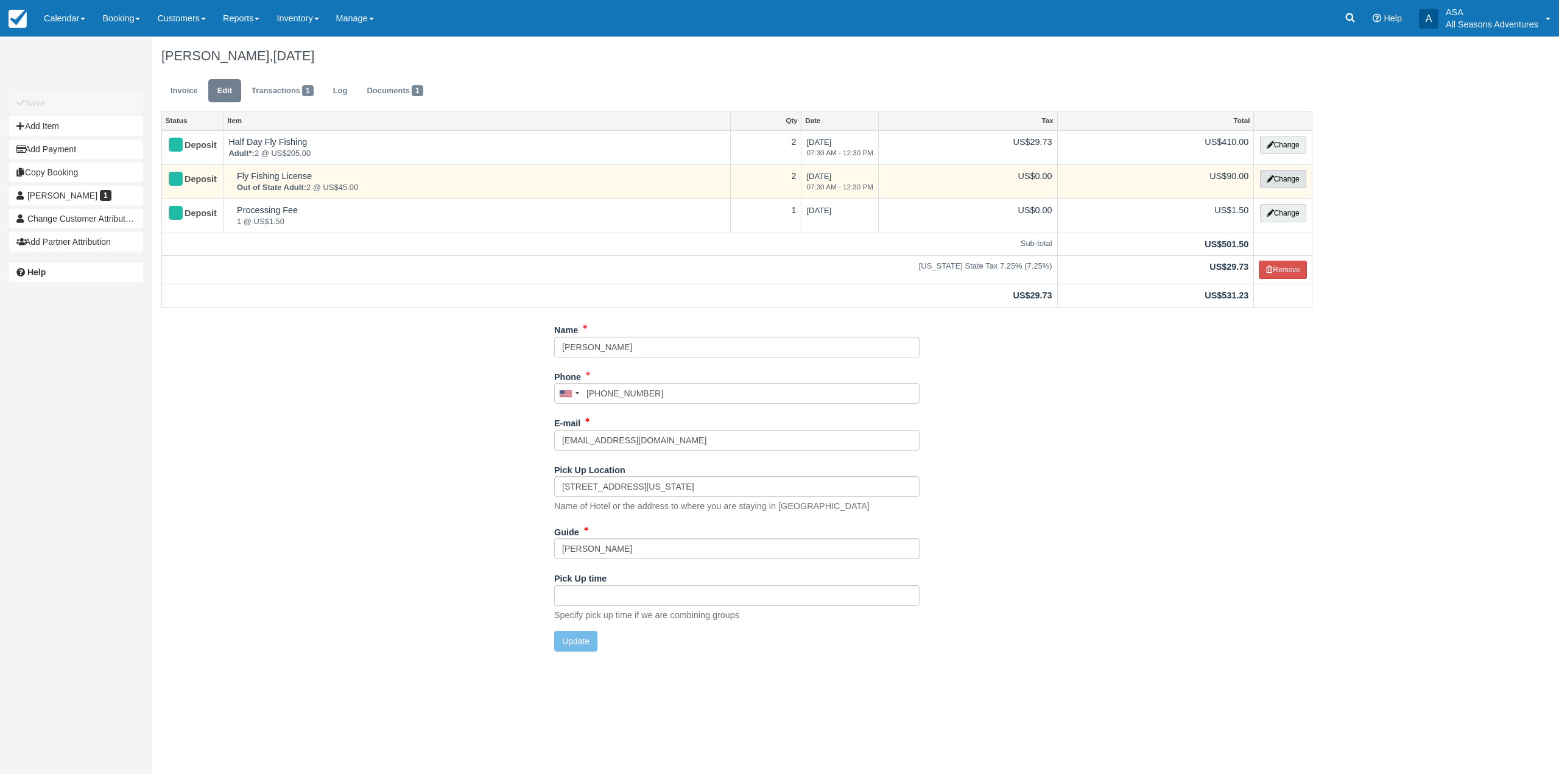
click at [1284, 175] on button "Change" at bounding box center [1283, 179] width 46 height 18
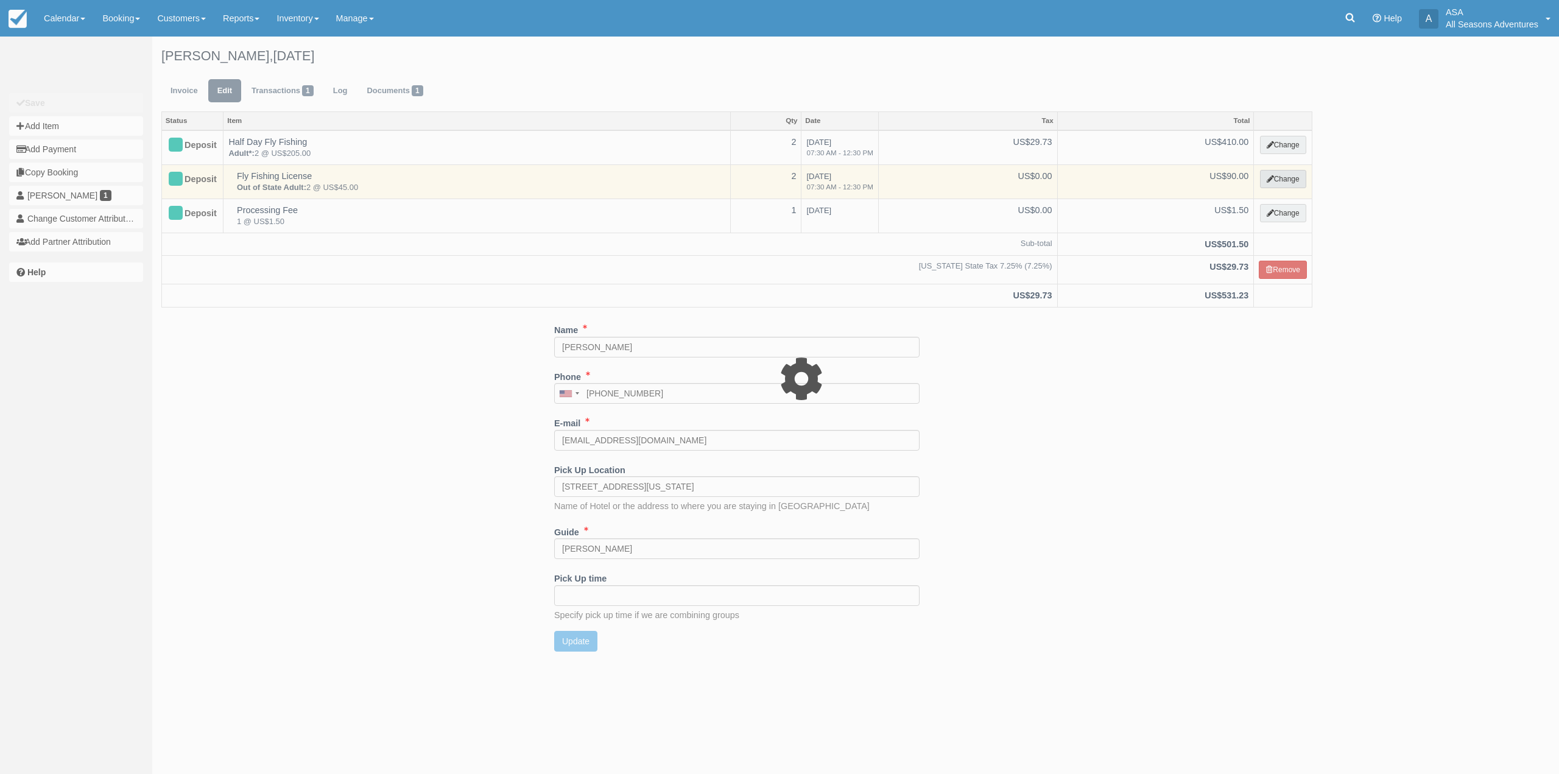
select select "8"
type input "90.00"
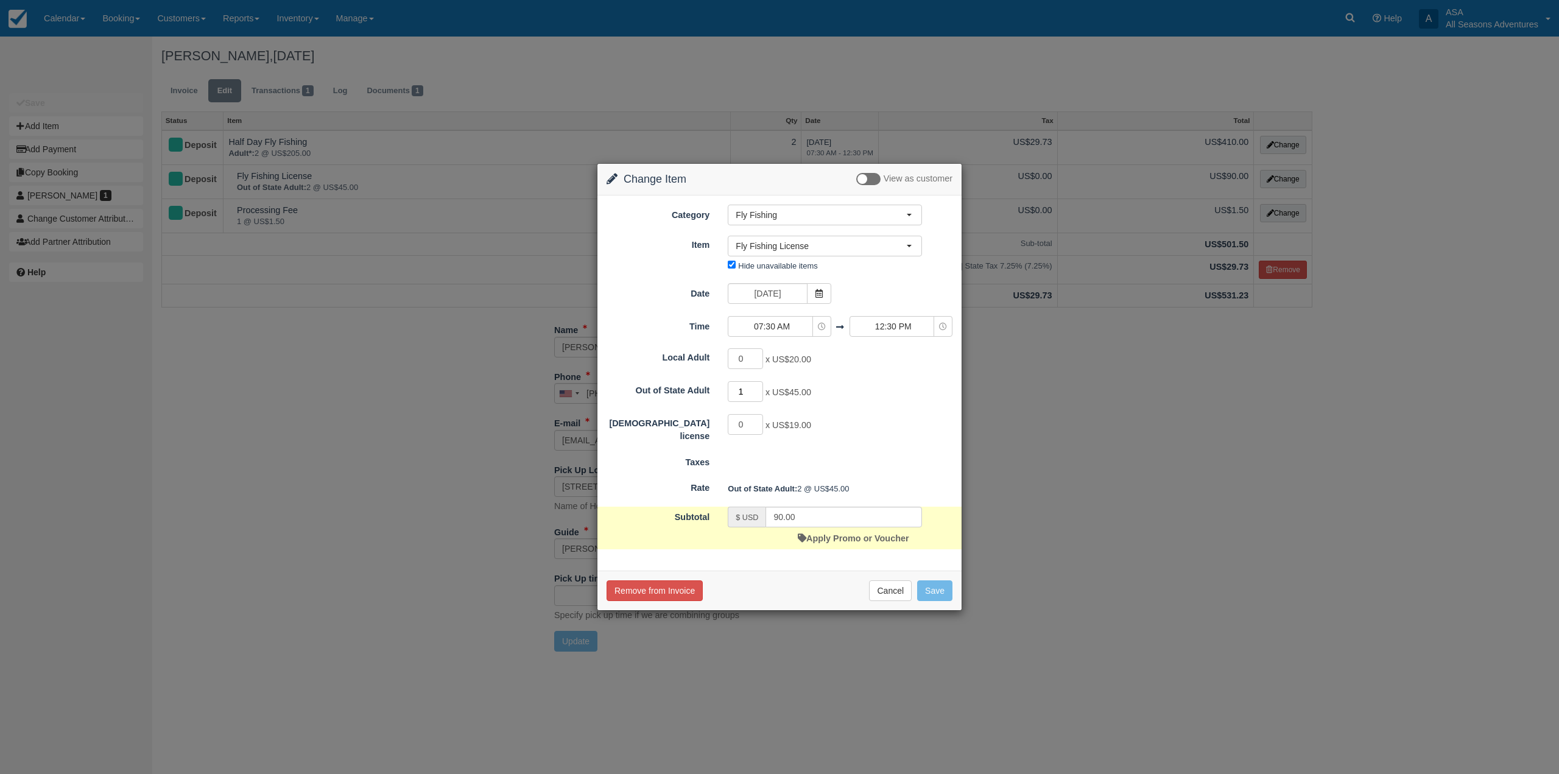
type input "1"
click at [756, 396] on input "1" at bounding box center [745, 391] width 35 height 21
type input "45.00"
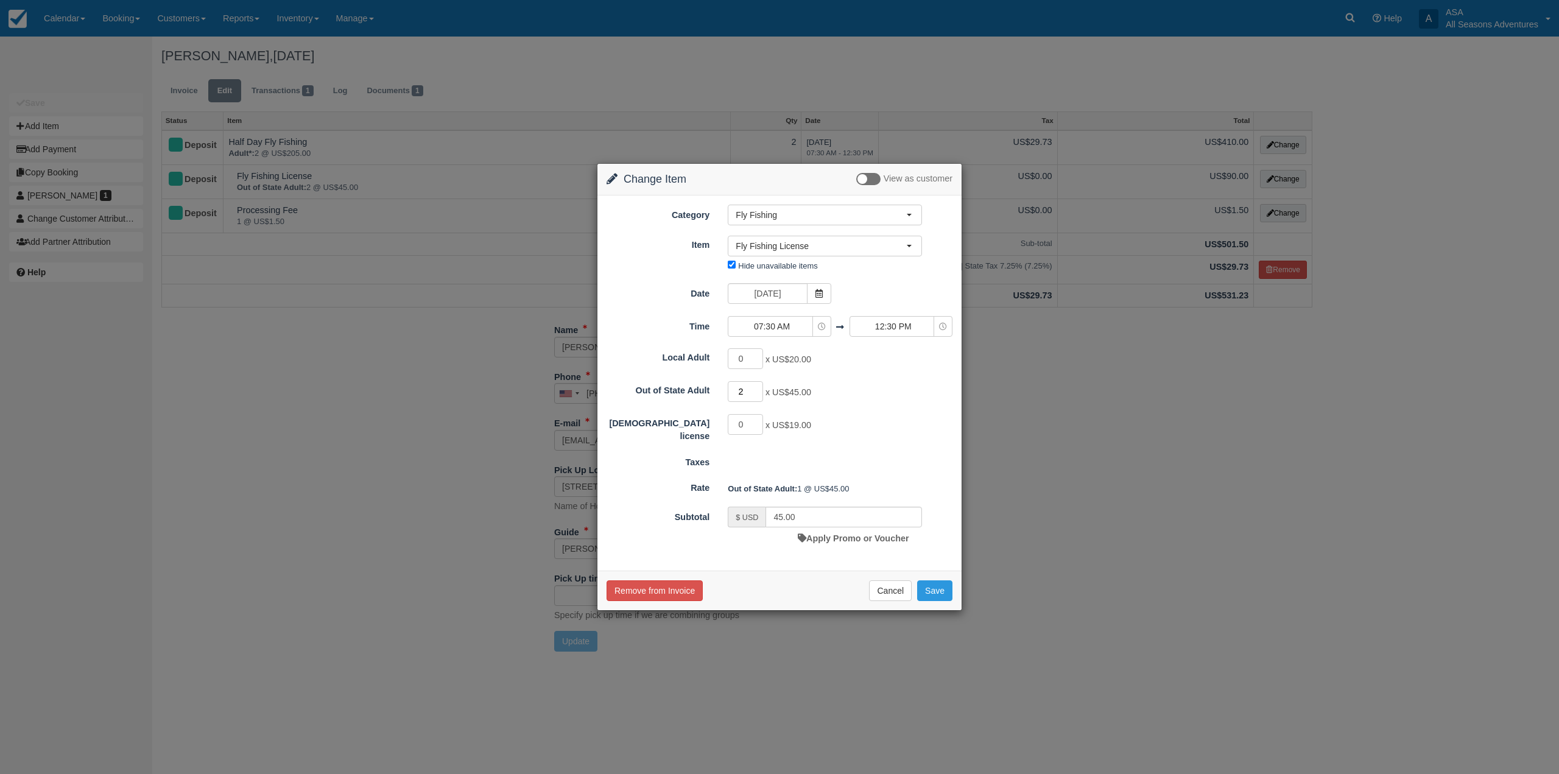
type input "2"
click at [757, 389] on input "2" at bounding box center [745, 391] width 35 height 21
type input "90.00"
click at [758, 398] on input "2" at bounding box center [745, 391] width 35 height 21
click at [758, 393] on input "1" at bounding box center [745, 391] width 35 height 21
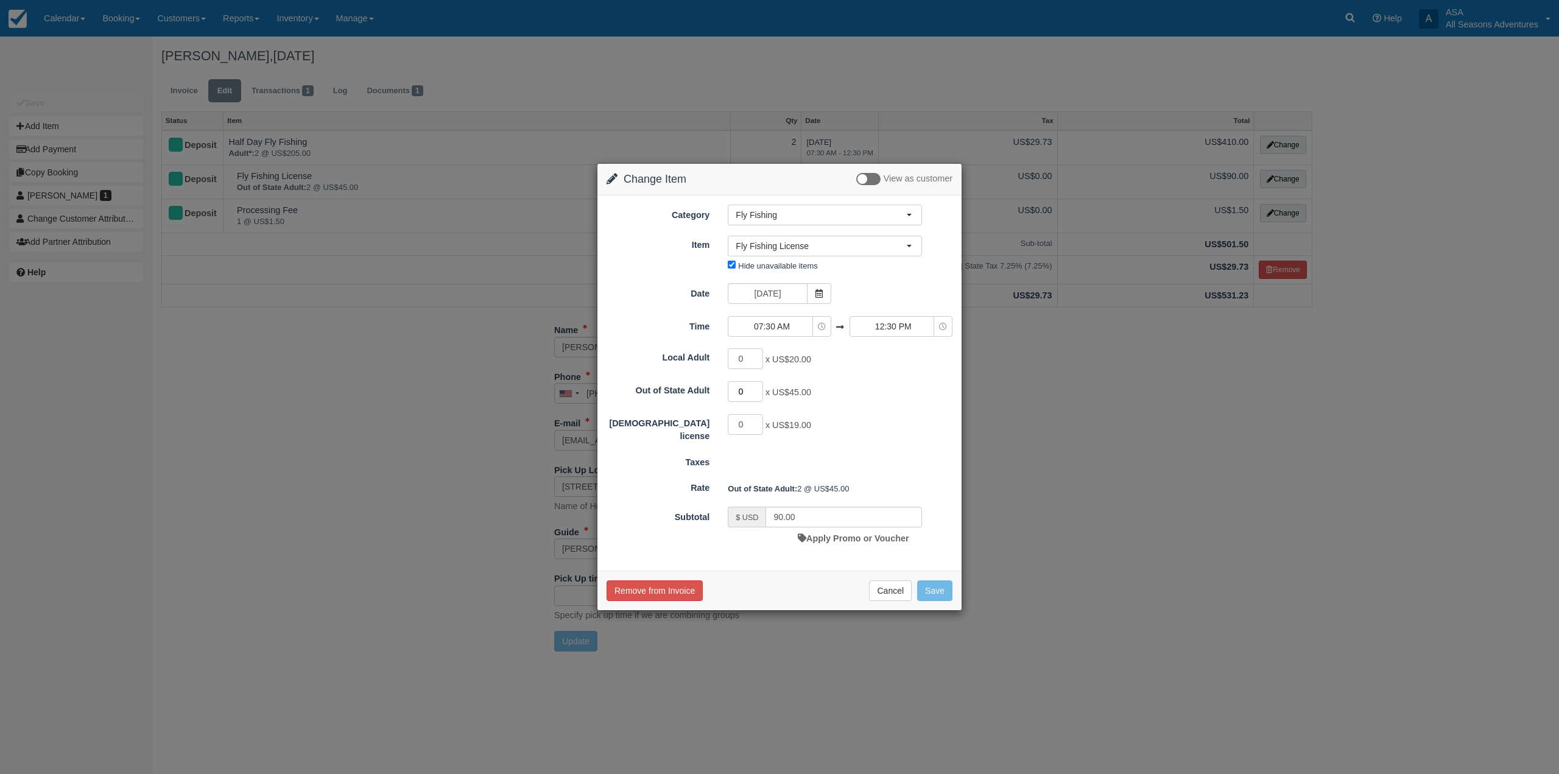
type input "0"
click at [758, 393] on input "0" at bounding box center [745, 391] width 35 height 21
type input "0.00"
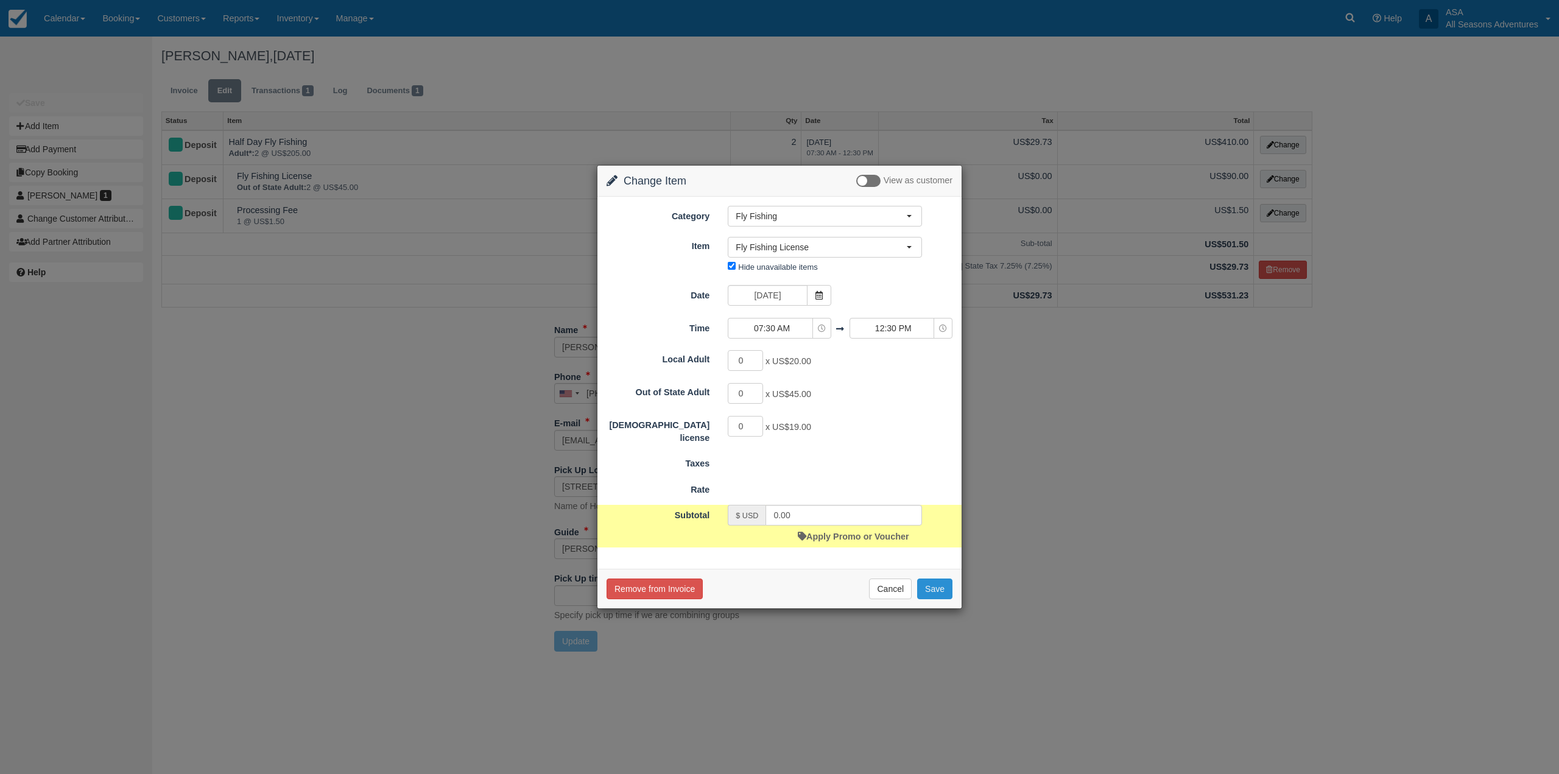
click at [935, 587] on button "Save" at bounding box center [934, 589] width 35 height 21
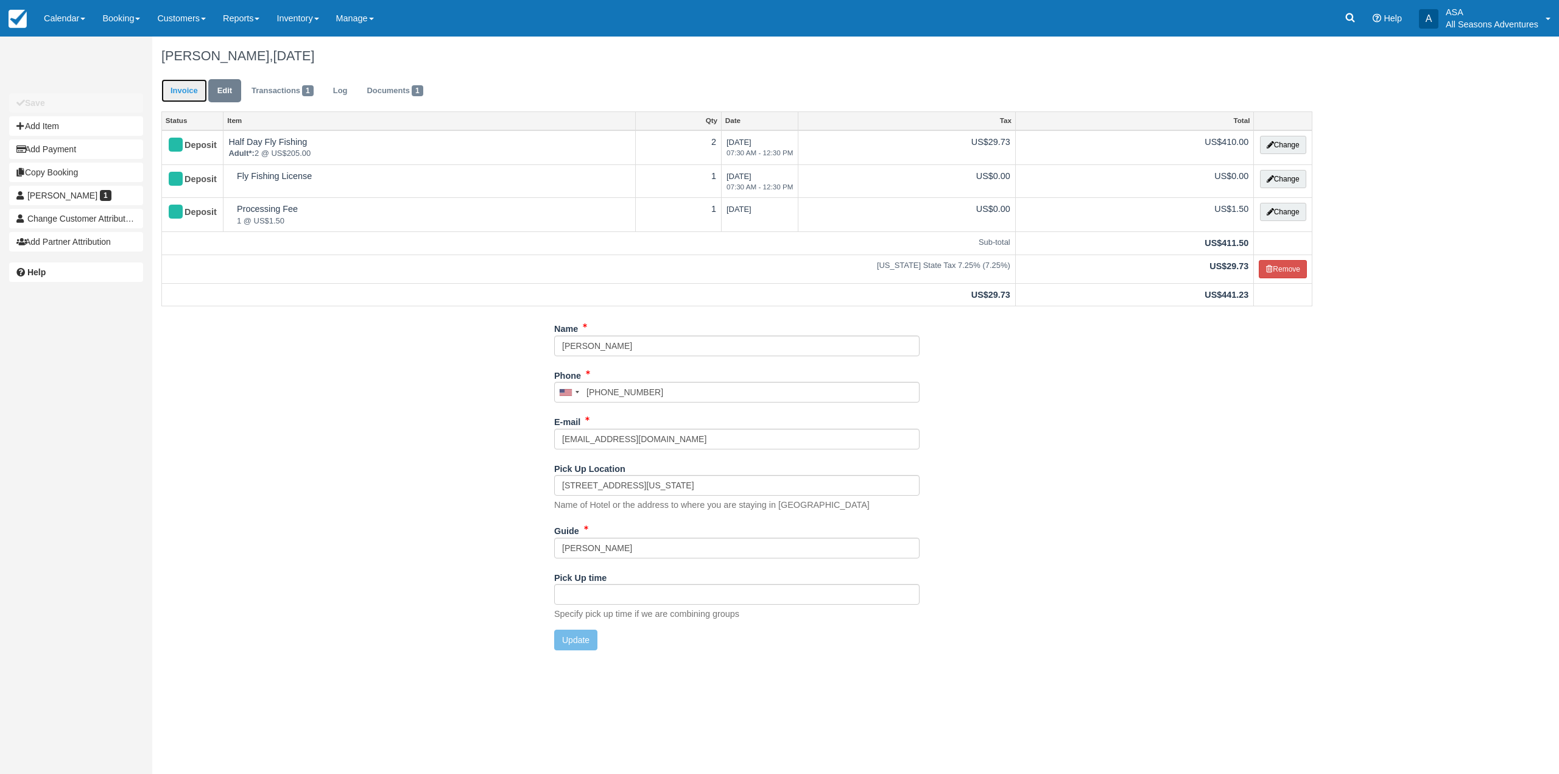
click at [188, 94] on link "Invoice" at bounding box center [184, 91] width 46 height 24
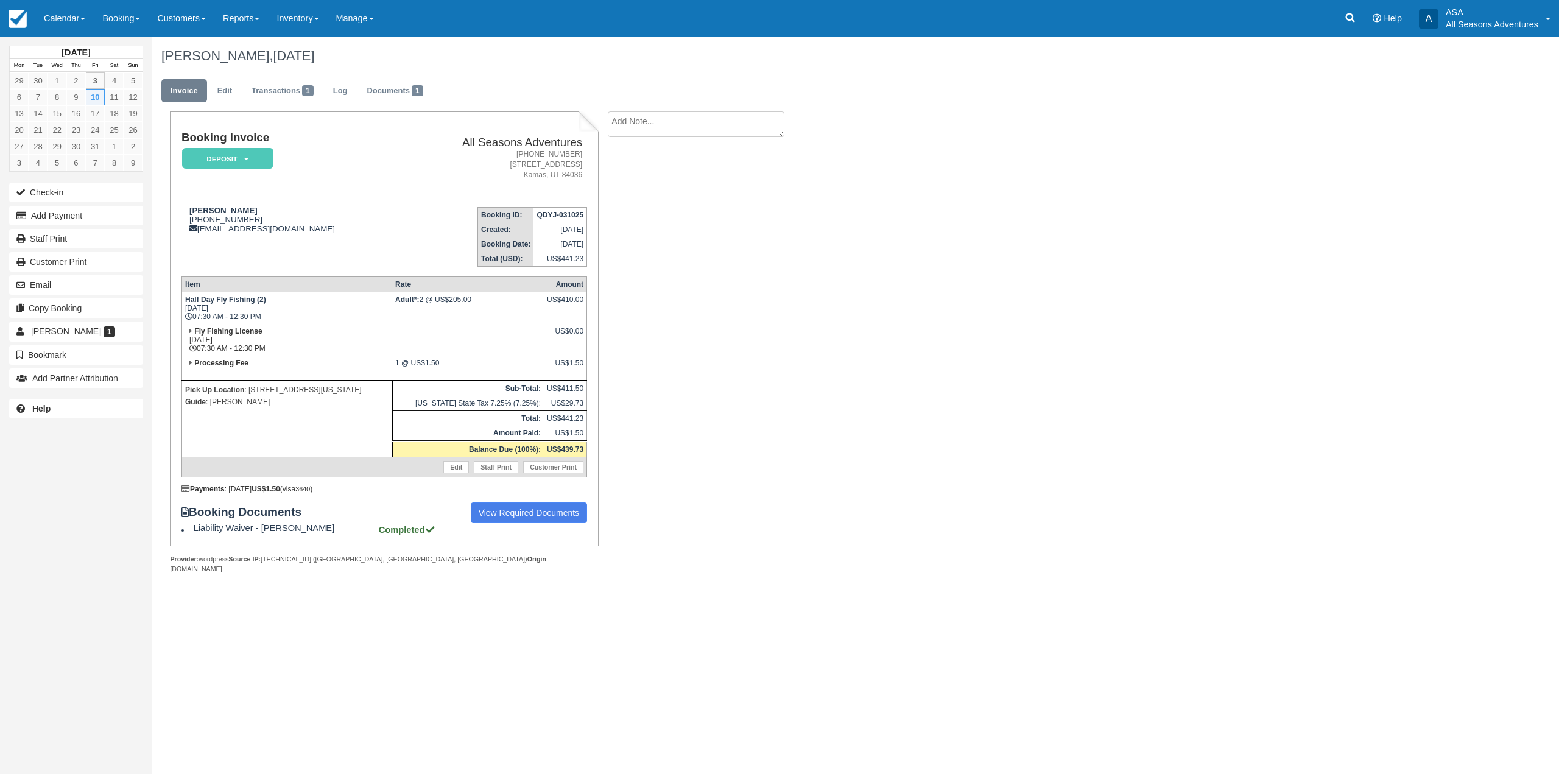
click at [158, 54] on div "[PERSON_NAME], [DATE]" at bounding box center [736, 56] width 1169 height 39
click at [166, 51] on h1 "[PERSON_NAME], [DATE]" at bounding box center [736, 56] width 1151 height 15
click at [167, 52] on h1 "[PERSON_NAME], [DATE]" at bounding box center [736, 56] width 1151 height 15
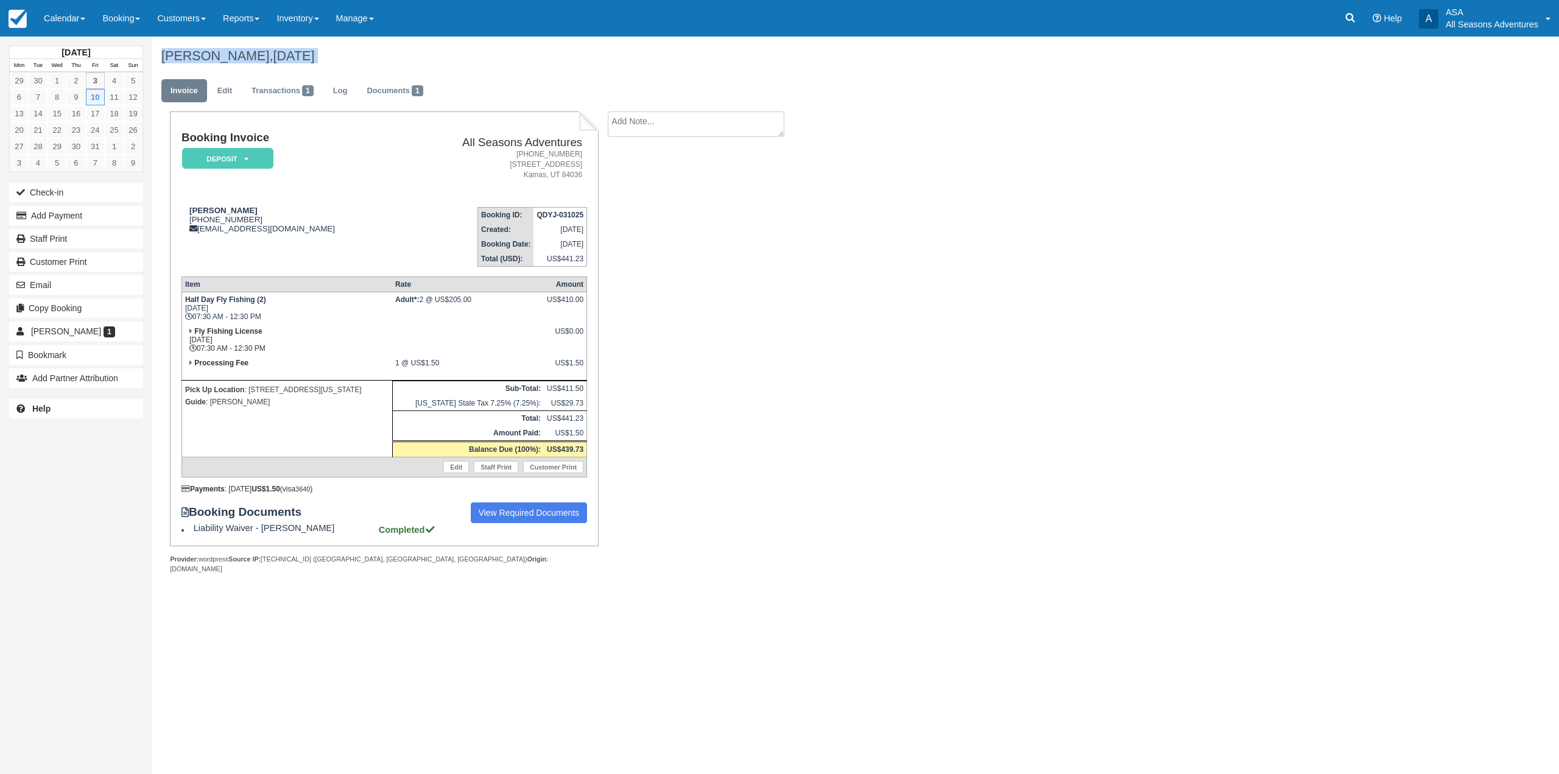
click at [161, 53] on h1 "[PERSON_NAME], [DATE]" at bounding box center [736, 56] width 1151 height 15
drag, startPoint x: 161, startPoint y: 58, endPoint x: 345, endPoint y: 60, distance: 183.3
click at [345, 60] on h1 "[PERSON_NAME], [DATE]" at bounding box center [736, 56] width 1151 height 15
click at [346, 60] on h1 "[PERSON_NAME], [DATE]" at bounding box center [736, 56] width 1151 height 15
click at [635, 125] on textarea at bounding box center [696, 124] width 177 height 26
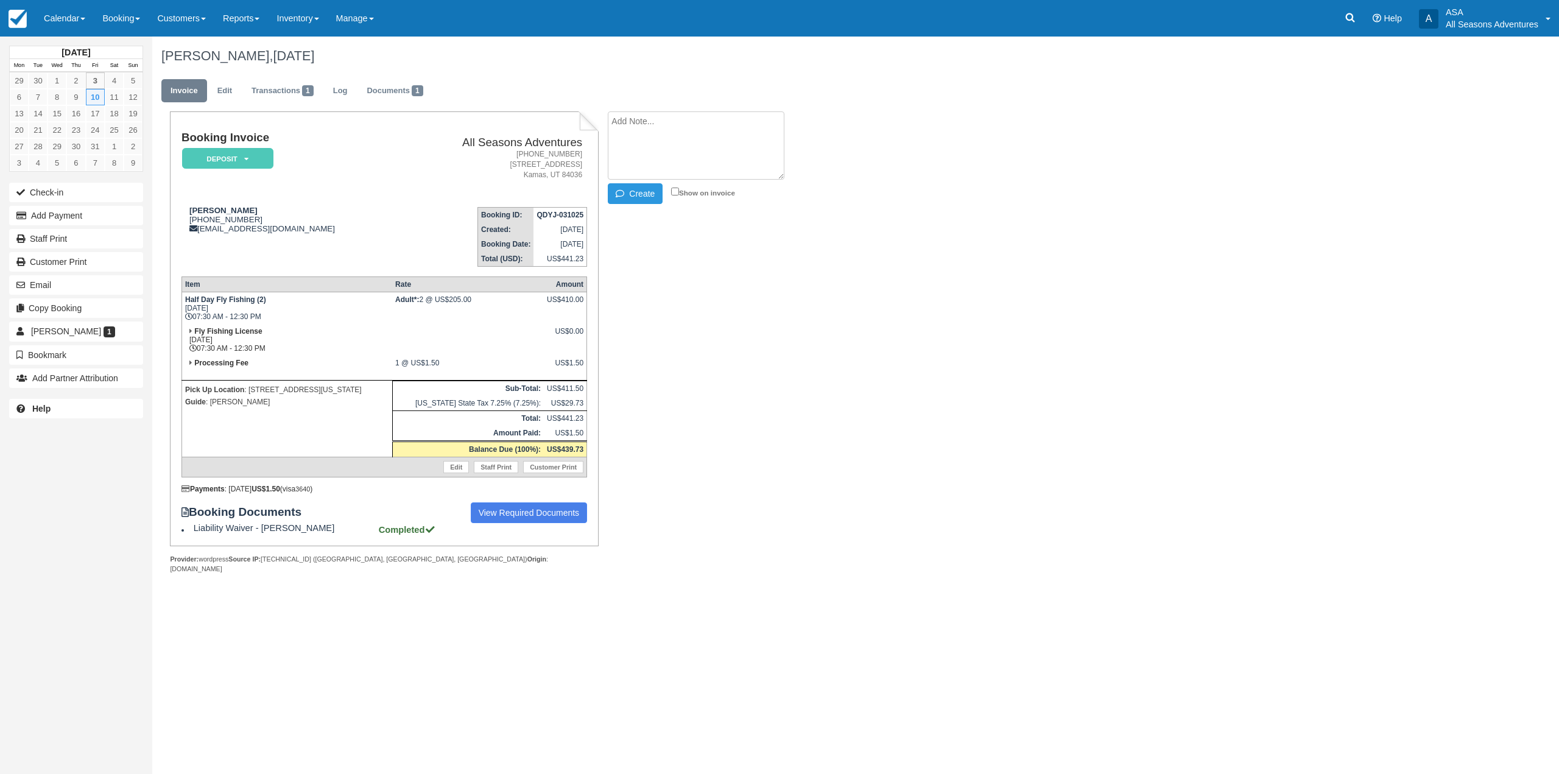
click at [536, 69] on div "[PERSON_NAME], [DATE]" at bounding box center [736, 56] width 1169 height 39
click at [218, 62] on h1 "[PERSON_NAME], [DATE]" at bounding box center [736, 56] width 1151 height 15
click at [205, 53] on h1 "[PERSON_NAME], [DATE]" at bounding box center [736, 56] width 1151 height 15
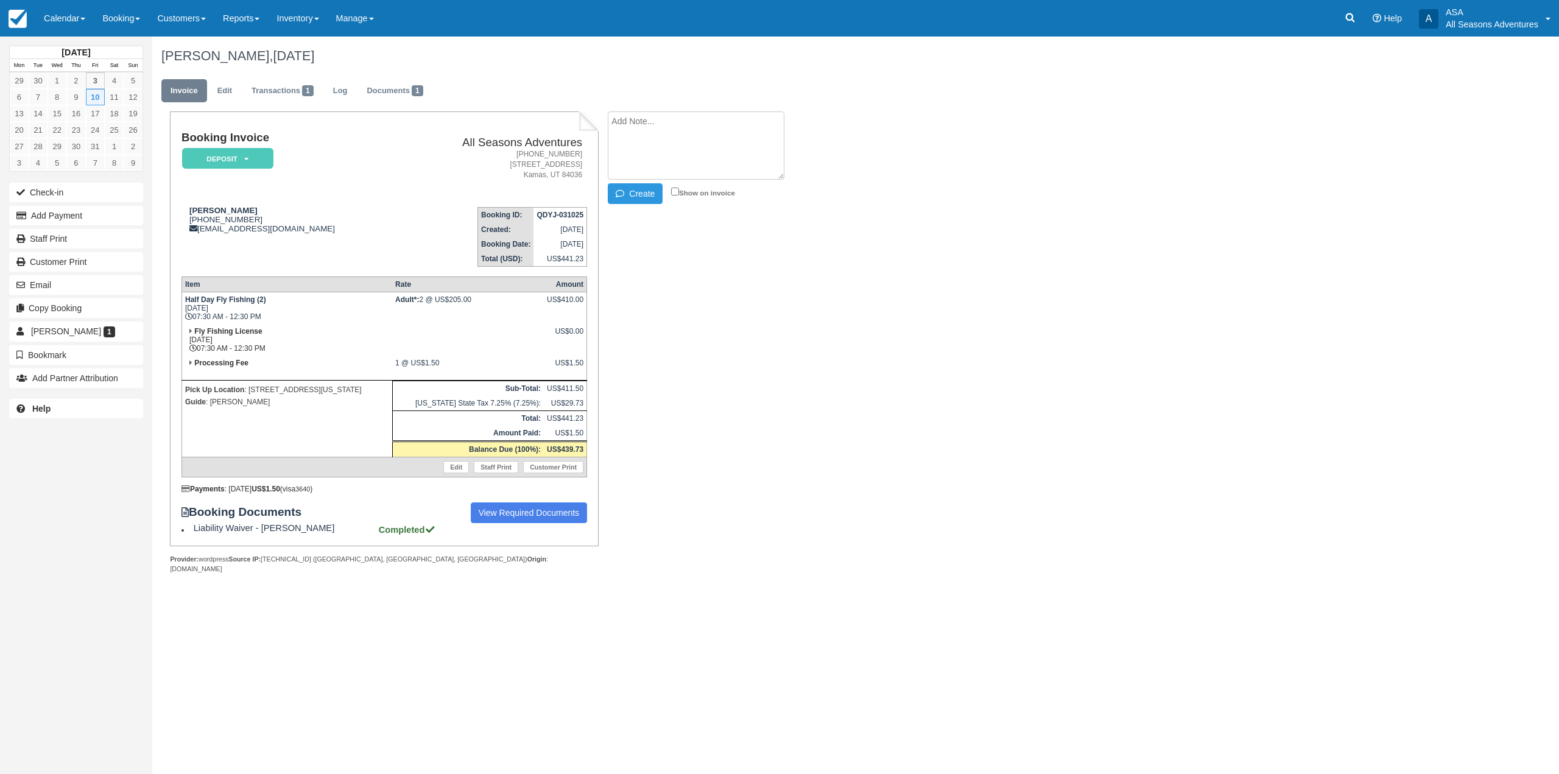
click at [639, 122] on textarea at bounding box center [696, 145] width 177 height 68
click at [598, 91] on ul "Invoice Edit Transactions 1 Log Documents 1" at bounding box center [736, 94] width 1151 height 37
click at [181, 57] on h1 "[PERSON_NAME], [DATE]" at bounding box center [736, 56] width 1151 height 15
drag, startPoint x: 160, startPoint y: 51, endPoint x: 365, endPoint y: 46, distance: 205.3
click at [365, 46] on div "[PERSON_NAME], [DATE]" at bounding box center [736, 56] width 1169 height 39
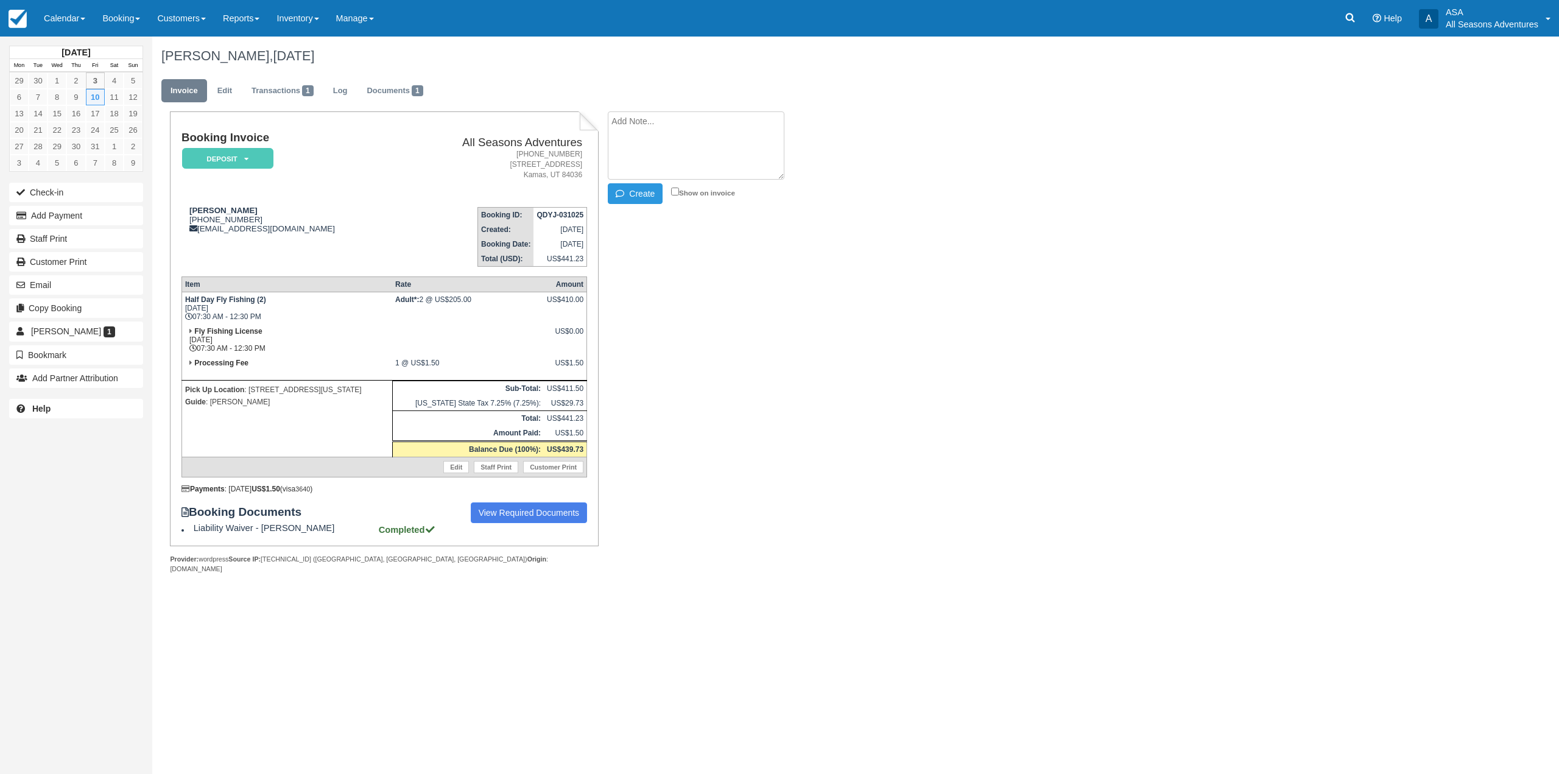
click at [361, 55] on h1 "[PERSON_NAME], [DATE]" at bounding box center [736, 56] width 1151 height 15
click at [314, 58] on span "[DATE]" at bounding box center [293, 55] width 41 height 15
drag, startPoint x: 354, startPoint y: 52, endPoint x: 164, endPoint y: 57, distance: 190.7
click at [164, 57] on h1 "[PERSON_NAME], [DATE]" at bounding box center [736, 56] width 1151 height 15
click at [166, 53] on h1 "[PERSON_NAME], [DATE]" at bounding box center [736, 56] width 1151 height 15
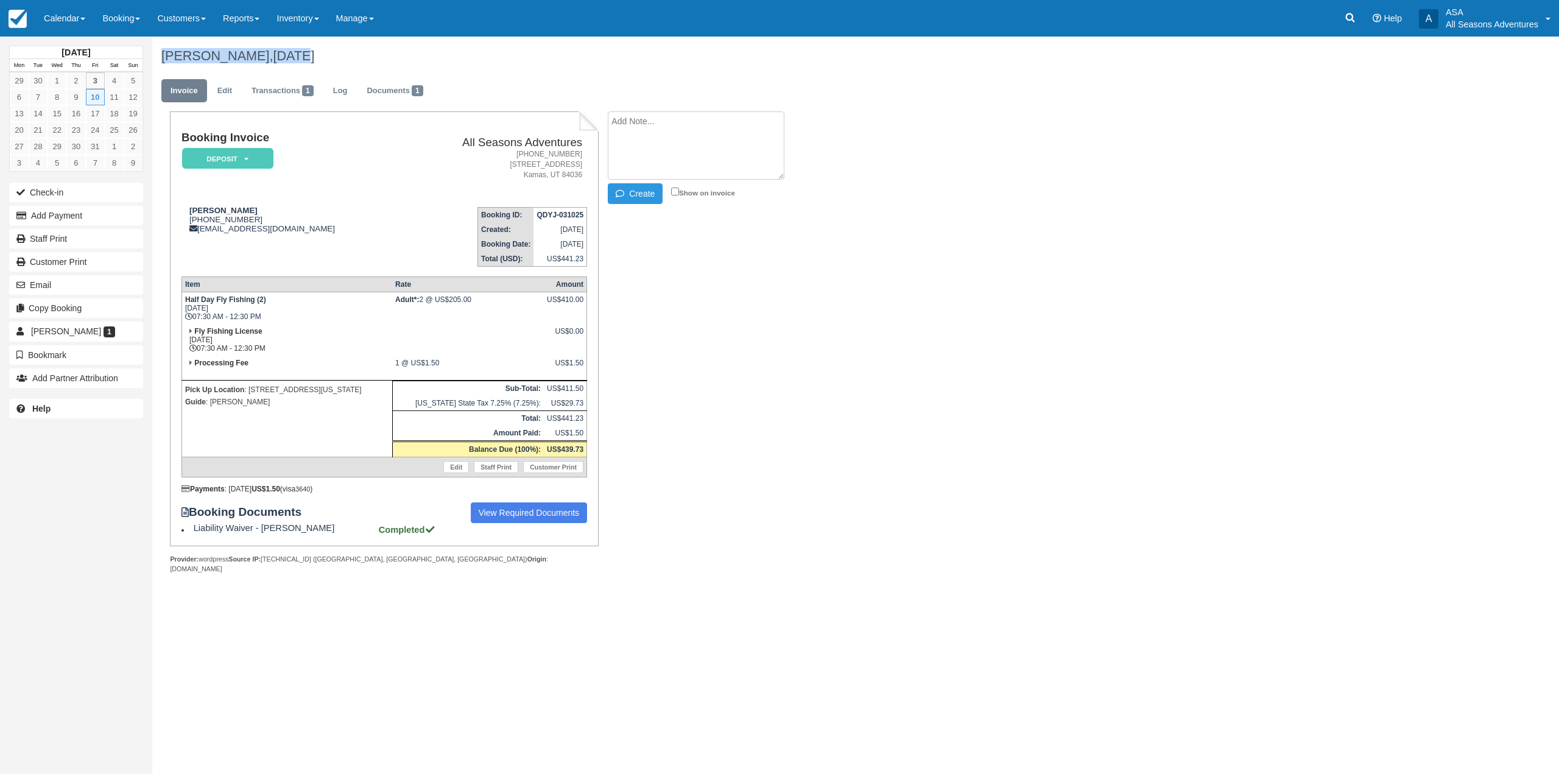
drag, startPoint x: 163, startPoint y: 54, endPoint x: 281, endPoint y: 52, distance: 118.2
click at [281, 52] on h1 "[PERSON_NAME], [DATE]" at bounding box center [736, 56] width 1151 height 15
click at [363, 53] on h1 "[PERSON_NAME], [DATE]" at bounding box center [736, 56] width 1151 height 15
click at [697, 149] on textarea at bounding box center [696, 145] width 177 height 68
click at [698, 137] on textarea at bounding box center [696, 145] width 177 height 68
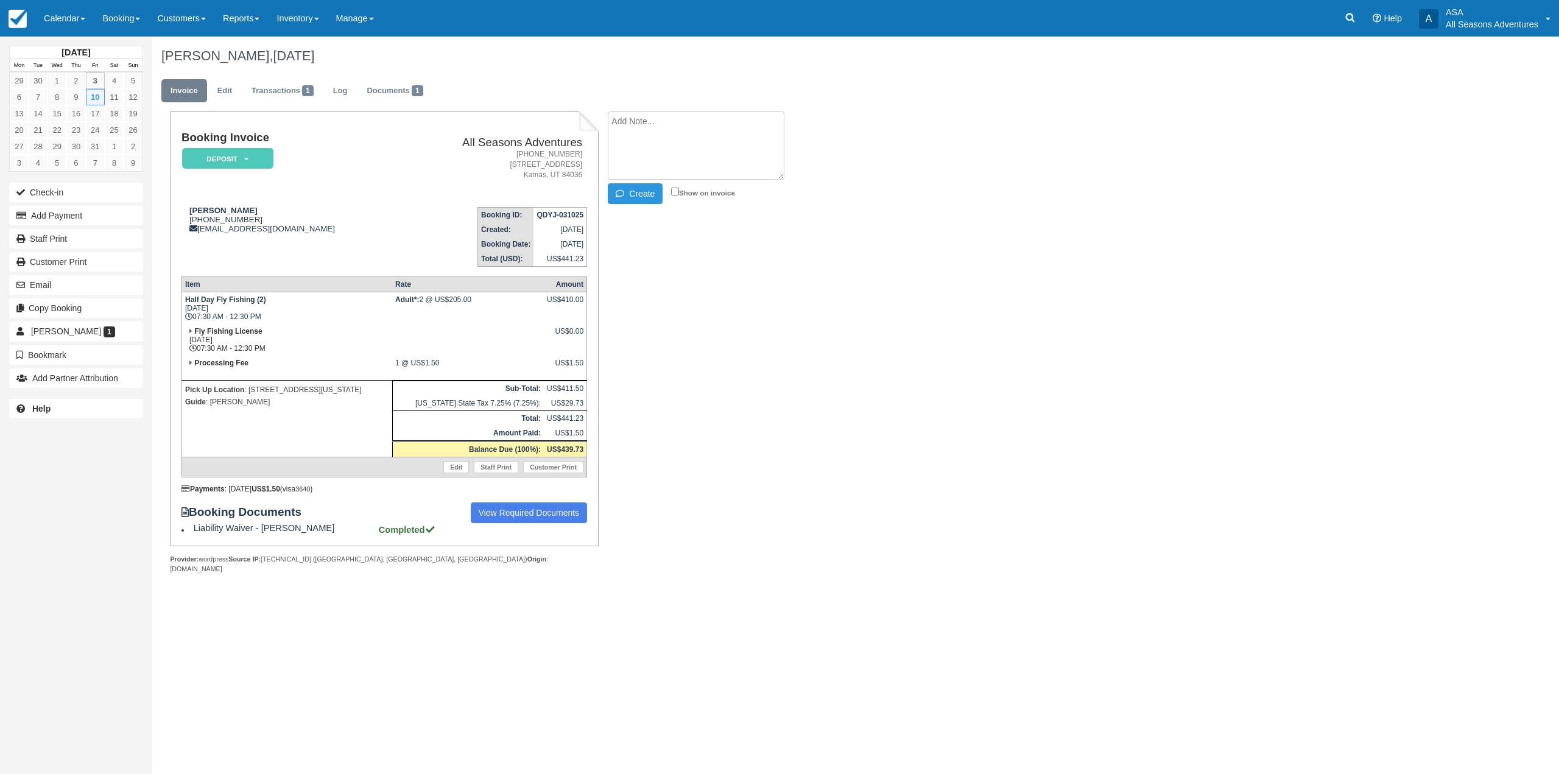
click at [642, 142] on textarea at bounding box center [696, 145] width 177 height 68
type textarea "H"
type textarea "Purchasing their own licenses"
click at [676, 189] on input "Show on invoice" at bounding box center [675, 192] width 8 height 8
checkbox input "true"
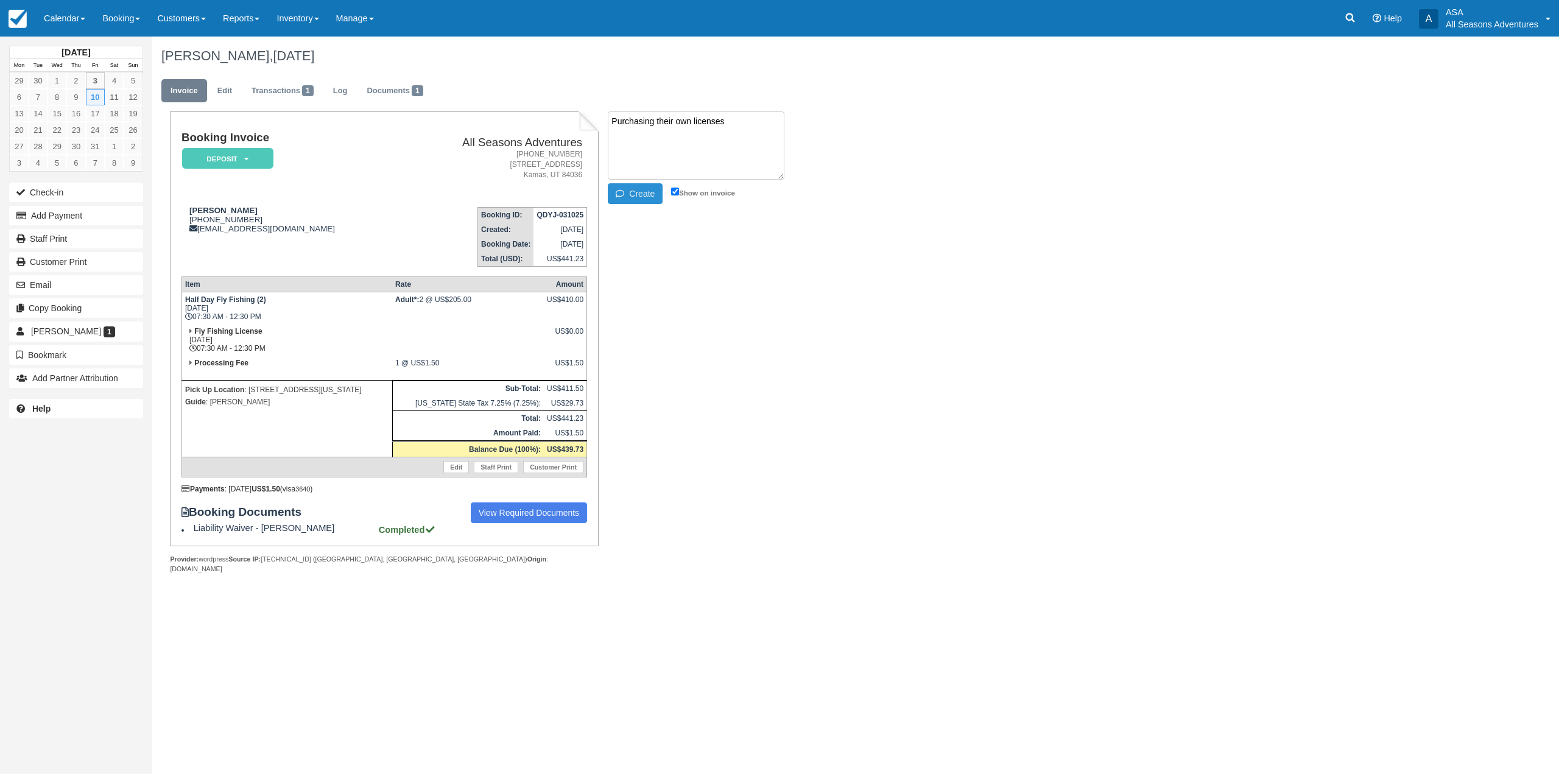
click at [643, 195] on button "Create" at bounding box center [635, 193] width 55 height 21
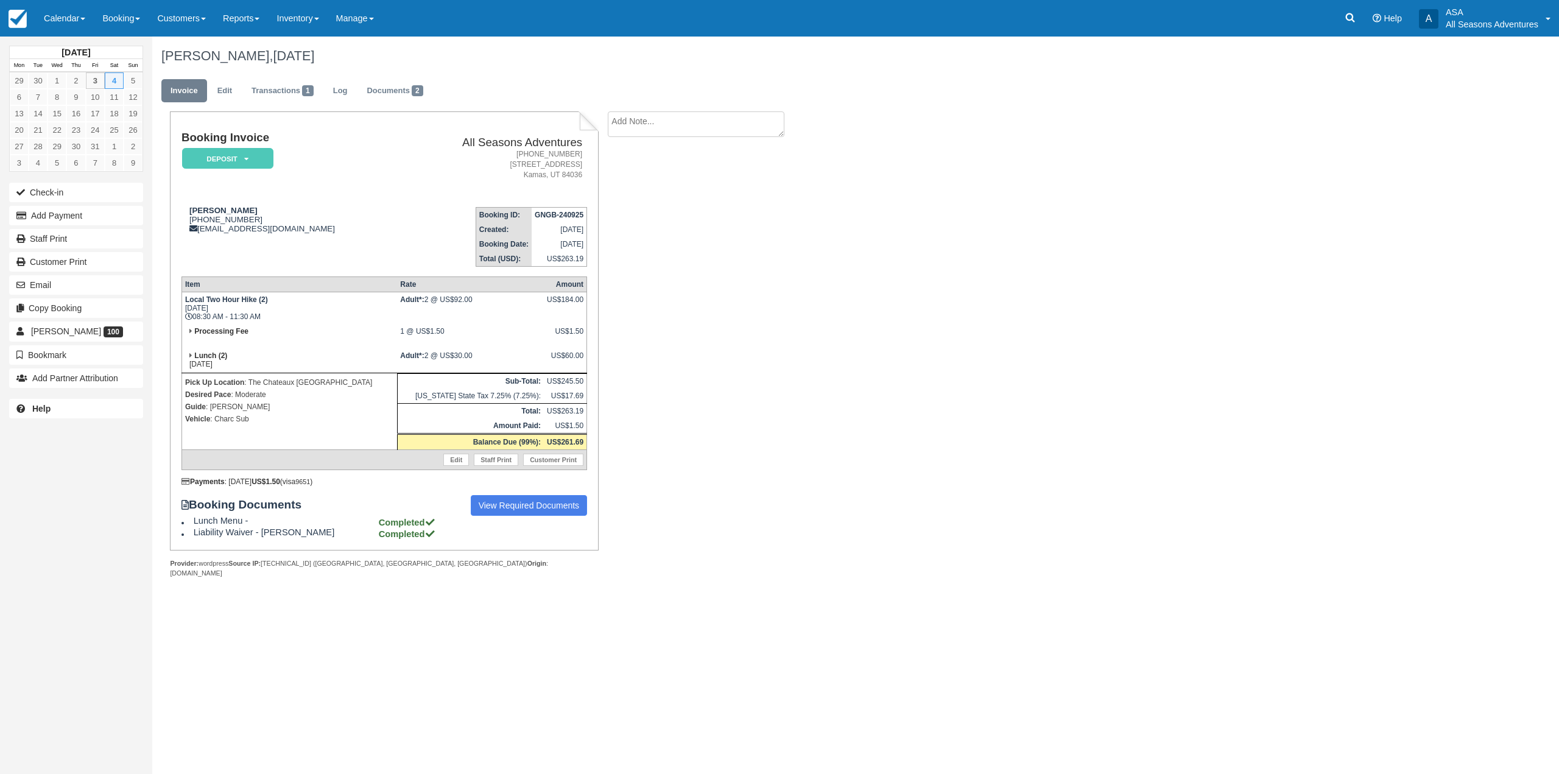
click at [275, 386] on p "Pick Up Location : [GEOGRAPHIC_DATA]" at bounding box center [289, 382] width 209 height 12
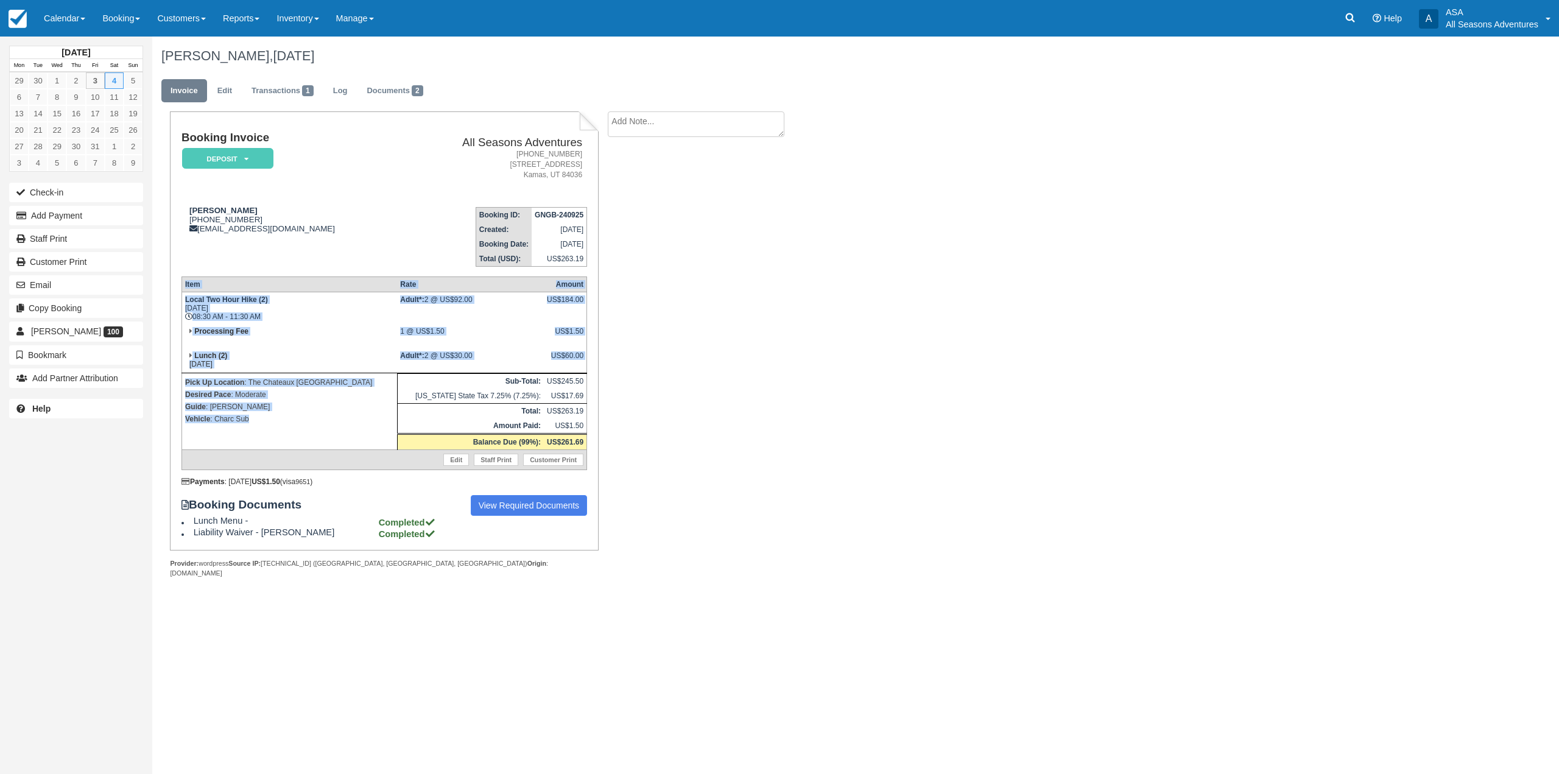
drag, startPoint x: 254, startPoint y: 426, endPoint x: 181, endPoint y: 300, distance: 145.7
click at [181, 300] on table "Item Rate Amount Local Two Hour Hike (2) [DATE] 08:30 AM - 11:30 AM Adult*: 2 @…" at bounding box center [384, 373] width 406 height 194
click at [193, 301] on strong "Local Two Hour Hike (2)" at bounding box center [226, 299] width 83 height 9
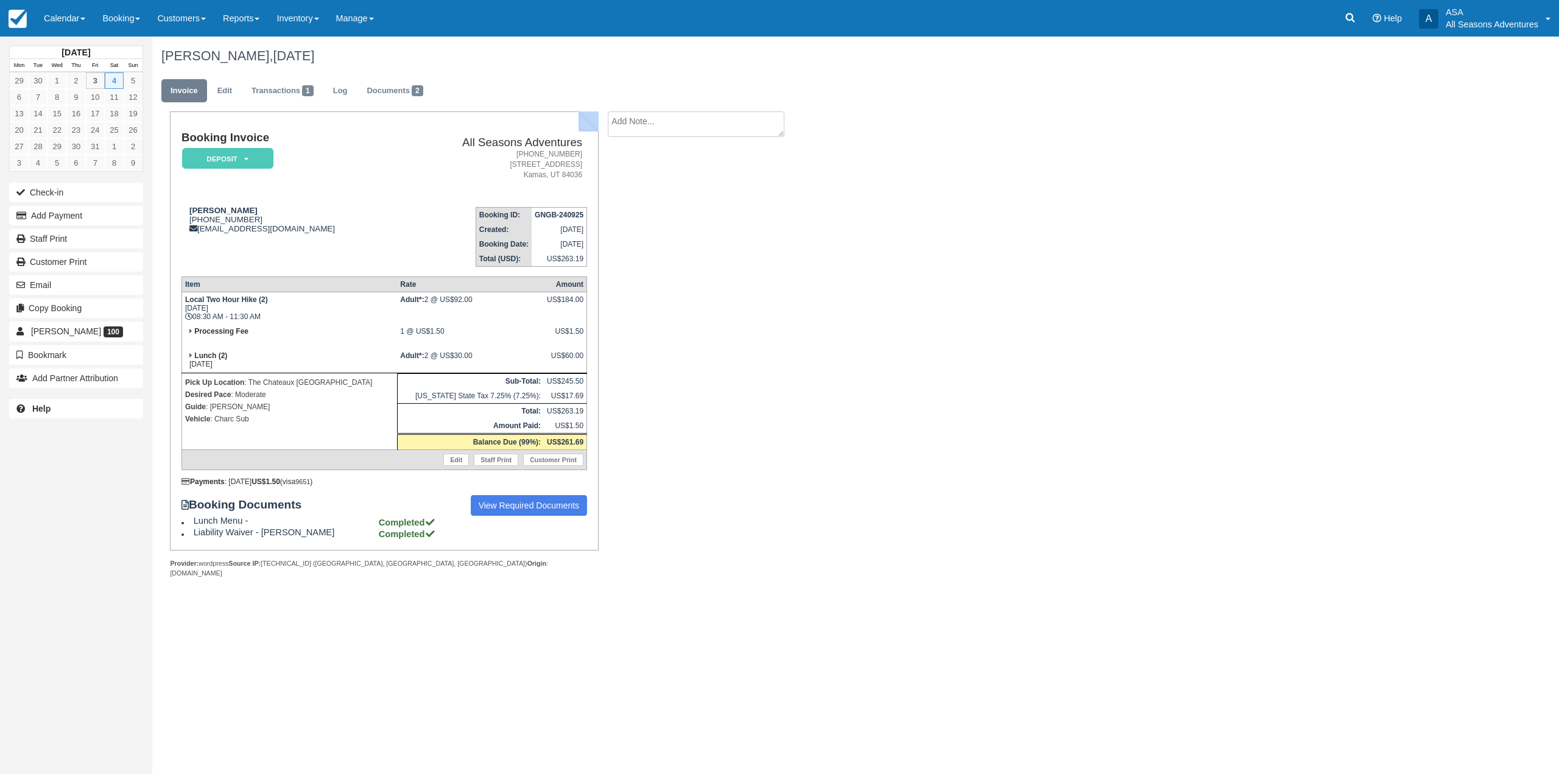
drag, startPoint x: 180, startPoint y: 136, endPoint x: 607, endPoint y: 417, distance: 510.9
click at [607, 417] on div "Booking Invoice Deposit   Pending Reserved Paid Waiting Cancelled All Seasons A…" at bounding box center [487, 357] width 670 height 493
click at [624, 387] on div "Booking Invoice Deposit   Pending Reserved Paid Waiting Cancelled All Seasons A…" at bounding box center [487, 357] width 670 height 493
click at [312, 561] on div "Provider: wordpress Source IP: [TECHNICAL_ID] ([GEOGRAPHIC_DATA], [GEOGRAPHIC_D…" at bounding box center [384, 568] width 428 height 18
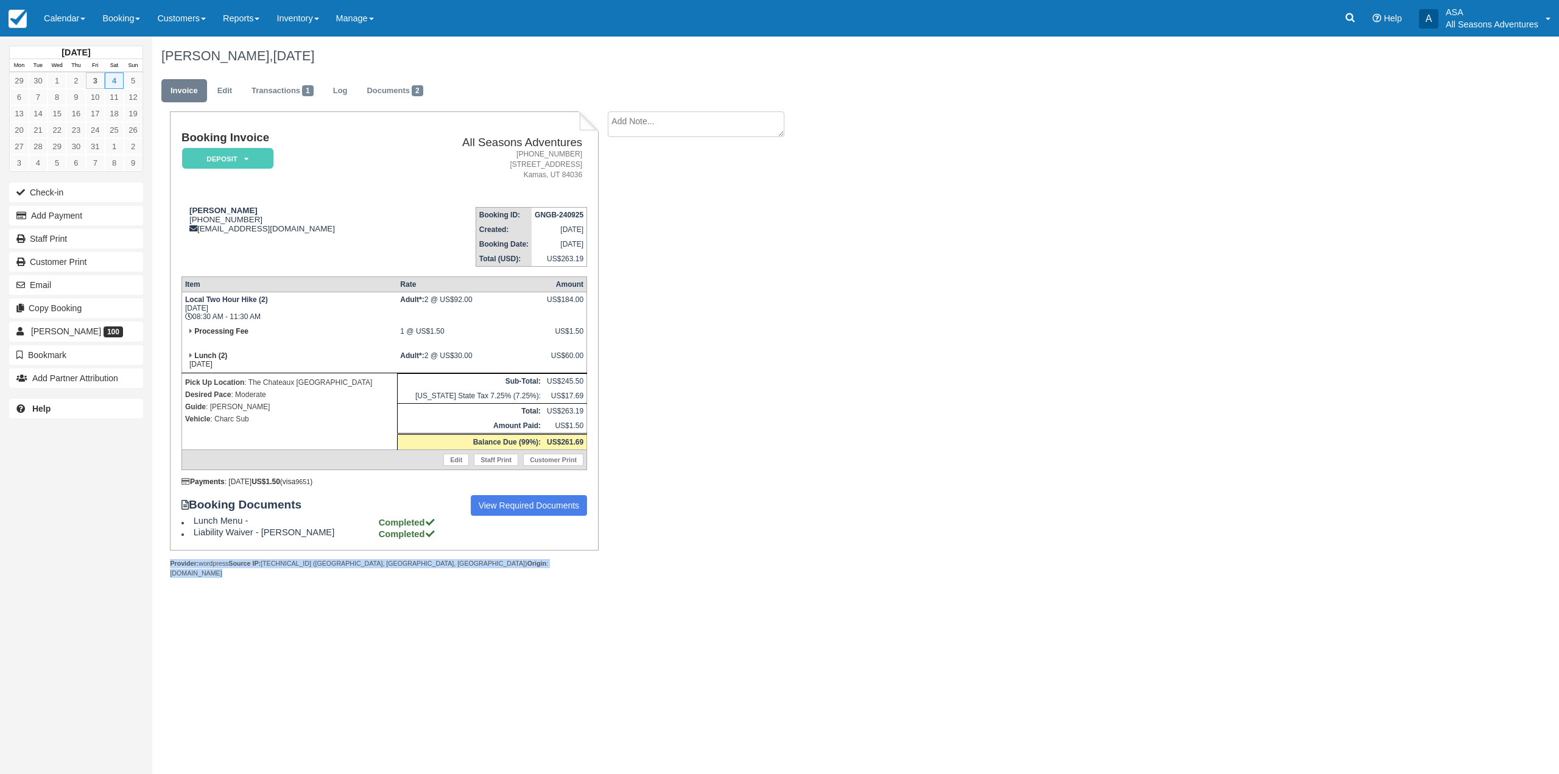
click at [312, 561] on div "Provider: wordpress Source IP: [TECHNICAL_ID] ([GEOGRAPHIC_DATA], [GEOGRAPHIC_D…" at bounding box center [384, 568] width 428 height 18
click at [300, 589] on div "Booking Invoice Deposit   Pending Reserved Paid Waiting Cancelled All Seasons A…" at bounding box center [384, 357] width 428 height 493
click at [231, 418] on p "Vehicle : Charc Sub" at bounding box center [289, 419] width 209 height 12
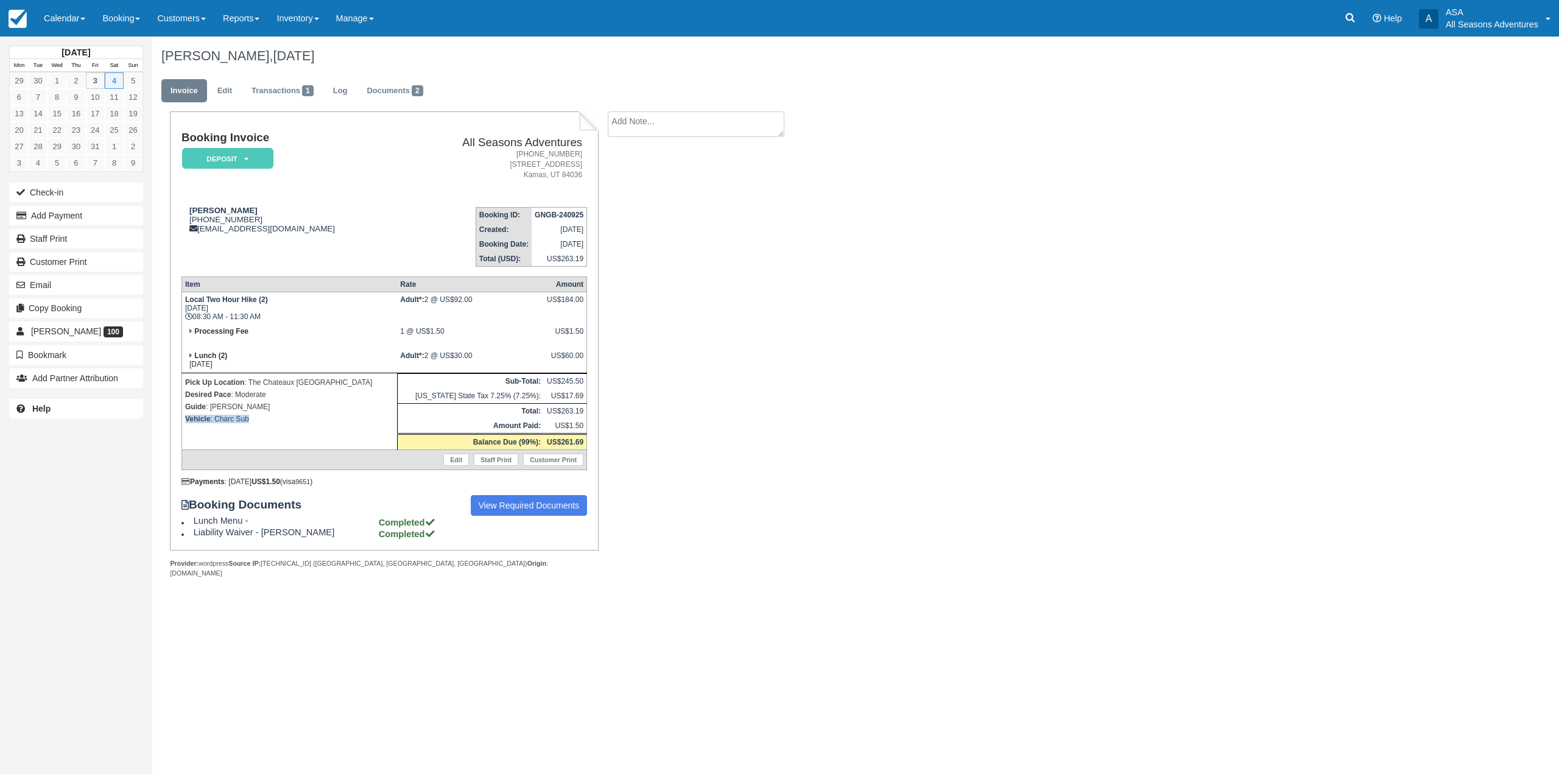
click at [251, 420] on p "Vehicle : Charc Sub" at bounding box center [289, 419] width 209 height 12
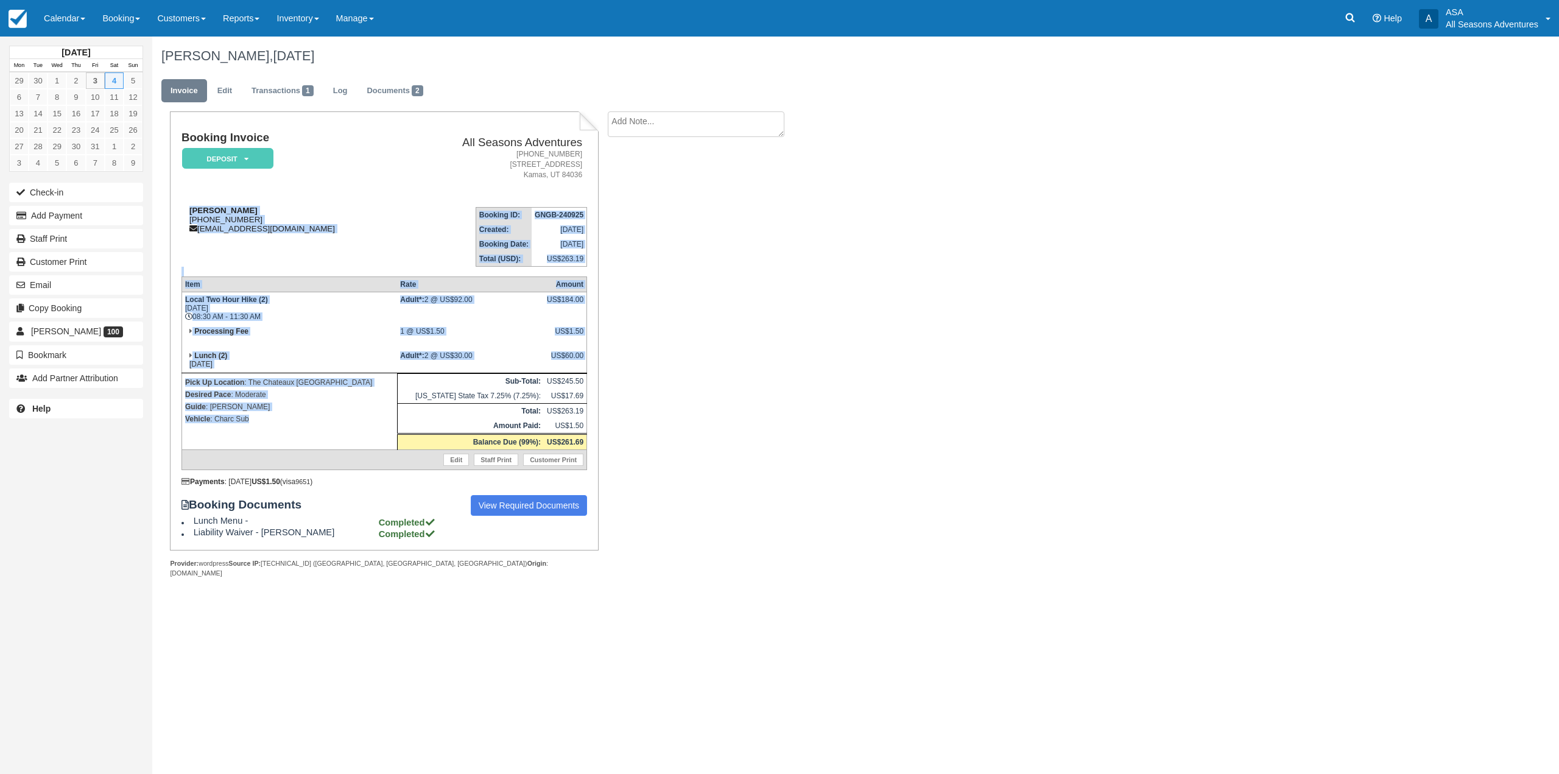
drag, startPoint x: 258, startPoint y: 418, endPoint x: 185, endPoint y: 209, distance: 221.9
click at [185, 209] on div "Booking Invoice Deposit   Pending Reserved Paid Waiting Cancelled All Seasons A…" at bounding box center [384, 335] width 406 height 407
click at [198, 221] on div "Glenn Marsnick 1 (862) 229-4128 concierge@the-chateaux.com" at bounding box center [291, 219] width 220 height 27
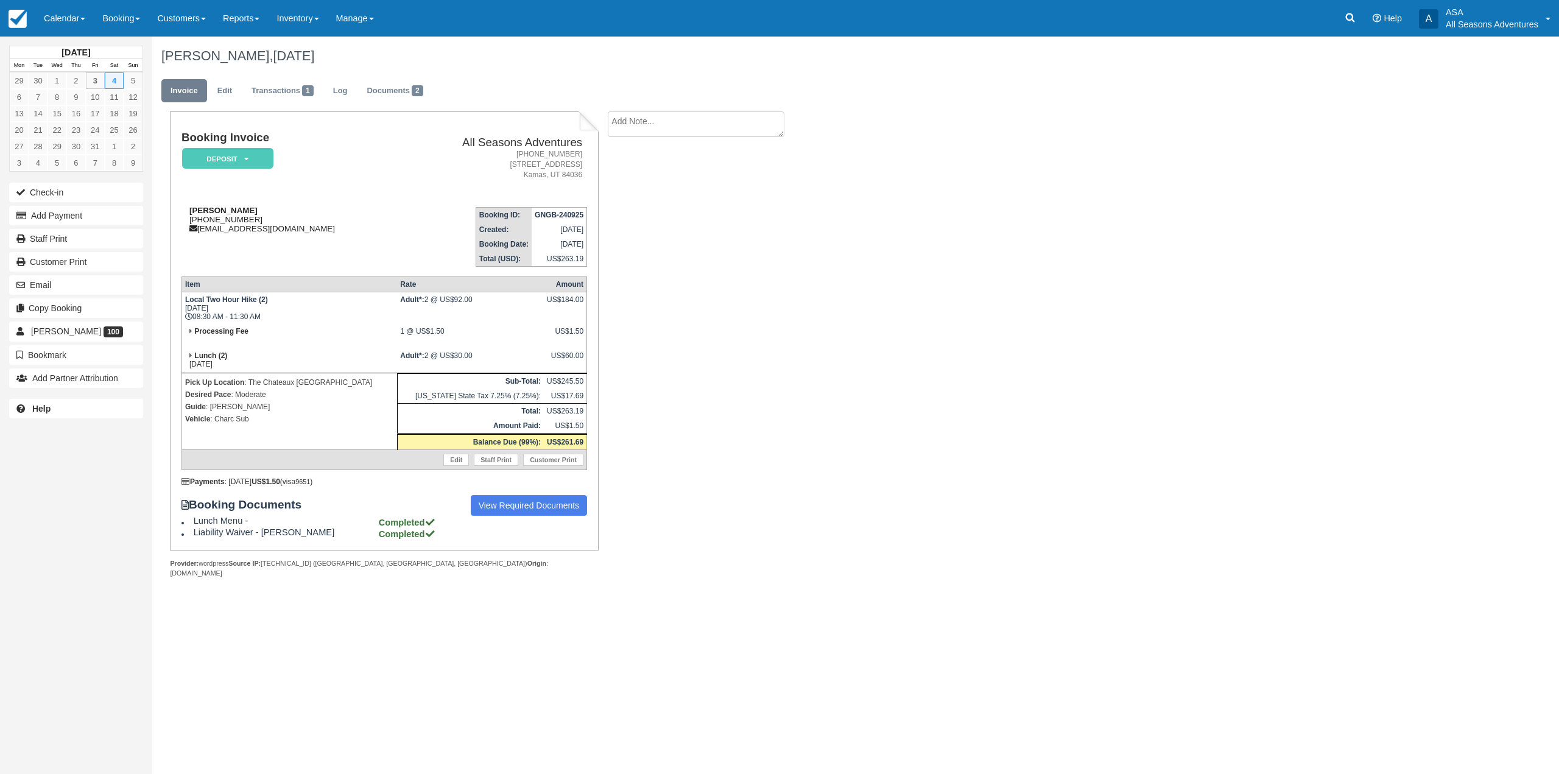
drag, startPoint x: 473, startPoint y: 564, endPoint x: 189, endPoint y: 208, distance: 455.3
click at [189, 208] on div "Booking Invoice Deposit   Pending Reserved Paid Waiting Cancelled All Seasons A…" at bounding box center [384, 344] width 428 height 466
click at [189, 208] on strong "[PERSON_NAME]" at bounding box center [223, 210] width 68 height 9
drag, startPoint x: 158, startPoint y: 52, endPoint x: 378, endPoint y: 52, distance: 219.8
click at [378, 52] on div "Glenn Marsnick, October 04 2025" at bounding box center [736, 56] width 1169 height 39
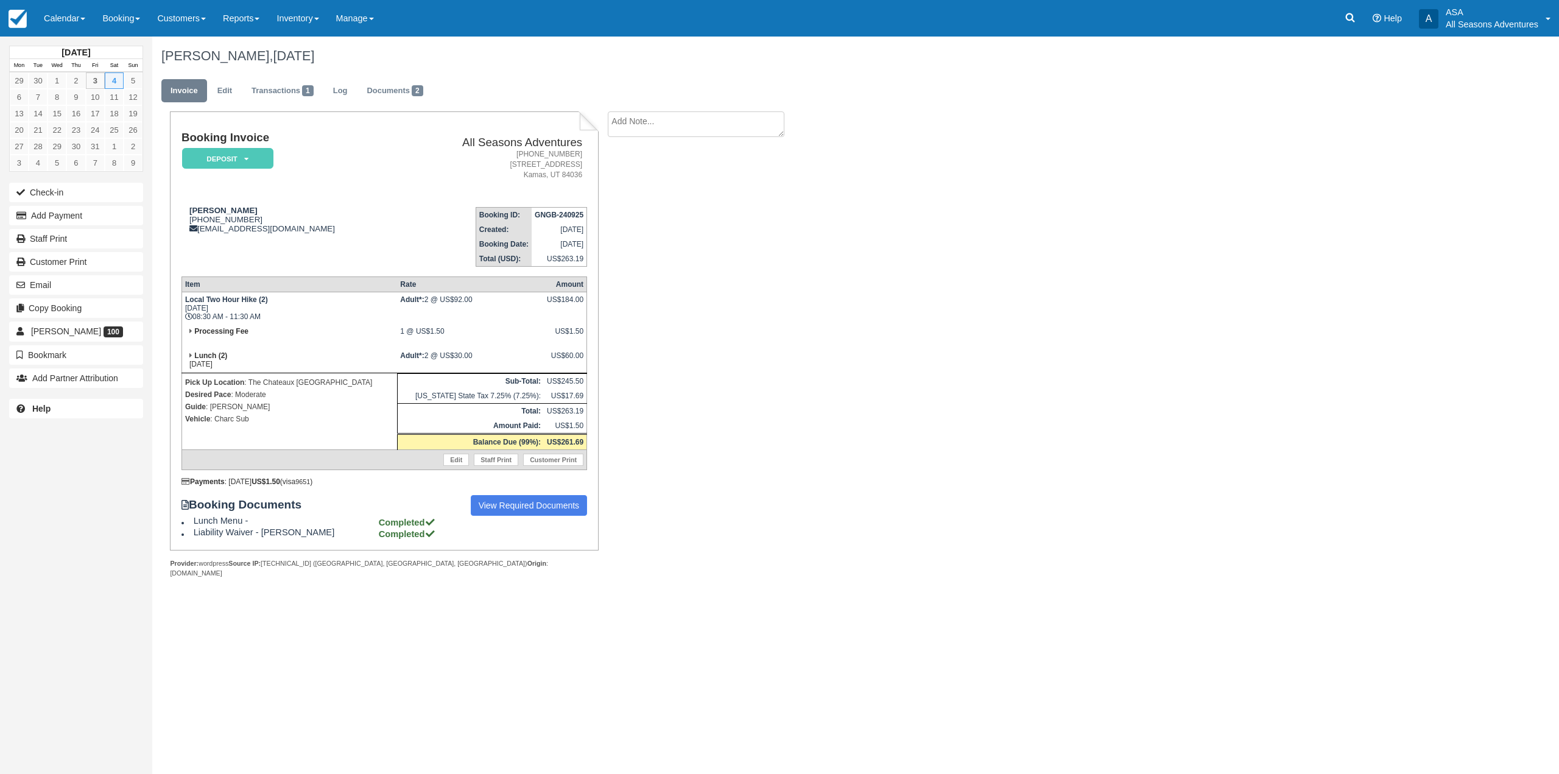
click at [379, 58] on h1 "Glenn Marsnick, October 04 2025" at bounding box center [736, 56] width 1151 height 15
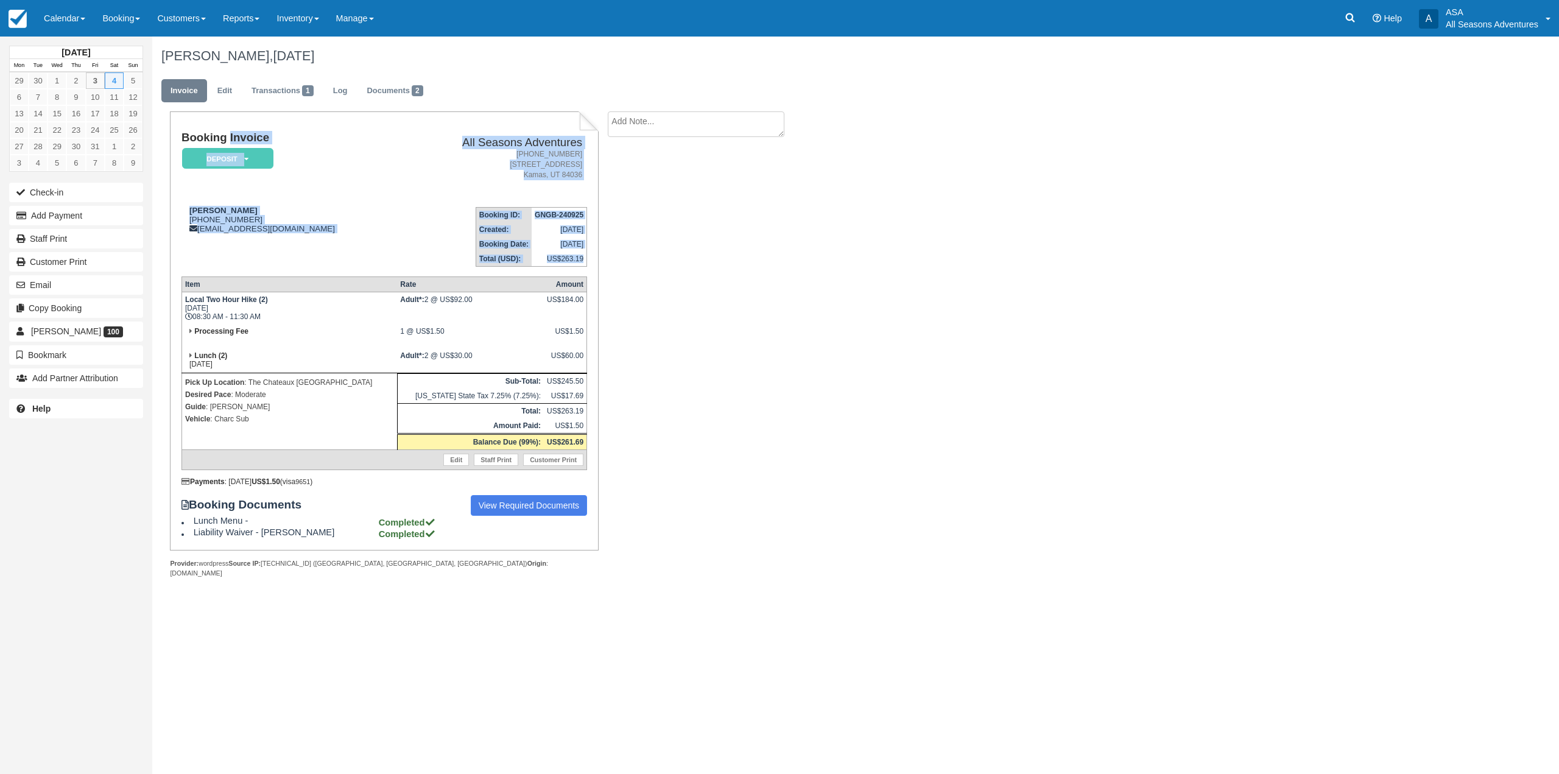
drag, startPoint x: 181, startPoint y: 135, endPoint x: 585, endPoint y: 259, distance: 422.6
click at [585, 259] on tbody "Booking Invoice Deposit   Pending Reserved Paid Waiting Cancelled All Seasons A…" at bounding box center [384, 199] width 406 height 135
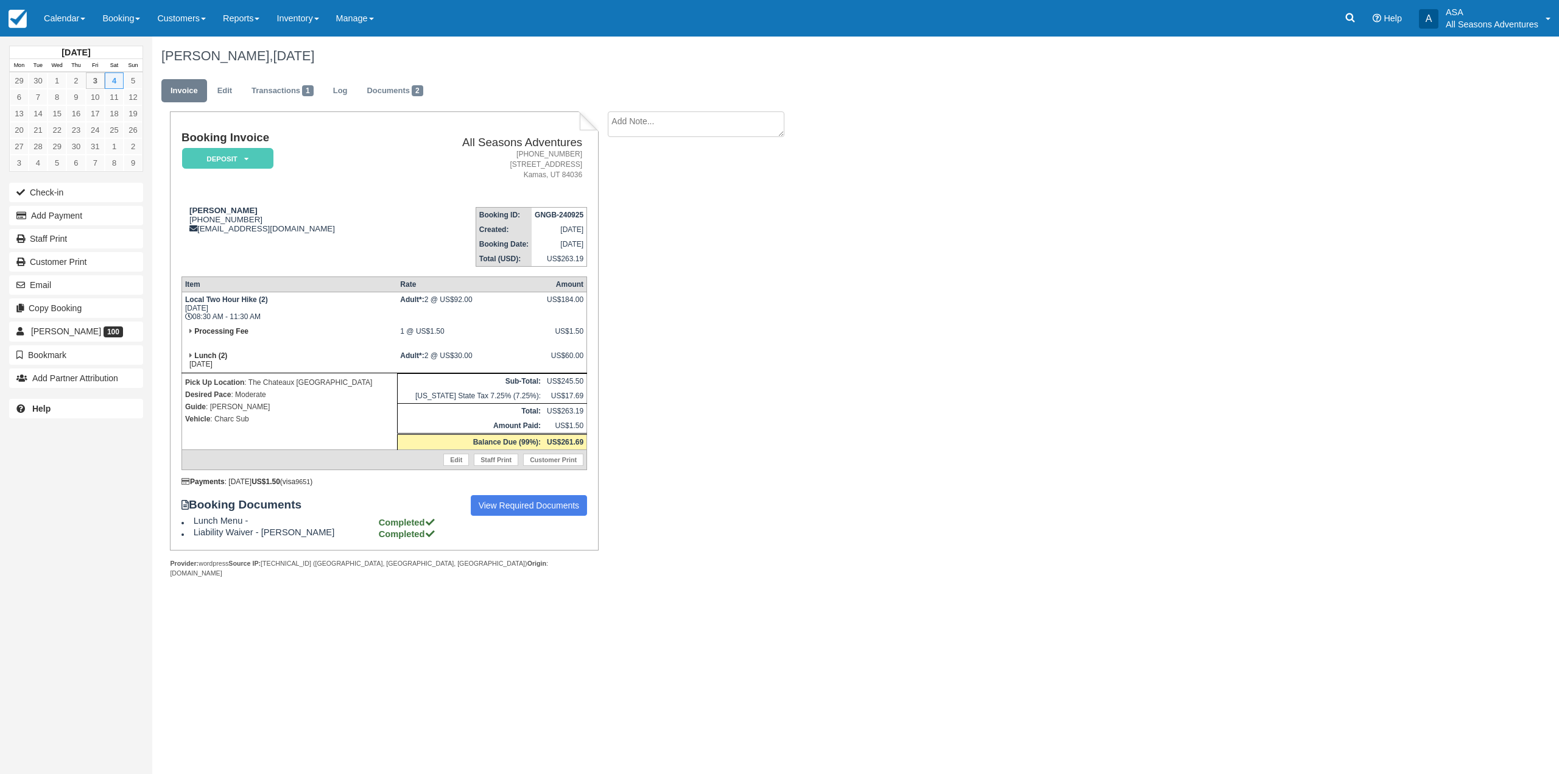
click at [598, 256] on div "Booking Invoice Deposit   Pending Reserved Paid Waiting Cancelled All Seasons A…" at bounding box center [384, 330] width 428 height 438
click at [172, 52] on h1 "Glenn Marsnick, October 04 2025" at bounding box center [736, 56] width 1151 height 15
click at [162, 57] on h1 "Glenn Marsnick, October 04 2025" at bounding box center [736, 56] width 1151 height 15
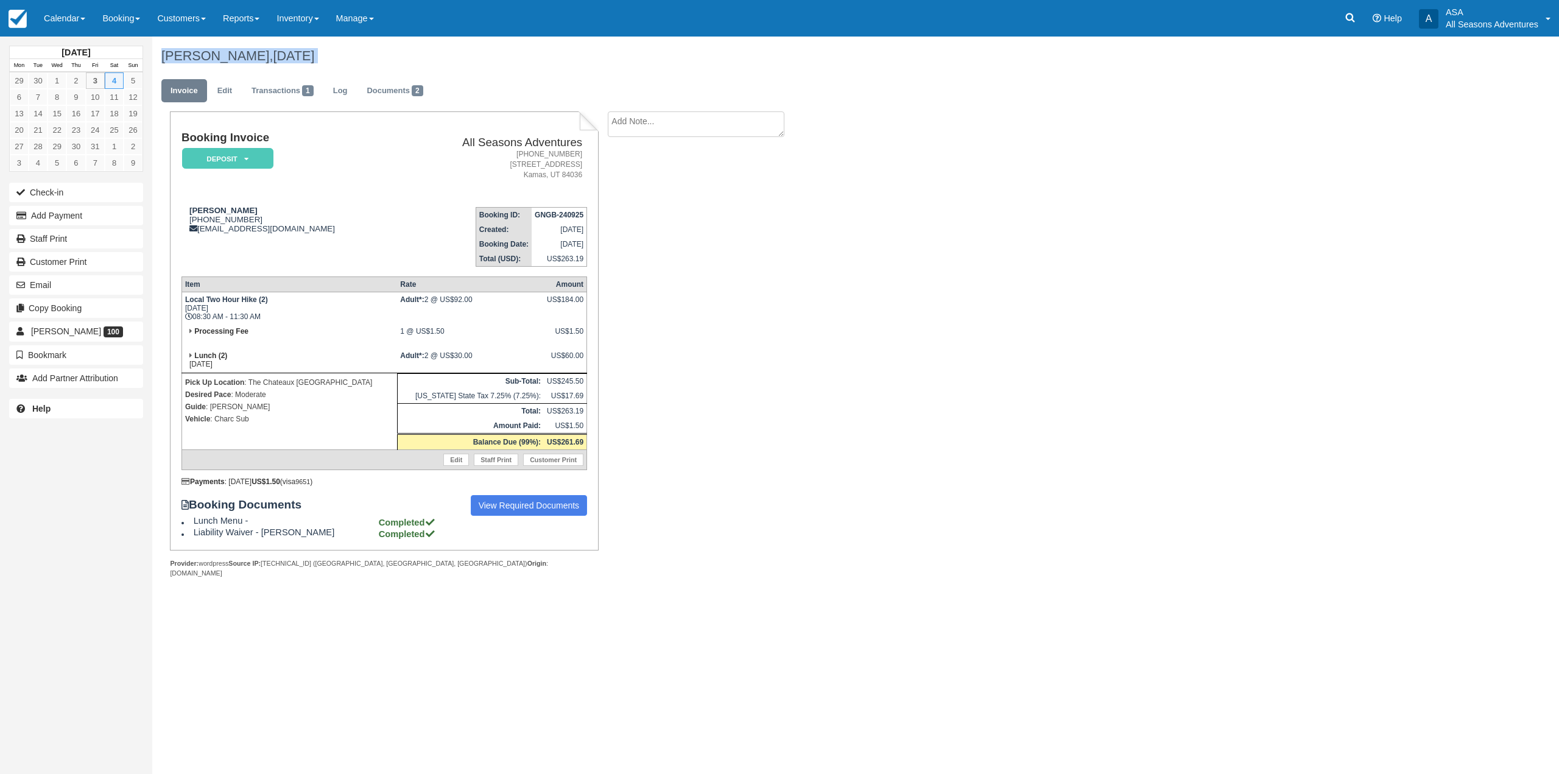
drag, startPoint x: 159, startPoint y: 55, endPoint x: 370, endPoint y: 52, distance: 210.7
click at [370, 52] on div "Glenn Marsnick, October 04 2025" at bounding box center [736, 56] width 1169 height 39
click at [370, 52] on h1 "Glenn Marsnick, October 04 2025" at bounding box center [736, 56] width 1151 height 15
drag, startPoint x: 162, startPoint y: 53, endPoint x: 361, endPoint y: 50, distance: 199.2
click at [361, 50] on h1 "Glenn Marsnick, October 04 2025" at bounding box center [736, 56] width 1151 height 15
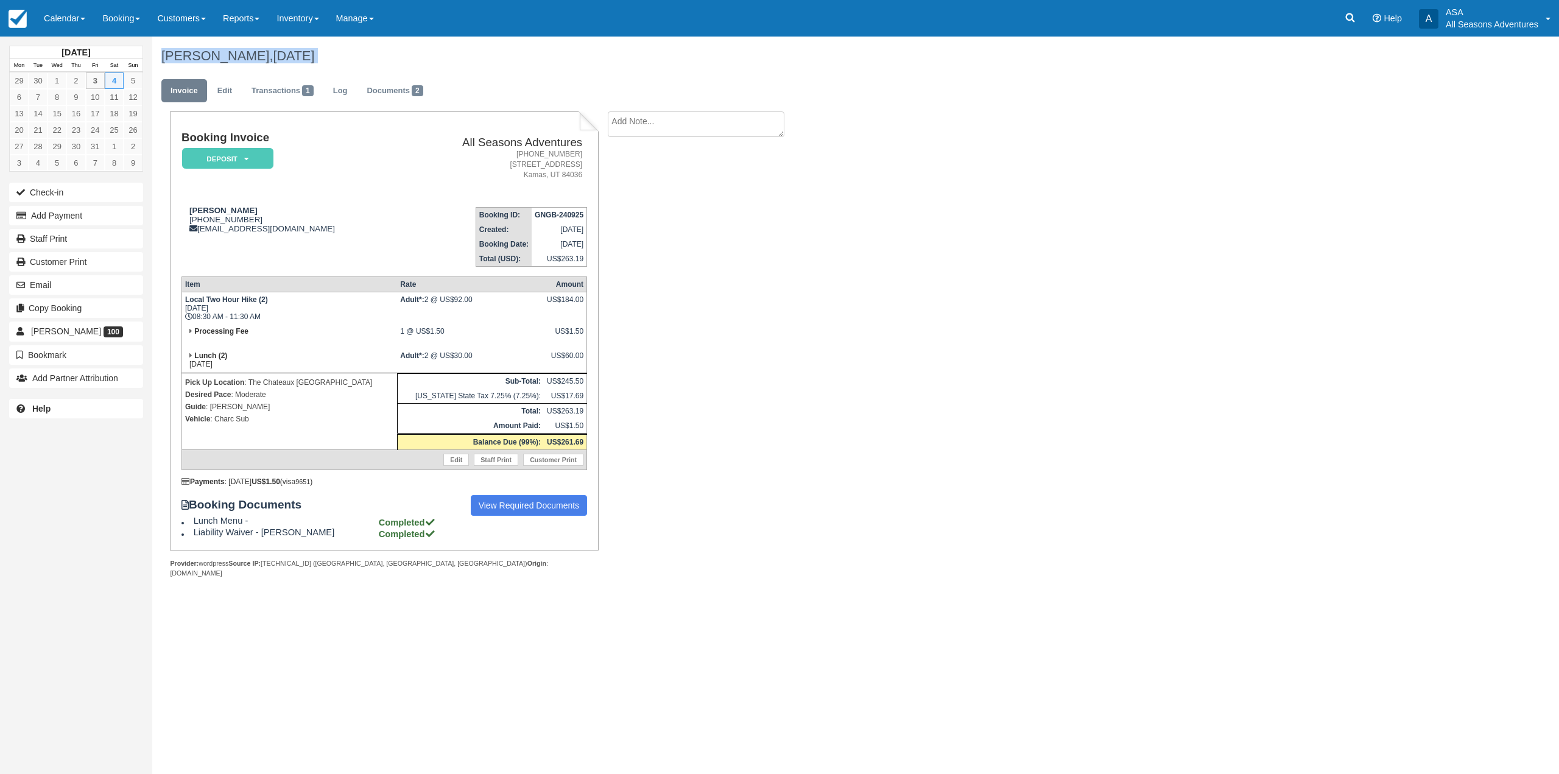
click at [368, 50] on h1 "Glenn Marsnick, October 04 2025" at bounding box center [736, 56] width 1151 height 15
click at [343, 561] on div "Provider: wordpress Source IP: 65.158.157.14 (Park City, UT, US) Origin : allse…" at bounding box center [384, 568] width 428 height 18
click at [418, 578] on div at bounding box center [384, 587] width 428 height 18
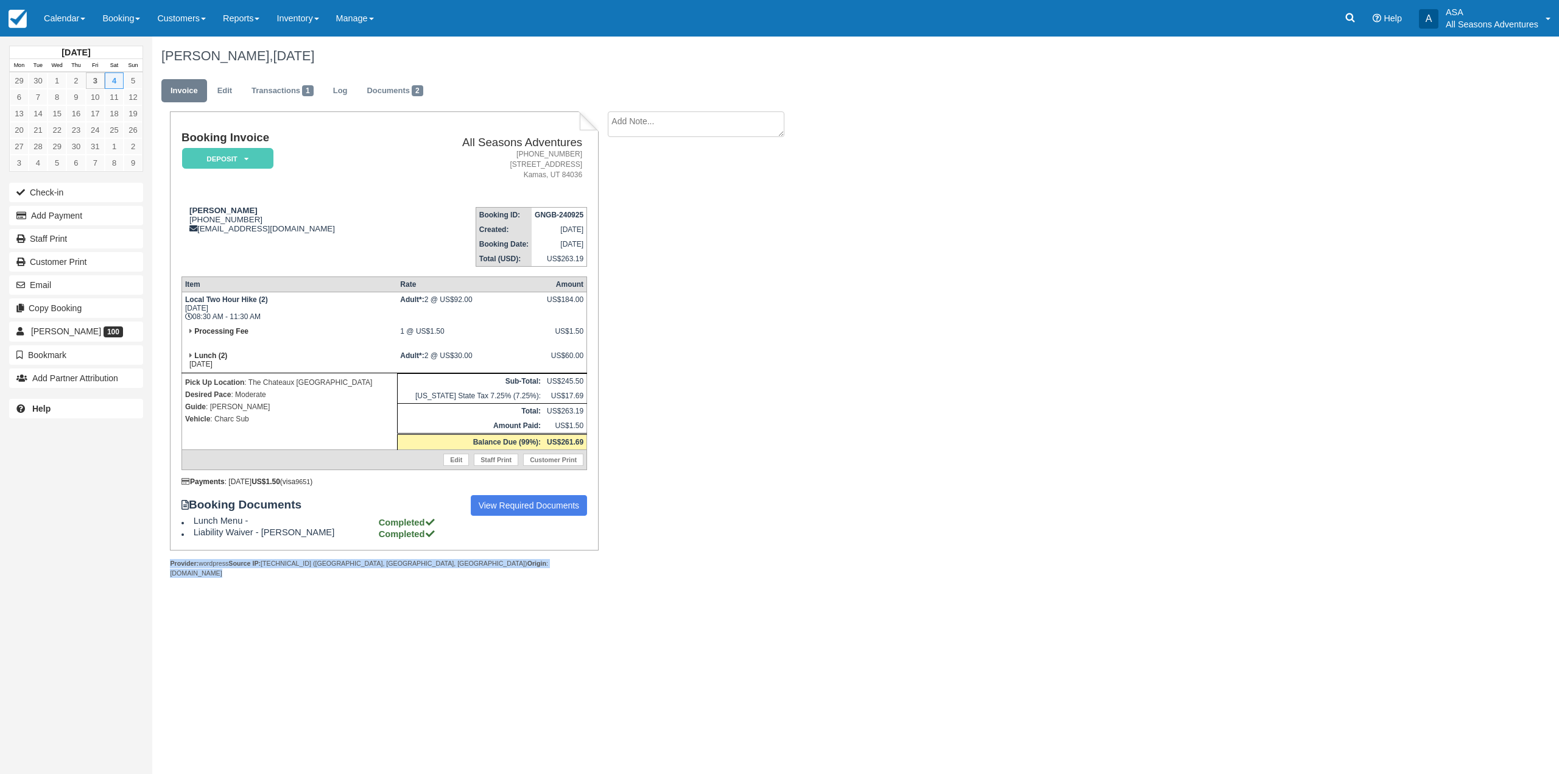
drag, startPoint x: 476, startPoint y: 563, endPoint x: 180, endPoint y: 134, distance: 521.4
click at [180, 134] on div "Booking Invoice Deposit   Pending Reserved Paid Waiting Cancelled All Seasons A…" at bounding box center [384, 344] width 428 height 466
click at [183, 128] on div "Booking Invoice Deposit   Pending Reserved Paid Waiting Cancelled All Seasons A…" at bounding box center [384, 330] width 428 height 438
drag, startPoint x: 161, startPoint y: 55, endPoint x: 479, endPoint y: 563, distance: 599.7
click at [479, 563] on div "Glenn Marsnick, October 04 2025 Invoice Edit Transactions 1 Log Documents 2 Boo…" at bounding box center [736, 321] width 1169 height 568
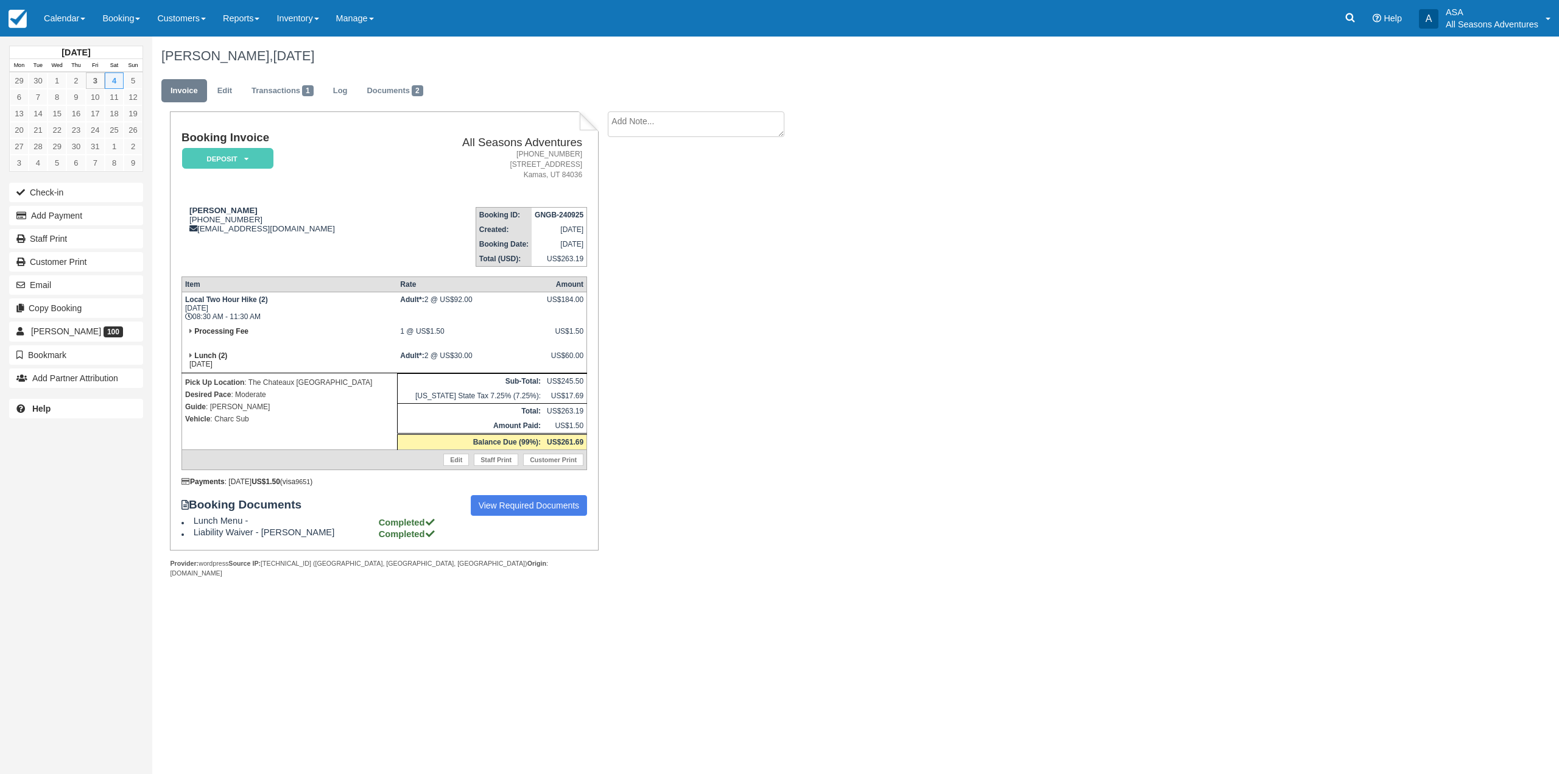
click at [491, 578] on div at bounding box center [384, 587] width 428 height 18
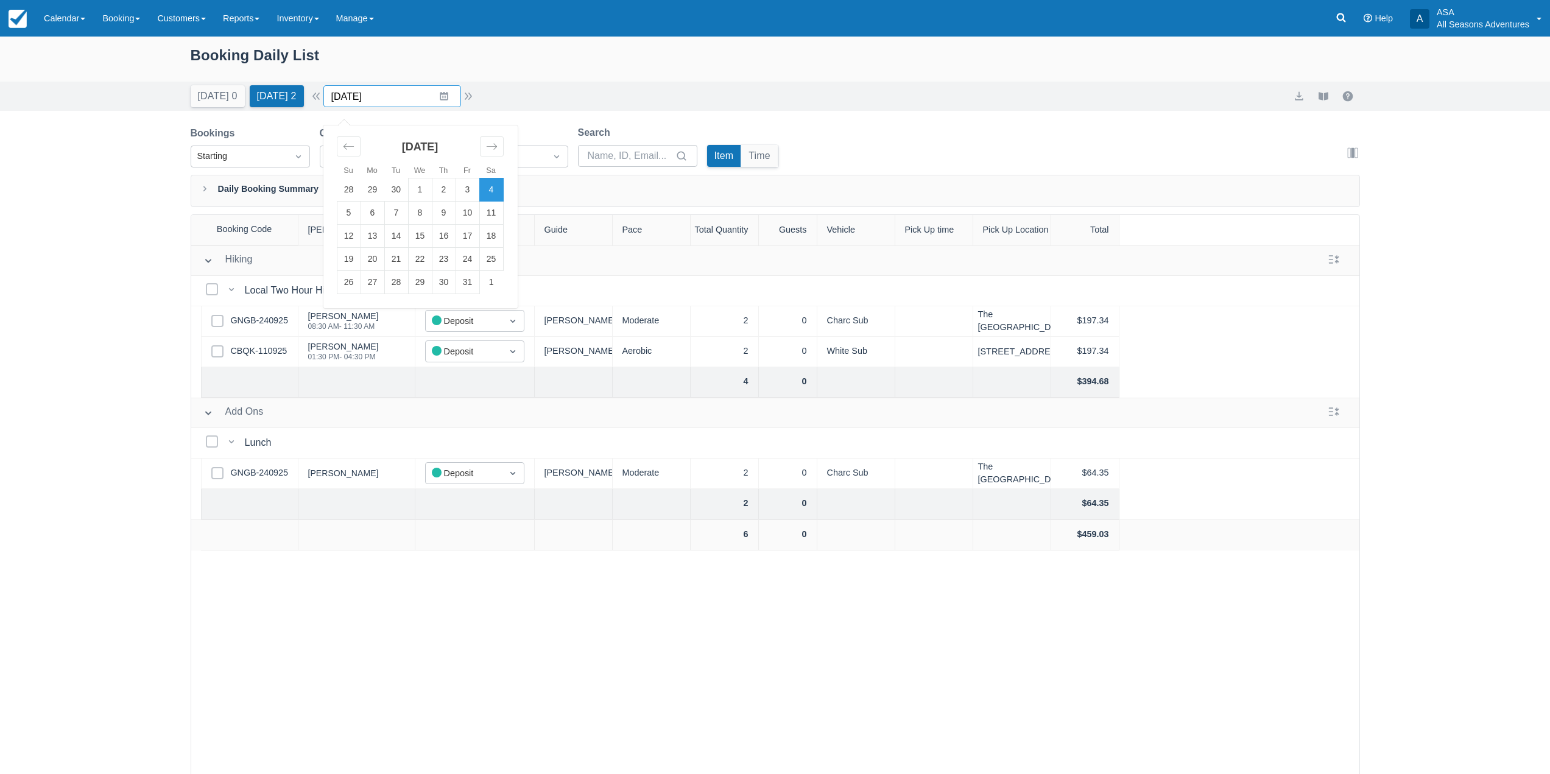
click at [449, 100] on input "10/04/25" at bounding box center [392, 96] width 138 height 22
click at [493, 149] on icon "Move forward to switch to the next month." at bounding box center [492, 147] width 12 height 12
click at [503, 239] on td "15" at bounding box center [491, 236] width 24 height 23
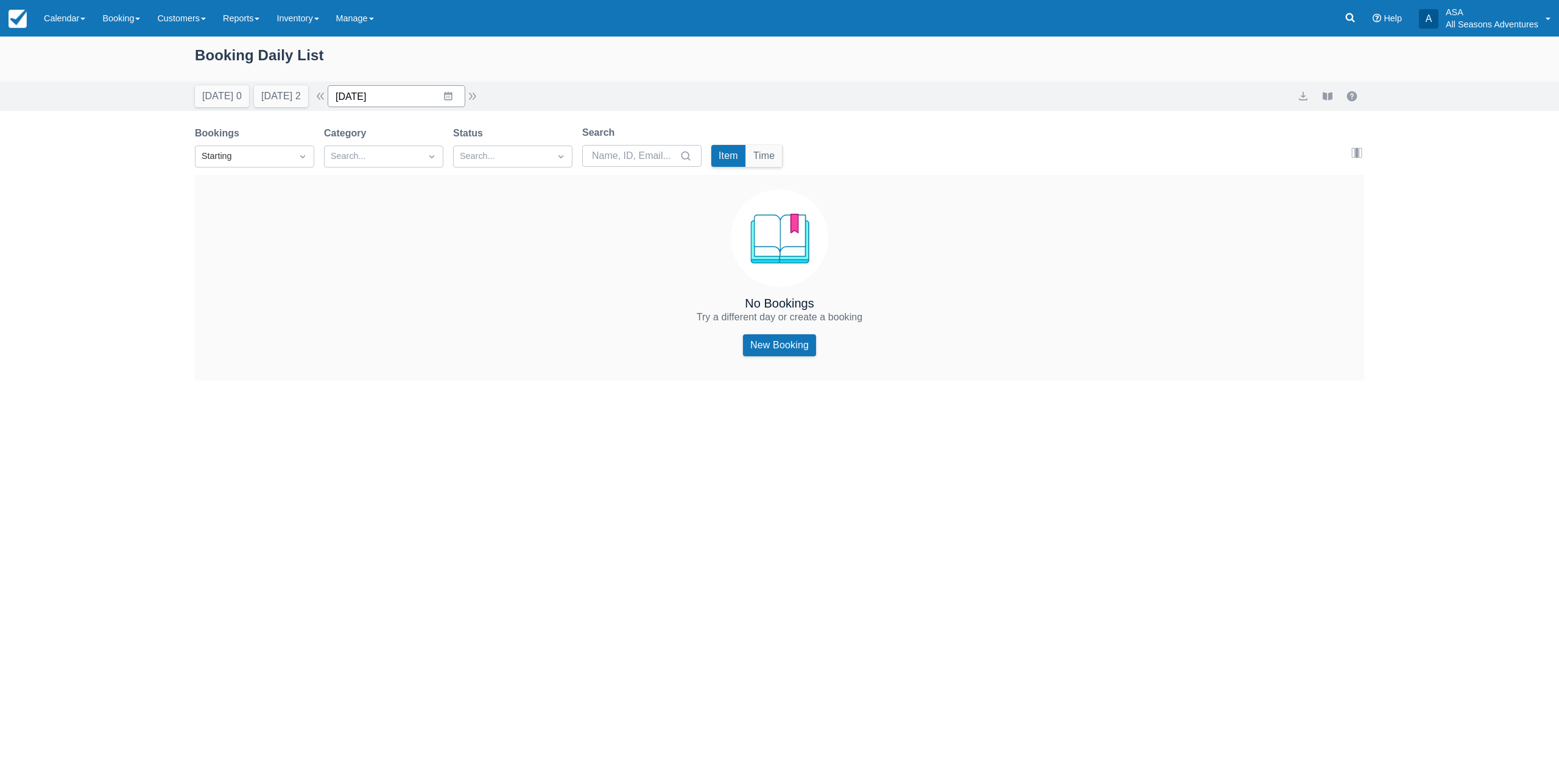
click at [459, 93] on input "11/15/25" at bounding box center [397, 96] width 138 height 22
click at [455, 46] on div "Booking Daily List" at bounding box center [779, 61] width 1169 height 35
click at [403, 93] on input "11/15/25" at bounding box center [397, 96] width 138 height 22
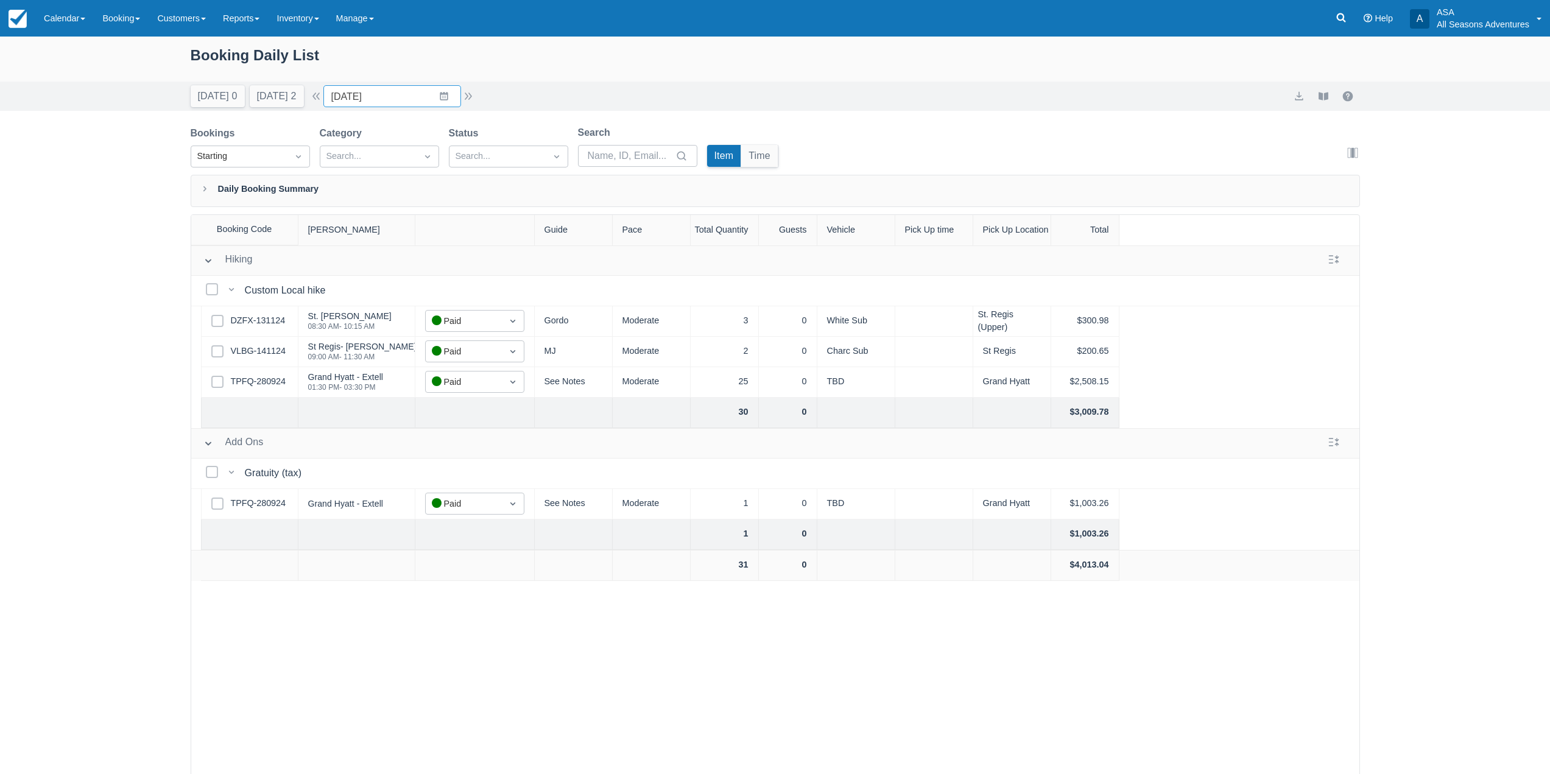
click at [126, 245] on div "Booking Daily List Today 0 Tomorrow 2 Date 11/15/24 Navigate forward to interac…" at bounding box center [775, 437] width 1550 height 800
click at [446, 107] on input "11/15/24" at bounding box center [392, 96] width 138 height 22
click at [445, 96] on input "11/15/24" at bounding box center [392, 96] width 138 height 22
click at [481, 79] on div "Booking Daily List" at bounding box center [775, 61] width 1169 height 35
click at [449, 96] on input "11/15/24" at bounding box center [392, 96] width 138 height 22
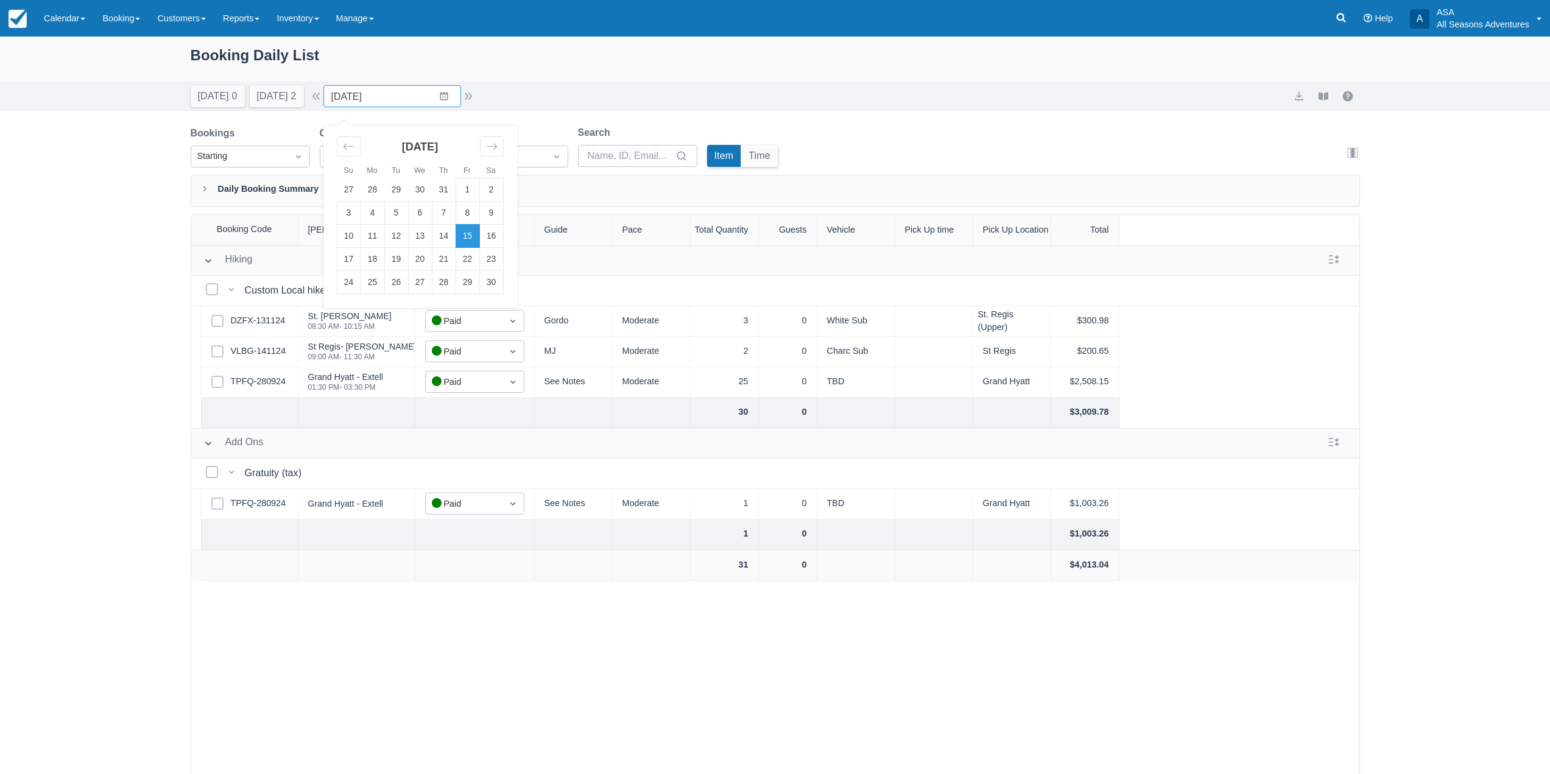
click at [347, 66] on div "Booking Daily List" at bounding box center [775, 61] width 1169 height 35
click at [453, 93] on input "11/15/24" at bounding box center [392, 96] width 138 height 22
click at [396, 81] on div "Booking Daily List" at bounding box center [775, 63] width 1169 height 38
drag, startPoint x: 199, startPoint y: 55, endPoint x: 348, endPoint y: 71, distance: 150.0
click at [348, 71] on div "Booking Daily List" at bounding box center [775, 61] width 1169 height 35
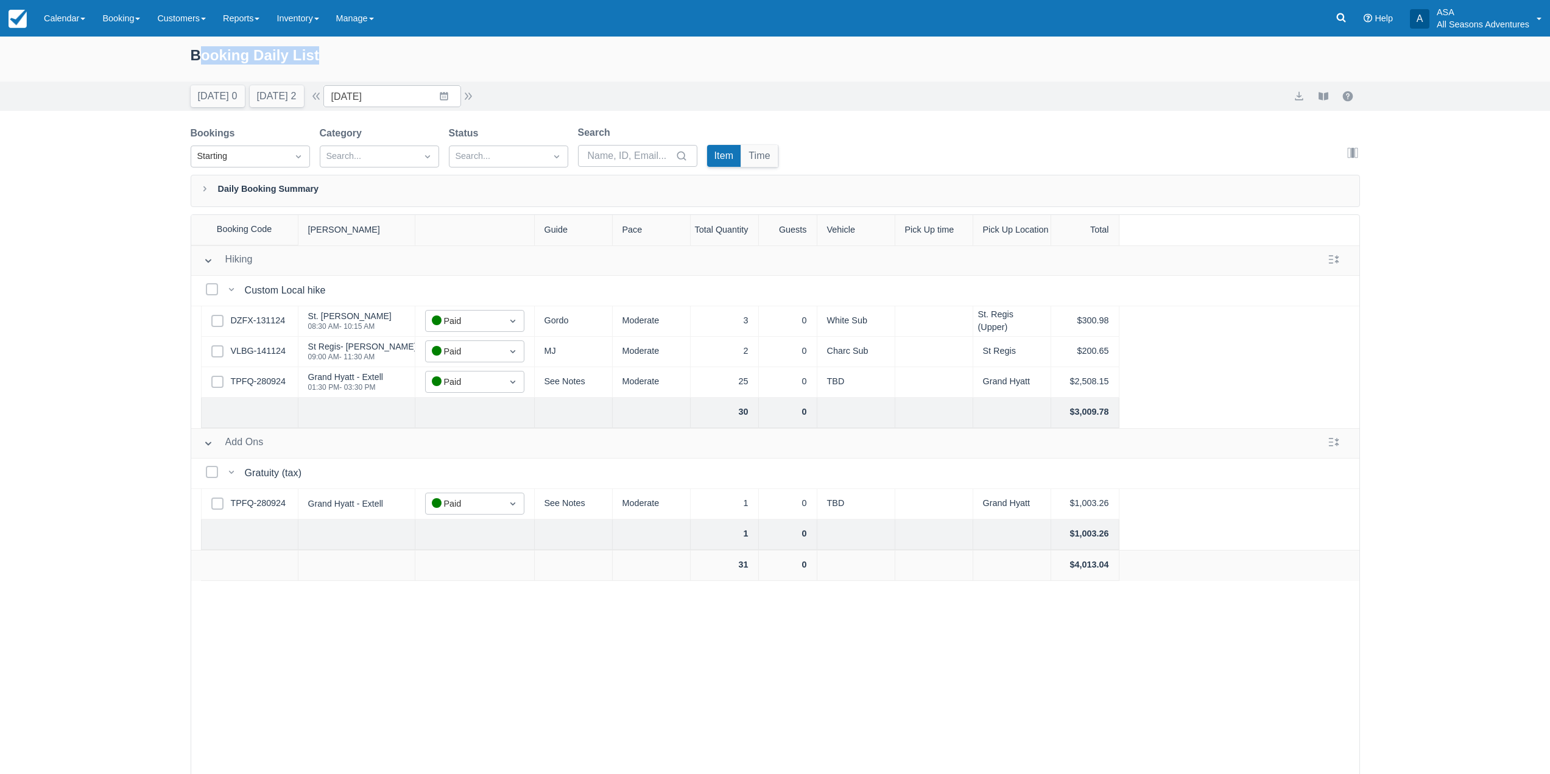
click at [356, 63] on div "Booking Daily List" at bounding box center [775, 61] width 1169 height 35
drag, startPoint x: 184, startPoint y: 53, endPoint x: 519, endPoint y: 104, distance: 339.4
click at [519, 104] on div "Booking Daily List Today 0 Tomorrow 2 Date 11/15/24 Navigate forward to interac…" at bounding box center [775, 74] width 1550 height 74
click at [531, 92] on div "Today 0 Tomorrow 2 Date 11/15/24 Navigate forward to interact with the calendar…" at bounding box center [775, 96] width 1169 height 22
click at [221, 91] on button "Today 0" at bounding box center [218, 96] width 54 height 22
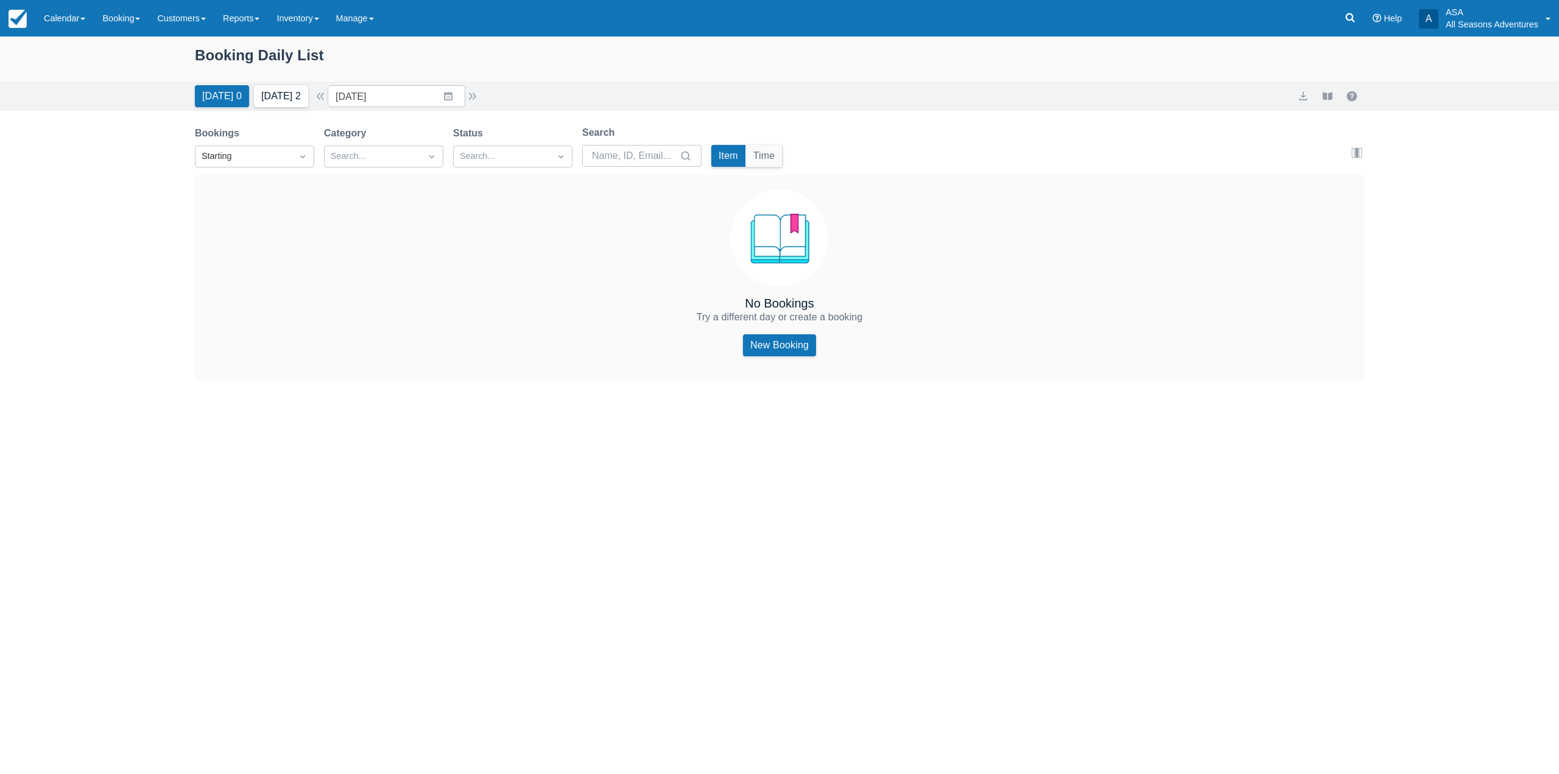
click at [284, 102] on button "Tomorrow 2" at bounding box center [281, 96] width 54 height 22
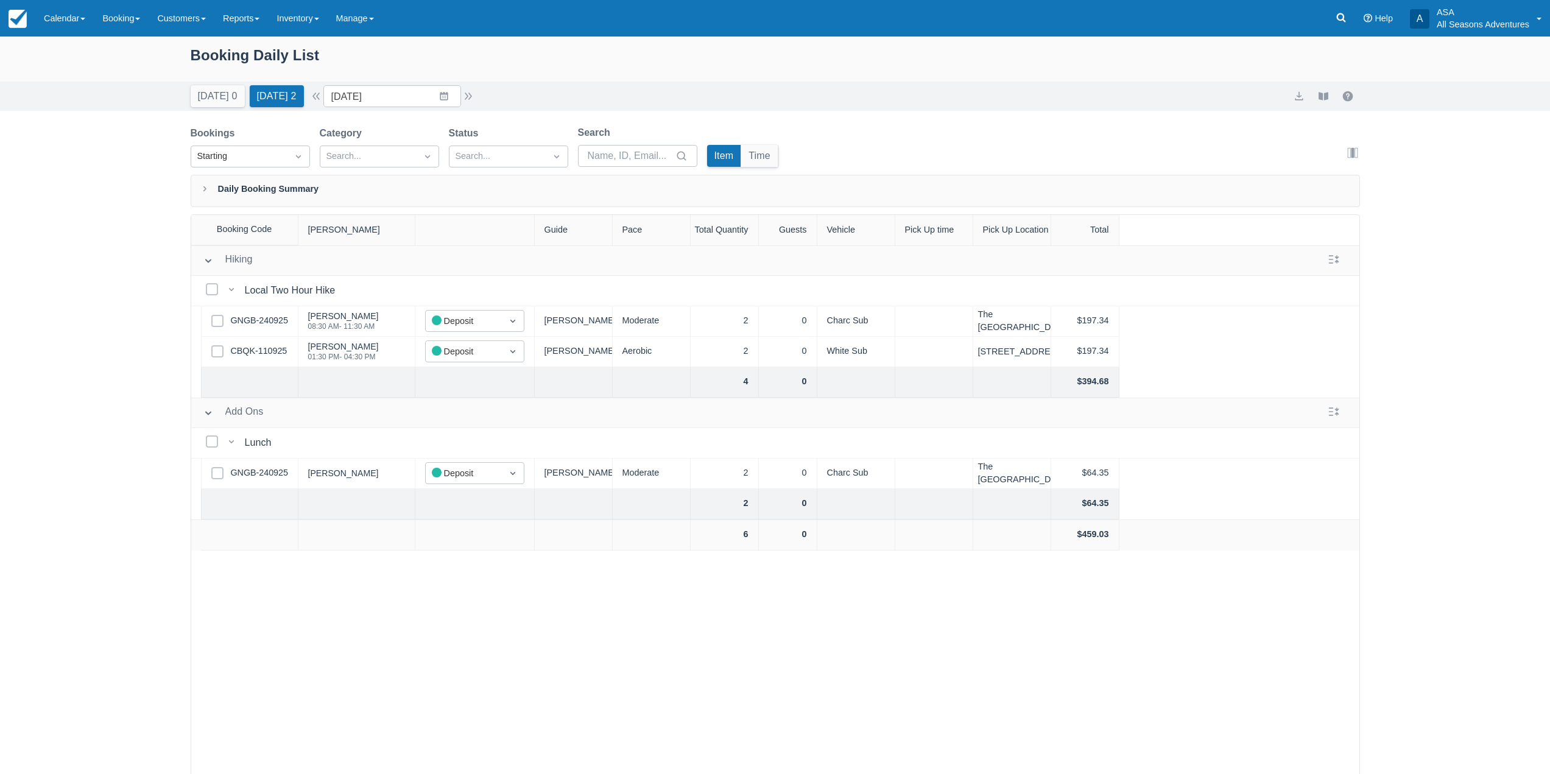
click at [243, 57] on div "Booking Daily List" at bounding box center [775, 61] width 1169 height 35
click at [240, 59] on div "Booking Daily List" at bounding box center [775, 61] width 1169 height 35
click at [315, 52] on div "Booking Daily List" at bounding box center [775, 61] width 1169 height 35
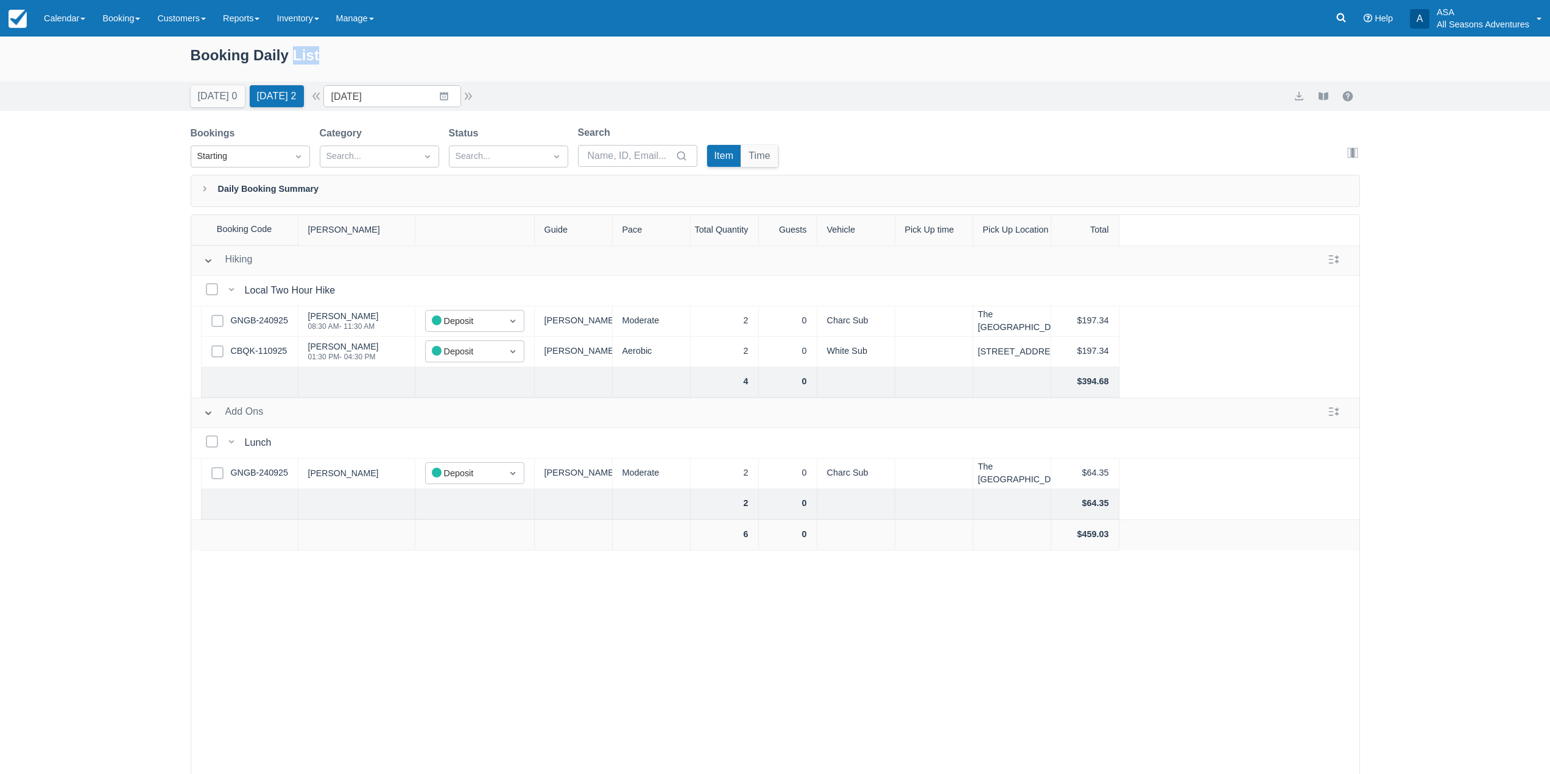
click at [315, 52] on div "Booking Daily List" at bounding box center [775, 61] width 1169 height 35
click at [390, 60] on div "Booking Daily List" at bounding box center [775, 61] width 1169 height 35
click at [423, 85] on div "Today 0 Tomorrow 2 Date 10/04/25 Navigate forward to interact with the calendar…" at bounding box center [775, 96] width 1550 height 29
click at [420, 97] on input "10/04/25" at bounding box center [392, 96] width 138 height 22
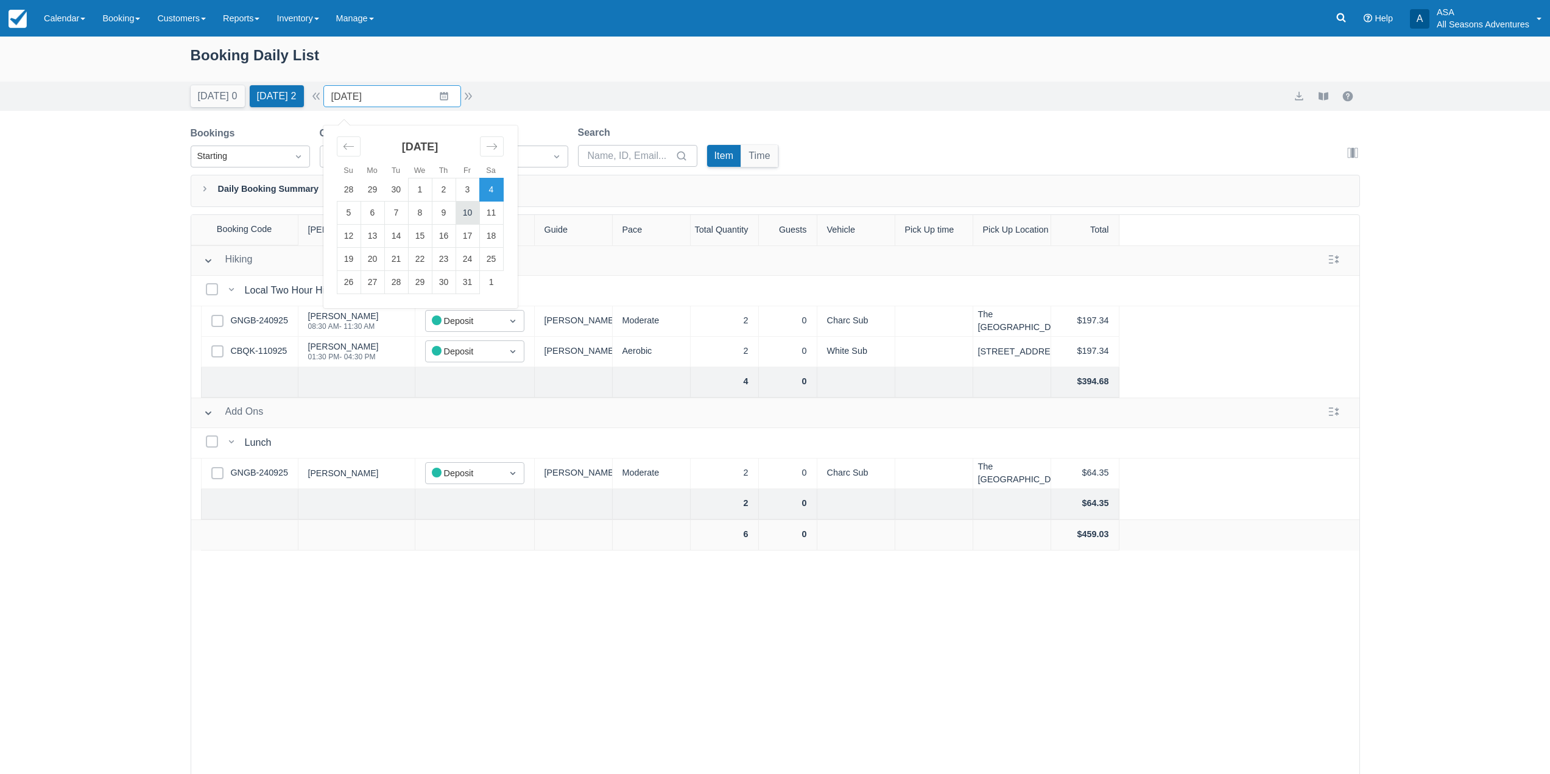
click at [466, 207] on td "10" at bounding box center [467, 213] width 24 height 23
type input "10/10/25"
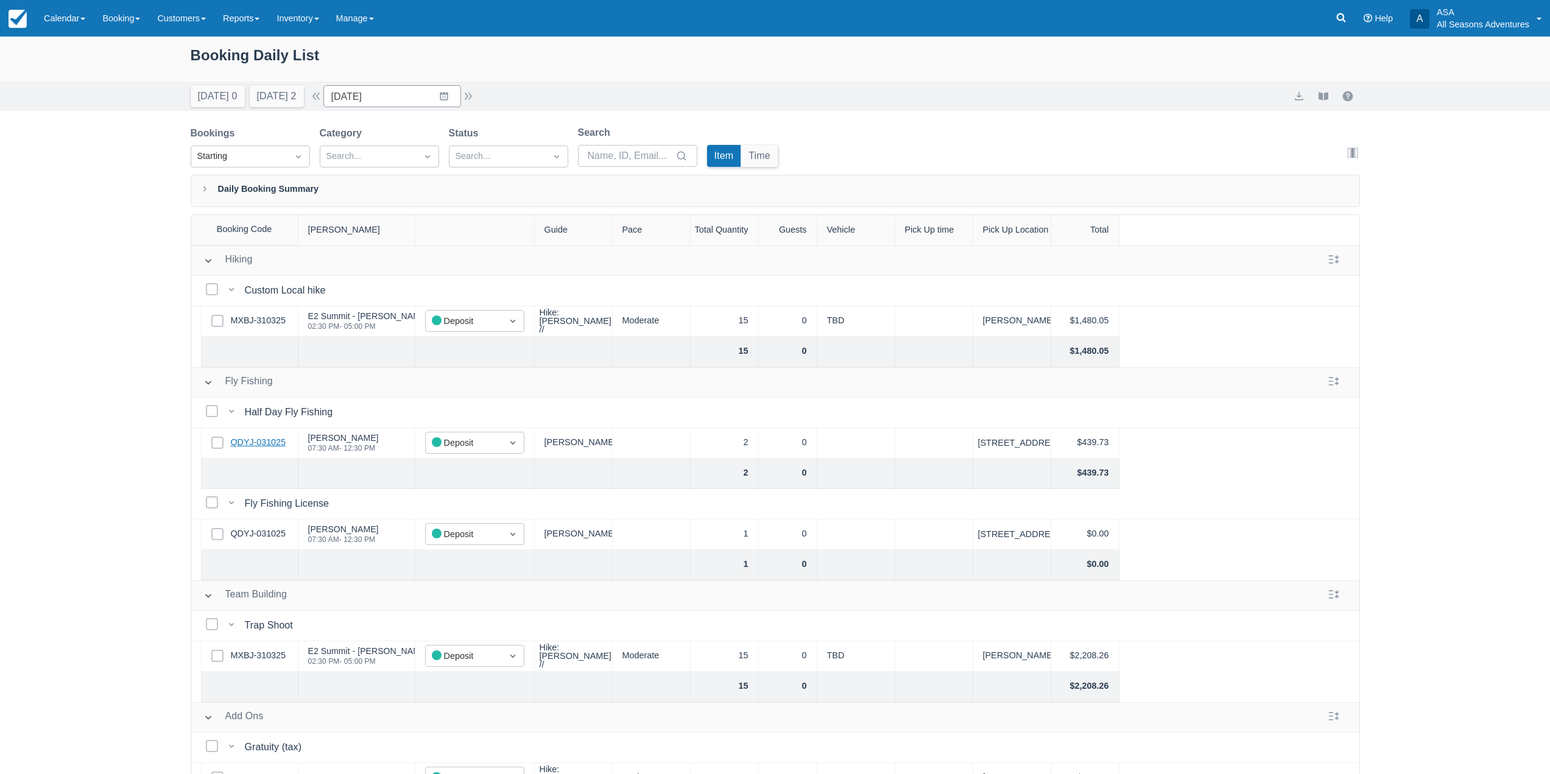
click at [264, 445] on link "QDYJ-031025" at bounding box center [258, 442] width 55 height 13
